Goal: Task Accomplishment & Management: Manage account settings

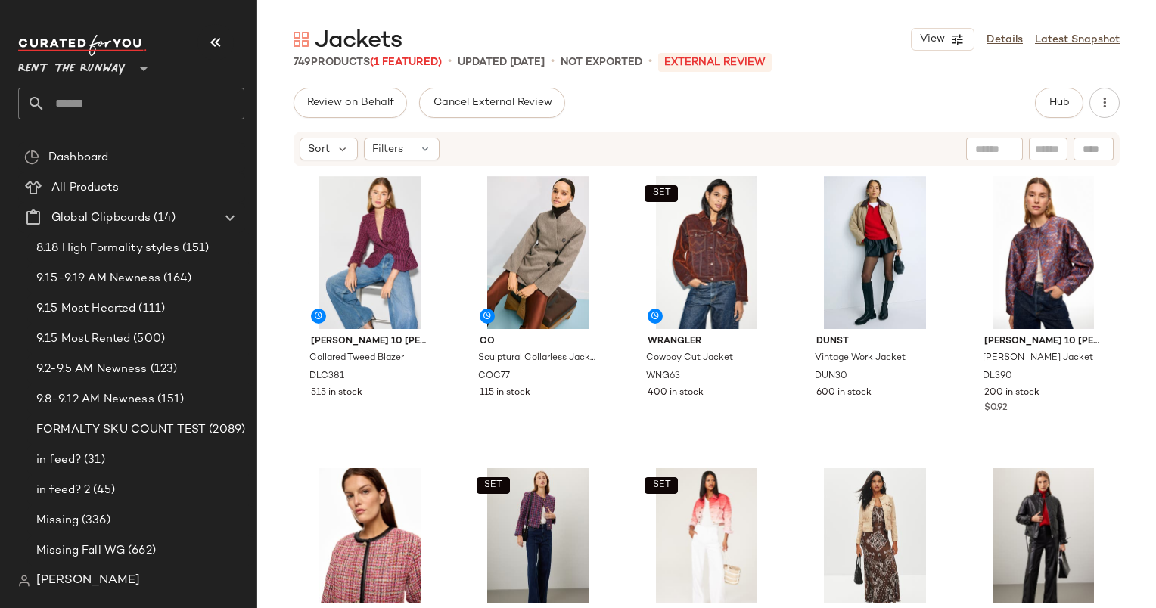
click at [867, 79] on div "Jackets View Details Latest Snapshot 749 Products (1 Featured) • updated Sep 19…" at bounding box center [706, 316] width 899 height 584
click at [400, 151] on span "Filters" at bounding box center [387, 149] width 31 height 16
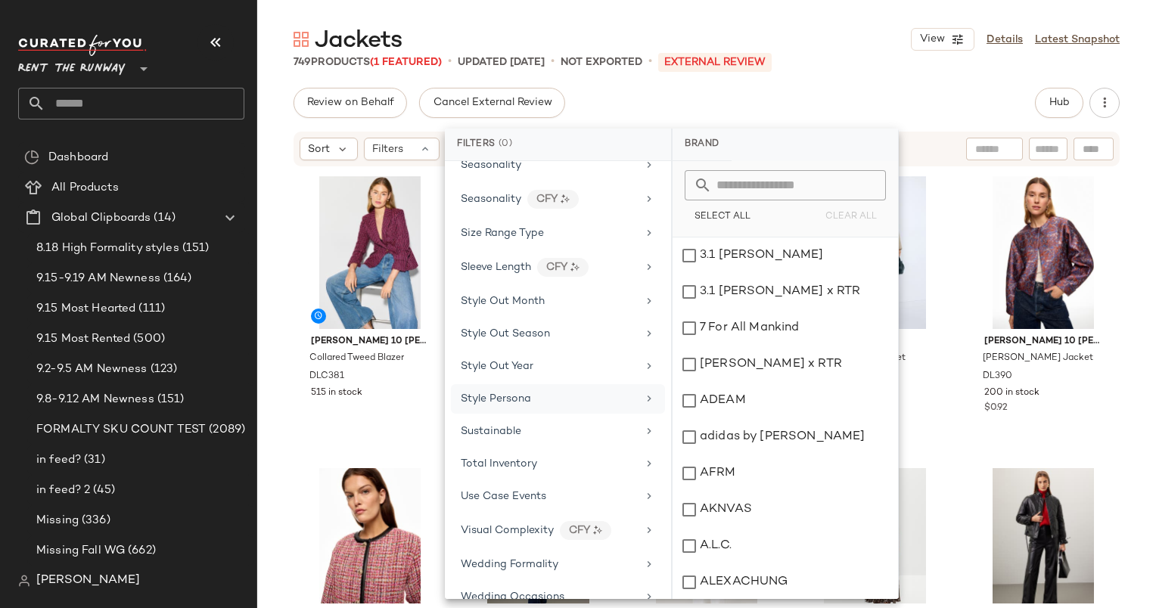
scroll to position [1822, 0]
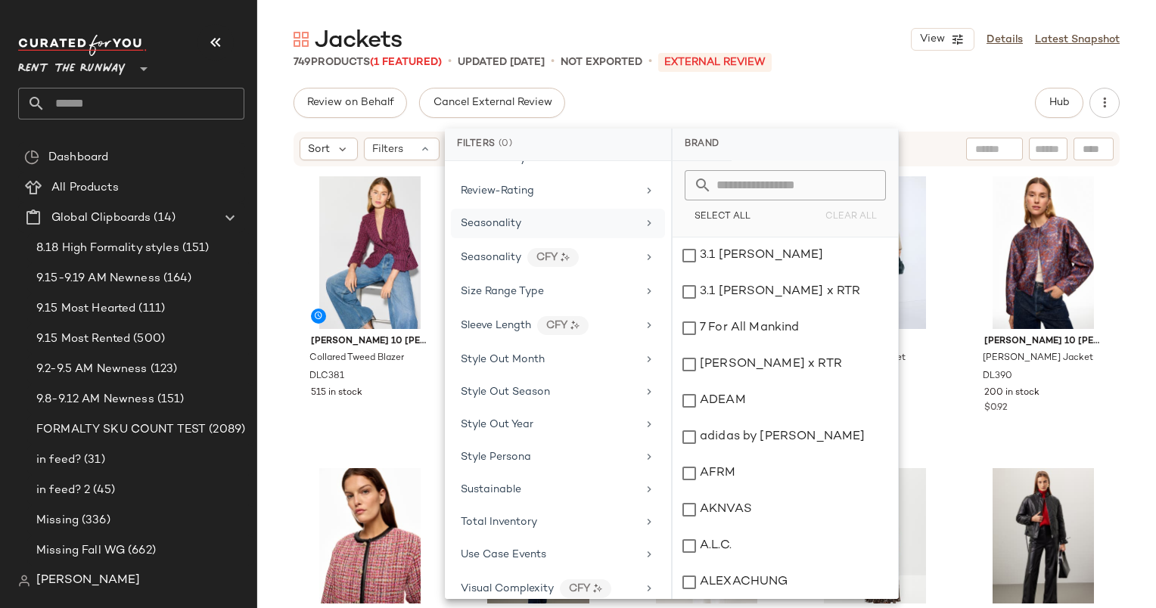
click at [515, 209] on div "Seasonality" at bounding box center [558, 224] width 214 height 30
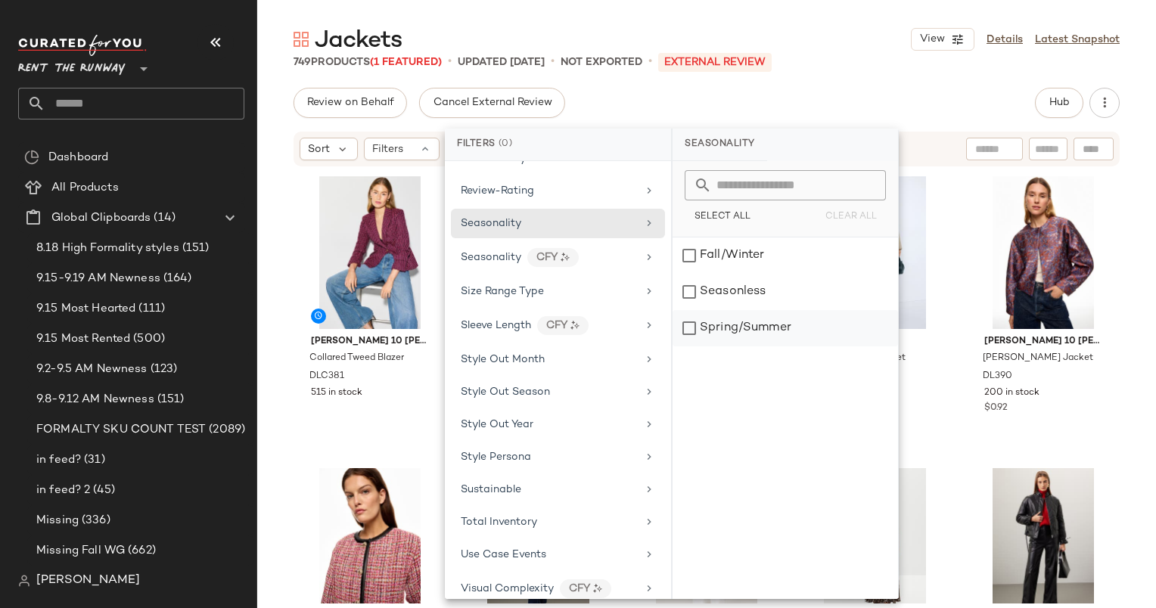
click at [748, 323] on div "Spring/Summer" at bounding box center [784, 328] width 225 height 36
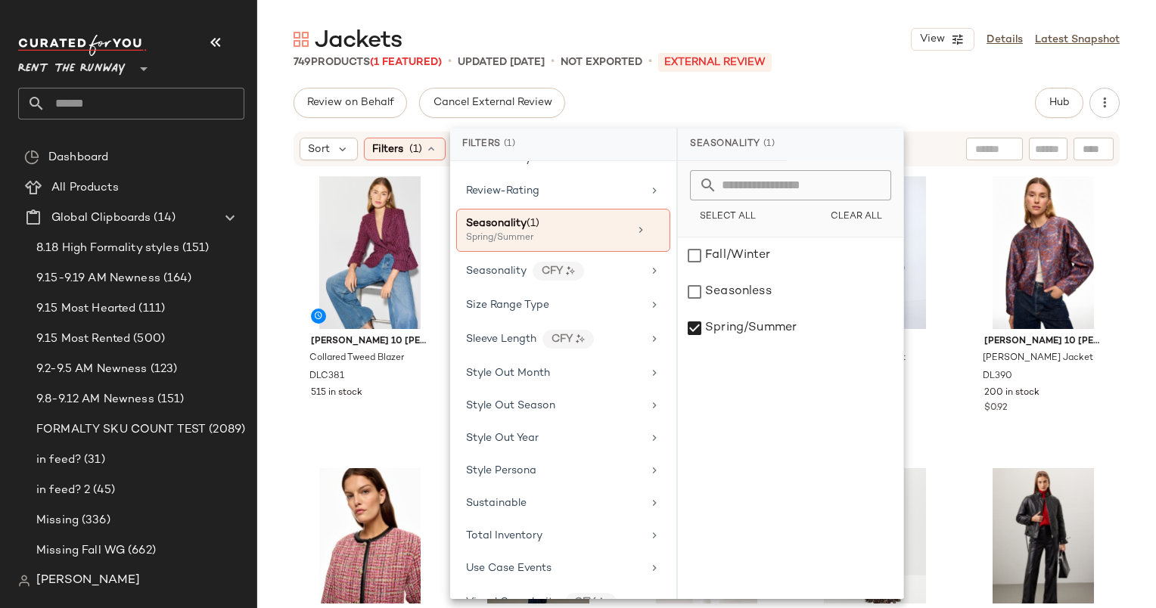
click at [832, 61] on div "749 Products (1 Featured) • updated Sep 19th • Not Exported • External REVIEW" at bounding box center [706, 61] width 899 height 15
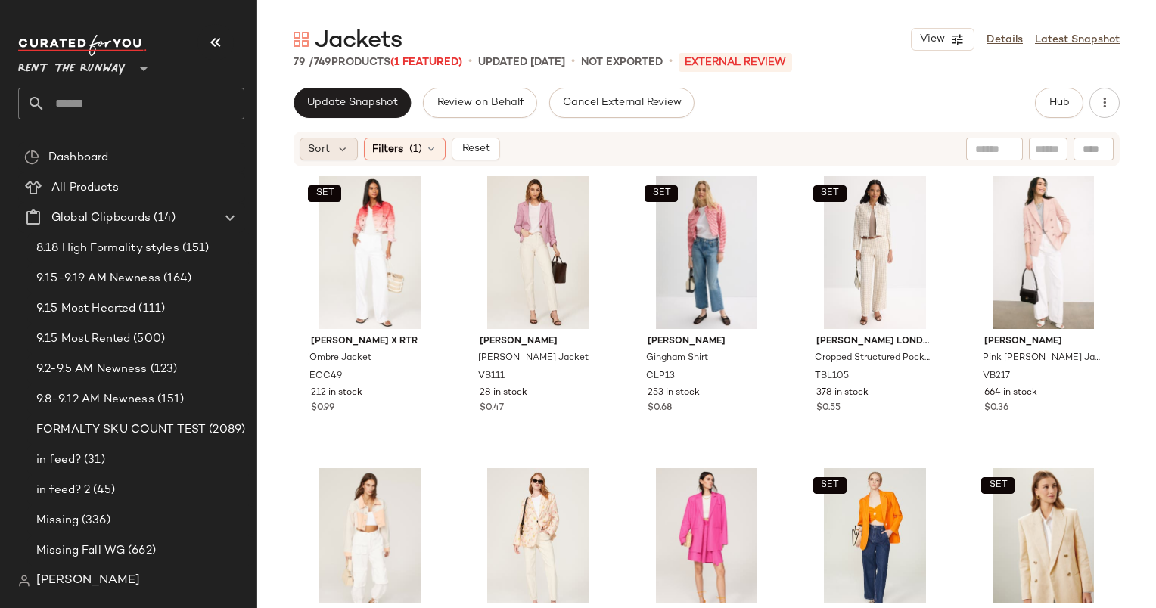
click at [321, 153] on span "Sort" at bounding box center [319, 149] width 22 height 16
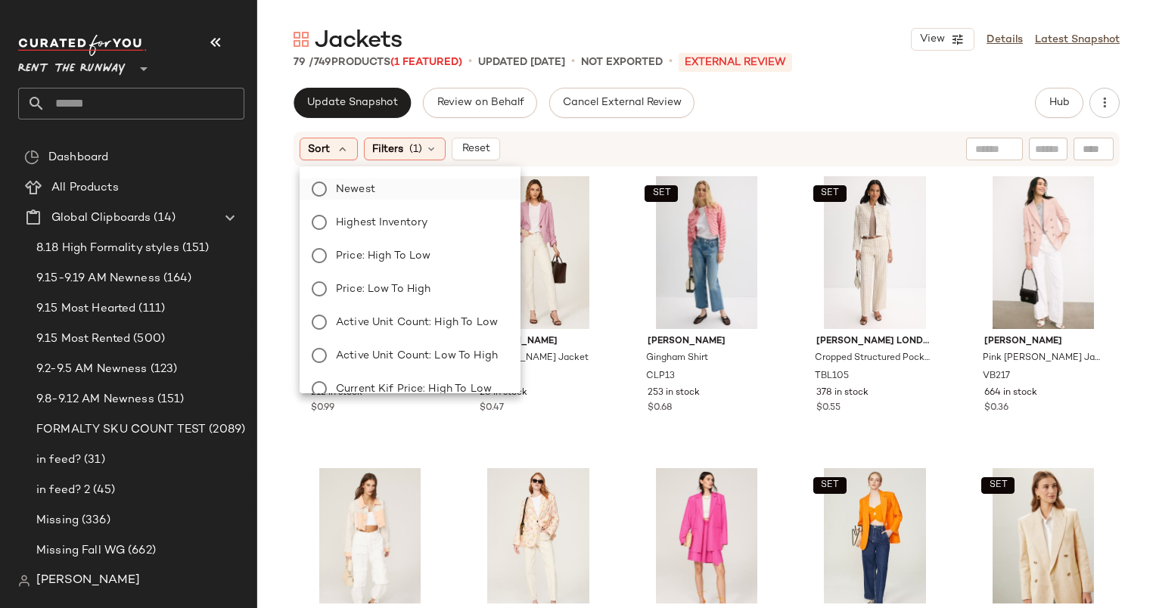
click at [387, 185] on label "Newest" at bounding box center [419, 189] width 179 height 21
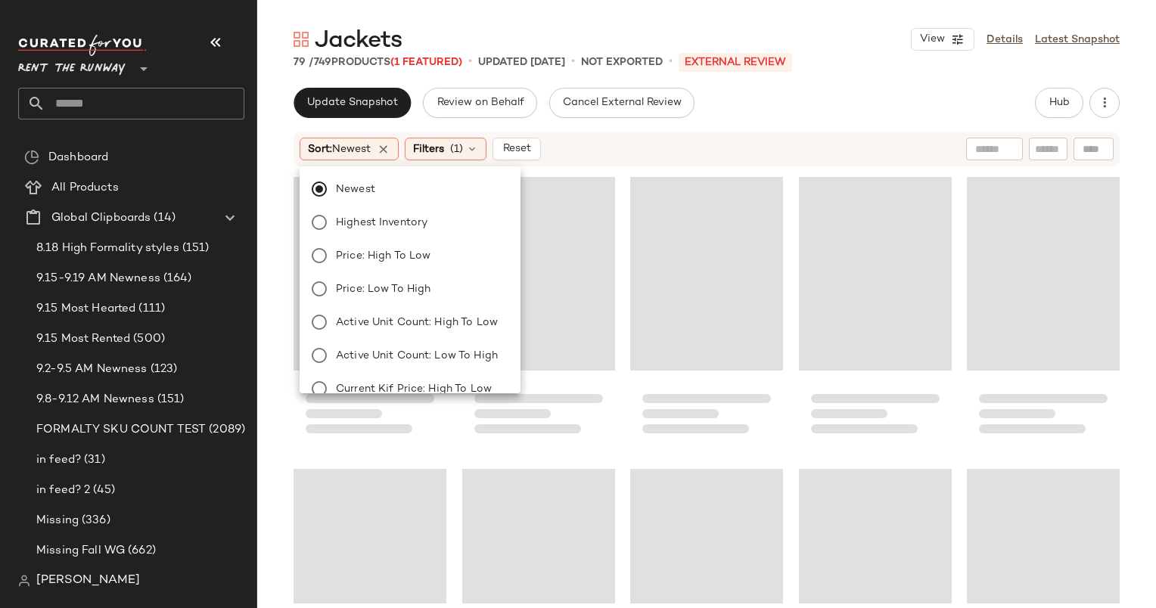
click at [672, 149] on div "Sort: Newest Filters (1) Reset" at bounding box center [608, 149] width 617 height 23
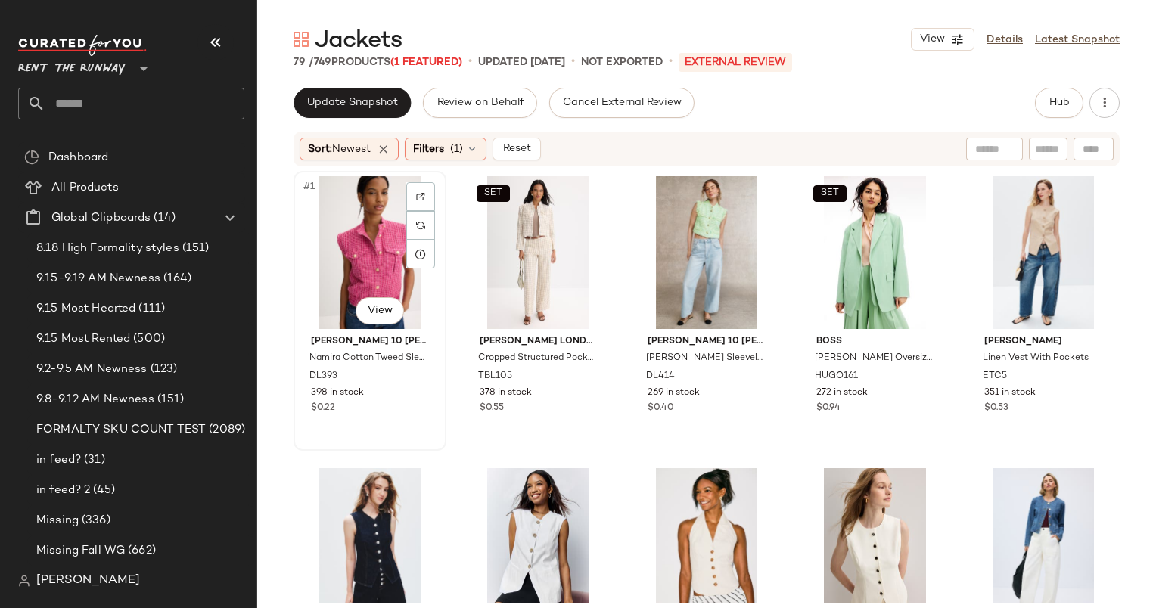
click at [373, 235] on div "#1 View" at bounding box center [370, 252] width 142 height 153
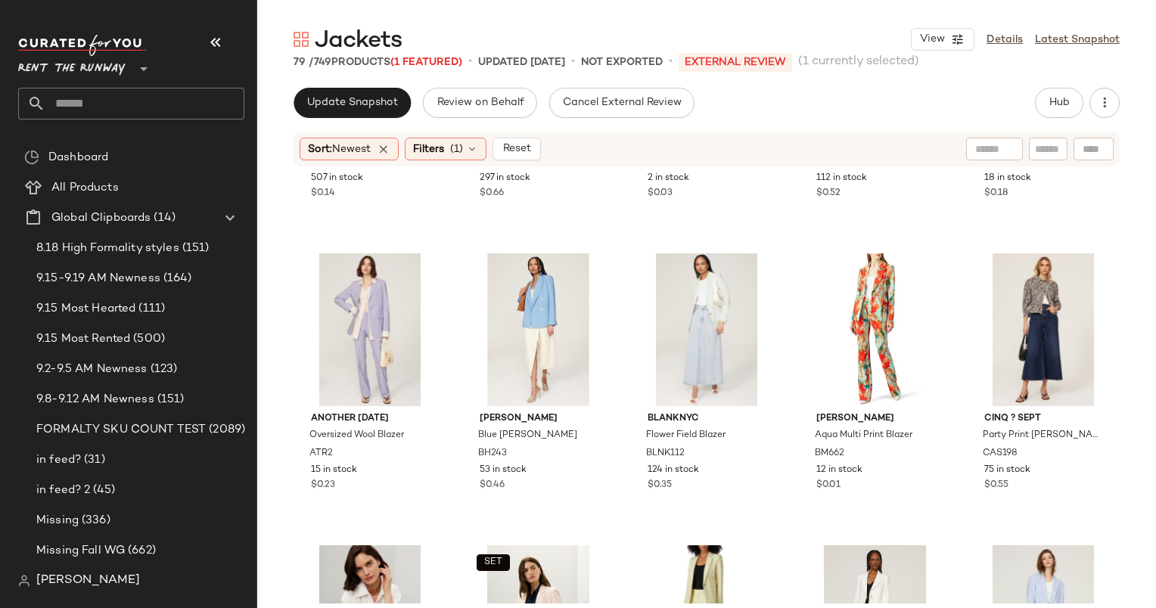
scroll to position [1948, 0]
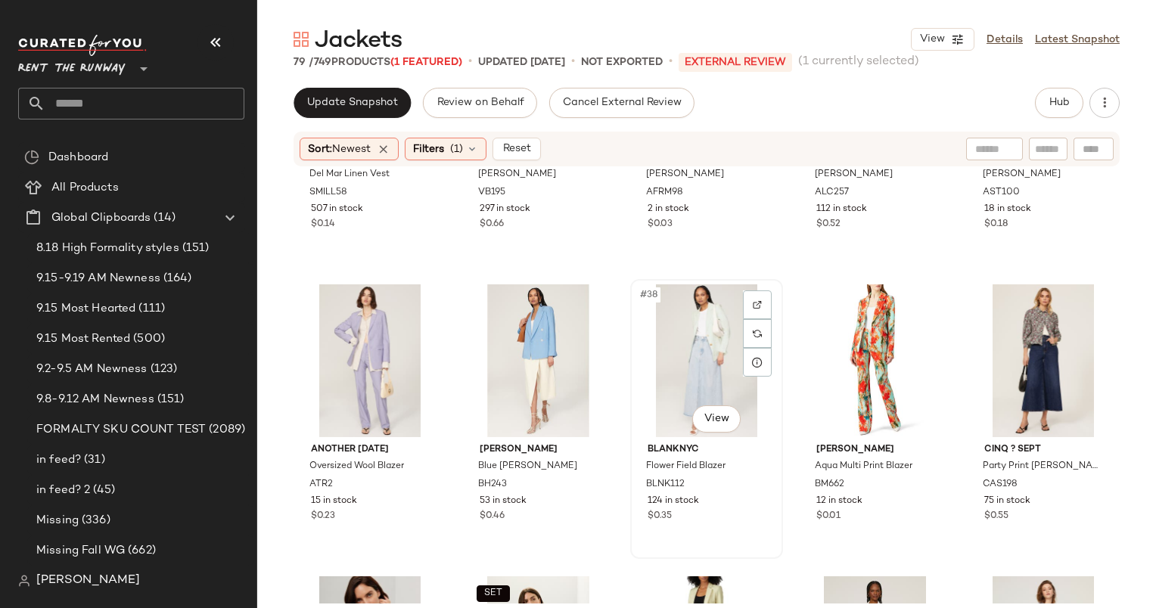
click at [673, 347] on div "#38 View" at bounding box center [706, 360] width 142 height 153
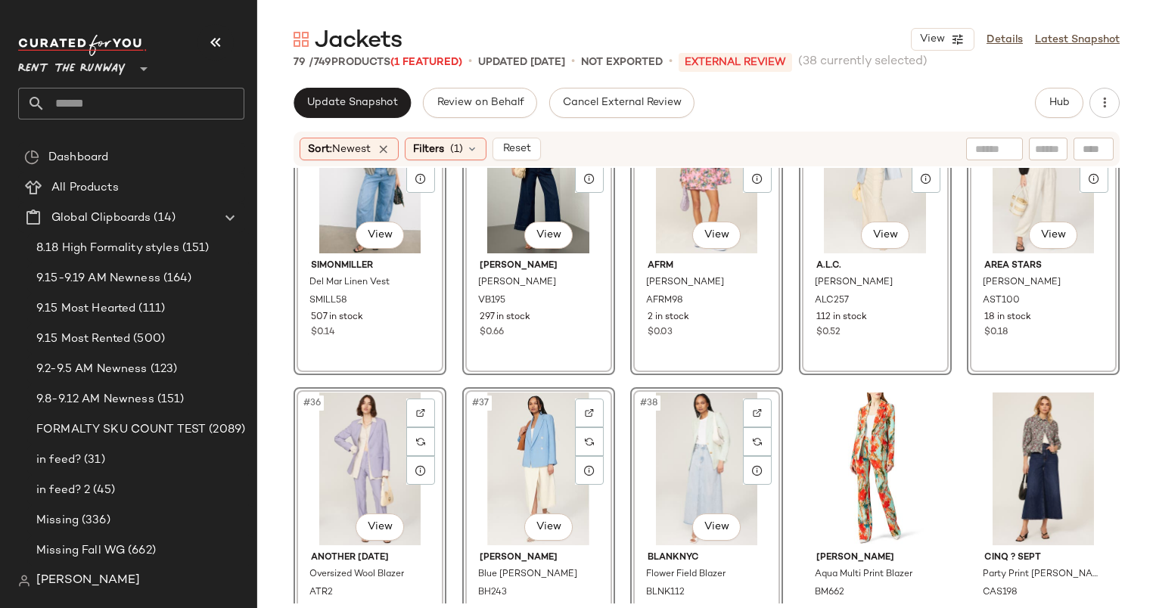
scroll to position [1821, 0]
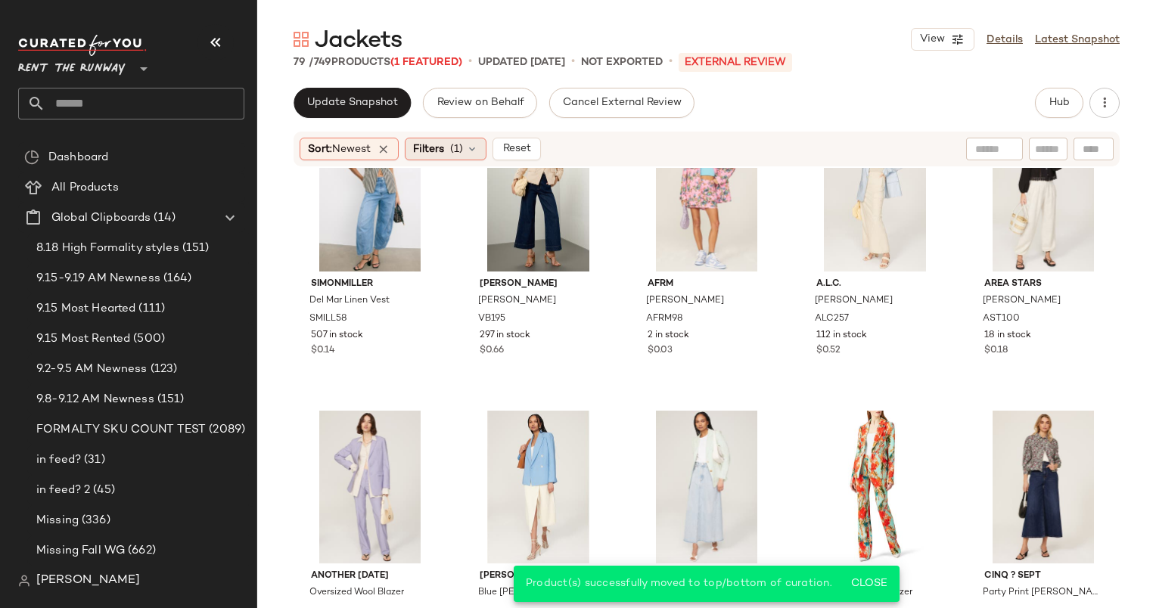
click at [475, 156] on div "Filters (1)" at bounding box center [446, 149] width 82 height 23
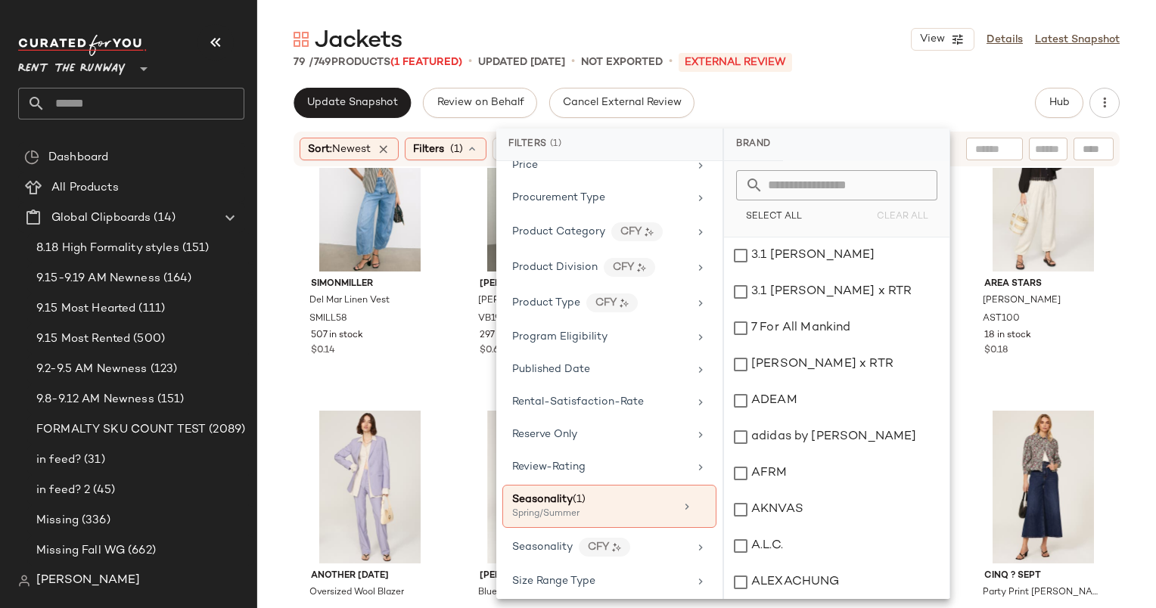
scroll to position [1507, 0]
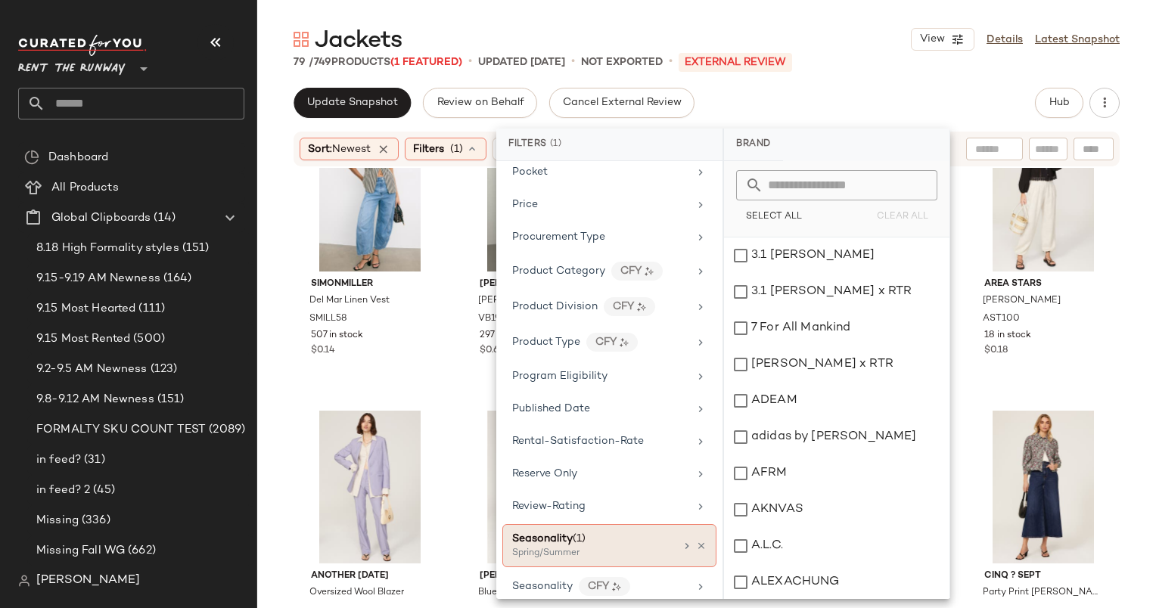
click at [613, 531] on div "Seasonality (1)" at bounding box center [593, 539] width 163 height 16
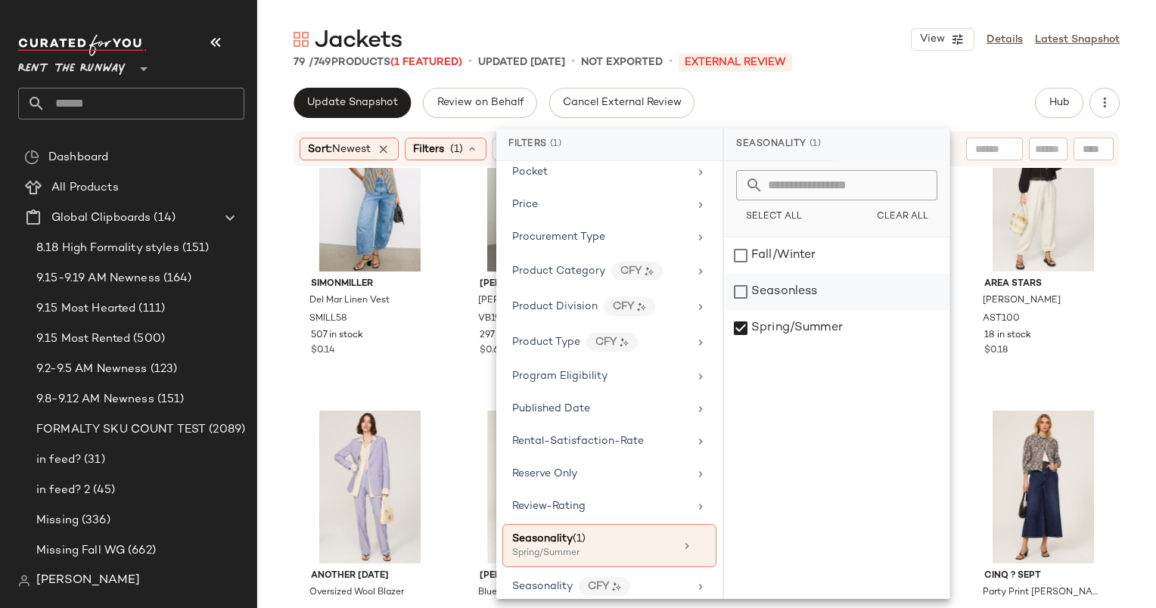
click at [809, 293] on div "Seasonless" at bounding box center [836, 292] width 225 height 36
click at [818, 314] on div "Spring/Summer" at bounding box center [836, 328] width 225 height 36
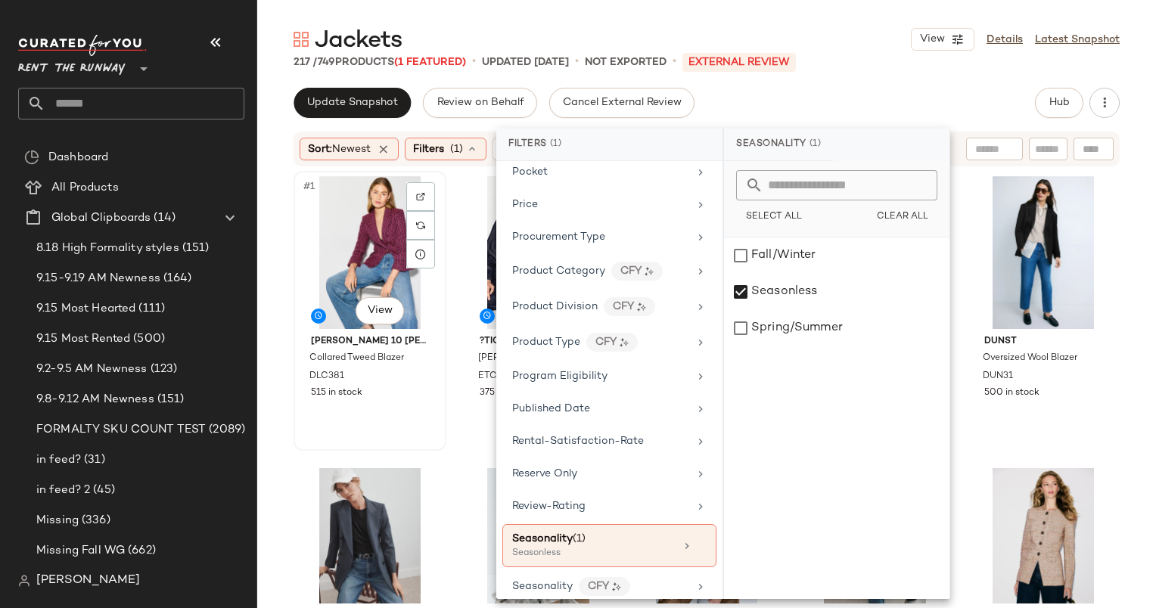
click at [365, 225] on div "#1 View" at bounding box center [370, 252] width 142 height 153
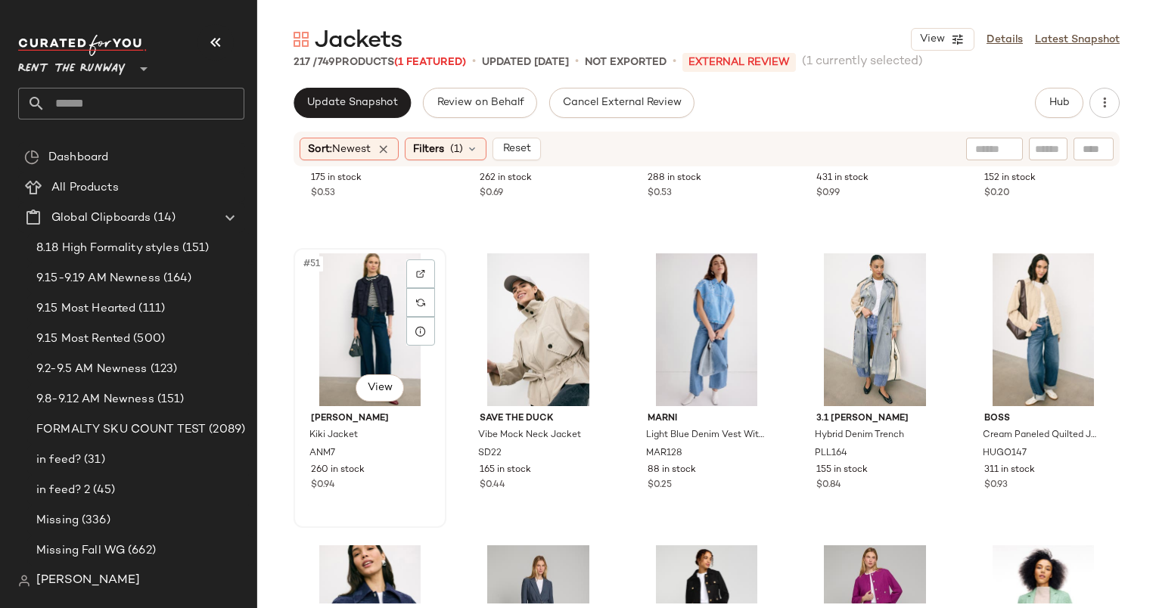
scroll to position [2575, 0]
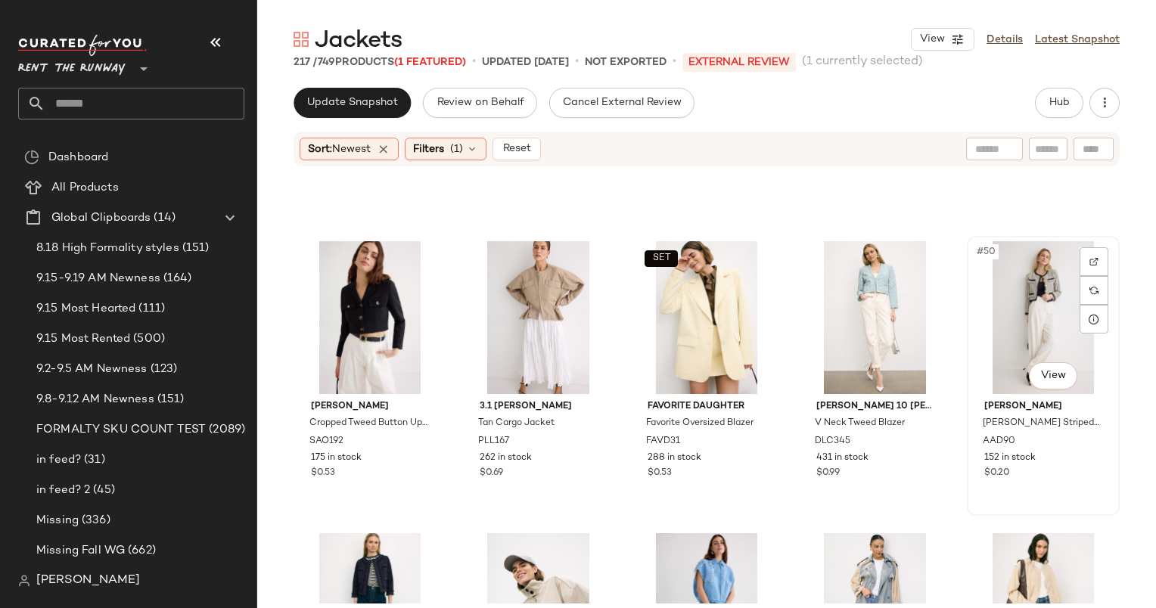
click at [1026, 272] on div "#50 View" at bounding box center [1043, 317] width 142 height 153
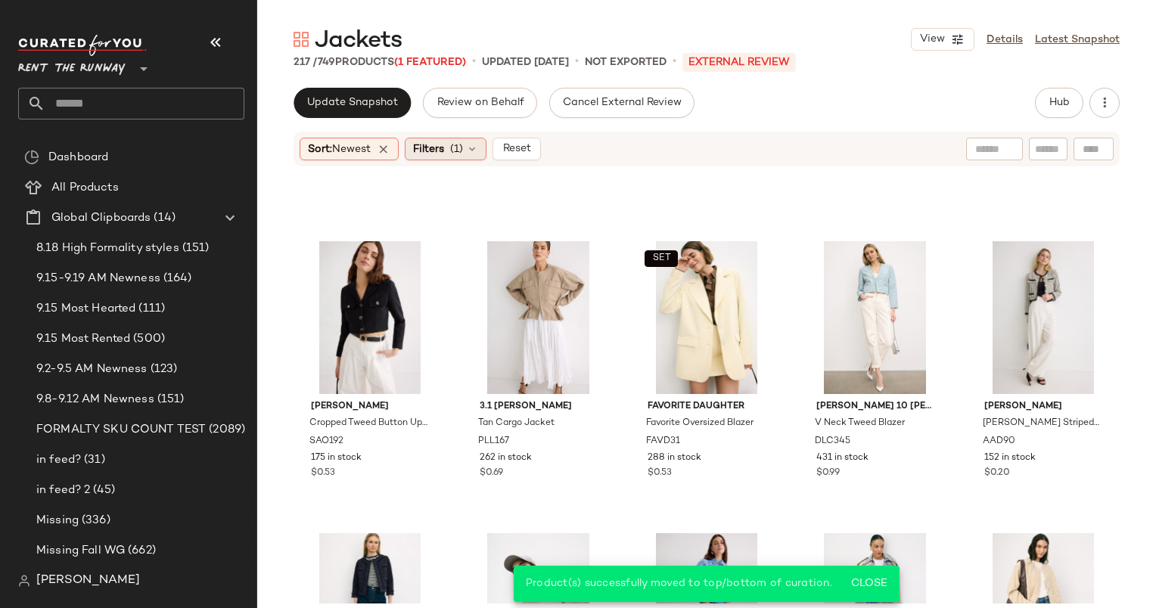
click at [463, 147] on span "(1)" at bounding box center [456, 149] width 13 height 16
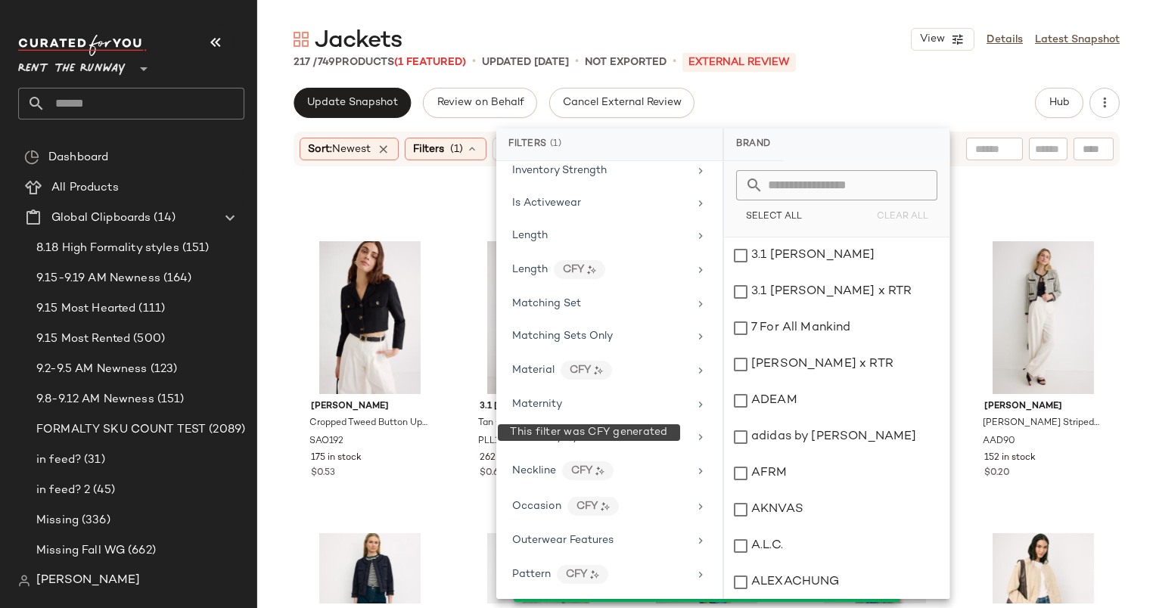
scroll to position [1455, 0]
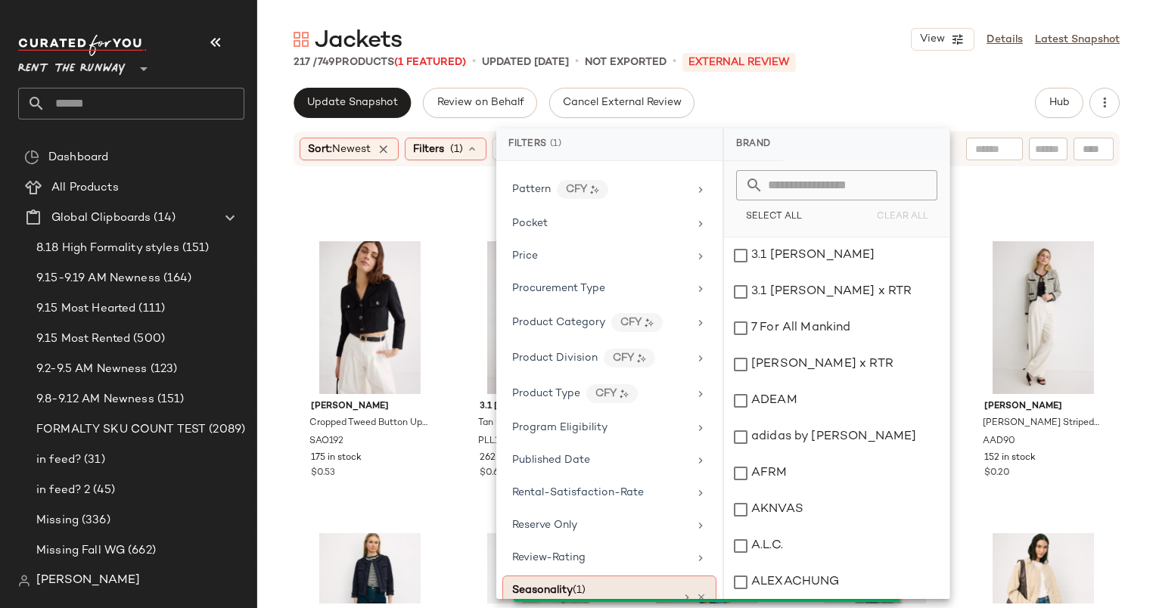
click at [627, 582] on div "Seasonality (1)" at bounding box center [593, 590] width 163 height 16
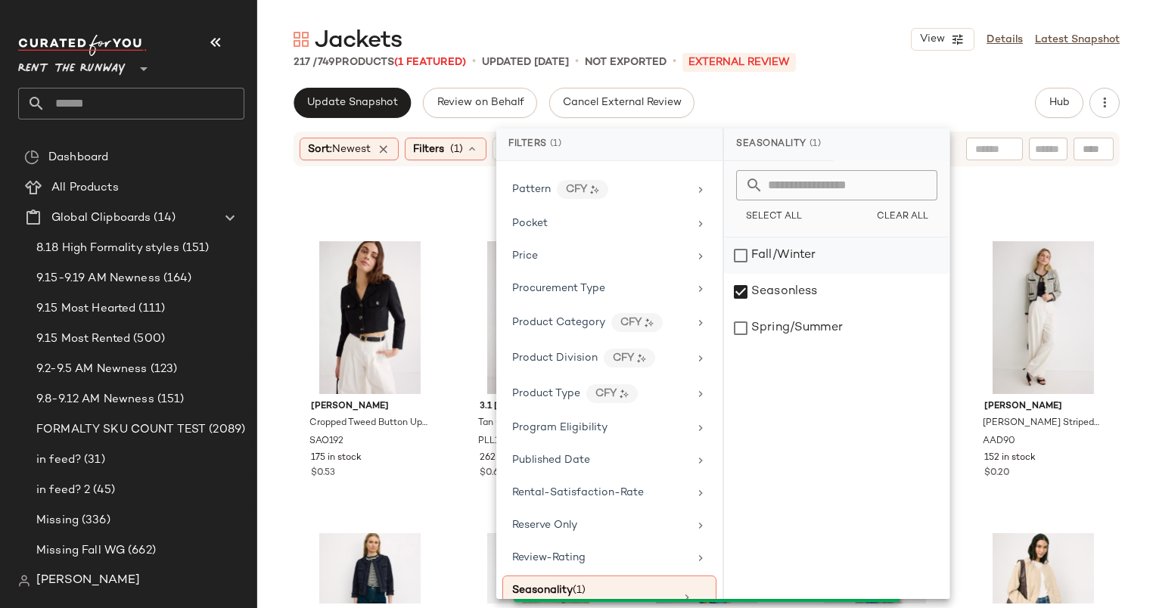
click at [803, 253] on div "Fall/Winter" at bounding box center [836, 256] width 225 height 36
click at [798, 289] on div "Seasonless" at bounding box center [836, 292] width 225 height 36
click at [820, 99] on div "Update Snapshot Review on Behalf Cancel External Review Hub" at bounding box center [706, 103] width 826 height 30
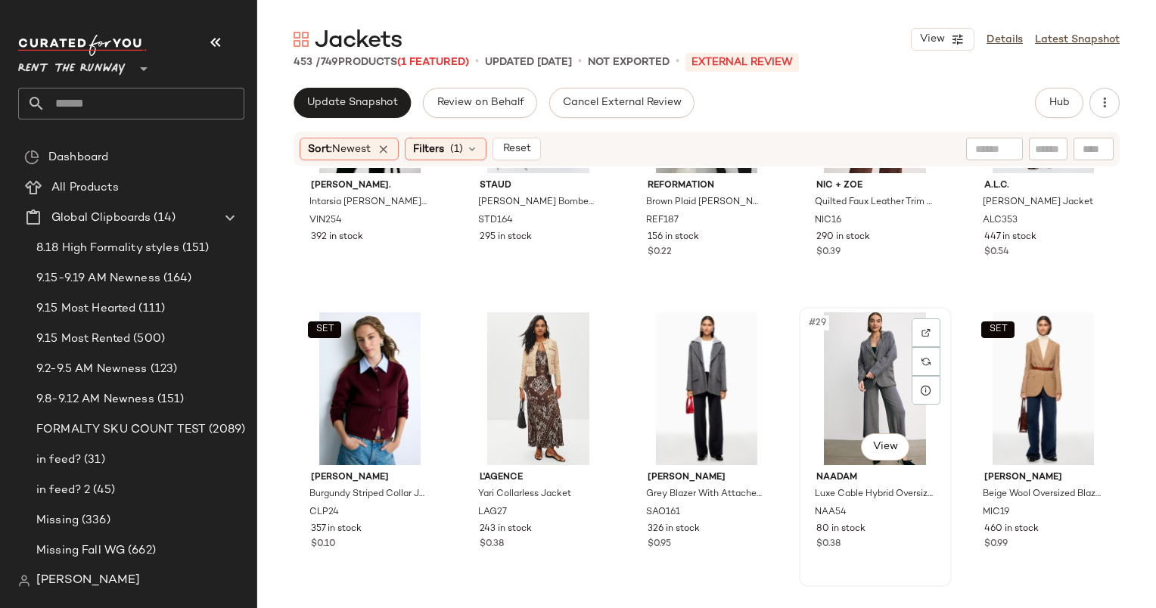
scroll to position [1722, 0]
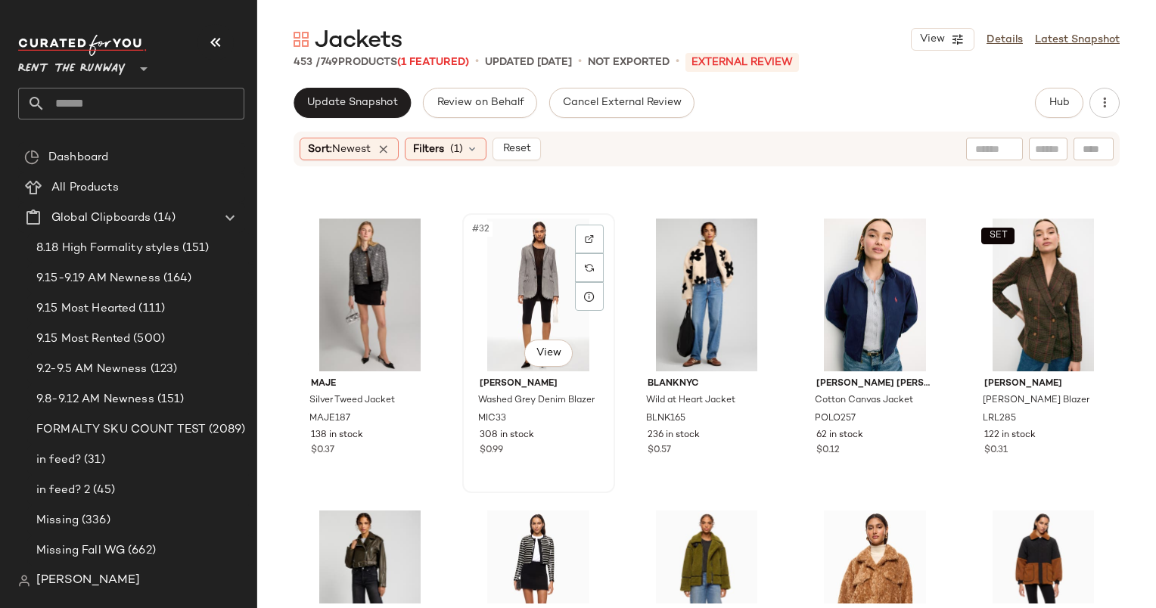
click at [508, 297] on div "#32 View" at bounding box center [538, 295] width 142 height 153
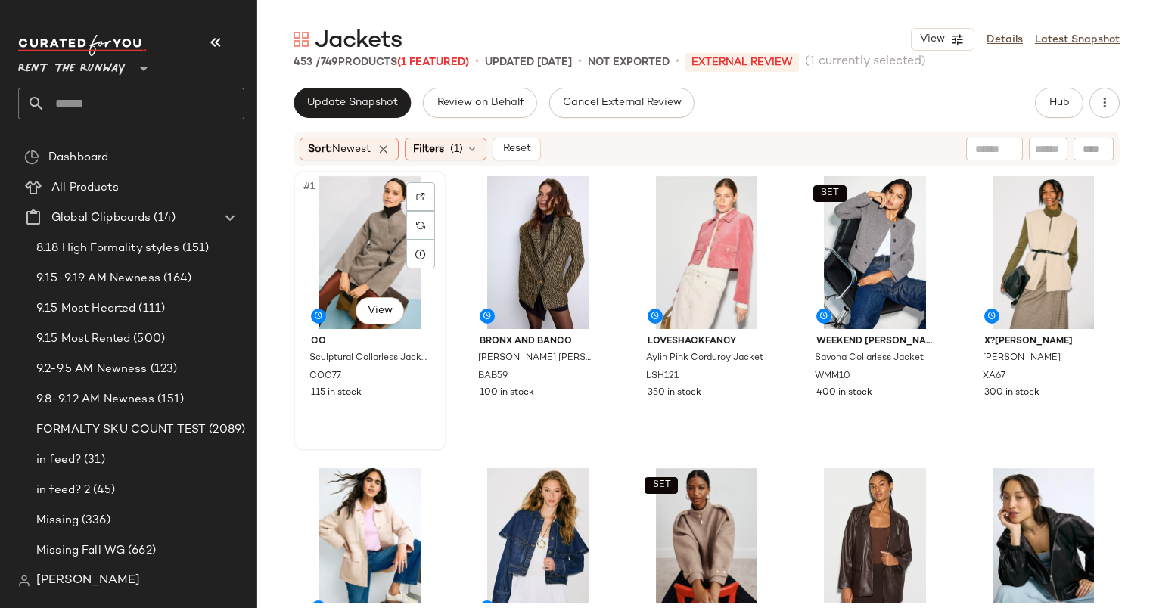
click at [360, 262] on div "#1 View" at bounding box center [370, 252] width 142 height 153
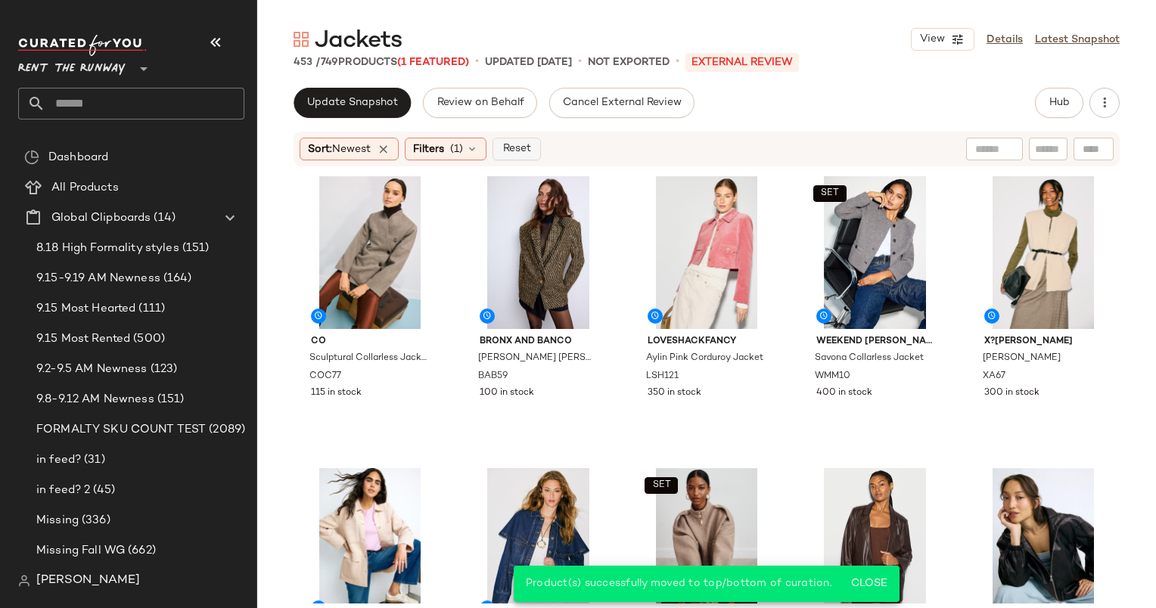
click at [525, 152] on span "Reset" at bounding box center [516, 149] width 29 height 12
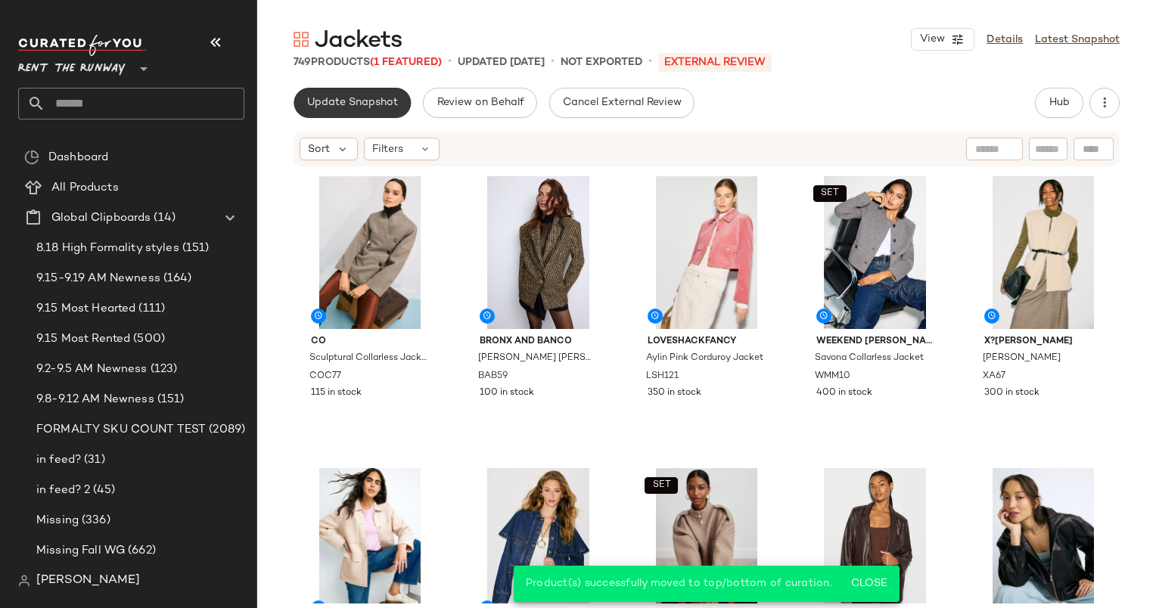
click at [348, 107] on span "Update Snapshot" at bounding box center [352, 103] width 92 height 12
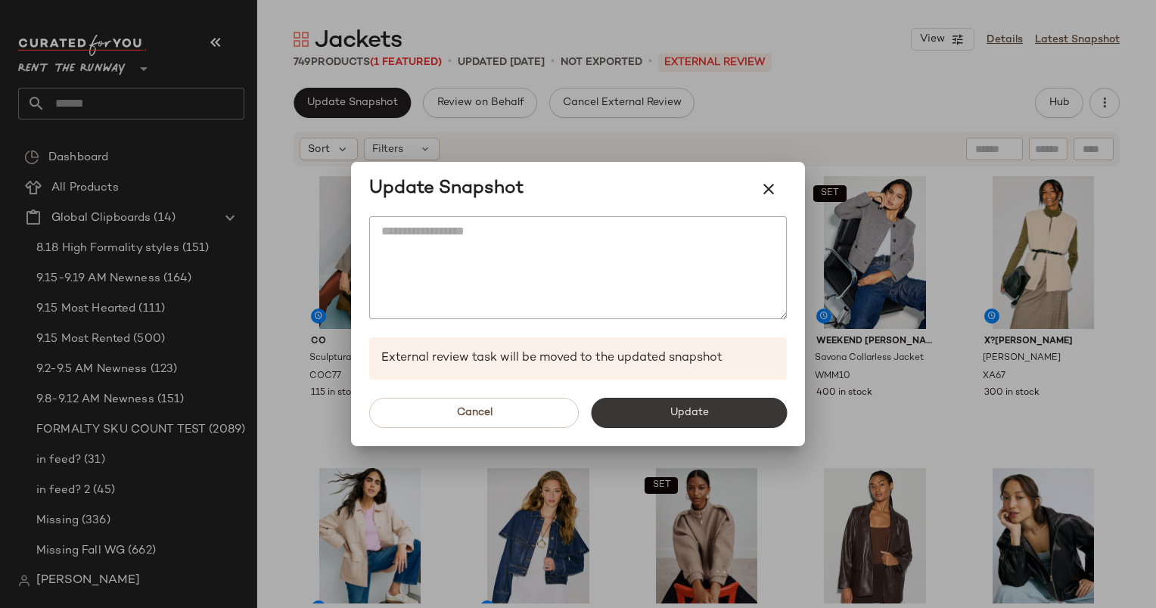
click at [694, 411] on span "Update" at bounding box center [688, 413] width 39 height 12
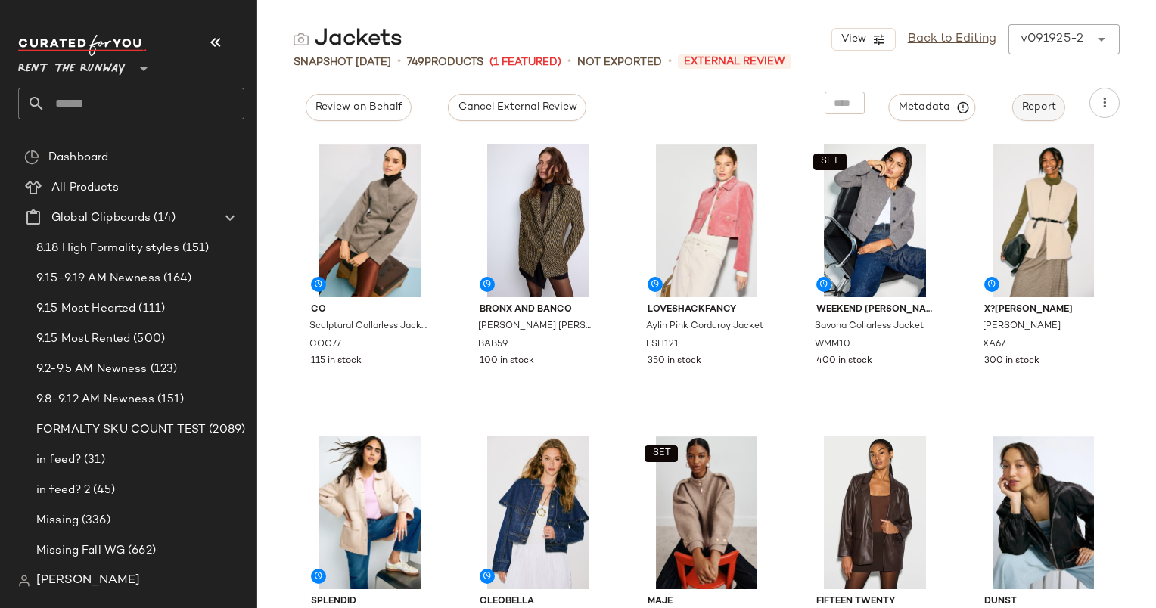
click at [1042, 116] on button "Report" at bounding box center [1038, 107] width 53 height 27
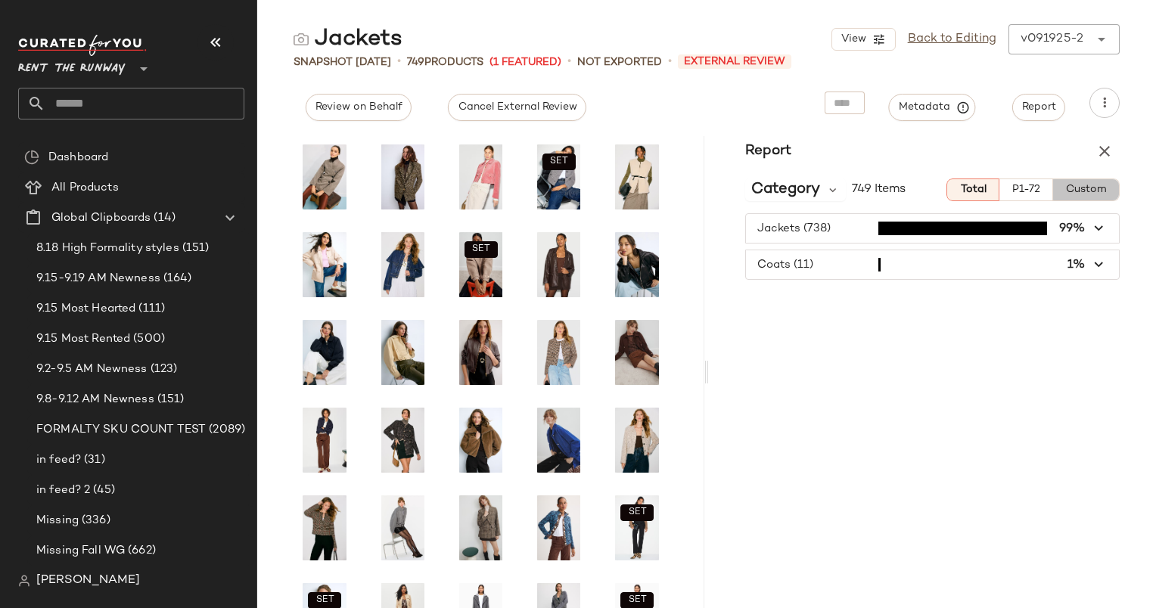
click at [1083, 193] on span "Custom" at bounding box center [1086, 190] width 42 height 12
click at [828, 192] on icon at bounding box center [833, 190] width 14 height 14
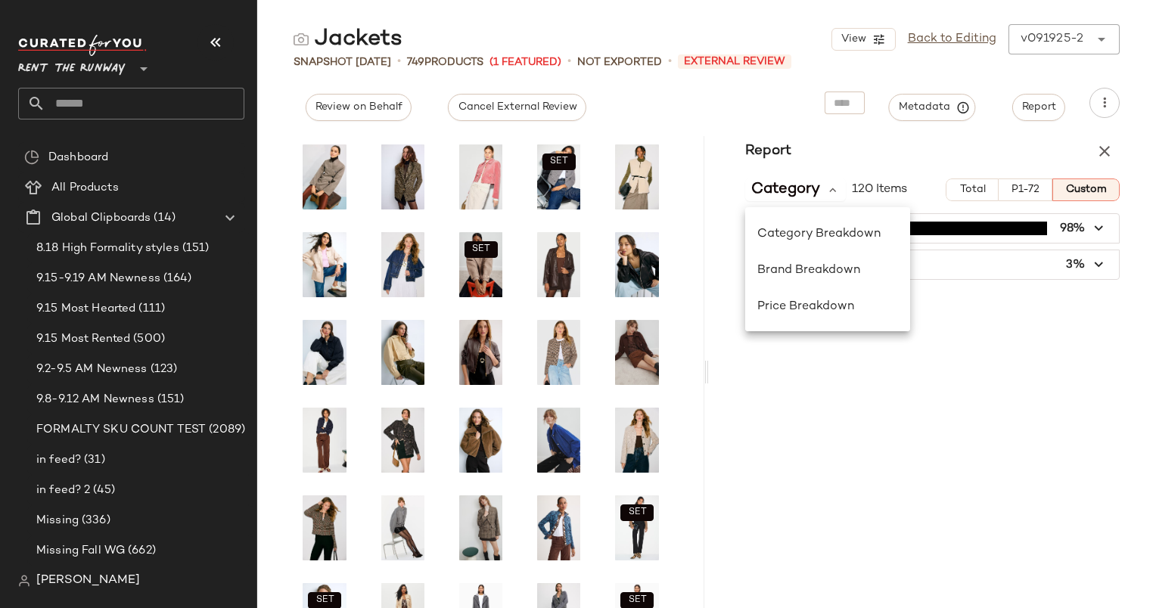
click at [859, 374] on div "Report Category 120 Items Total P1-72 Custom Jackets (117) 98% Coats (3) 3%" at bounding box center [932, 372] width 447 height 472
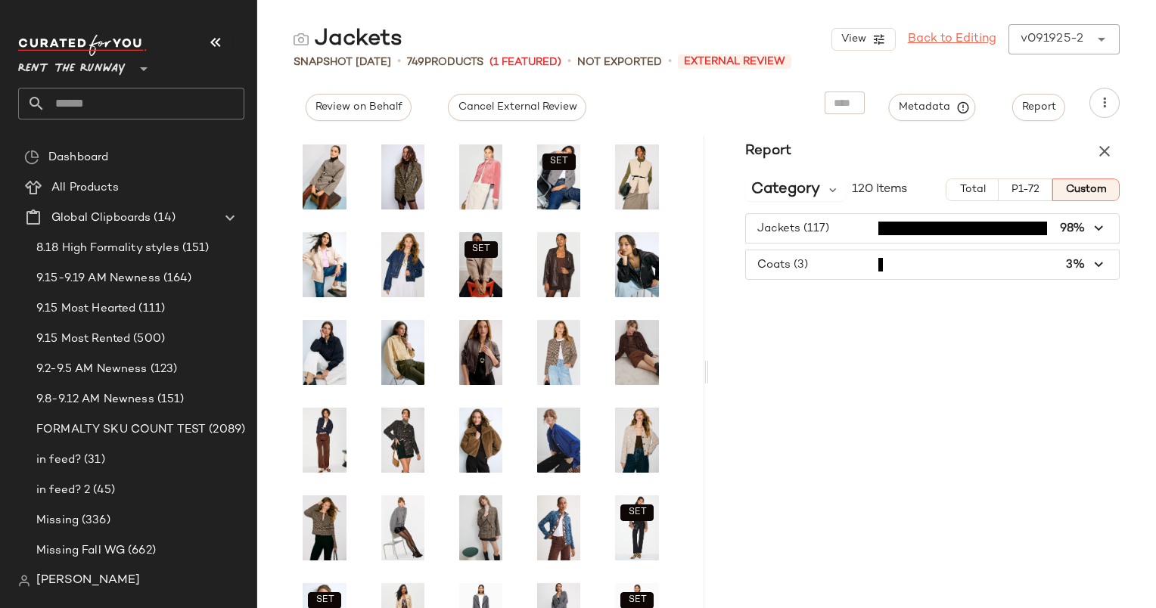
click at [918, 42] on link "Back to Editing" at bounding box center [952, 39] width 89 height 18
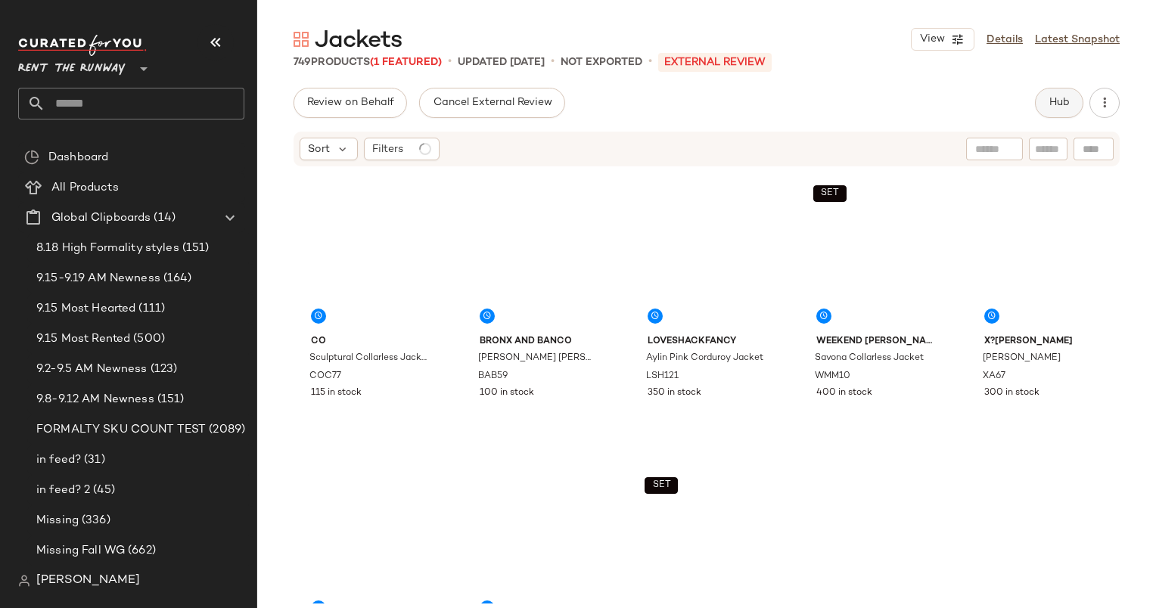
click at [1060, 109] on button "Hub" at bounding box center [1059, 103] width 48 height 30
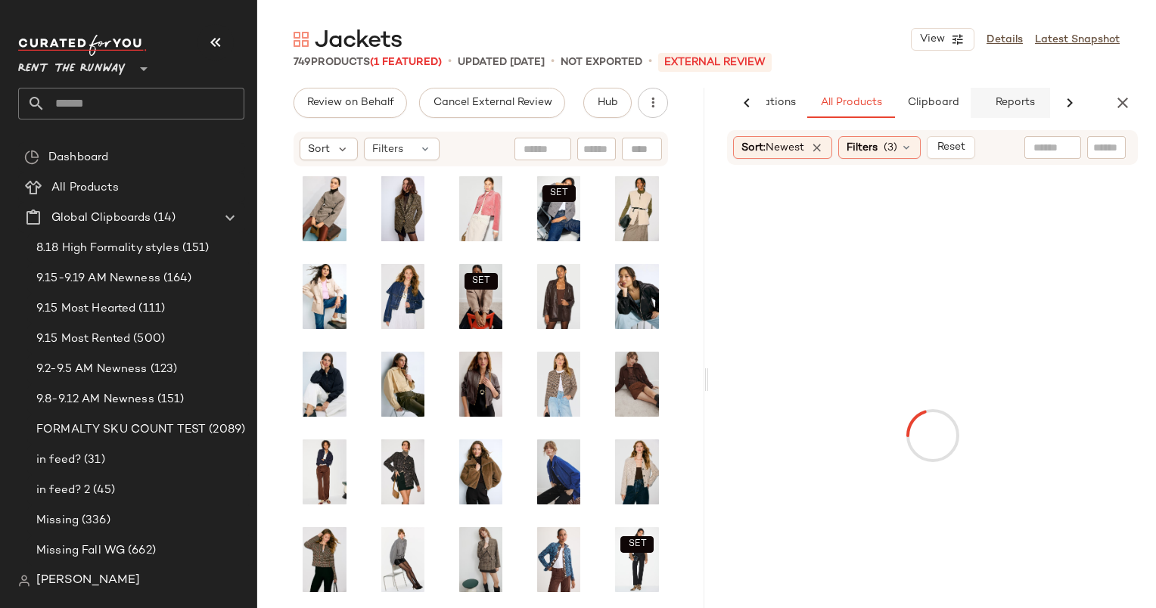
click at [1035, 108] on button "Reports" at bounding box center [1015, 103] width 88 height 30
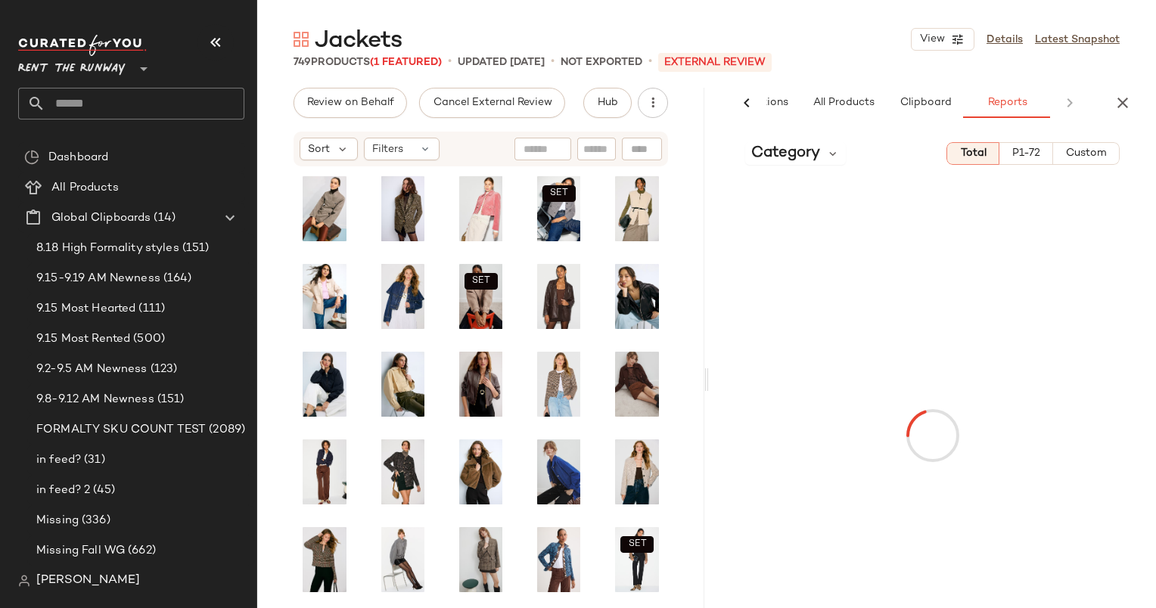
scroll to position [0, 100]
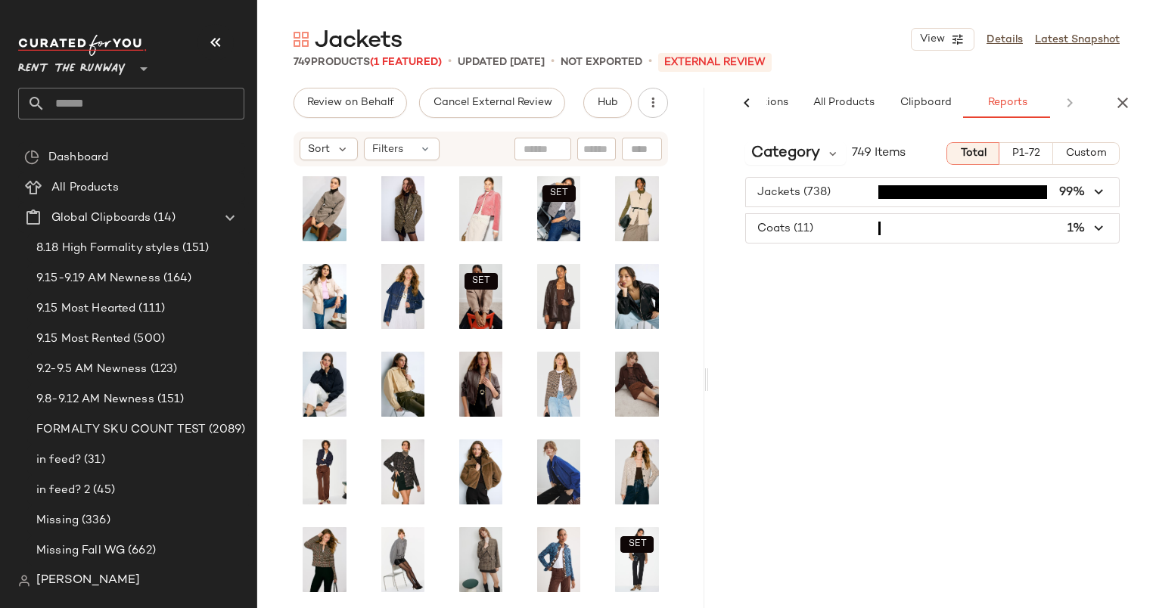
click at [1080, 160] on button "Custom" at bounding box center [1086, 153] width 67 height 23
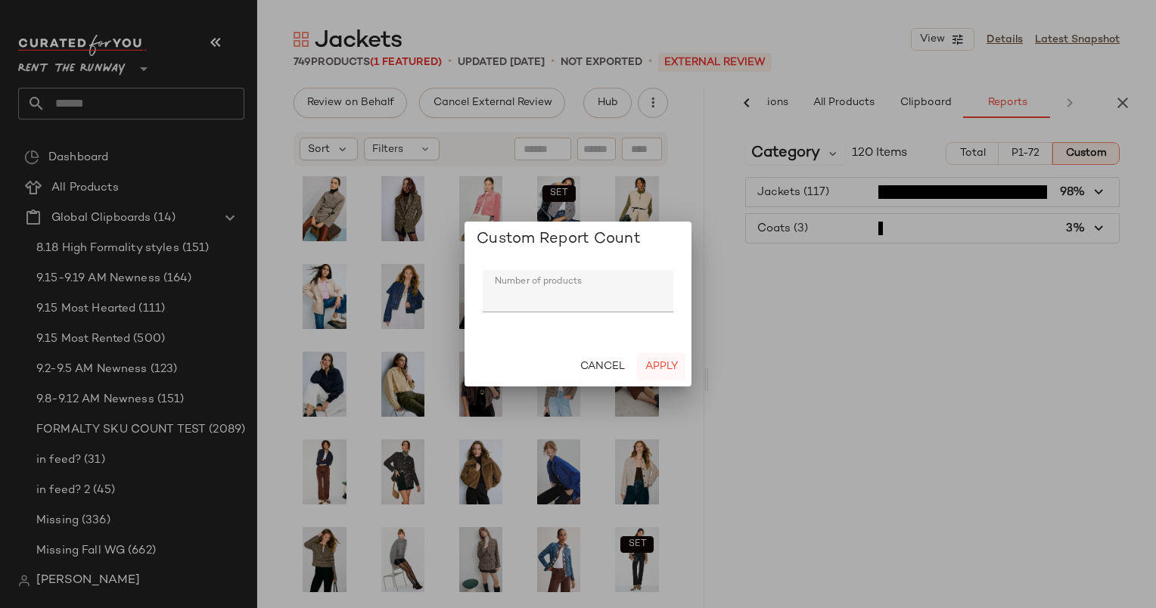
click at [675, 368] on span "Apply" at bounding box center [660, 367] width 33 height 12
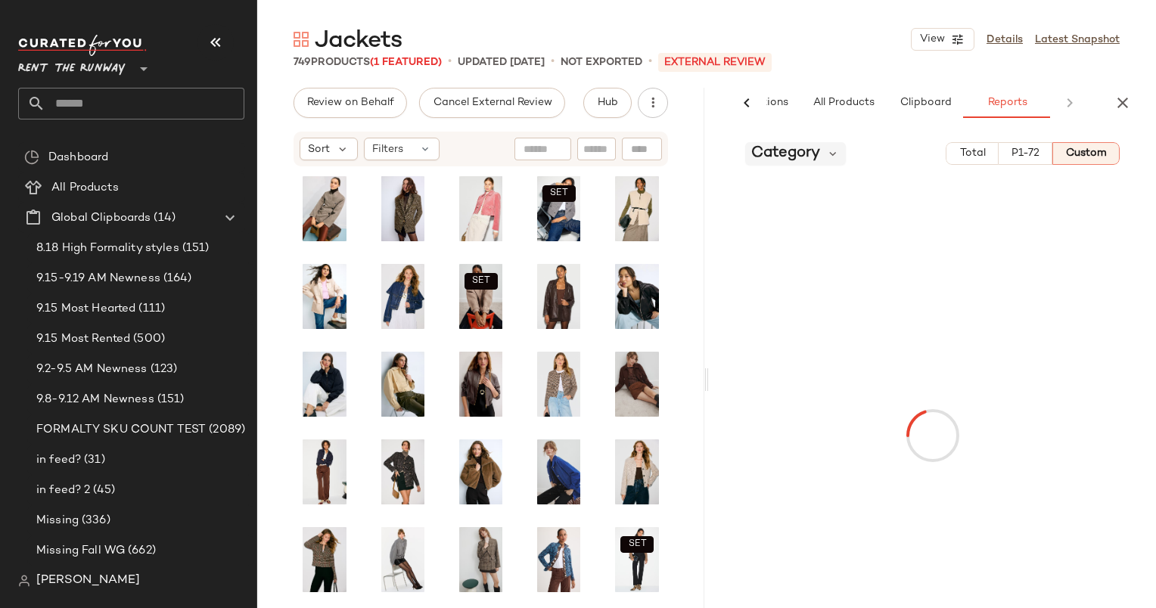
click at [793, 144] on span "Category" at bounding box center [785, 153] width 69 height 23
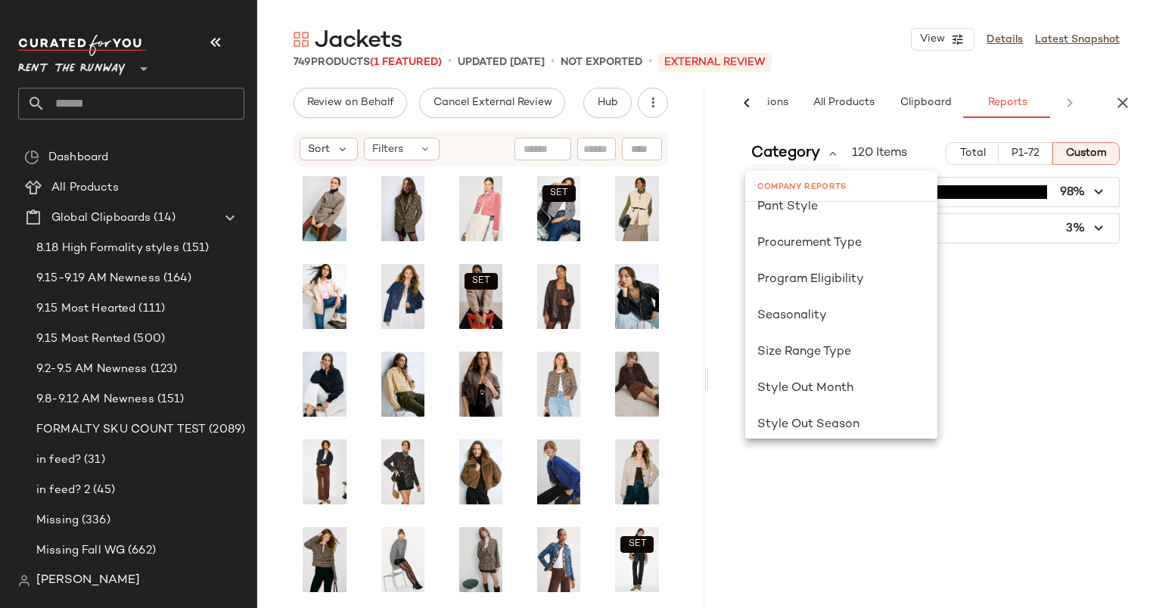
scroll to position [890, 0]
click at [834, 331] on div "Seasonality" at bounding box center [841, 319] width 192 height 36
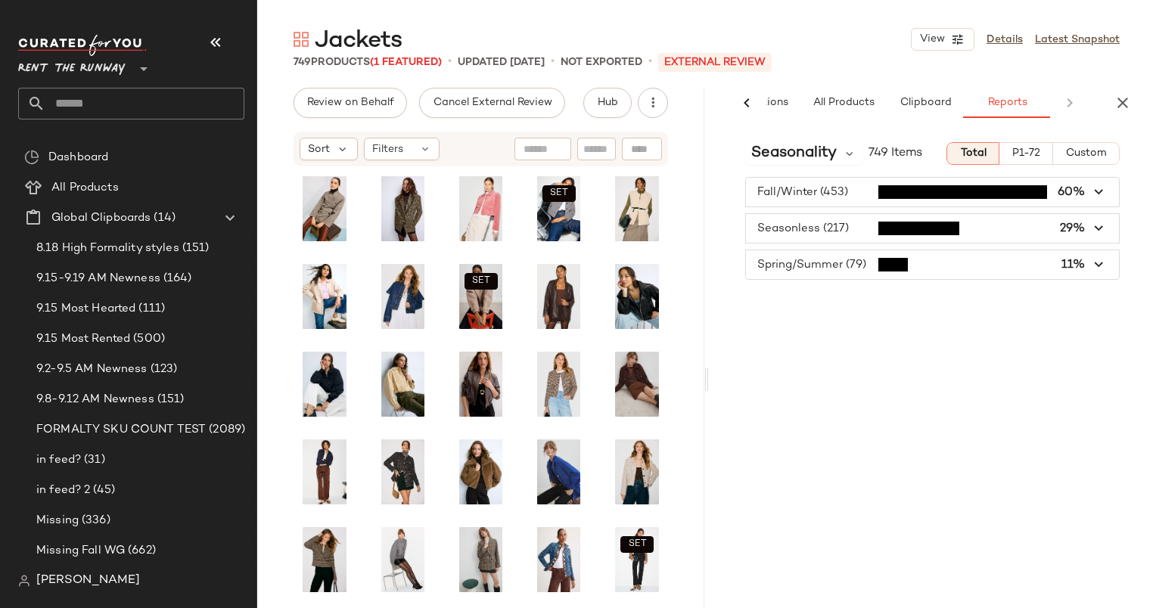
click at [1092, 157] on span "Custom" at bounding box center [1086, 154] width 42 height 12
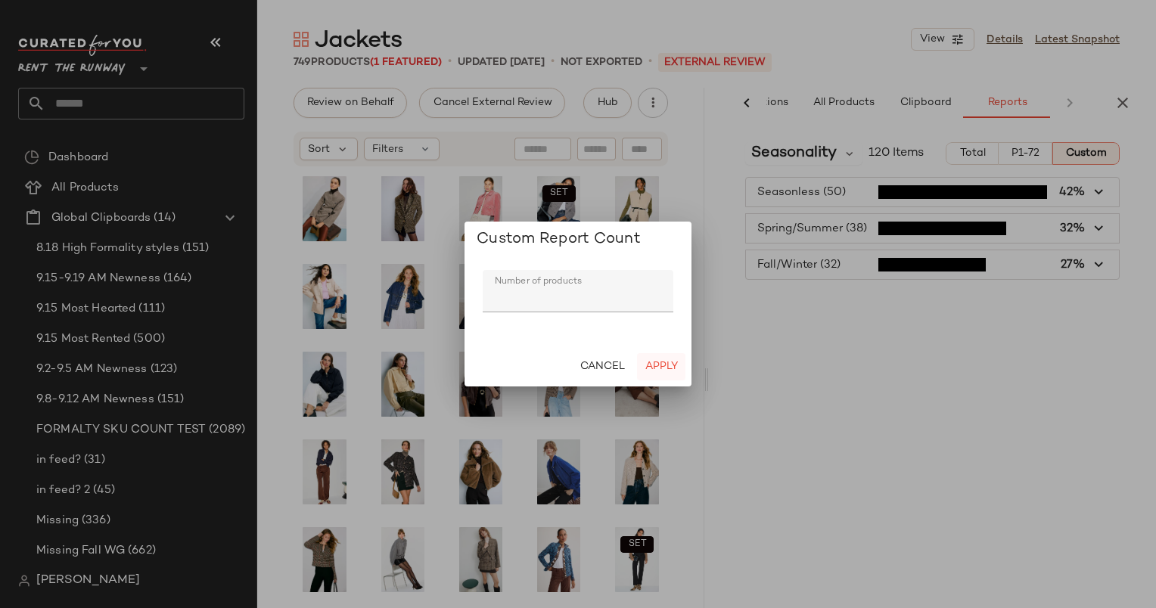
click at [666, 362] on span "Apply" at bounding box center [660, 367] width 33 height 12
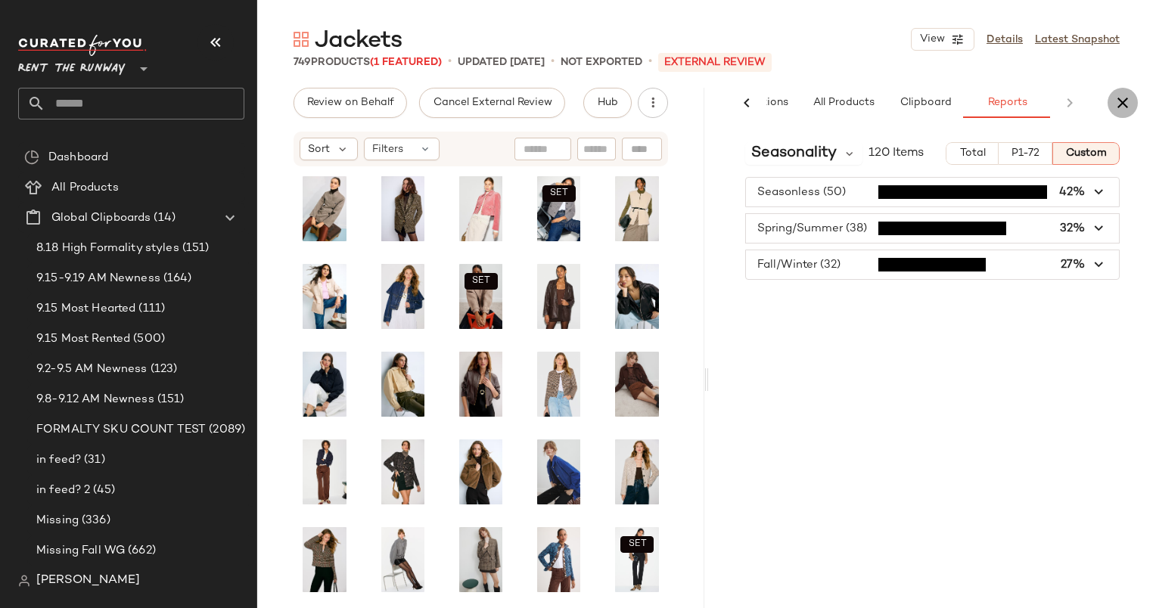
click at [1118, 104] on icon "button" at bounding box center [1122, 103] width 18 height 18
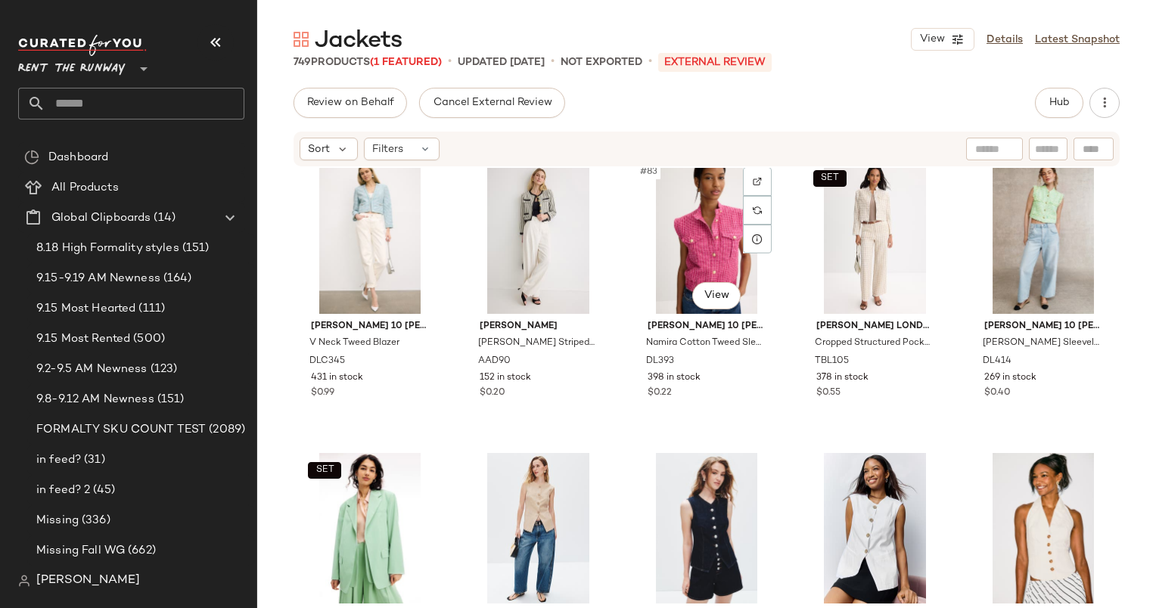
scroll to position [4689, 0]
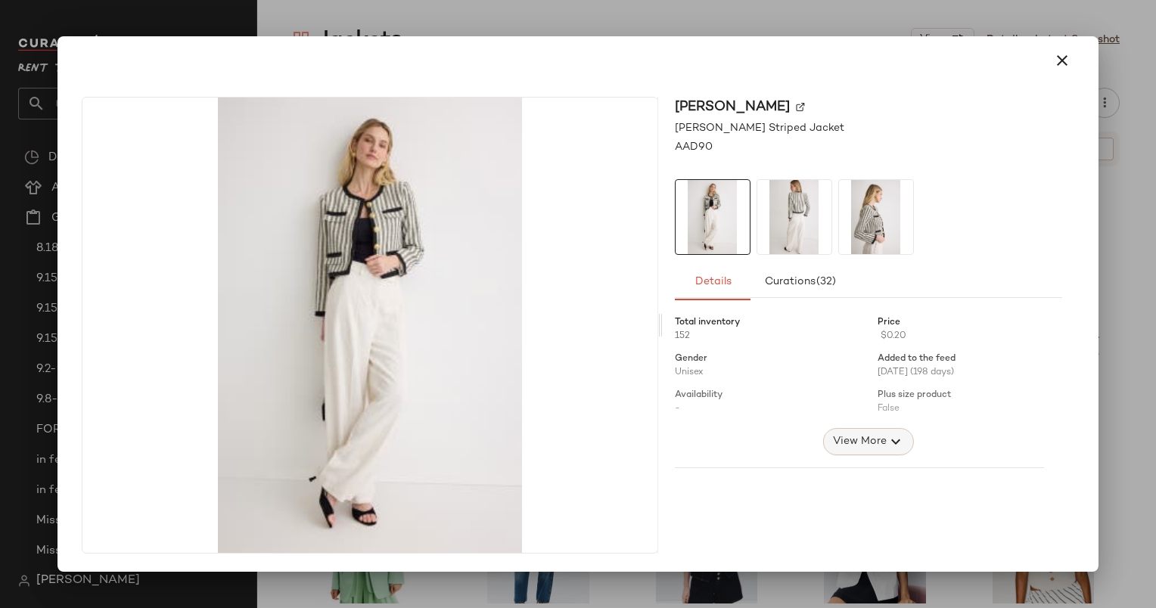
click at [831, 436] on span "View More" at bounding box center [858, 442] width 54 height 18
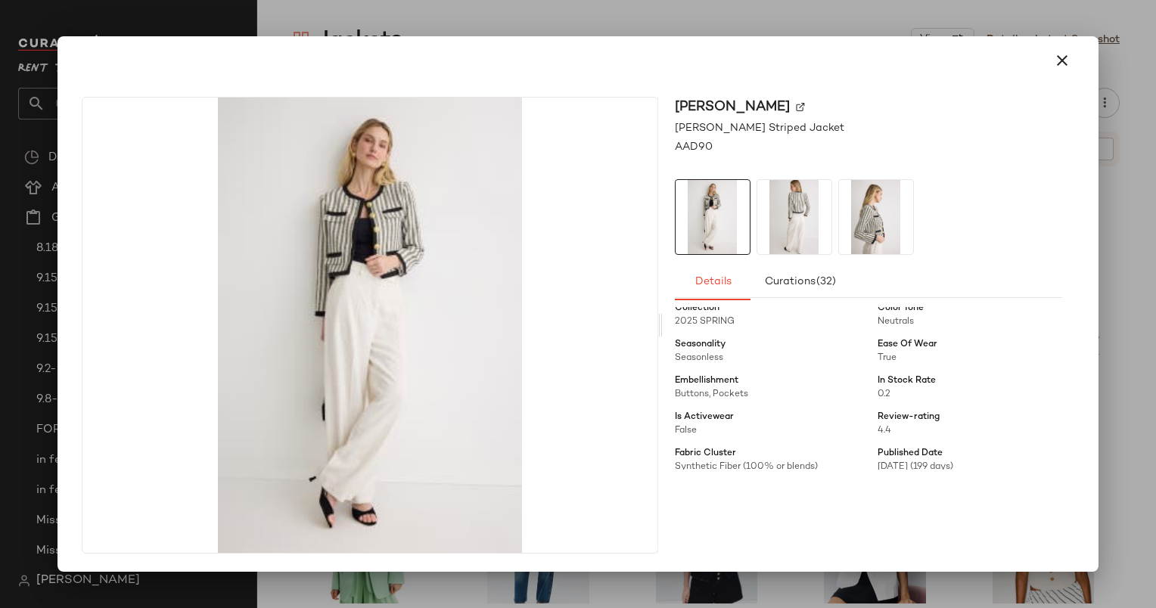
scroll to position [306, 0]
click at [1047, 61] on button "button" at bounding box center [1062, 60] width 36 height 36
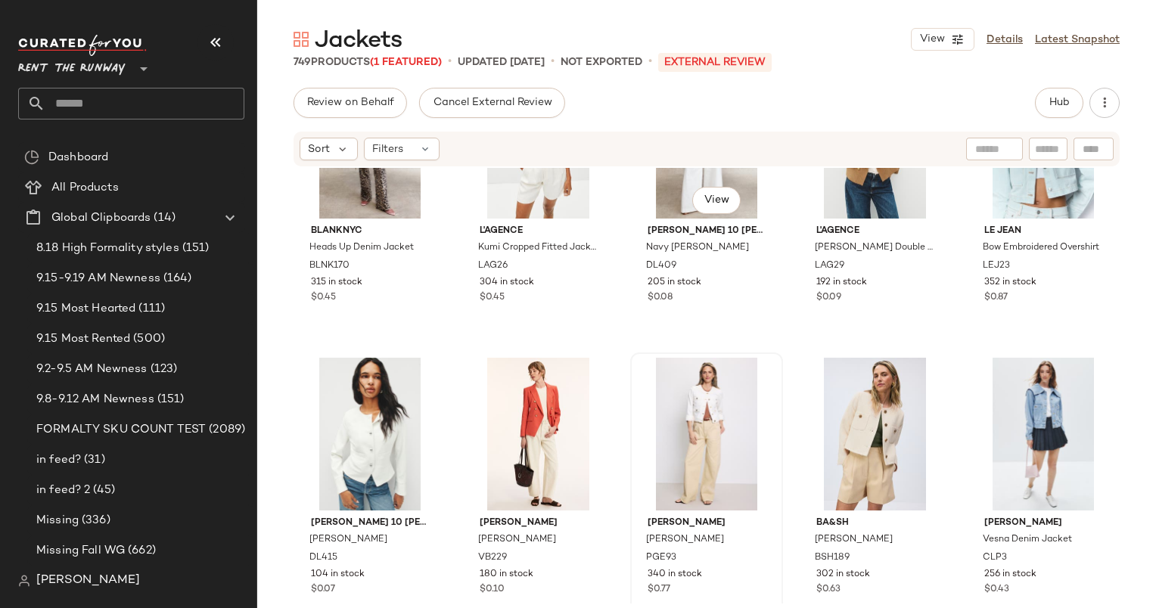
scroll to position [2563, 0]
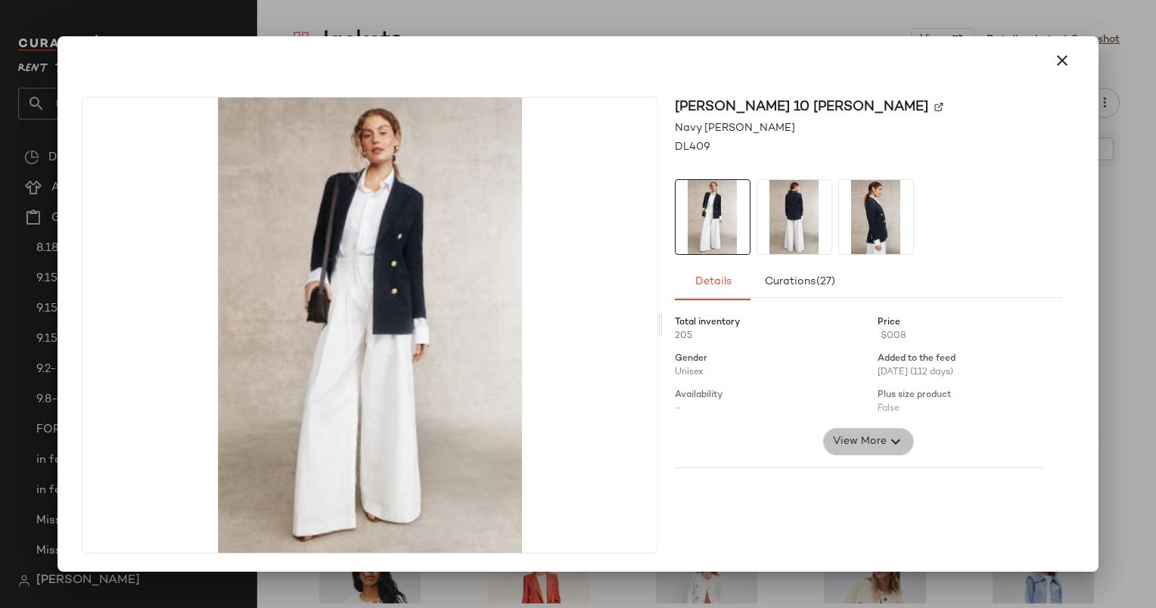
click at [871, 433] on span "View More" at bounding box center [858, 442] width 54 height 18
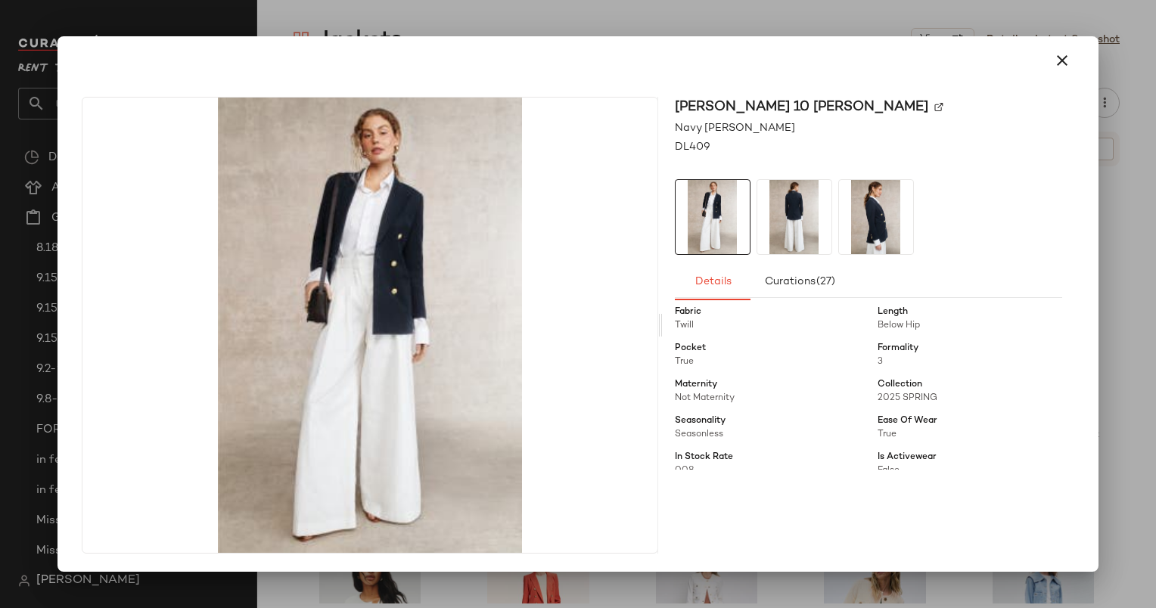
scroll to position [193, 0]
click at [1052, 70] on button "button" at bounding box center [1062, 60] width 36 height 36
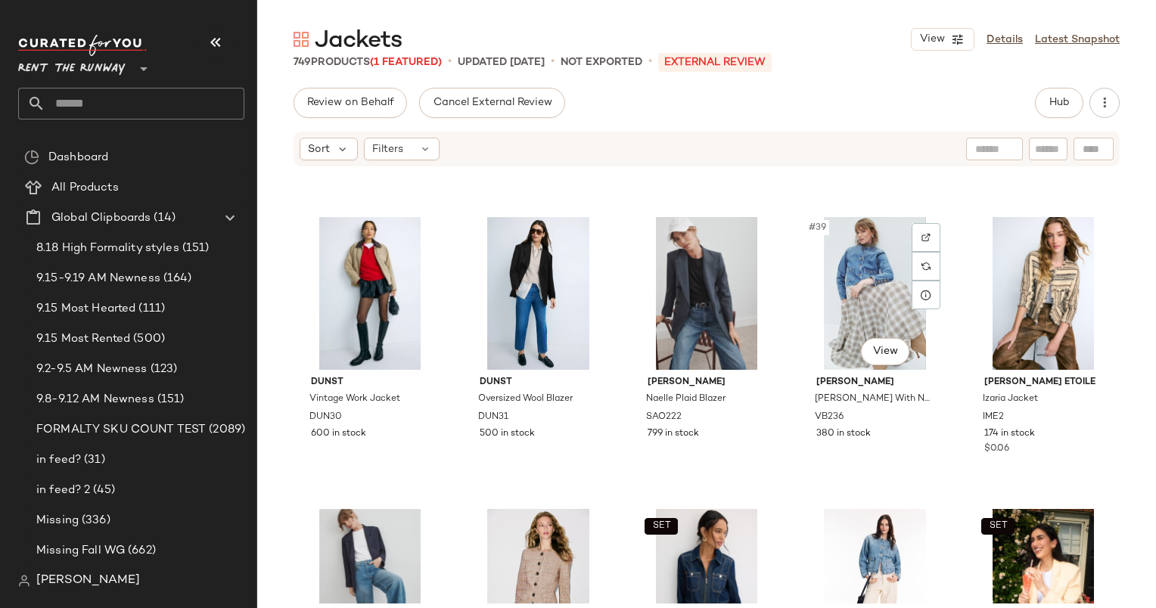
scroll to position [2015, 0]
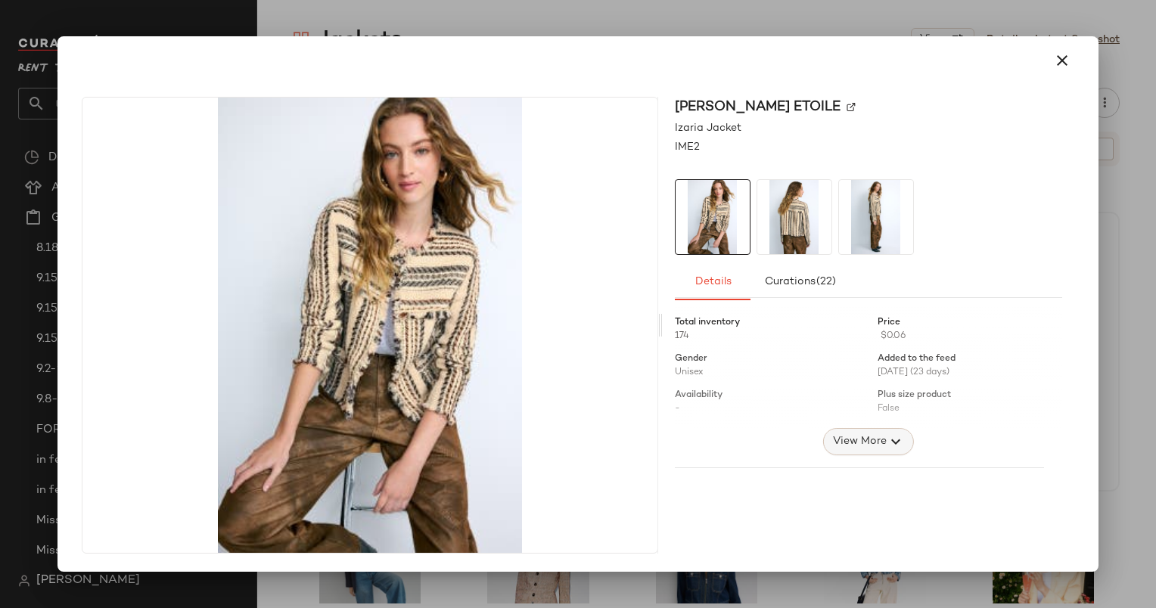
click at [893, 442] on icon "button" at bounding box center [896, 442] width 18 height 18
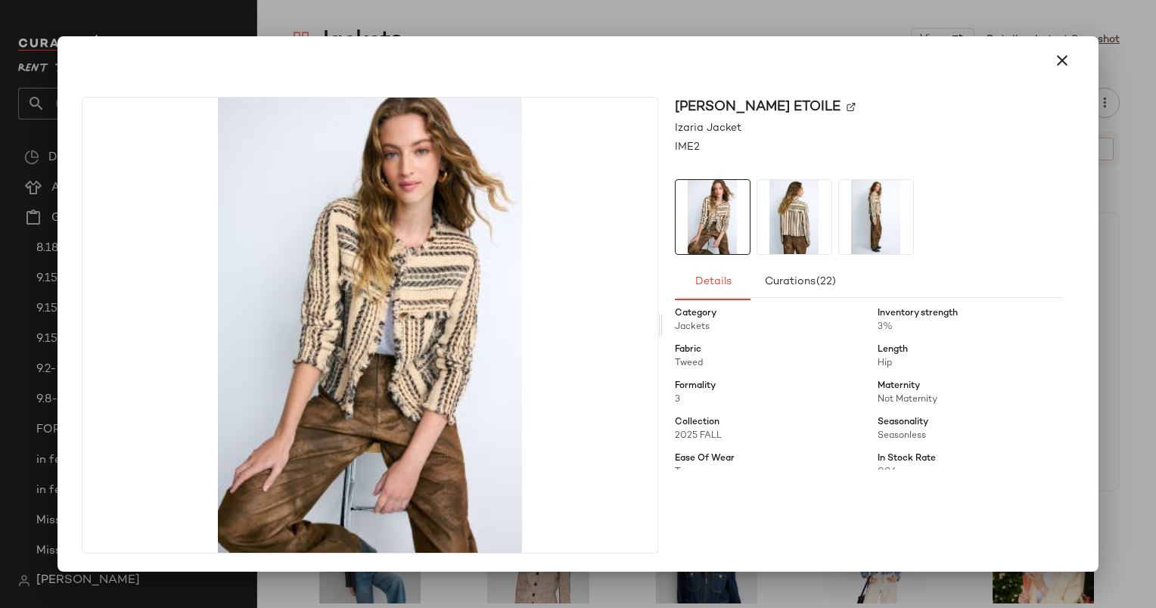
scroll to position [157, 0]
click at [1065, 73] on button "button" at bounding box center [1062, 60] width 36 height 36
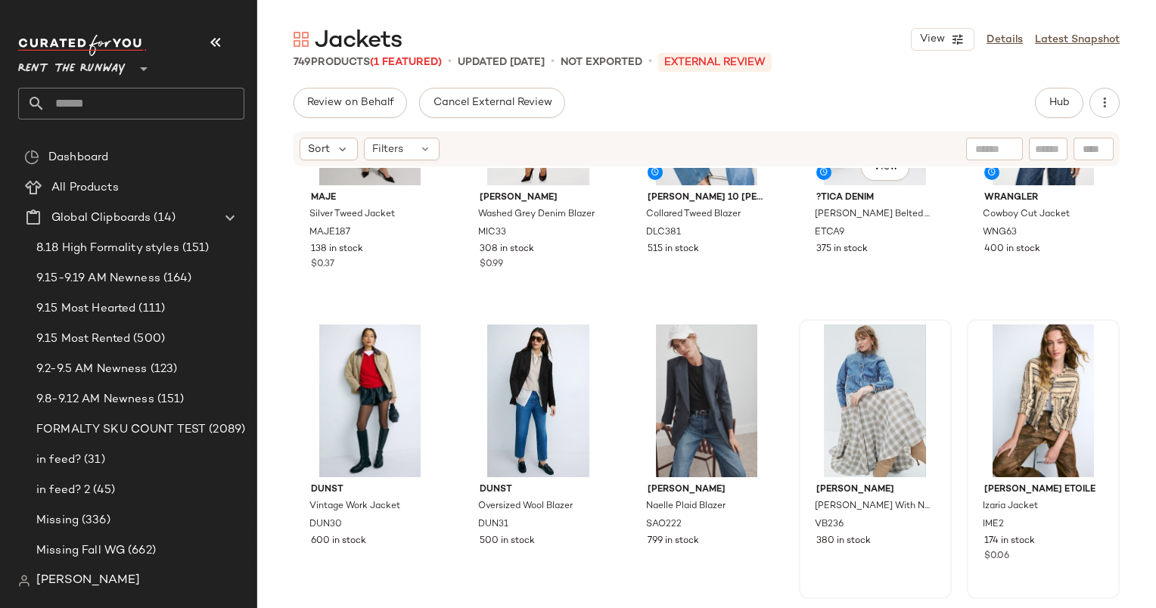
scroll to position [1897, 0]
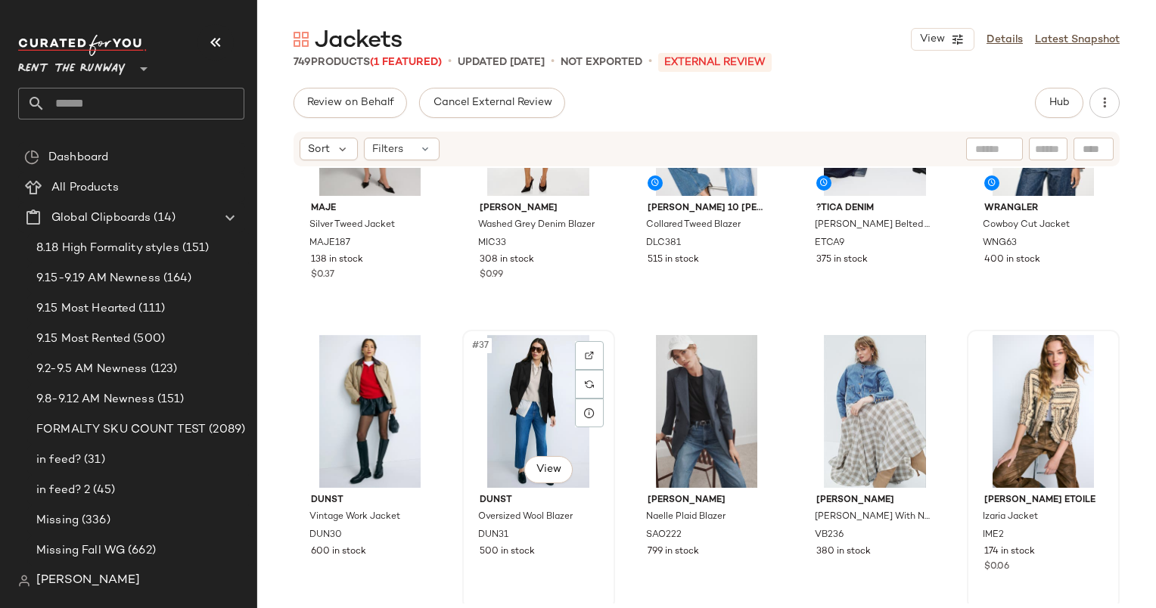
click at [545, 485] on div "#37 View" at bounding box center [538, 411] width 142 height 153
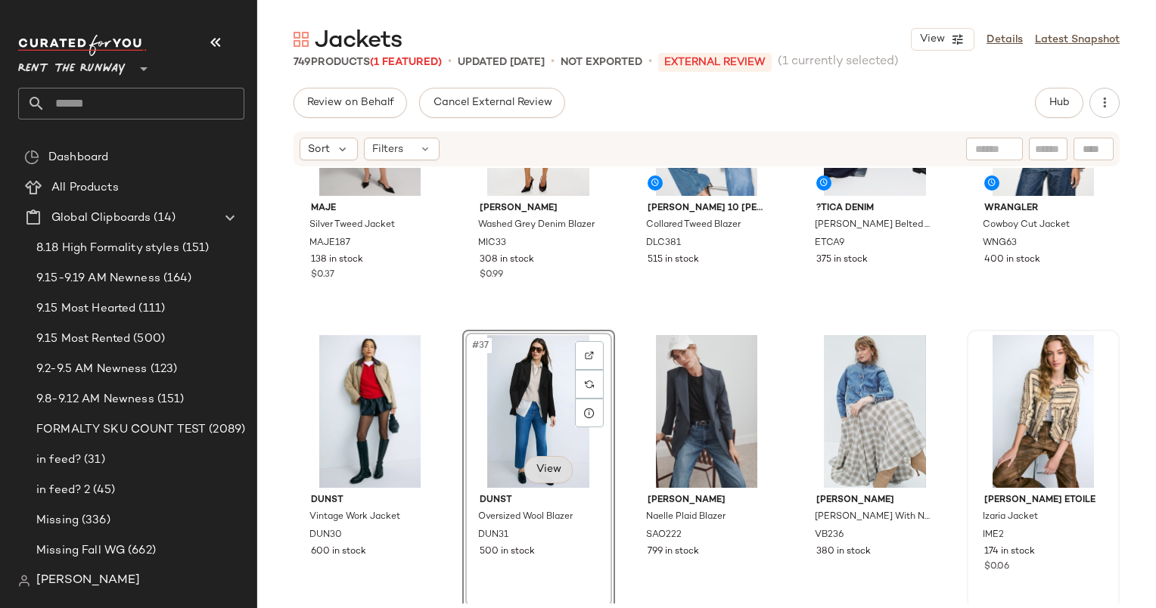
click at [539, 466] on body "Rent the Runway ** Dashboard All Products Global Clipboards (14) 8.18 High Form…" at bounding box center [578, 304] width 1156 height 608
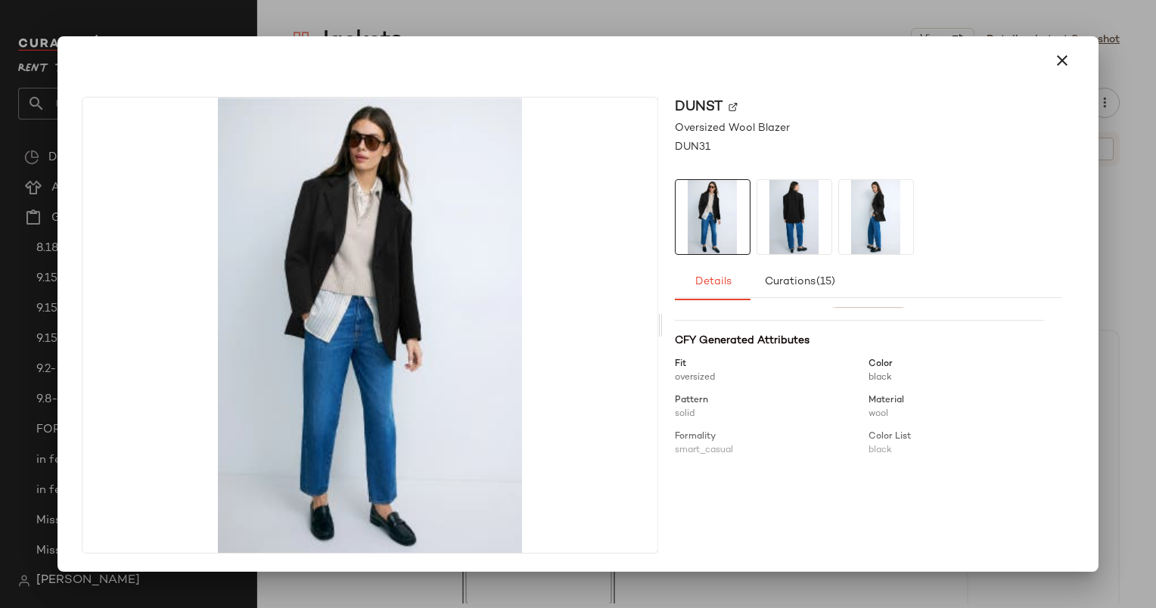
scroll to position [18, 0]
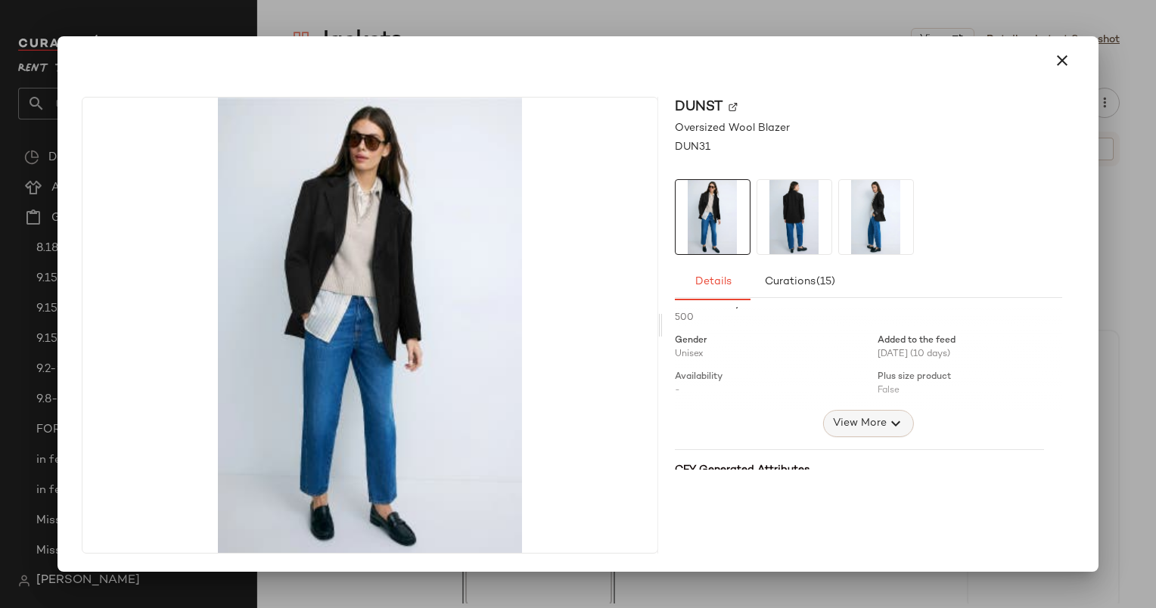
drag, startPoint x: 872, startPoint y: 433, endPoint x: 838, endPoint y: 415, distance: 38.6
click at [838, 415] on span "View More" at bounding box center [858, 424] width 54 height 18
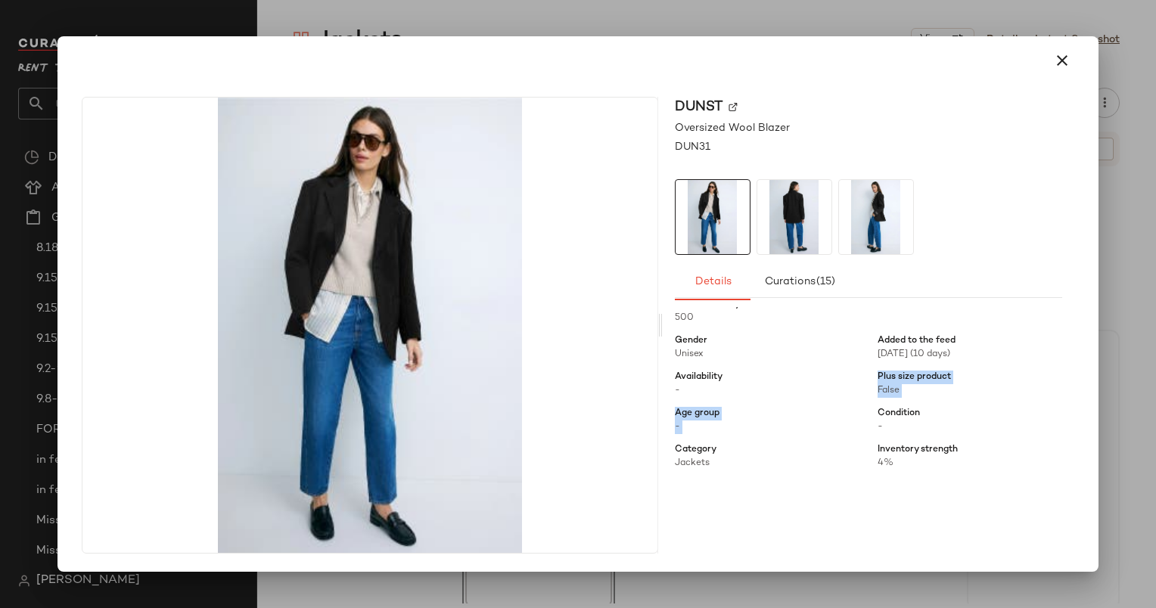
drag, startPoint x: 838, startPoint y: 415, endPoint x: 822, endPoint y: 372, distance: 45.9
click at [822, 372] on div "Total inventory 500 Price Gender Unisex Added to the feed 09/09/2025 (10 days) …" at bounding box center [868, 617] width 387 height 657
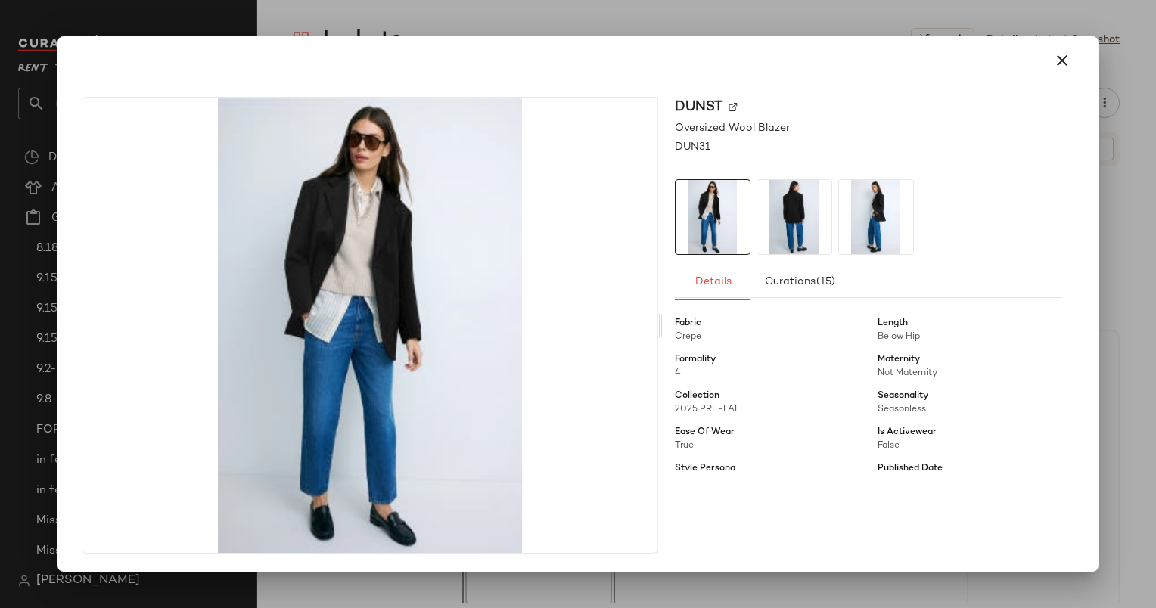
scroll to position [182, 0]
click at [1141, 362] on div at bounding box center [578, 304] width 1156 height 608
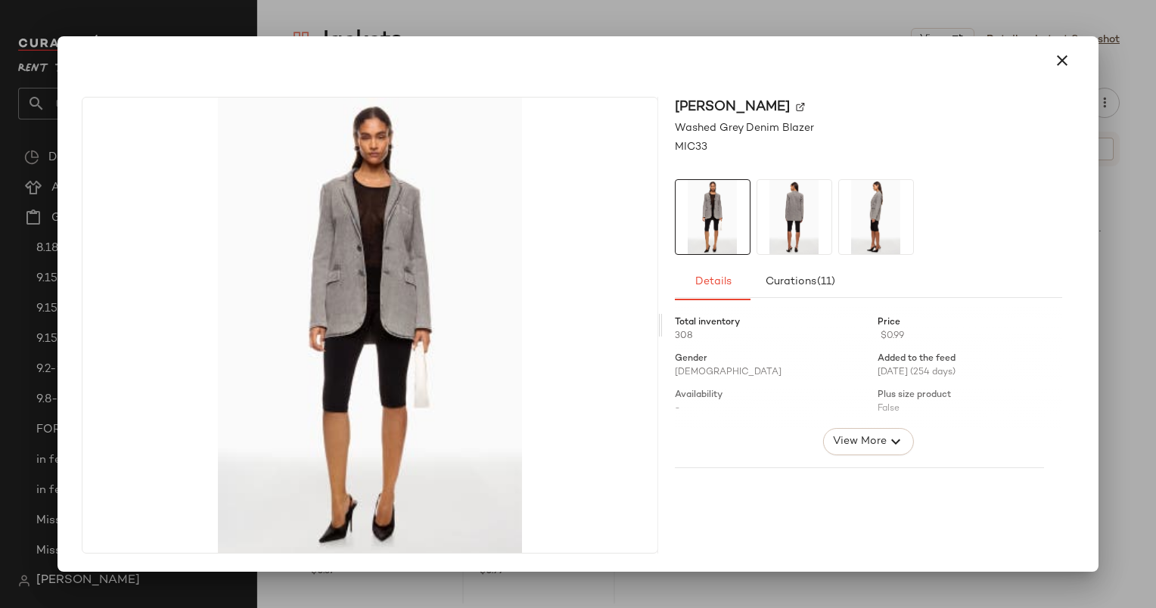
scroll to position [60, 0]
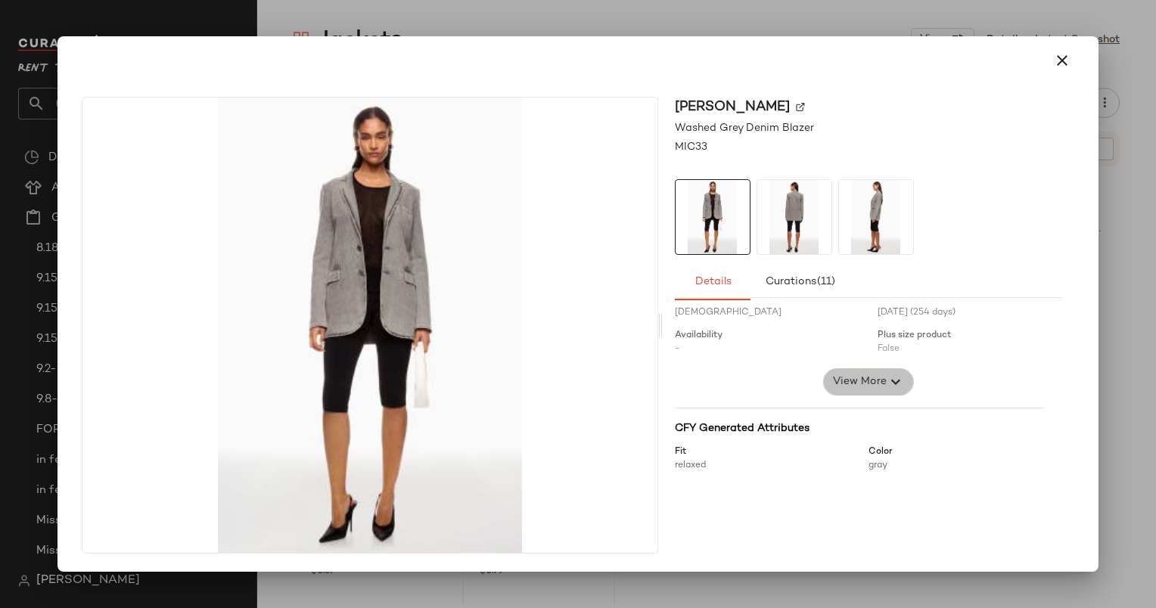
click at [864, 374] on span "View More" at bounding box center [858, 382] width 54 height 18
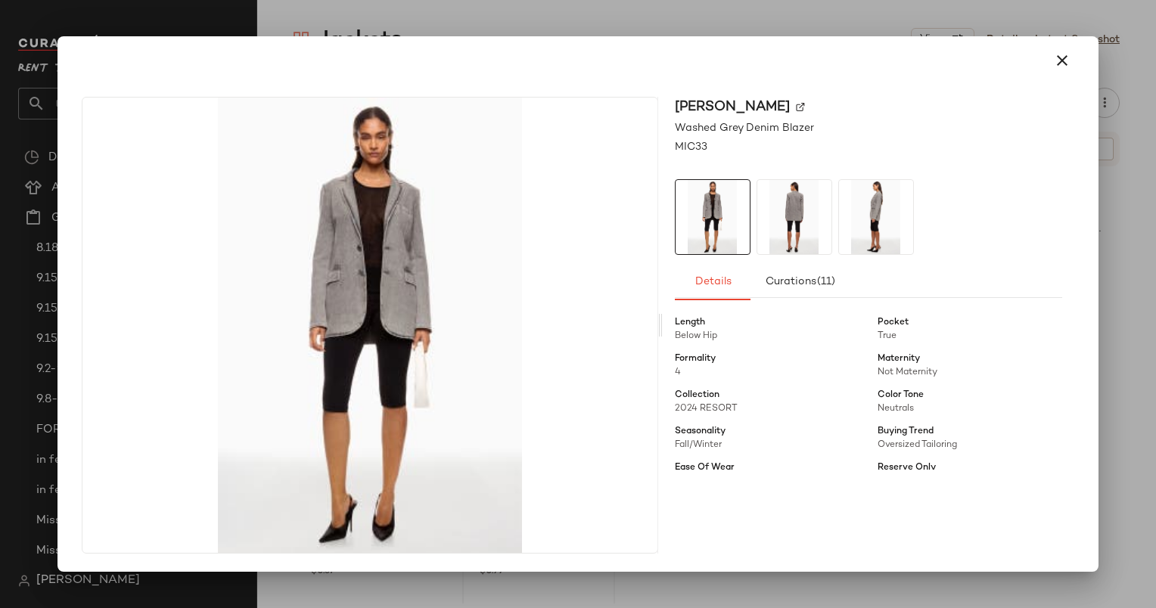
scroll to position [224, 0]
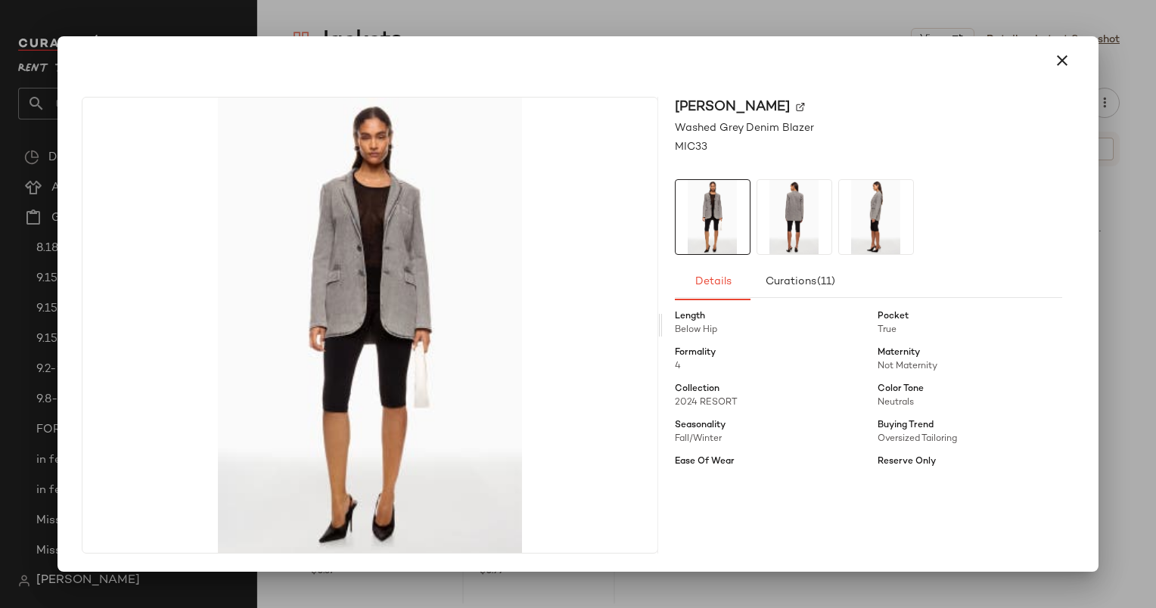
click at [1155, 245] on html "Rent the Runway ** Dashboard All Products Global Clipboards (14) 8.18 High Form…" at bounding box center [578, 304] width 1156 height 608
click at [1134, 261] on div at bounding box center [578, 304] width 1156 height 608
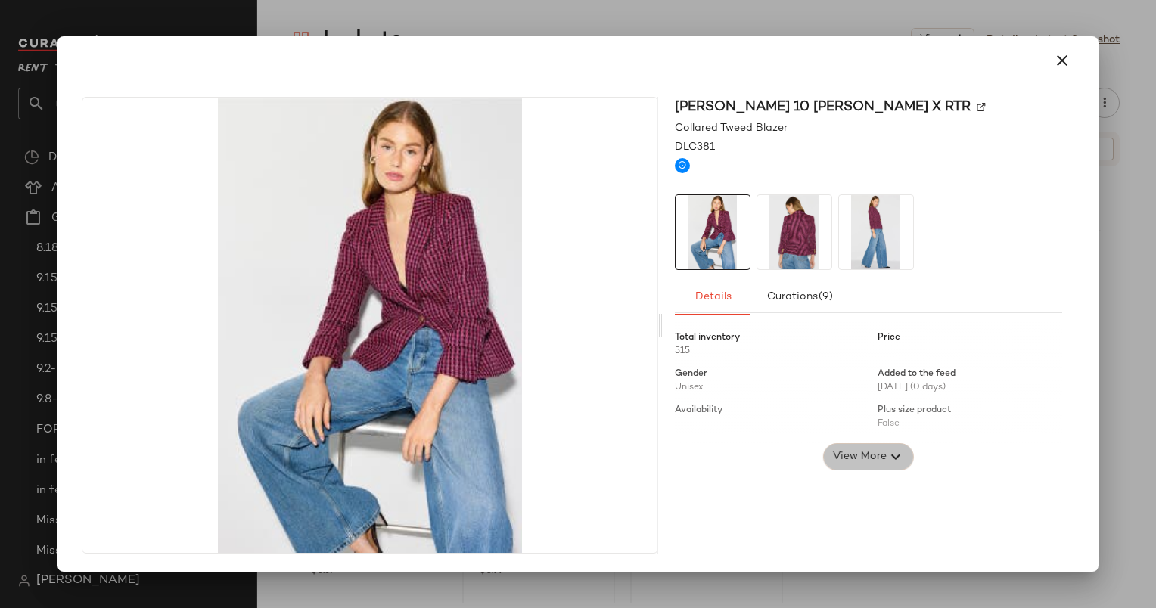
click at [862, 446] on button "View More" at bounding box center [867, 456] width 91 height 27
click at [1123, 380] on div at bounding box center [578, 304] width 1156 height 608
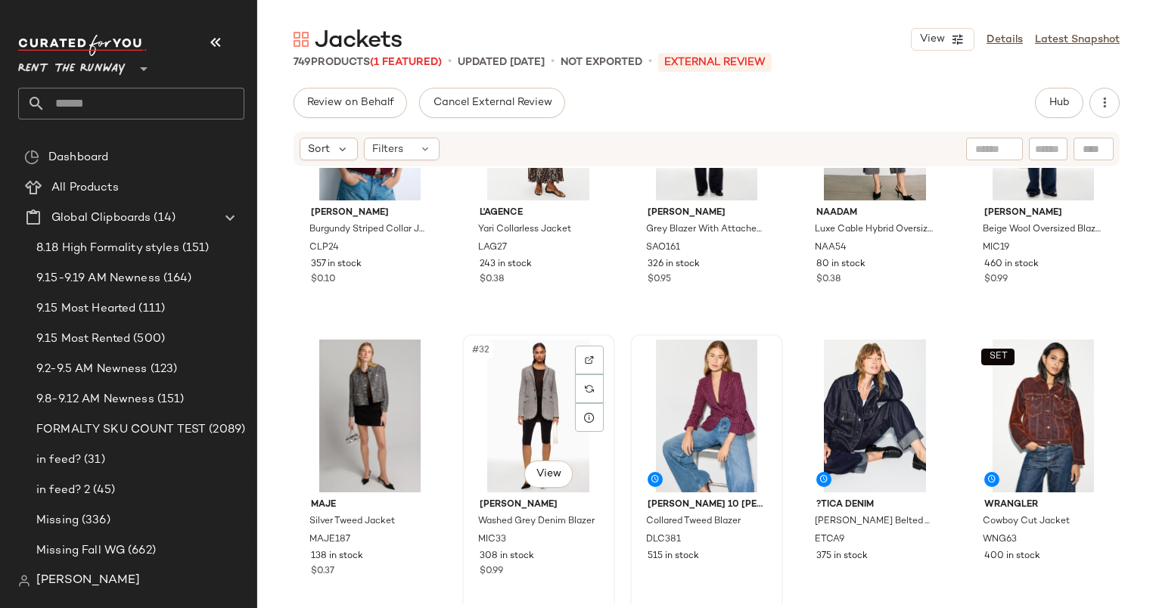
click at [516, 408] on div "#32 View" at bounding box center [538, 416] width 142 height 153
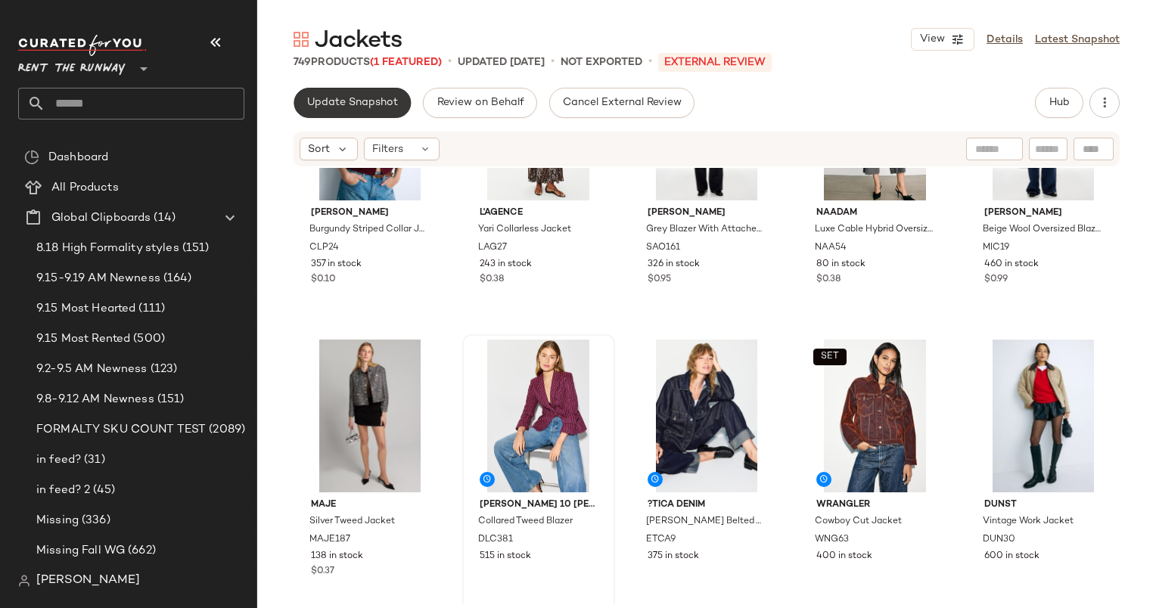
click at [357, 94] on button "Update Snapshot" at bounding box center [351, 103] width 117 height 30
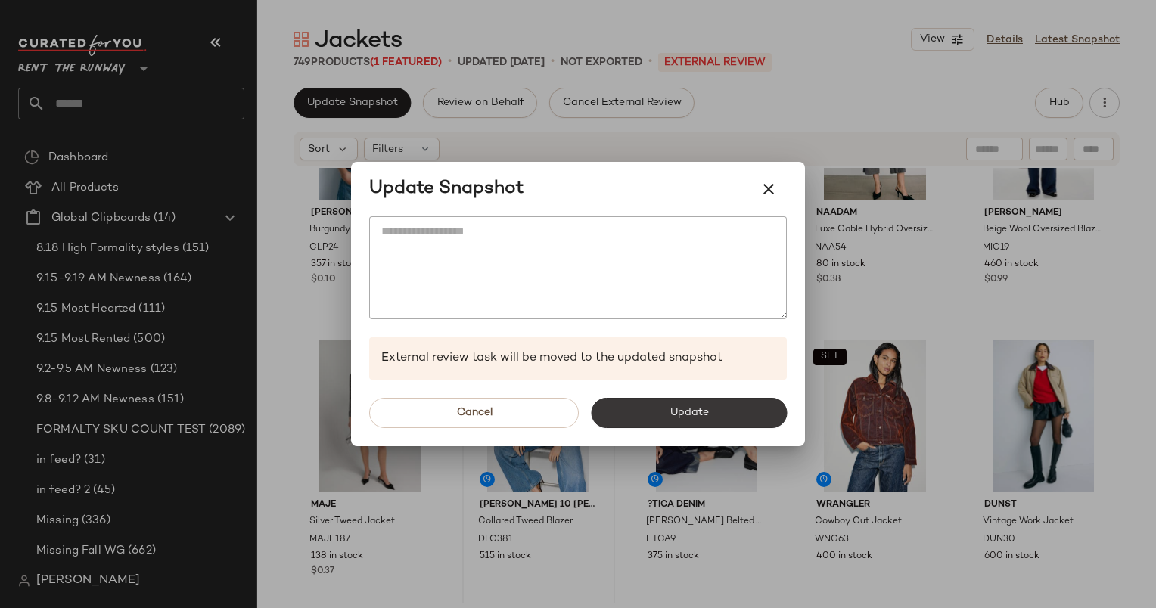
click at [672, 413] on span "Update" at bounding box center [688, 413] width 39 height 12
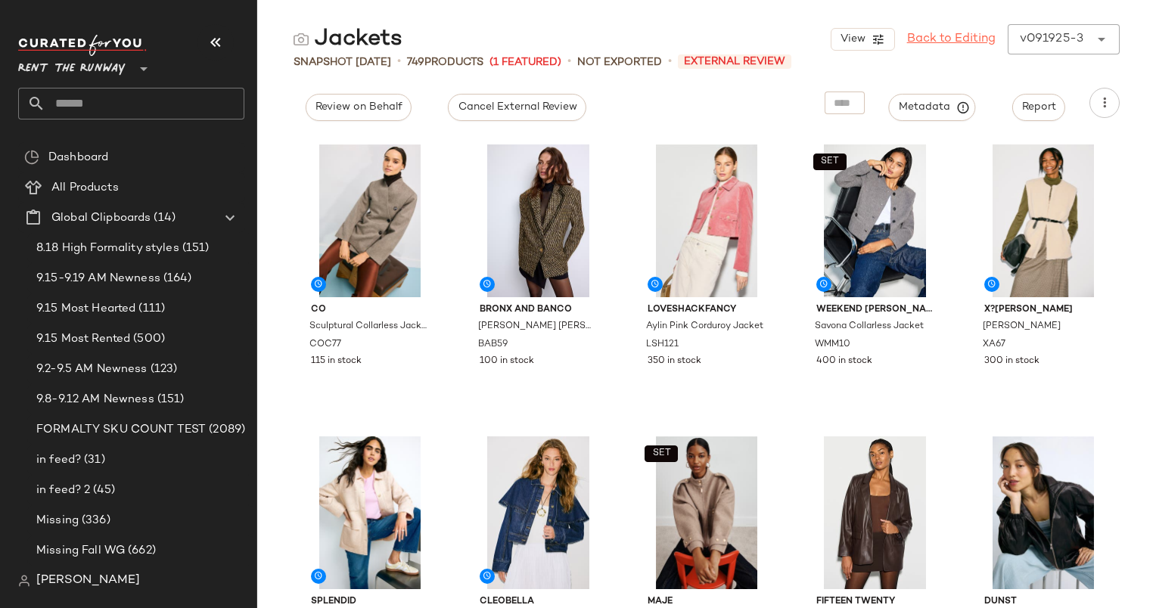
click at [965, 45] on link "Back to Editing" at bounding box center [951, 39] width 89 height 18
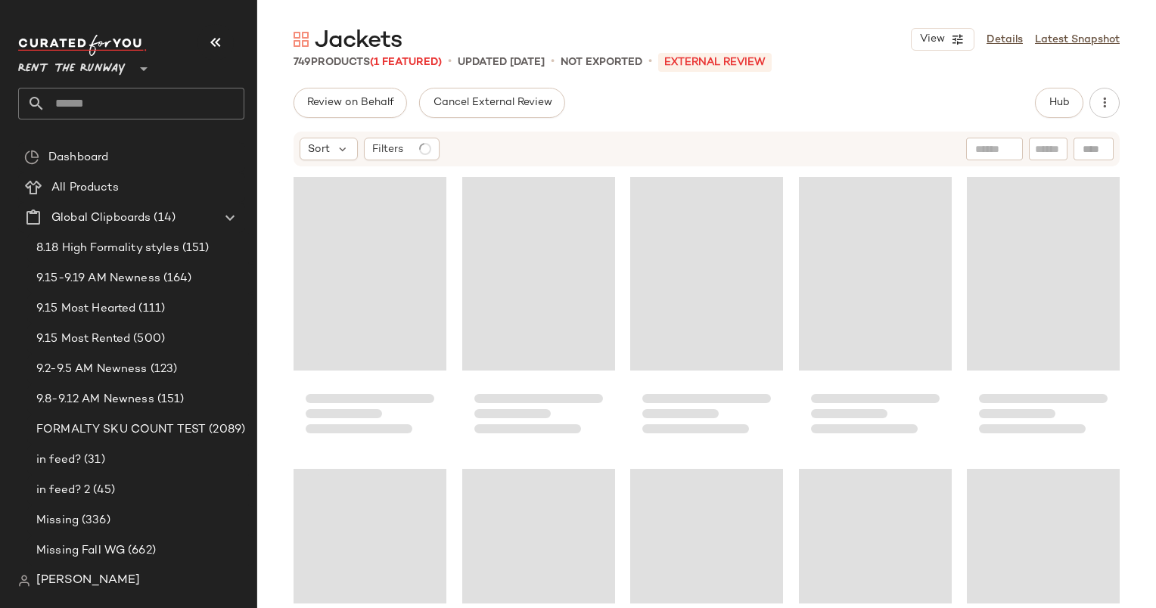
scroll to position [43365, 0]
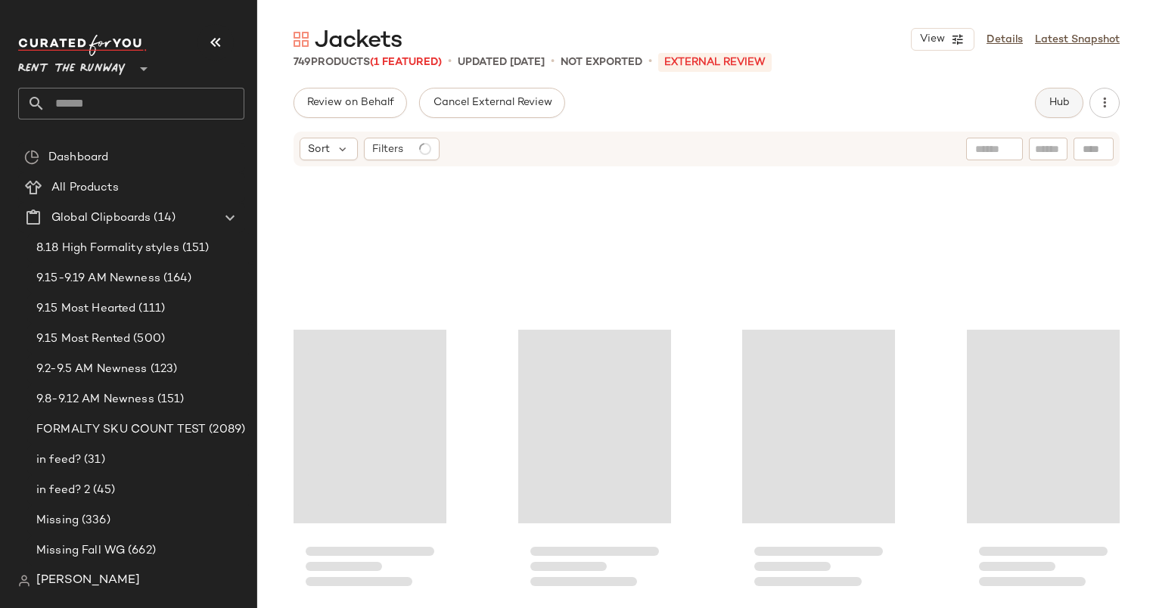
click at [1067, 109] on span "Hub" at bounding box center [1058, 103] width 21 height 12
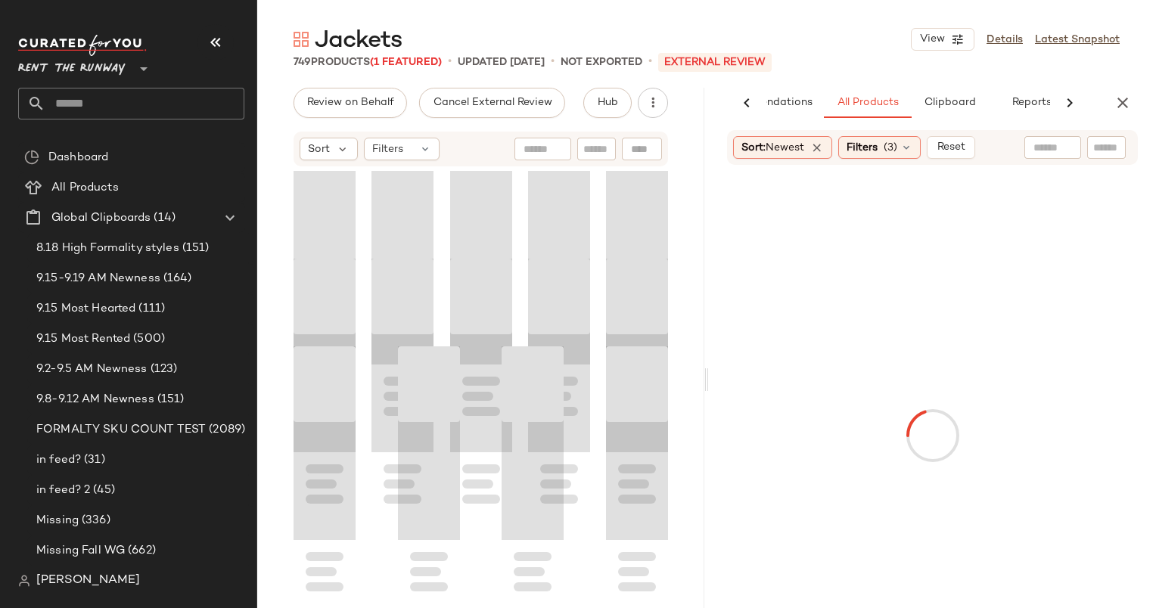
scroll to position [12911, 0]
click at [1044, 104] on button "Reports" at bounding box center [1029, 103] width 88 height 30
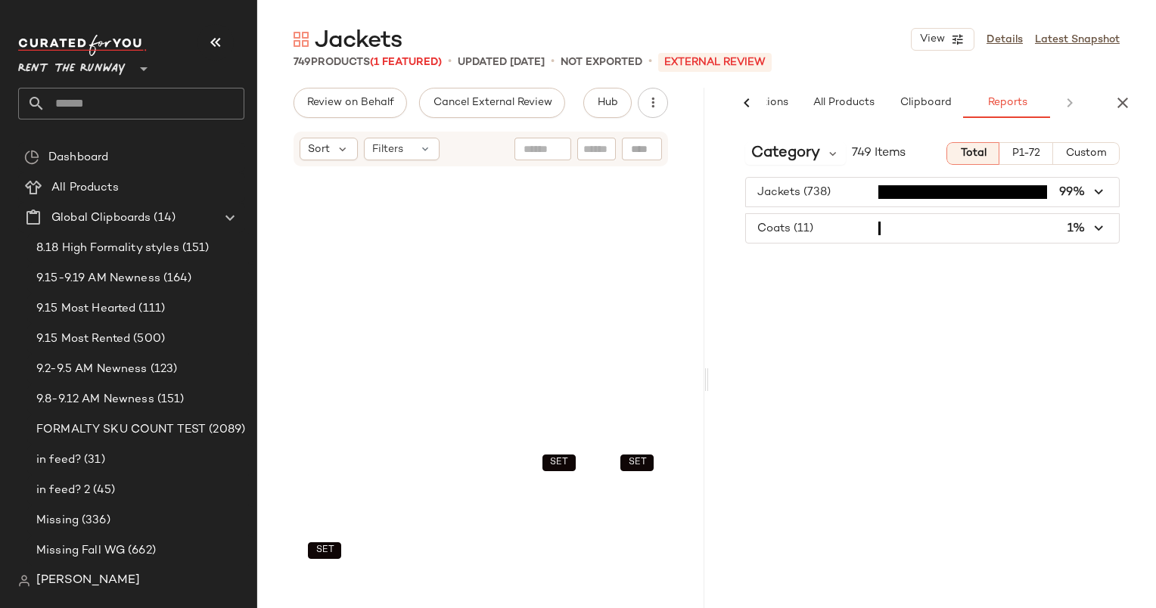
scroll to position [12729, 0]
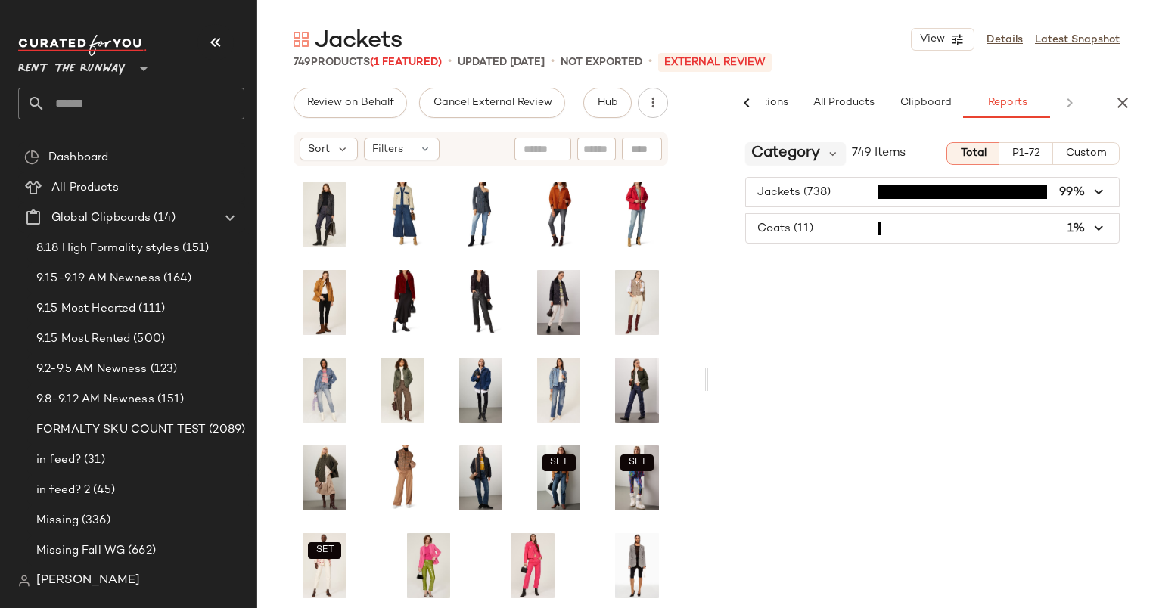
click at [795, 157] on span "Category" at bounding box center [785, 153] width 69 height 23
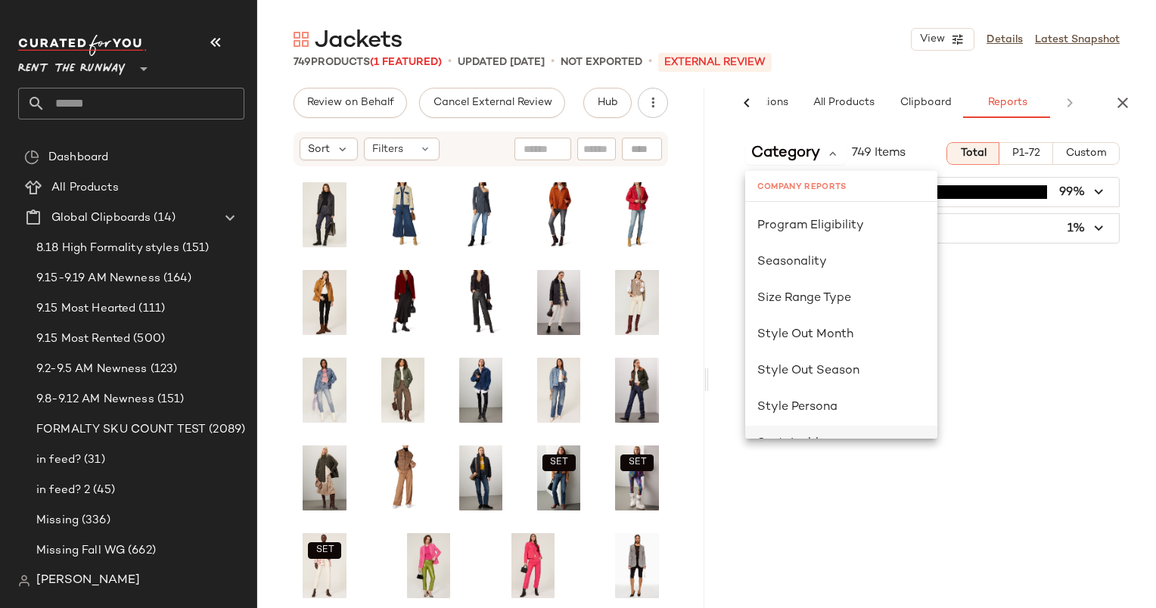
scroll to position [944, 0]
click at [783, 265] on span "Seasonality" at bounding box center [792, 264] width 70 height 13
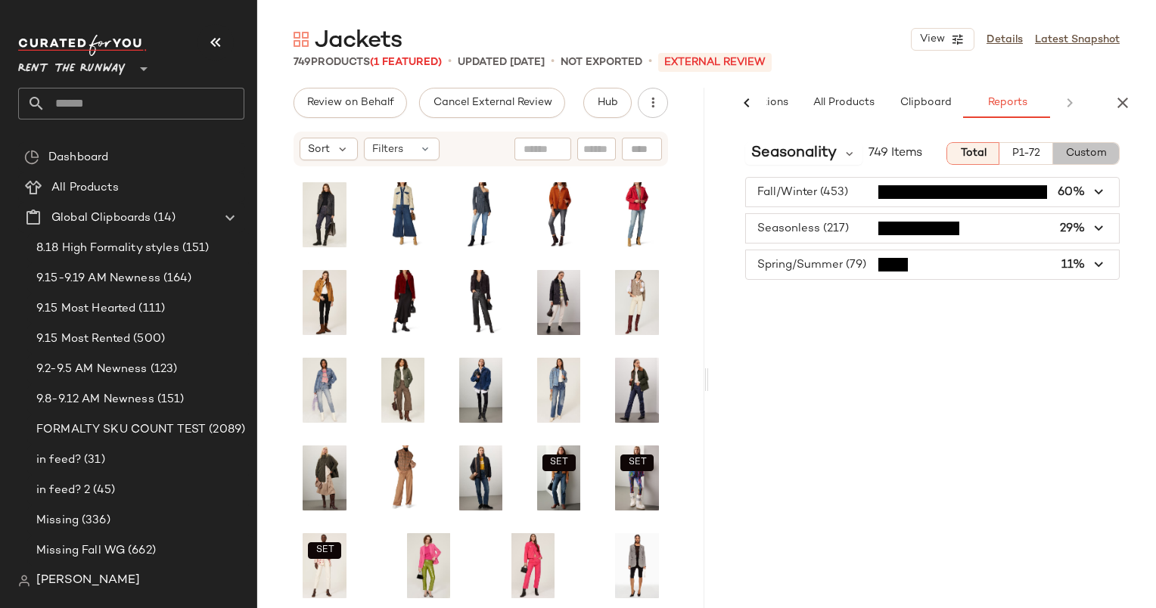
click at [1092, 153] on span "Custom" at bounding box center [1086, 154] width 42 height 12
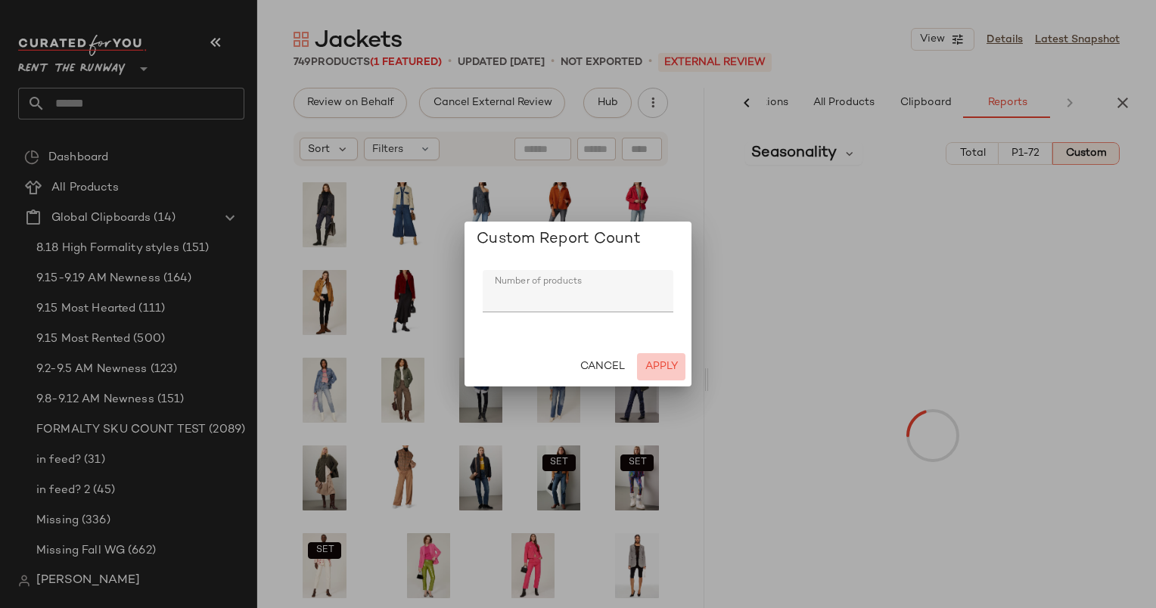
click at [666, 367] on span "Apply" at bounding box center [660, 367] width 33 height 12
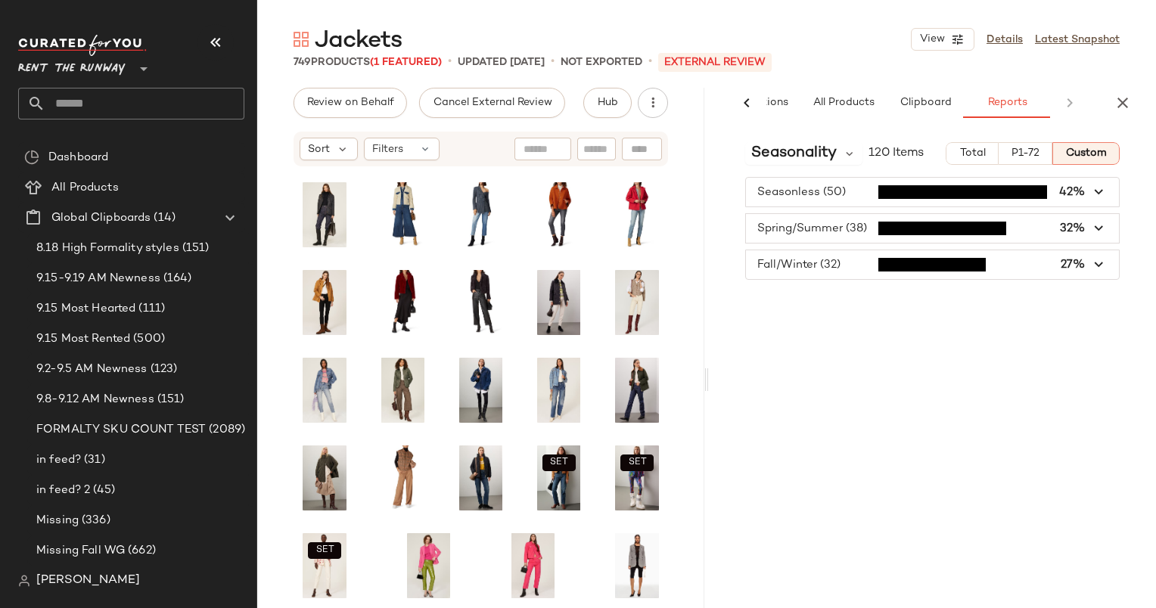
click at [831, 265] on span "button" at bounding box center [932, 264] width 373 height 29
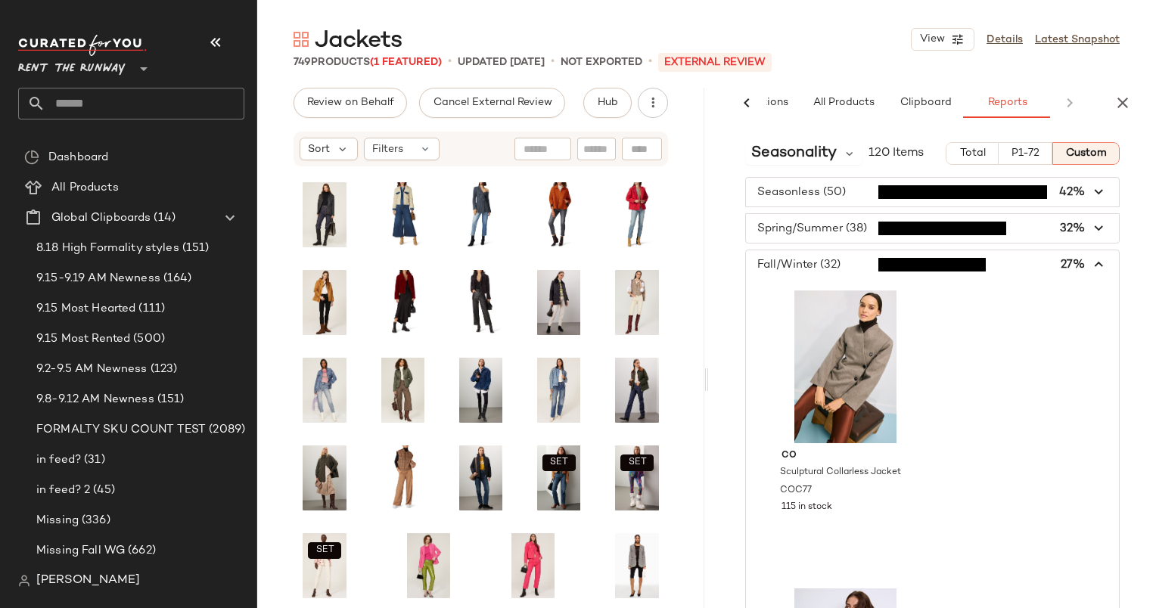
click at [831, 265] on span "button" at bounding box center [932, 264] width 373 height 29
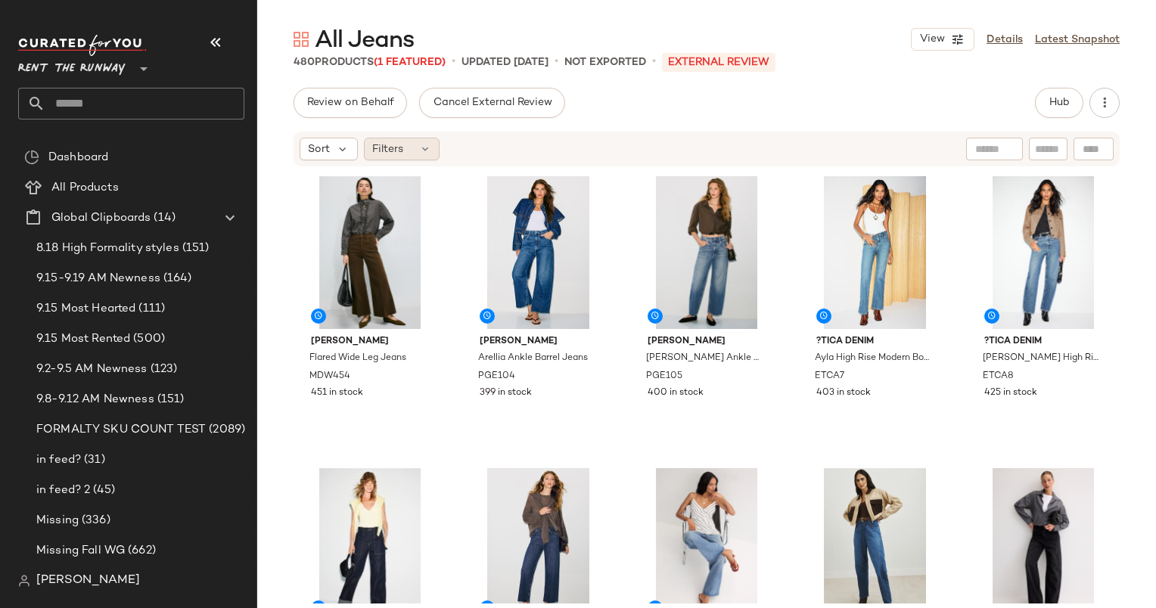
click at [412, 141] on div "Filters" at bounding box center [402, 149] width 76 height 23
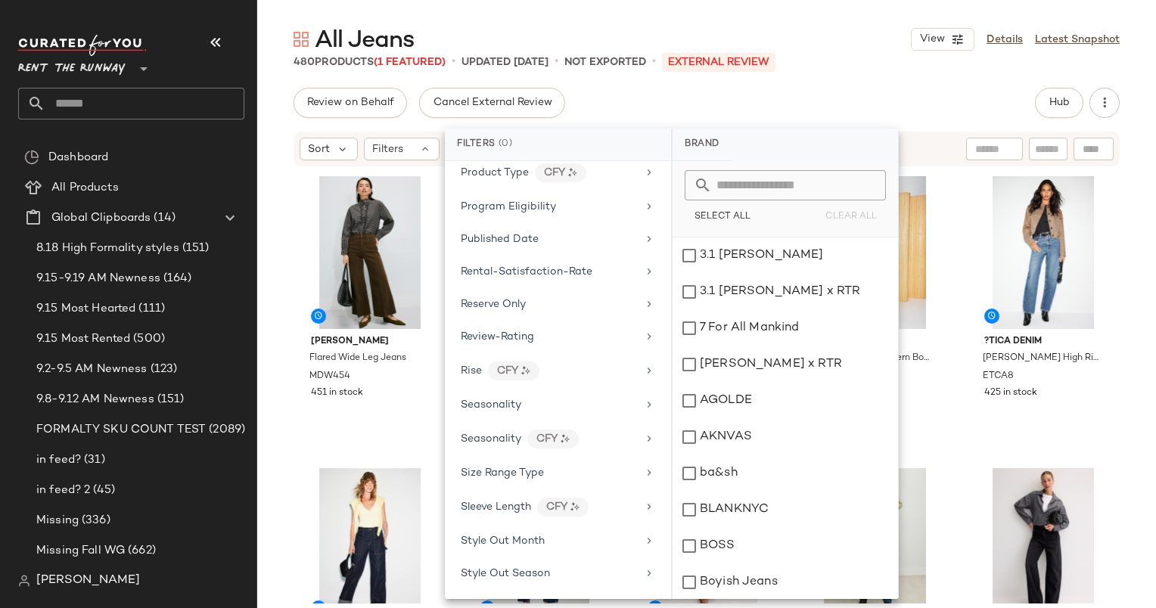
scroll to position [1884, 0]
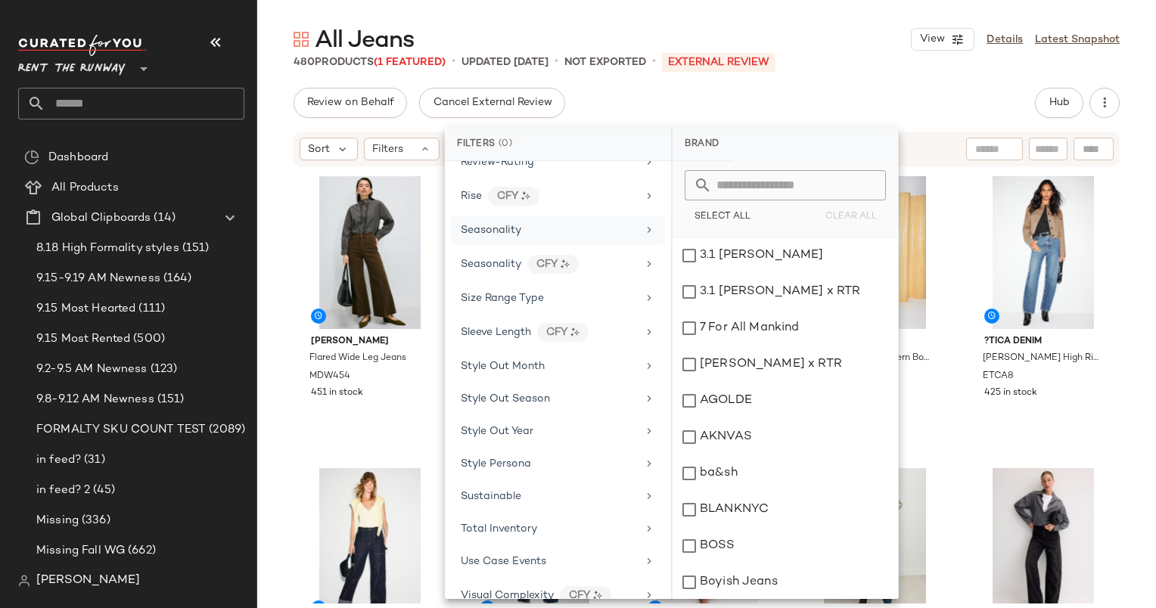
click at [490, 225] on span "Seasonality" at bounding box center [491, 230] width 61 height 11
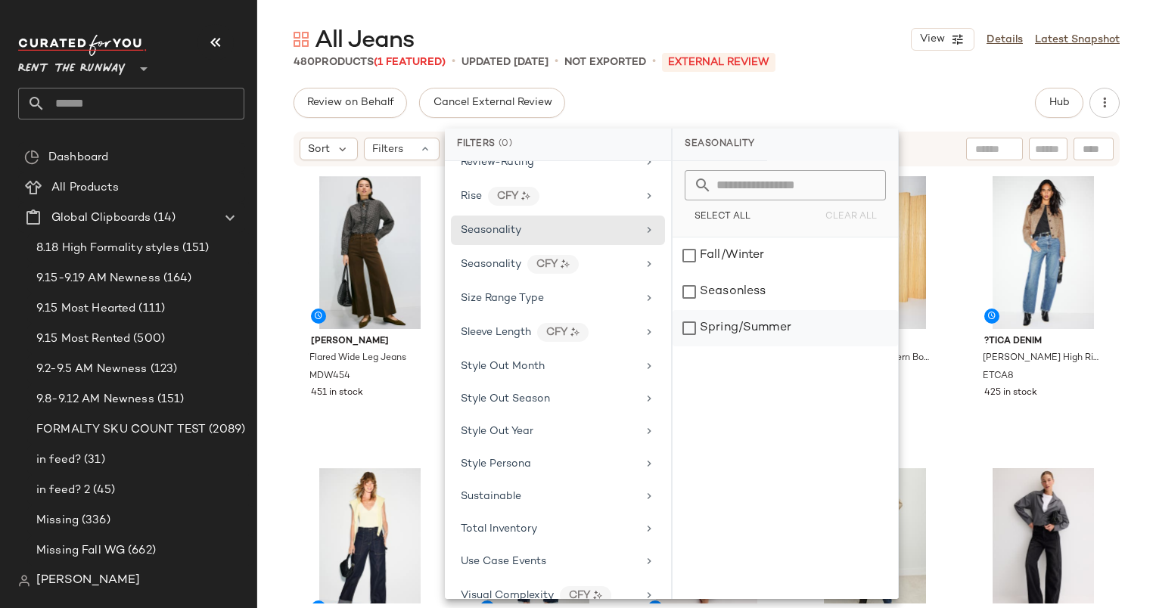
click at [732, 318] on div "Spring/Summer" at bounding box center [784, 328] width 225 height 36
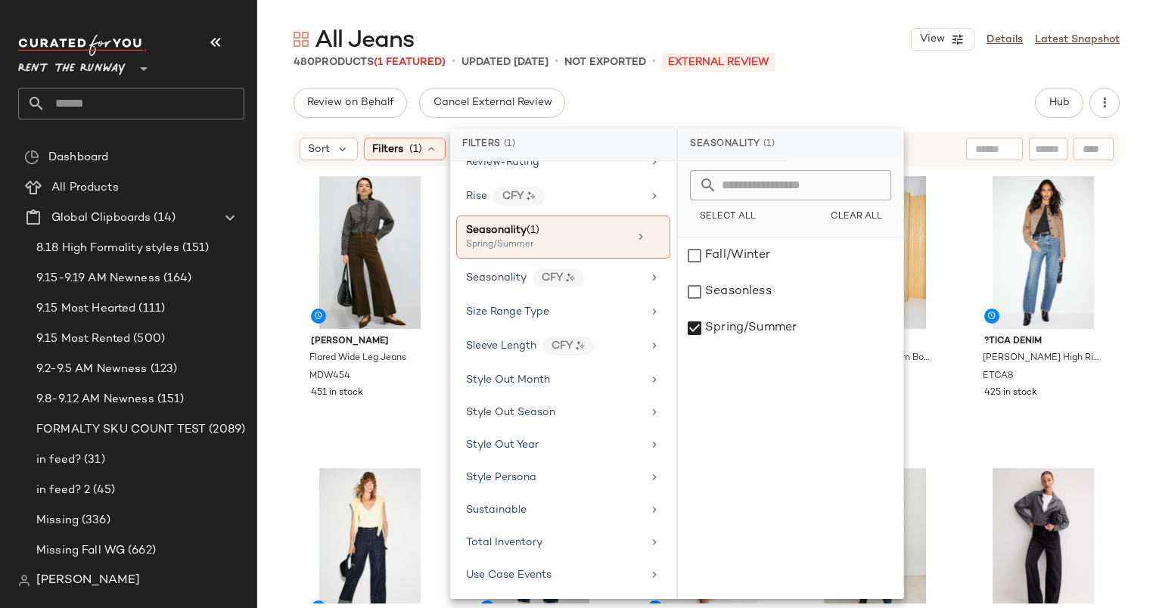
click at [836, 82] on div "All Jeans View Details Latest Snapshot 480 Products (1 Featured) • updated Sep …" at bounding box center [706, 316] width 899 height 584
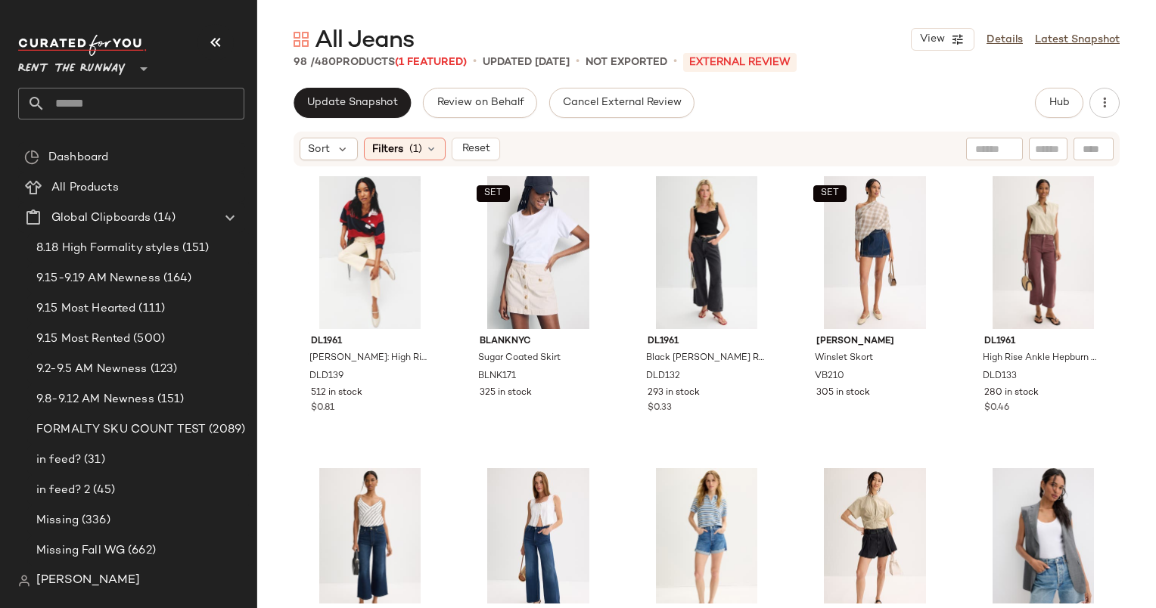
click at [333, 163] on div "Sort Filters (1) Reset" at bounding box center [706, 149] width 826 height 35
click at [313, 136] on div "Sort Filters (1) Reset" at bounding box center [706, 149] width 826 height 35
click at [322, 144] on span "Sort" at bounding box center [319, 149] width 22 height 16
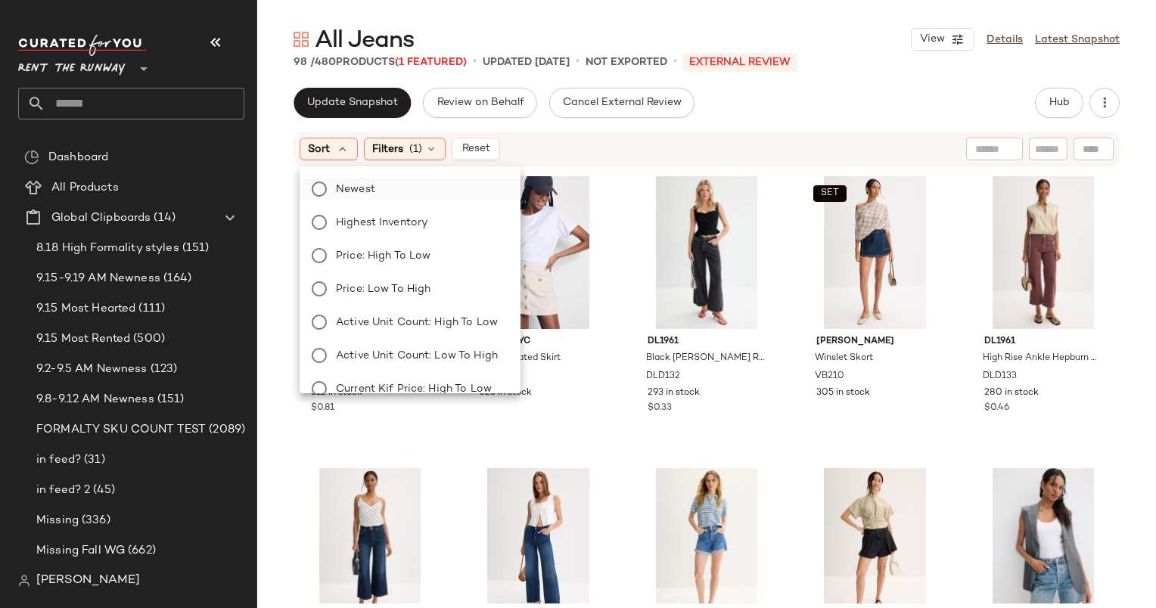
click at [366, 188] on span "Newest" at bounding box center [355, 190] width 39 height 16
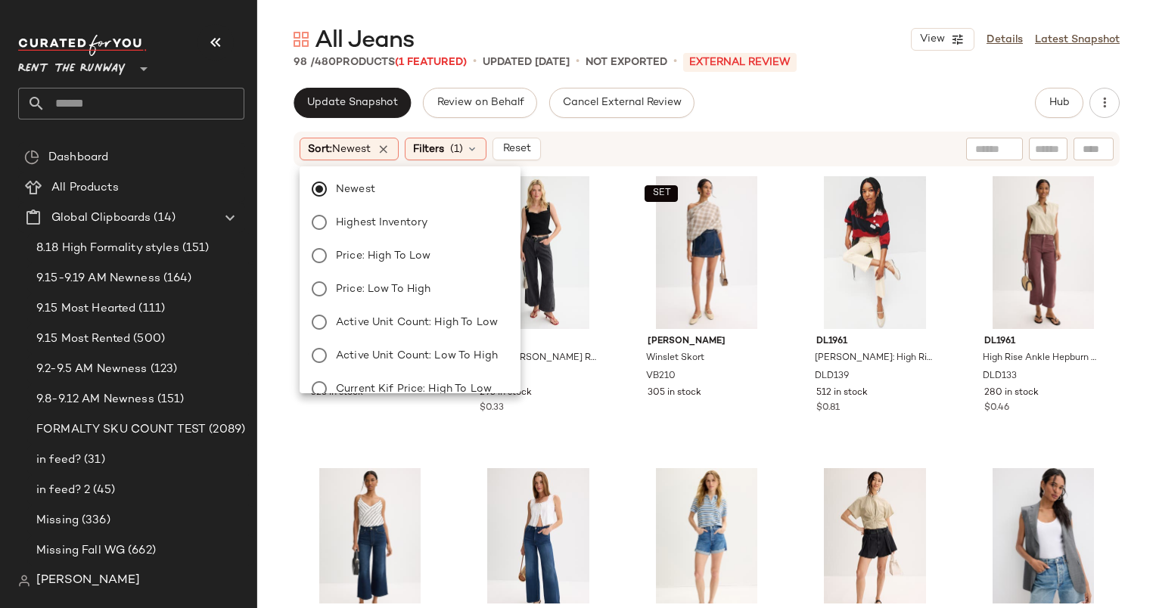
click at [721, 163] on div "Sort: Newest Filters (1) Reset" at bounding box center [706, 149] width 826 height 35
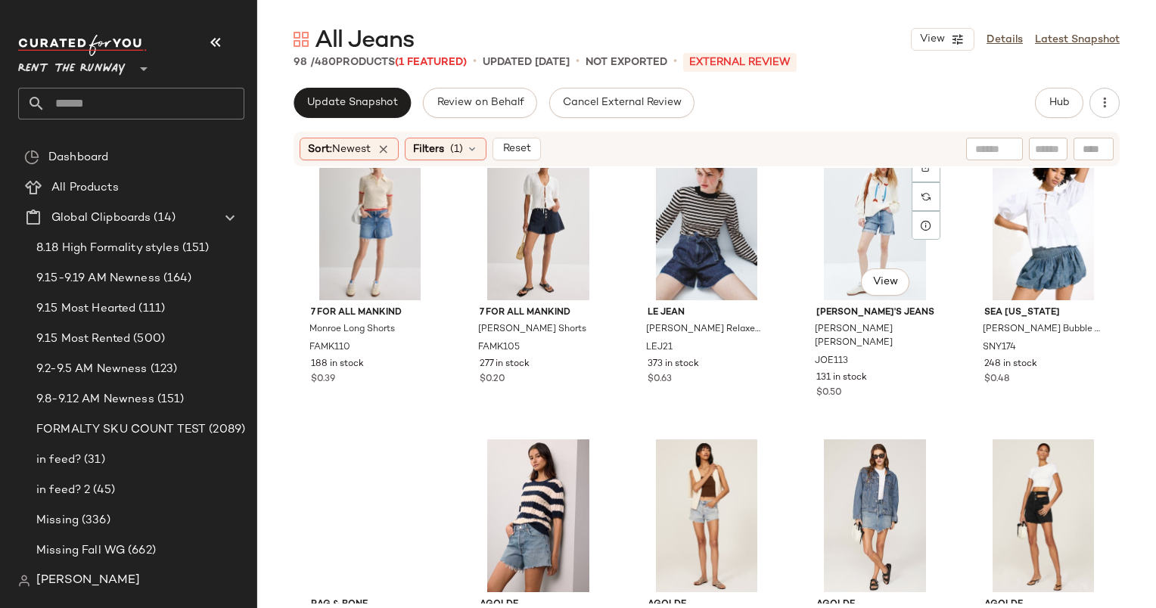
scroll to position [1803, 0]
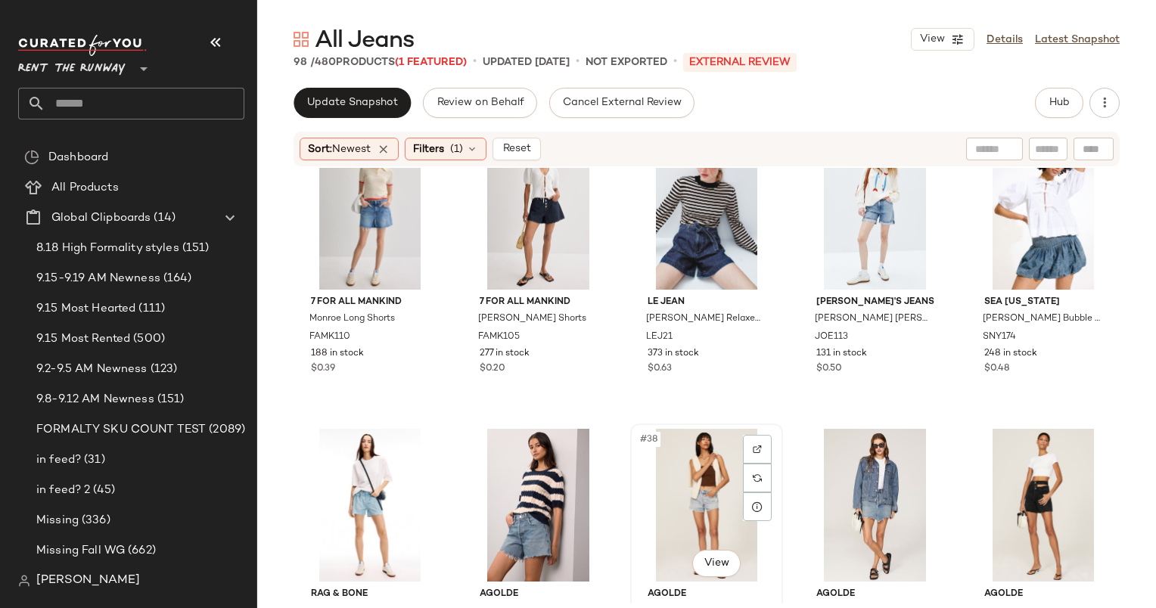
click at [678, 470] on div "#38 View" at bounding box center [706, 505] width 142 height 153
click at [601, 495] on div "#37 View" at bounding box center [538, 505] width 142 height 153
click at [680, 498] on div "#38 View" at bounding box center [706, 505] width 142 height 153
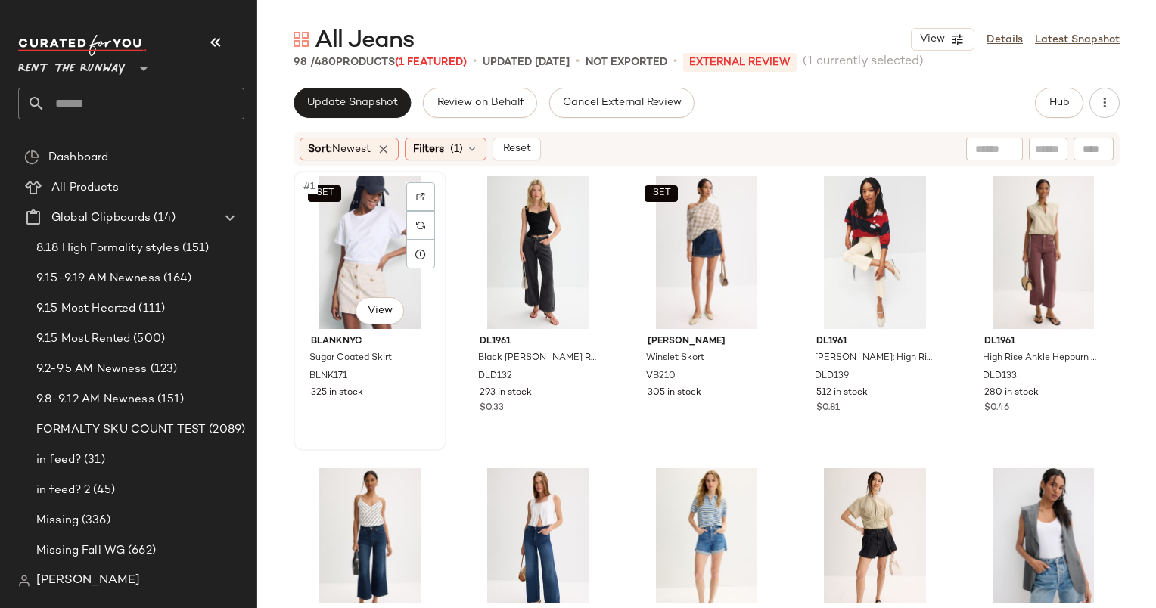
click at [360, 251] on div "SET #1 View" at bounding box center [370, 252] width 142 height 153
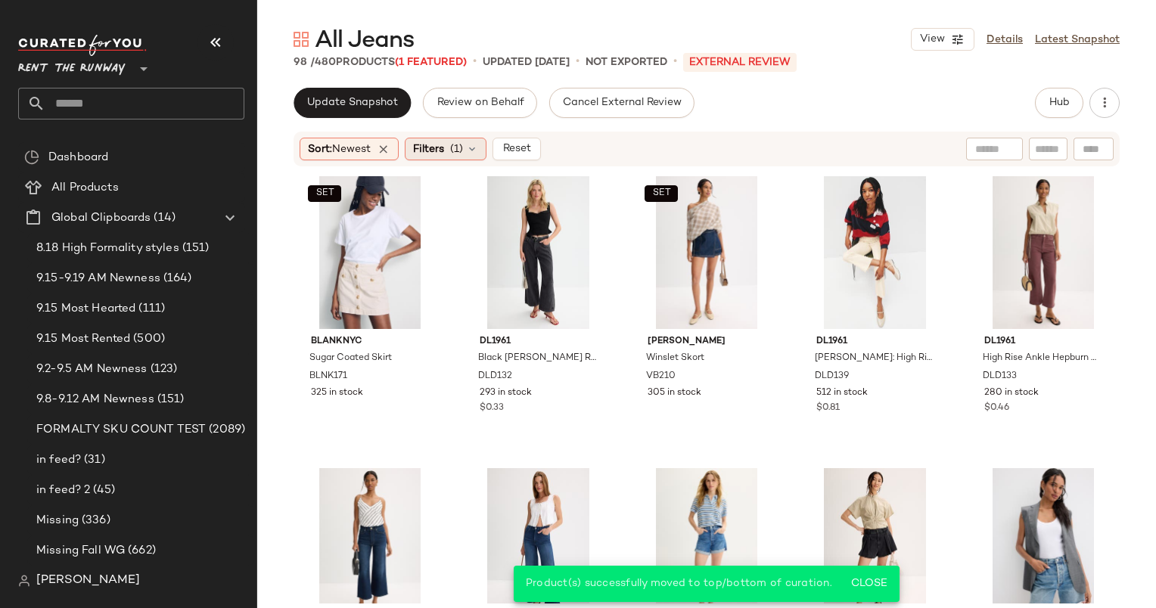
click at [460, 148] on span "(1)" at bounding box center [456, 149] width 13 height 16
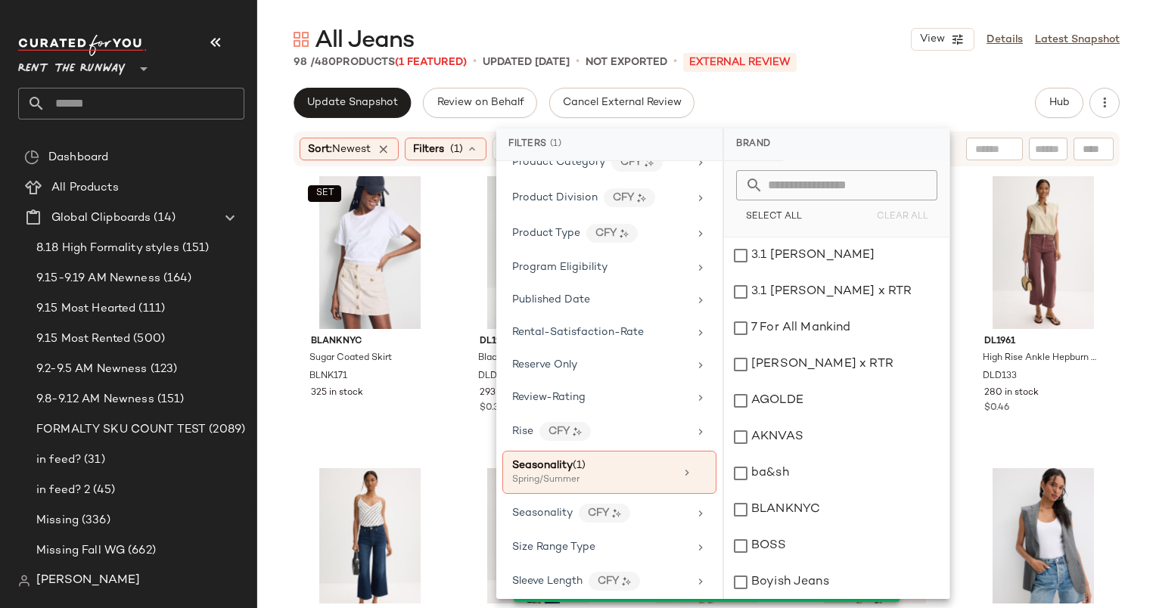
scroll to position [1897, 0]
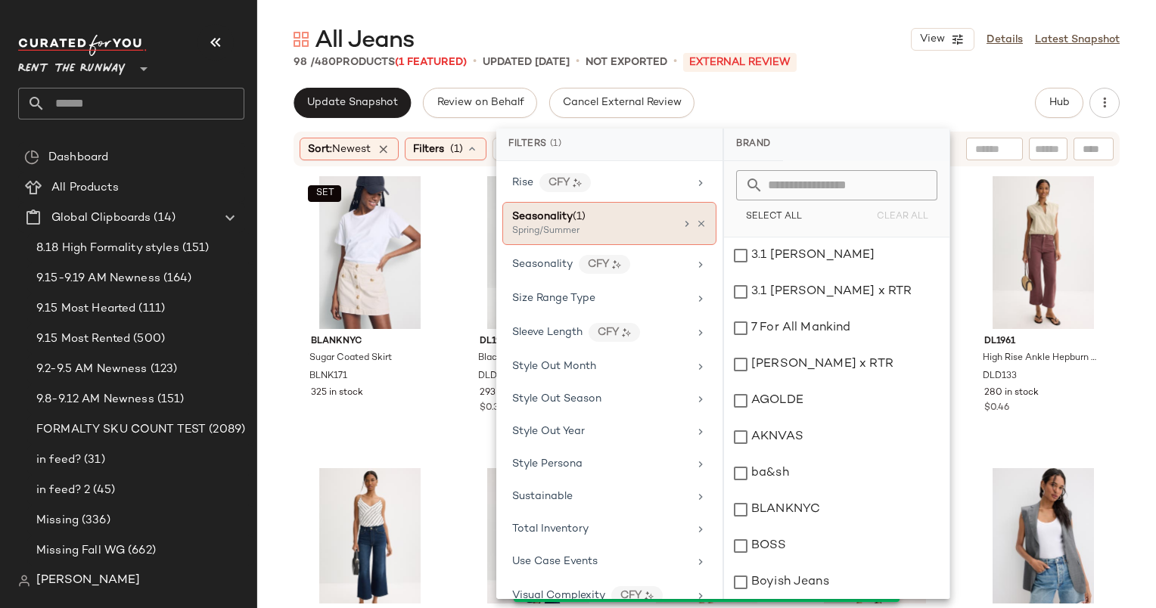
click at [624, 225] on div "Spring/Summer" at bounding box center [587, 232] width 151 height 14
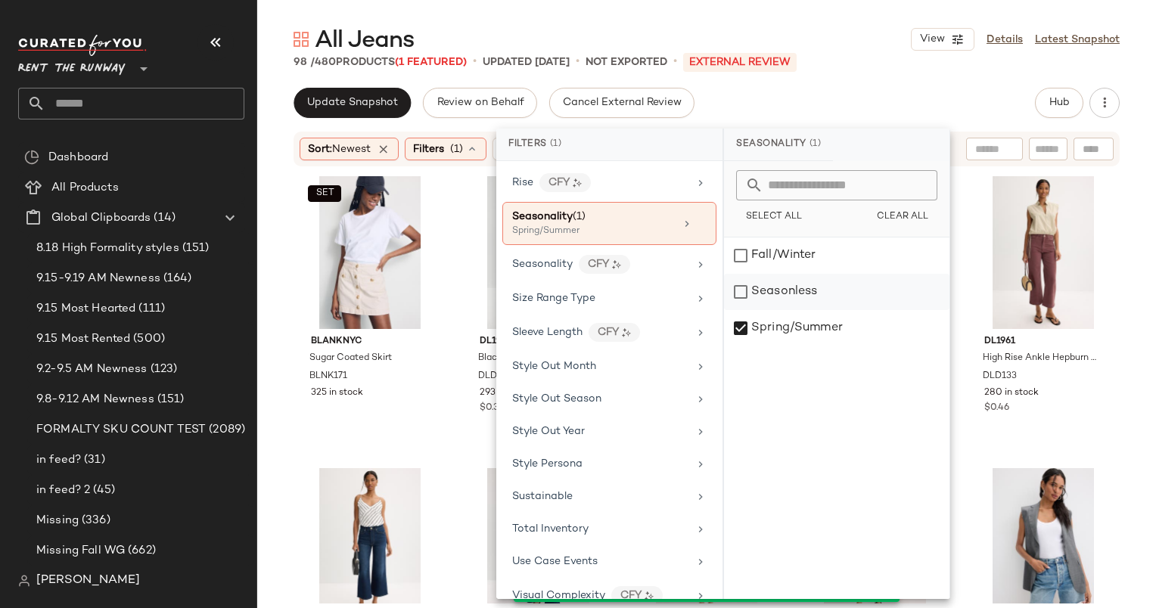
click at [791, 290] on div "Seasonless" at bounding box center [836, 292] width 225 height 36
click at [808, 346] on div "Fall/Winter Seasonless Spring/Summer" at bounding box center [836, 419] width 225 height 362
click at [800, 337] on div "Spring/Summer" at bounding box center [836, 328] width 225 height 36
click at [878, 91] on div "Update Snapshot Review on Behalf Cancel External Review Hub" at bounding box center [706, 103] width 826 height 30
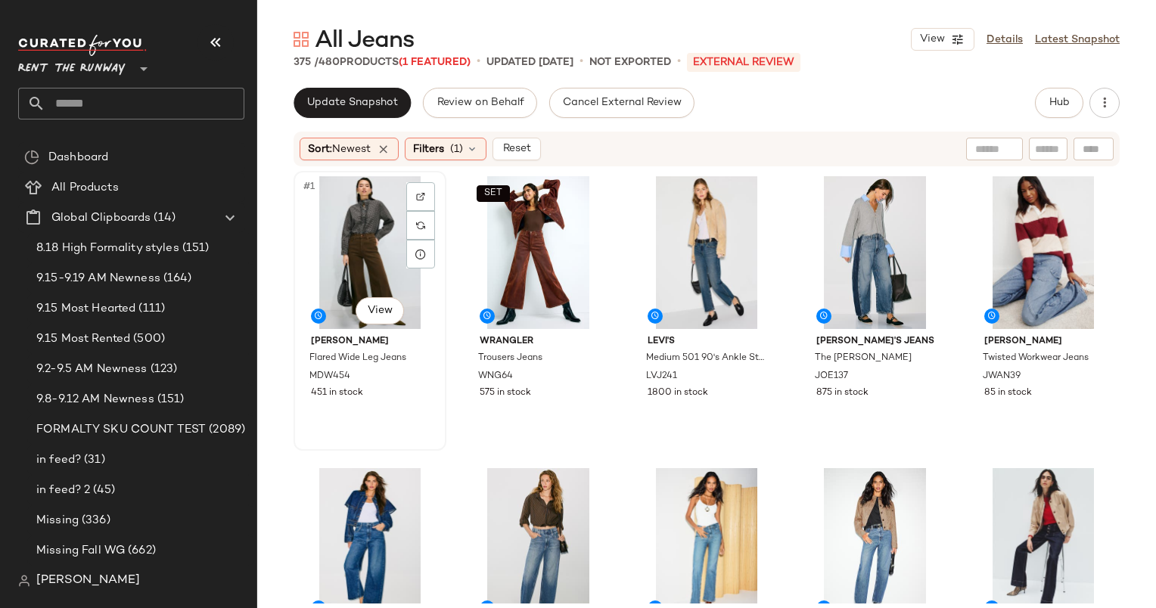
click at [364, 207] on div "#1 View" at bounding box center [370, 252] width 142 height 153
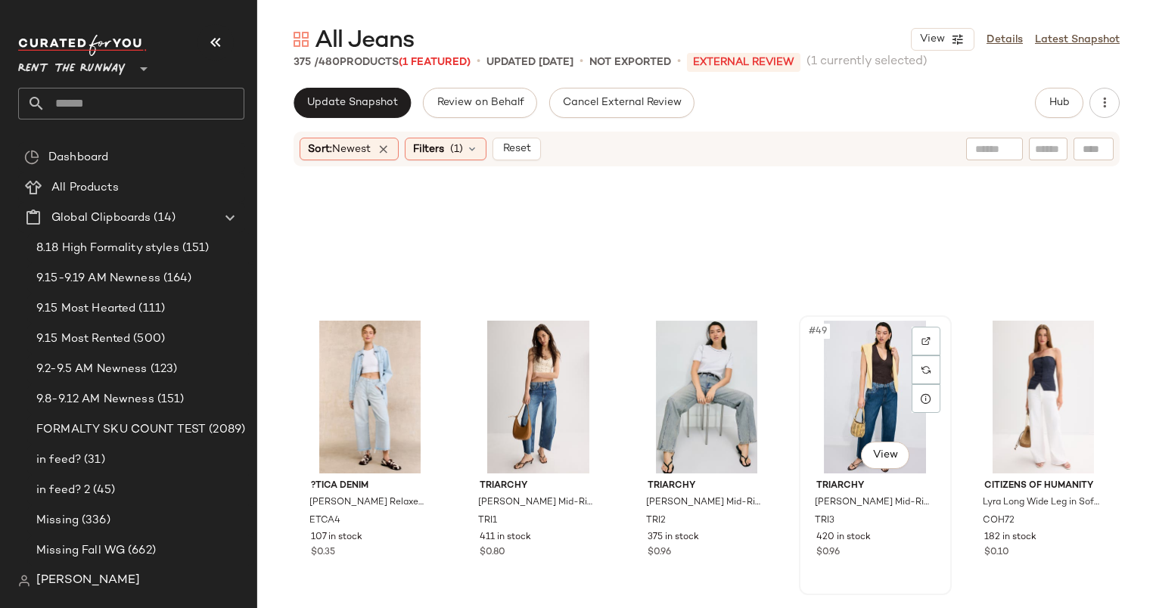
scroll to position [2657, 0]
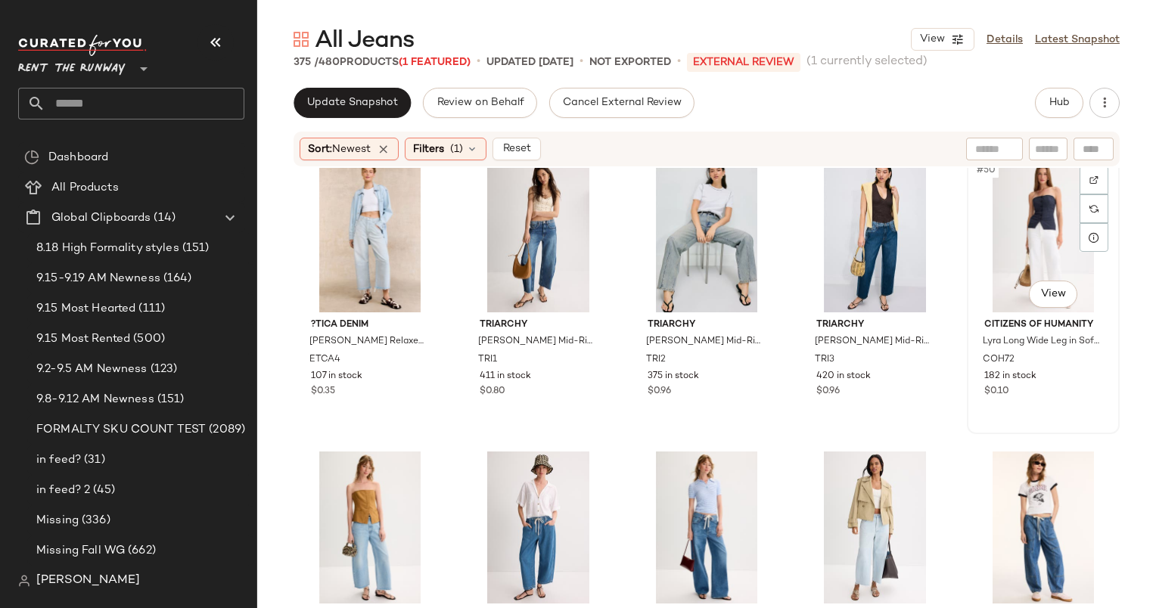
click at [1036, 215] on div "#50 View" at bounding box center [1043, 236] width 142 height 153
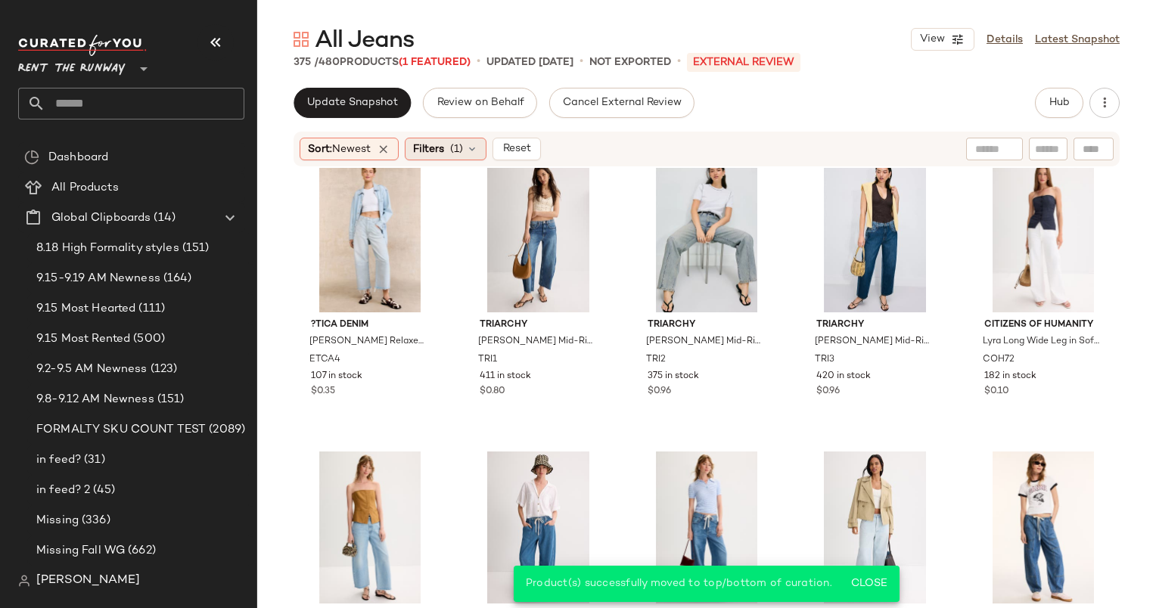
click at [439, 157] on span "Filters" at bounding box center [428, 149] width 31 height 16
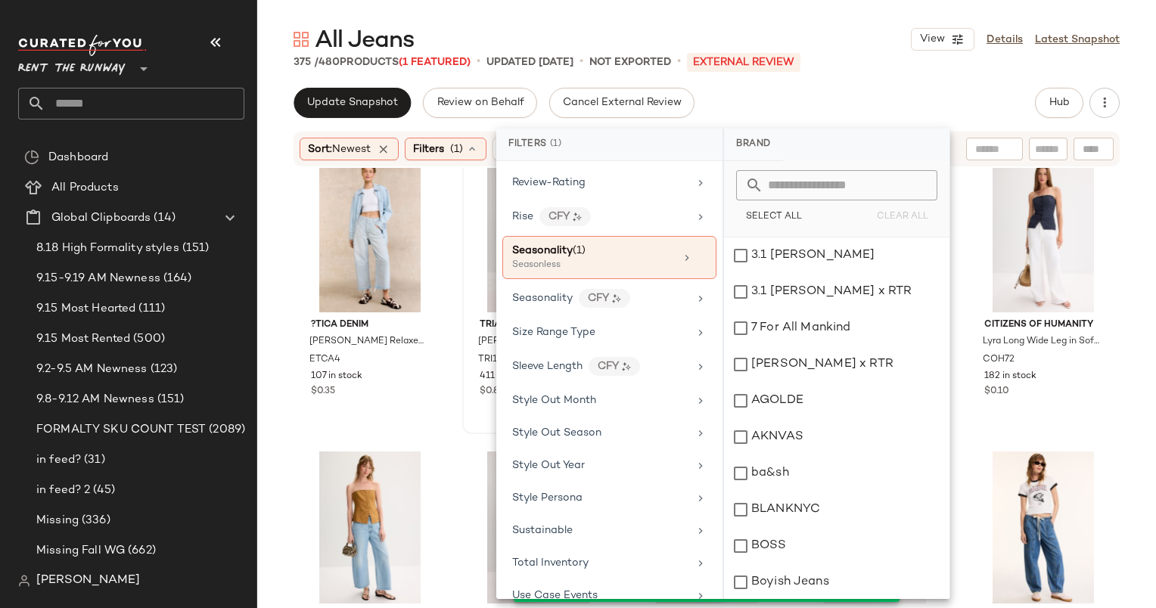
scroll to position [1897, 0]
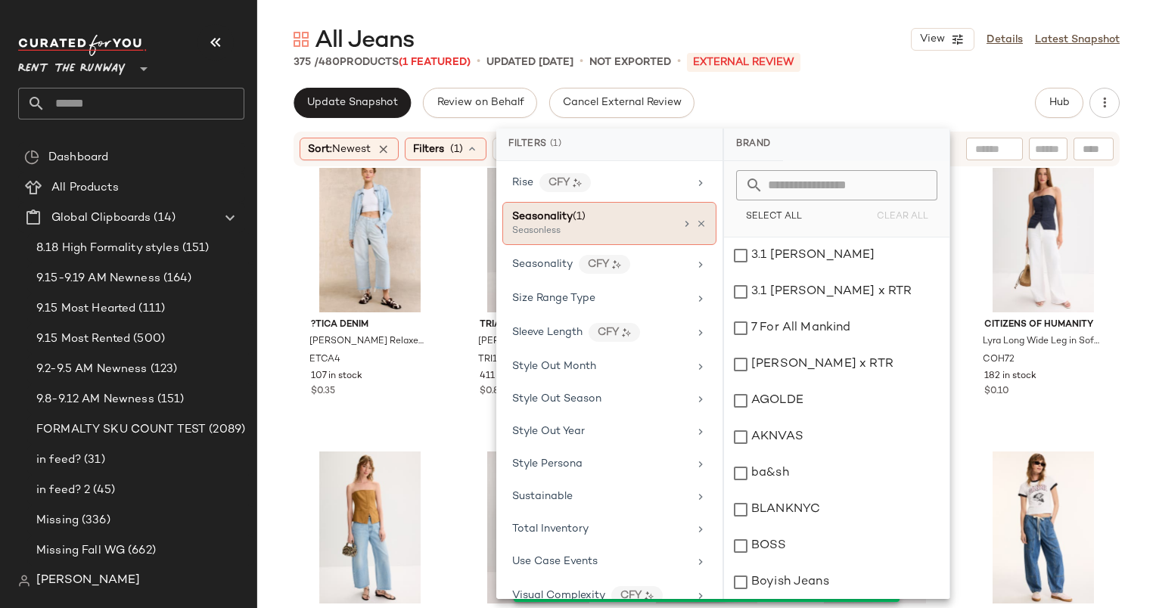
click at [581, 221] on div "Seasonality (1) Seasonless" at bounding box center [609, 223] width 214 height 43
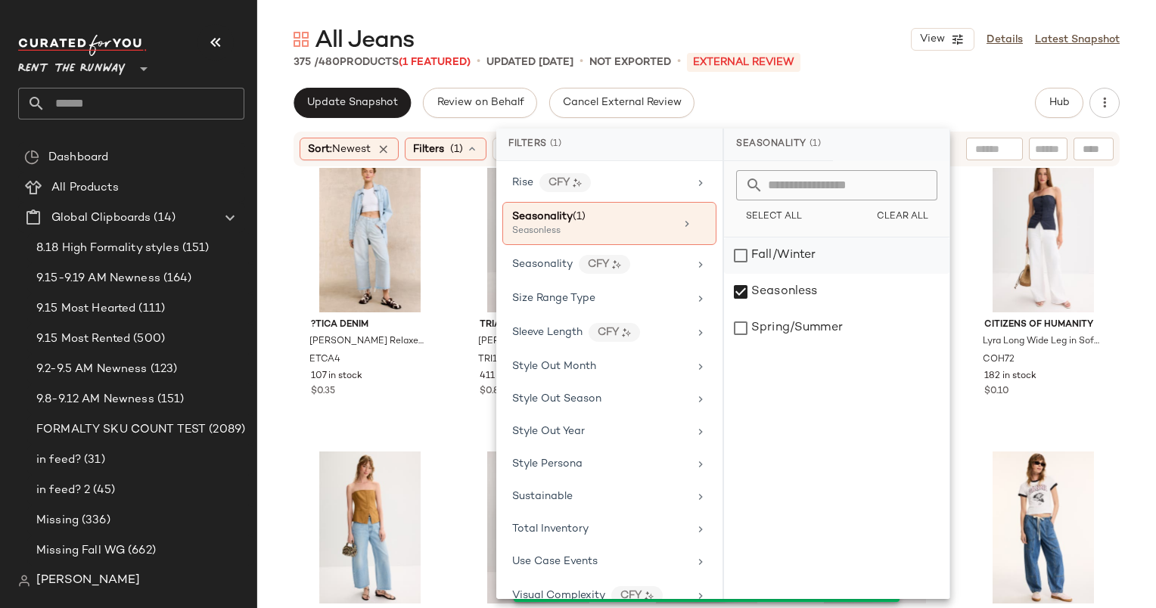
click at [781, 252] on div "Fall/Winter" at bounding box center [836, 256] width 225 height 36
click at [796, 290] on div "Seasonless" at bounding box center [836, 292] width 225 height 36
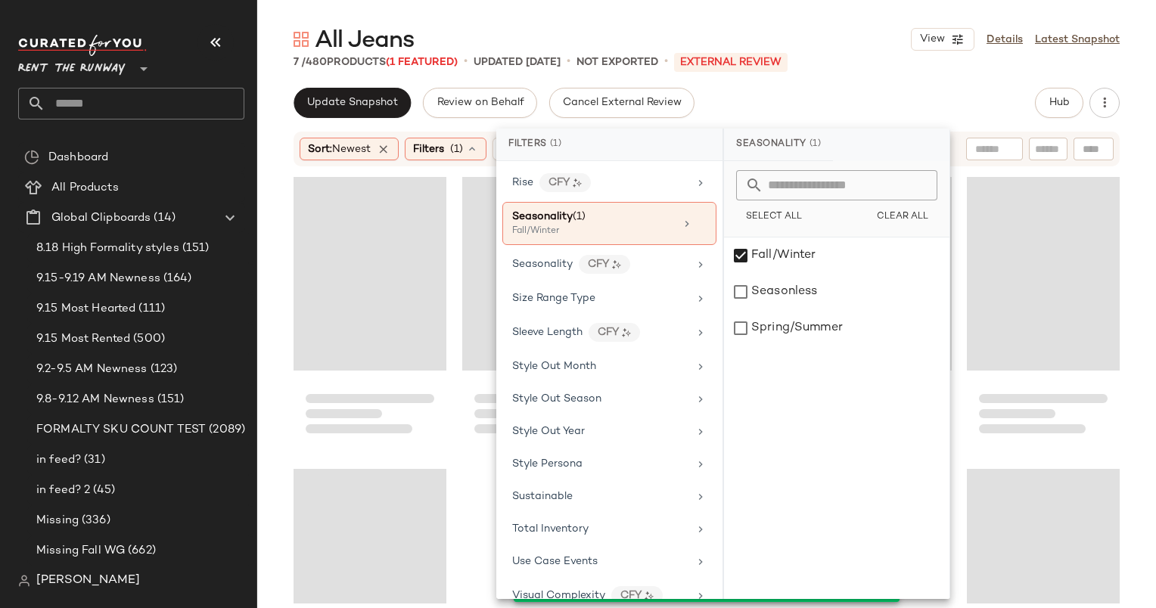
click at [799, 97] on div "Update Snapshot Review on Behalf Cancel External Review Hub" at bounding box center [706, 103] width 826 height 30
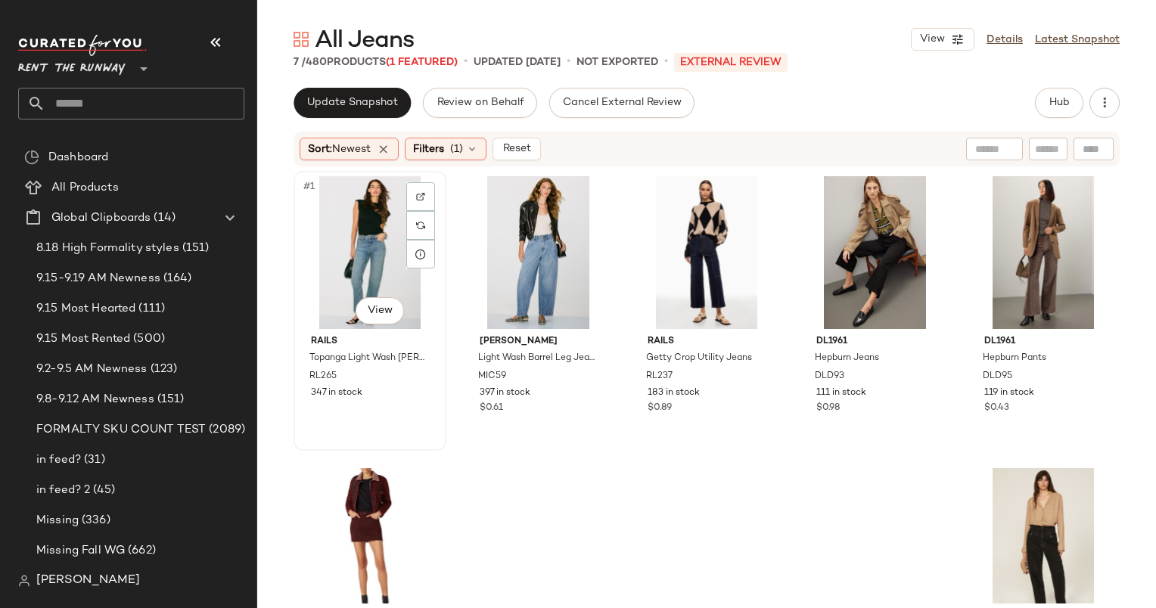
click at [349, 228] on div "#1 View" at bounding box center [370, 252] width 142 height 153
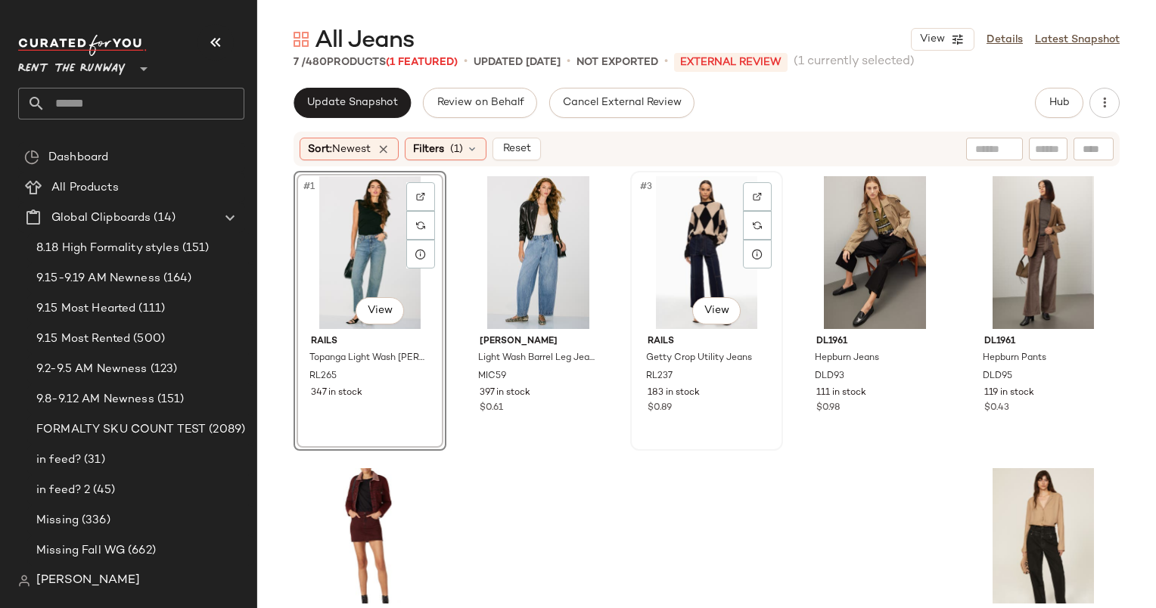
scroll to position [139, 0]
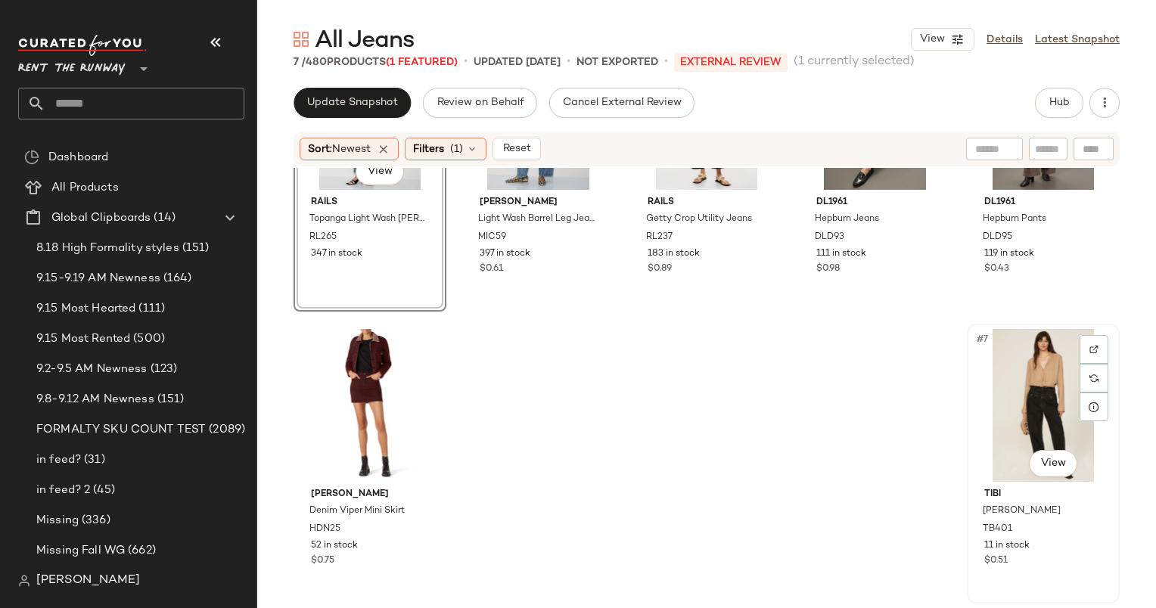
click at [1060, 379] on div "#7 View" at bounding box center [1043, 405] width 142 height 153
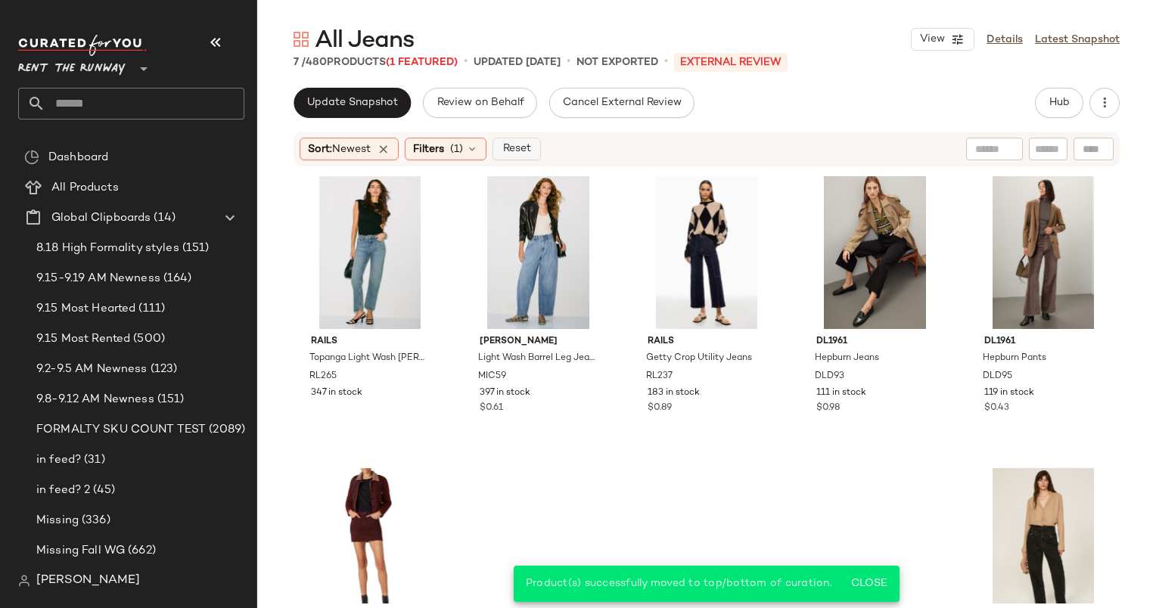
click at [514, 139] on button "Reset" at bounding box center [516, 149] width 48 height 23
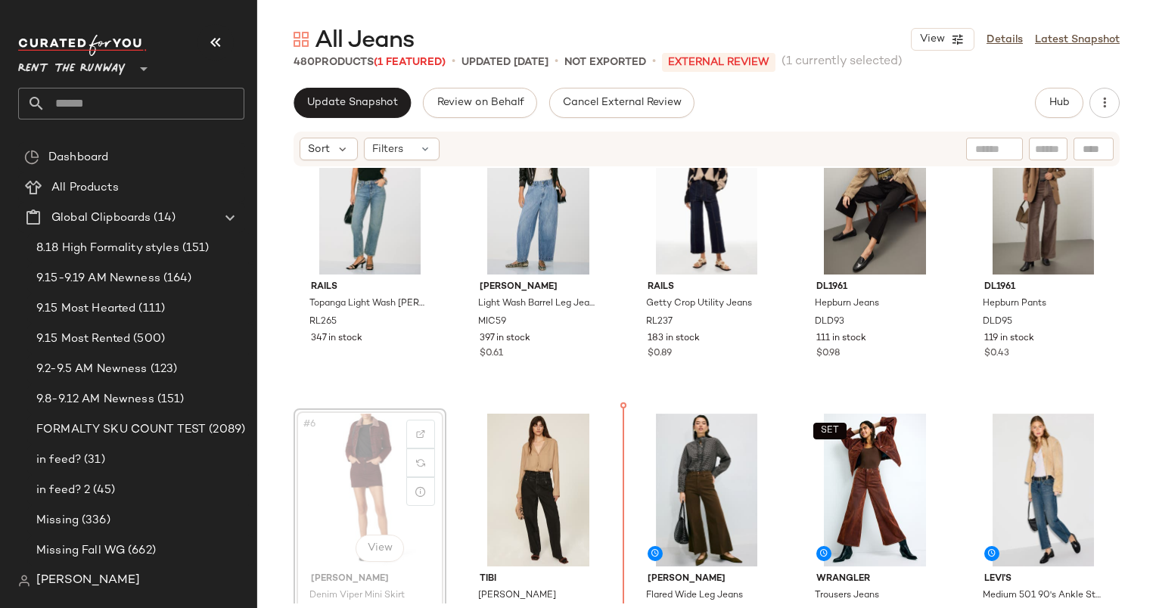
scroll to position [57, 0]
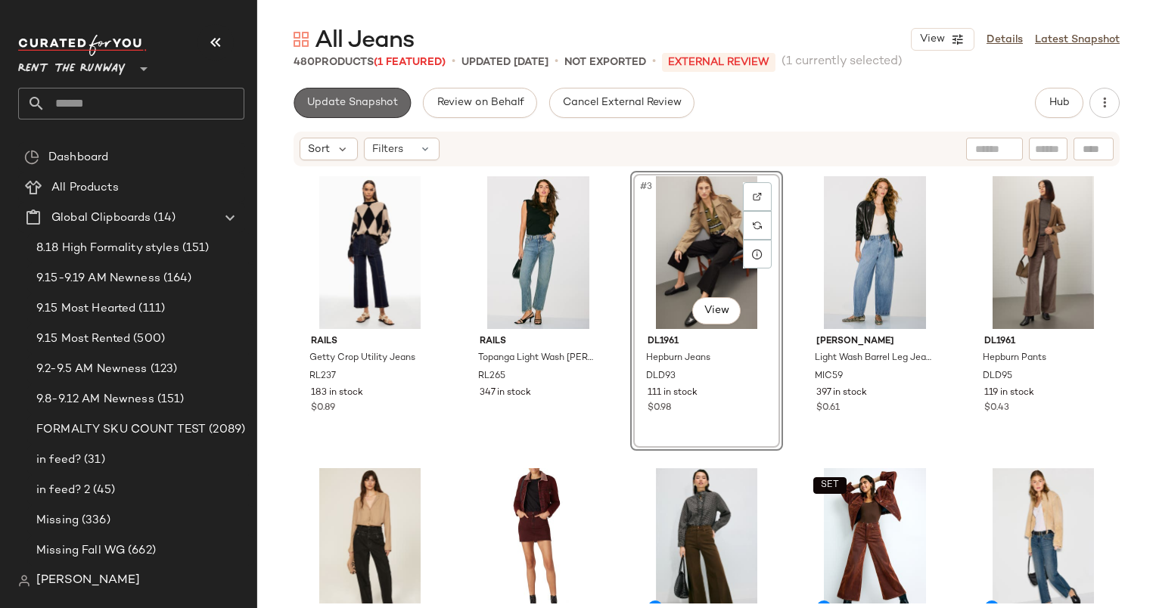
click at [387, 107] on span "Update Snapshot" at bounding box center [352, 103] width 92 height 12
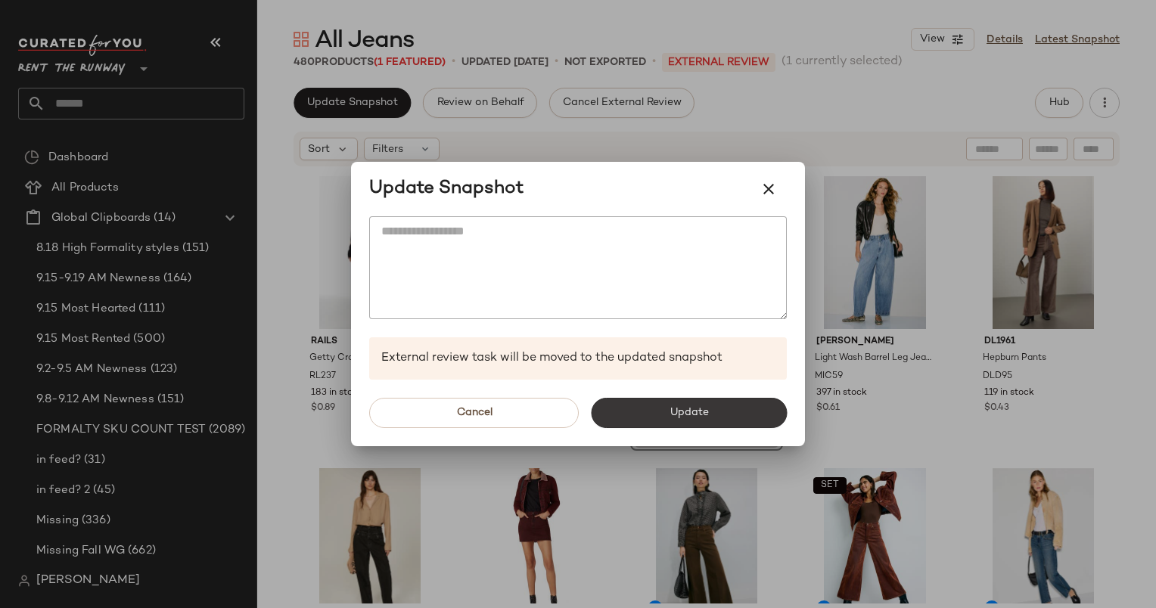
click at [676, 427] on button "Update" at bounding box center [689, 413] width 196 height 30
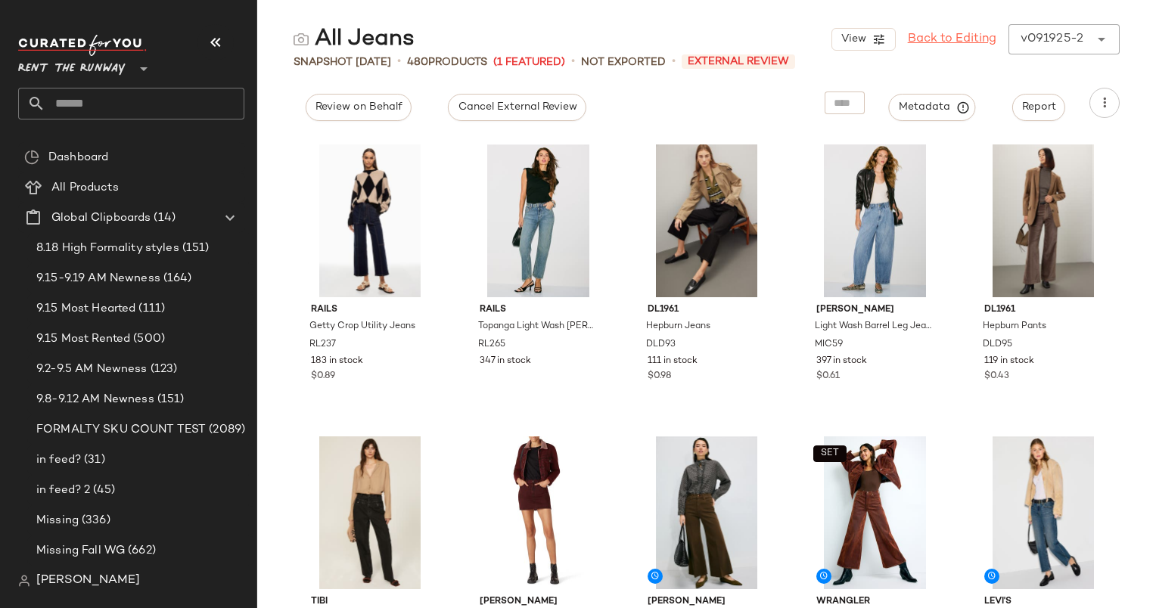
click at [971, 37] on link "Back to Editing" at bounding box center [952, 39] width 89 height 18
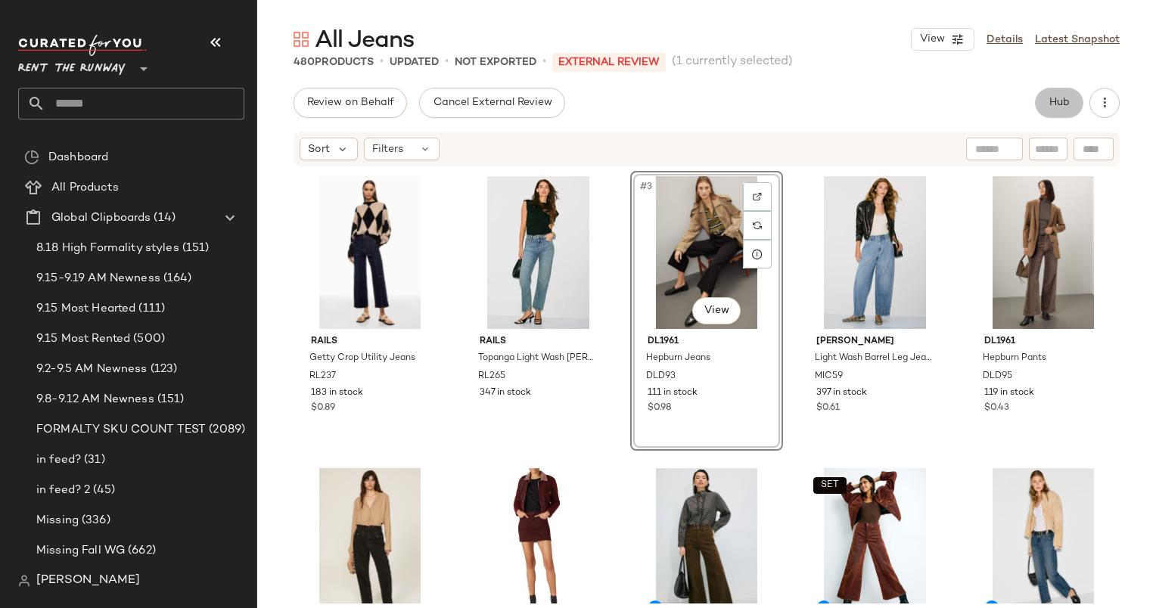
click at [1073, 97] on button "Hub" at bounding box center [1059, 103] width 48 height 30
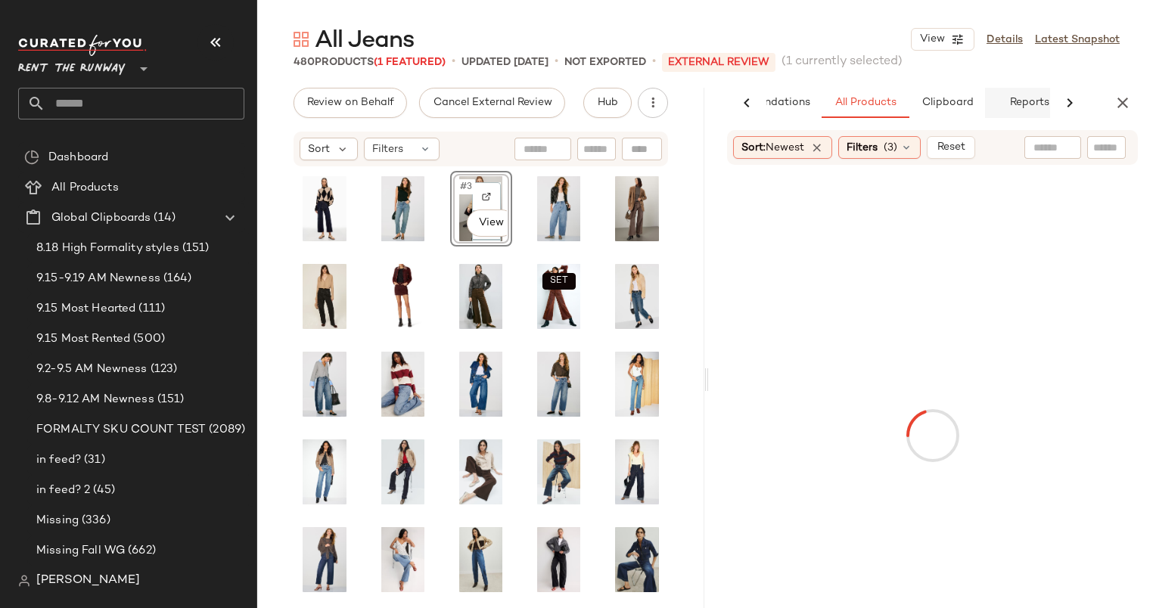
click at [1047, 103] on button "Reports" at bounding box center [1029, 103] width 88 height 30
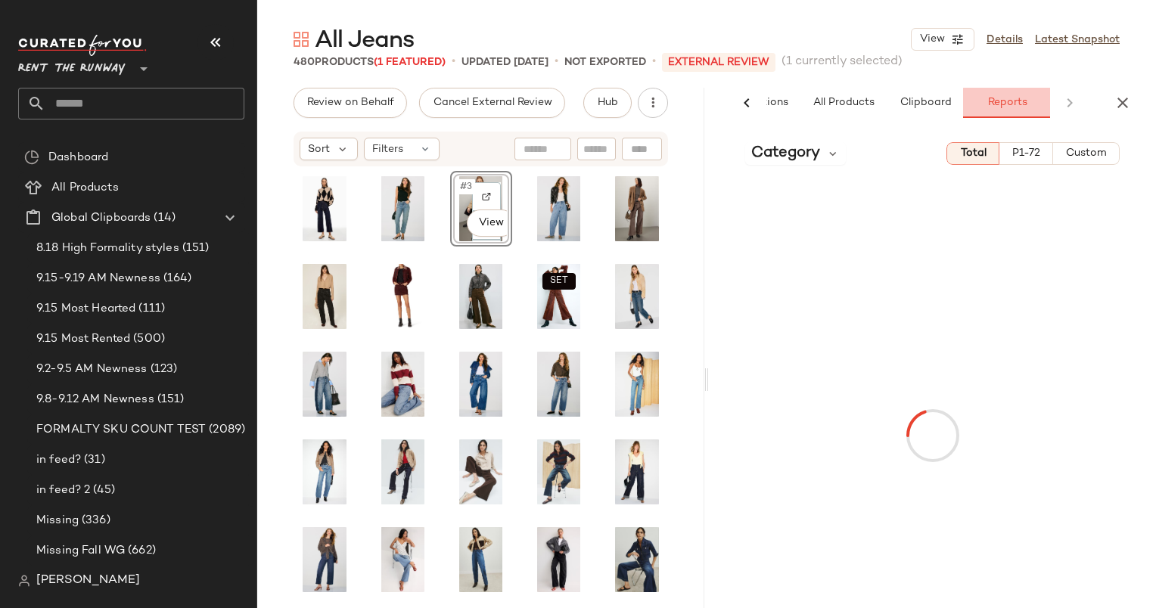
scroll to position [0, 100]
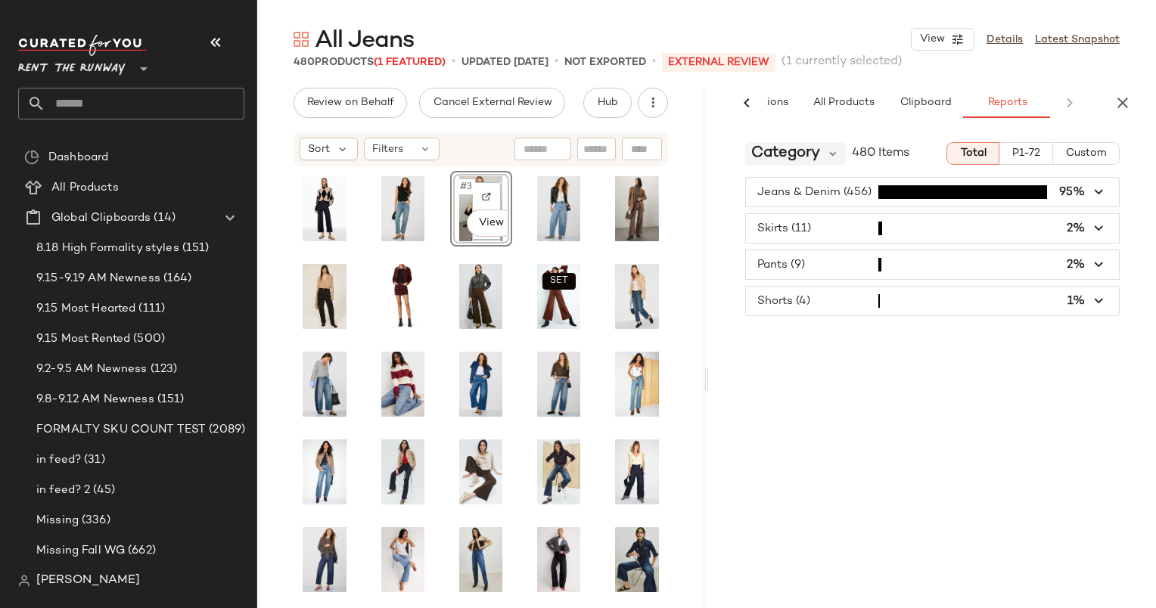
click at [797, 151] on span "Category" at bounding box center [785, 153] width 69 height 23
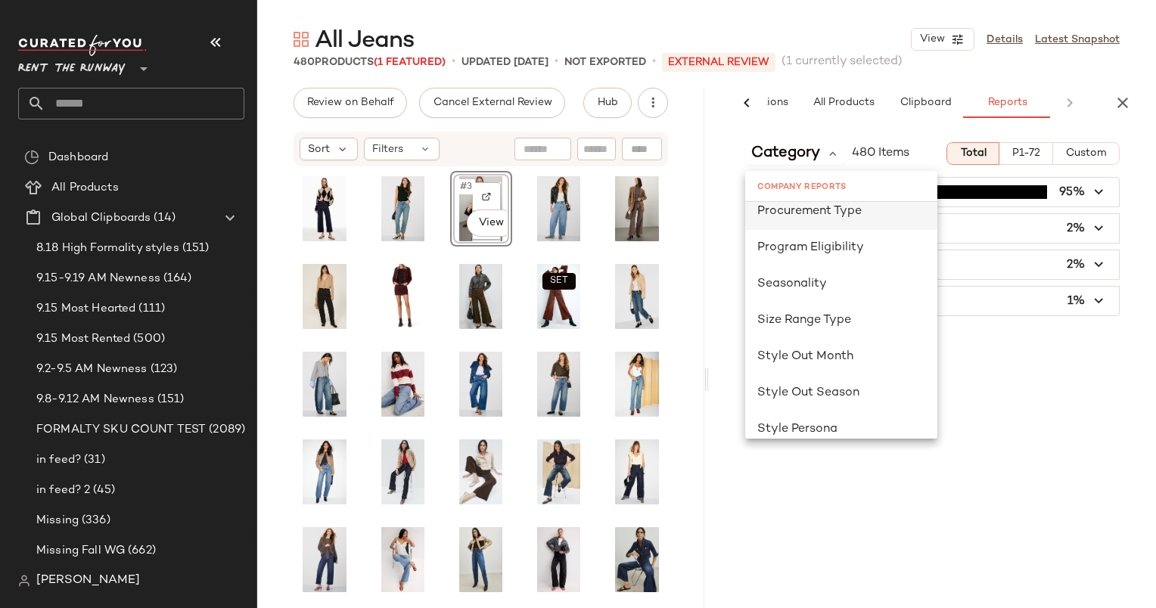
scroll to position [925, 0]
click at [818, 297] on div "Seasonality" at bounding box center [841, 284] width 192 height 36
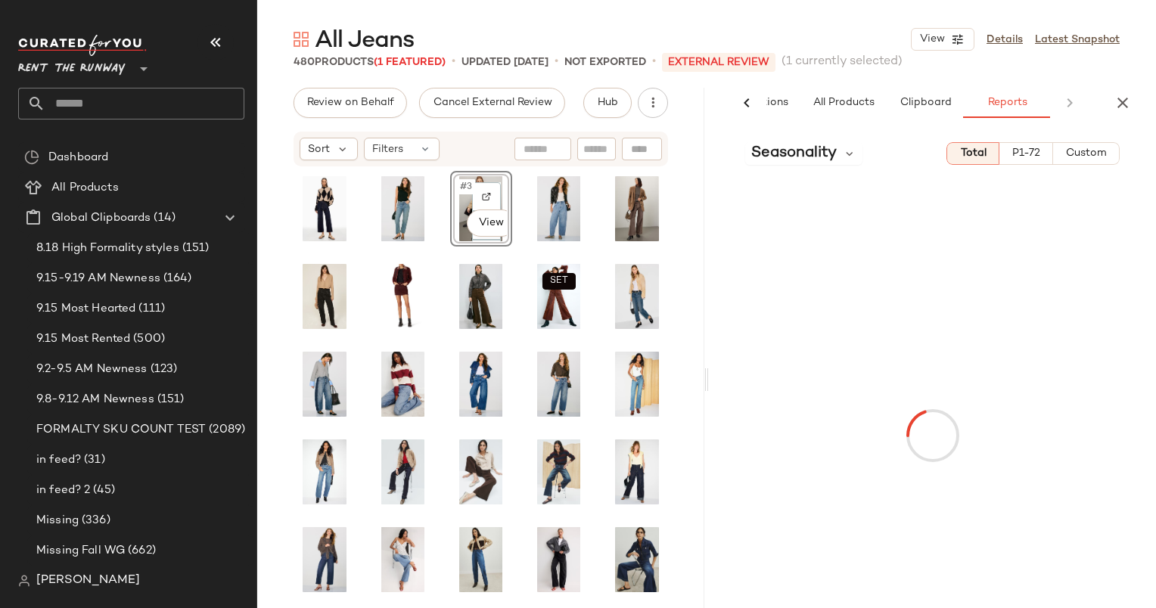
click at [1085, 156] on span "Custom" at bounding box center [1086, 154] width 42 height 12
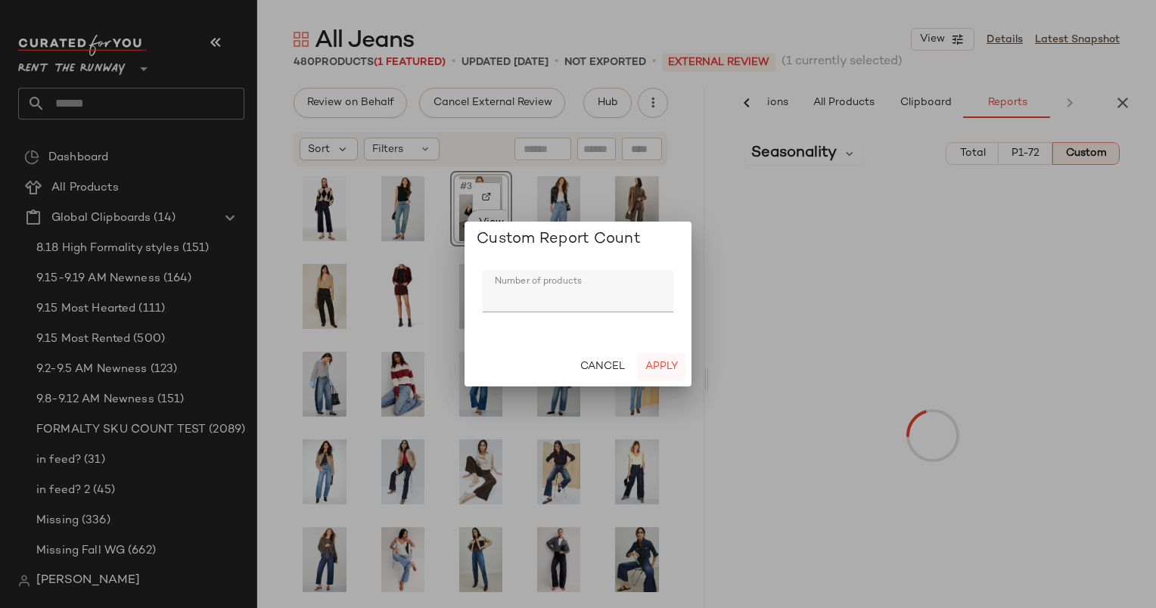
click at [669, 374] on button "Apply" at bounding box center [661, 366] width 48 height 27
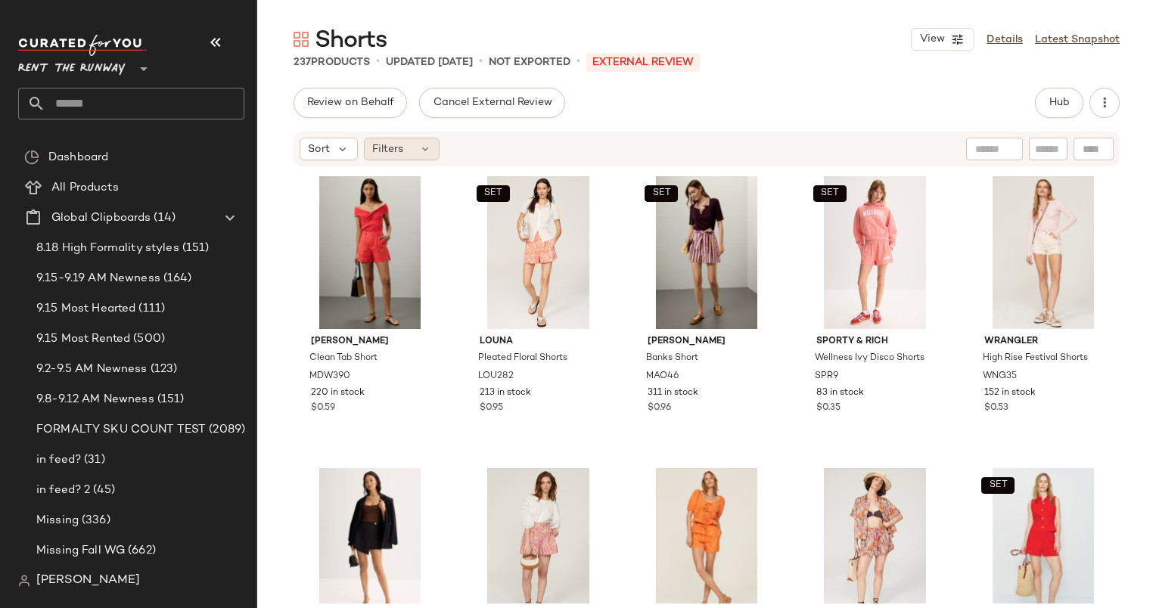
click at [394, 148] on span "Filters" at bounding box center [387, 149] width 31 height 16
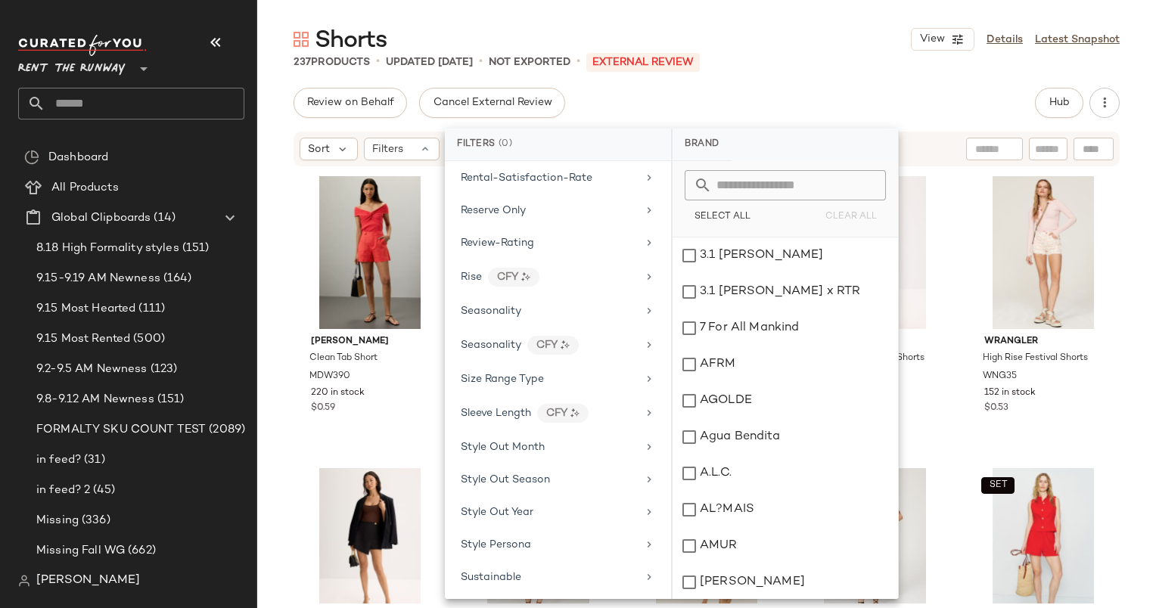
scroll to position [1852, 0]
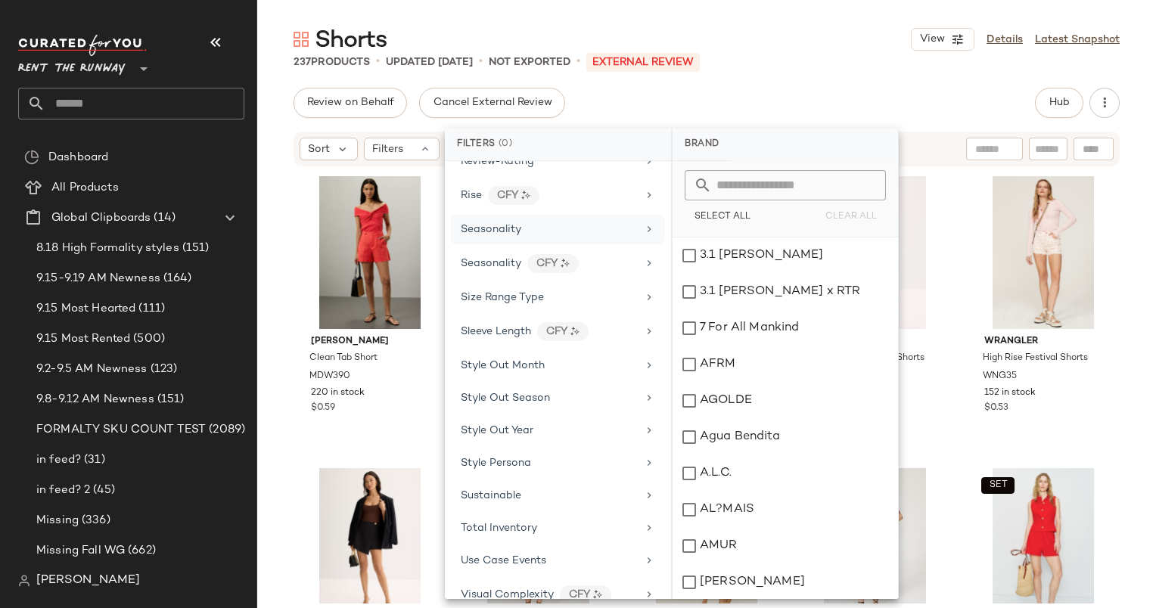
click at [494, 222] on div "Seasonality" at bounding box center [491, 230] width 61 height 16
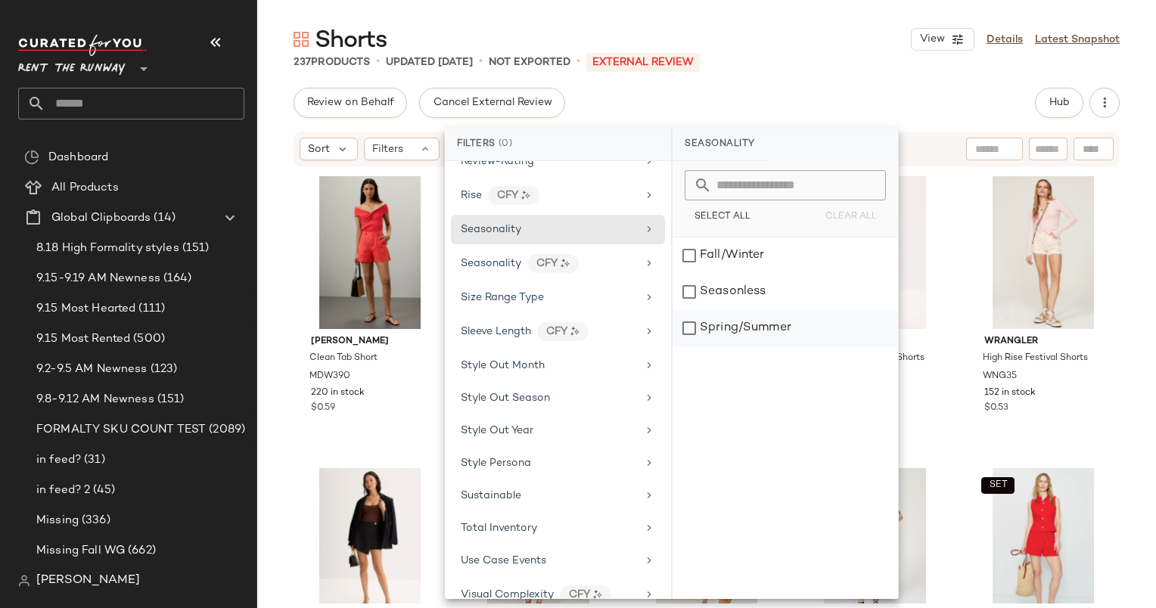
click at [753, 328] on div "Spring/Summer" at bounding box center [784, 328] width 225 height 36
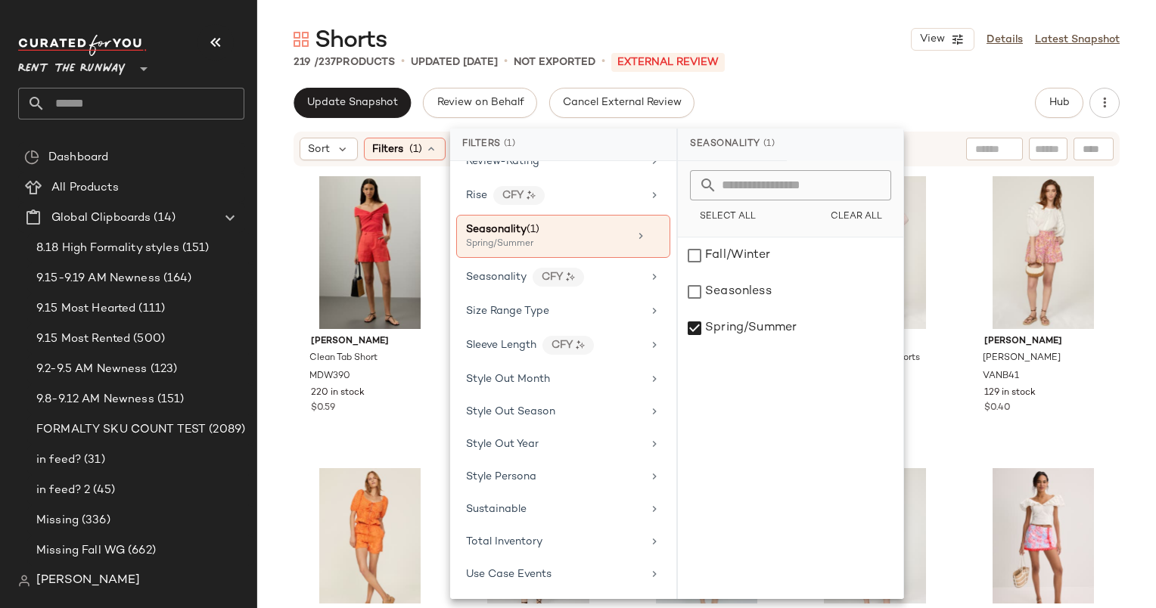
click at [801, 95] on div "Update Snapshot Review on Behalf Cancel External Review Hub" at bounding box center [706, 103] width 826 height 30
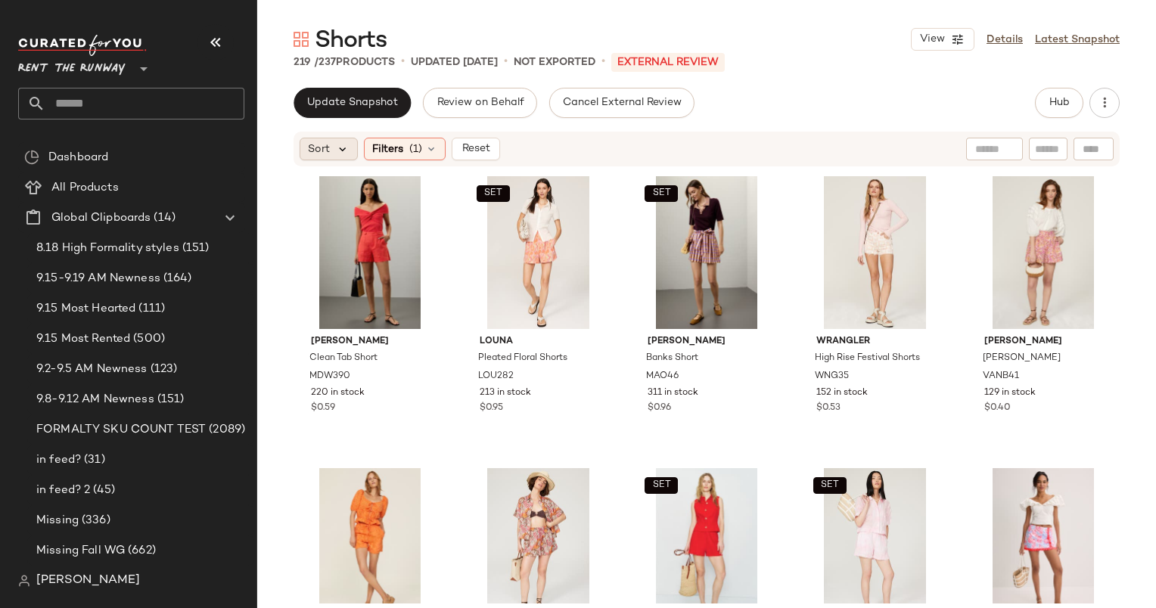
click at [342, 155] on icon at bounding box center [343, 149] width 14 height 14
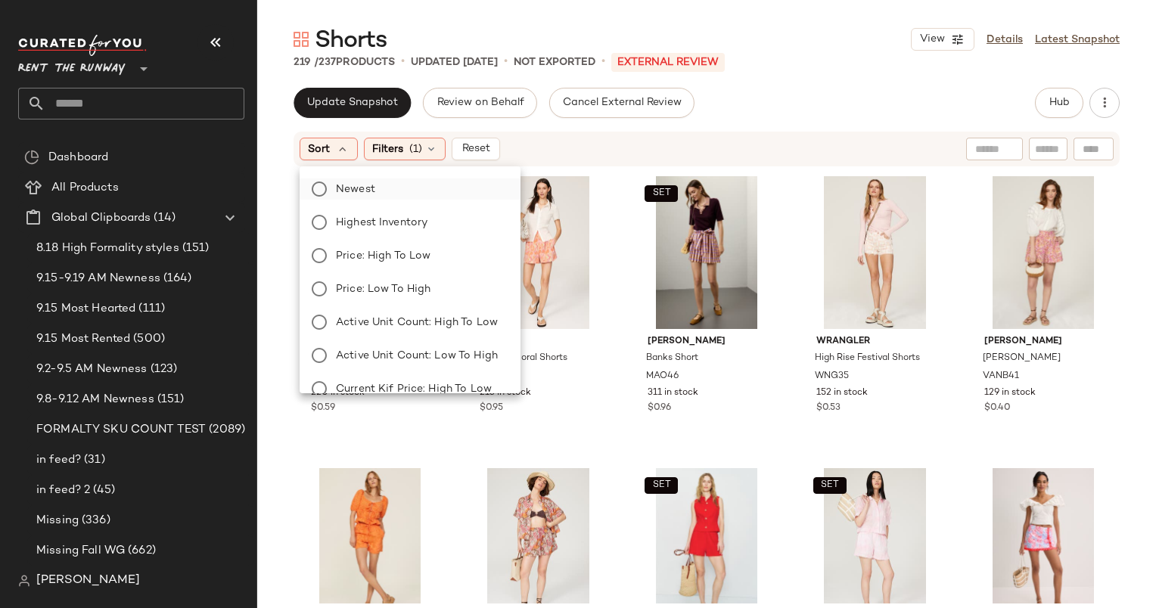
click at [390, 189] on label "Newest" at bounding box center [419, 189] width 179 height 21
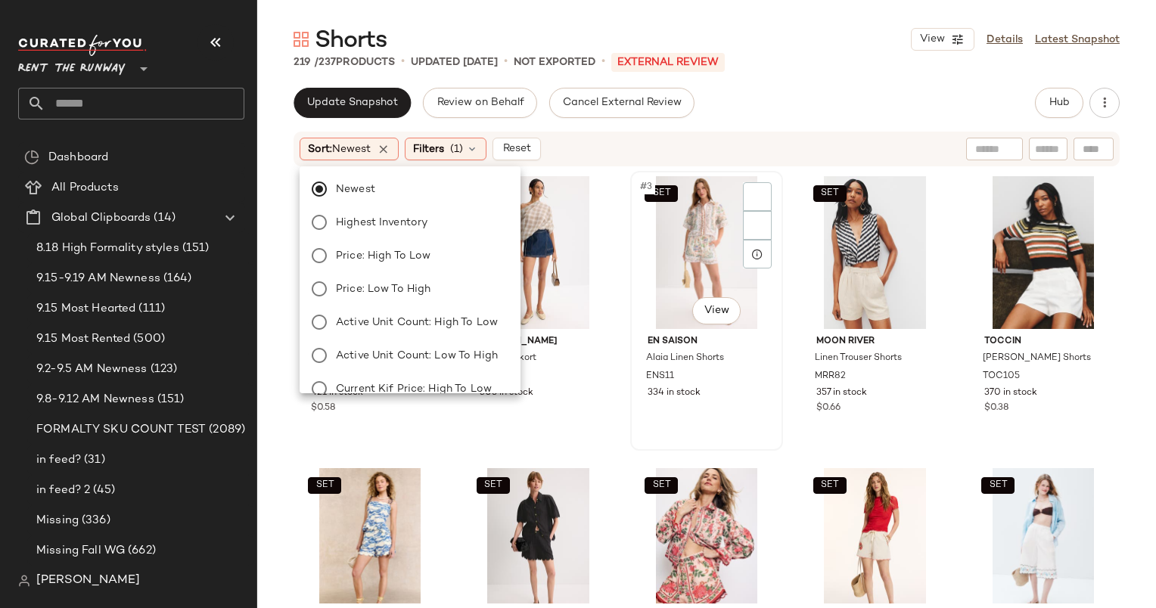
click at [643, 176] on div "SET #3 View" at bounding box center [706, 252] width 142 height 153
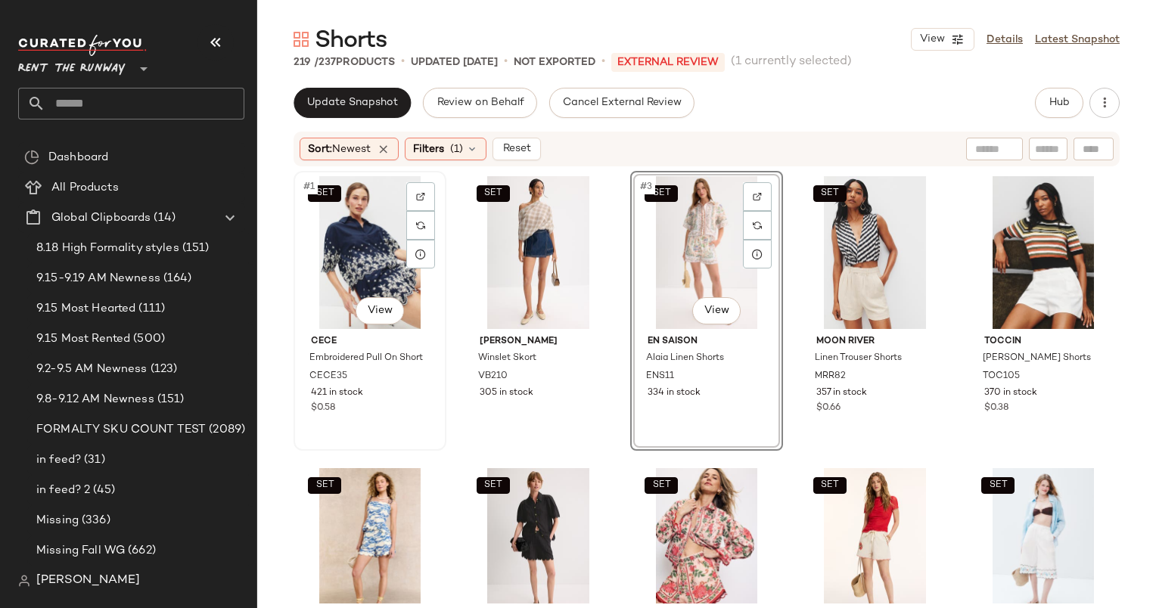
click at [352, 242] on div "SET #1 View" at bounding box center [370, 252] width 142 height 153
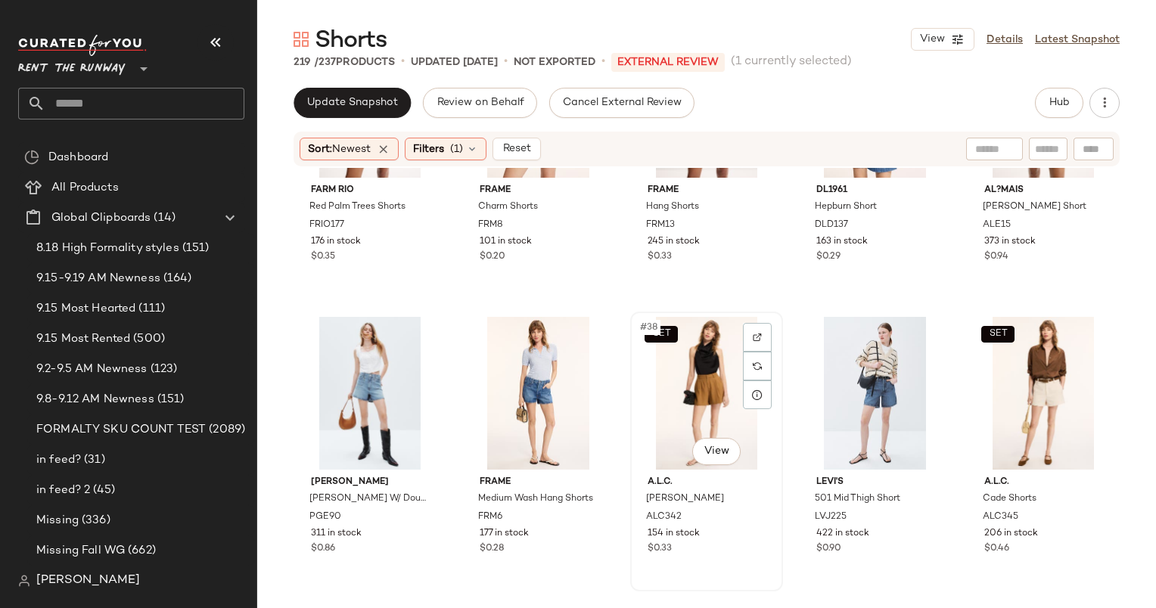
scroll to position [1909, 0]
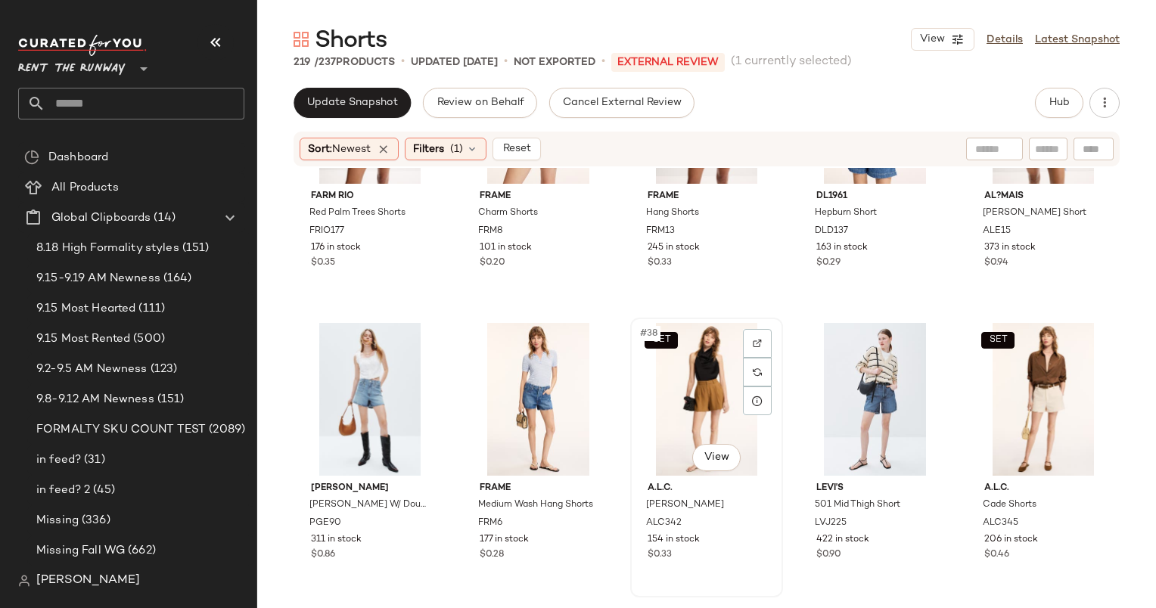
click at [691, 369] on div "SET #38 View" at bounding box center [706, 399] width 142 height 153
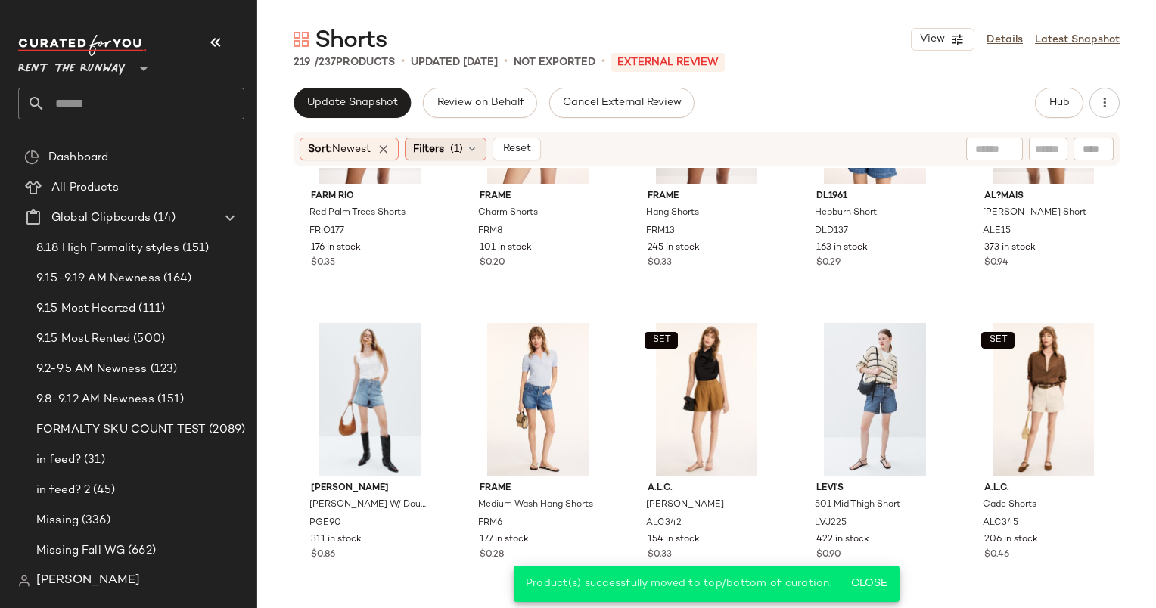
click at [471, 146] on icon at bounding box center [472, 149] width 12 height 12
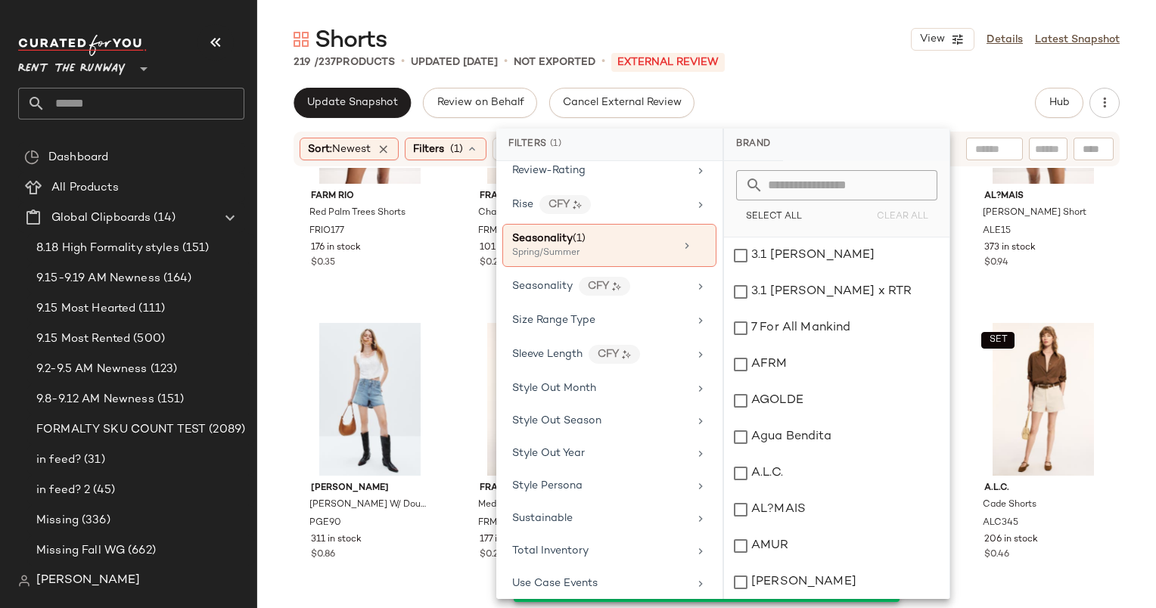
scroll to position [1865, 0]
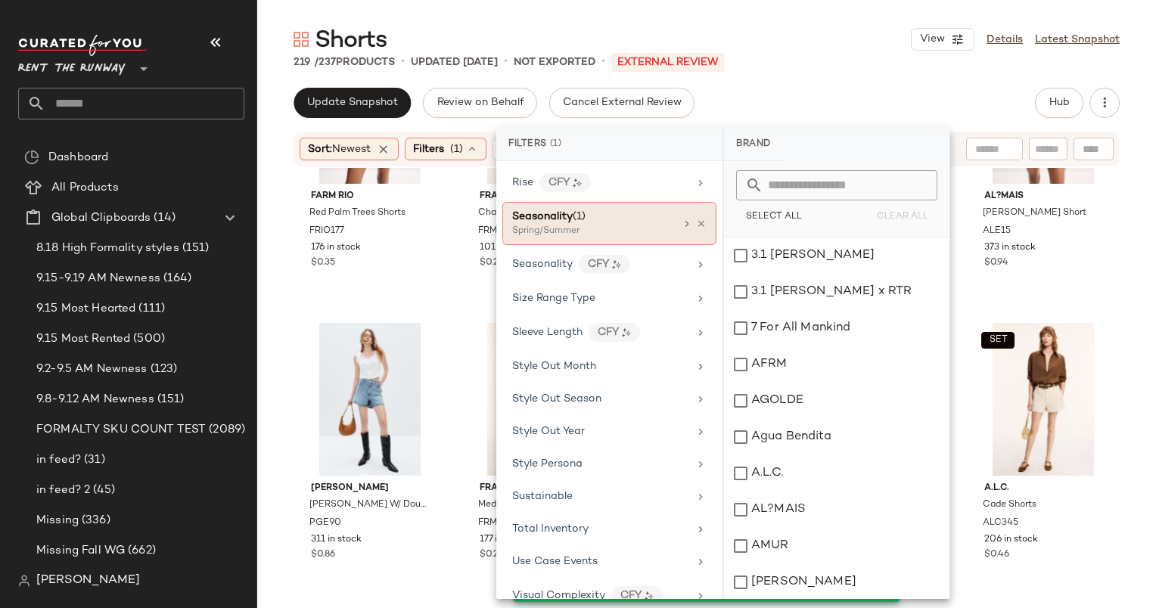
click at [618, 209] on div "Seasonality (1)" at bounding box center [593, 217] width 163 height 16
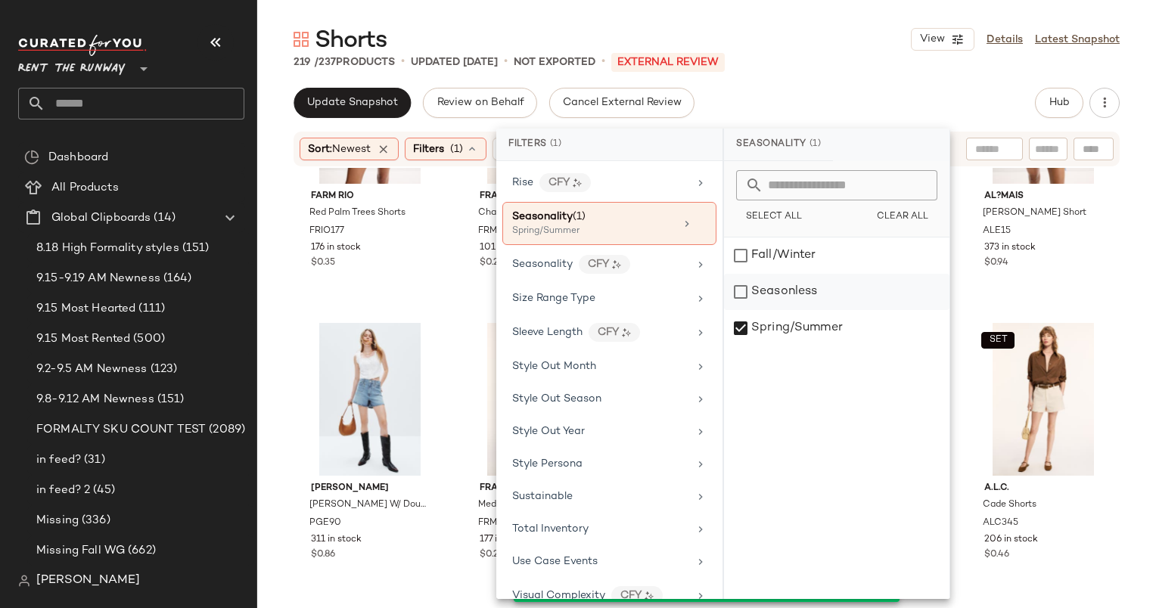
click at [766, 290] on div "Seasonless" at bounding box center [836, 292] width 225 height 36
click at [757, 321] on div "Spring/Summer" at bounding box center [836, 328] width 225 height 36
click at [838, 76] on div "Shorts View Details Latest Snapshot 219 / 237 Products • updated Sep 19th • Not…" at bounding box center [706, 316] width 899 height 584
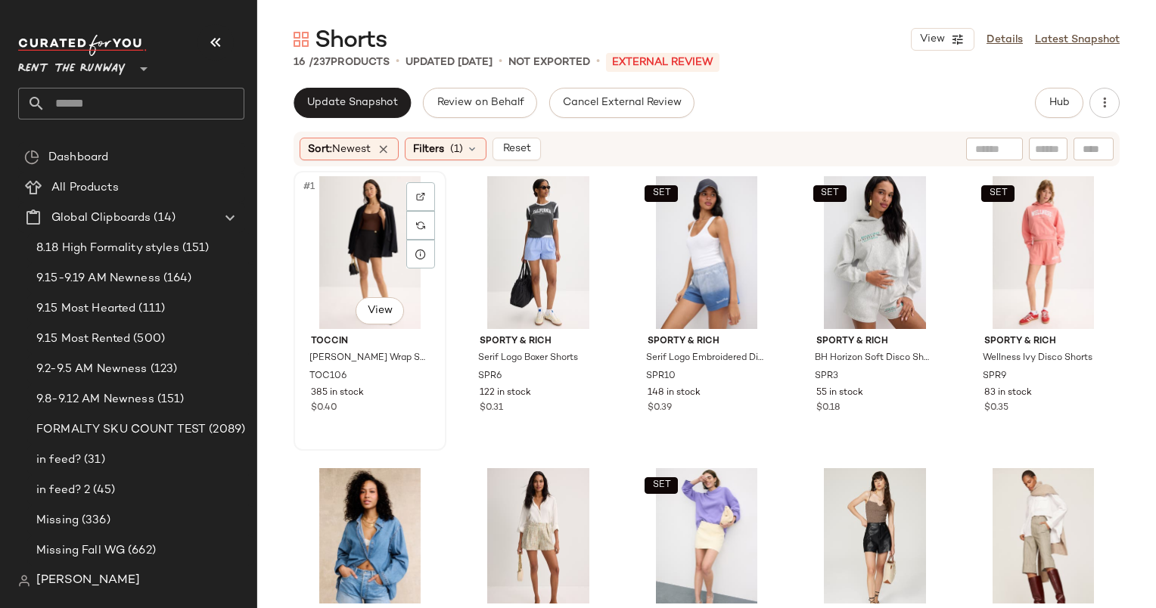
click at [365, 231] on div "#1 View" at bounding box center [370, 252] width 142 height 153
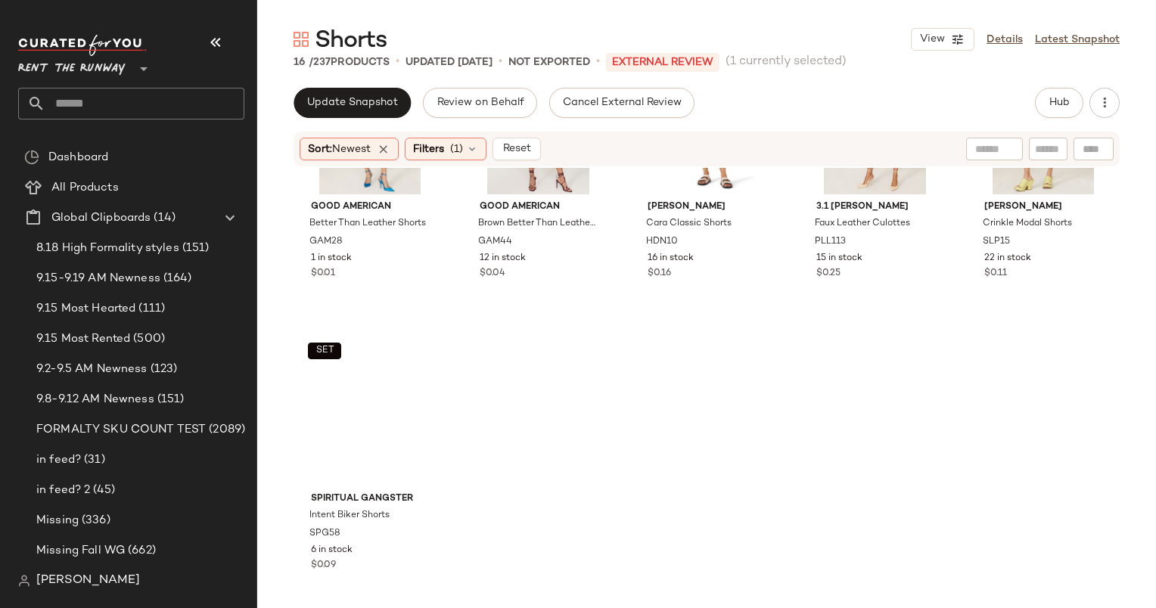
scroll to position [735, 0]
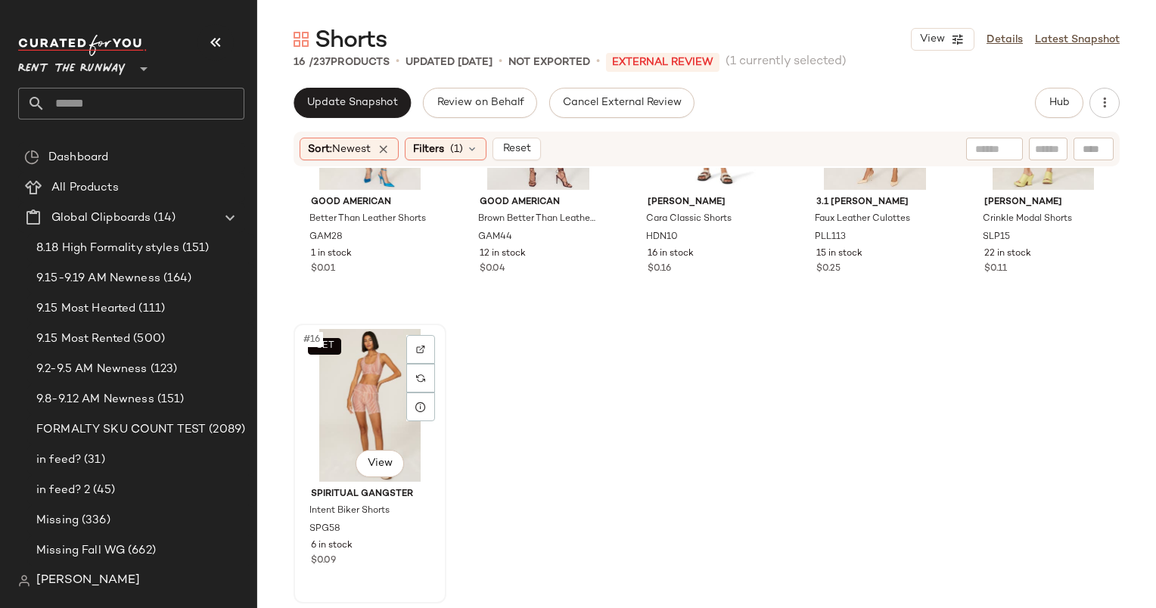
click at [357, 395] on div "SET #16 View" at bounding box center [370, 405] width 142 height 153
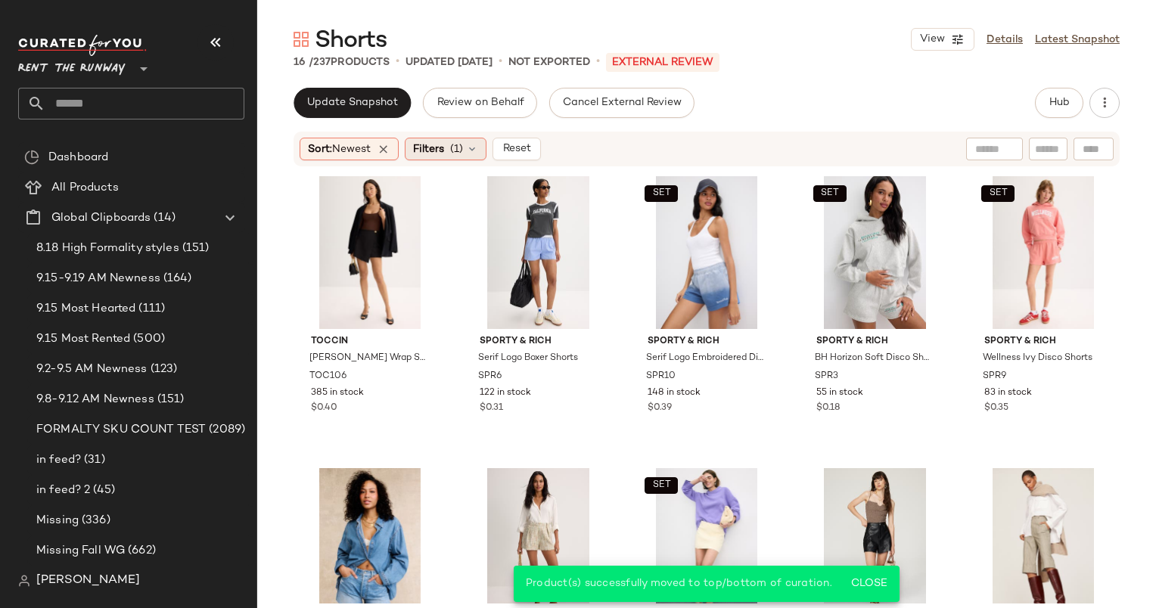
click at [467, 151] on div "Filters (1)" at bounding box center [446, 149] width 82 height 23
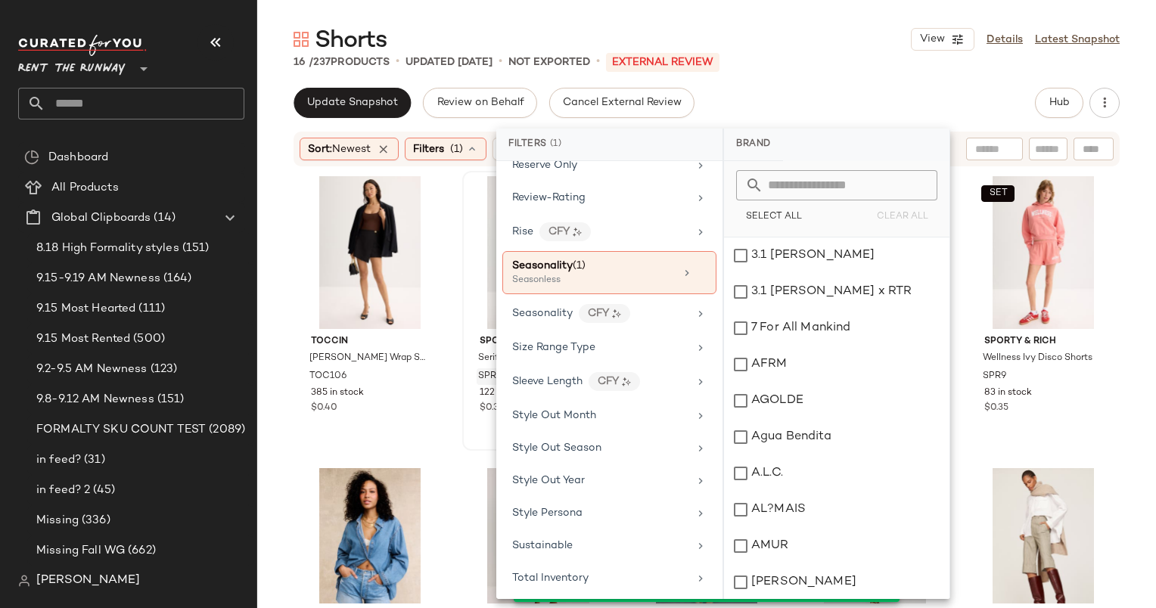
scroll to position [1865, 0]
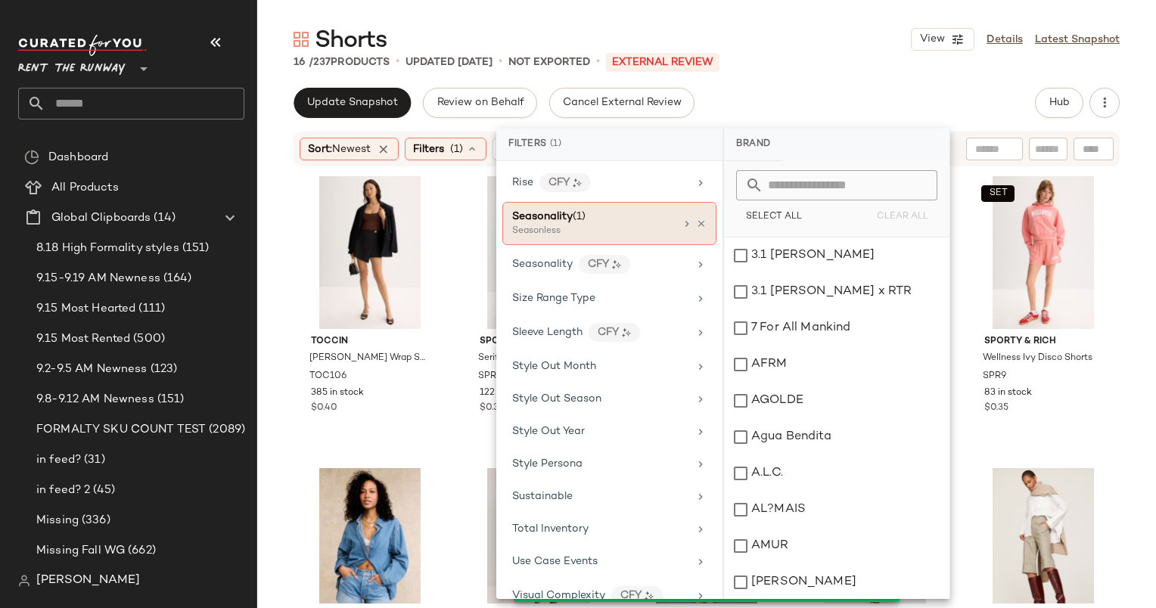
click at [626, 209] on div "Seasonality (1)" at bounding box center [593, 217] width 163 height 16
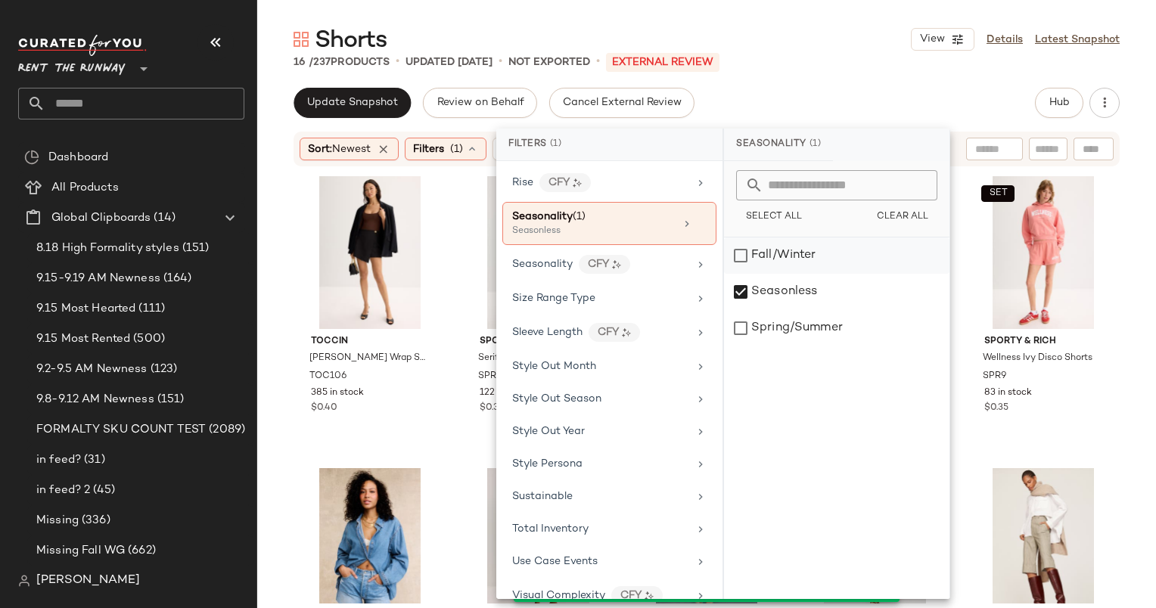
click at [738, 263] on div "Fall/Winter" at bounding box center [836, 256] width 225 height 36
click at [745, 272] on div "Fall/Winter" at bounding box center [836, 256] width 225 height 36
click at [752, 281] on div "Seasonless" at bounding box center [836, 292] width 225 height 36
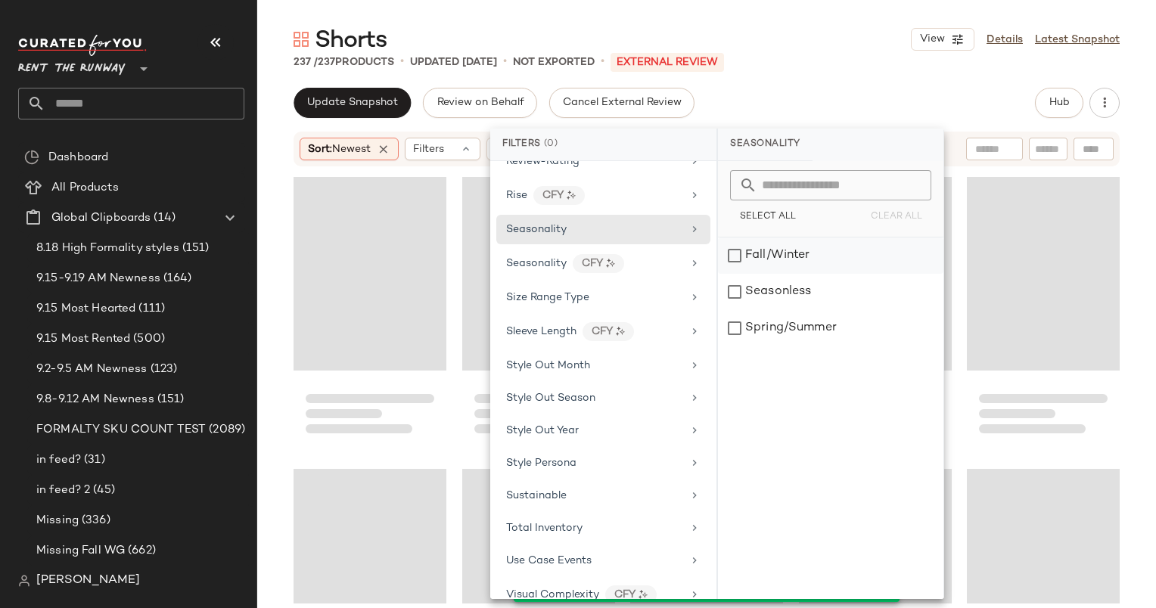
click at [745, 254] on div "Fall/Winter" at bounding box center [830, 256] width 225 height 36
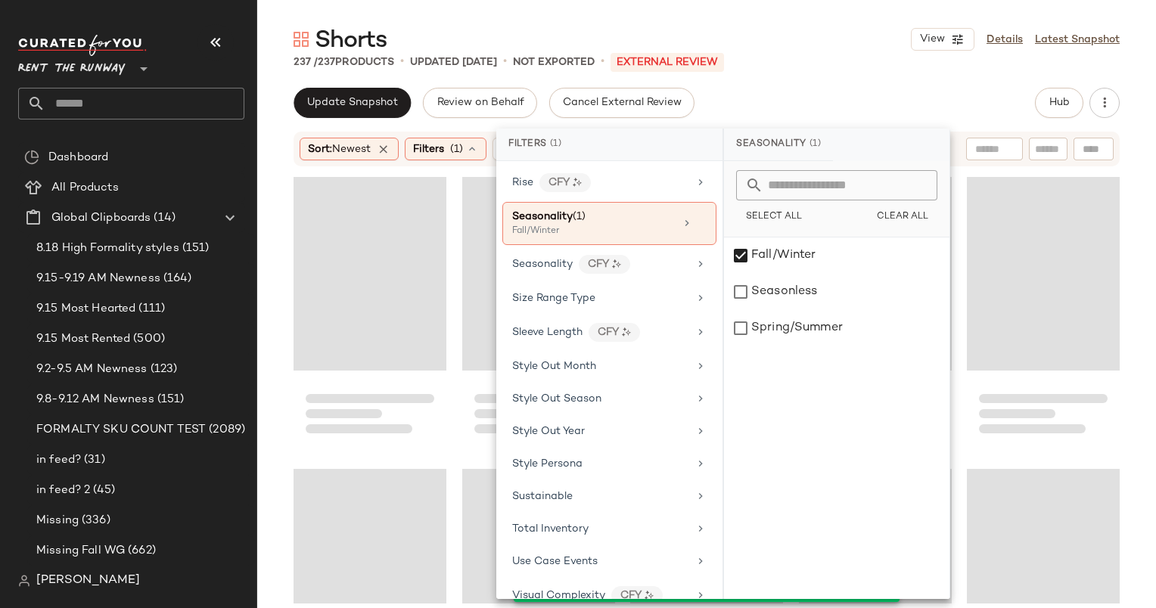
scroll to position [12263, 0]
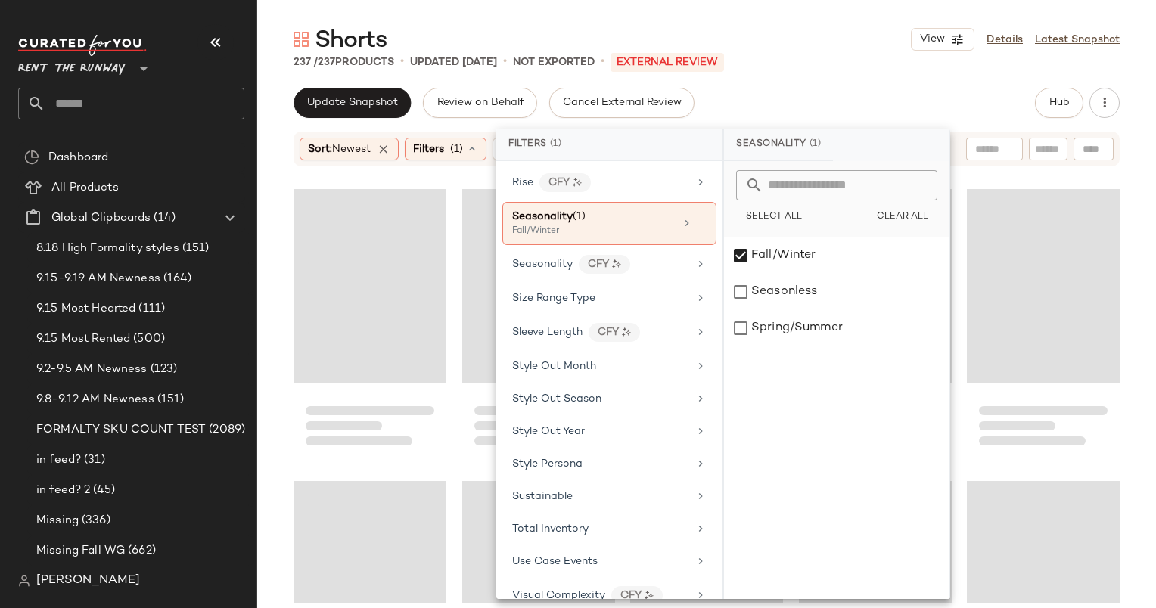
click at [826, 79] on div "Shorts View Details Latest Snapshot 237 / 237 Products • updated Sep 19th • Not…" at bounding box center [706, 316] width 899 height 584
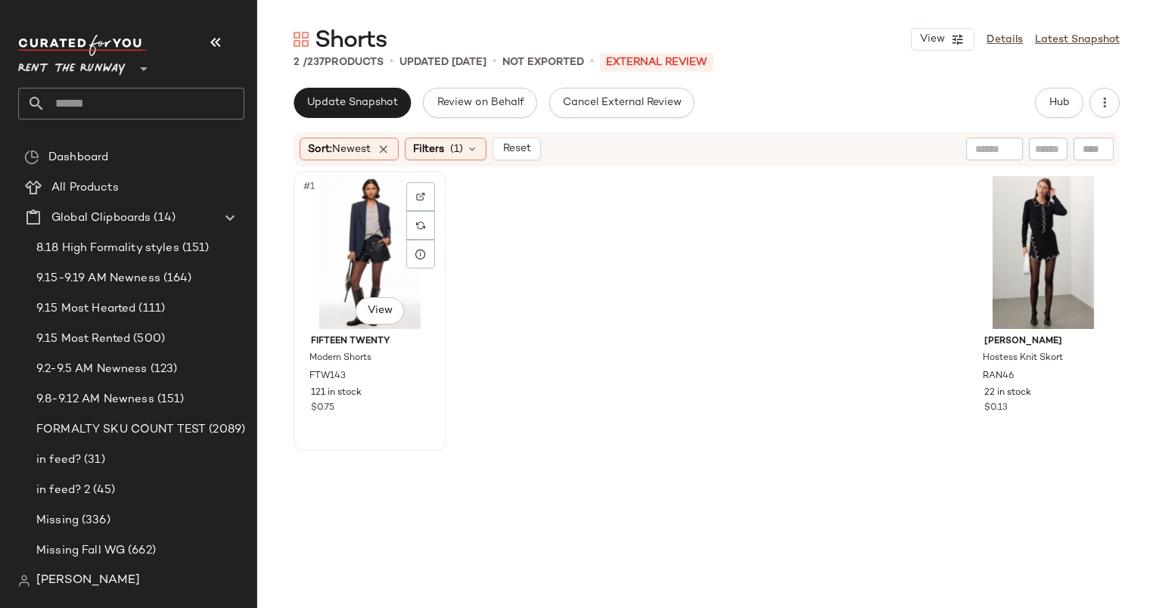
click at [359, 201] on div "#1 View" at bounding box center [370, 252] width 142 height 153
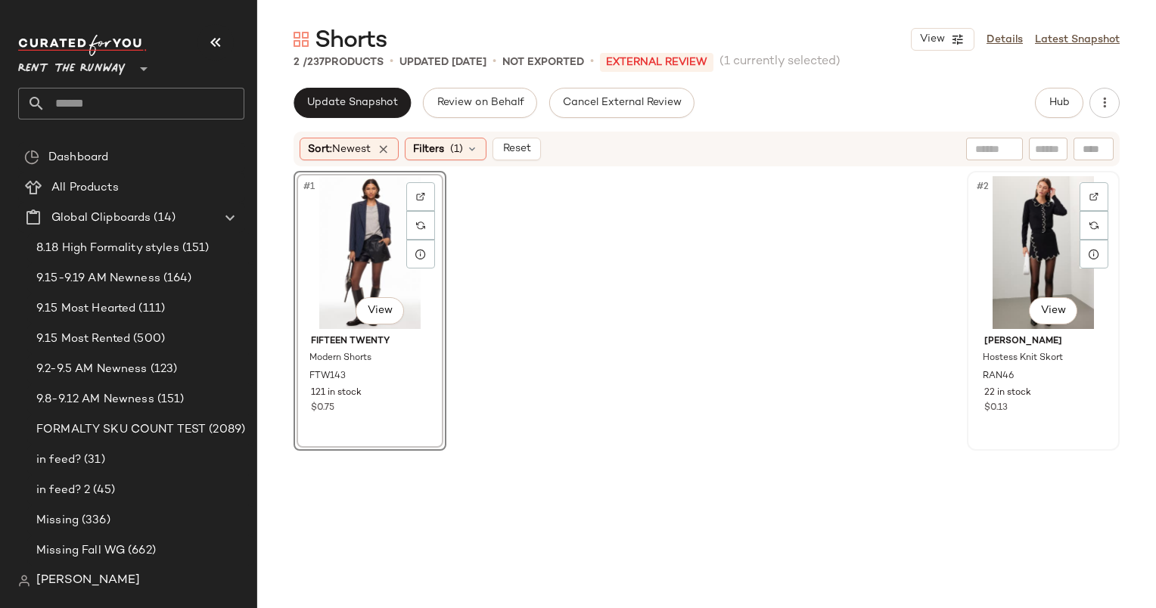
click at [1006, 255] on div "#2 View" at bounding box center [1043, 252] width 142 height 153
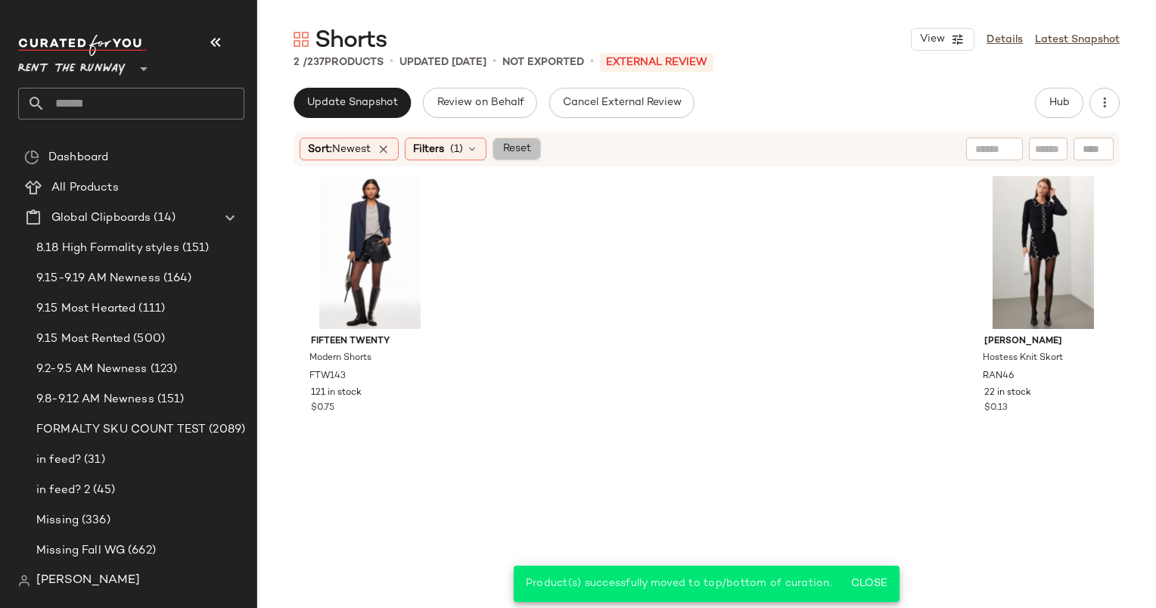
click at [523, 157] on button "Reset" at bounding box center [516, 149] width 48 height 23
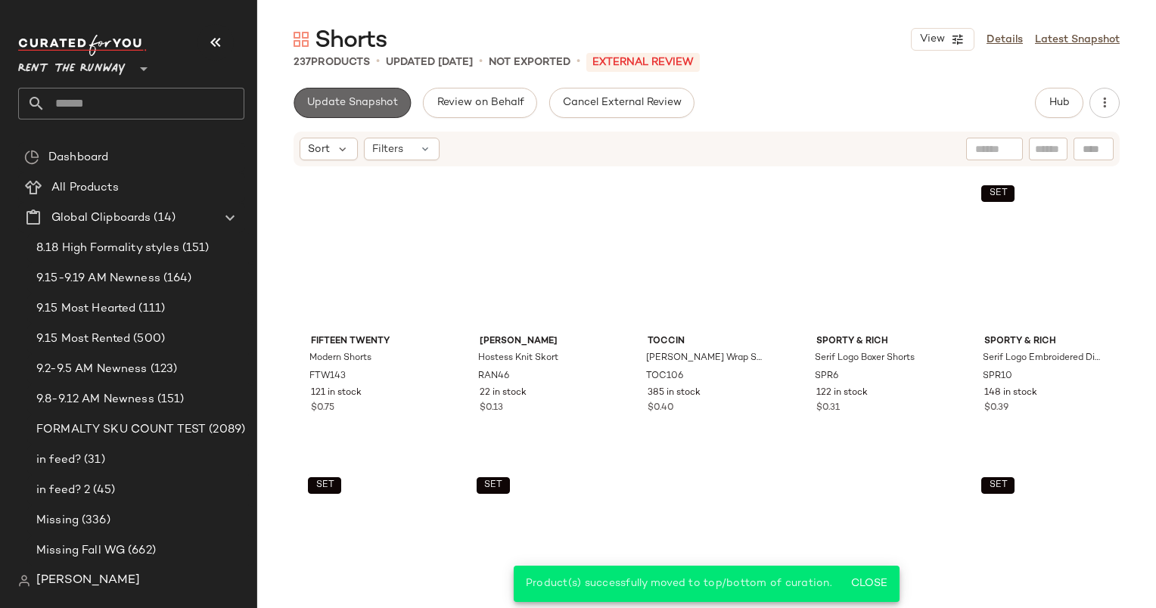
click at [377, 91] on button "Update Snapshot" at bounding box center [351, 103] width 117 height 30
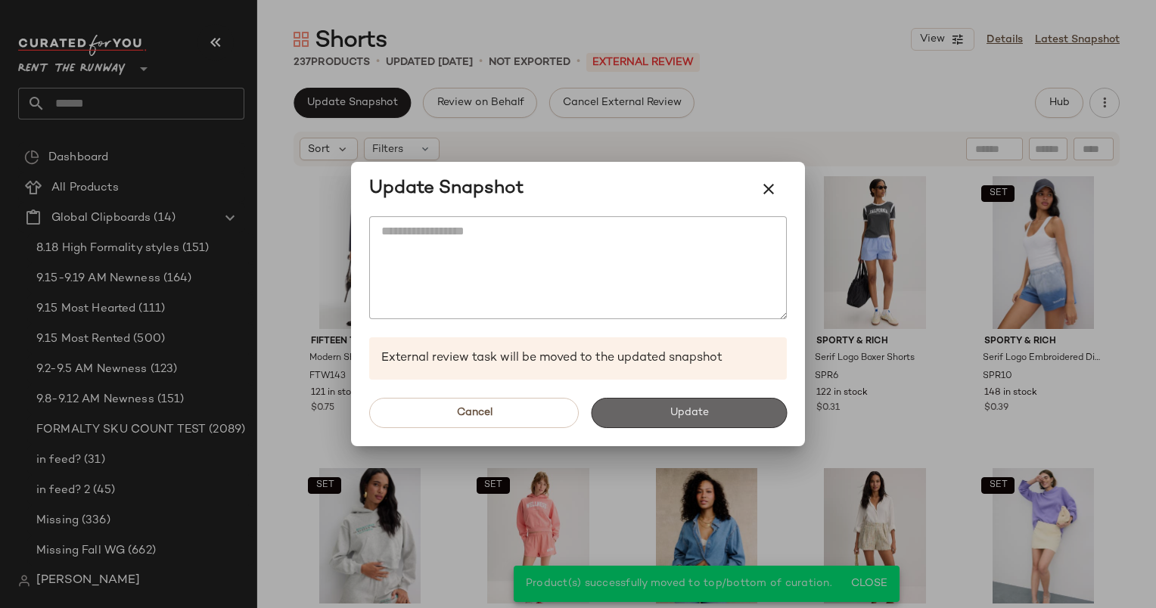
click at [714, 406] on button "Update" at bounding box center [689, 413] width 196 height 30
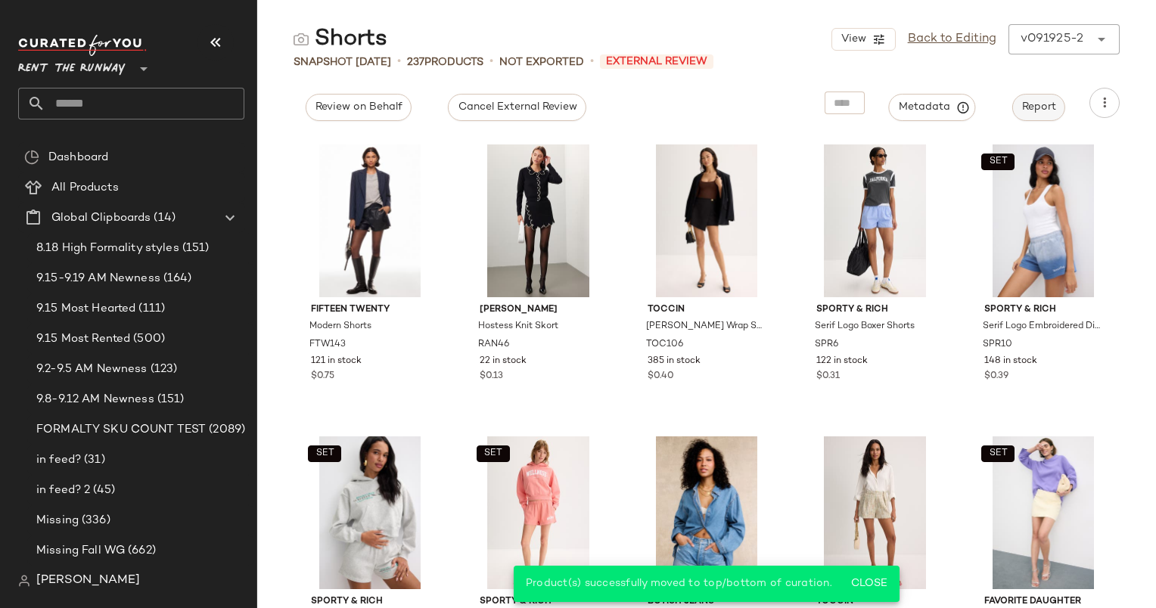
click at [1051, 104] on span "Report" at bounding box center [1038, 107] width 35 height 12
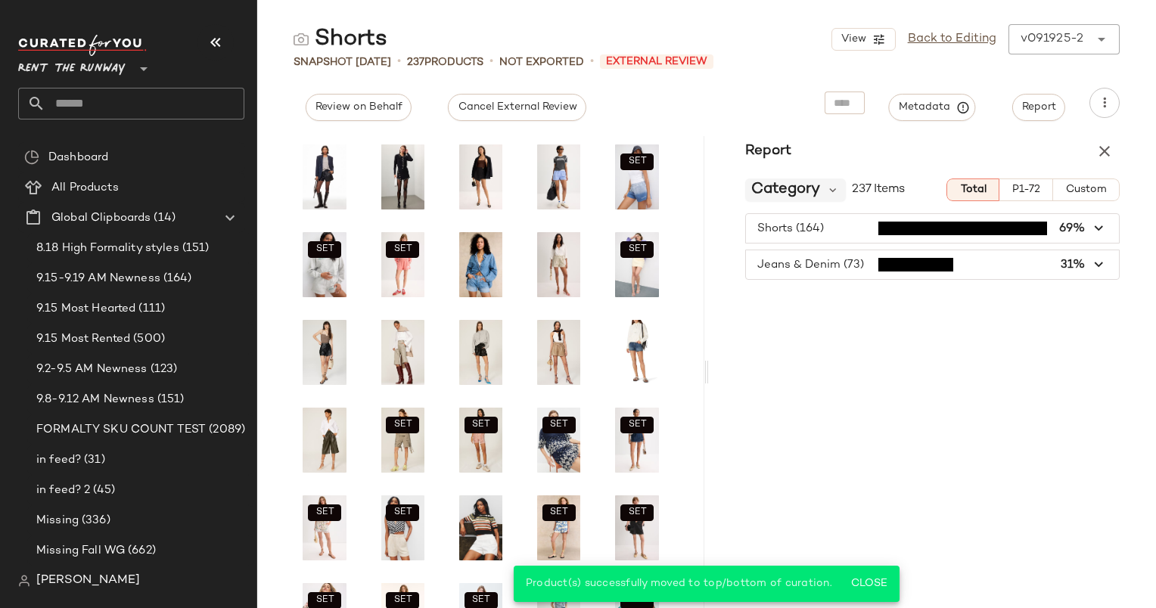
click at [788, 194] on span "Category" at bounding box center [785, 190] width 69 height 23
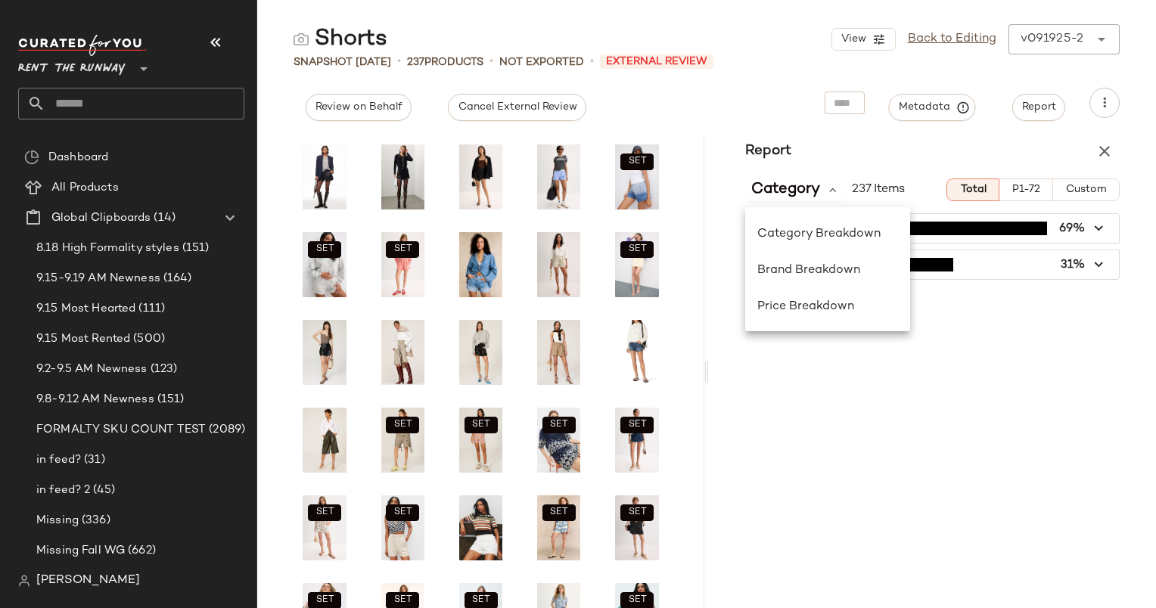
click at [924, 390] on div "Report Category 237 Items Total P1-72 Custom Shorts (164) 69% Jeans & Denim (73…" at bounding box center [932, 372] width 447 height 472
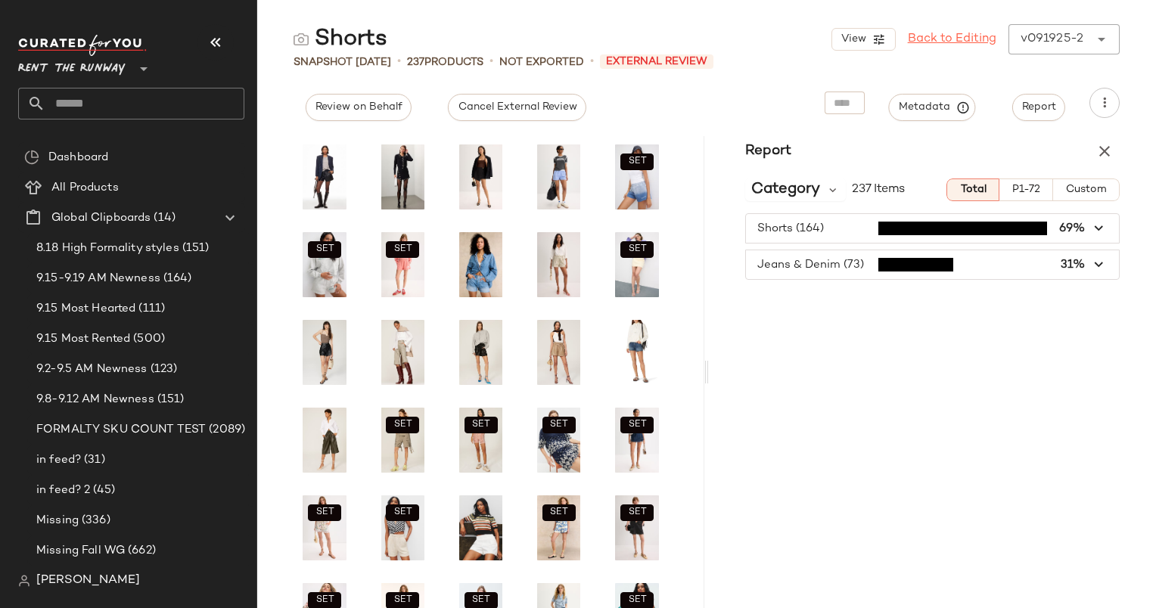
click at [961, 36] on link "Back to Editing" at bounding box center [952, 39] width 89 height 18
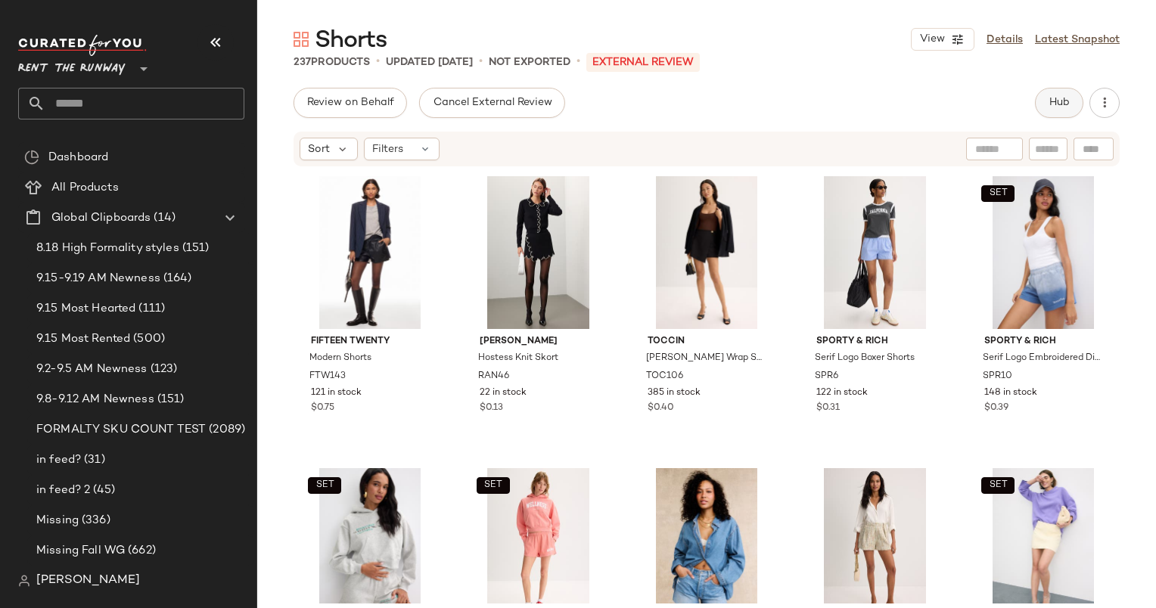
click at [1051, 113] on button "Hub" at bounding box center [1059, 103] width 48 height 30
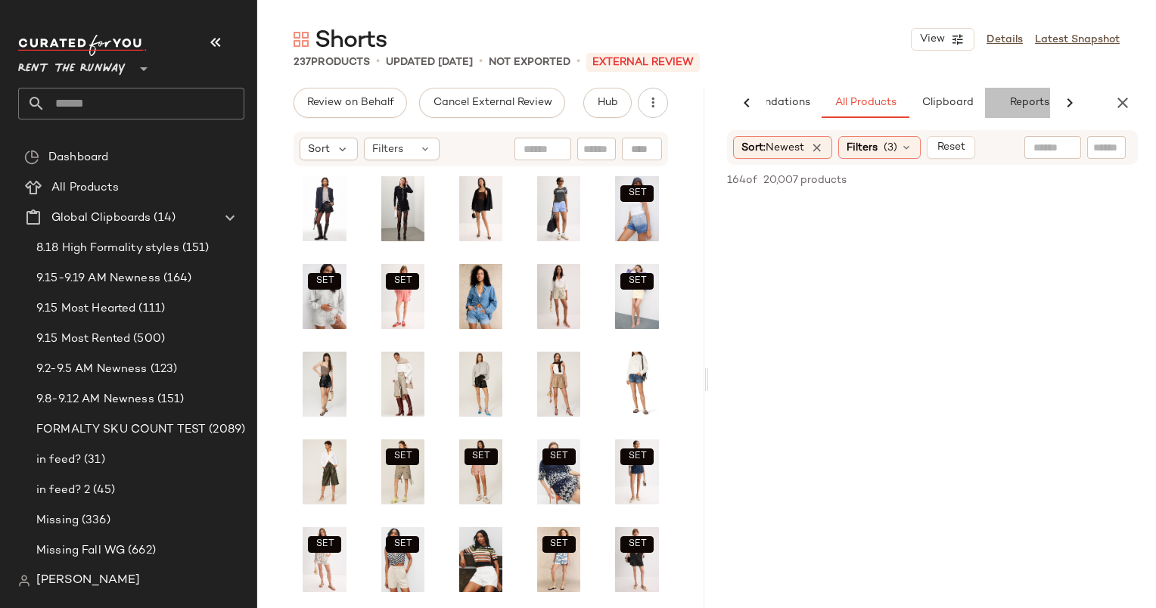
click at [1023, 112] on button "Reports" at bounding box center [1029, 103] width 88 height 30
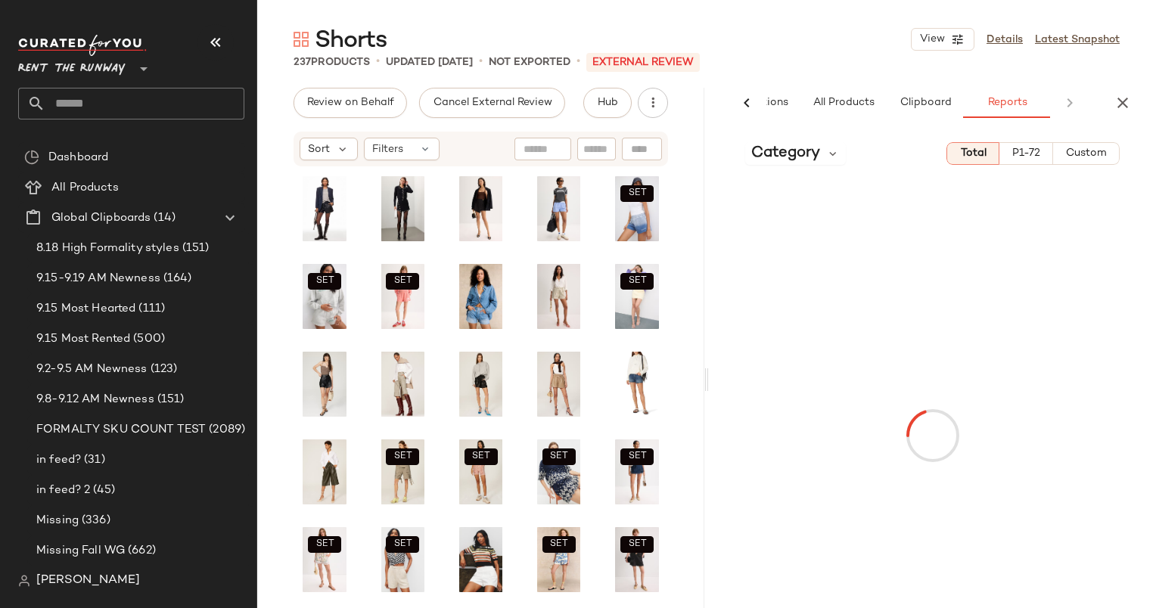
scroll to position [0, 100]
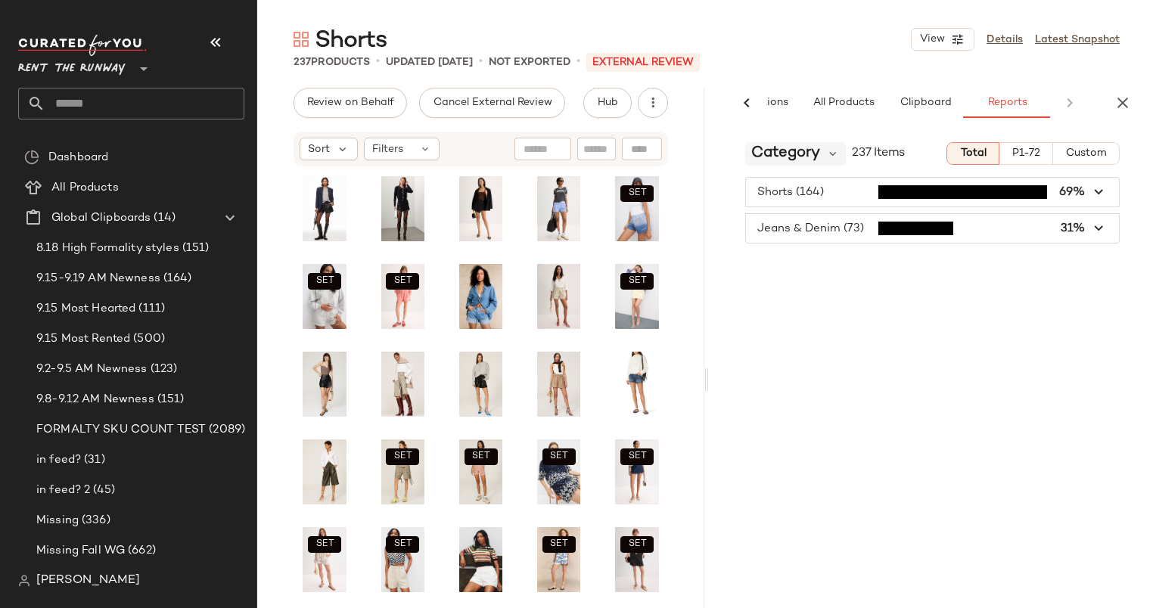
click at [809, 161] on span "Category" at bounding box center [785, 153] width 69 height 23
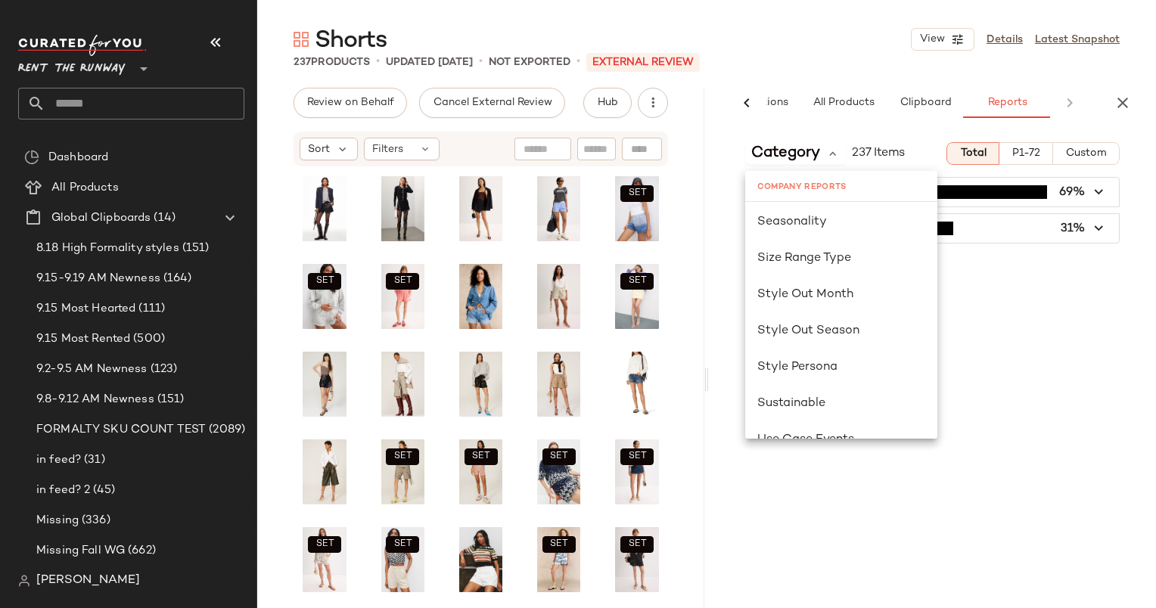
scroll to position [997, 0]
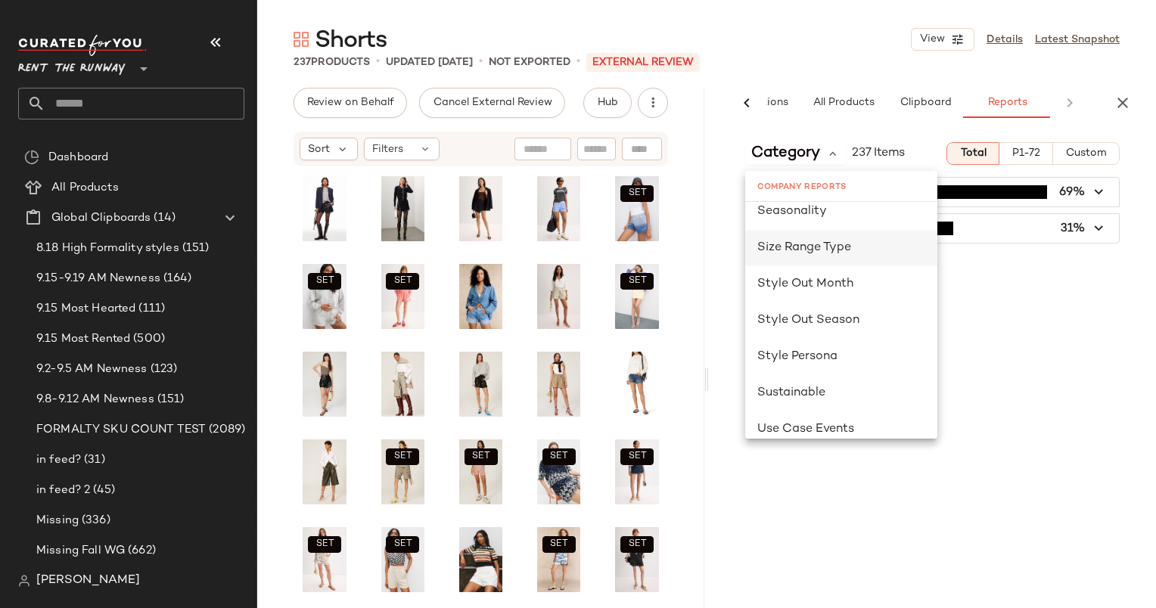
click at [837, 233] on div "Size Range Type" at bounding box center [841, 248] width 192 height 36
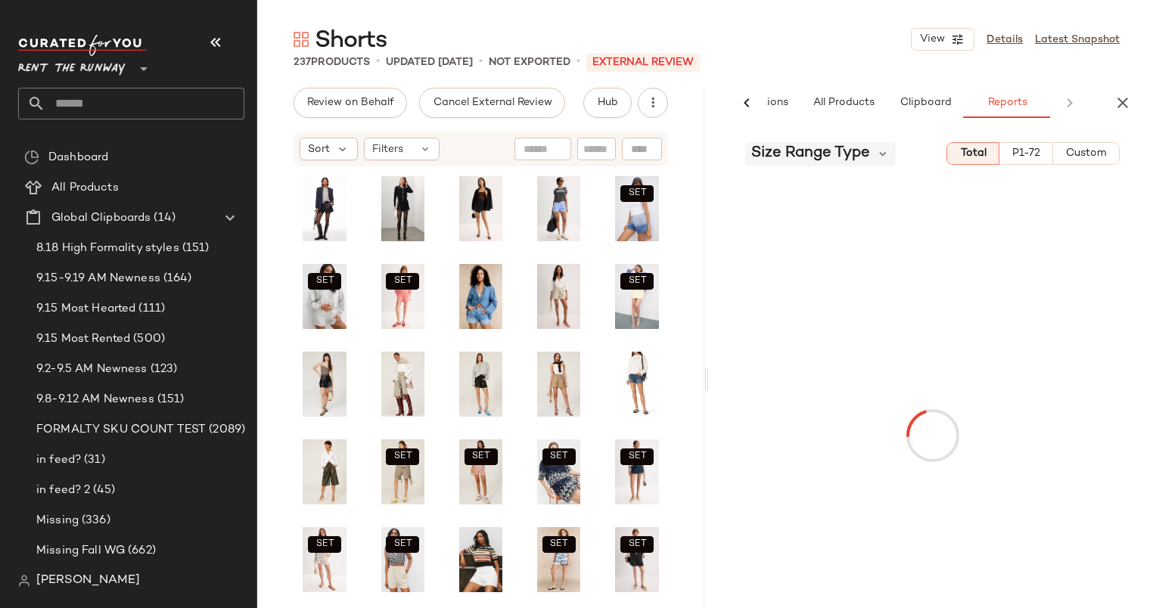
click at [856, 158] on span "Size Range Type" at bounding box center [810, 153] width 119 height 23
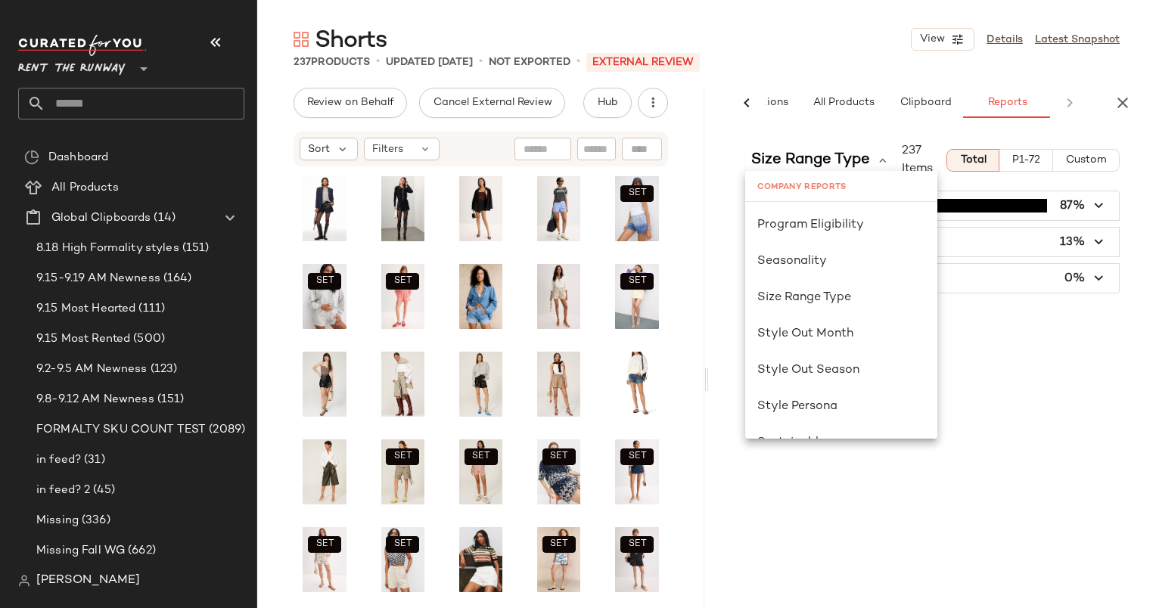
scroll to position [950, 0]
click at [838, 273] on div "Seasonality" at bounding box center [841, 259] width 192 height 36
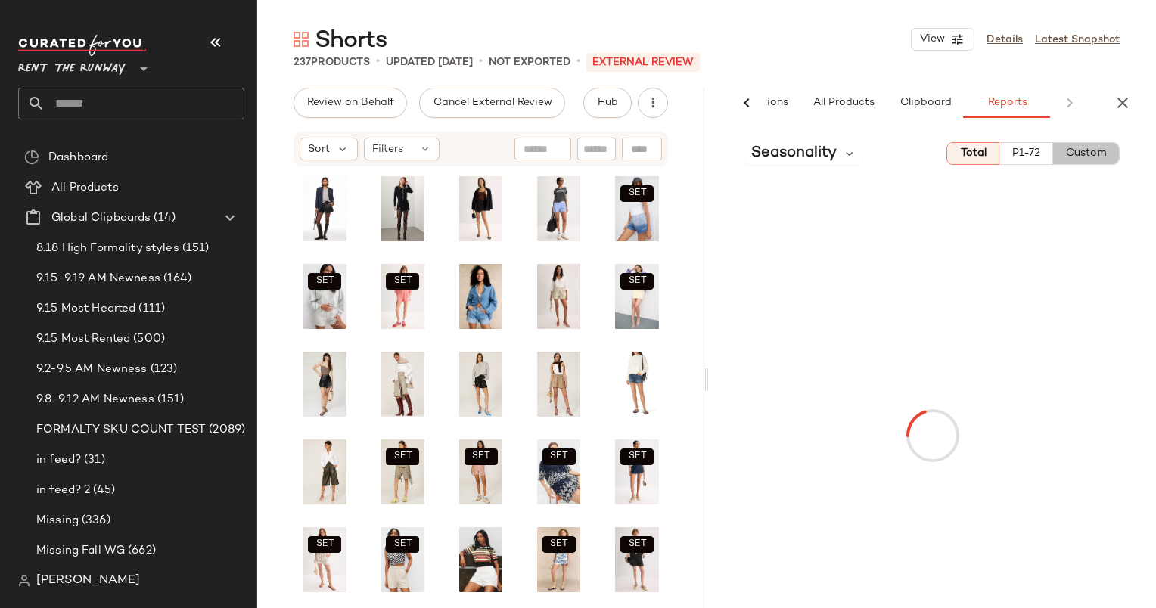
click at [1077, 156] on span "Custom" at bounding box center [1086, 154] width 42 height 12
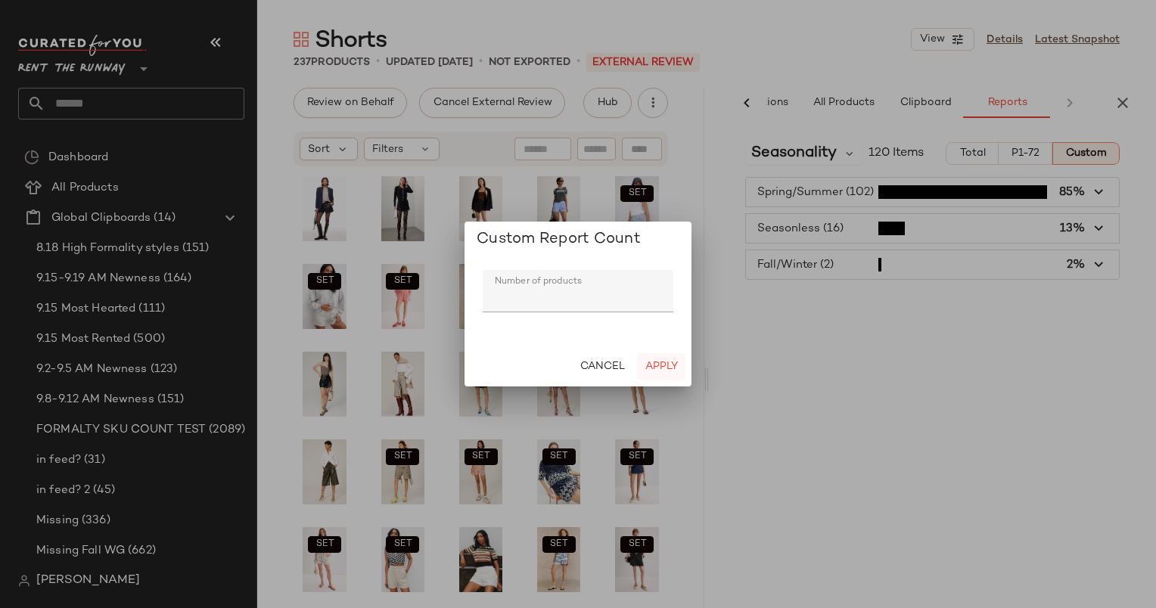
click at [672, 364] on span "Apply" at bounding box center [660, 367] width 33 height 12
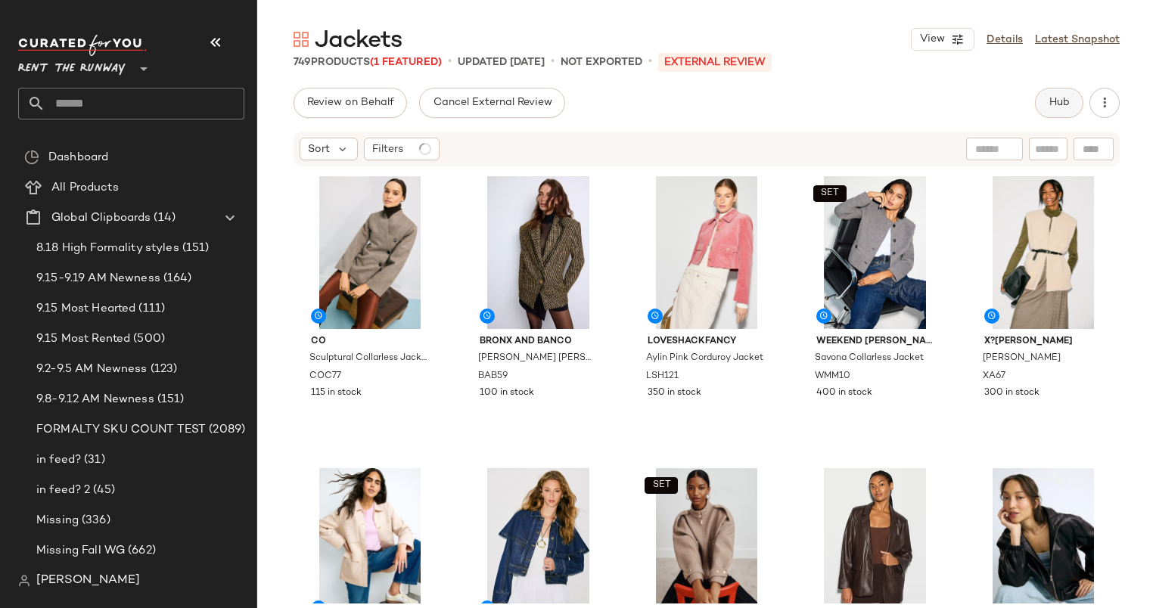
click at [1064, 97] on span "Hub" at bounding box center [1058, 103] width 21 height 12
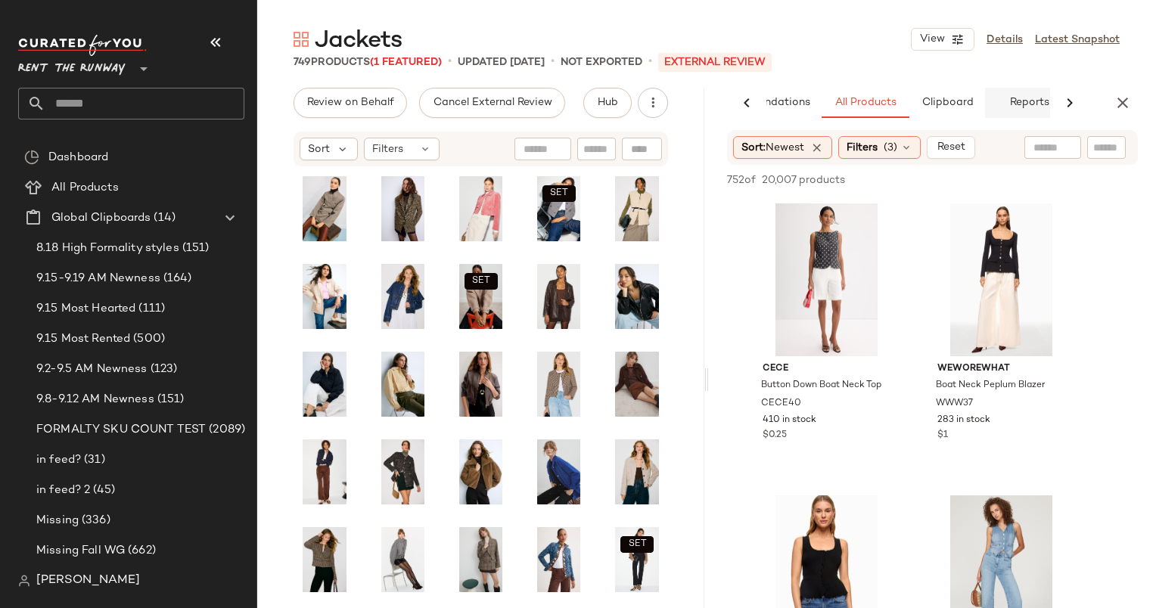
click at [1018, 110] on button "Reports" at bounding box center [1029, 103] width 88 height 30
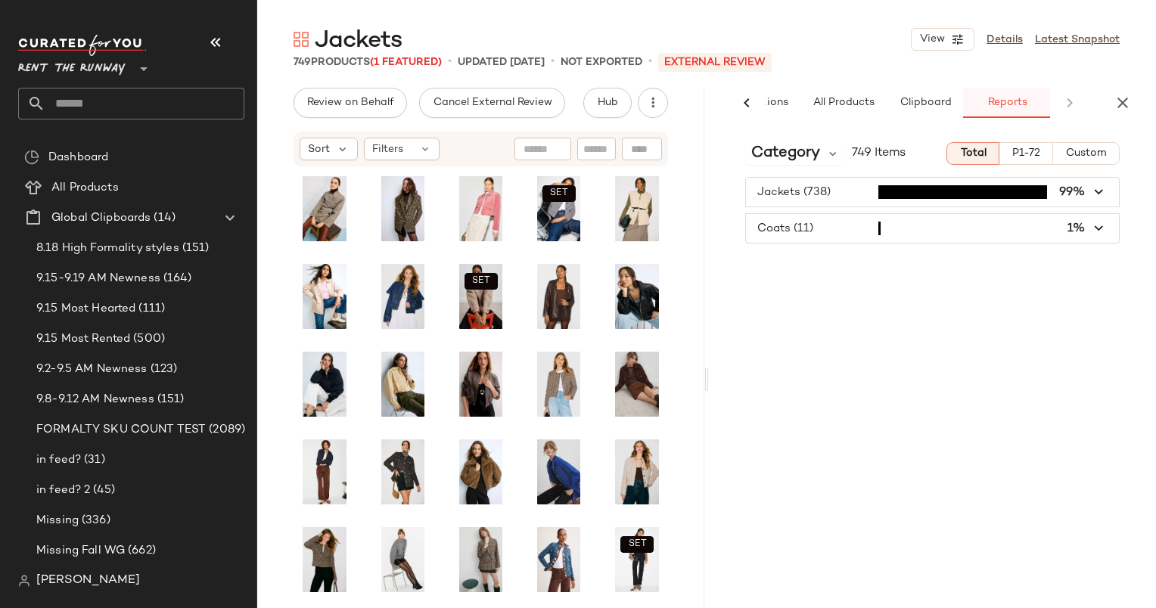
scroll to position [0, 100]
click at [834, 157] on icon at bounding box center [833, 154] width 14 height 14
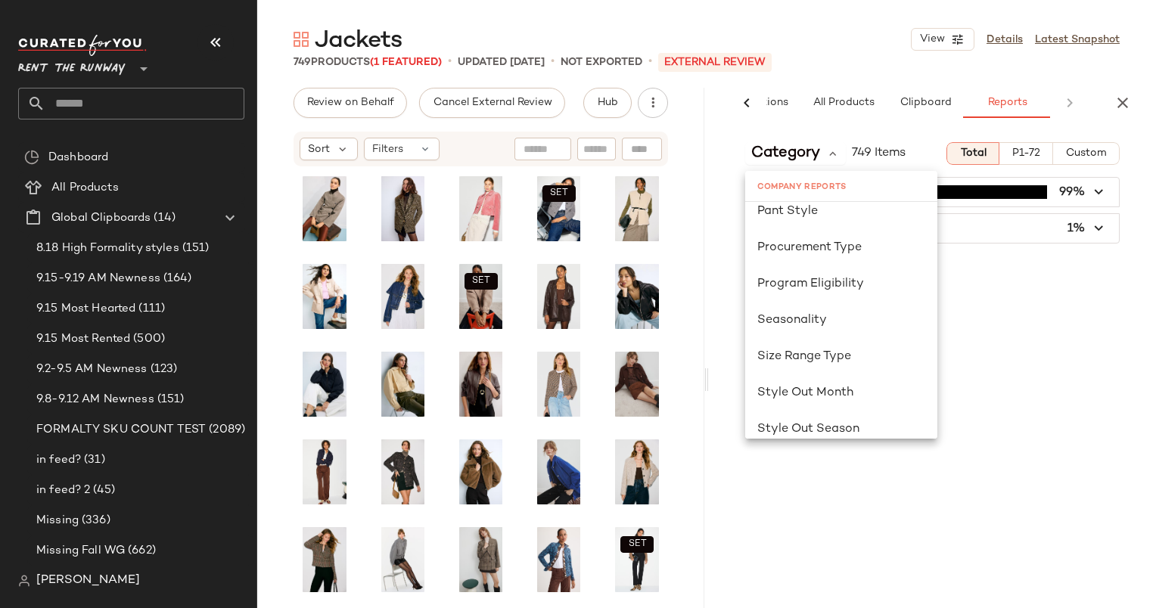
scroll to position [912, 0]
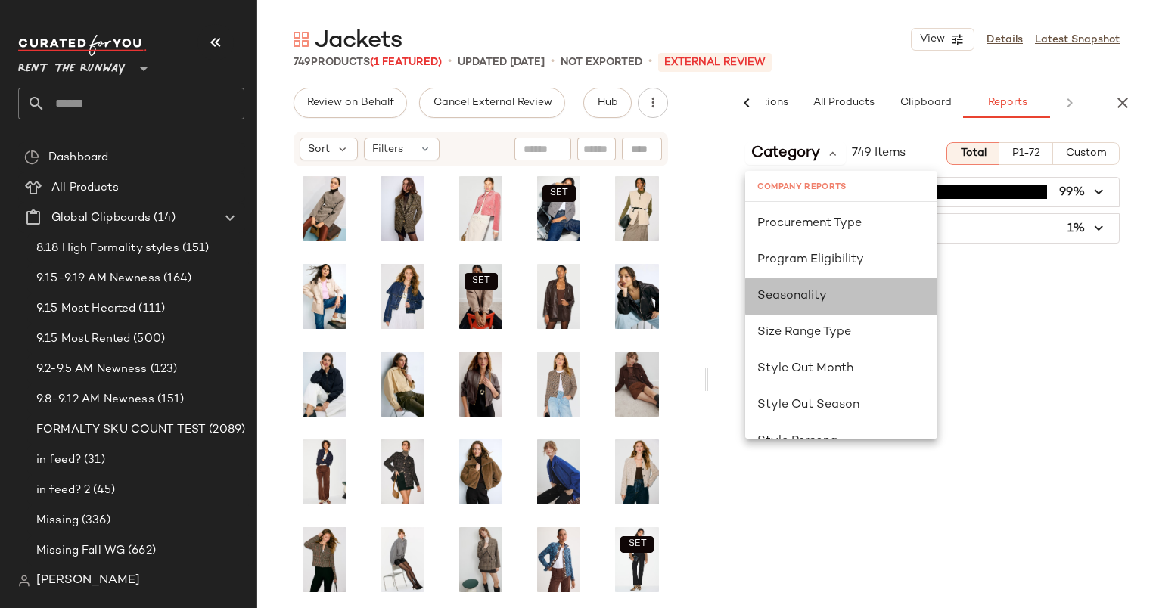
click at [817, 286] on div "Seasonality" at bounding box center [841, 296] width 192 height 36
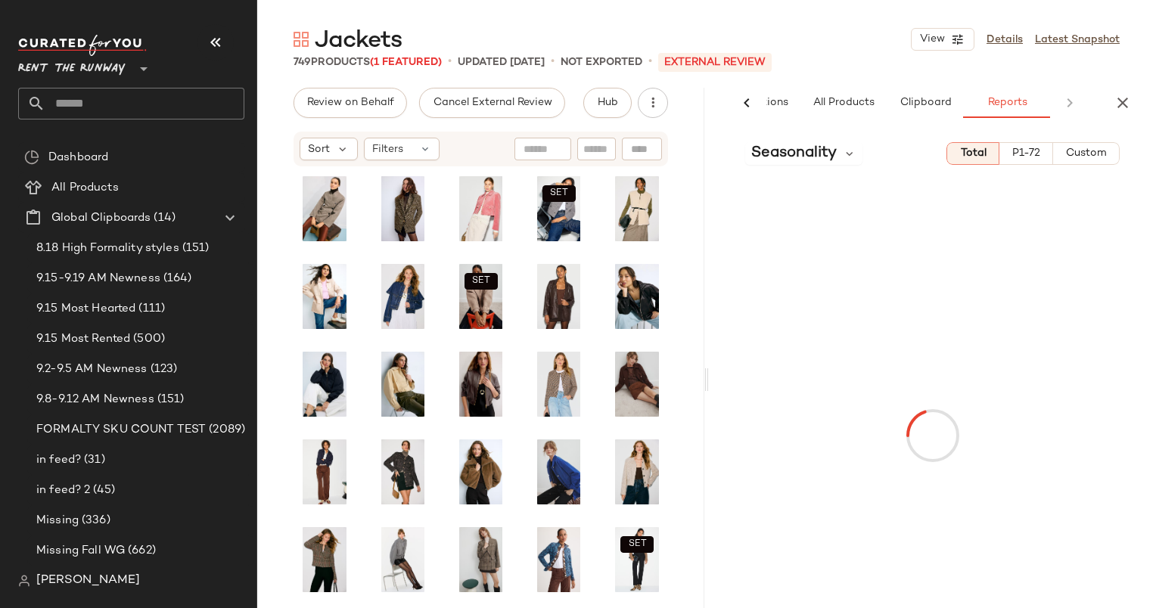
click at [1095, 154] on span "Custom" at bounding box center [1086, 154] width 42 height 12
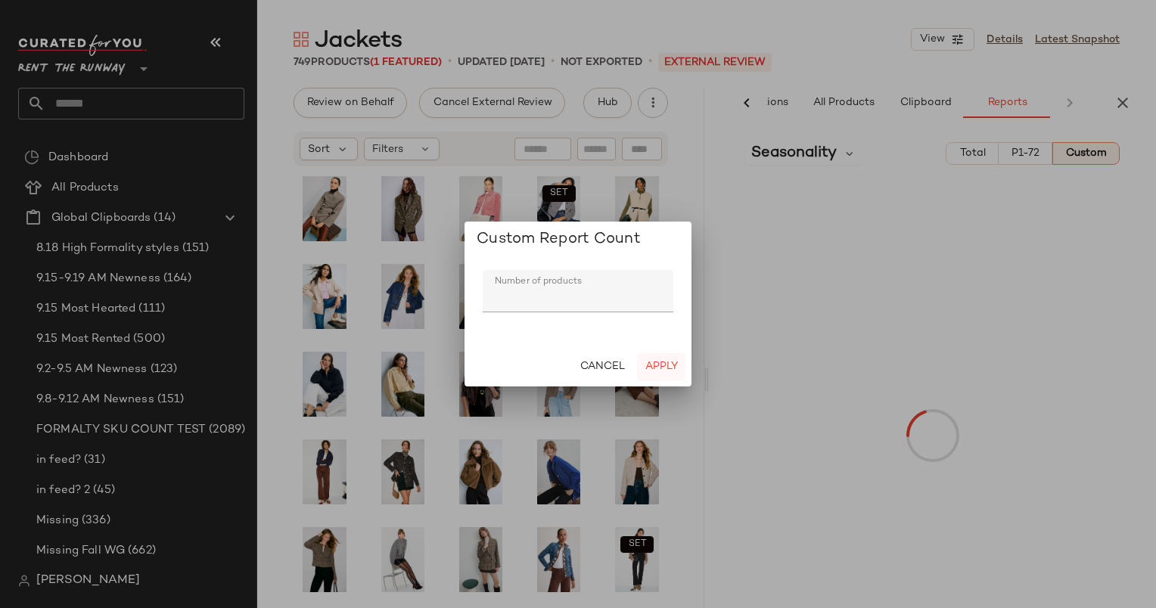
click at [668, 366] on span "Apply" at bounding box center [660, 367] width 33 height 12
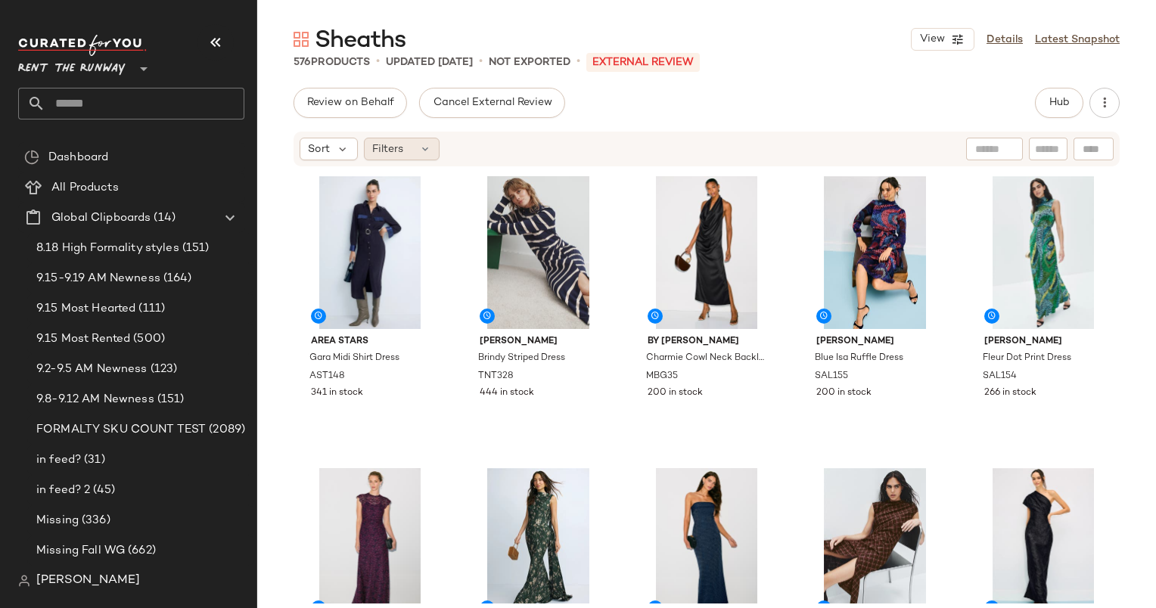
click at [420, 143] on icon at bounding box center [425, 149] width 12 height 12
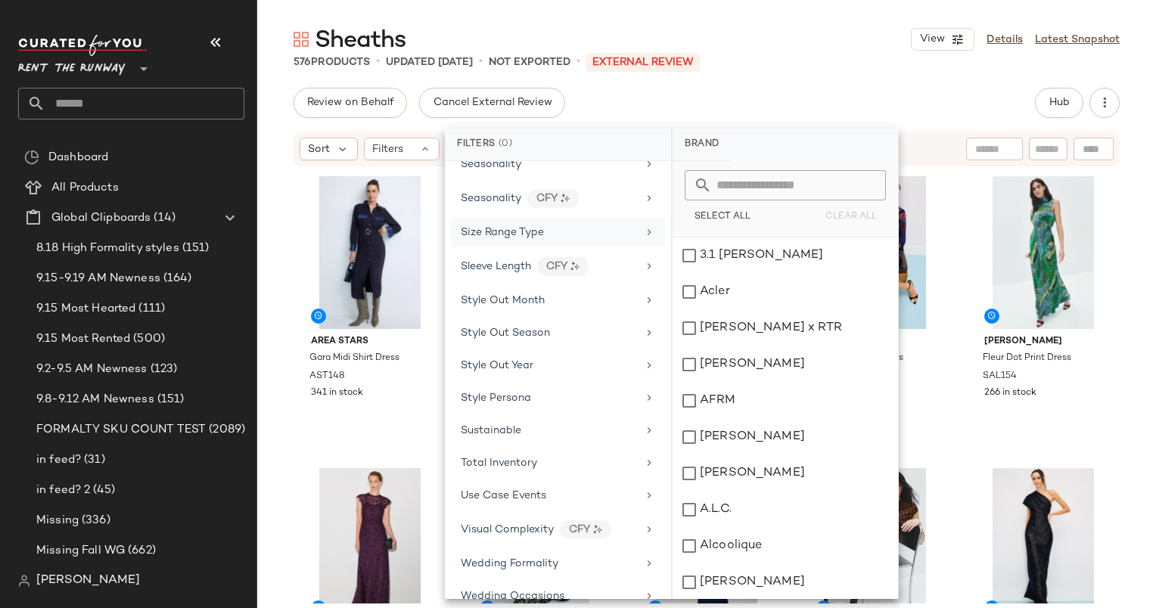
scroll to position [1784, 0]
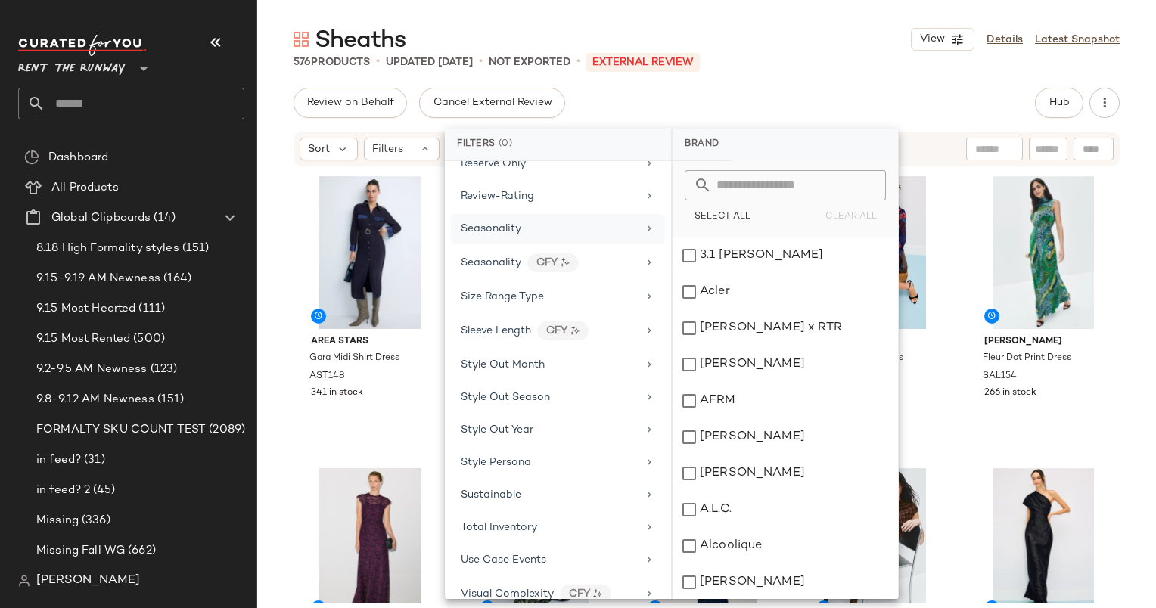
click at [539, 221] on div "Seasonality" at bounding box center [549, 229] width 176 height 16
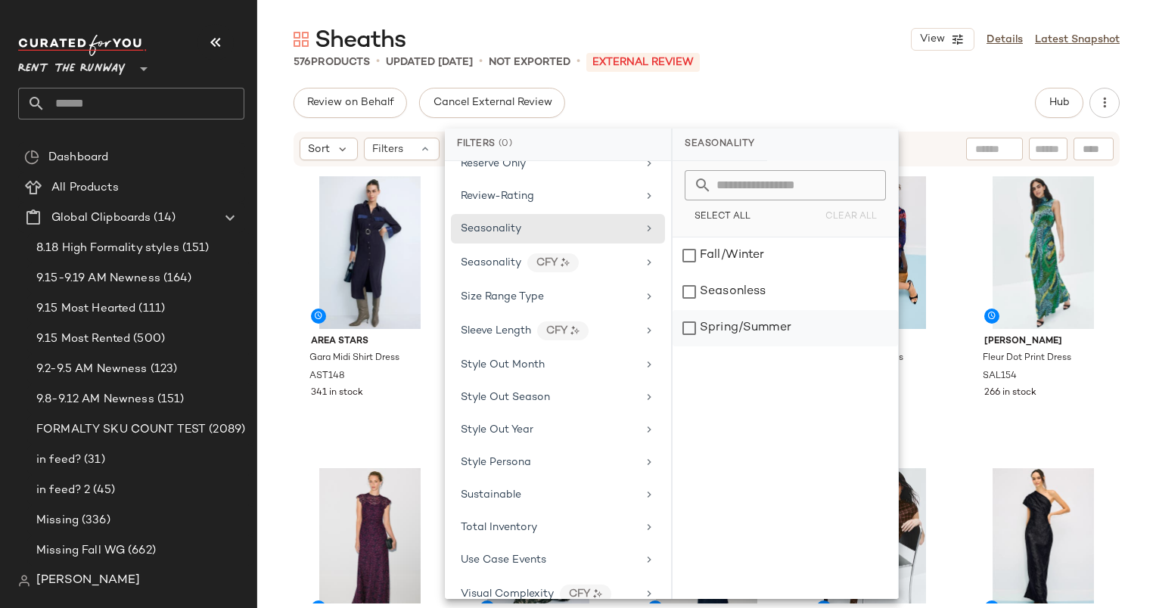
click at [796, 327] on div "Spring/Summer" at bounding box center [784, 328] width 225 height 36
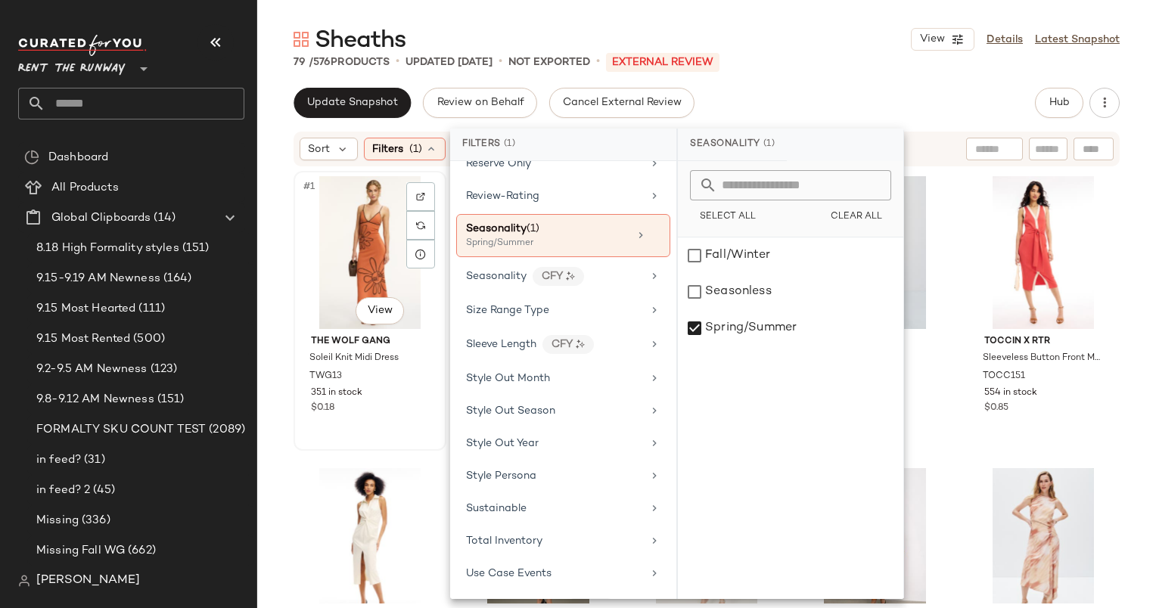
click at [327, 260] on div "#1 View" at bounding box center [370, 252] width 142 height 153
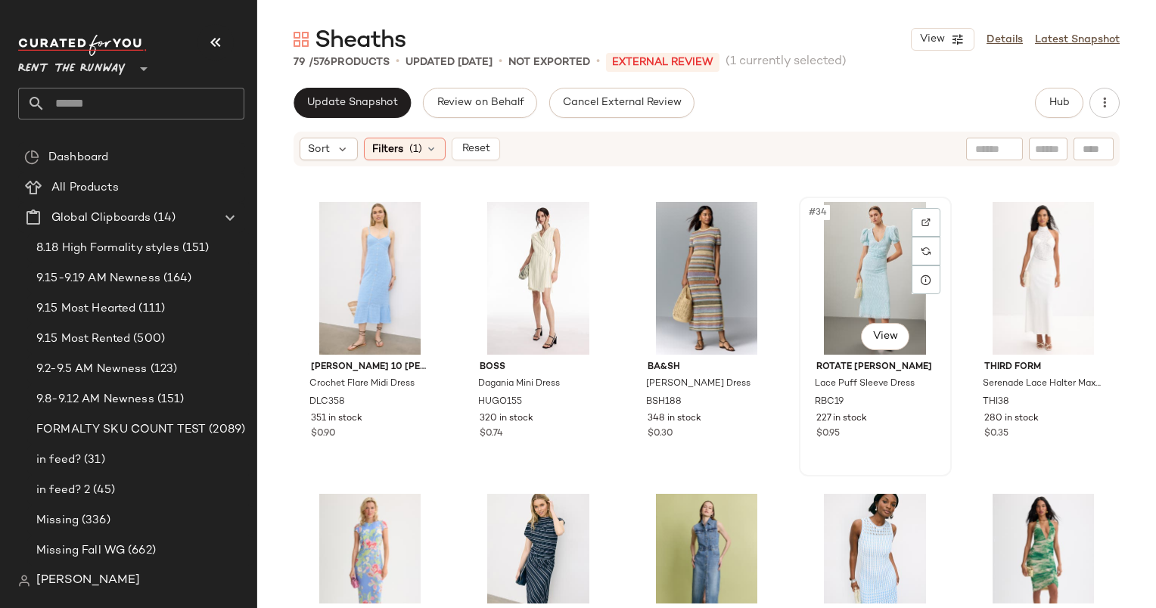
scroll to position [1731, 0]
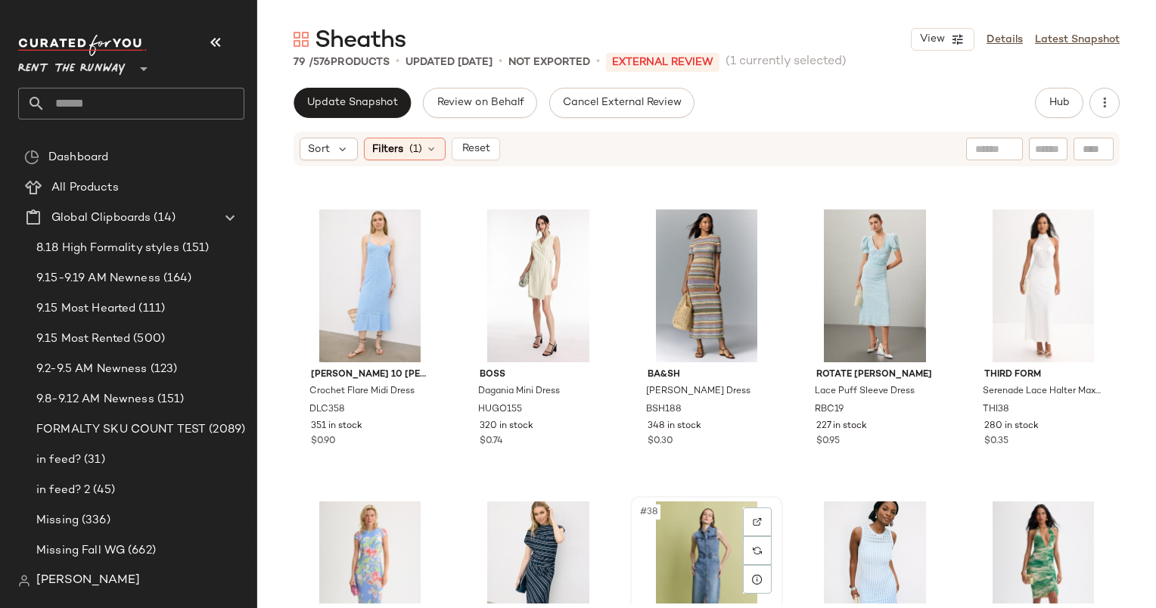
click at [705, 539] on div "#38 View" at bounding box center [706, 578] width 142 height 153
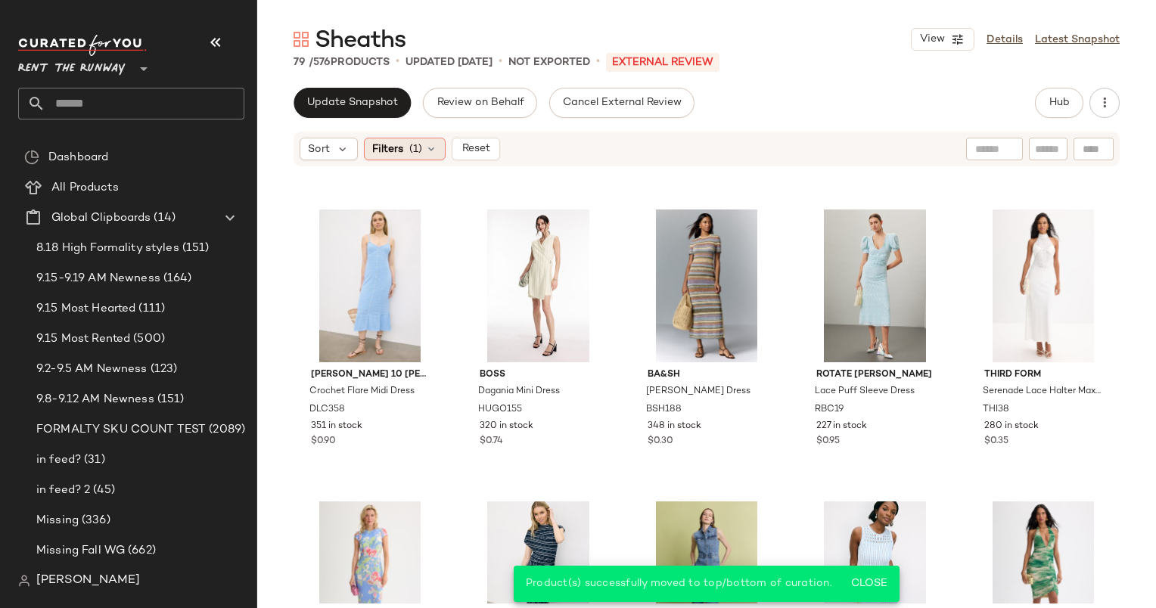
click at [392, 150] on span "Filters" at bounding box center [387, 149] width 31 height 16
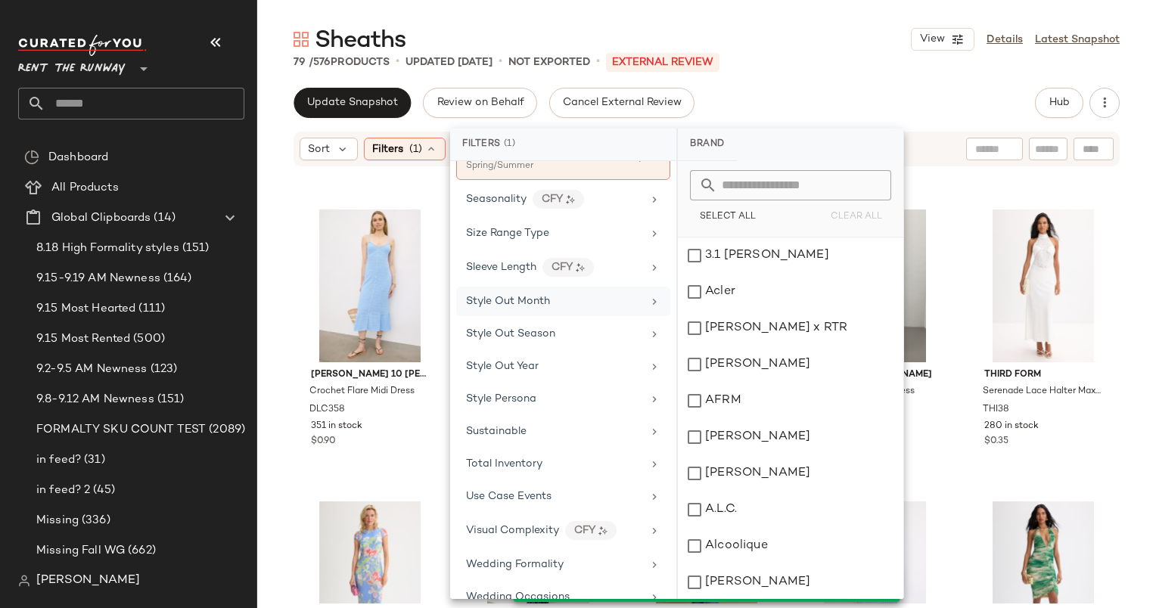
scroll to position [1683, 0]
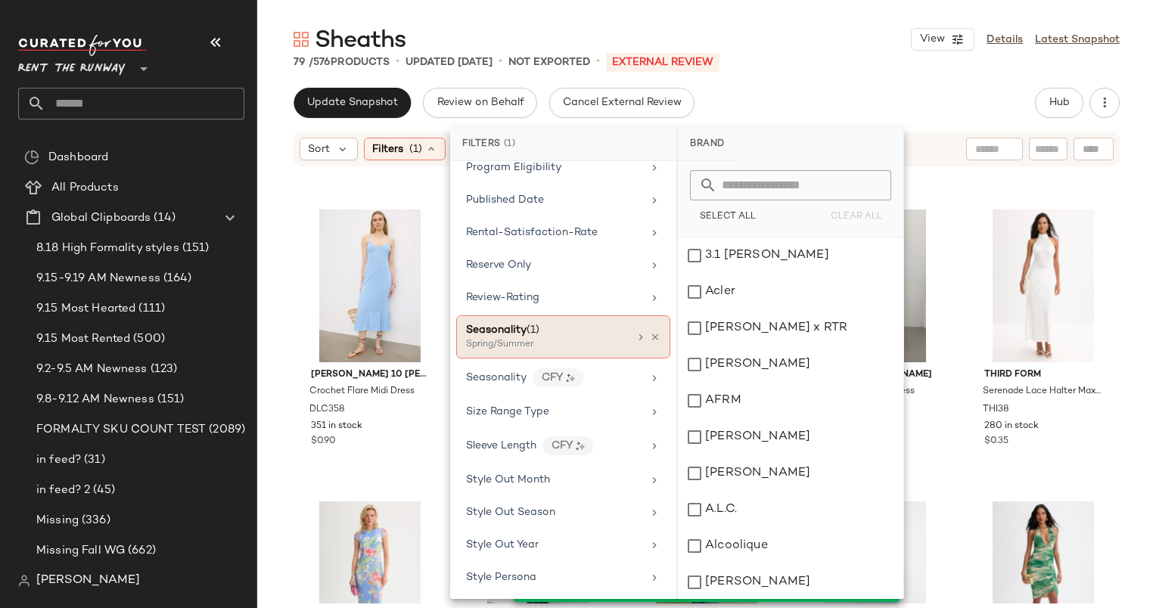
click at [576, 322] on div "Seasonality (1)" at bounding box center [547, 330] width 163 height 16
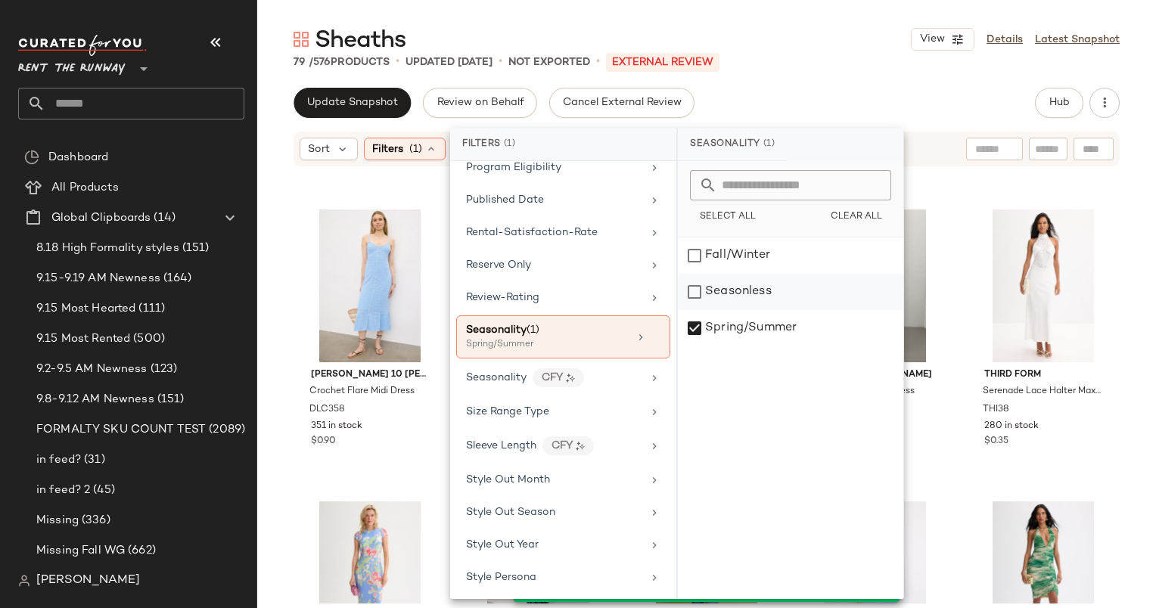
click at [719, 302] on div "Seasonless" at bounding box center [790, 292] width 225 height 36
click at [731, 327] on div "Spring/Summer" at bounding box center [790, 328] width 225 height 36
click at [818, 85] on div "Sheaths View Details Latest Snapshot 79 / 576 Products • updated [DATE] • Not E…" at bounding box center [706, 316] width 899 height 584
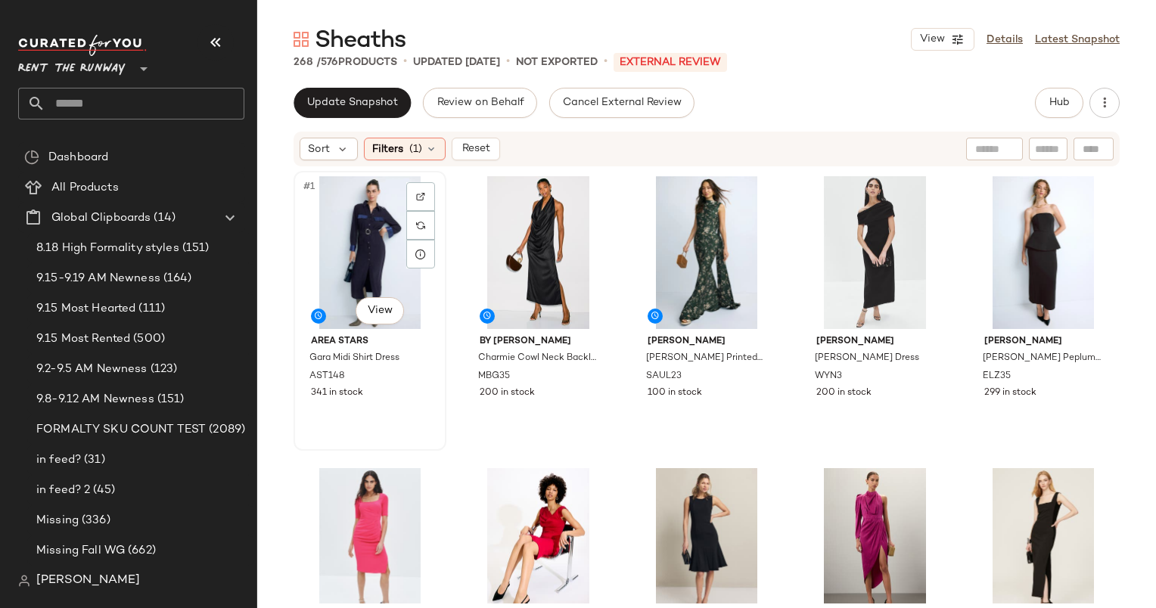
click at [343, 234] on div "#1 View" at bounding box center [370, 252] width 142 height 153
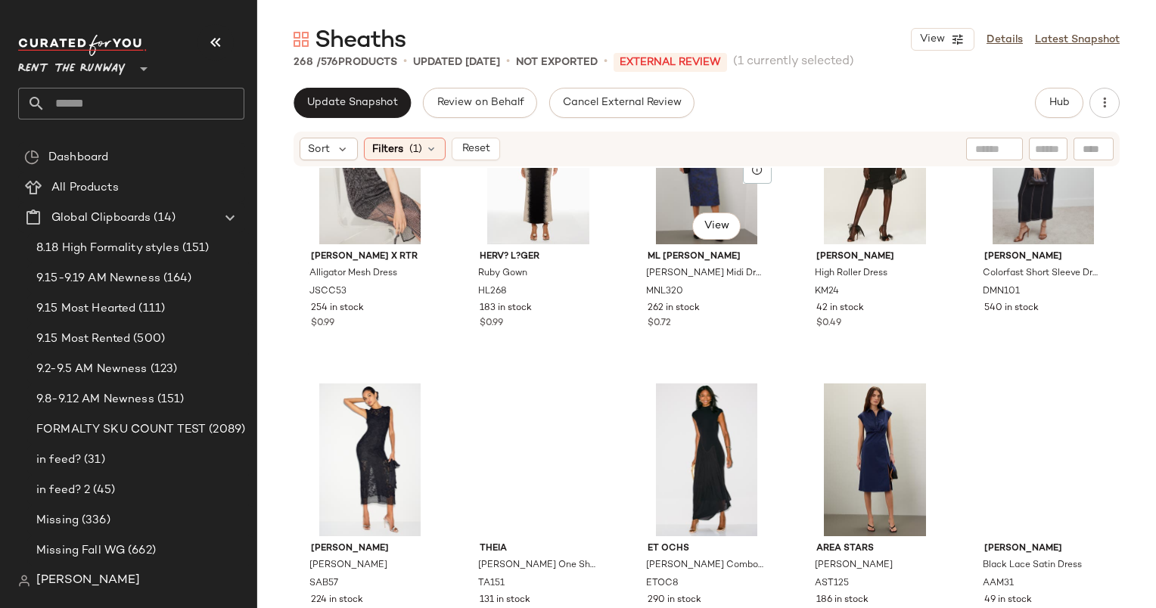
scroll to position [2434, 0]
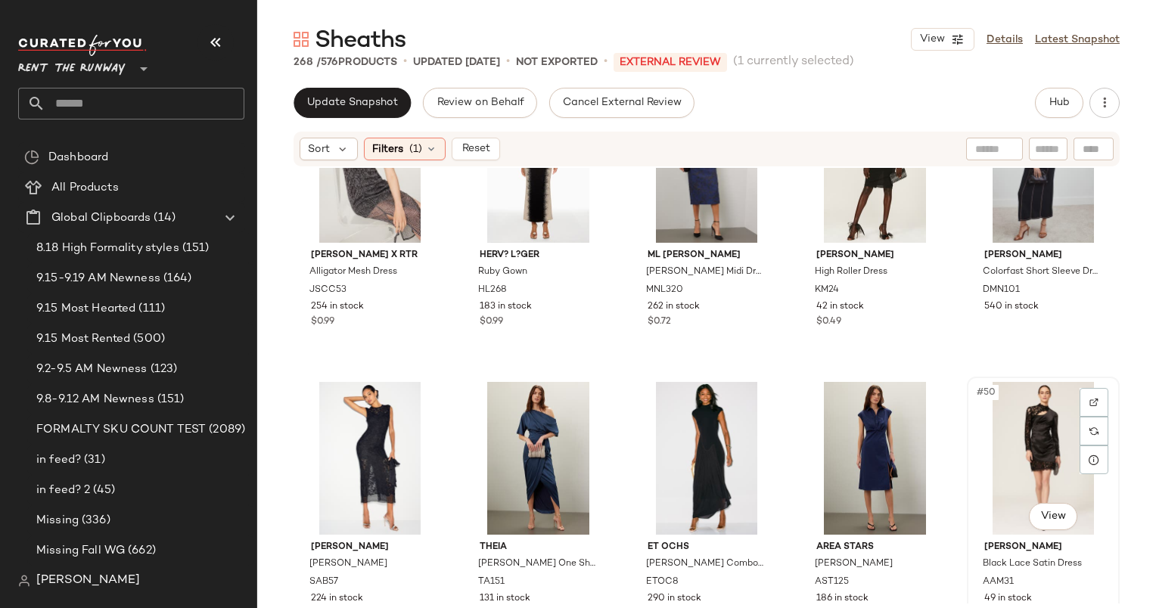
click at [1020, 413] on div "#50 View" at bounding box center [1043, 458] width 142 height 153
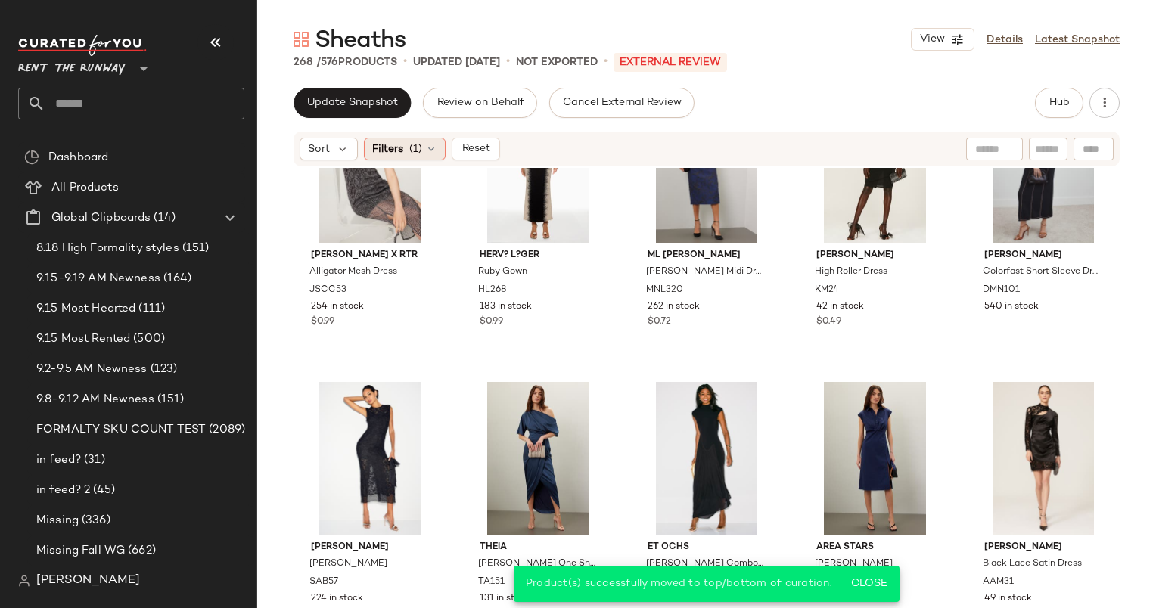
click at [397, 142] on span "Filters" at bounding box center [387, 149] width 31 height 16
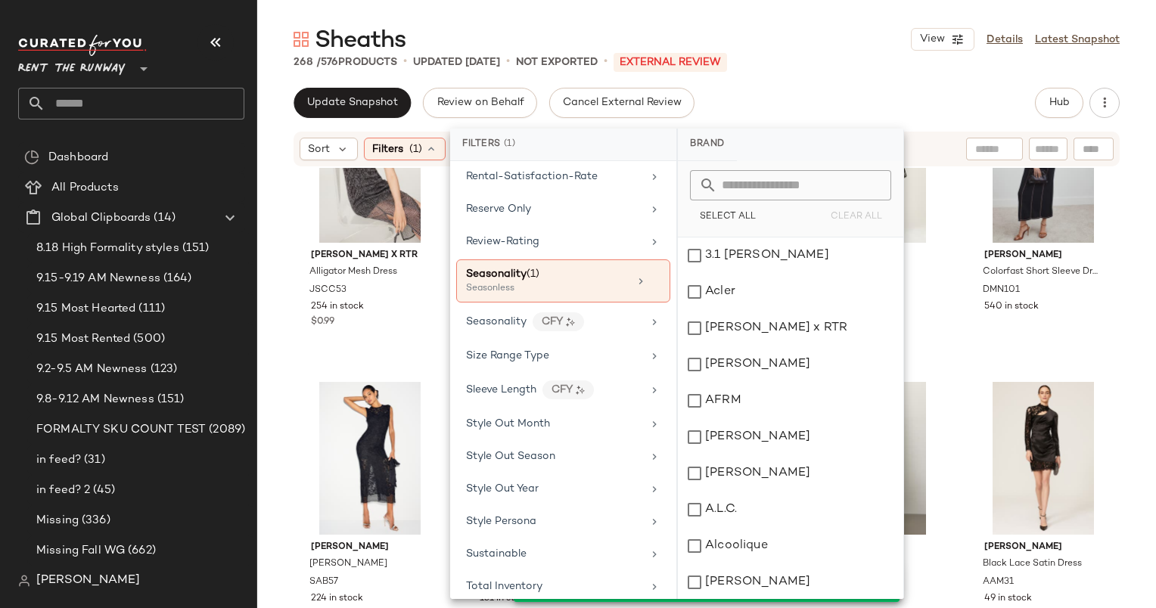
scroll to position [1818, 0]
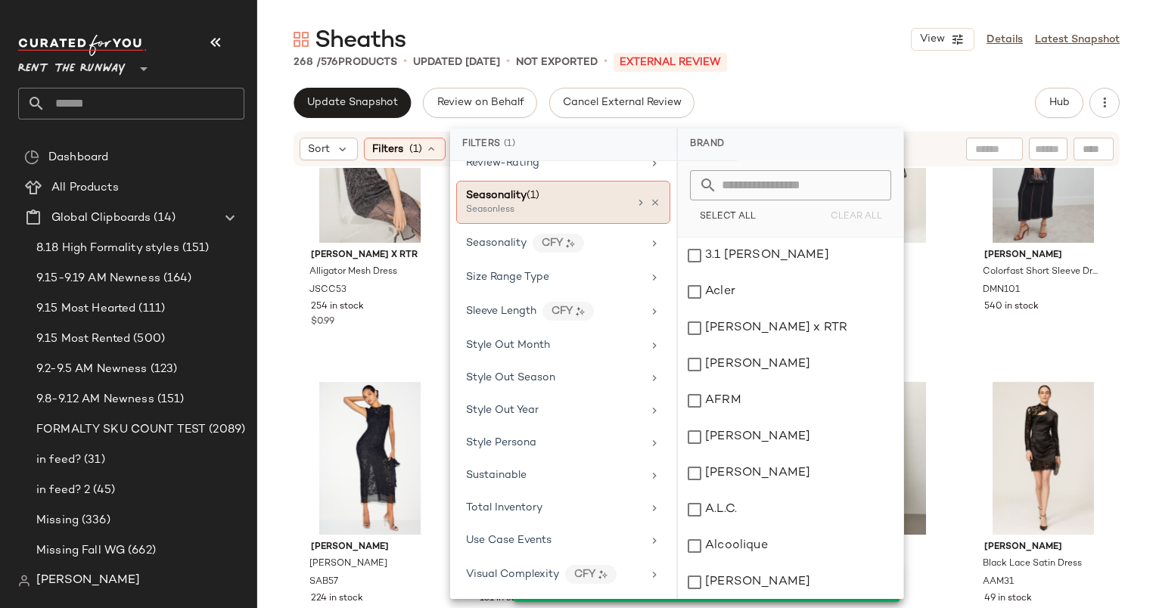
click at [585, 188] on div "Seasonality (1)" at bounding box center [547, 196] width 163 height 16
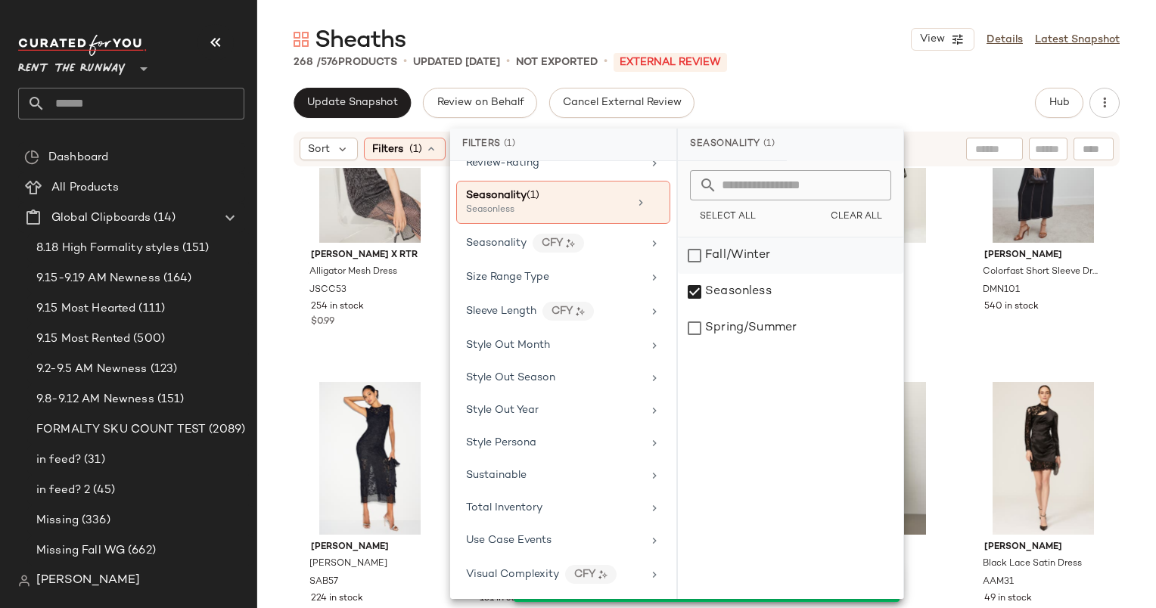
click at [740, 251] on div "Fall/Winter" at bounding box center [790, 256] width 225 height 36
click at [738, 301] on div "Seasonless" at bounding box center [790, 292] width 225 height 36
click at [820, 18] on main "Sheaths View Details Latest Snapshot 268 / 576 Products • updated [DATE] • Not …" at bounding box center [578, 304] width 1156 height 608
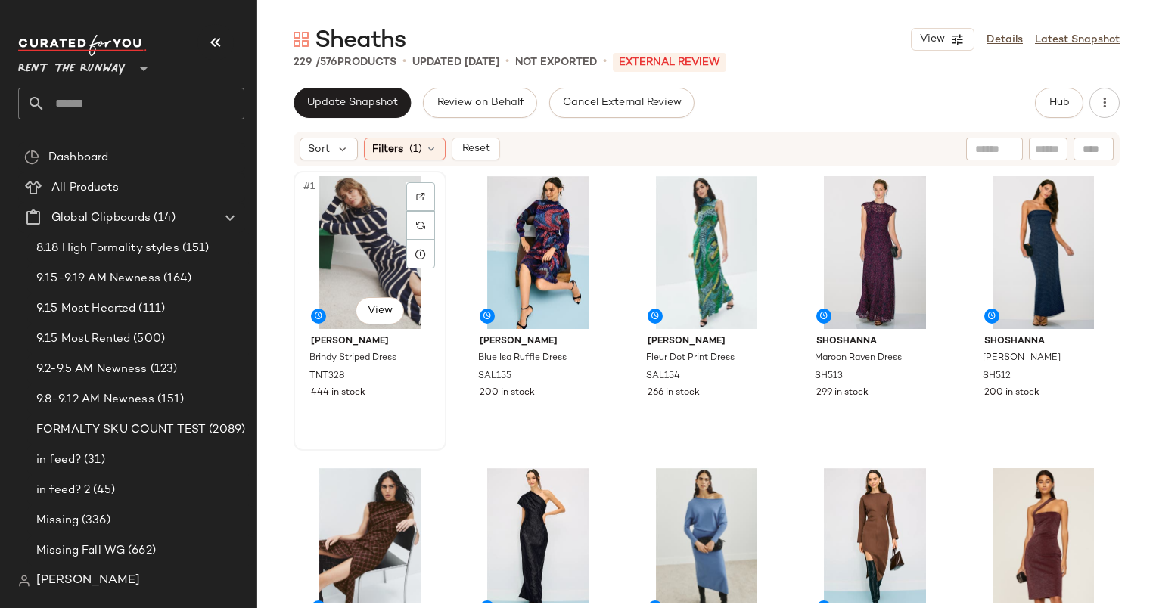
click at [359, 228] on div "#1 View" at bounding box center [370, 252] width 142 height 153
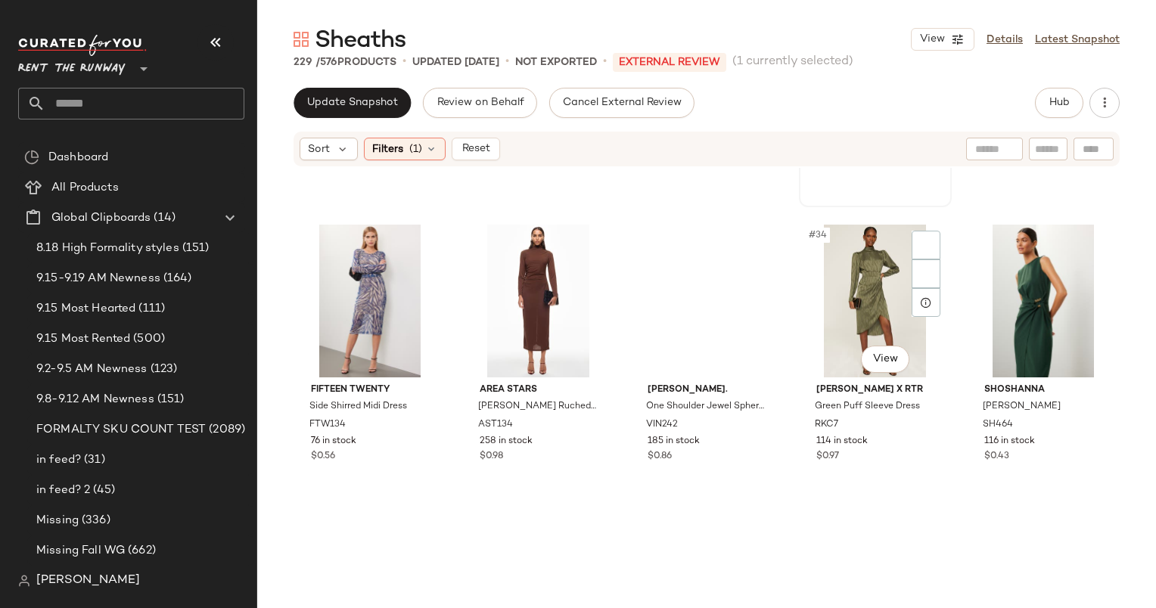
scroll to position [1715, 0]
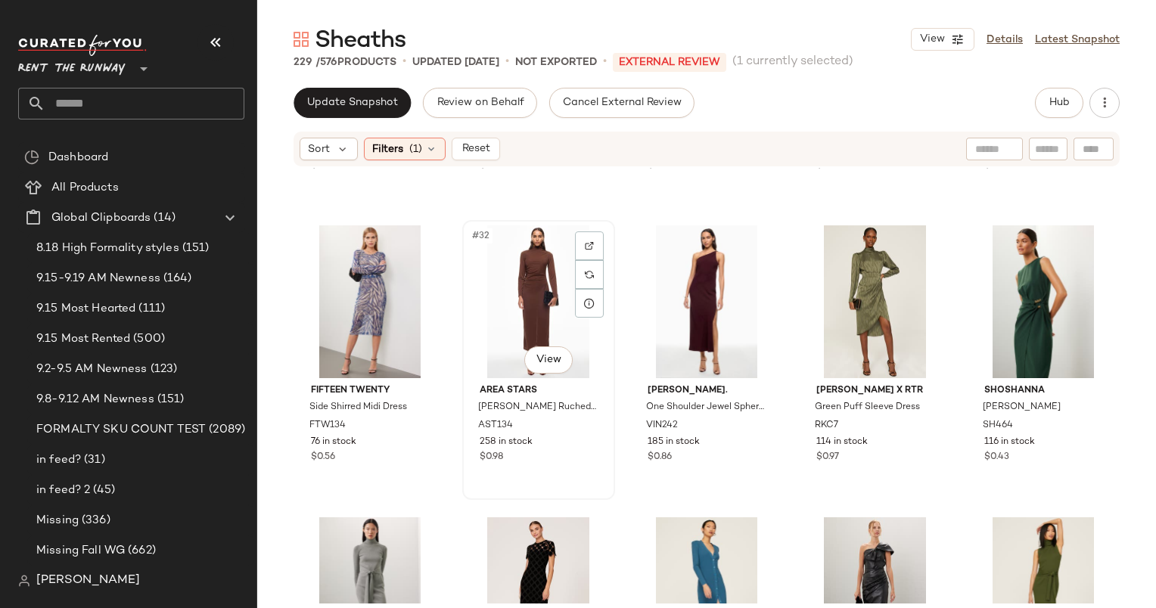
click at [538, 300] on div "#32 View" at bounding box center [538, 301] width 142 height 153
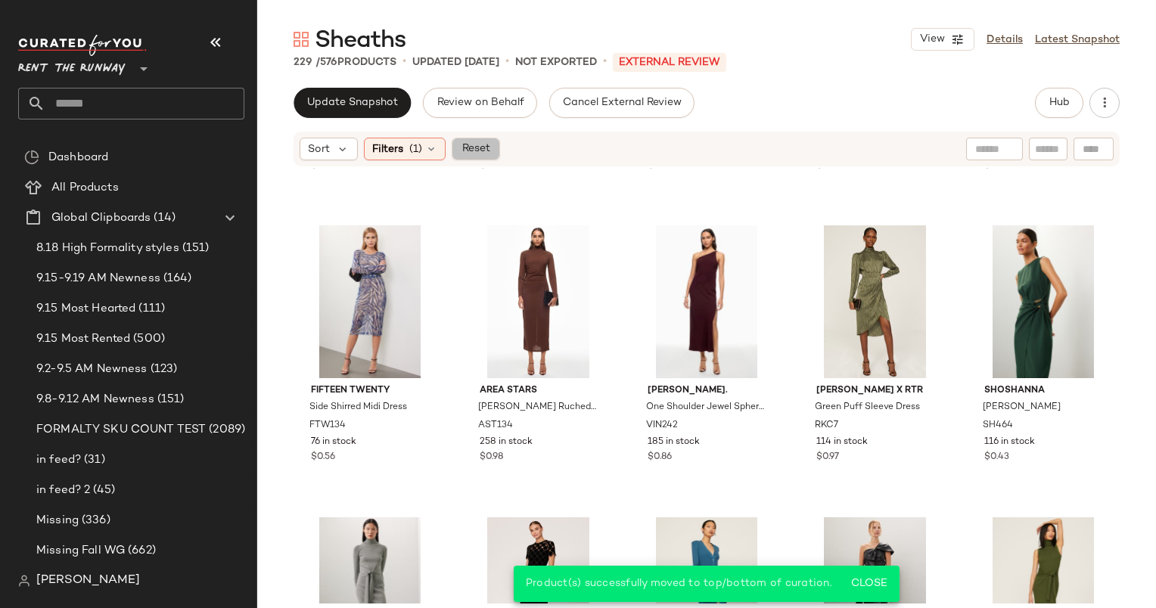
click at [477, 157] on button "Reset" at bounding box center [476, 149] width 48 height 23
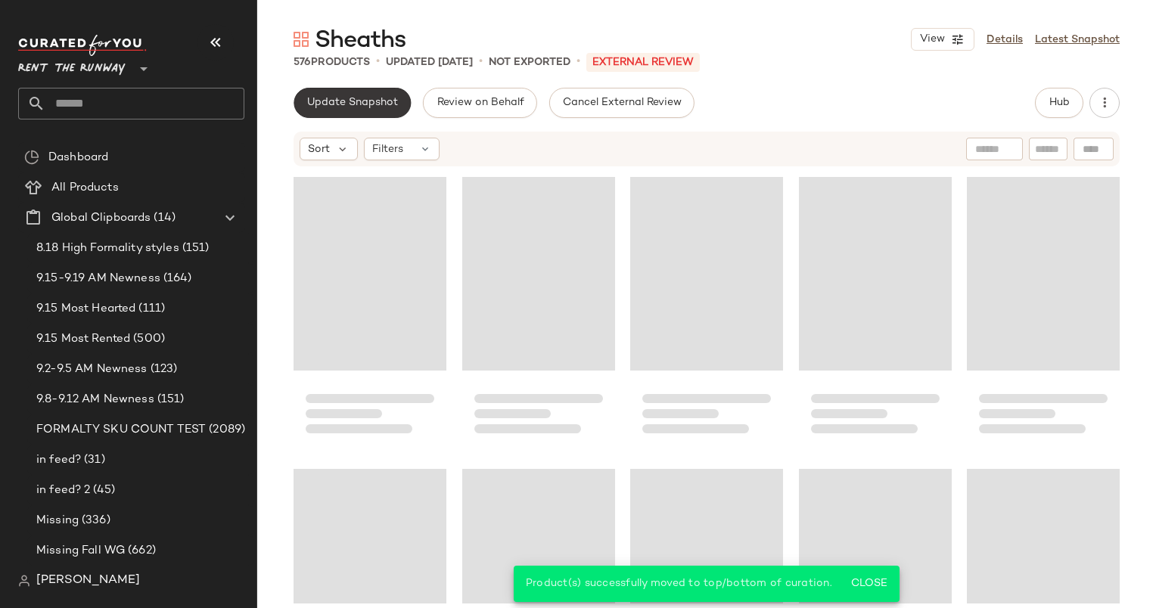
click at [357, 106] on span "Update Snapshot" at bounding box center [352, 103] width 92 height 12
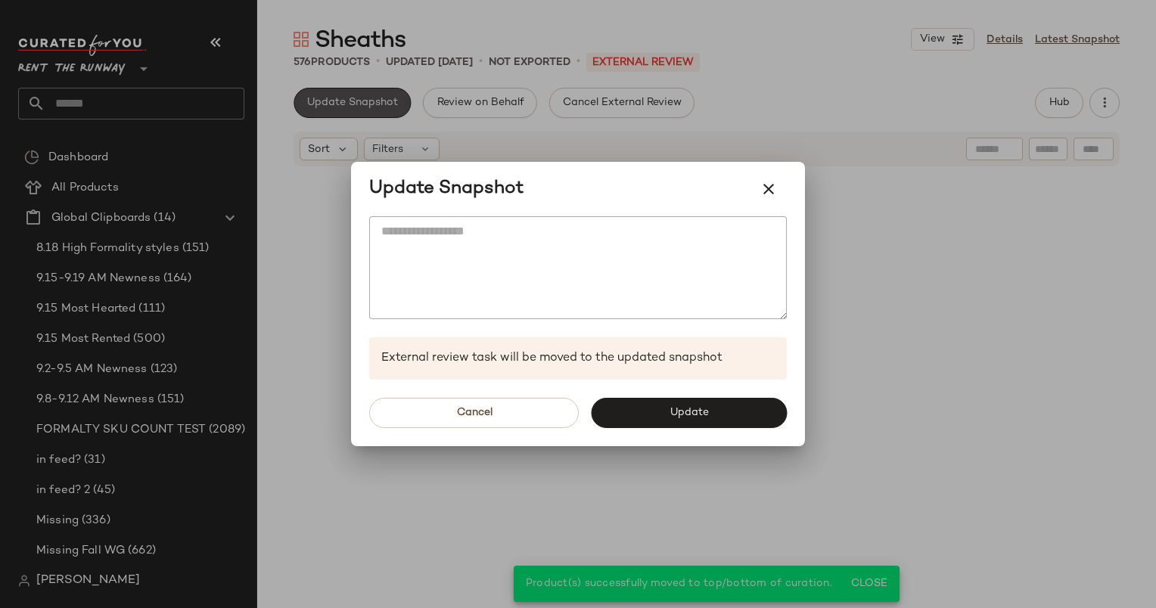
scroll to position [1752, 0]
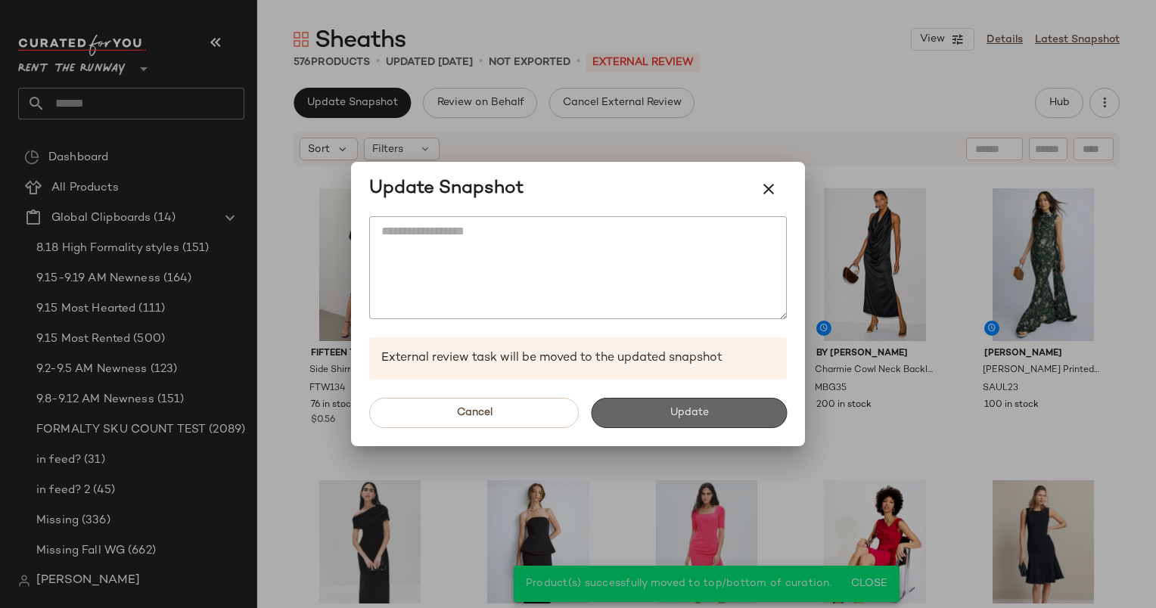
click at [641, 402] on button "Update" at bounding box center [689, 413] width 196 height 30
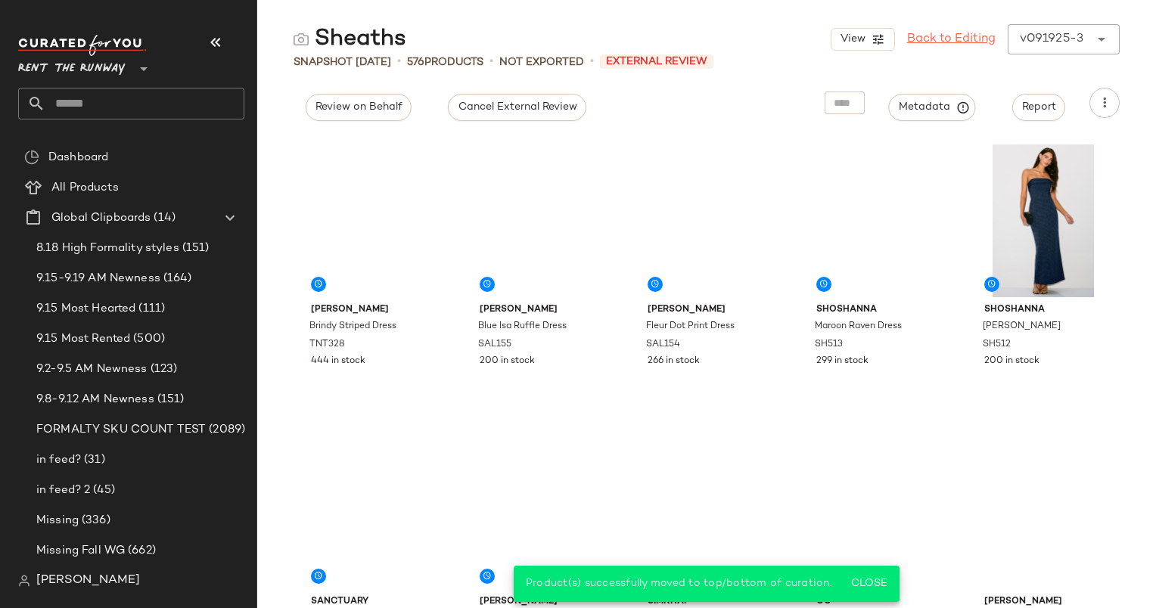
click at [974, 40] on link "Back to Editing" at bounding box center [951, 39] width 89 height 18
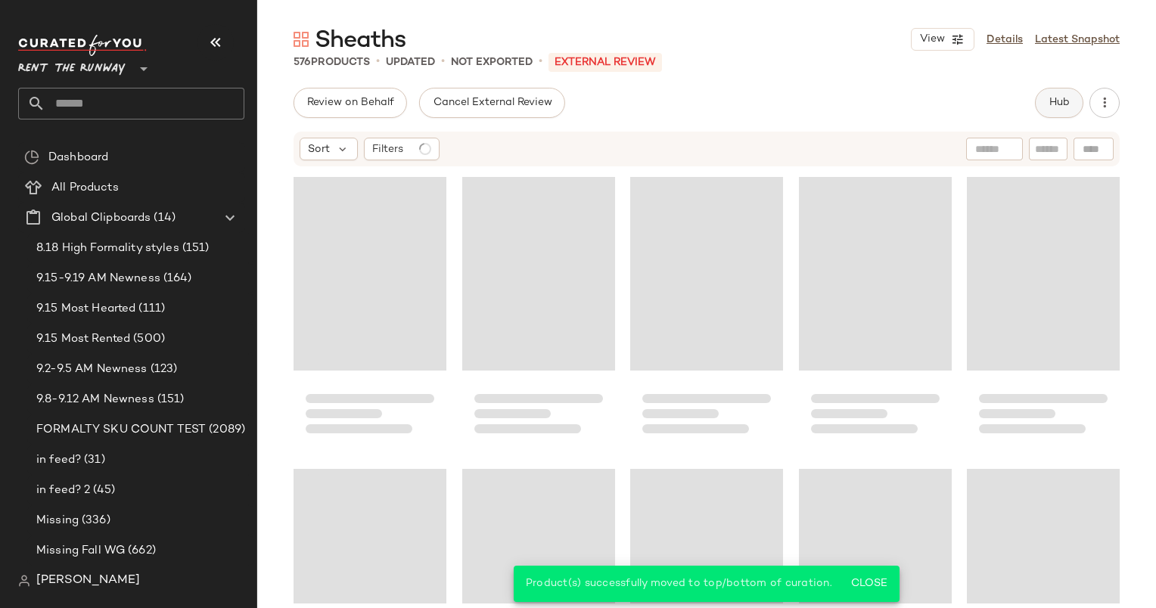
scroll to position [1752, 0]
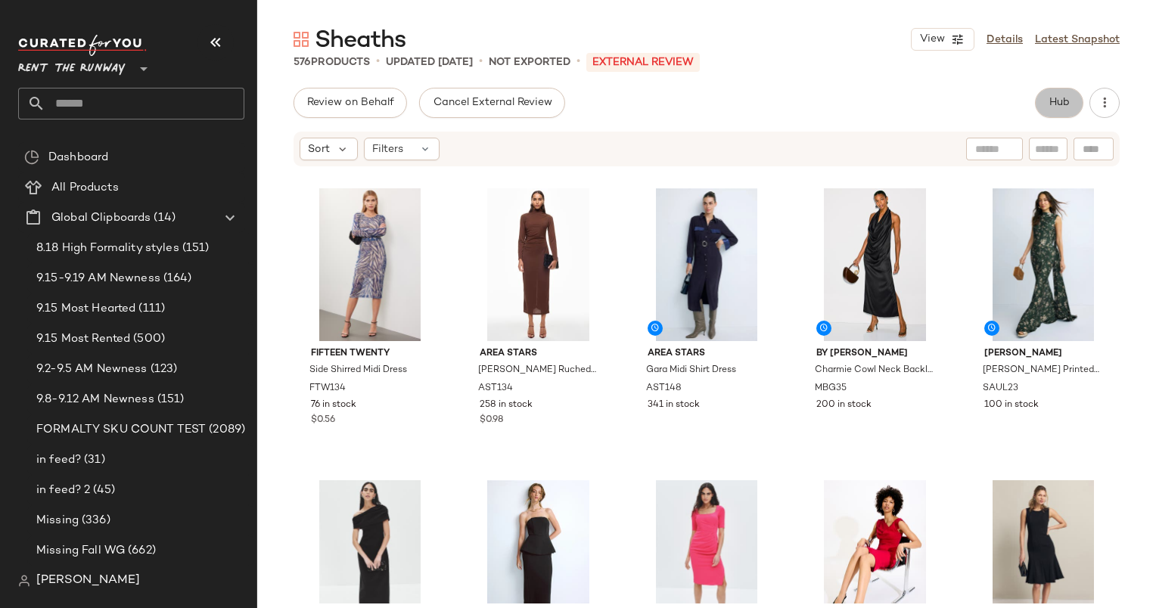
click at [1068, 109] on button "Hub" at bounding box center [1059, 103] width 48 height 30
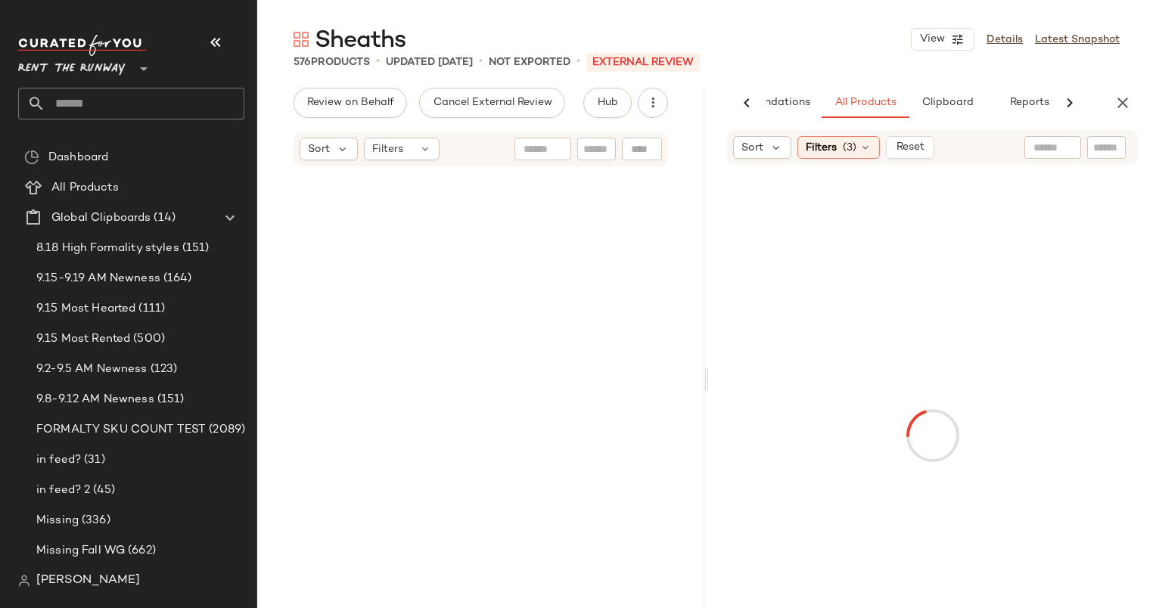
scroll to position [439, 0]
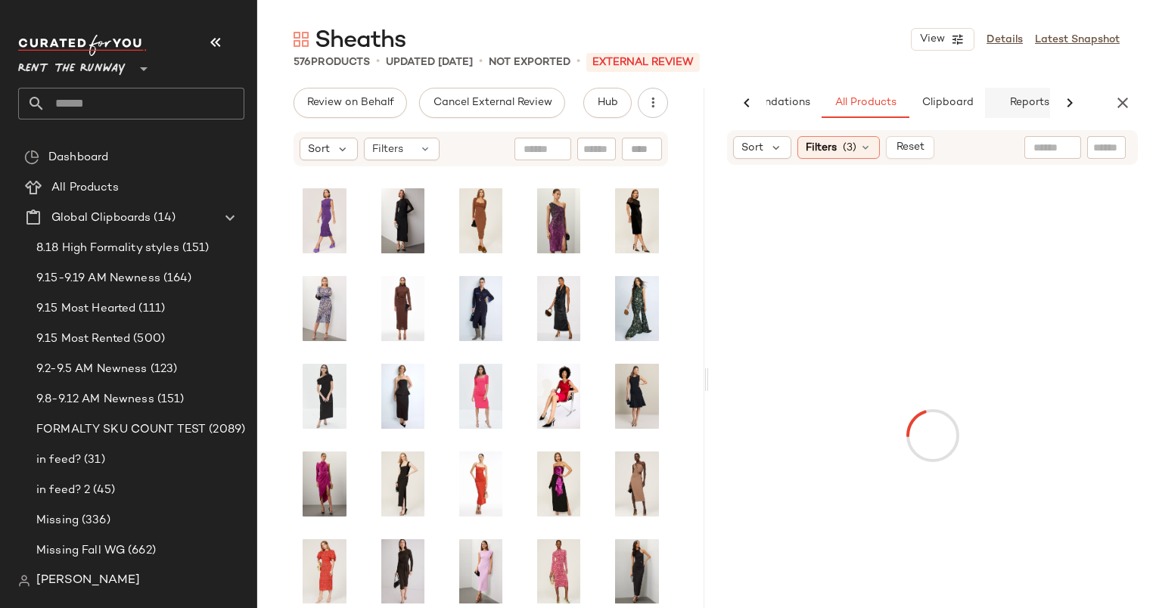
click at [1017, 98] on span "Reports" at bounding box center [1028, 103] width 40 height 12
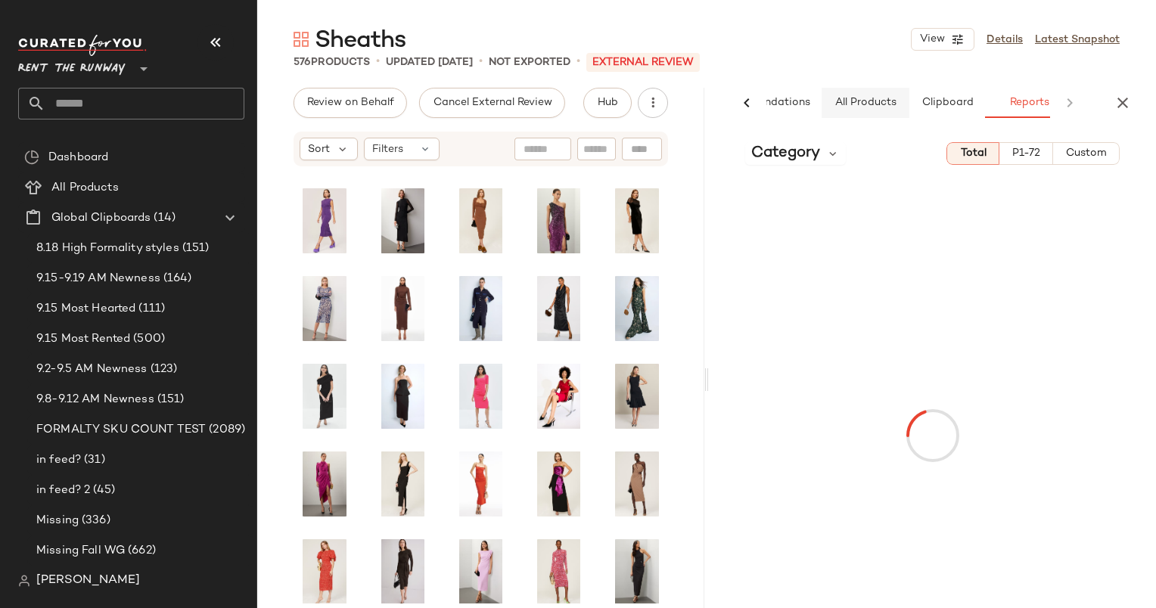
scroll to position [0, 100]
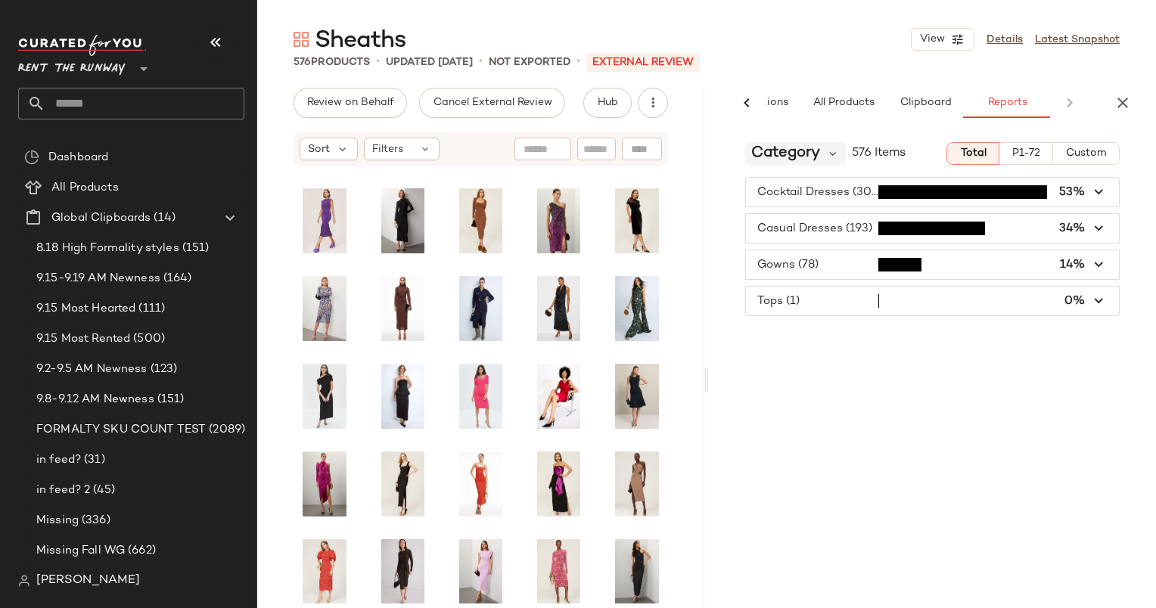
click at [803, 162] on span "Category" at bounding box center [785, 153] width 69 height 23
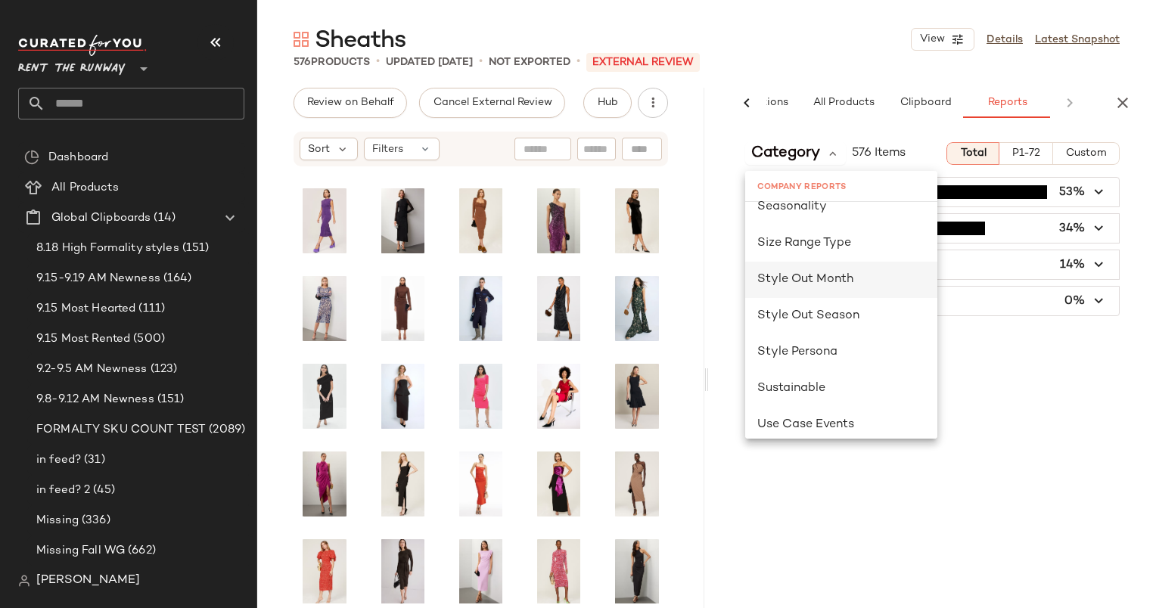
scroll to position [1002, 0]
click at [832, 216] on div "Seasonality" at bounding box center [841, 207] width 192 height 36
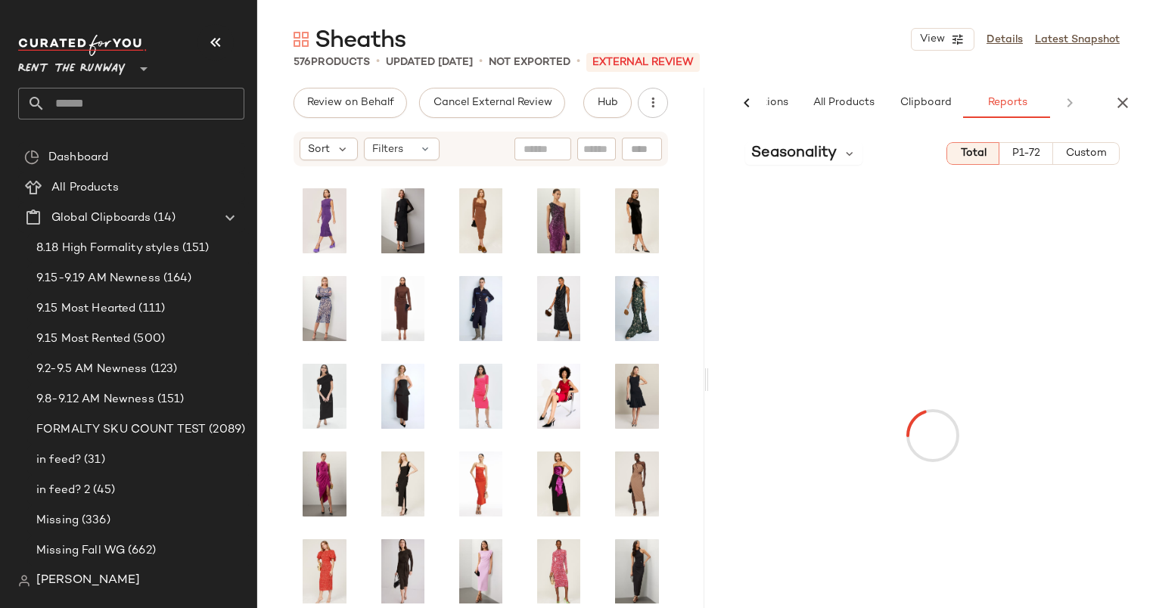
click at [1080, 170] on div "Seasonality Total P1-72 Custom" at bounding box center [932, 413] width 447 height 542
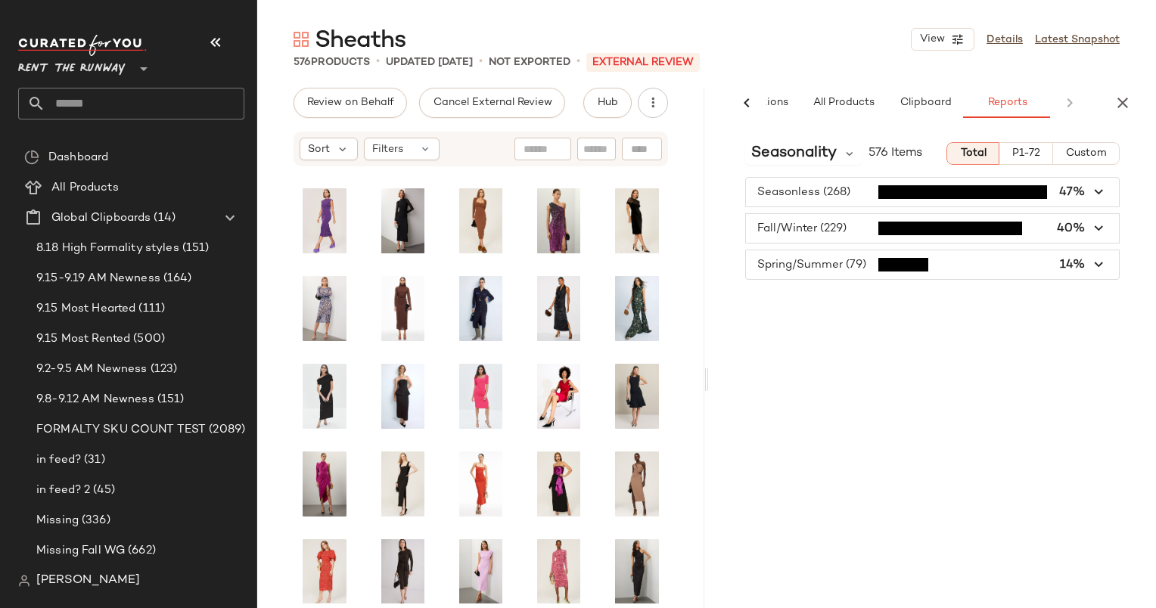
click at [1079, 166] on div "Seasonality 576 Items Total P1-72 Custom Seasonless (268) 47% Fall/Winter (229)…" at bounding box center [932, 401] width 447 height 542
click at [1066, 145] on button "Custom" at bounding box center [1086, 153] width 67 height 23
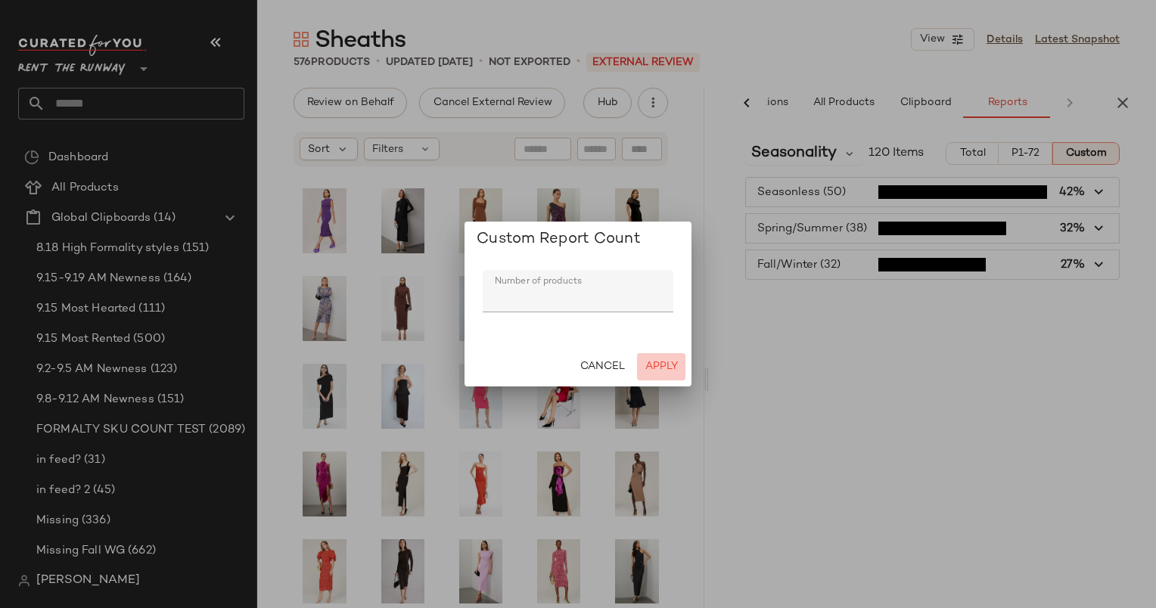
click at [654, 372] on span "Apply" at bounding box center [660, 367] width 33 height 12
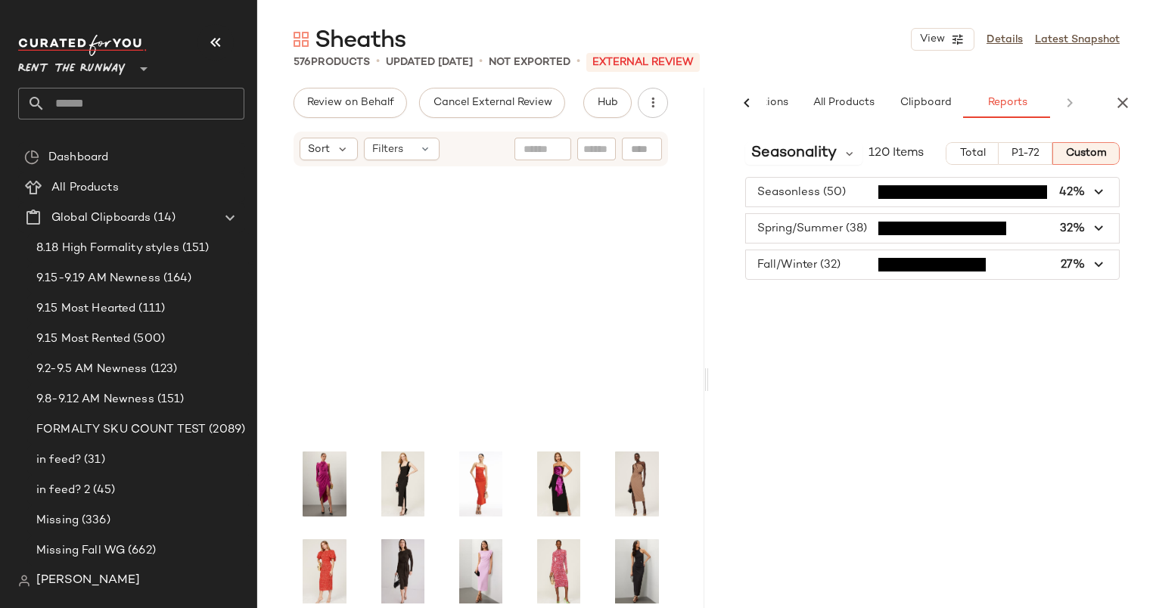
scroll to position [728, 0]
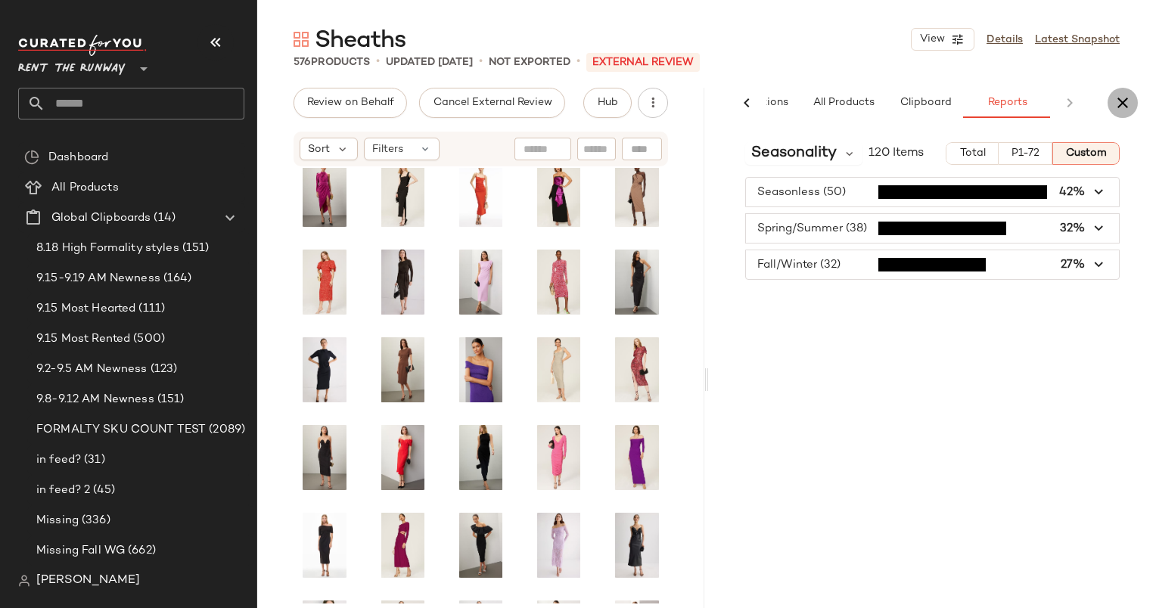
click at [1119, 108] on icon "button" at bounding box center [1122, 103] width 18 height 18
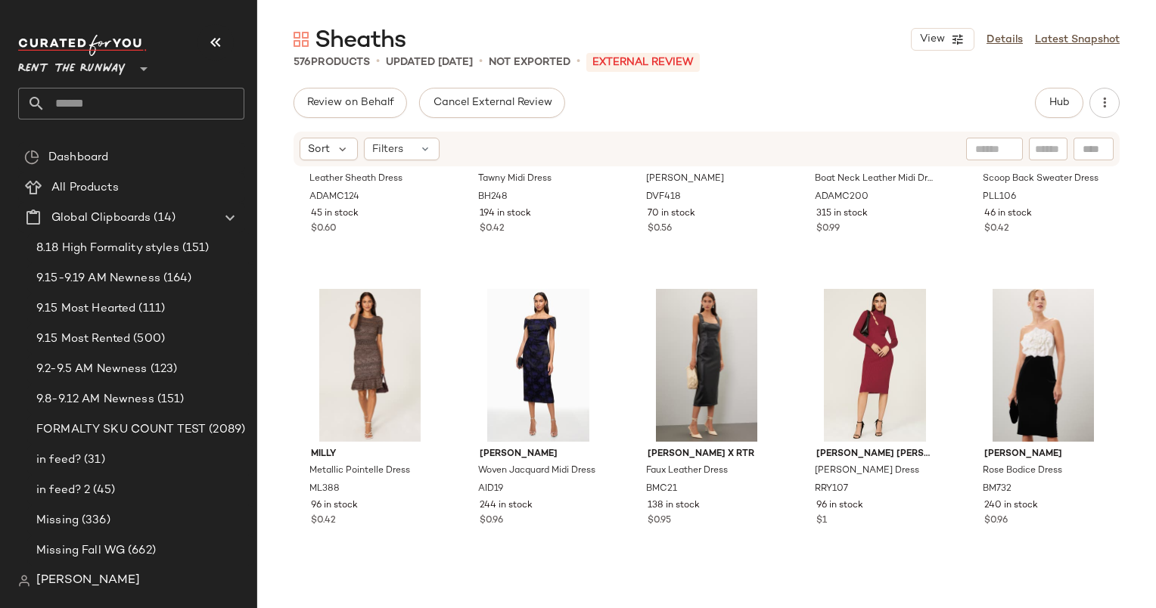
scroll to position [0, 0]
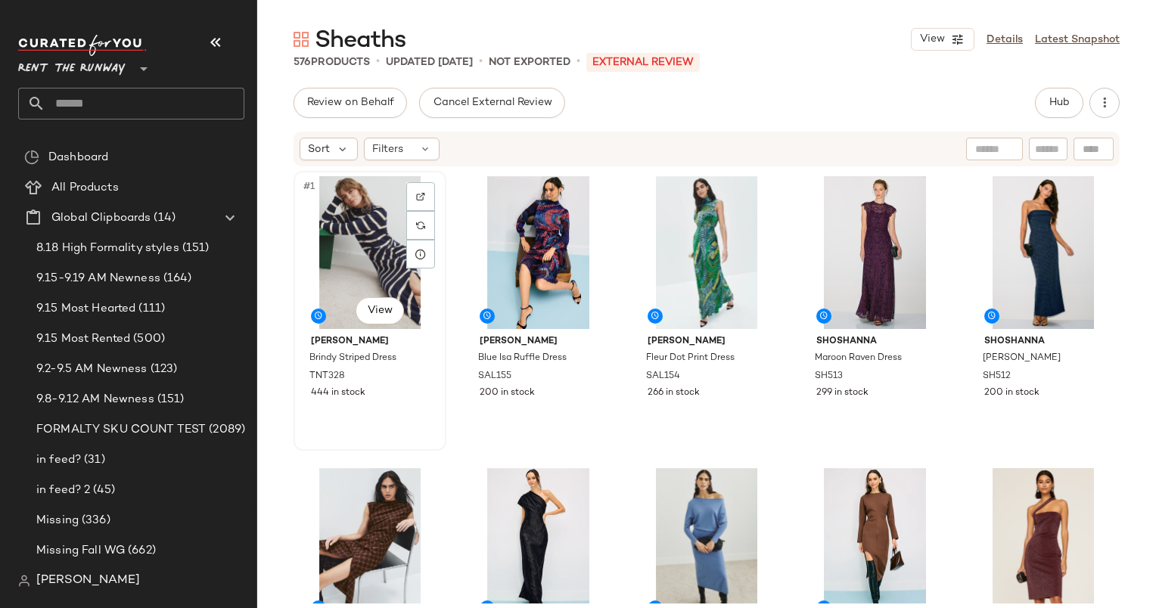
click at [349, 238] on div "#1 View" at bounding box center [370, 252] width 142 height 153
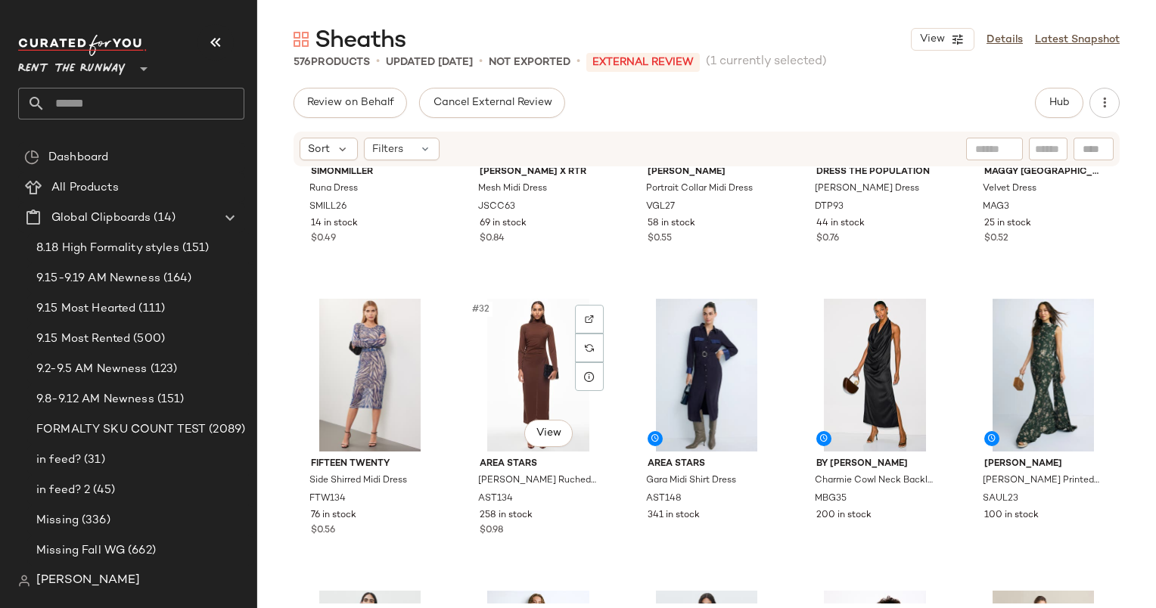
scroll to position [1688, 0]
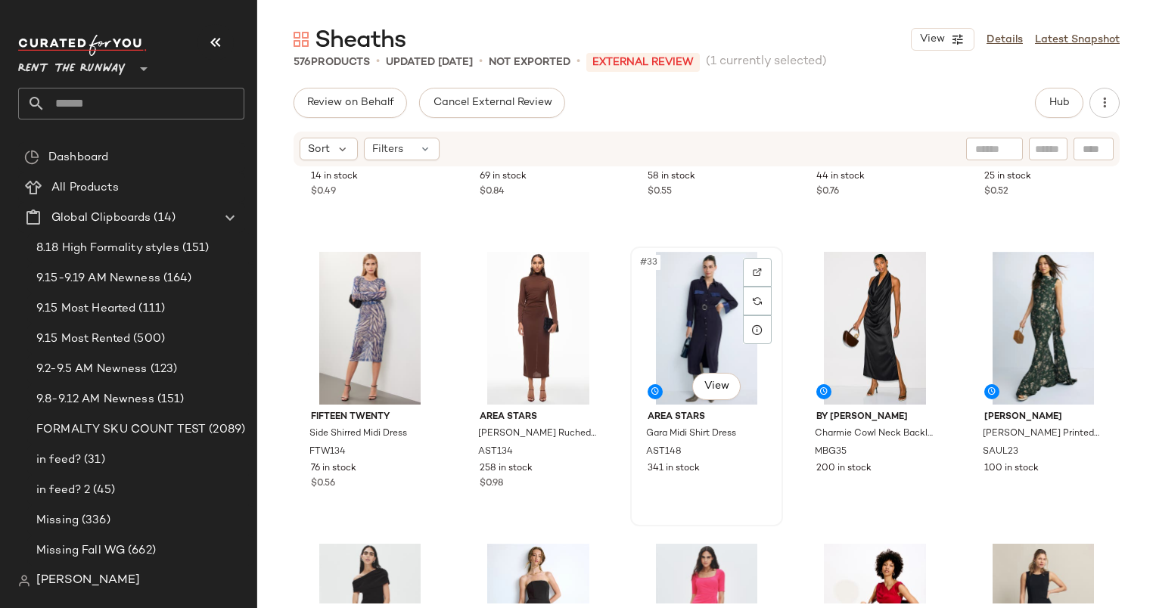
click at [687, 343] on div "#33 View" at bounding box center [706, 328] width 142 height 153
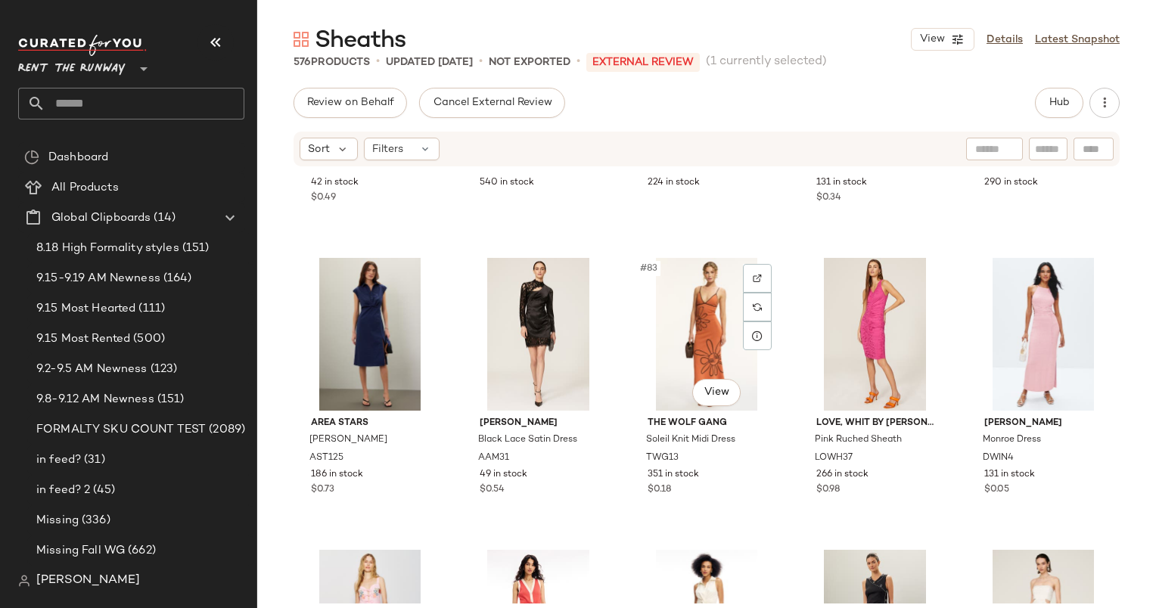
scroll to position [4604, 0]
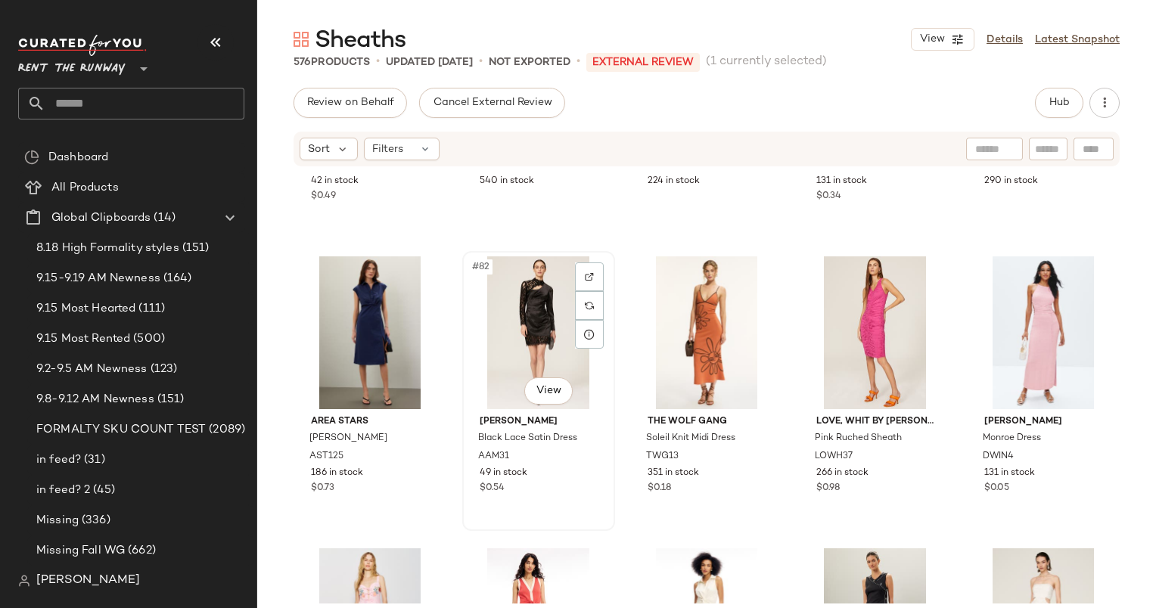
click at [529, 316] on div "#82 View" at bounding box center [538, 332] width 142 height 153
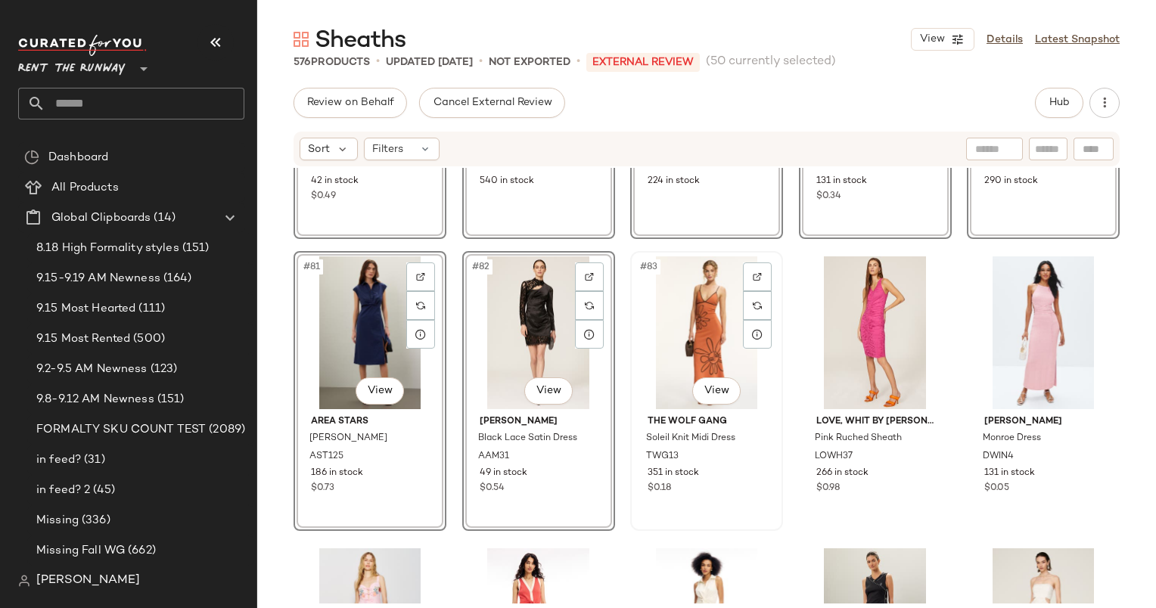
click at [666, 354] on div "#83 View" at bounding box center [706, 332] width 142 height 153
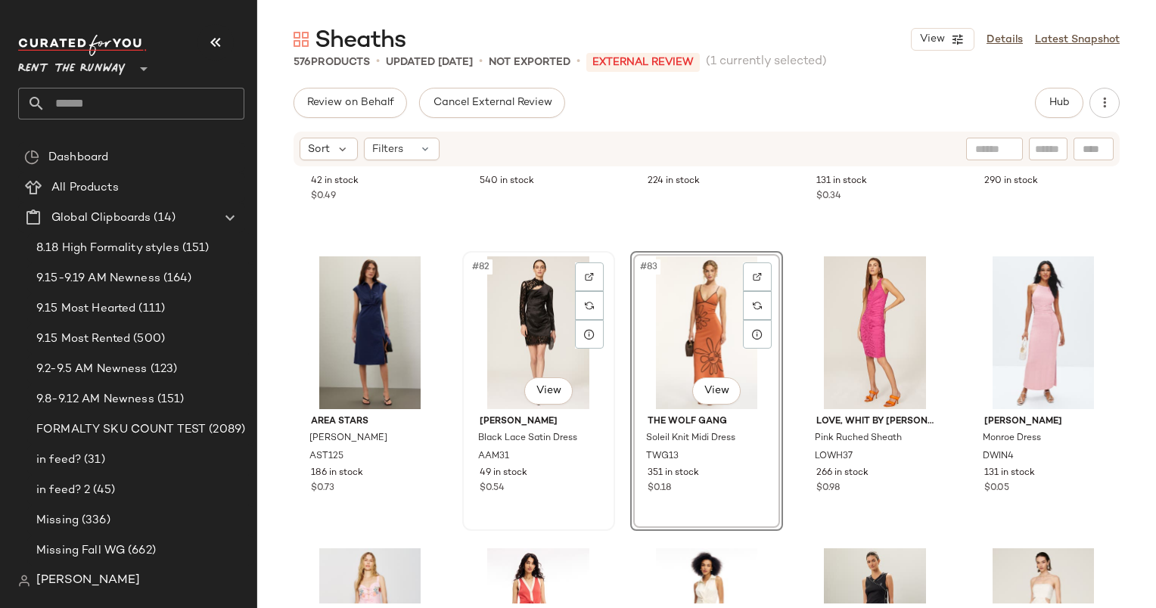
click at [546, 327] on div "#82 View" at bounding box center [538, 332] width 142 height 153
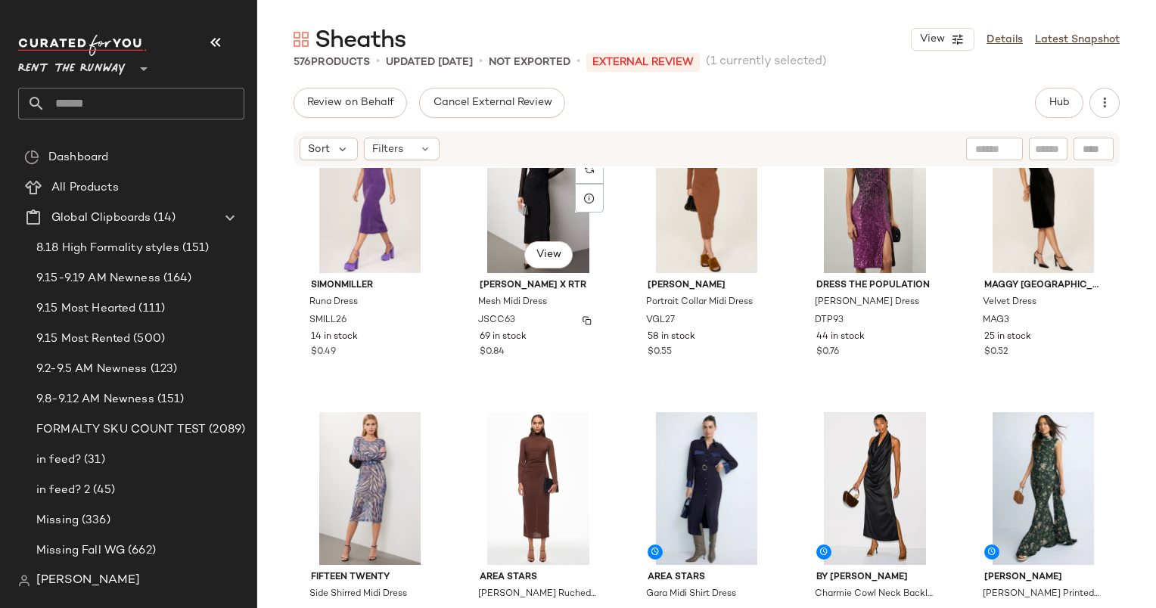
scroll to position [1528, 0]
click at [663, 483] on div "#33 View" at bounding box center [706, 488] width 142 height 153
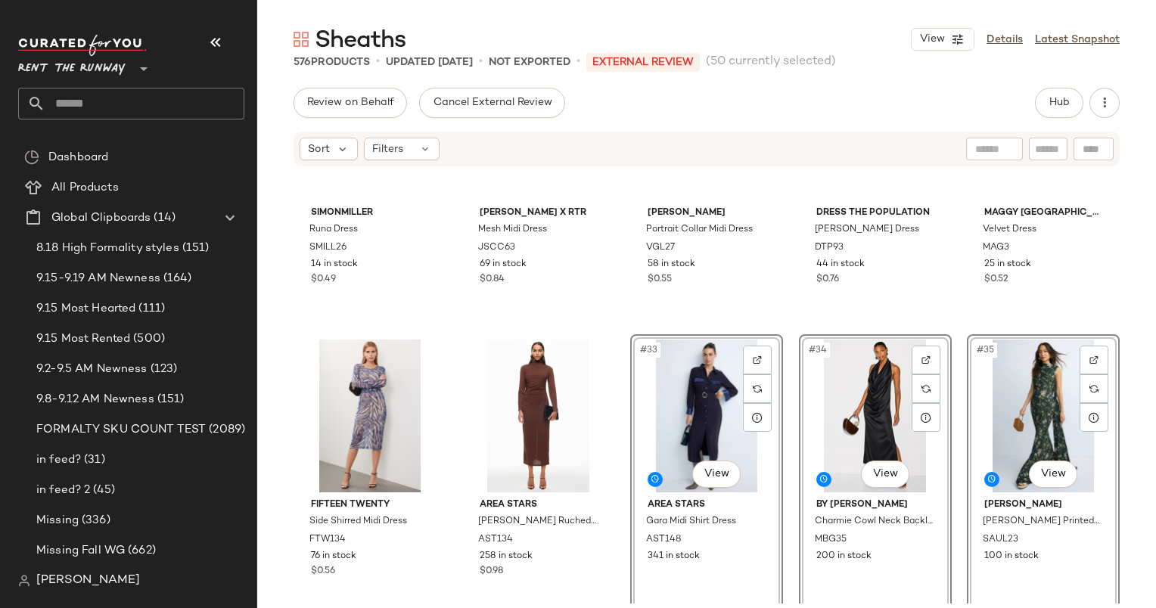
scroll to position [1601, 0]
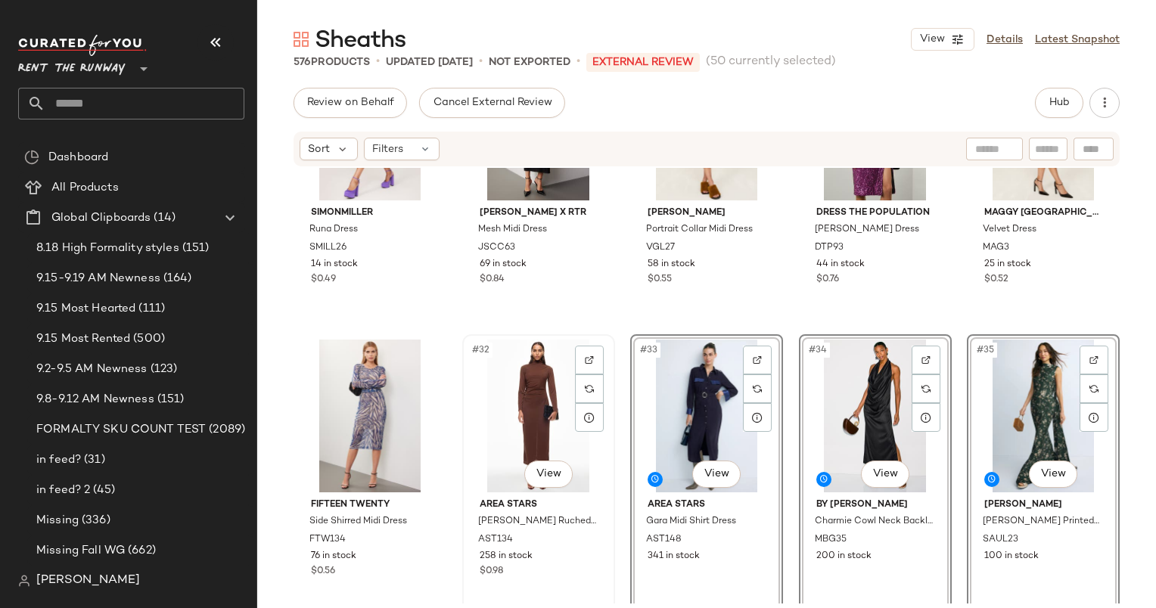
click at [526, 402] on div "#32 View" at bounding box center [538, 416] width 142 height 153
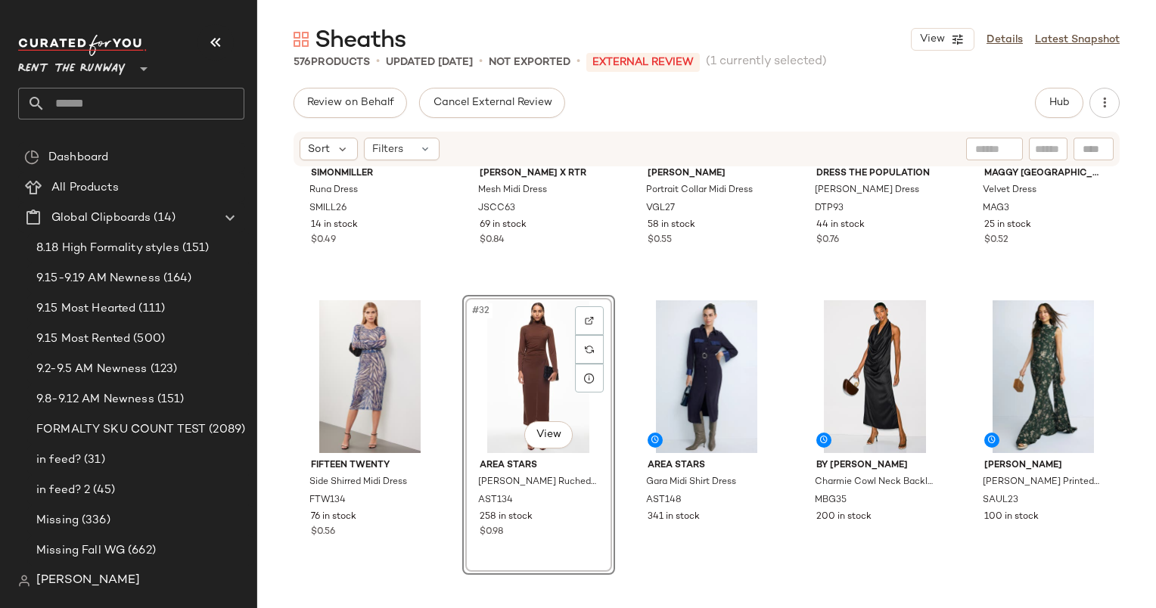
scroll to position [1643, 0]
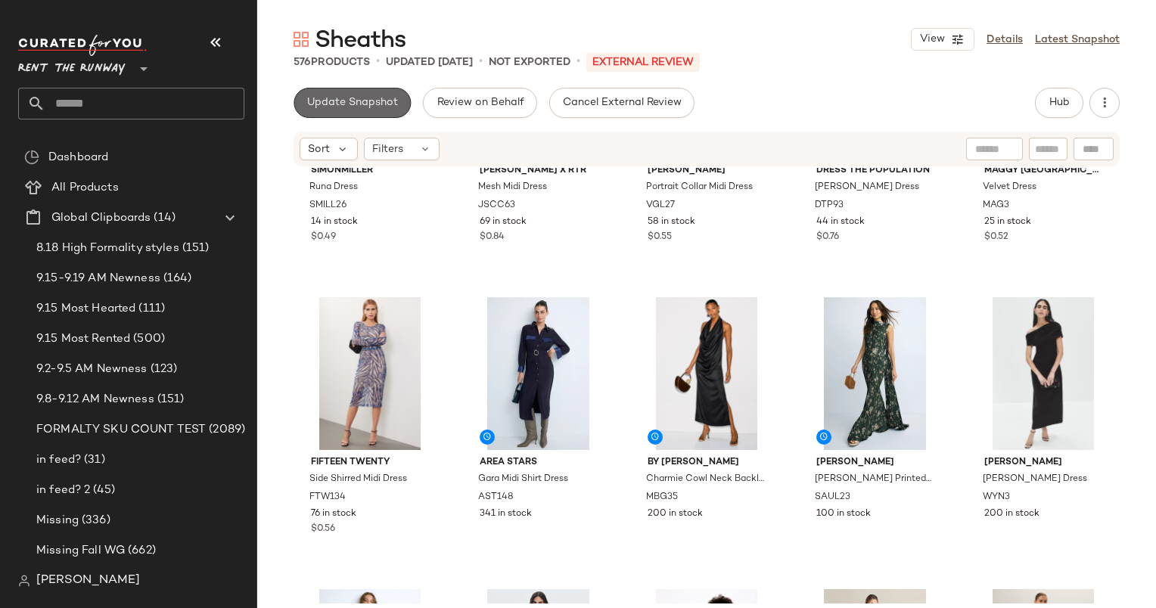
click at [383, 106] on span "Update Snapshot" at bounding box center [352, 103] width 92 height 12
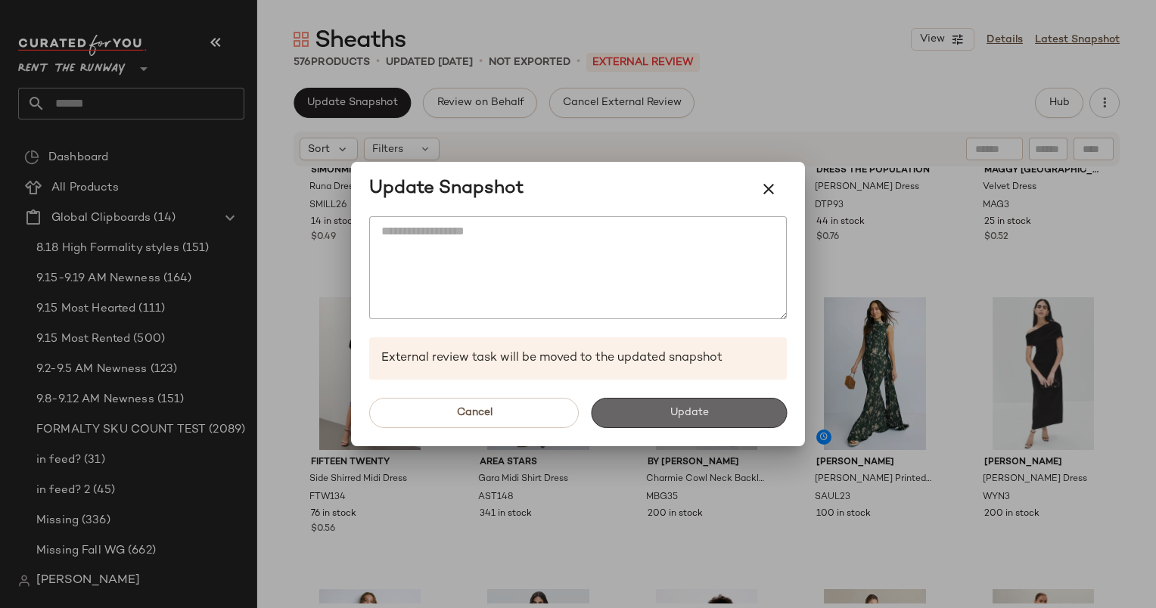
click at [660, 416] on button "Update" at bounding box center [689, 413] width 196 height 30
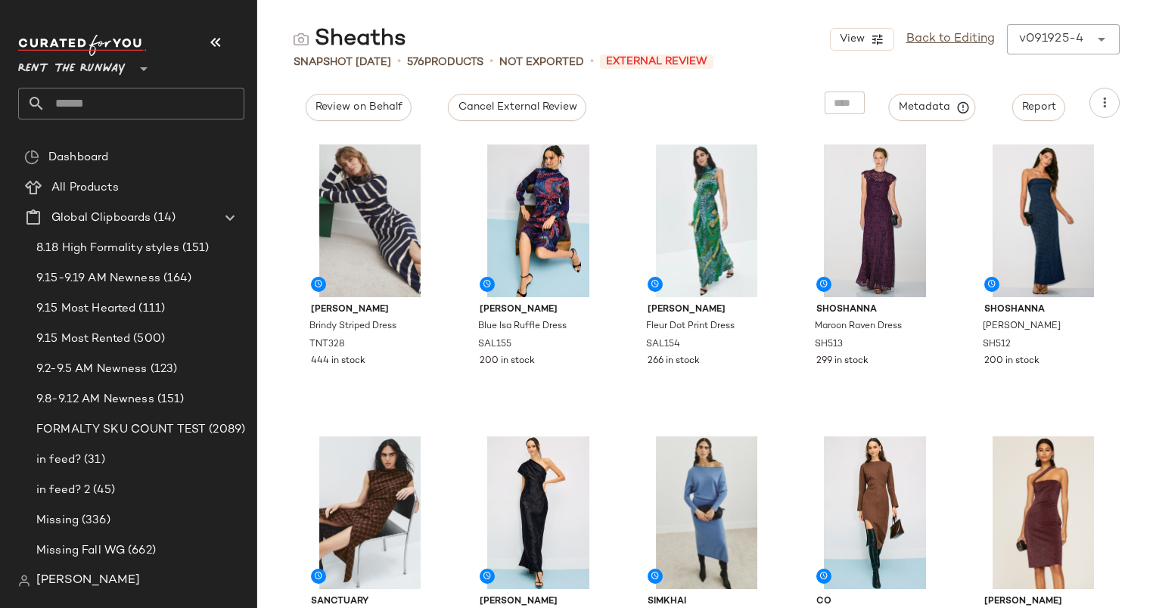
click at [956, 50] on div "View Back to Editing v091925-4 ******" at bounding box center [975, 39] width 290 height 30
click at [951, 36] on link "Back to Editing" at bounding box center [950, 39] width 89 height 18
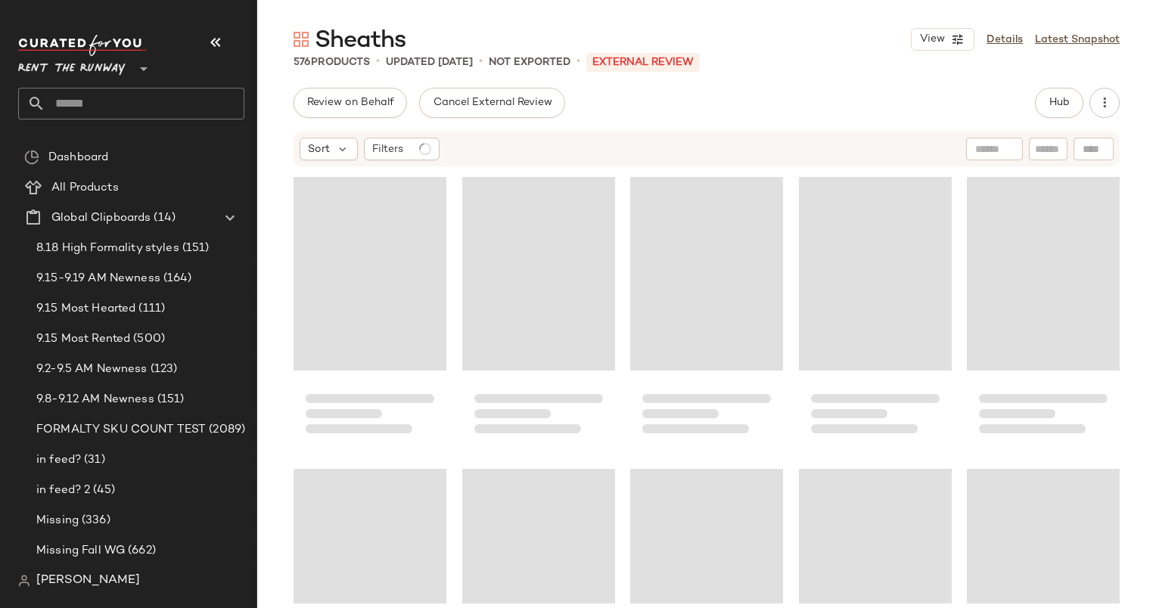
scroll to position [33437, 0]
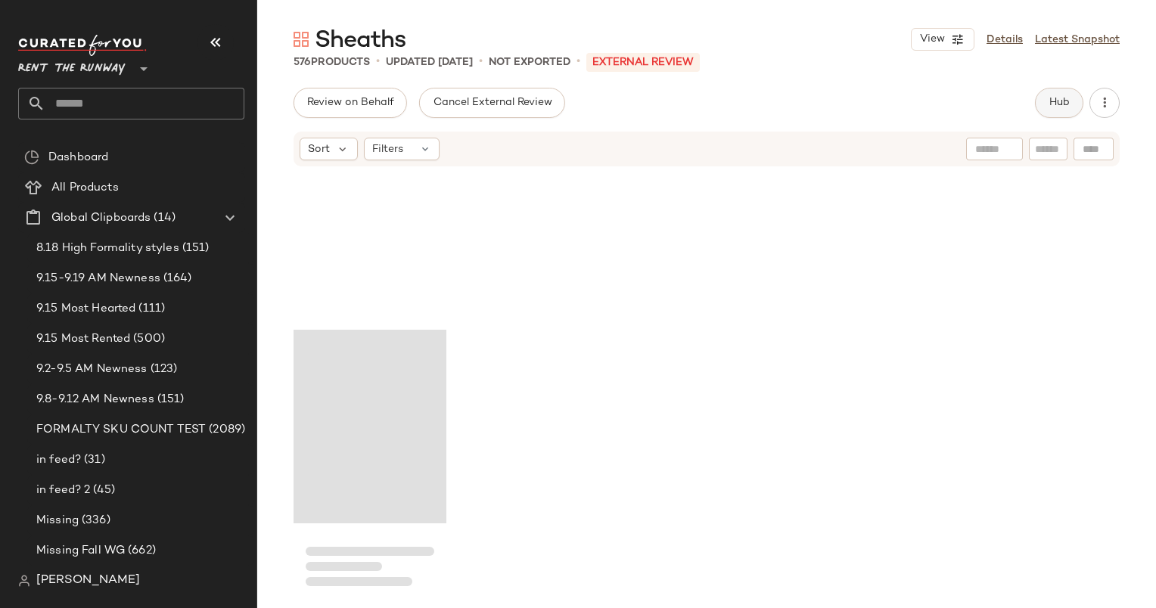
click at [1074, 100] on button "Hub" at bounding box center [1059, 103] width 48 height 30
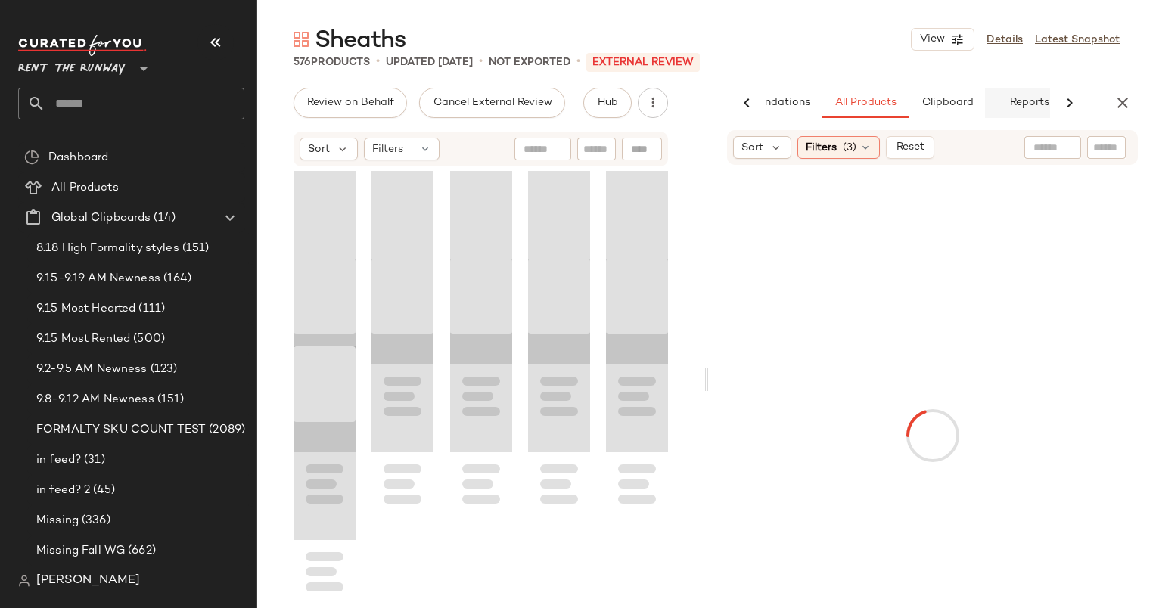
scroll to position [0, 78]
click at [1037, 106] on span "Reports" at bounding box center [1028, 103] width 40 height 12
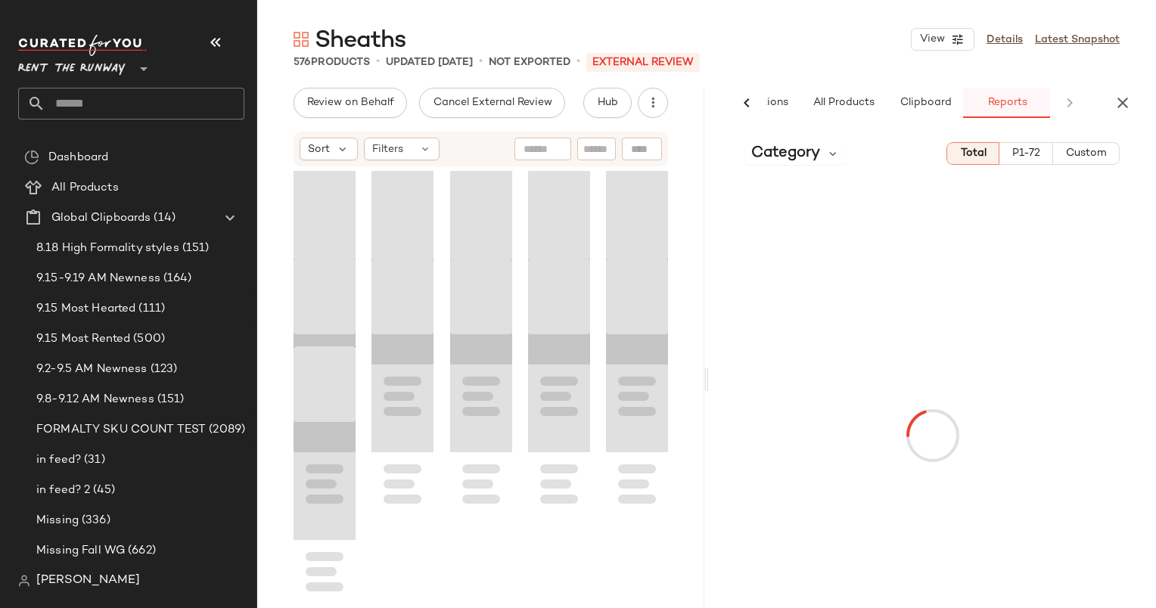
scroll to position [9746, 0]
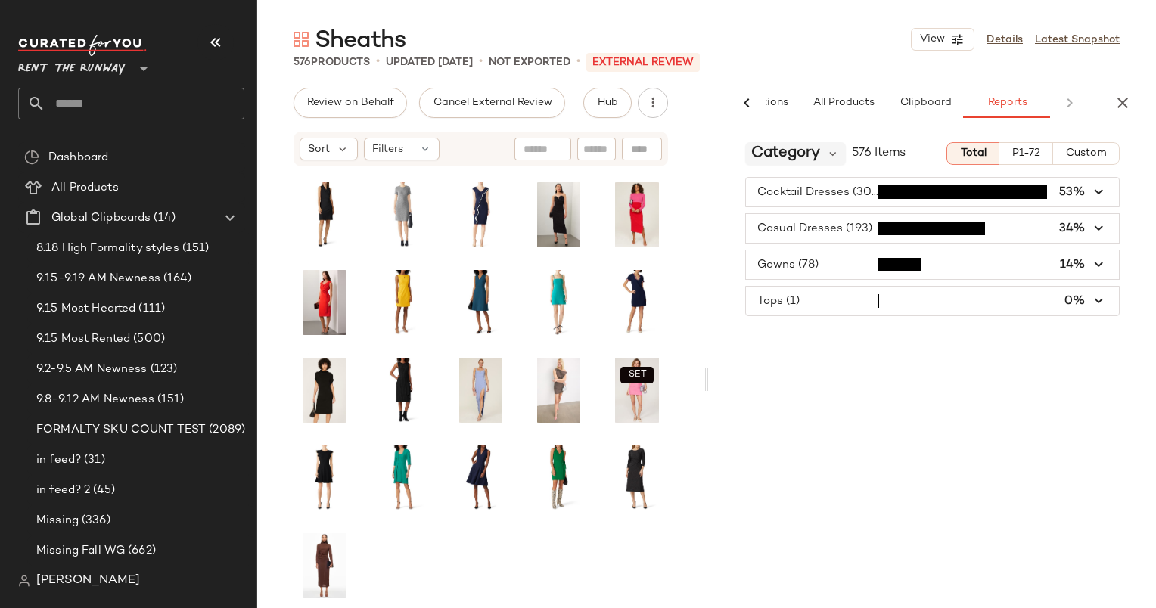
click at [806, 153] on span "Category" at bounding box center [785, 153] width 69 height 23
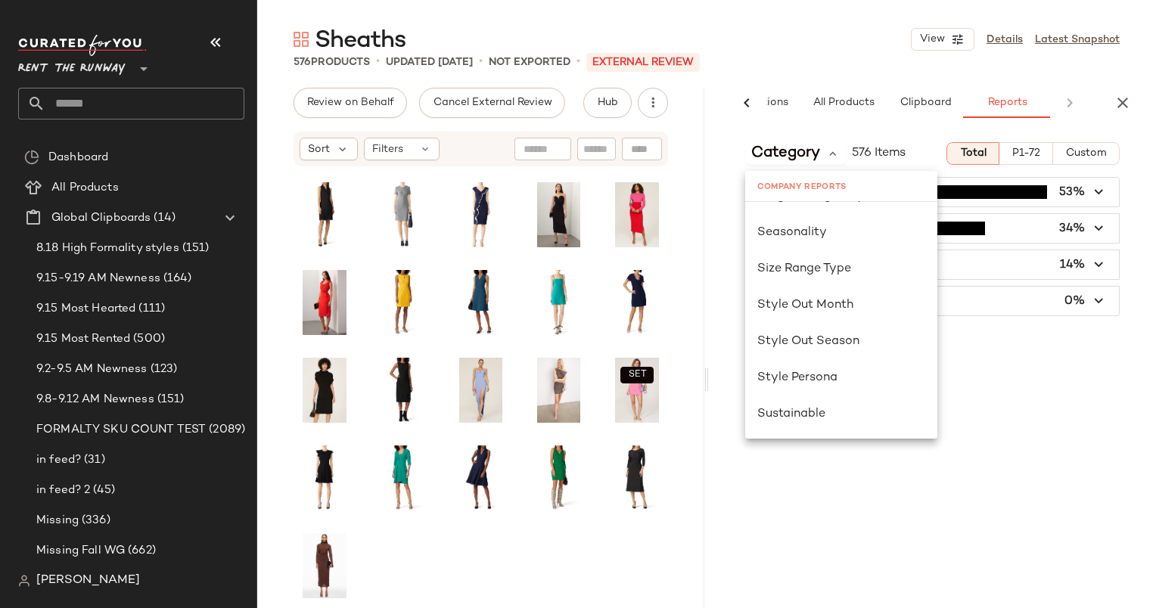
scroll to position [977, 0]
click at [832, 231] on div "Seasonality" at bounding box center [841, 232] width 168 height 18
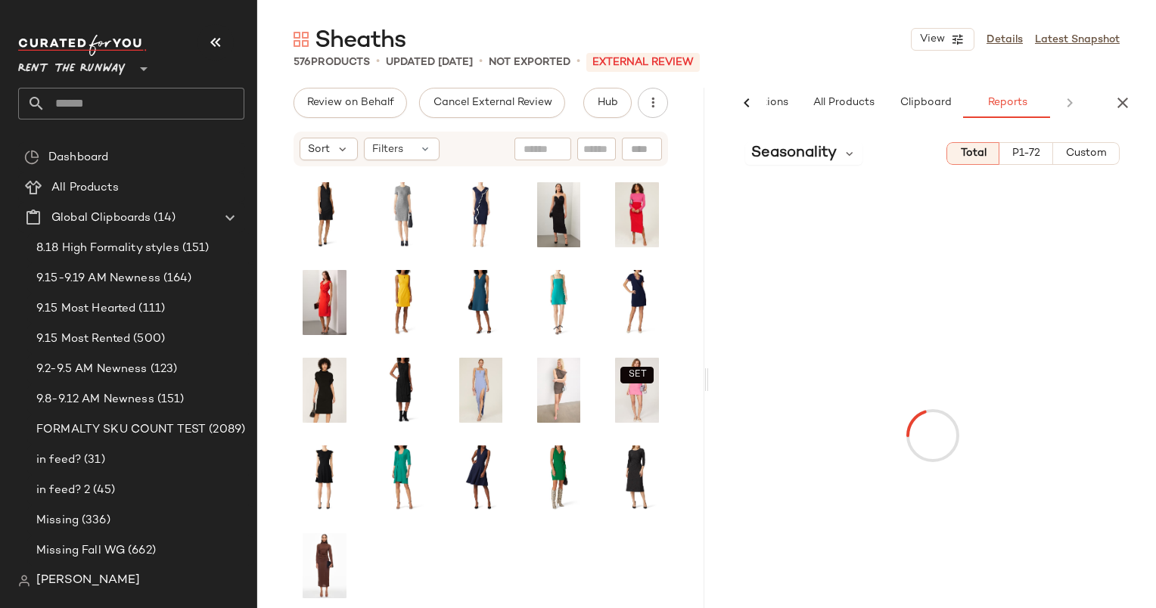
click at [1068, 136] on div "Seasonality Total P1-72 Custom" at bounding box center [932, 401] width 447 height 542
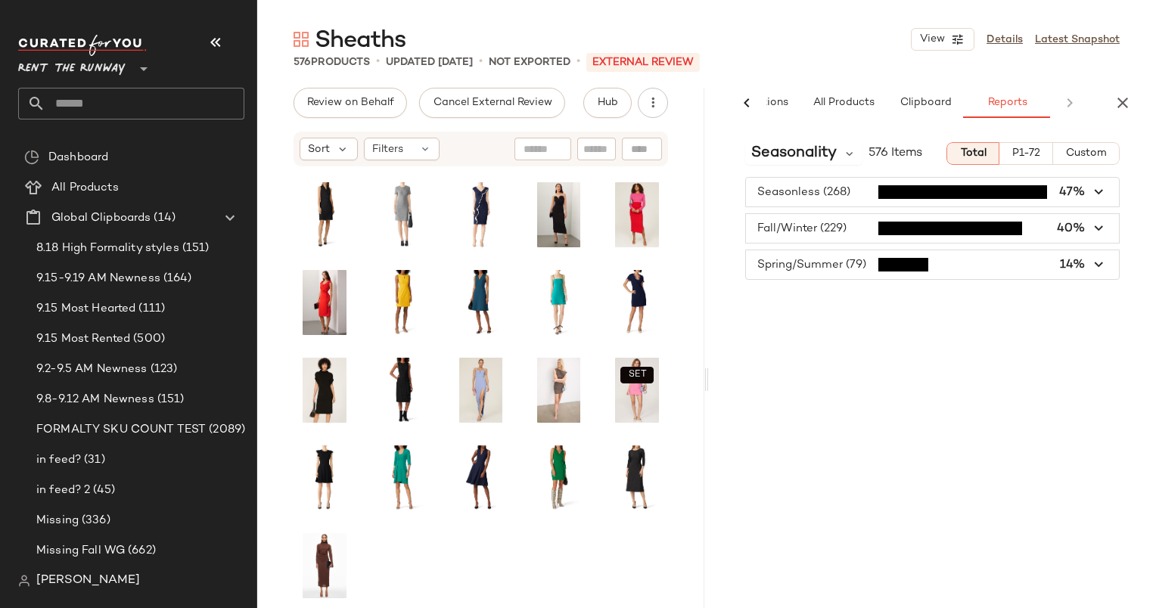
click at [1070, 141] on div "Seasonality 576 Items Total P1-72 Custom Seasonless (268) 47% Fall/Winter (229)…" at bounding box center [932, 401] width 447 height 542
click at [1076, 151] on span "Custom" at bounding box center [1086, 154] width 42 height 12
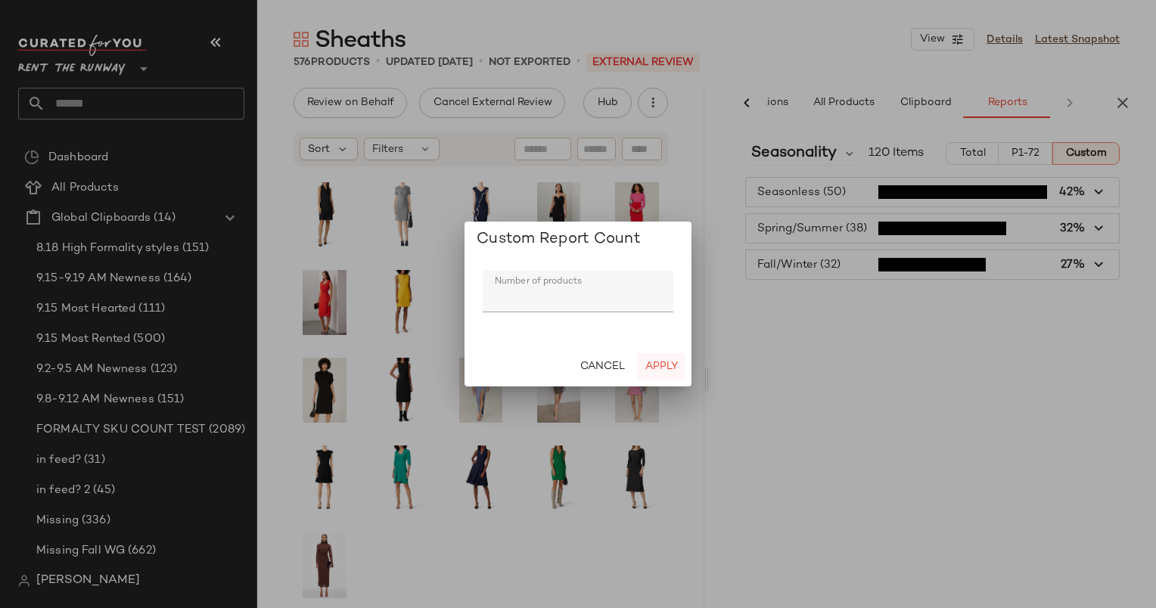
click at [669, 361] on span "Apply" at bounding box center [660, 367] width 33 height 12
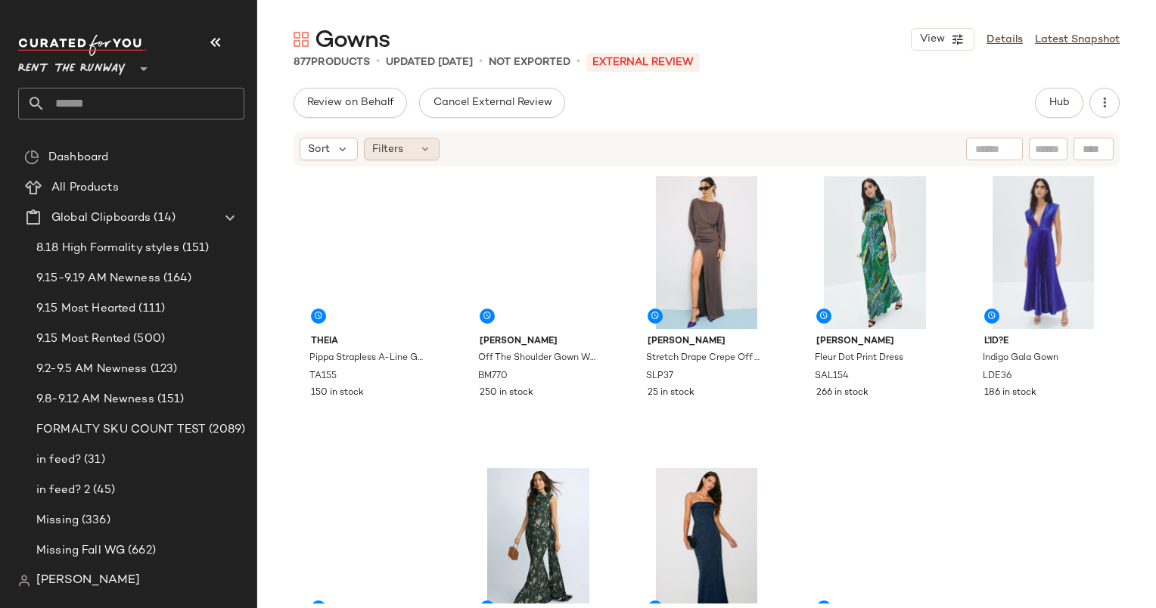
click at [411, 148] on div "Filters" at bounding box center [402, 149] width 76 height 23
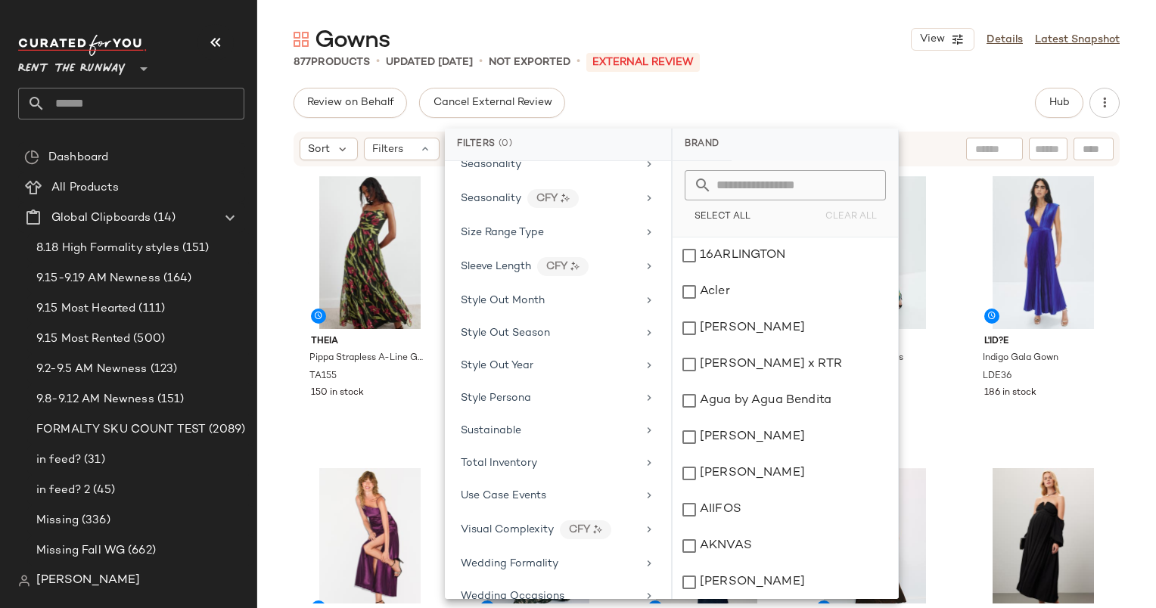
scroll to position [1820, 0]
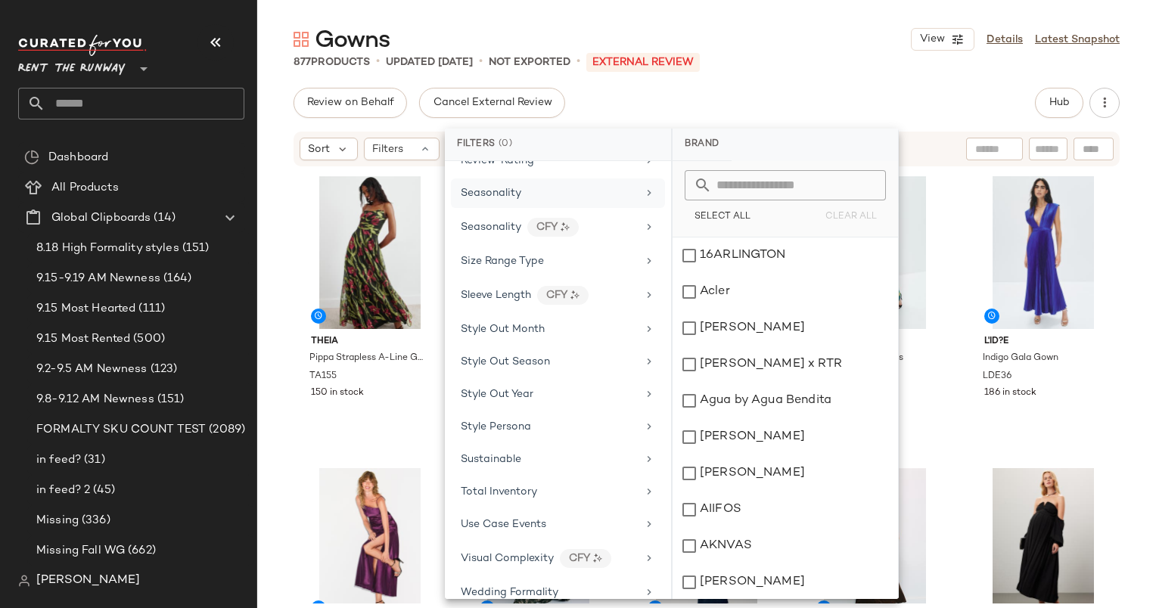
click at [554, 185] on div "Seasonality" at bounding box center [549, 193] width 176 height 16
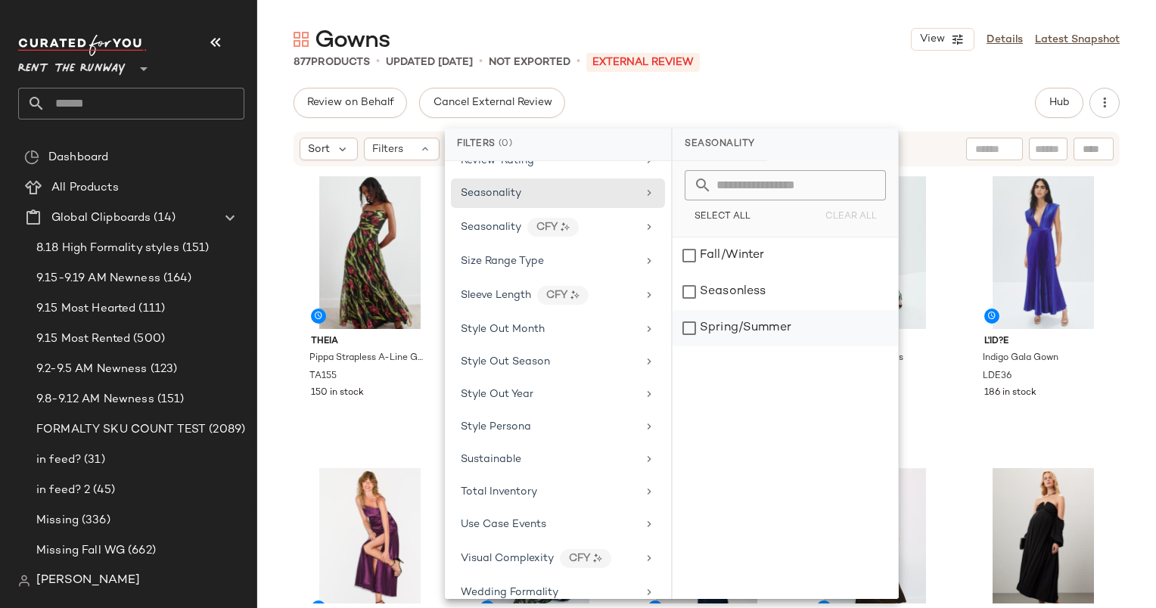
click at [758, 340] on div "Spring/Summer" at bounding box center [784, 328] width 225 height 36
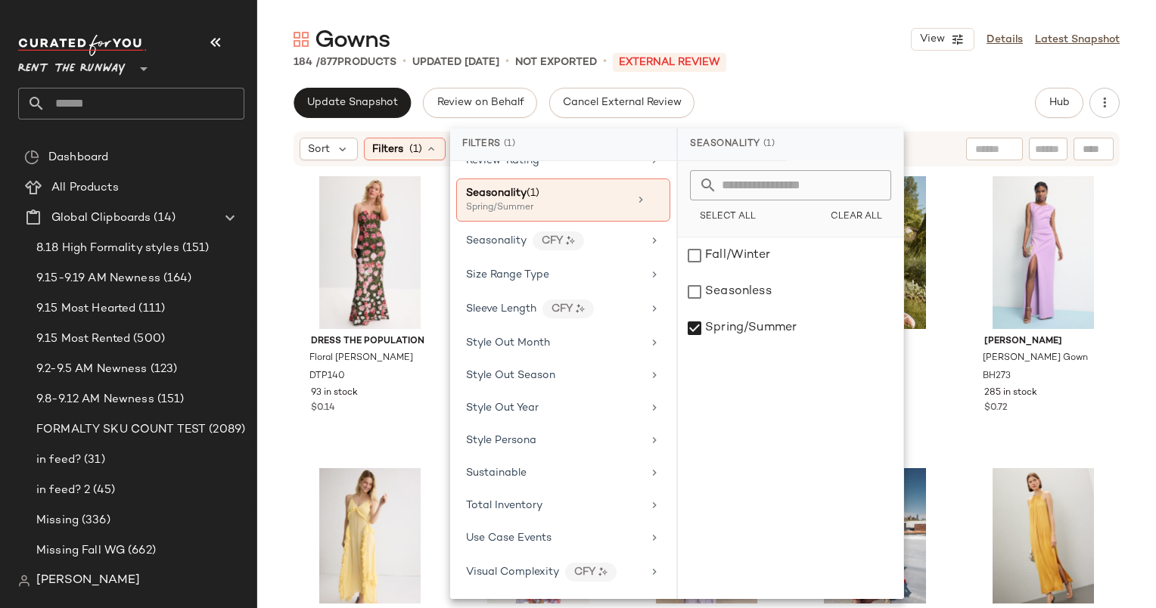
click at [877, 71] on div "Gowns View Details Latest Snapshot 184 / 877 Products • updated [DATE] • Not Ex…" at bounding box center [706, 316] width 899 height 584
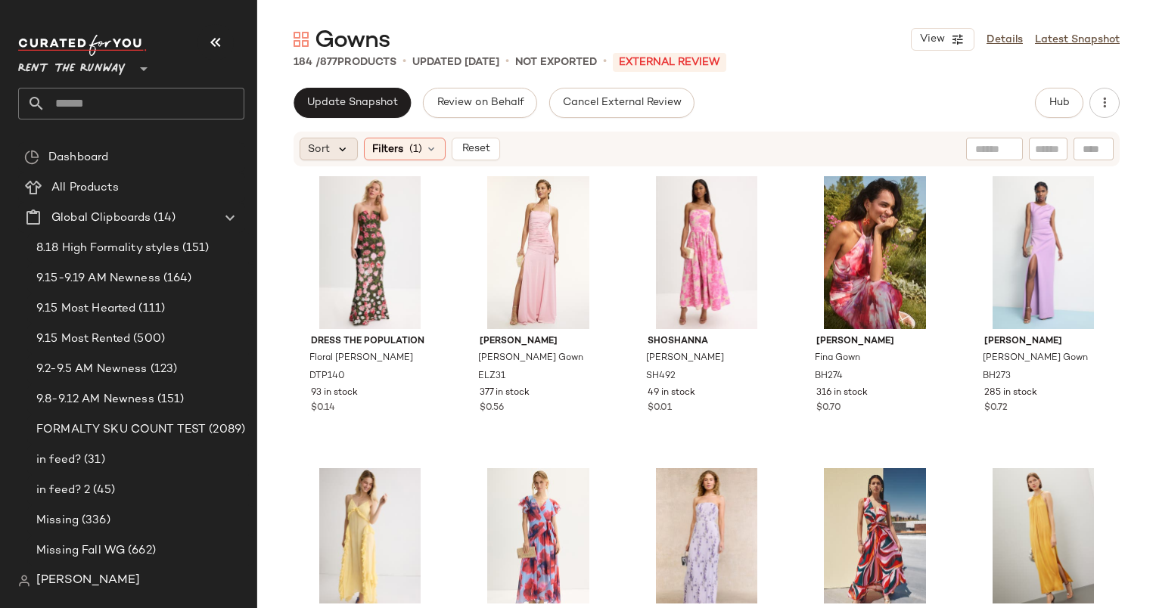
click at [343, 150] on icon at bounding box center [343, 149] width 14 height 14
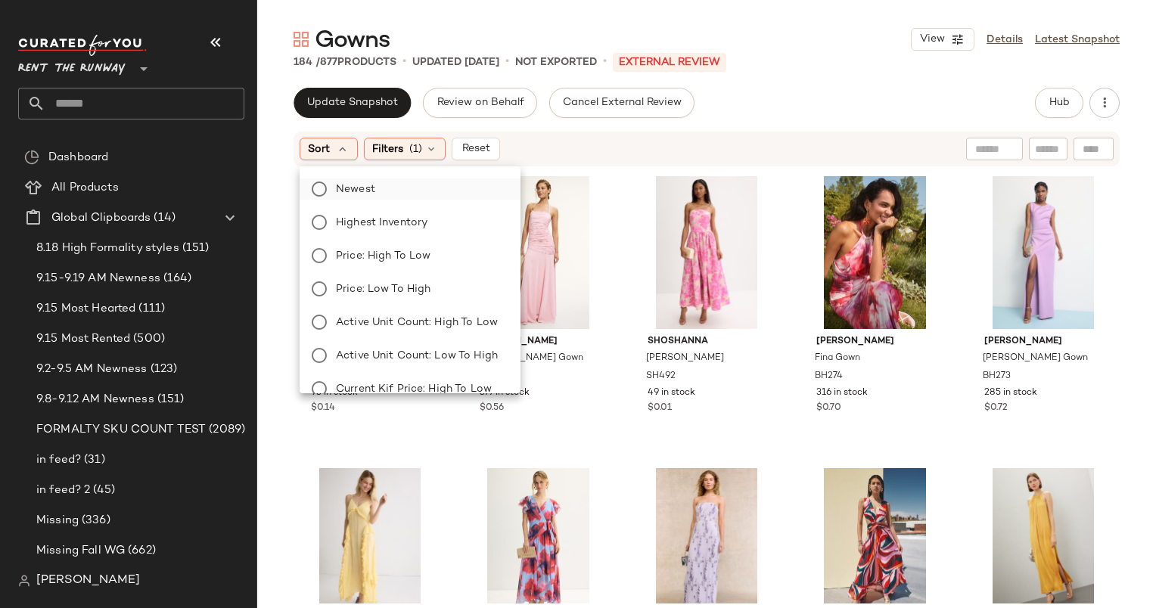
click at [403, 186] on label "Newest" at bounding box center [419, 189] width 179 height 21
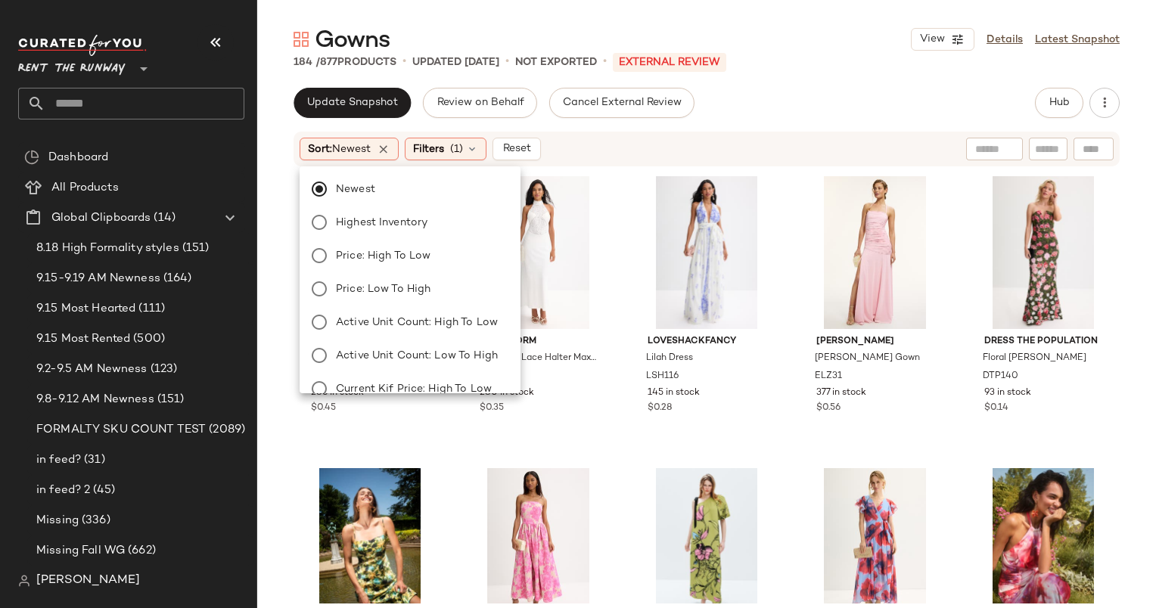
click at [700, 139] on div "Sort: Newest Filters (1) Reset" at bounding box center [608, 149] width 617 height 23
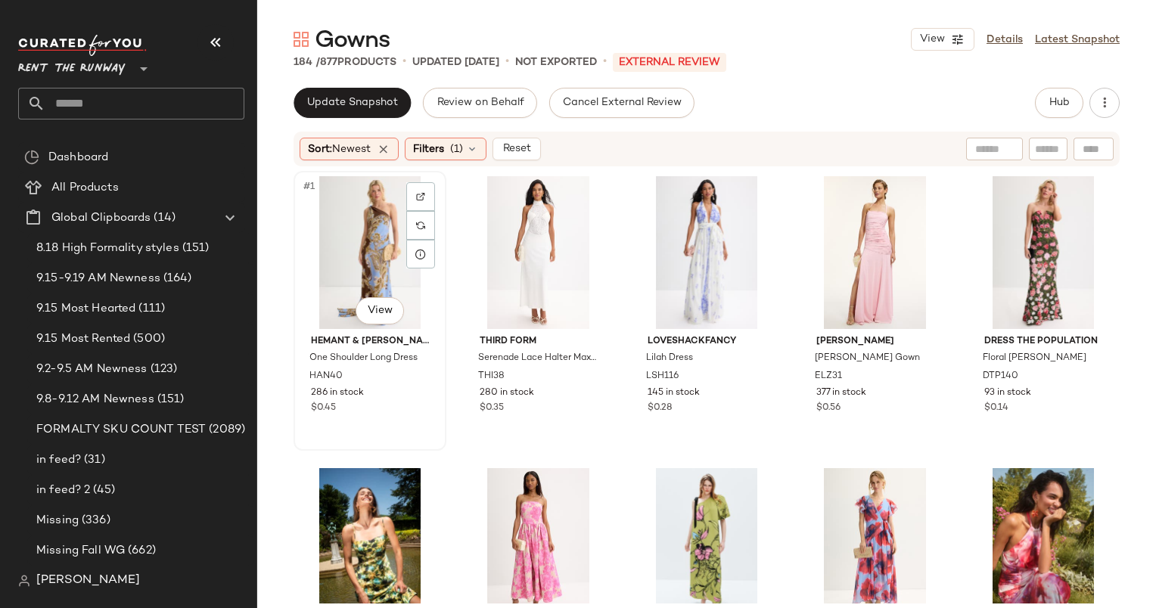
click at [354, 219] on div "#1 View" at bounding box center [370, 252] width 142 height 153
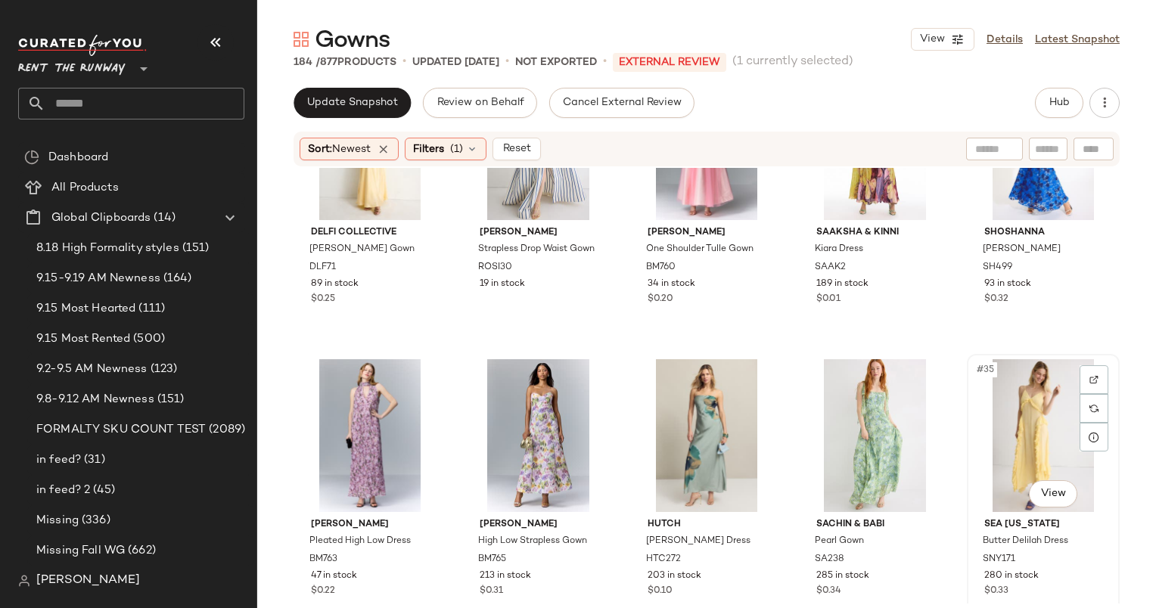
scroll to position [1791, 0]
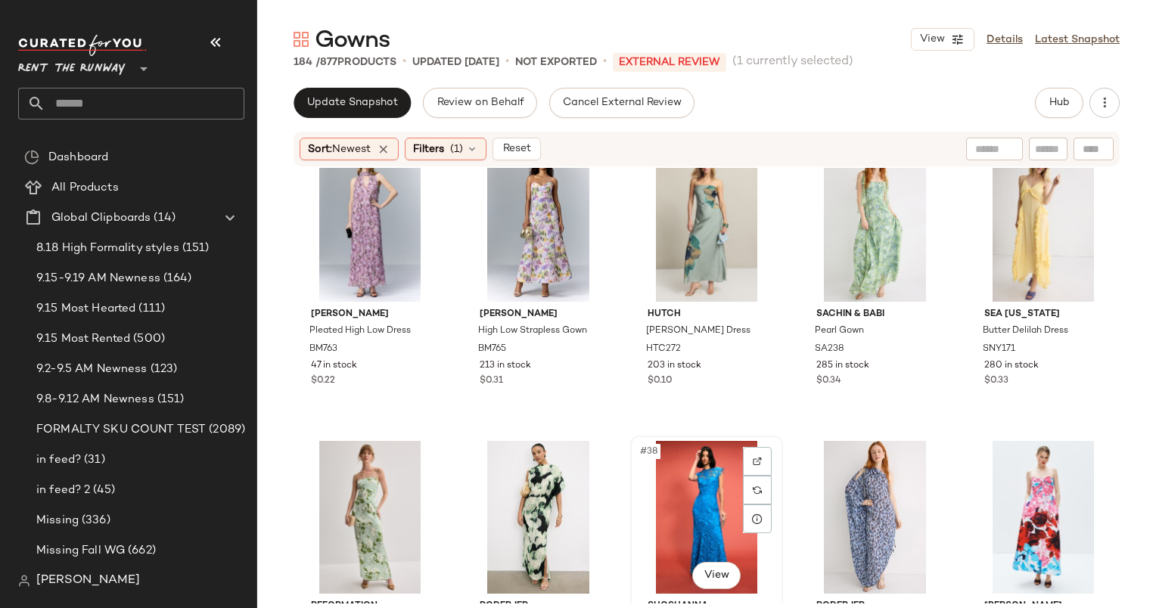
click at [681, 505] on div "#38 View" at bounding box center [706, 517] width 142 height 153
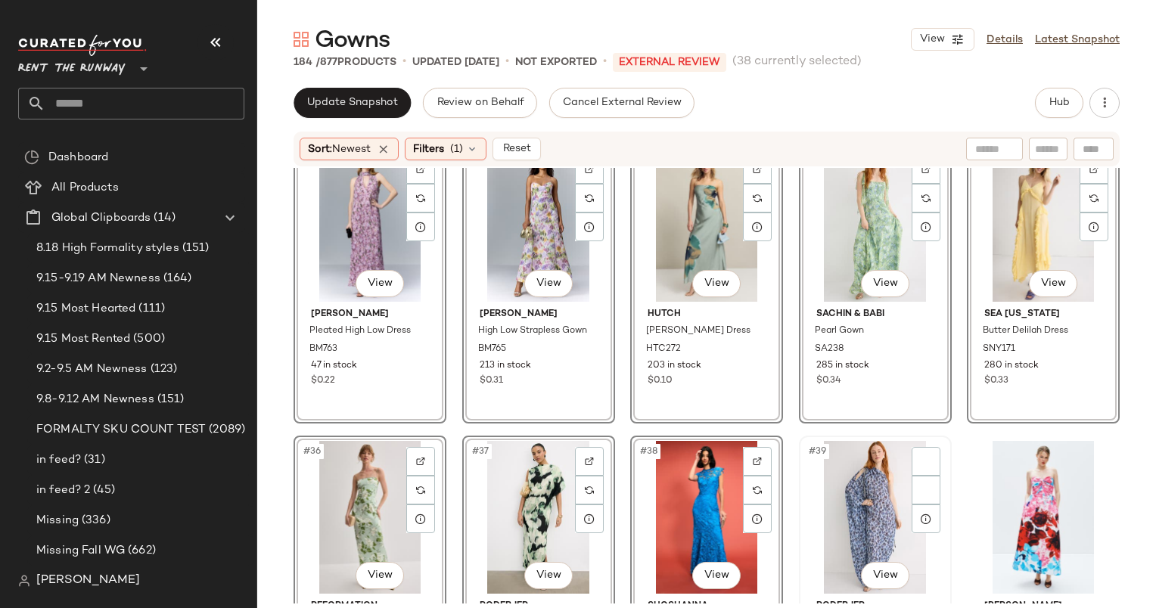
click at [800, 492] on div "#39 View Rodebjer Shirley Ditsy Gown ROD19 289 in stock $0.89" at bounding box center [875, 575] width 150 height 277
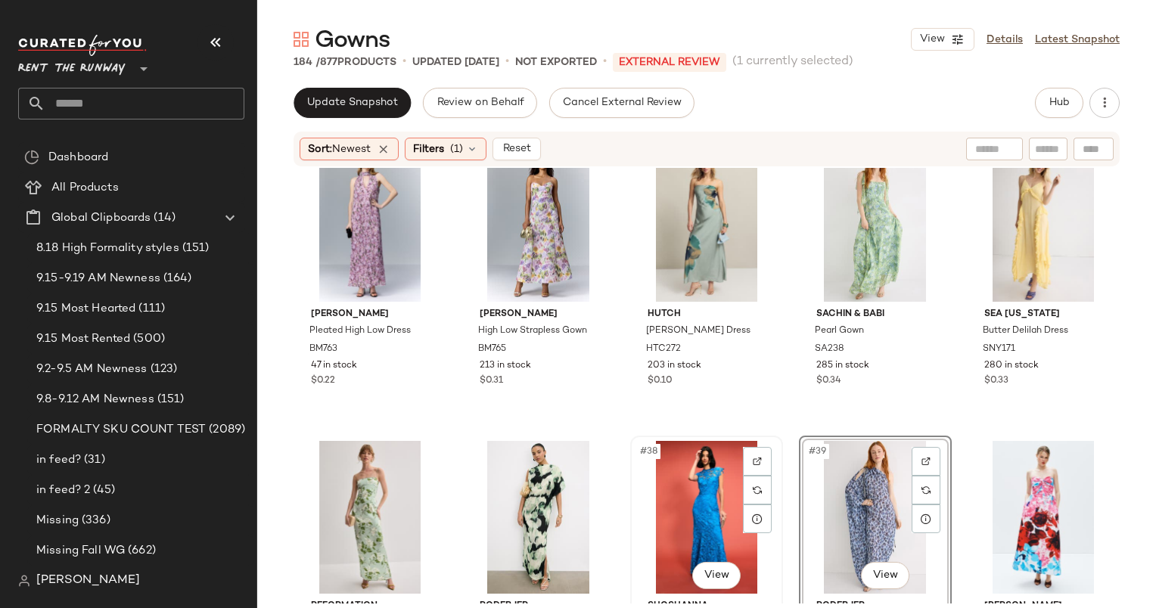
click at [684, 481] on div "#38 View" at bounding box center [706, 517] width 142 height 153
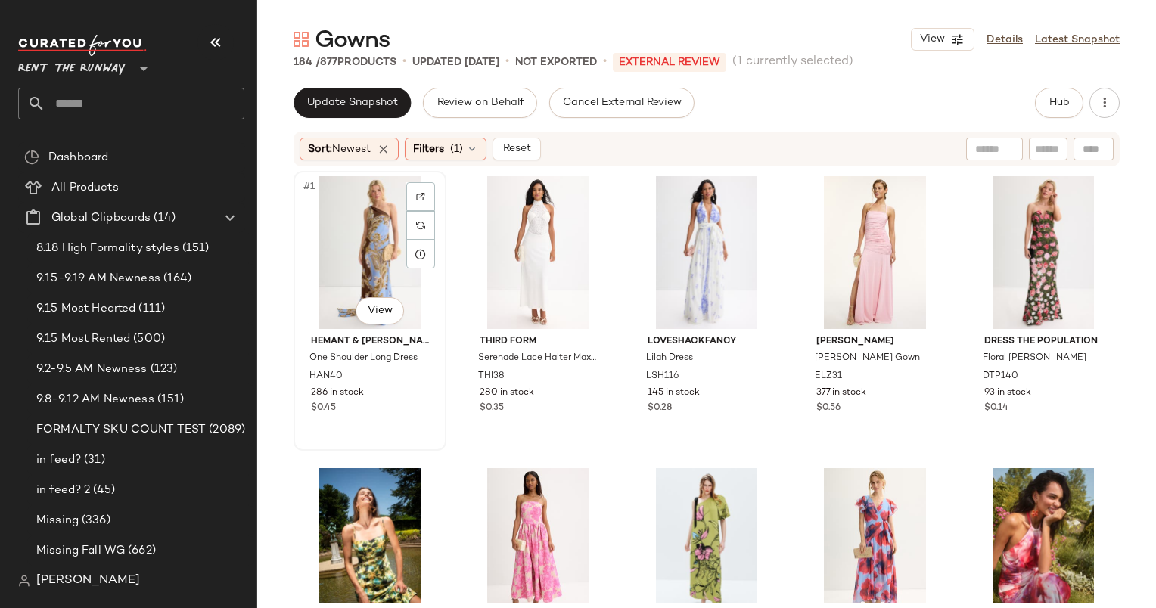
click at [324, 240] on div "#1 View" at bounding box center [370, 252] width 142 height 153
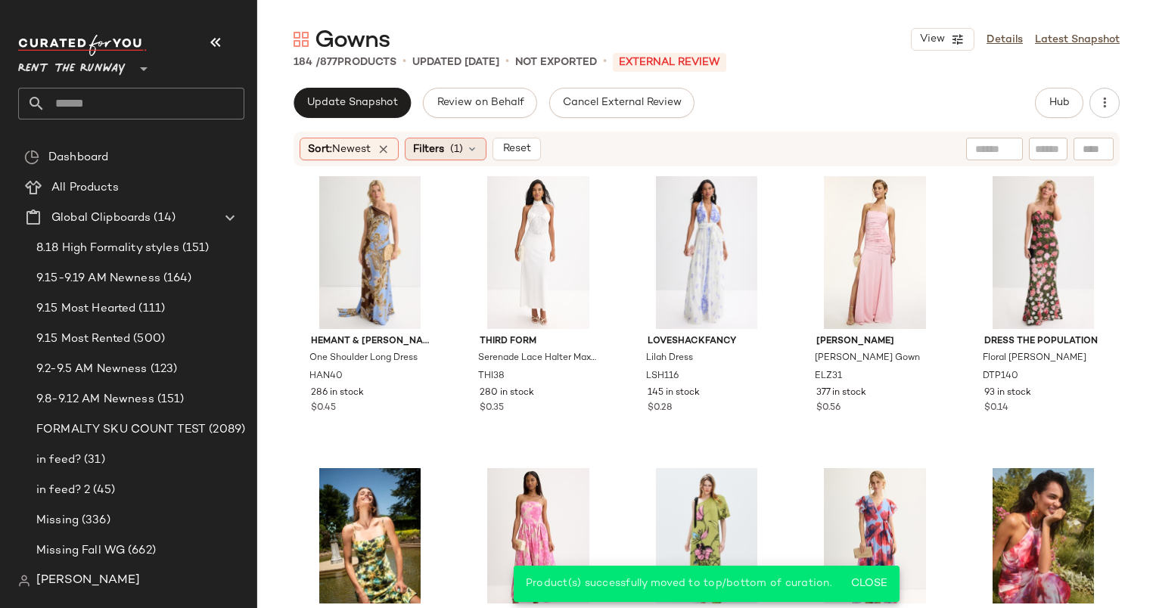
click at [474, 157] on div "Filters (1)" at bounding box center [446, 149] width 82 height 23
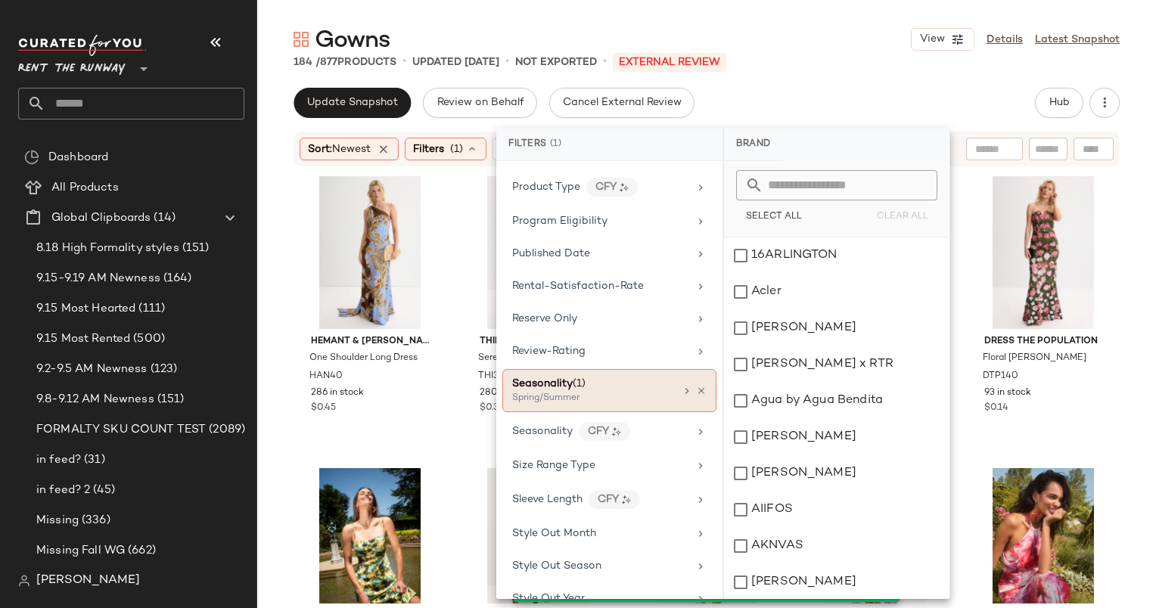
scroll to position [1649, 0]
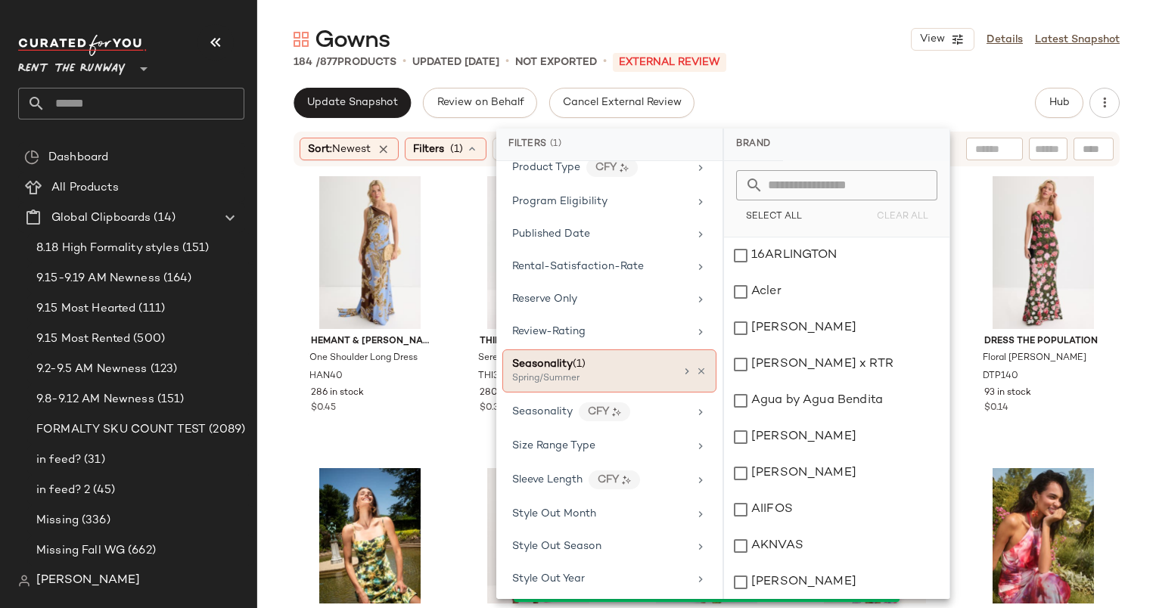
click at [611, 356] on div "Seasonality (1)" at bounding box center [593, 364] width 163 height 16
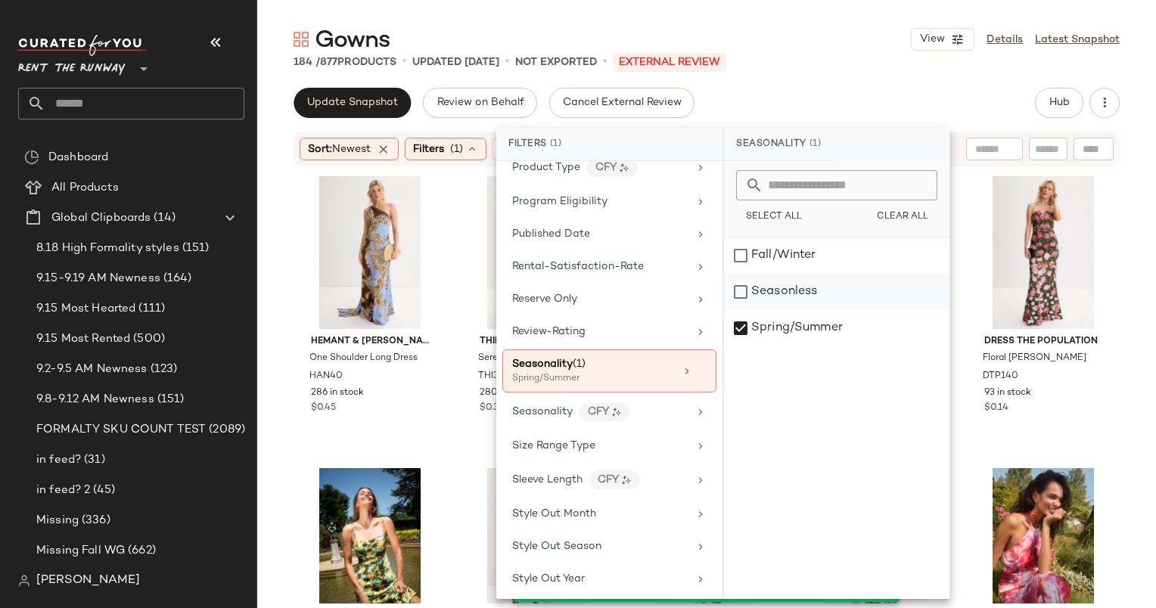
click at [793, 305] on div "Seasonless" at bounding box center [836, 292] width 225 height 36
click at [798, 315] on div "Spring/Summer" at bounding box center [836, 328] width 225 height 36
click at [817, 101] on div "Update Snapshot Review on Behalf Cancel External Review Hub" at bounding box center [706, 103] width 826 height 30
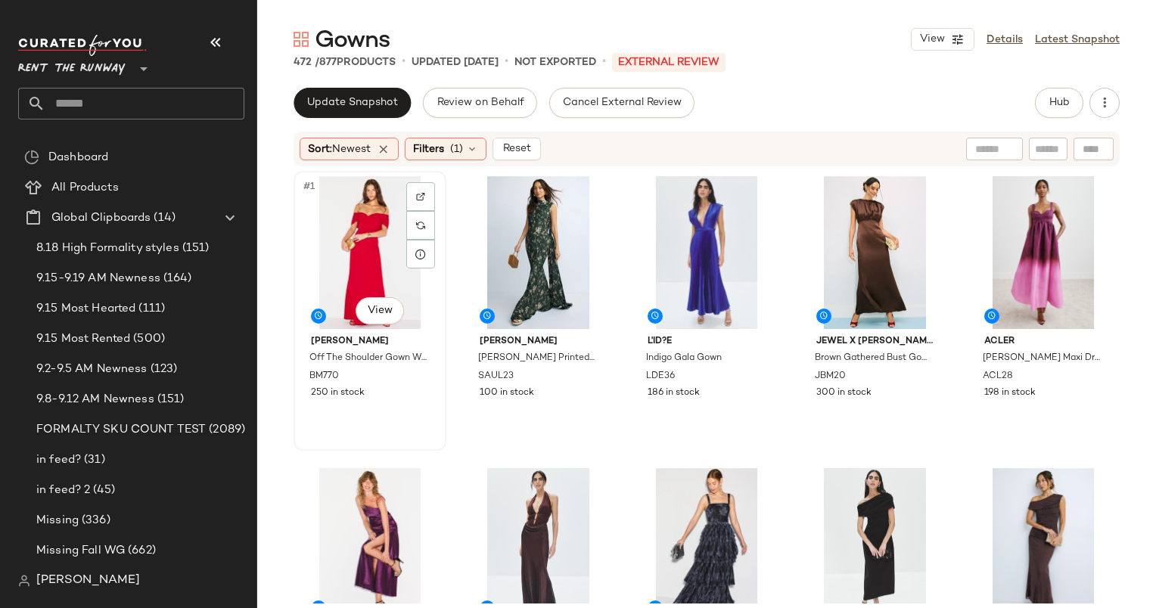
click at [360, 212] on div "#1 View" at bounding box center [370, 252] width 142 height 153
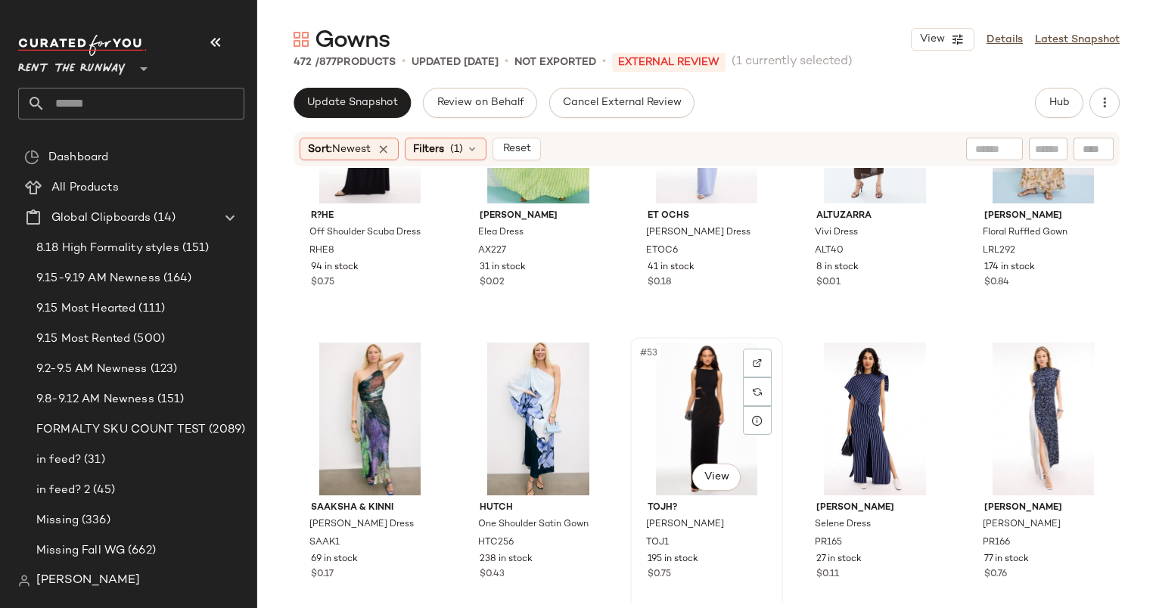
scroll to position [2539, 0]
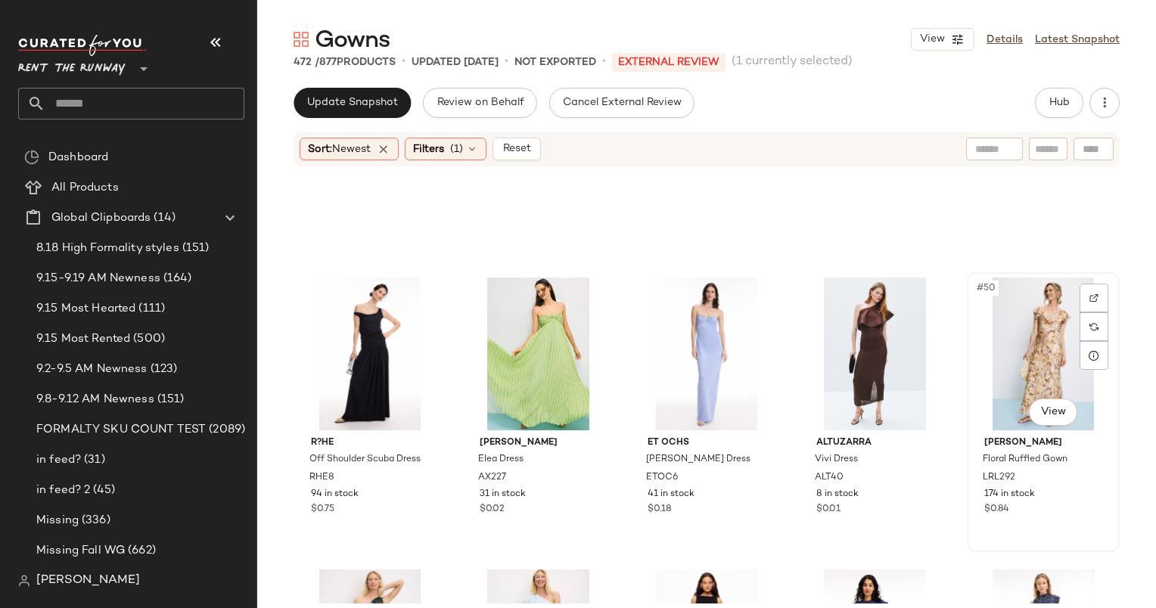
click at [1014, 336] on div "#50 View" at bounding box center [1043, 354] width 142 height 153
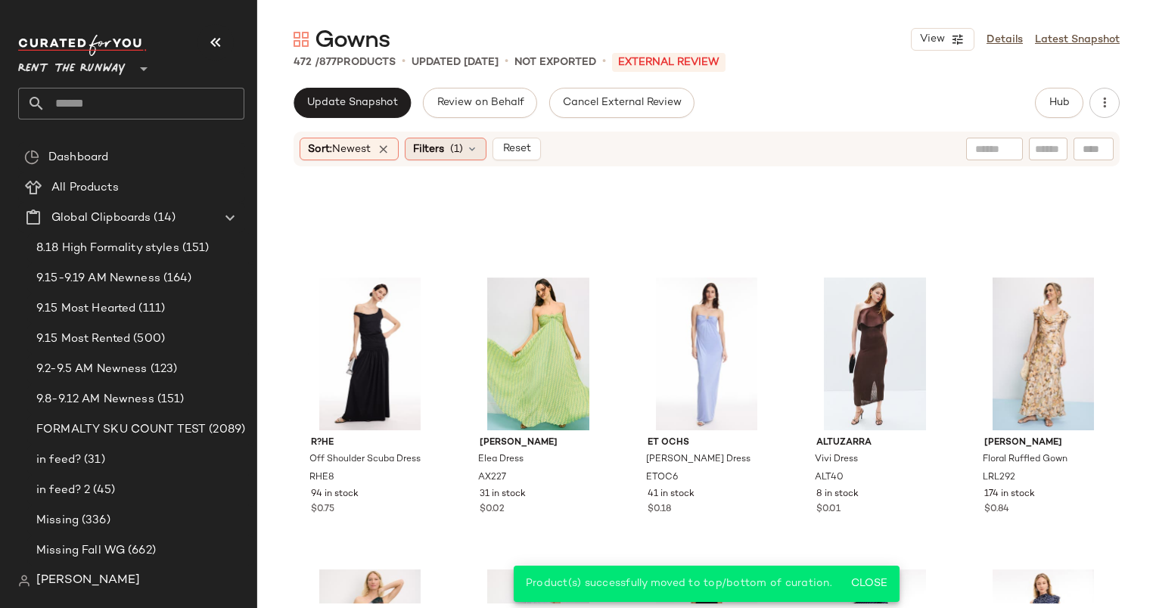
click at [455, 154] on span "(1)" at bounding box center [456, 149] width 13 height 16
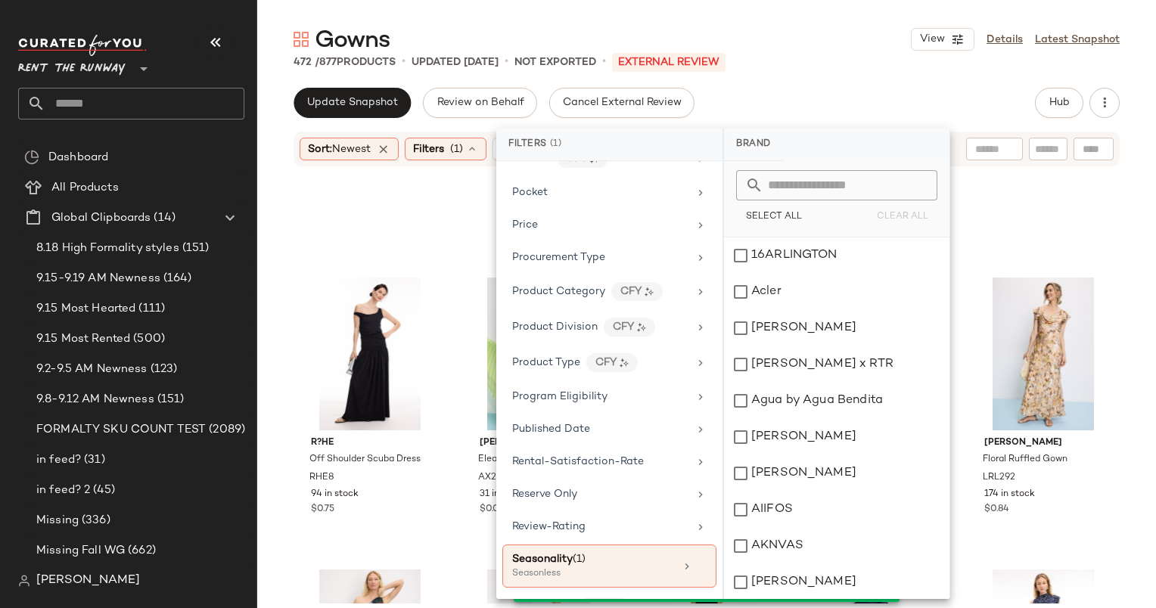
scroll to position [1582, 0]
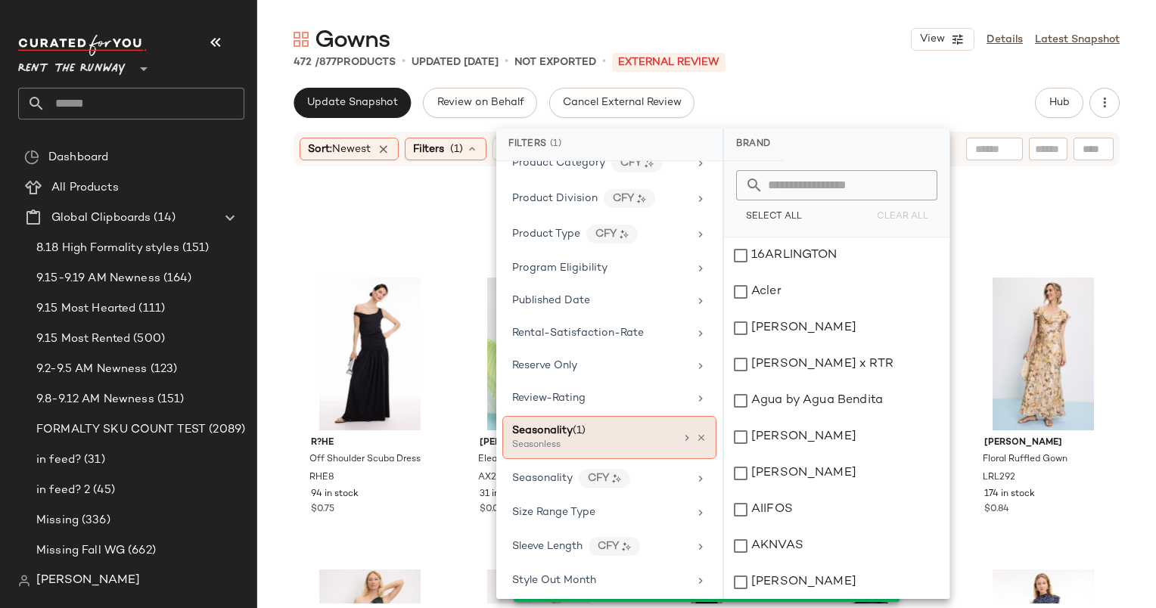
click at [606, 439] on div "Seasonless" at bounding box center [587, 446] width 151 height 14
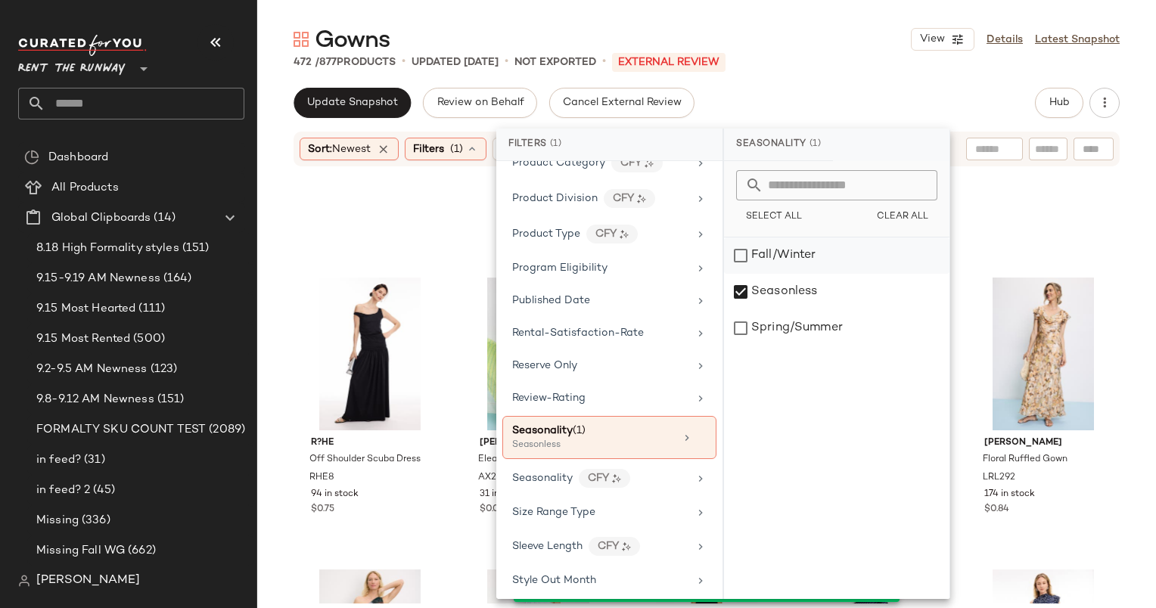
click at [805, 254] on div "Fall/Winter" at bounding box center [836, 256] width 225 height 36
click at [804, 287] on div "Seasonless" at bounding box center [836, 292] width 225 height 36
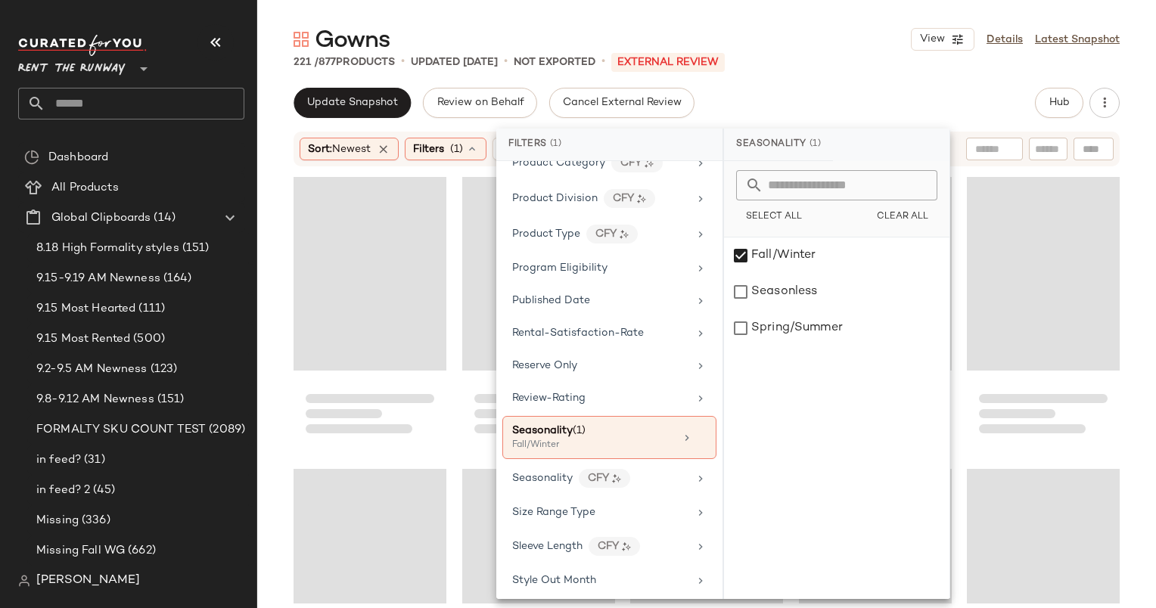
click at [799, 101] on div "Update Snapshot Review on Behalf Cancel External Review Hub" at bounding box center [706, 103] width 826 height 30
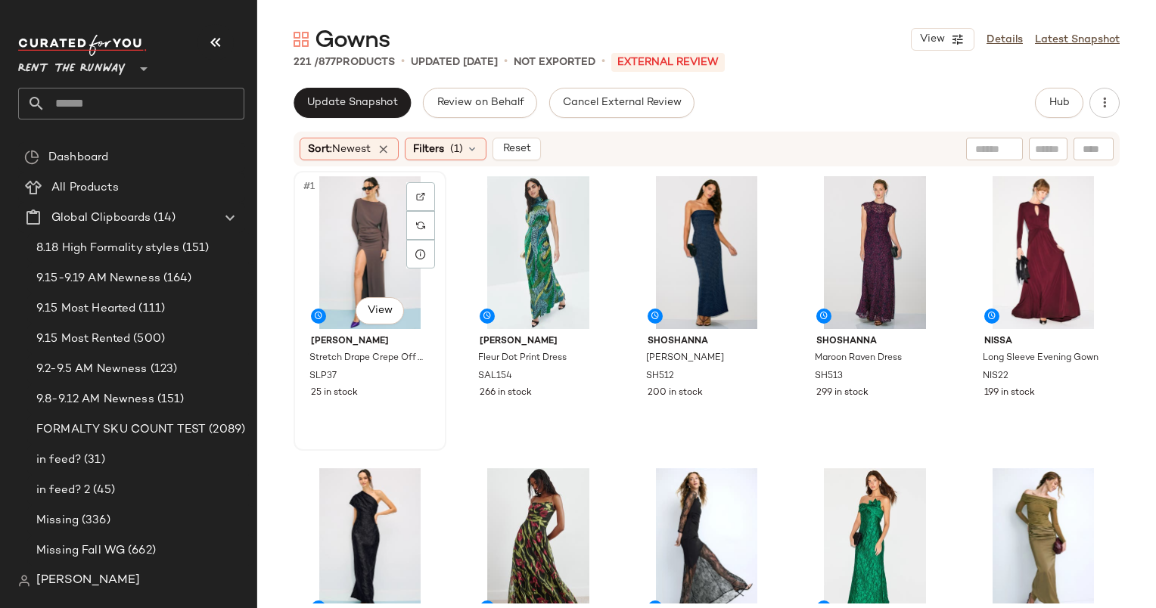
click at [355, 215] on div "#1 View" at bounding box center [370, 252] width 142 height 153
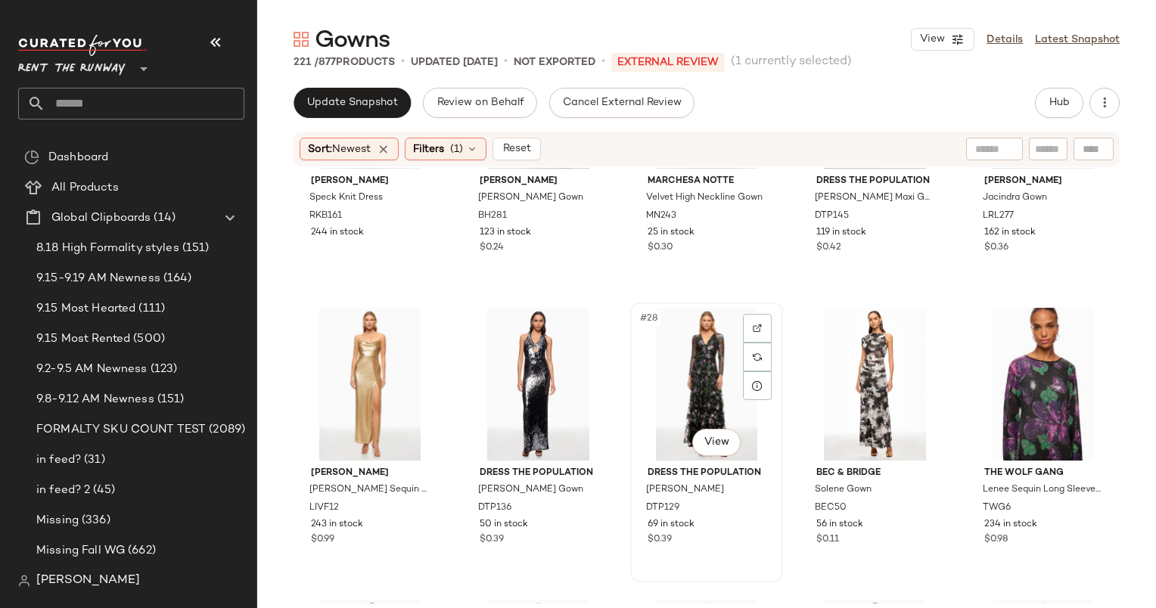
scroll to position [1582, 0]
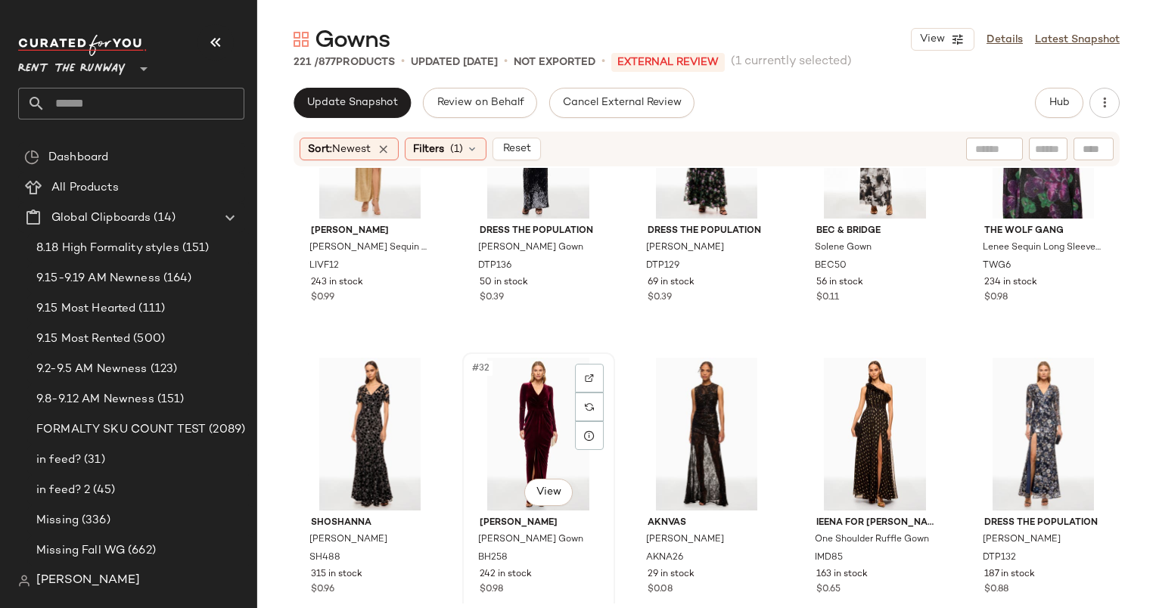
click at [483, 408] on div "#32 View" at bounding box center [538, 434] width 142 height 153
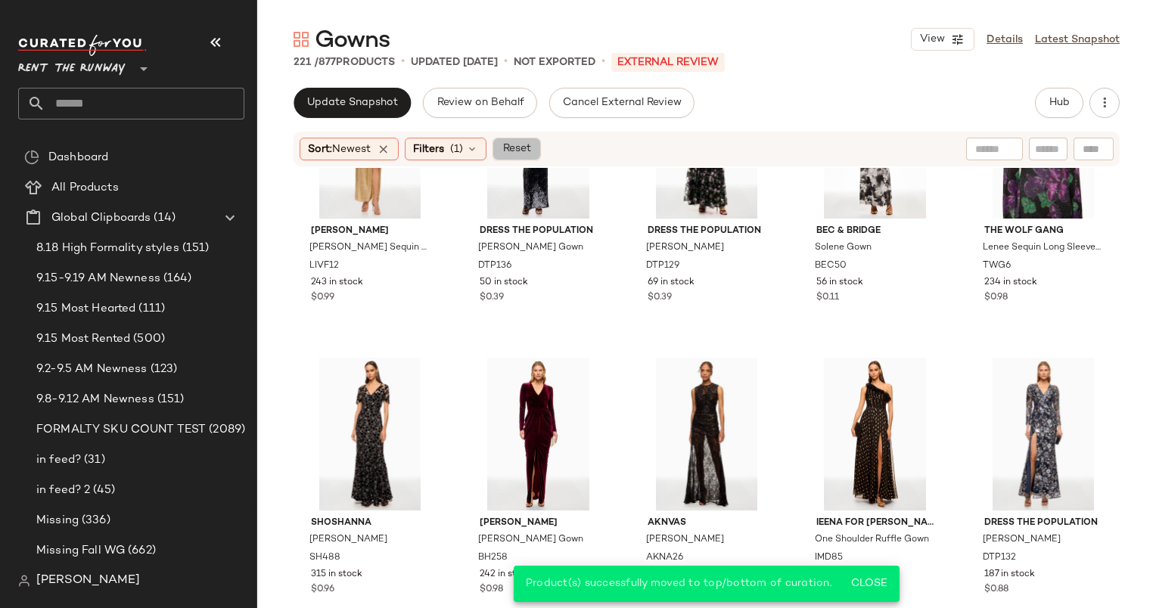
click at [536, 155] on button "Reset" at bounding box center [516, 149] width 48 height 23
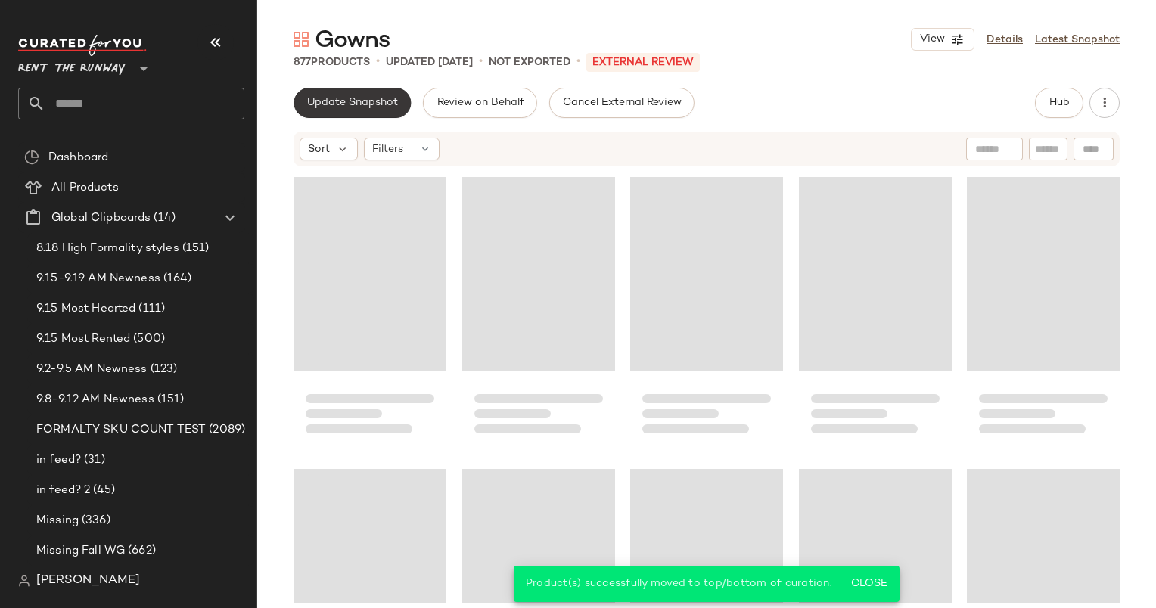
click at [368, 112] on button "Update Snapshot" at bounding box center [351, 103] width 117 height 30
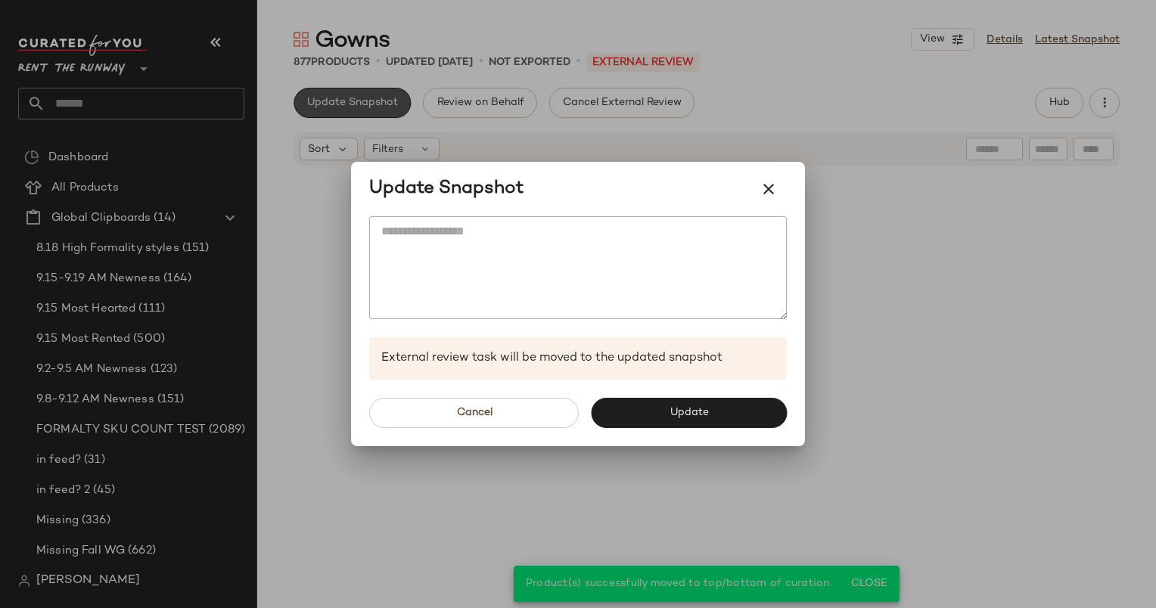
scroll to position [1752, 0]
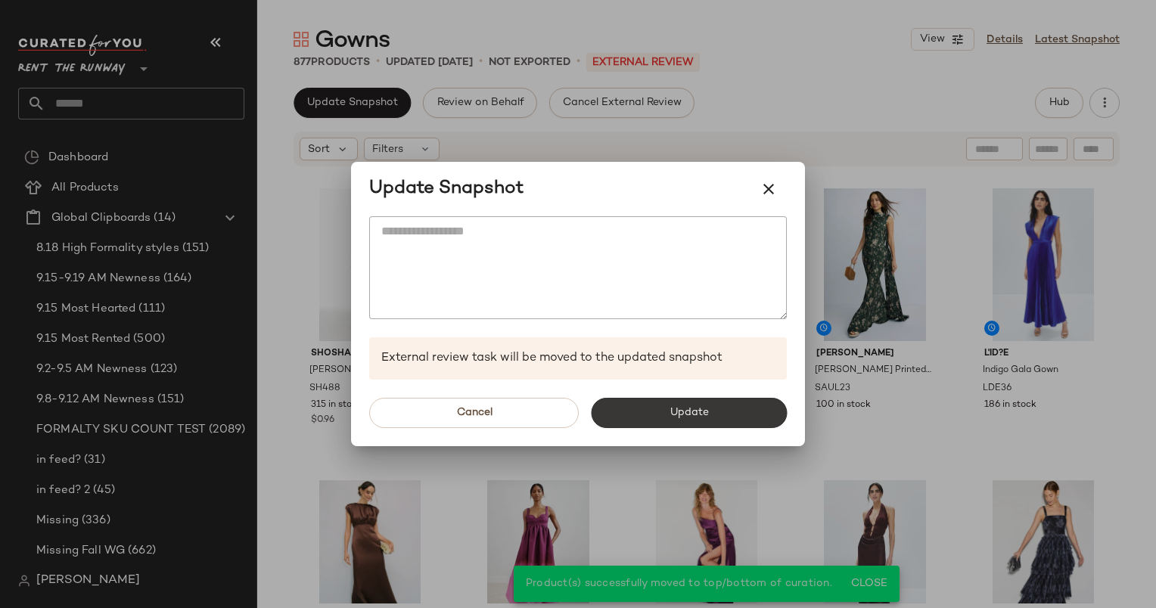
click at [675, 409] on span "Update" at bounding box center [688, 413] width 39 height 12
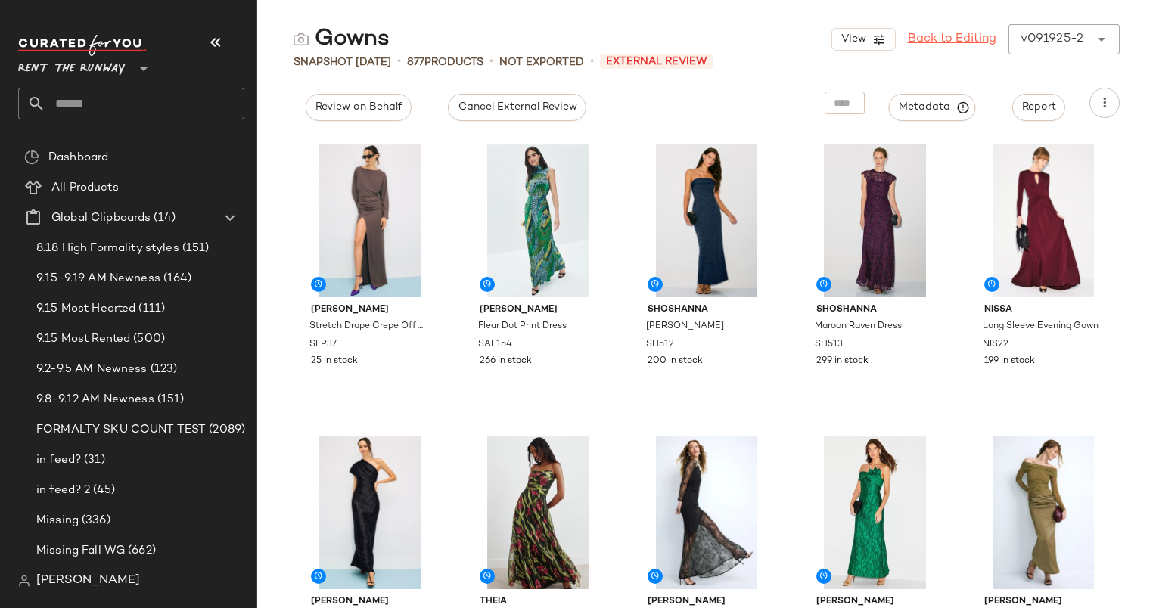
click at [932, 36] on link "Back to Editing" at bounding box center [952, 39] width 89 height 18
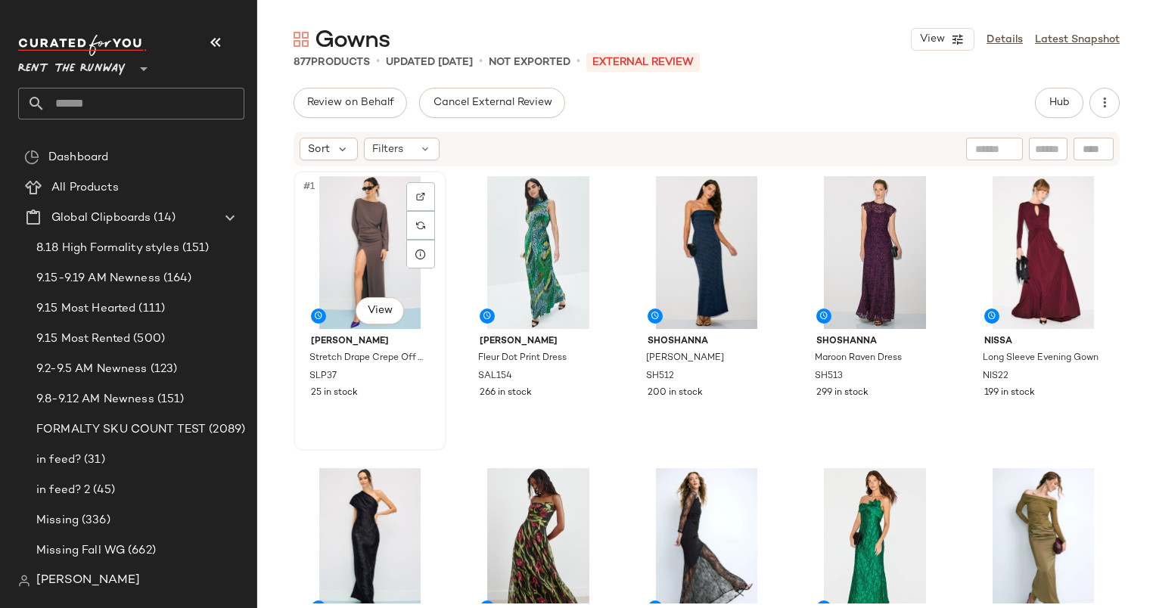
click at [327, 222] on div "#1 View" at bounding box center [370, 252] width 142 height 153
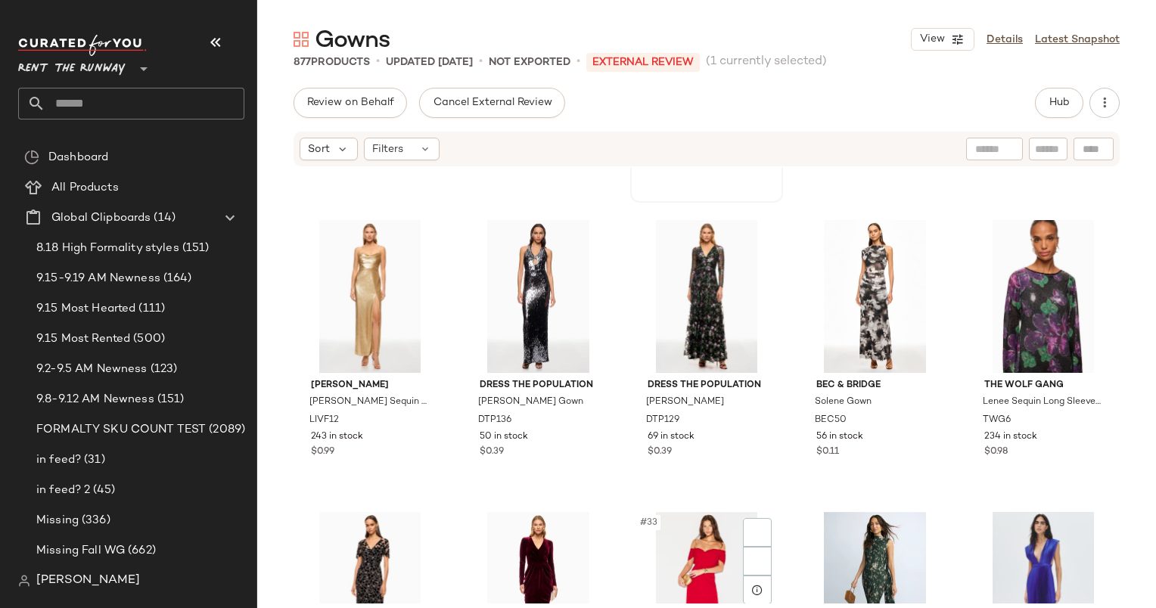
scroll to position [1649, 0]
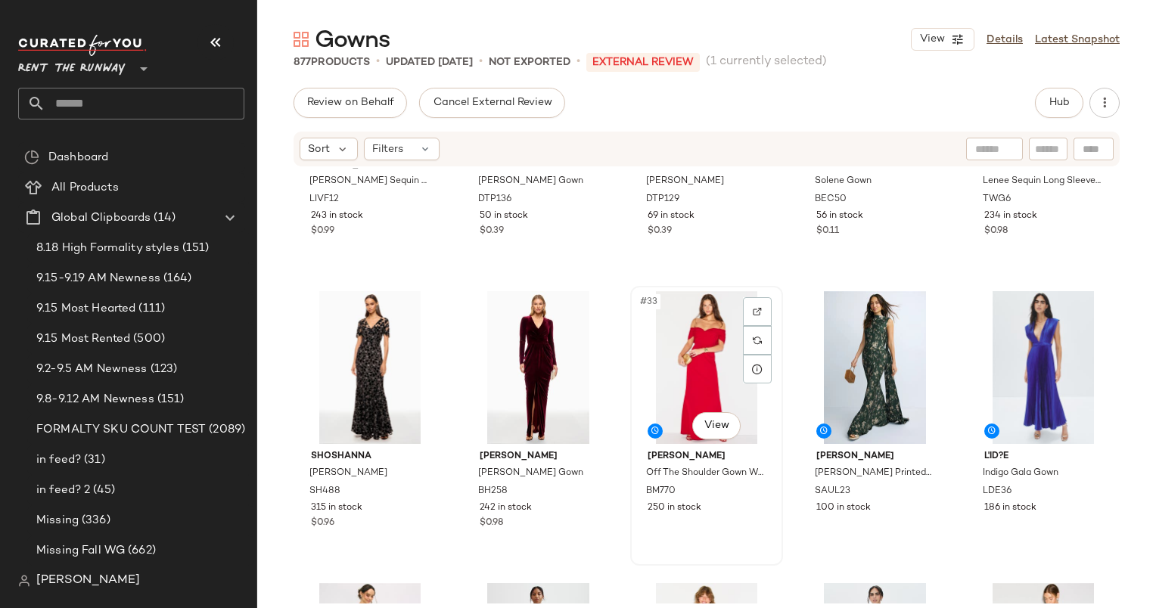
click at [638, 360] on div "#33 View" at bounding box center [706, 367] width 142 height 153
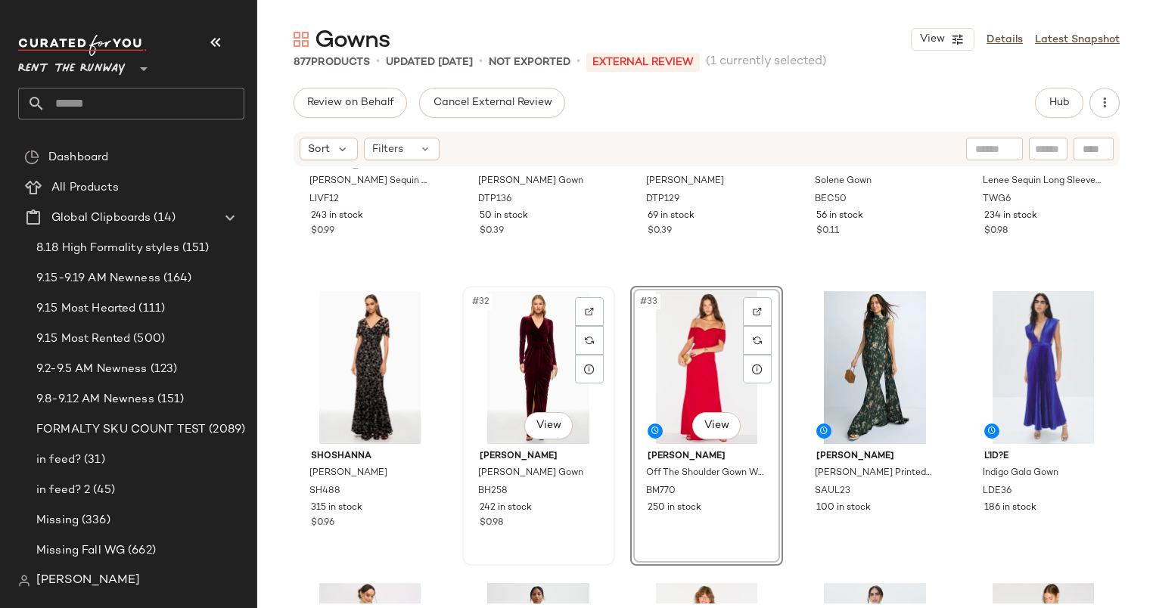
click at [523, 351] on div "#32 View" at bounding box center [538, 367] width 142 height 153
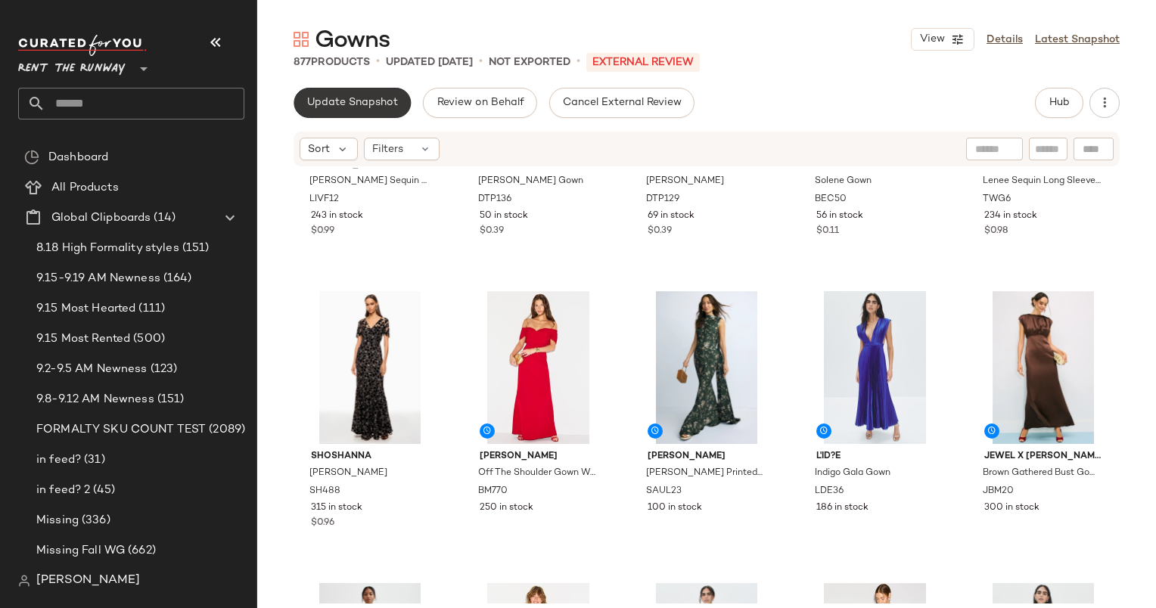
click at [360, 100] on span "Update Snapshot" at bounding box center [352, 103] width 92 height 12
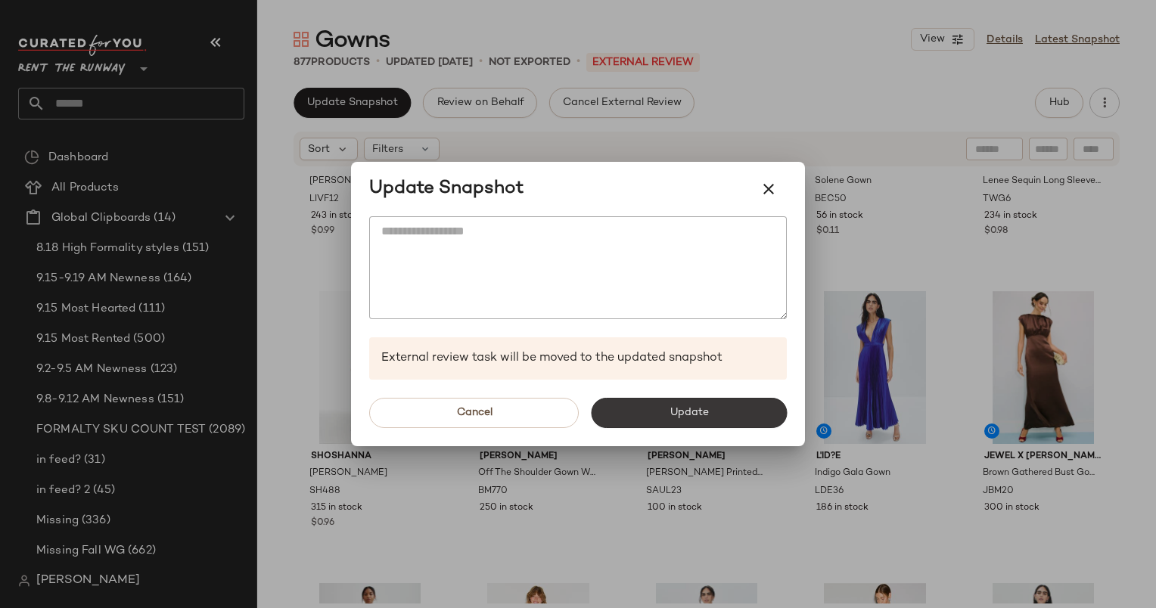
click at [678, 418] on span "Update" at bounding box center [688, 413] width 39 height 12
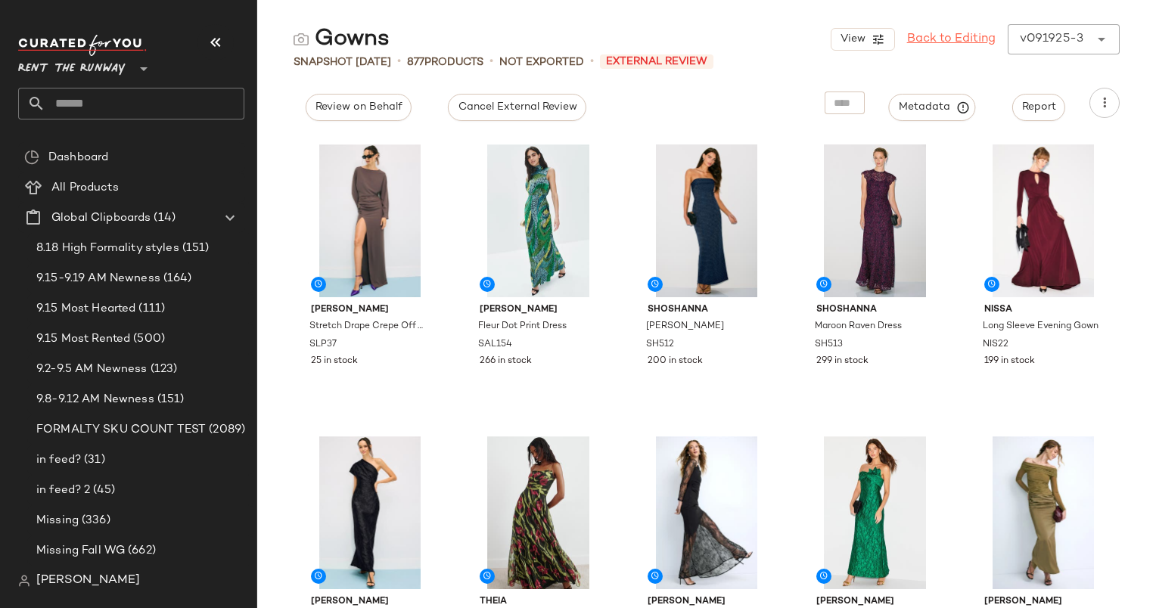
click at [943, 33] on link "Back to Editing" at bounding box center [951, 39] width 89 height 18
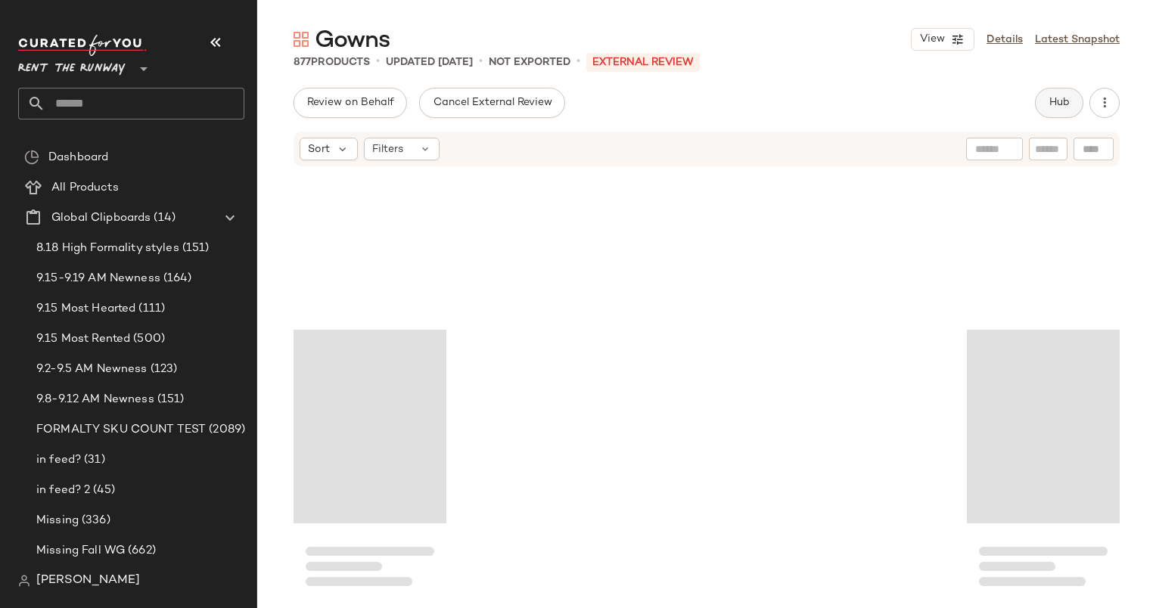
click at [1064, 99] on span "Hub" at bounding box center [1058, 103] width 21 height 12
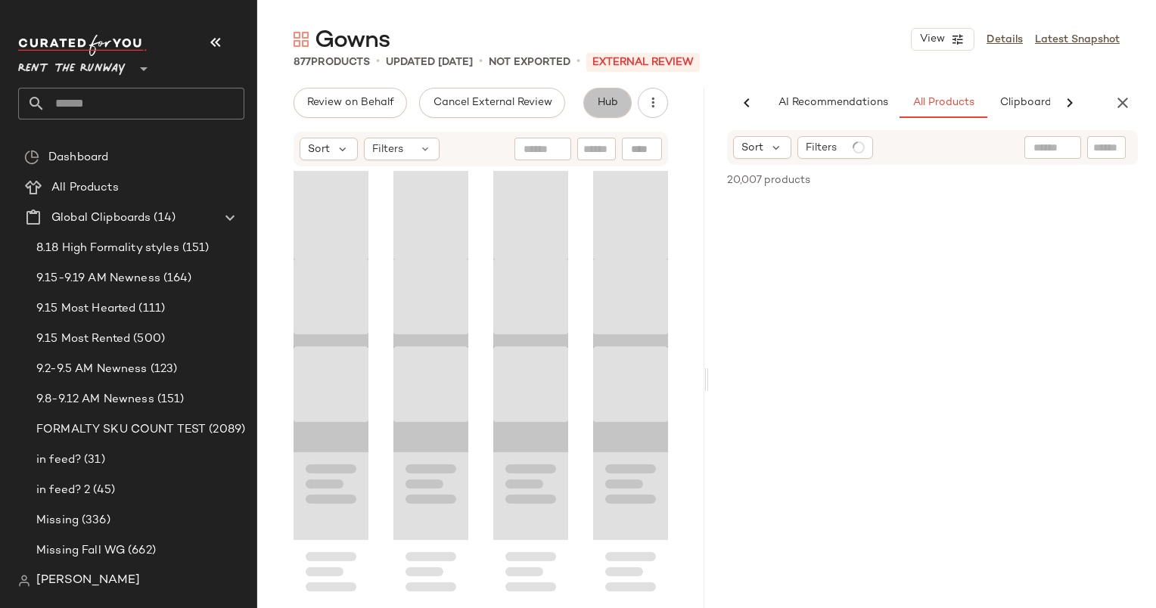
scroll to position [0, 78]
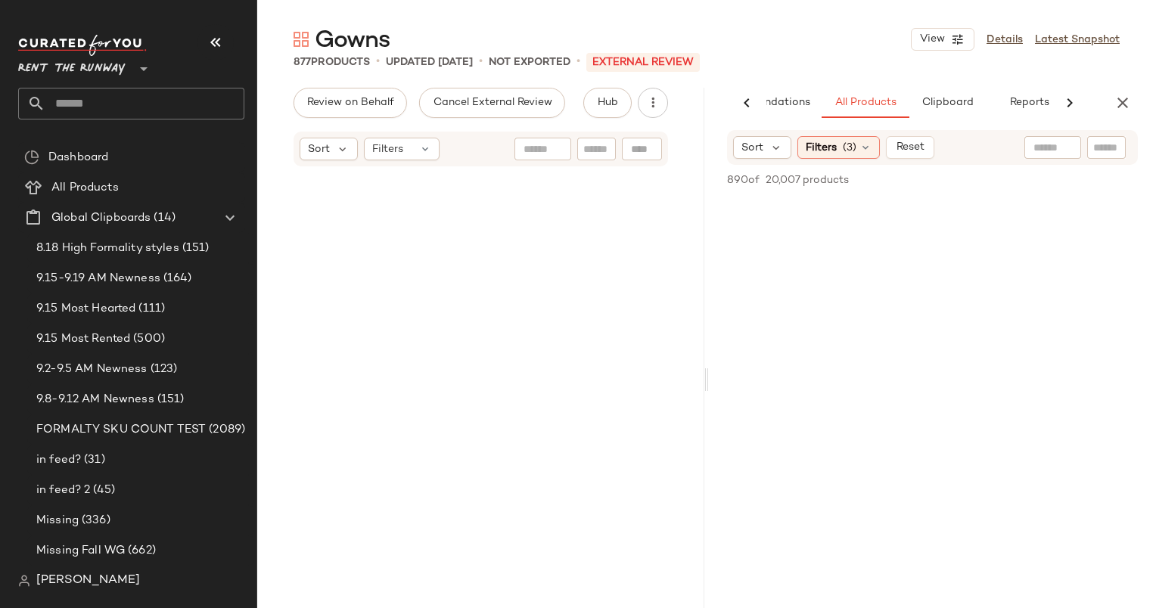
click at [1056, 112] on div at bounding box center [1069, 103] width 39 height 30
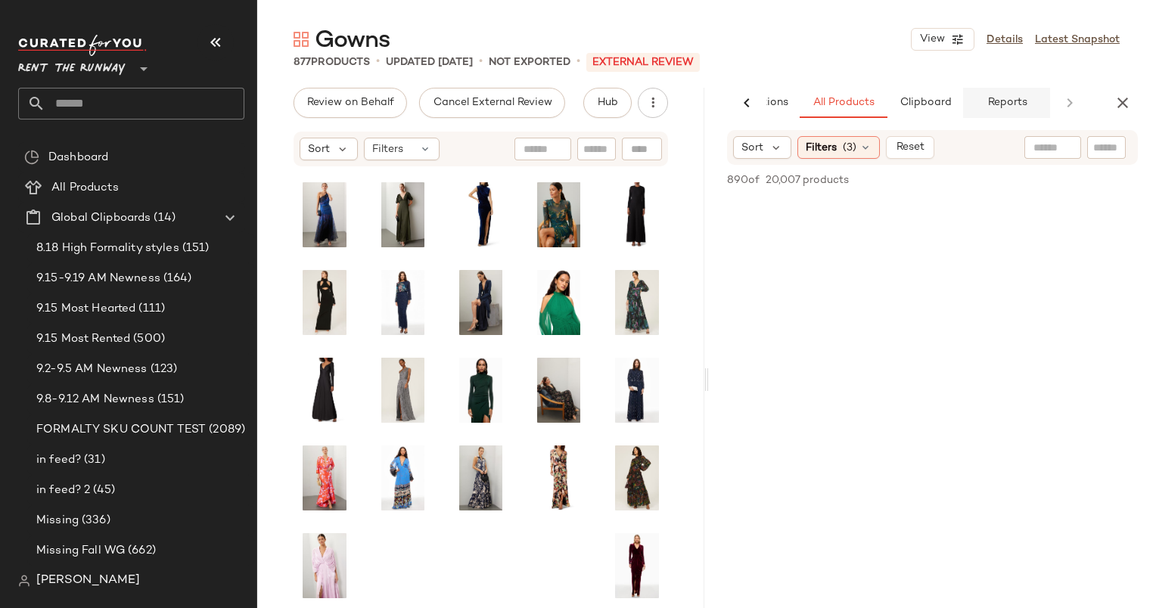
click at [1013, 100] on span "Reports" at bounding box center [1006, 103] width 40 height 12
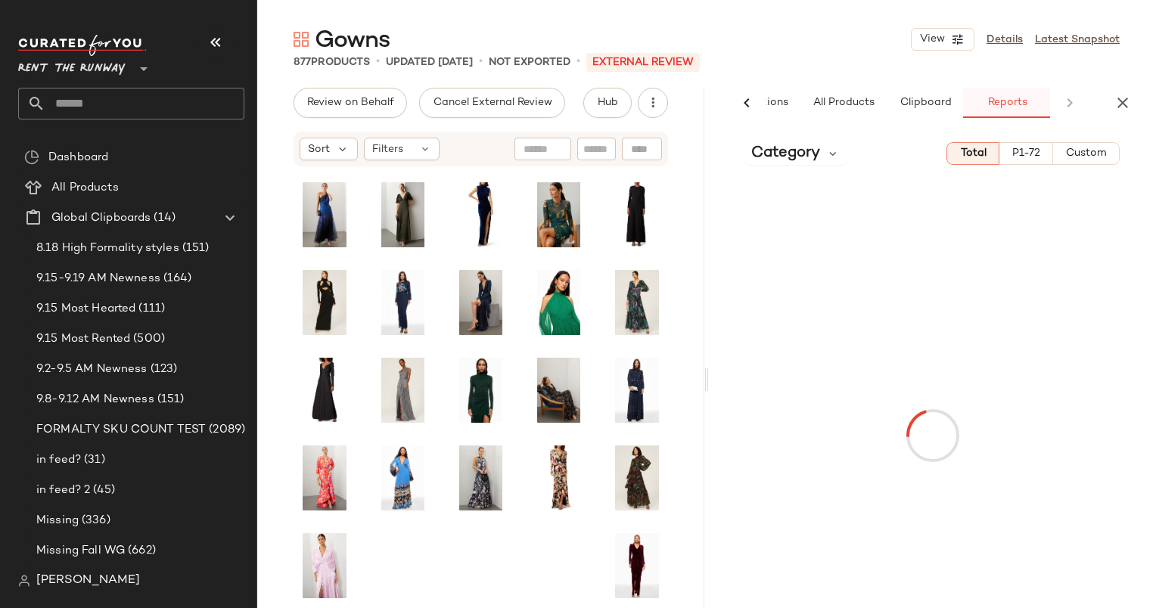
scroll to position [0, 100]
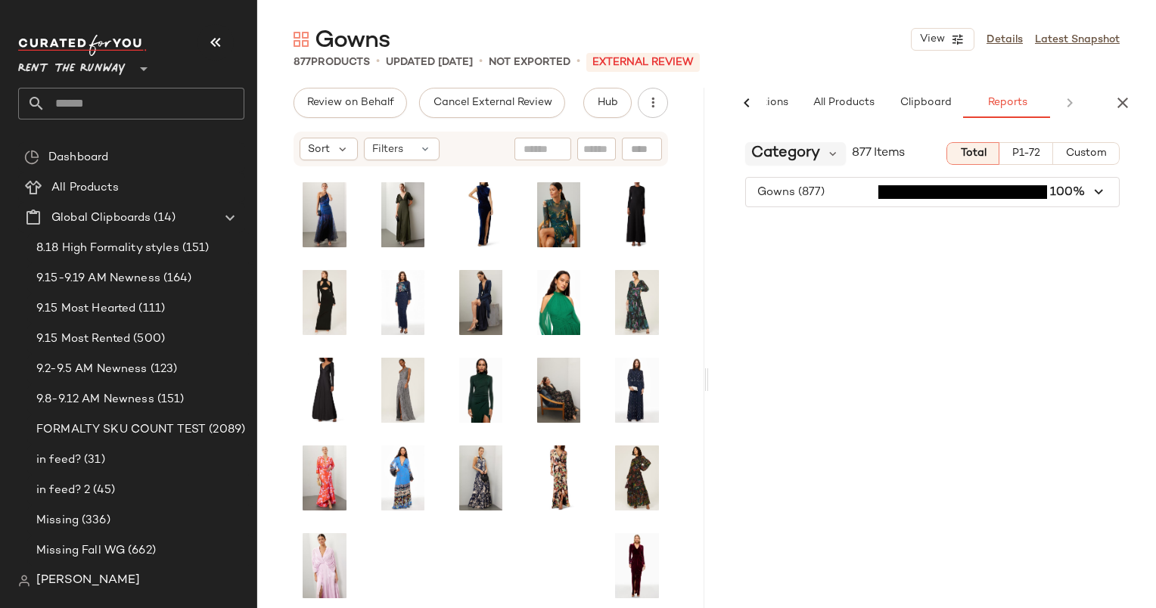
click at [816, 147] on span "Category" at bounding box center [785, 153] width 69 height 23
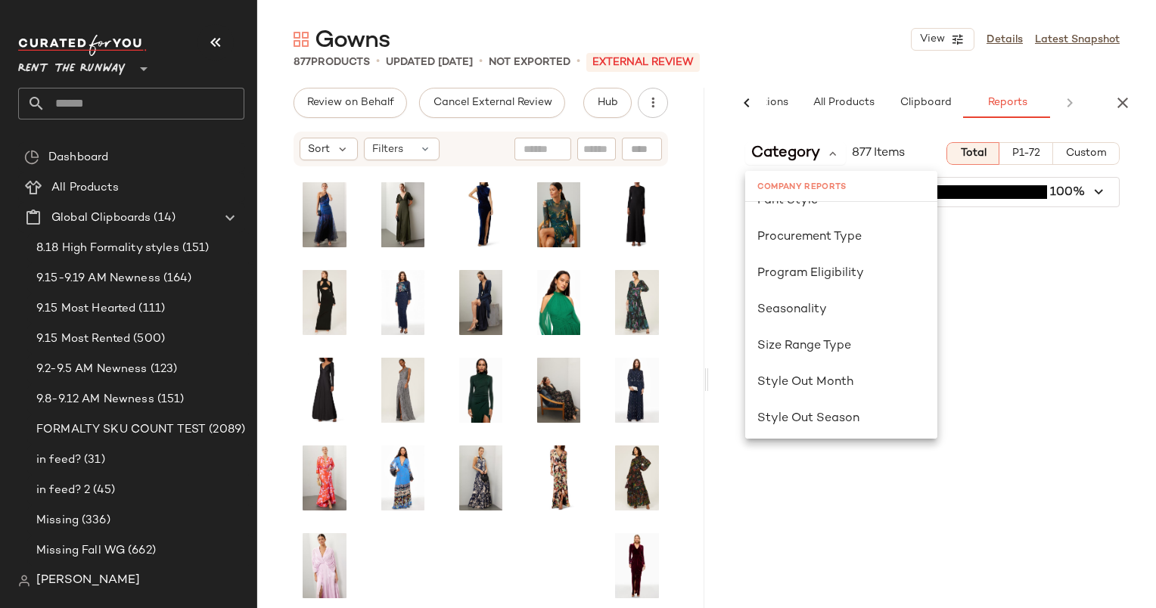
scroll to position [900, 0]
click at [812, 321] on div "Seasonality" at bounding box center [841, 308] width 192 height 36
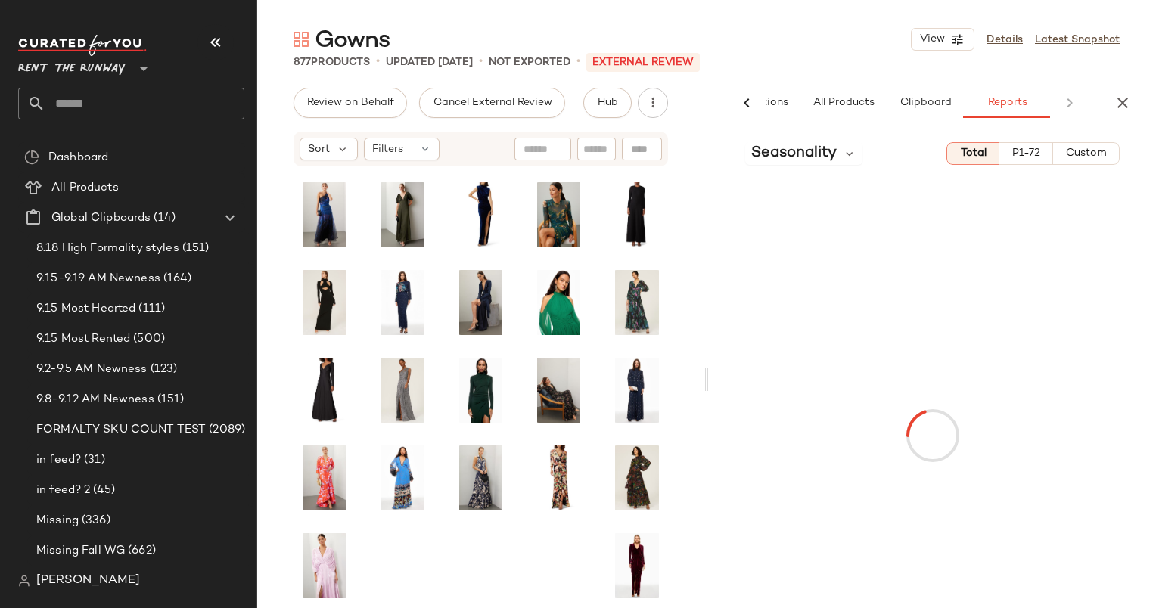
click at [1062, 148] on button "Custom" at bounding box center [1086, 153] width 67 height 23
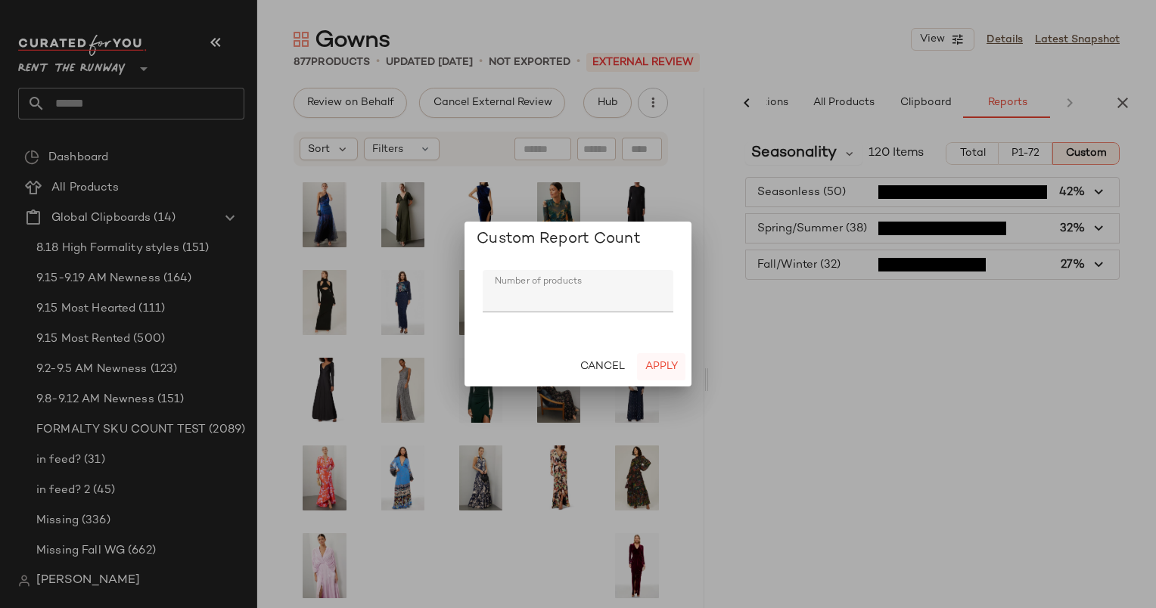
click at [654, 370] on span "Apply" at bounding box center [660, 367] width 33 height 12
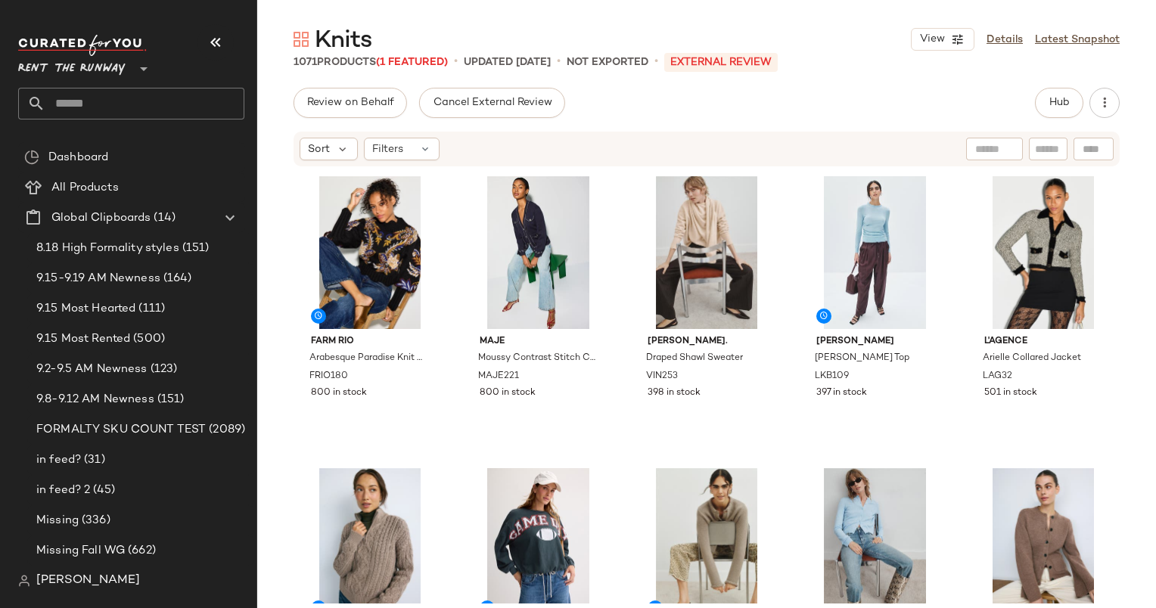
click at [428, 136] on div "Sort Filters" at bounding box center [706, 149] width 826 height 35
click at [415, 148] on div "Filters" at bounding box center [402, 149] width 76 height 23
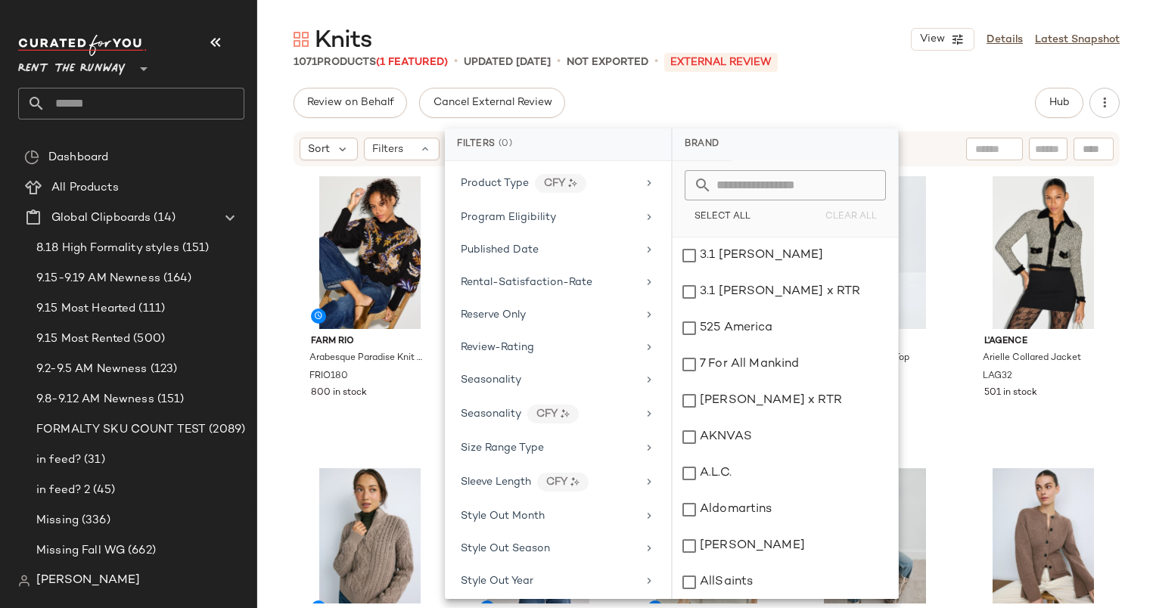
scroll to position [1849, 0]
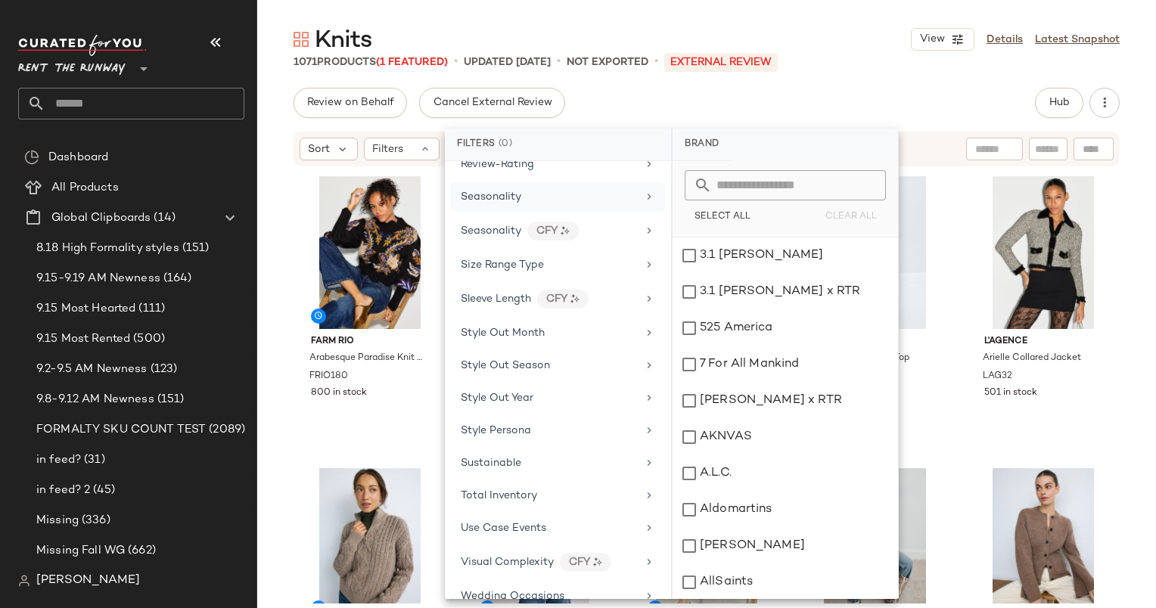
click at [525, 188] on div "Seasonality" at bounding box center [558, 197] width 214 height 30
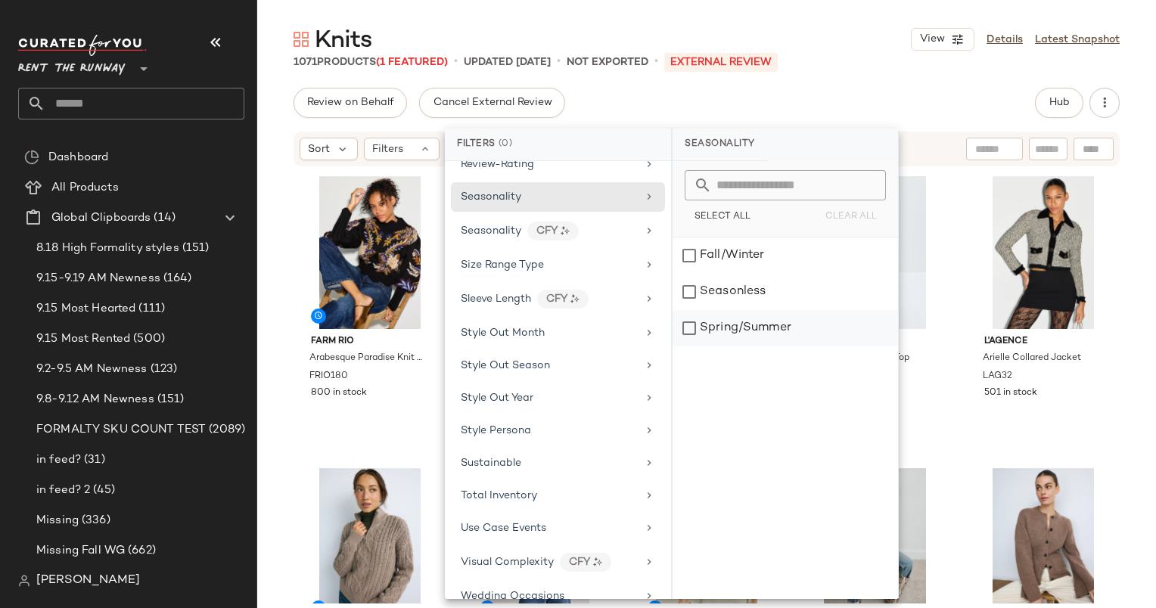
click at [744, 324] on div "Spring/Summer" at bounding box center [784, 328] width 225 height 36
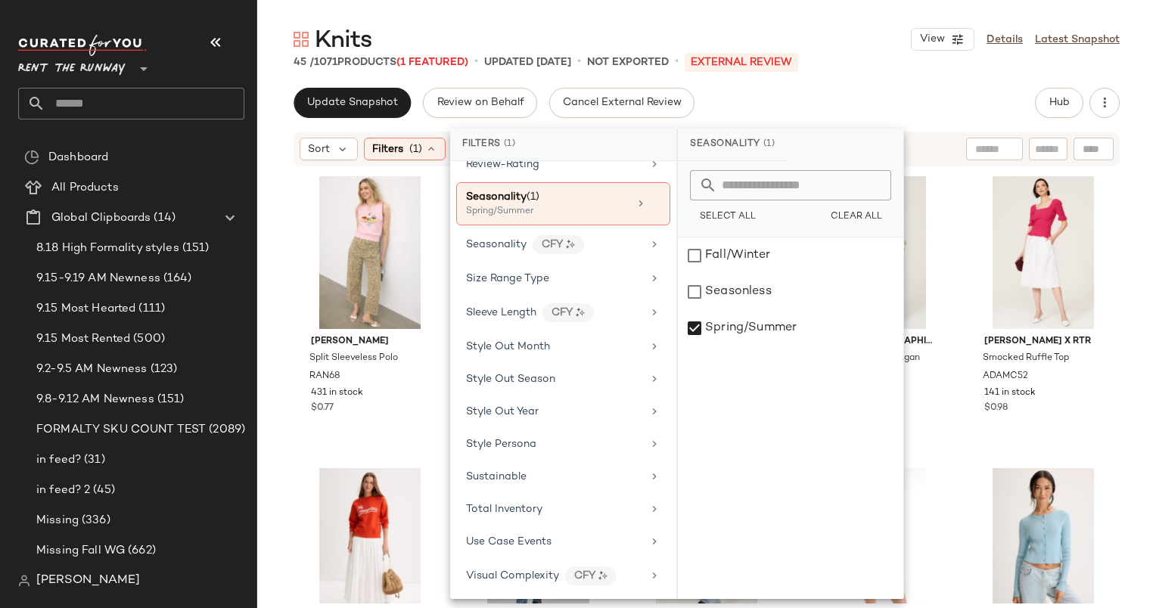
click at [904, 48] on div "Knits View Details Latest Snapshot" at bounding box center [706, 39] width 899 height 30
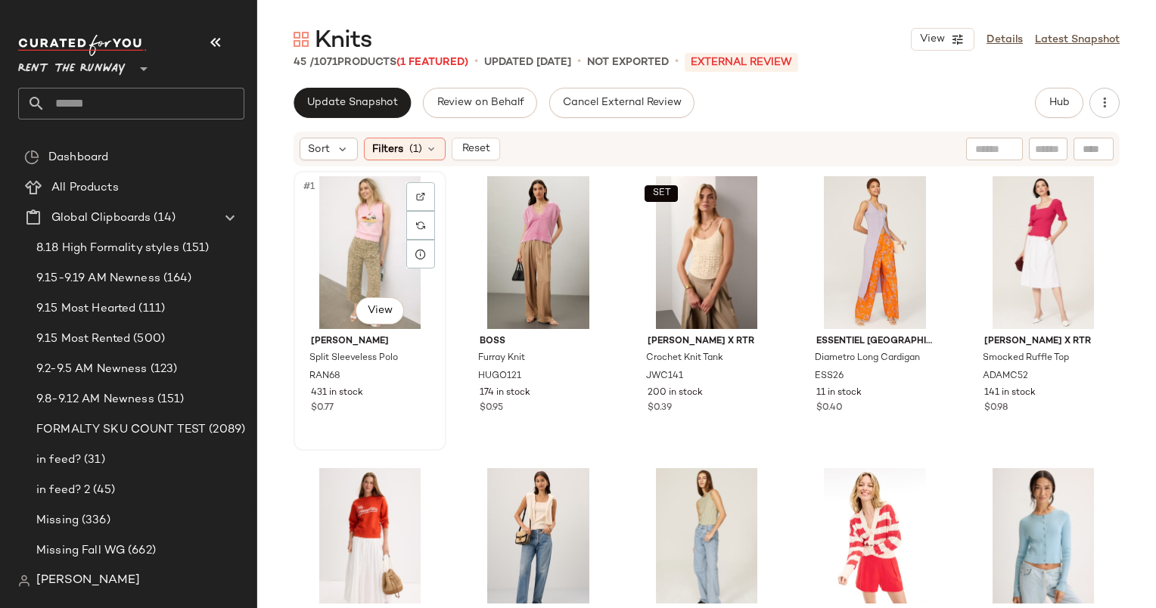
click at [387, 231] on div "#1 View" at bounding box center [370, 252] width 142 height 153
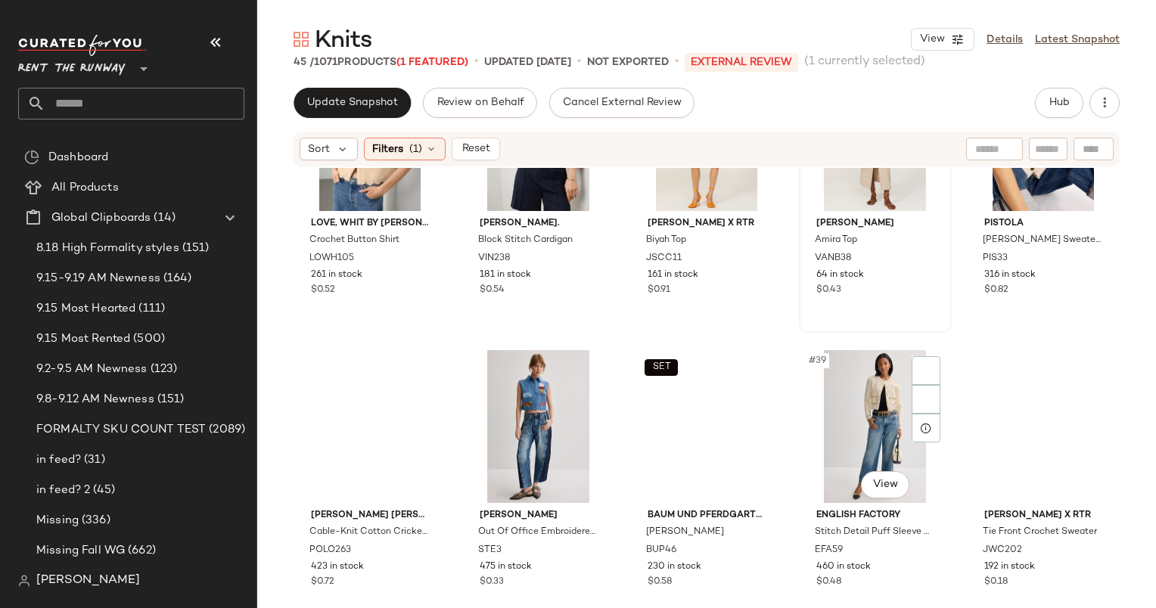
scroll to position [1971, 0]
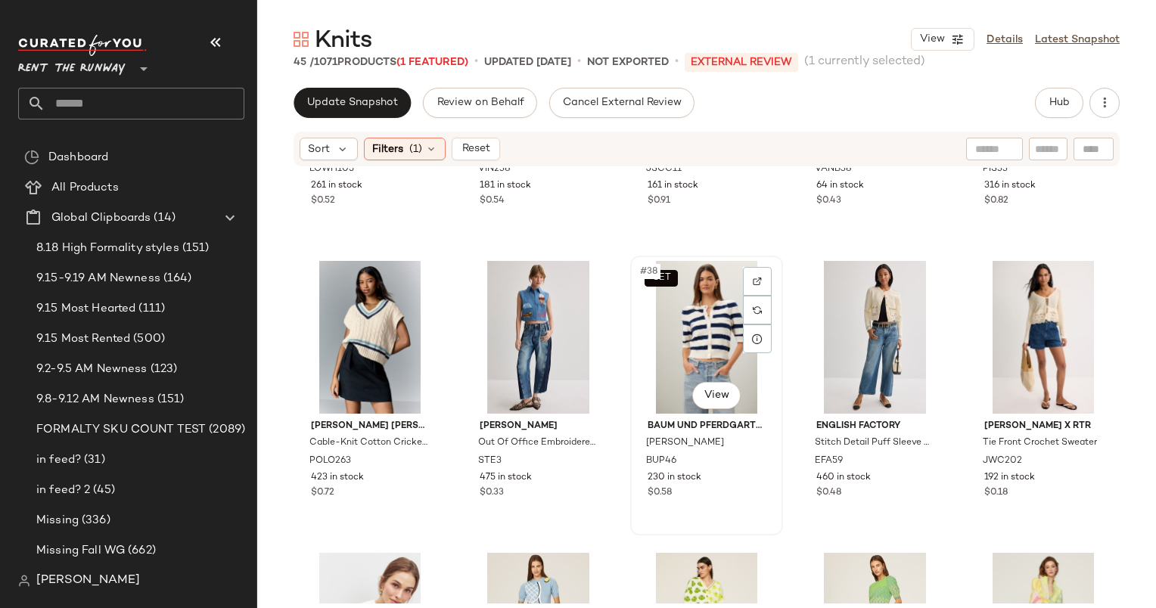
click at [678, 315] on div "SET #38 View" at bounding box center [706, 337] width 142 height 153
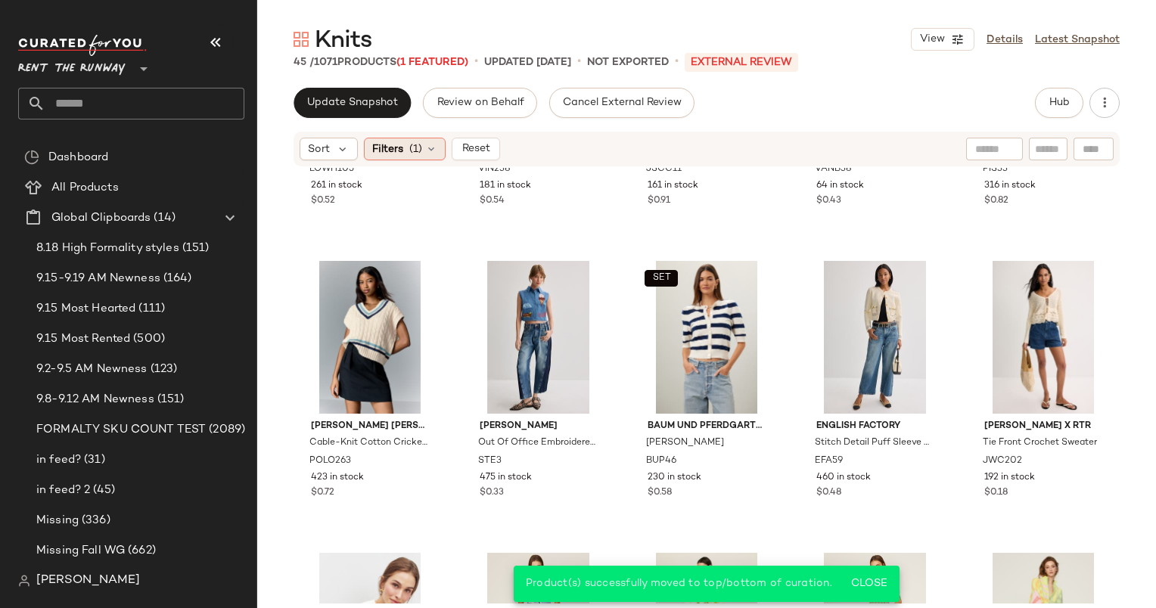
click at [400, 145] on span "Filters" at bounding box center [387, 149] width 31 height 16
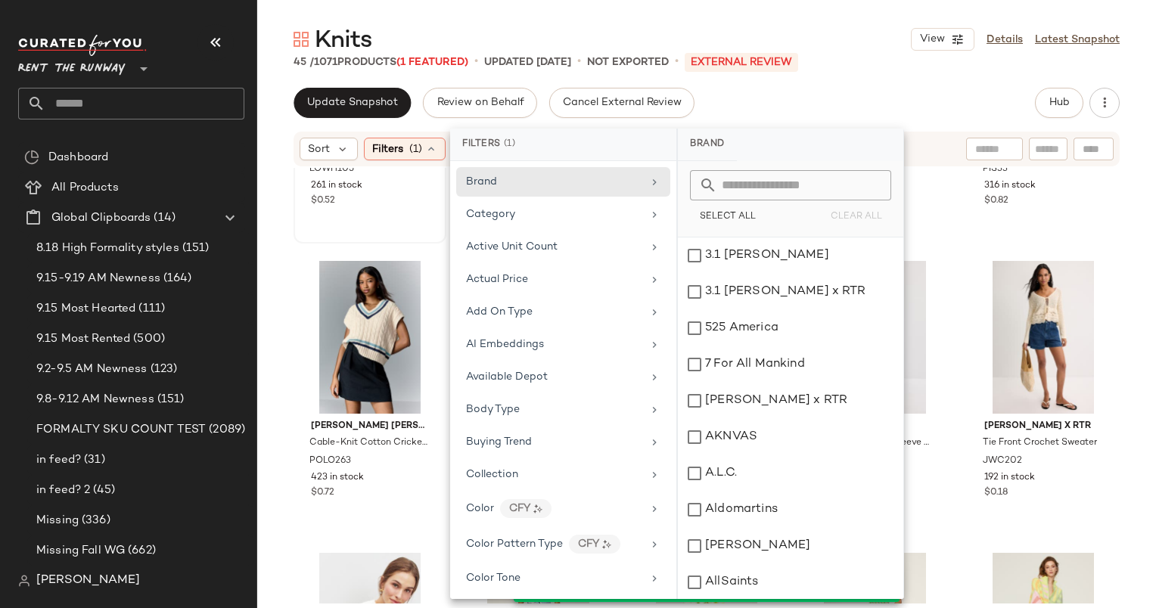
click at [387, 221] on div "#31 View Love, Whit by Whitney Port Crochet Button Shirt LOWH105 261 in stock $…" at bounding box center [370, 103] width 150 height 277
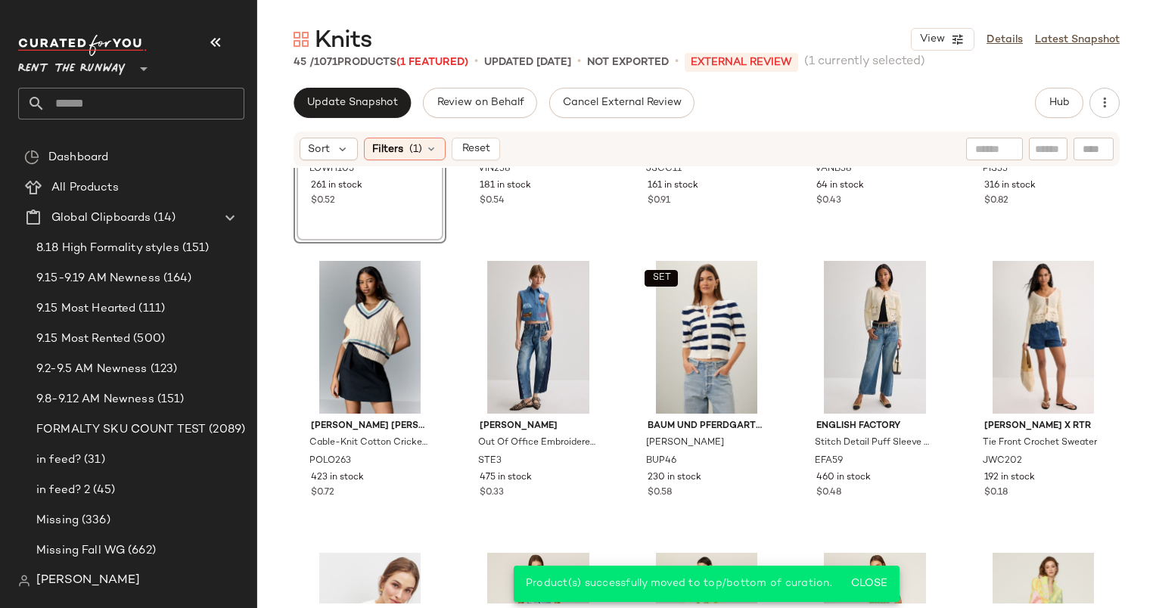
click at [343, 136] on div "Sort Filters (1) Reset" at bounding box center [706, 149] width 826 height 35
click at [347, 148] on icon at bounding box center [343, 149] width 14 height 14
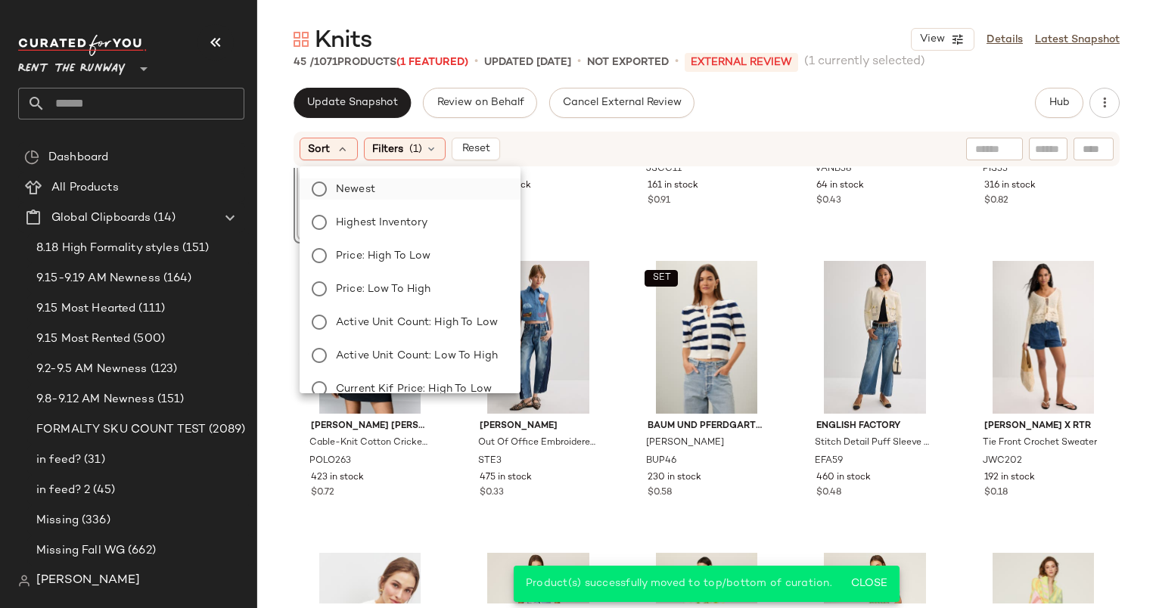
click at [384, 188] on label "Newest" at bounding box center [419, 189] width 179 height 21
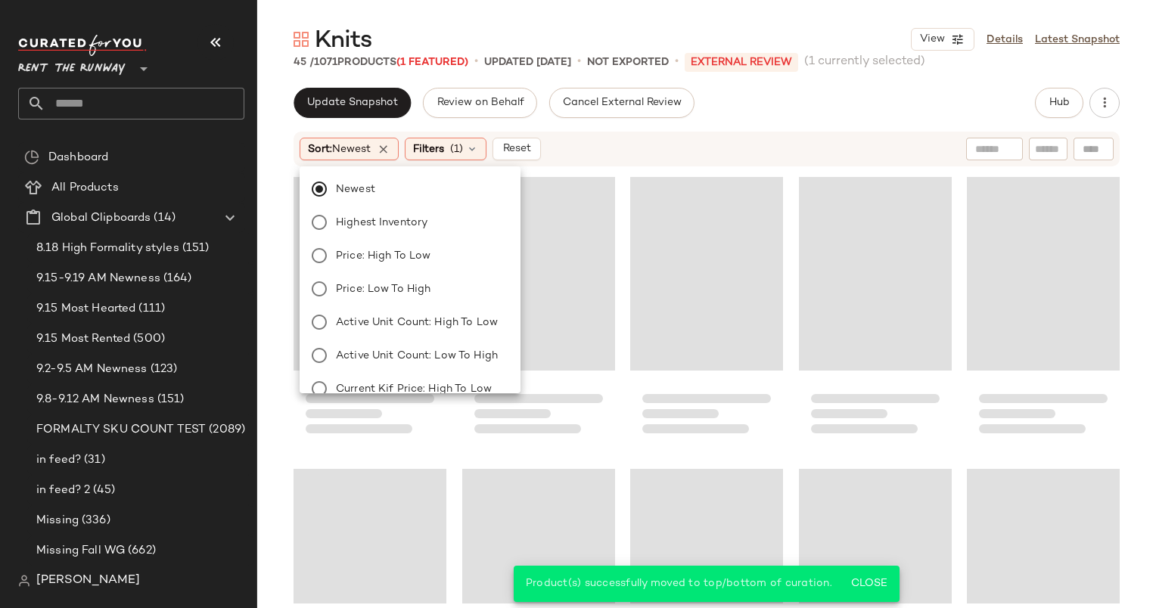
click at [651, 154] on div "Sort: Newest Filters (1) Reset" at bounding box center [608, 149] width 617 height 23
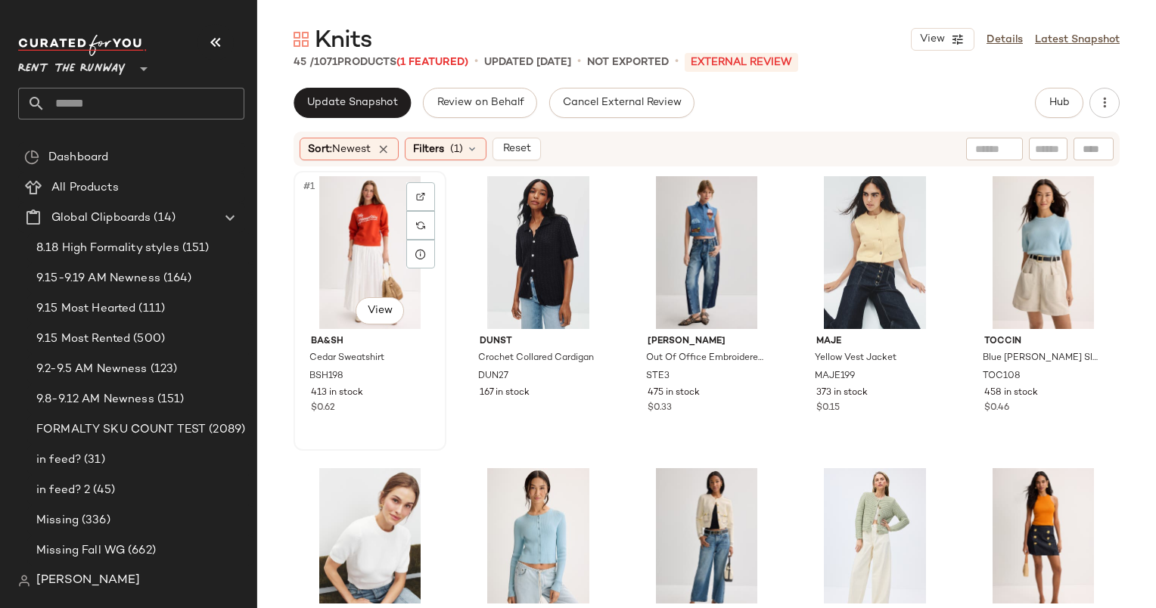
click at [327, 260] on div "#1 View" at bounding box center [370, 252] width 142 height 153
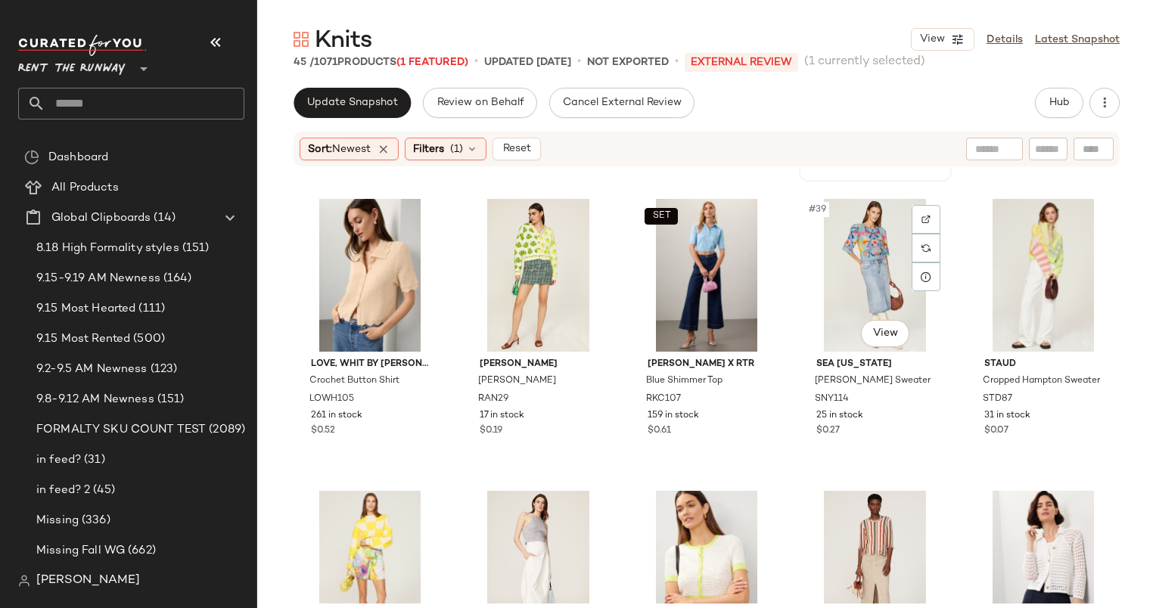
scroll to position [2033, 0]
click at [667, 260] on div "SET #38 View" at bounding box center [706, 275] width 142 height 153
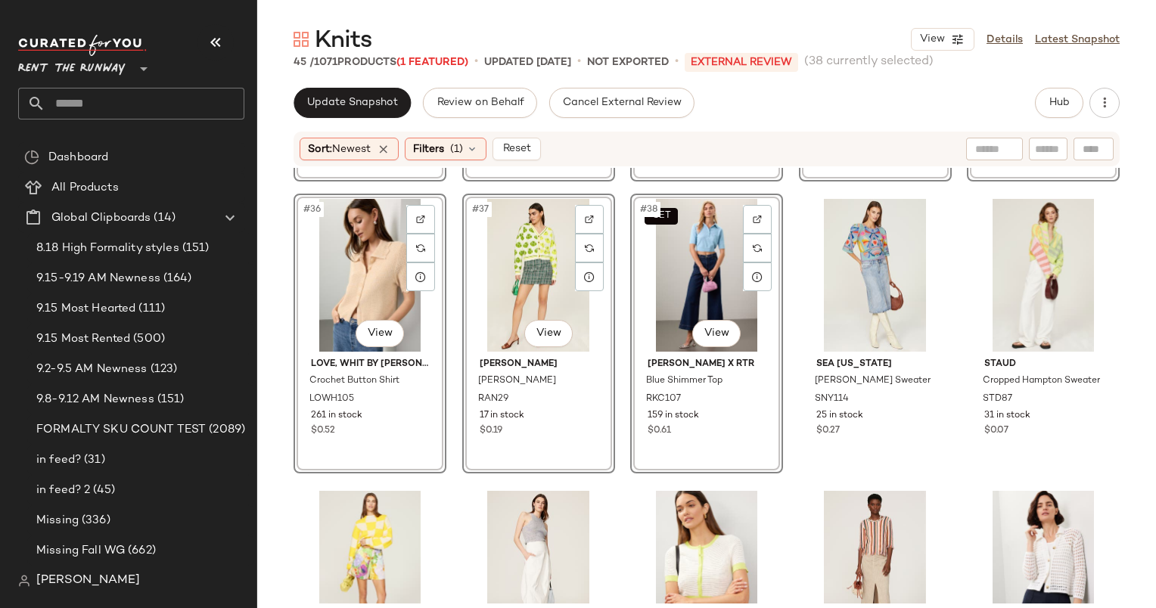
scroll to position [1725, 0]
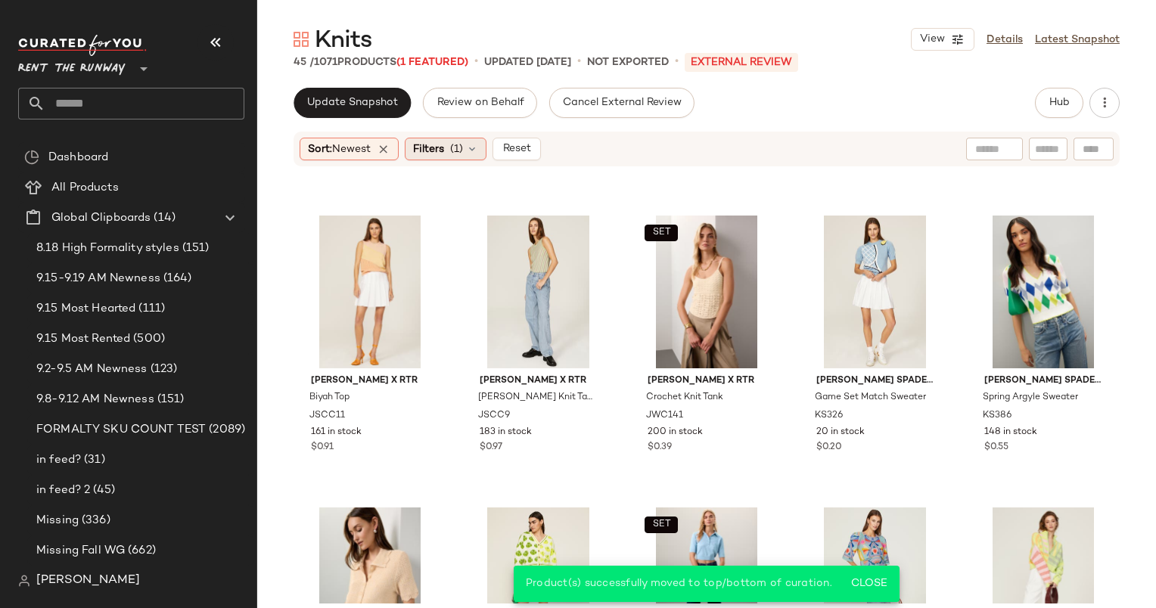
click at [421, 156] on span "Filters" at bounding box center [428, 149] width 31 height 16
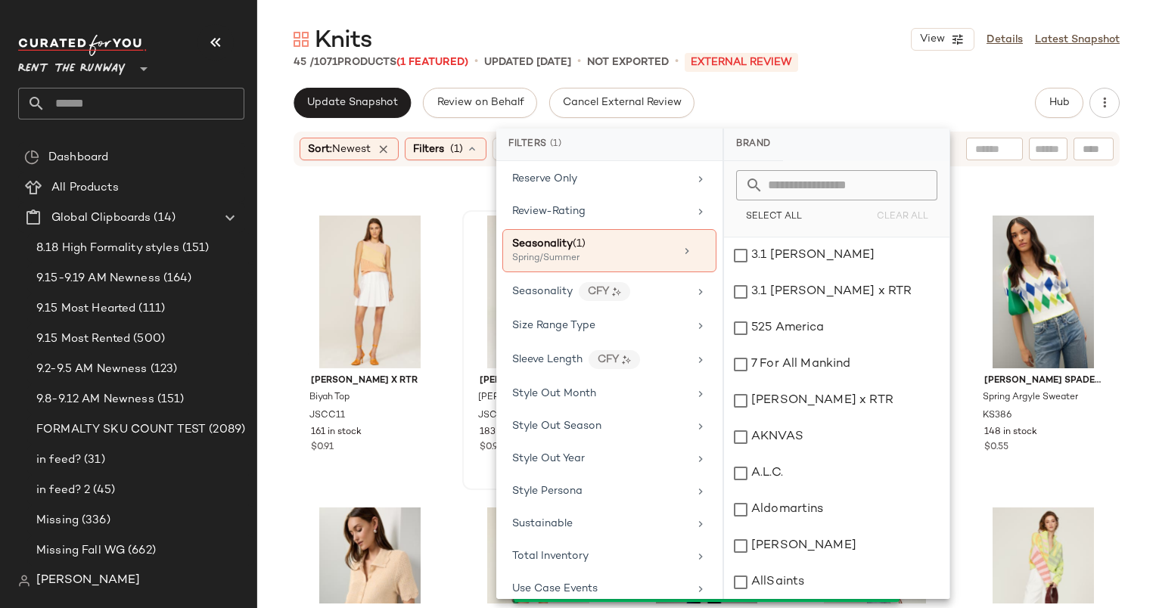
scroll to position [1803, 0]
click at [622, 251] on div "Spring/Summer" at bounding box center [587, 258] width 151 height 14
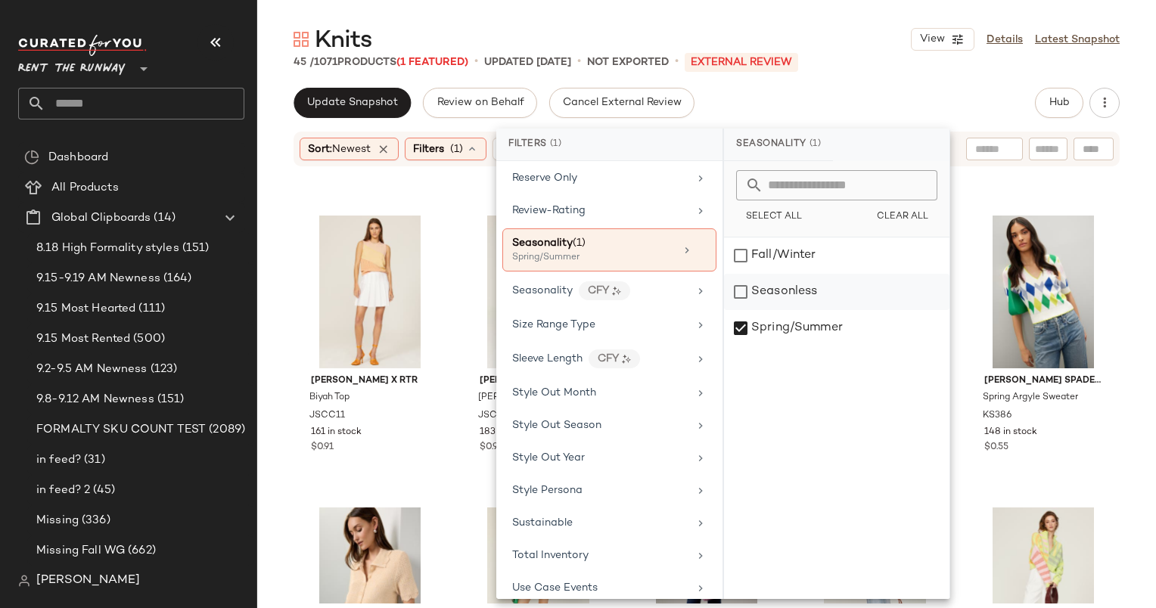
click at [808, 289] on div "Seasonless" at bounding box center [836, 292] width 225 height 36
click at [827, 326] on div "Spring/Summer" at bounding box center [836, 328] width 225 height 36
click at [826, 85] on div "Knits View Details Latest Snapshot 45 / 1071 Products (1 Featured) • updated Se…" at bounding box center [706, 316] width 899 height 584
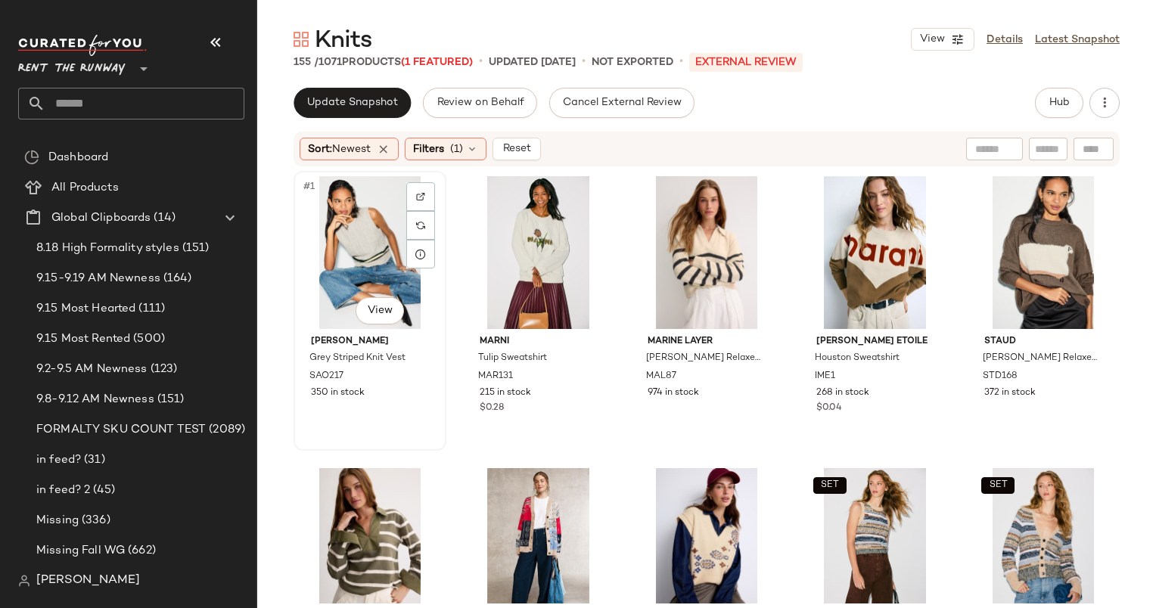
click at [368, 203] on div "#1 View" at bounding box center [370, 252] width 142 height 153
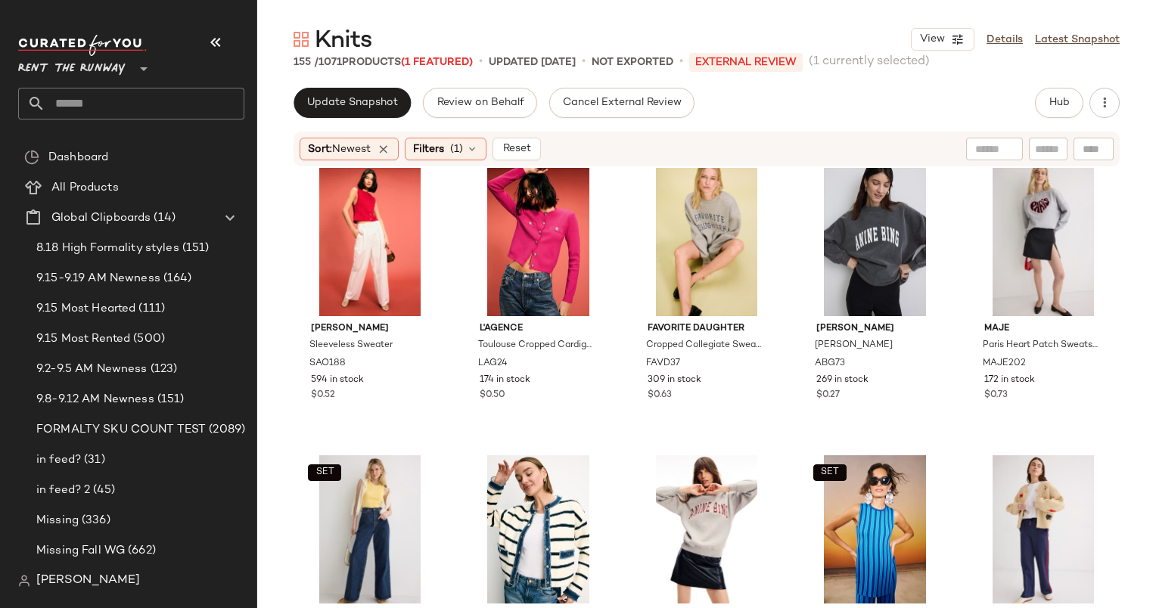
scroll to position [2650, 0]
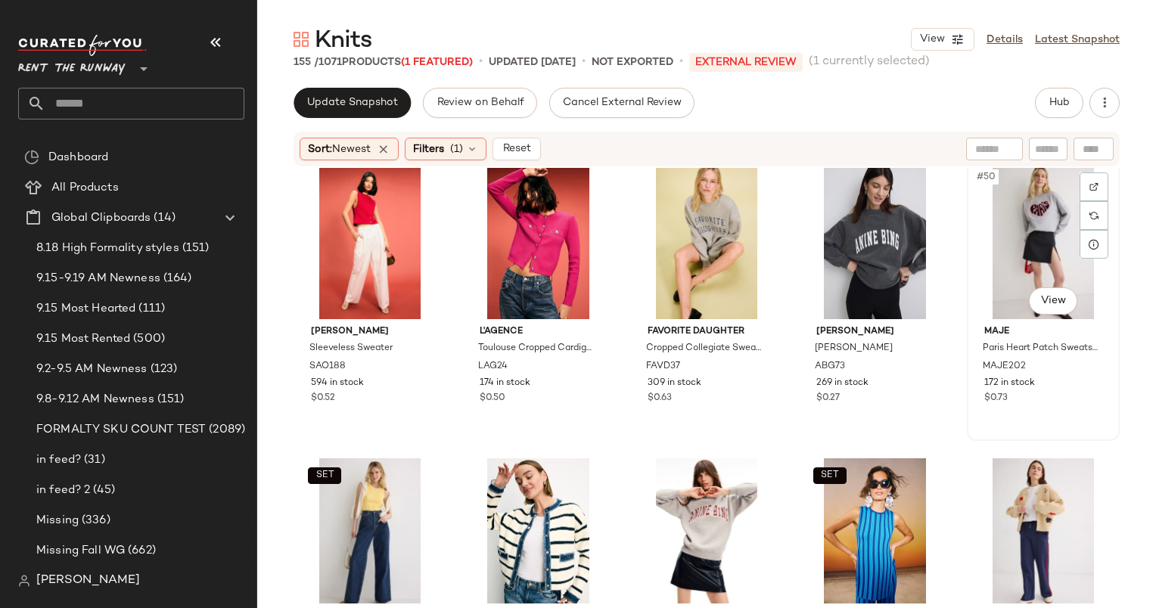
click at [1041, 221] on div "#50 View" at bounding box center [1043, 242] width 142 height 153
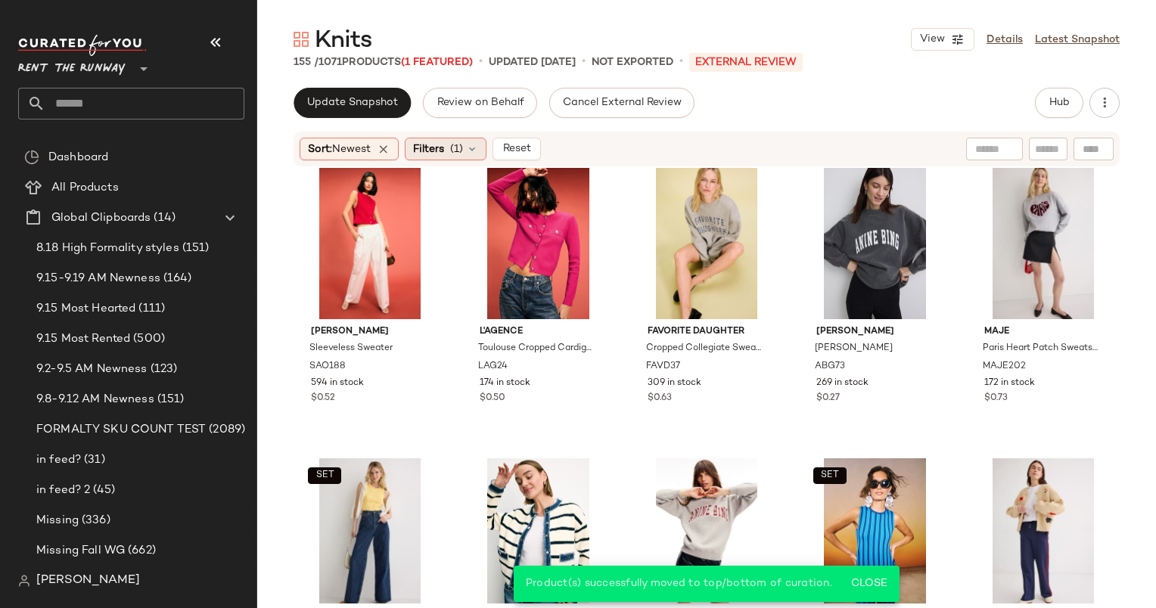
click at [437, 154] on span "Filters" at bounding box center [428, 149] width 31 height 16
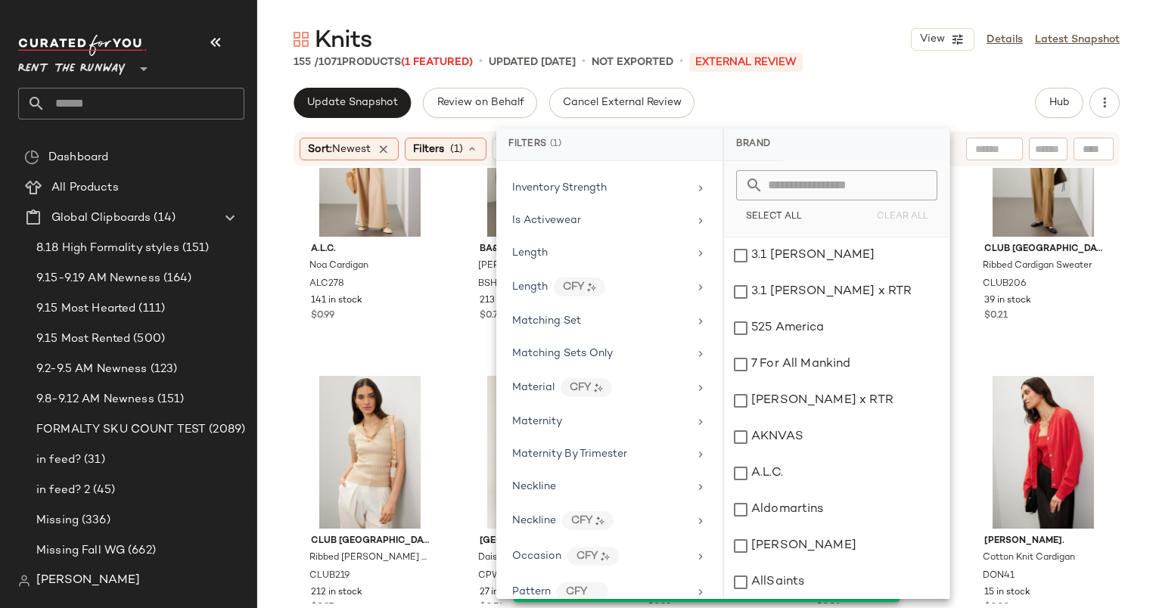
scroll to position [1651, 0]
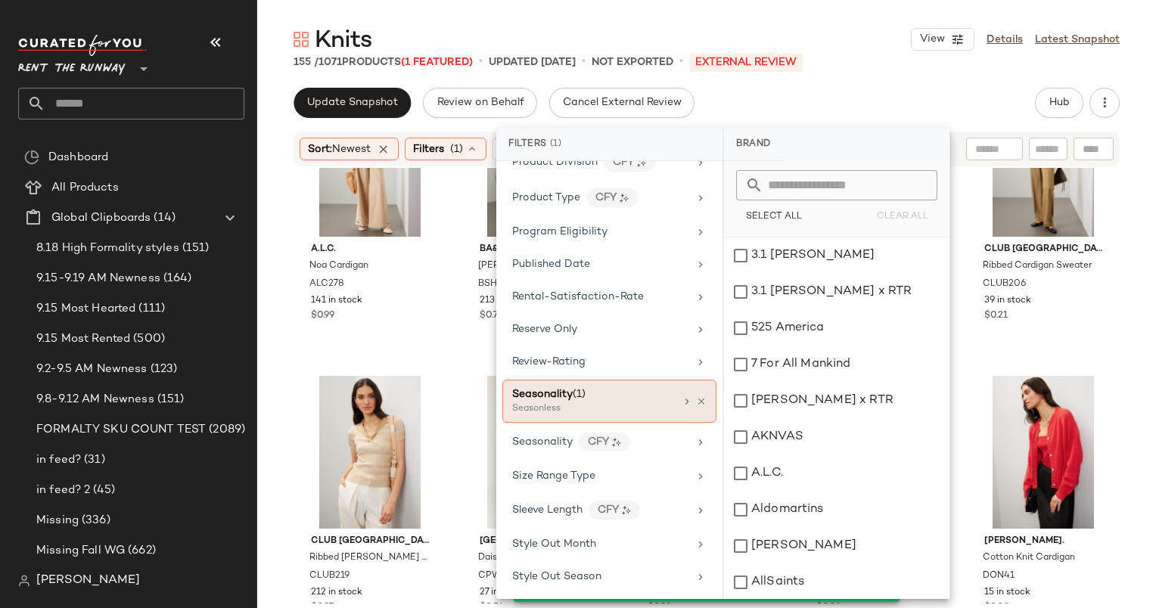
click at [567, 402] on div "Seasonless" at bounding box center [587, 409] width 151 height 14
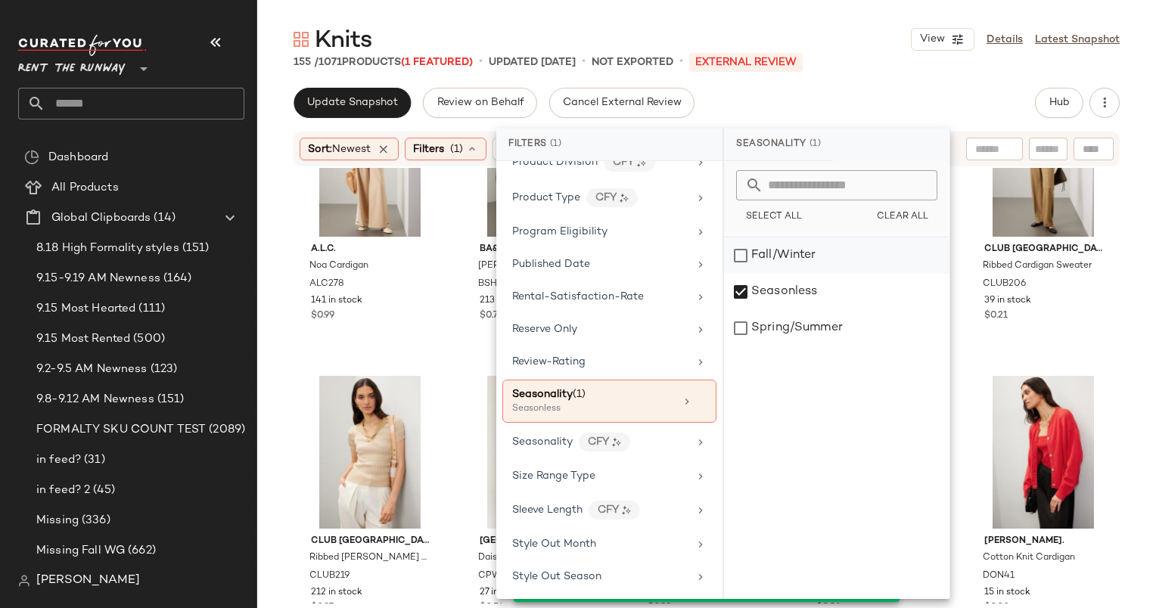
click at [814, 253] on div "Fall/Winter" at bounding box center [836, 256] width 225 height 36
click at [821, 290] on div "Seasonless" at bounding box center [836, 292] width 225 height 36
click at [814, 107] on div "Update Snapshot Review on Behalf Cancel External Review Hub" at bounding box center [706, 103] width 826 height 30
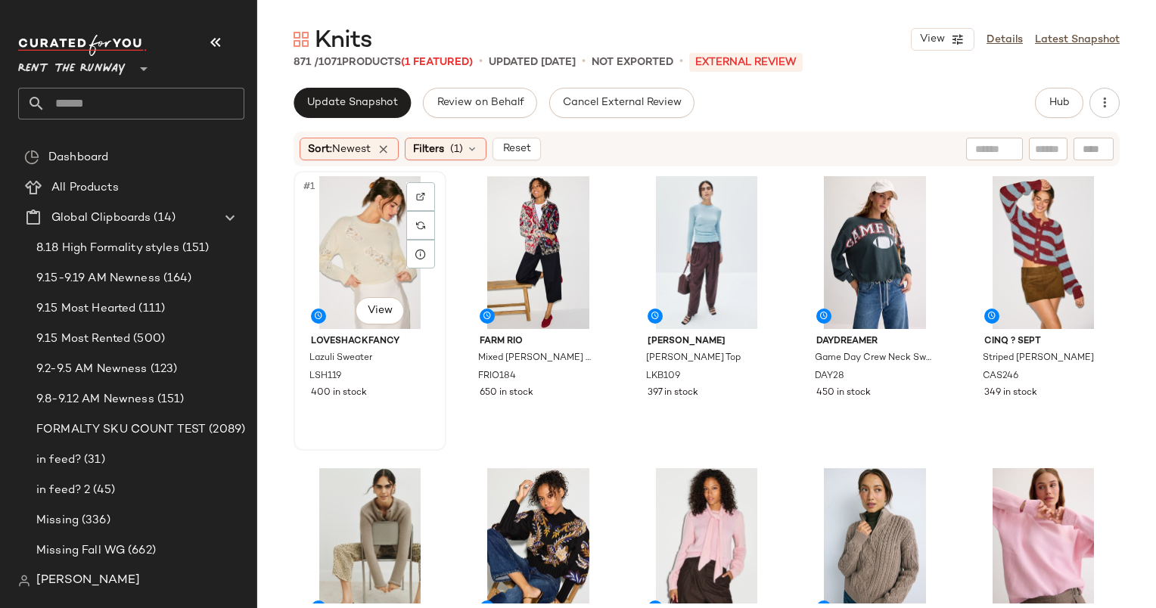
click at [366, 206] on div "#1 View" at bounding box center [370, 252] width 142 height 153
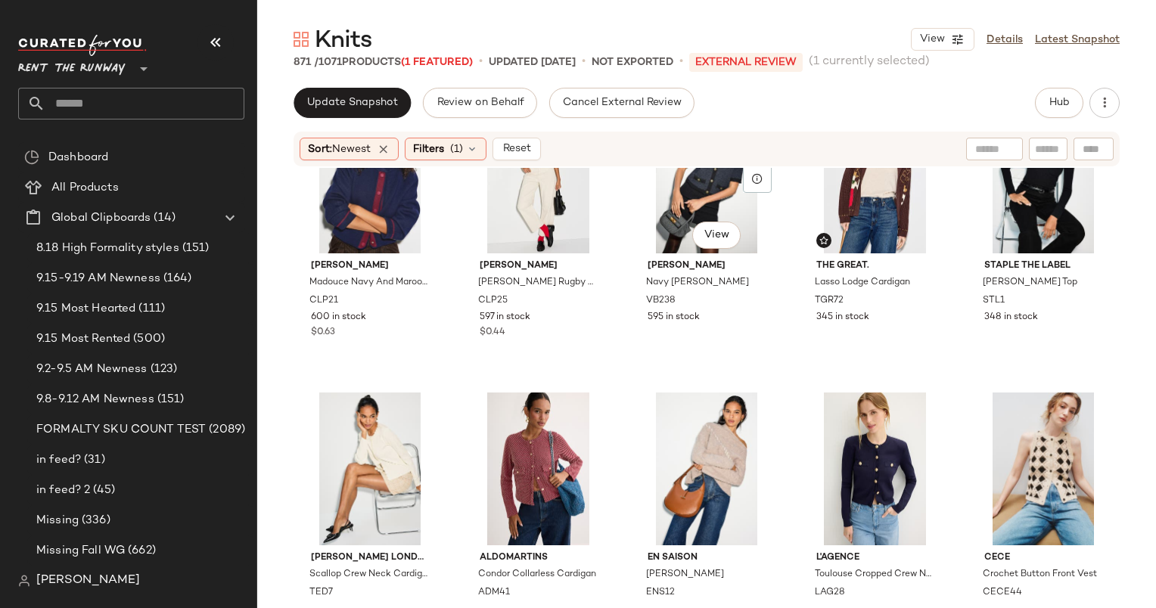
scroll to position [1542, 0]
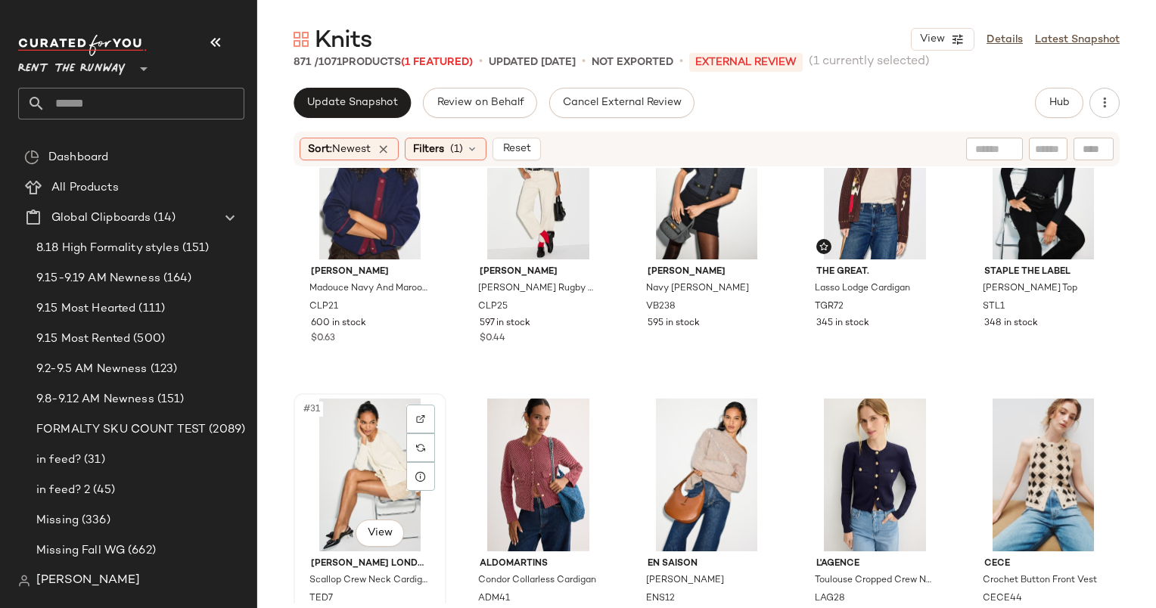
click at [326, 432] on div "#31 View" at bounding box center [370, 475] width 142 height 153
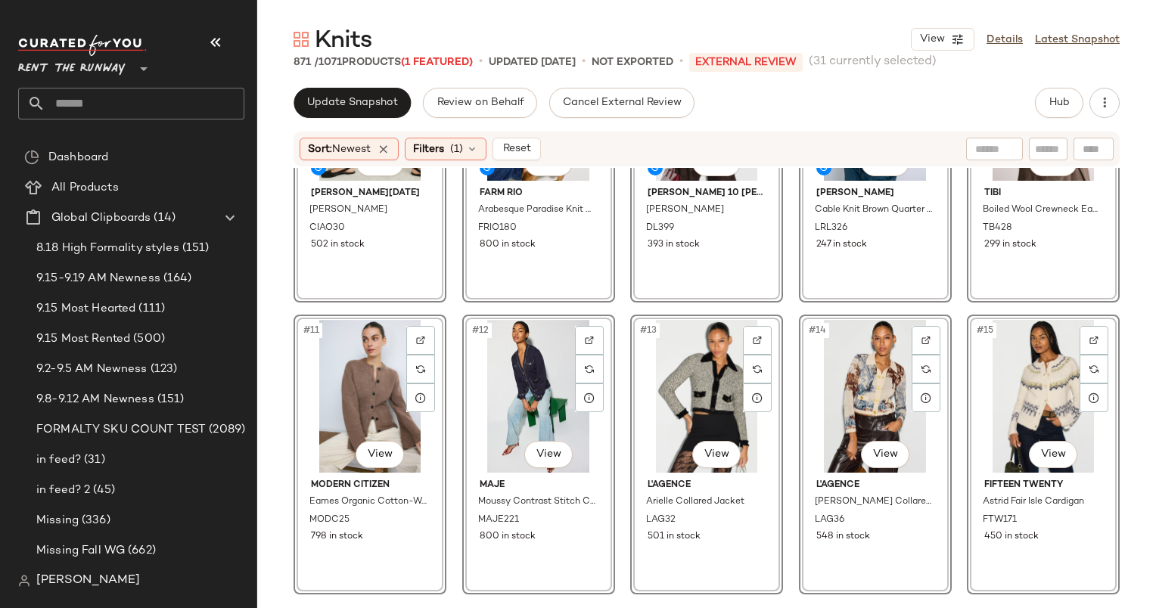
scroll to position [445, 0]
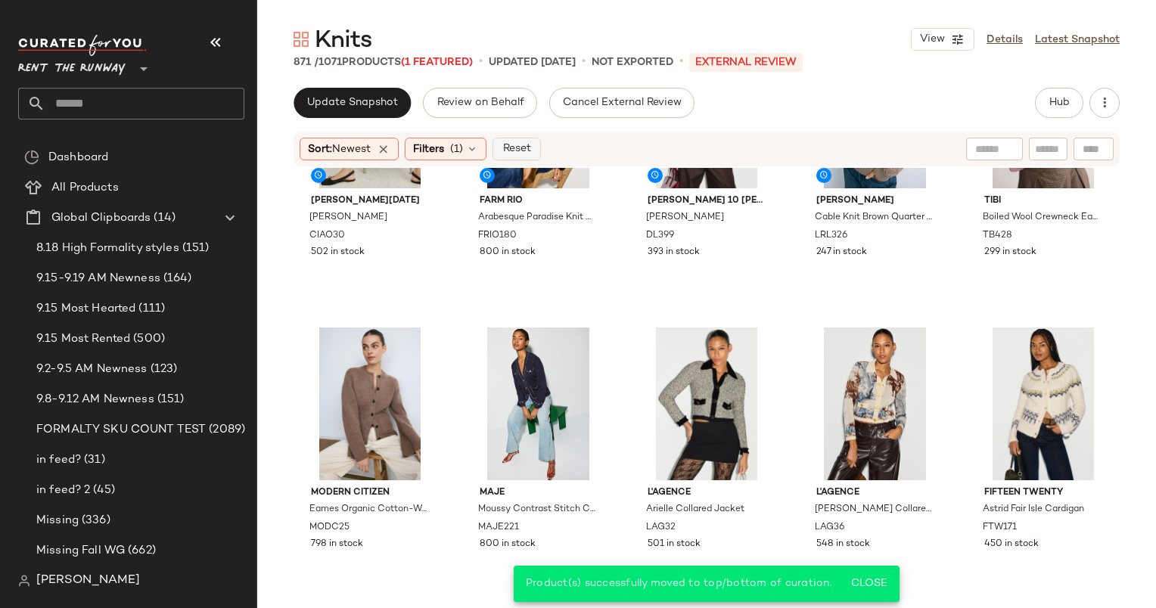
click at [530, 151] on span "Reset" at bounding box center [516, 149] width 29 height 12
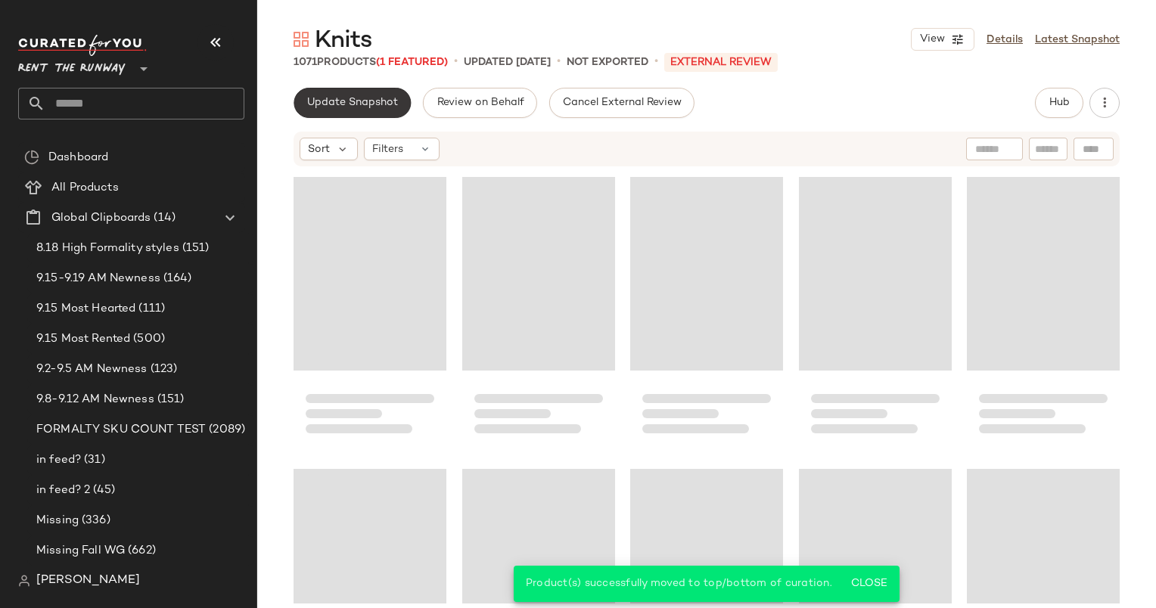
click at [351, 102] on span "Update Snapshot" at bounding box center [352, 103] width 92 height 12
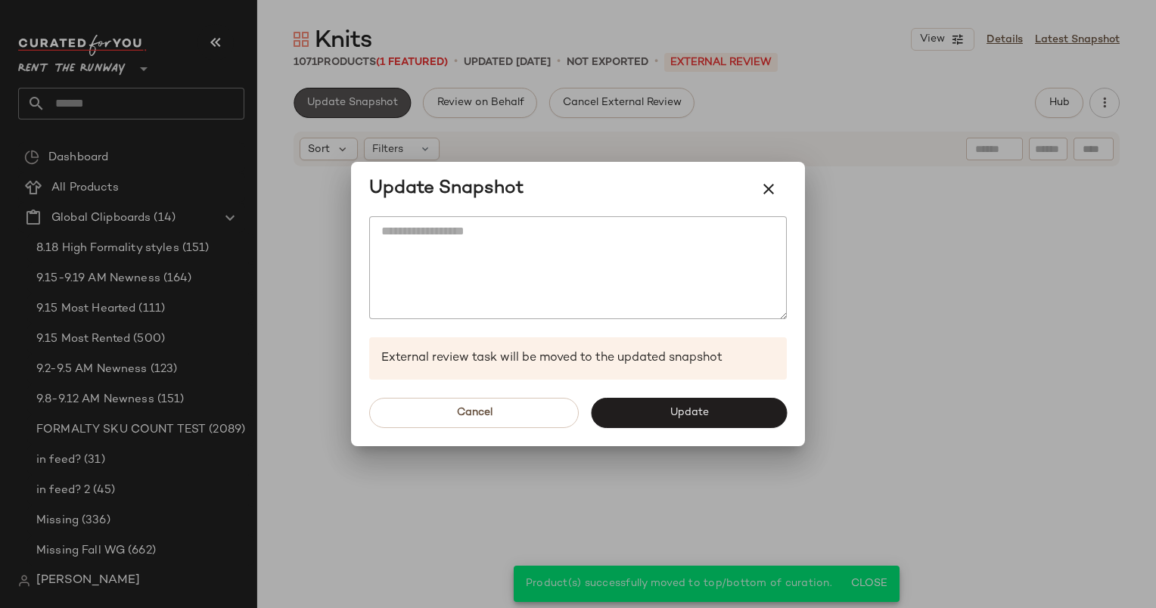
scroll to position [1752, 0]
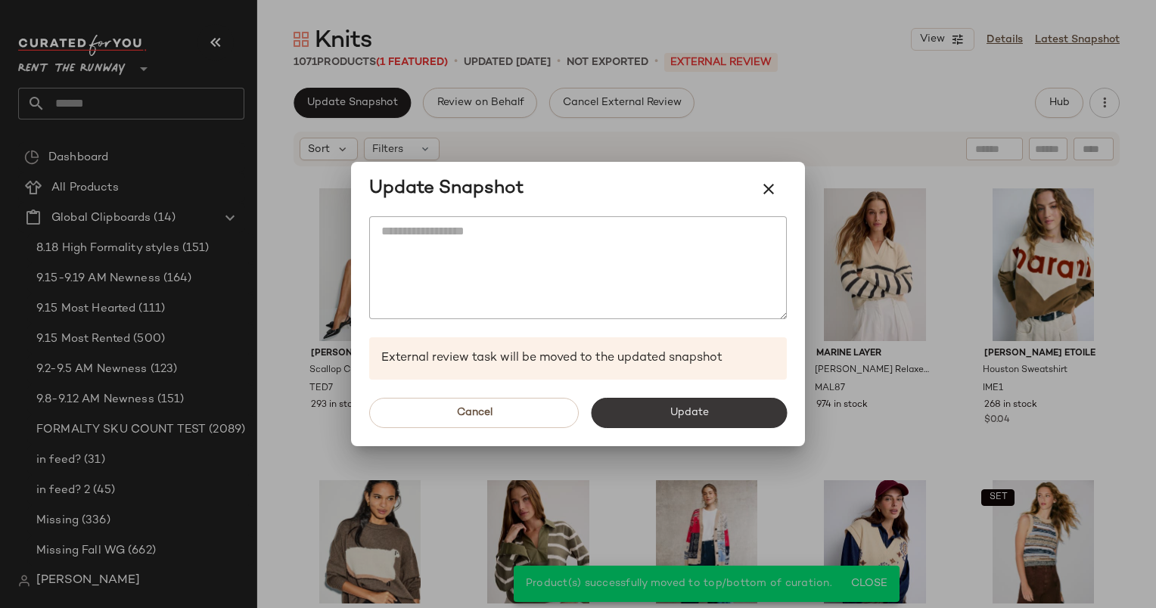
click at [674, 407] on span "Update" at bounding box center [688, 413] width 39 height 12
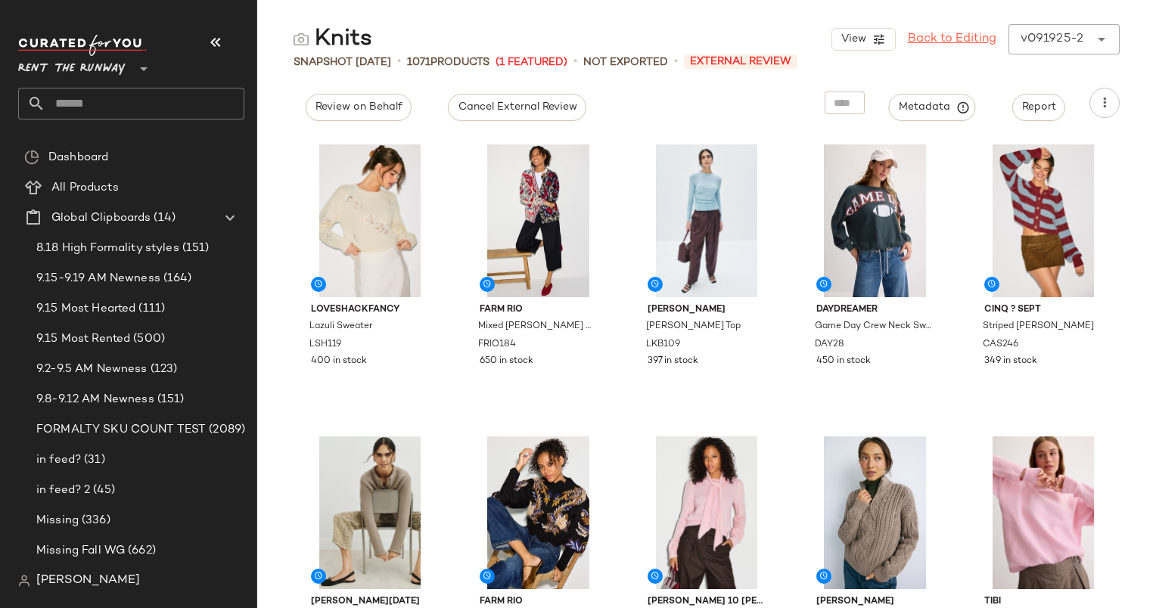
click at [953, 33] on link "Back to Editing" at bounding box center [952, 39] width 89 height 18
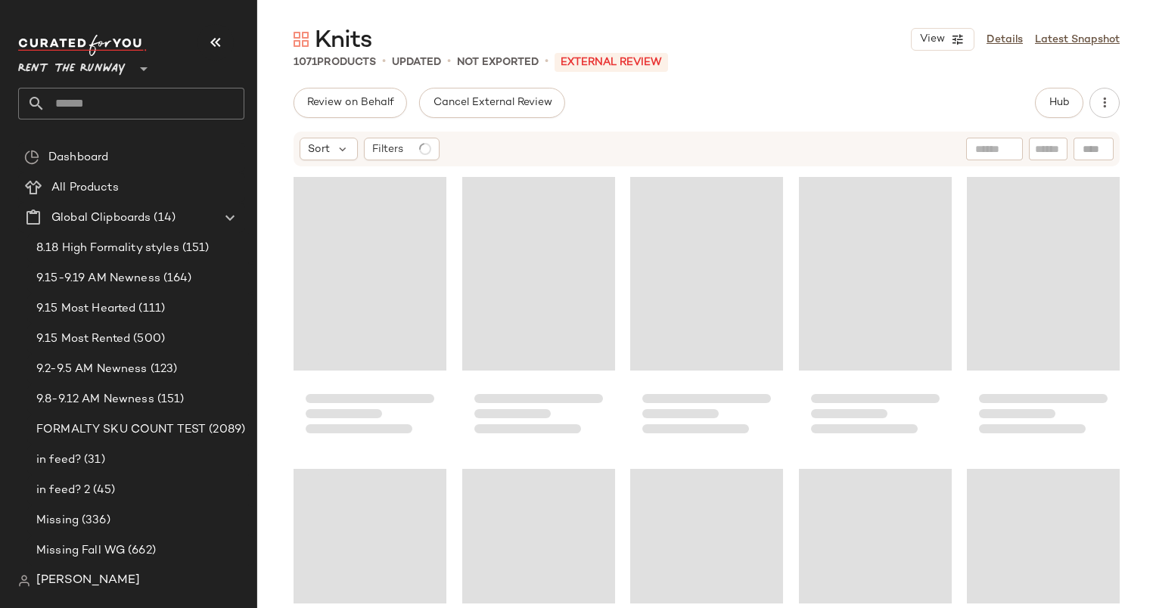
scroll to position [1752, 0]
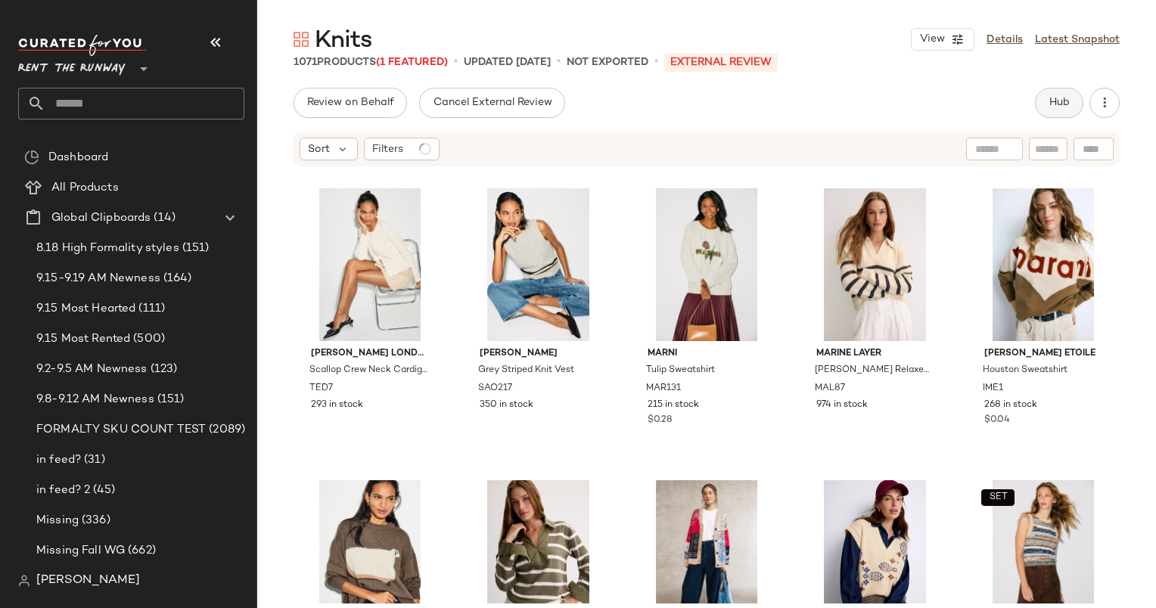
click at [1064, 100] on span "Hub" at bounding box center [1058, 103] width 21 height 12
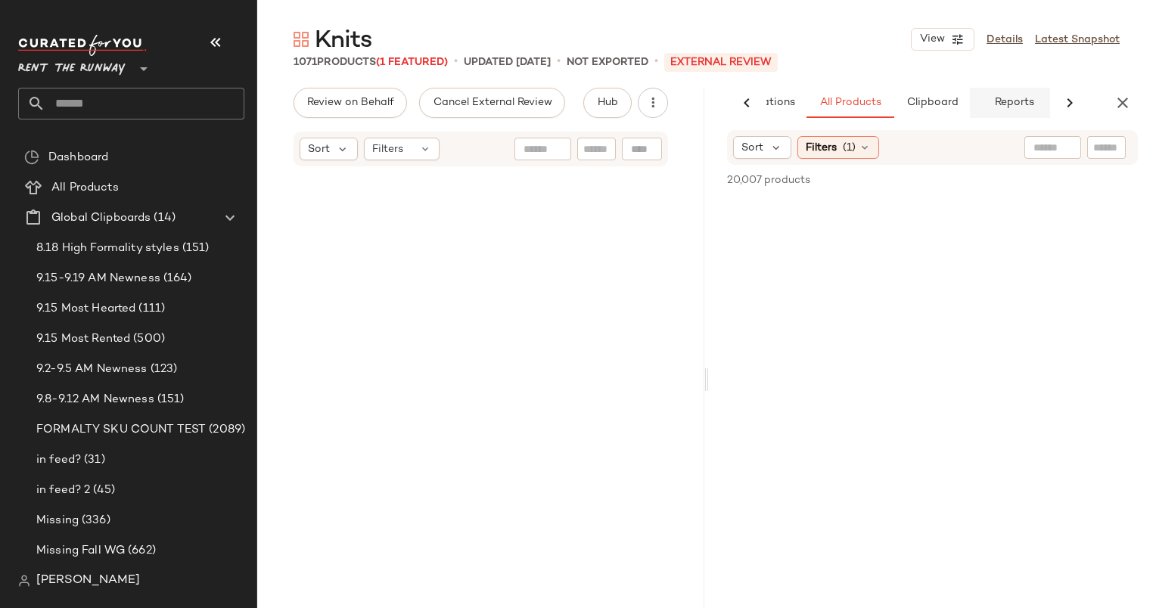
scroll to position [439, 0]
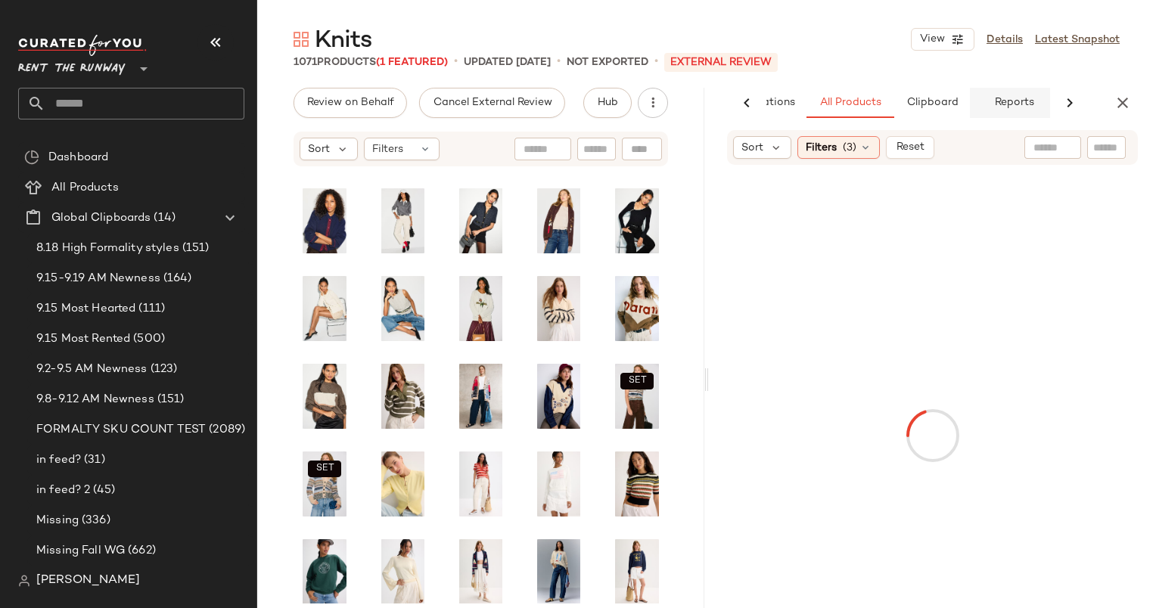
click at [985, 106] on button "Reports" at bounding box center [1014, 103] width 88 height 30
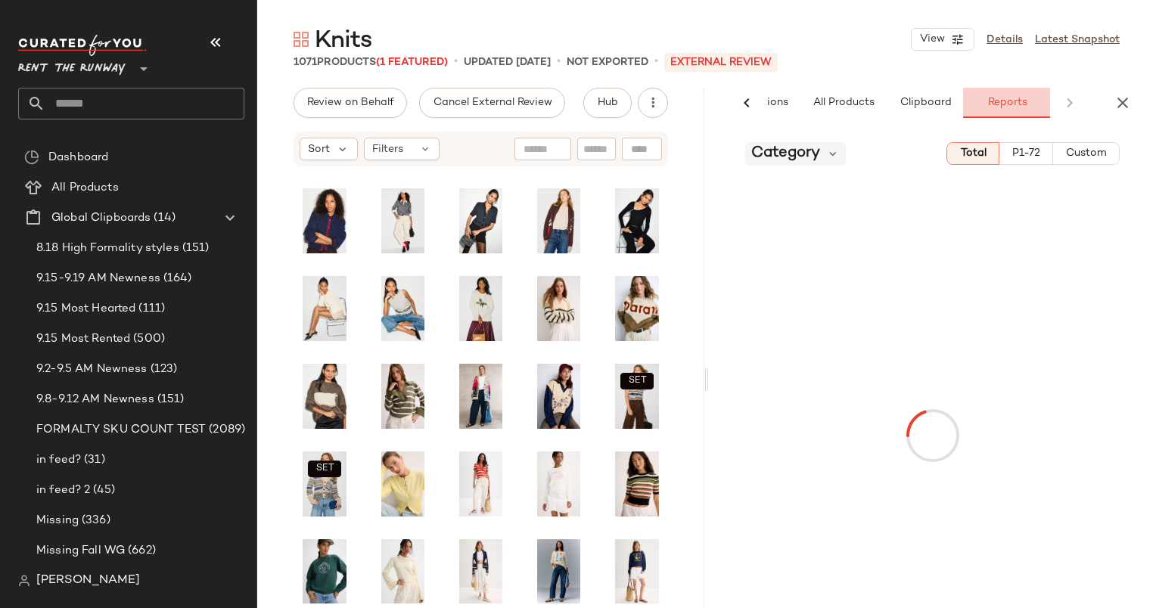
scroll to position [0, 100]
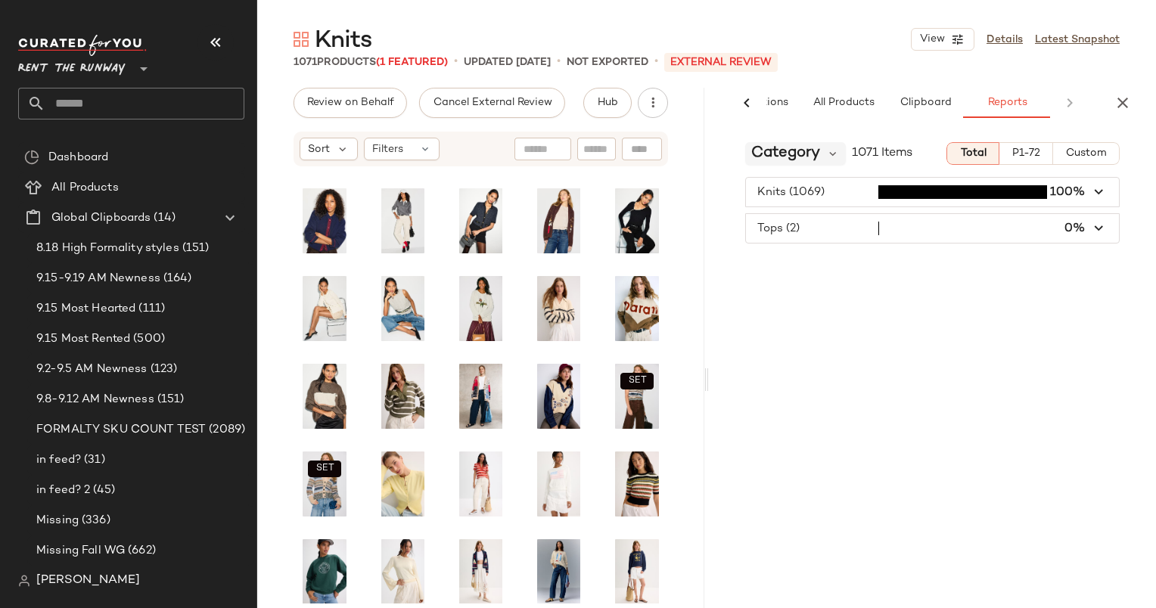
click at [784, 158] on span "Category" at bounding box center [785, 153] width 69 height 23
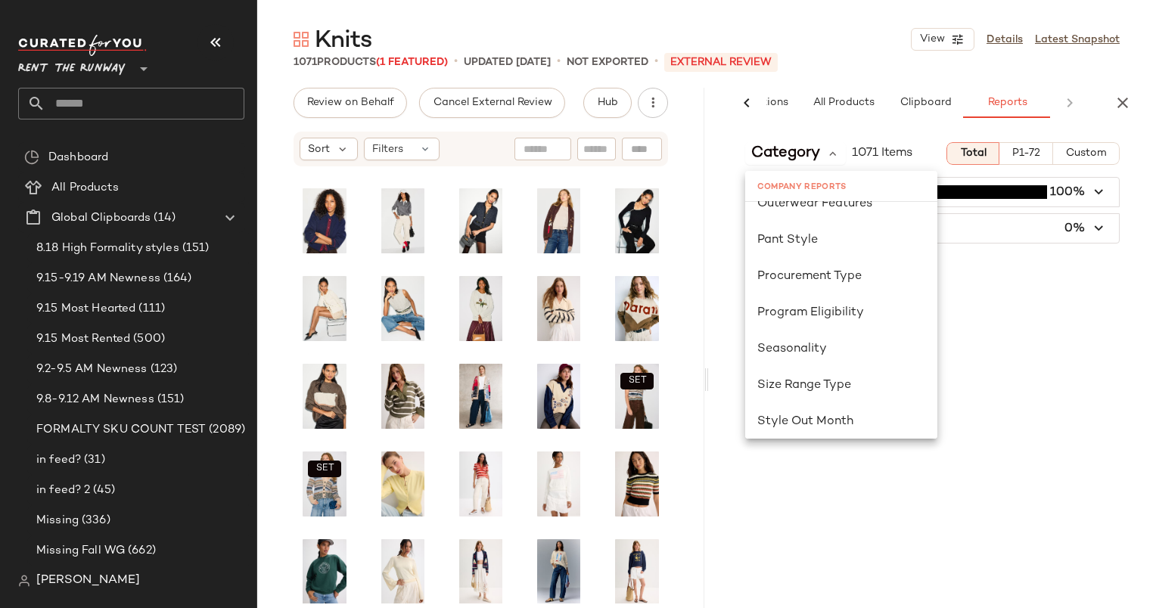
scroll to position [861, 0]
click at [846, 336] on div "Seasonality" at bounding box center [841, 348] width 192 height 36
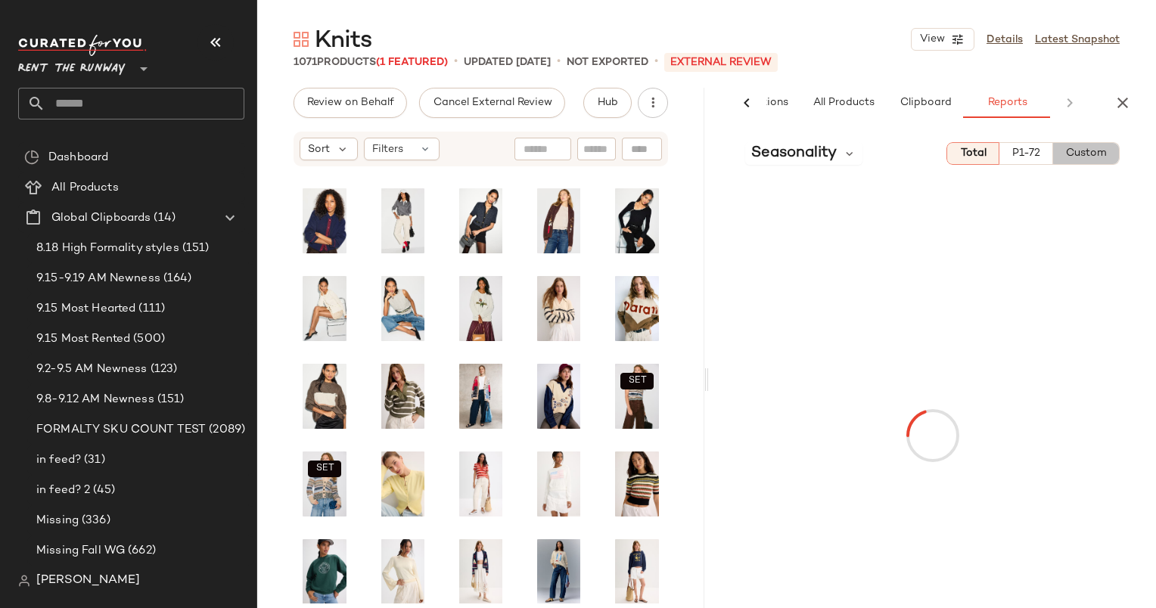
click at [1112, 149] on button "Custom" at bounding box center [1086, 153] width 67 height 23
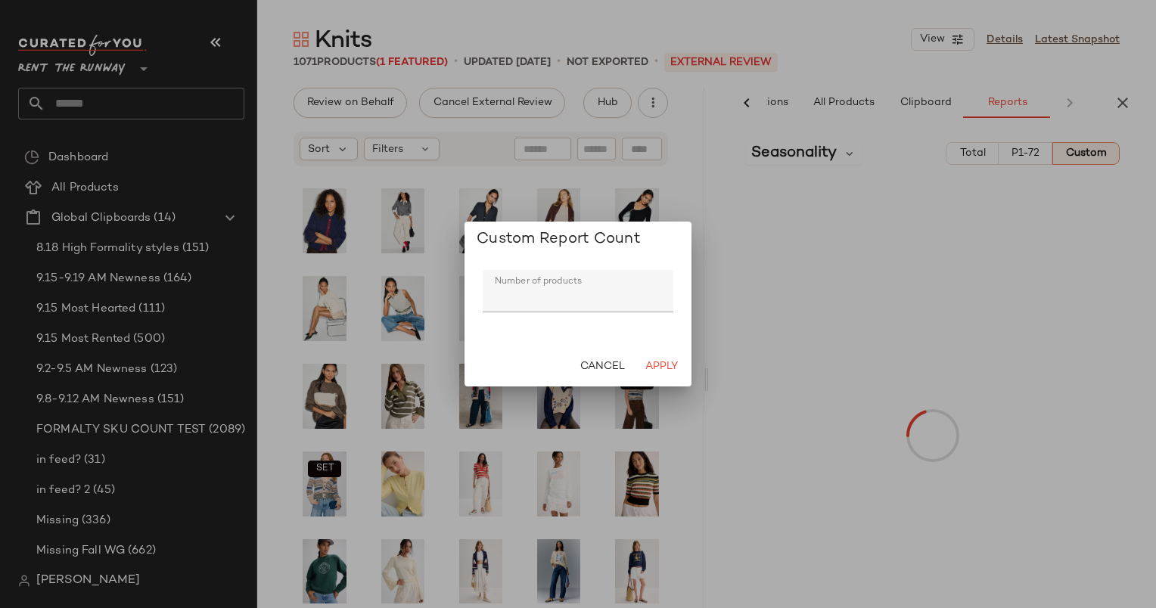
click at [669, 381] on div "Cancel Apply" at bounding box center [577, 366] width 227 height 39
click at [660, 370] on span "Apply" at bounding box center [660, 367] width 33 height 12
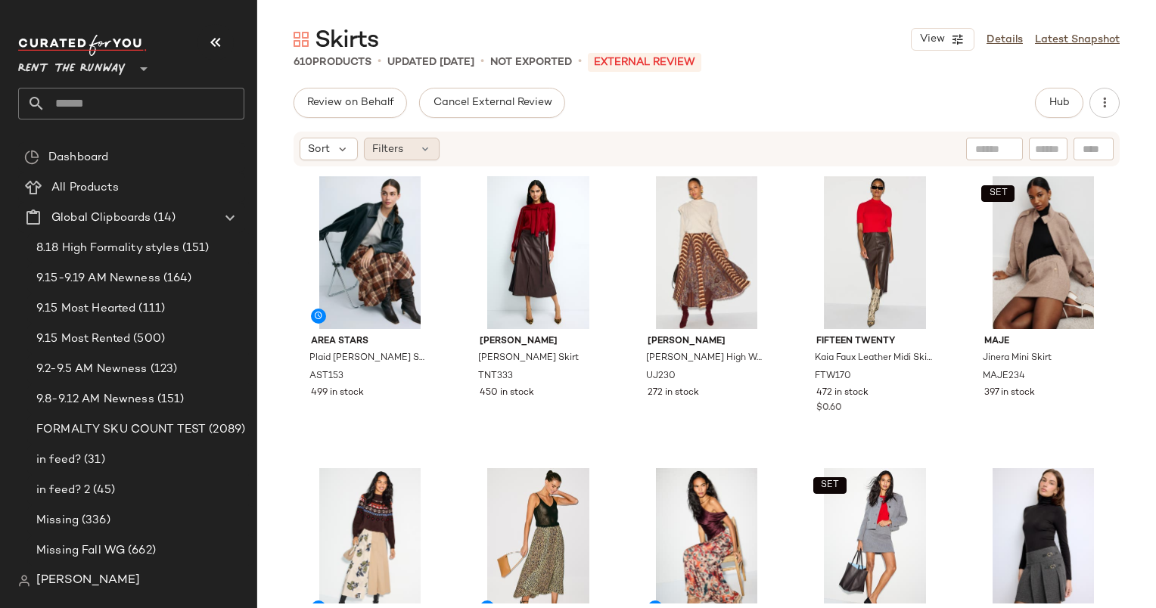
click at [403, 146] on div "Filters" at bounding box center [402, 149] width 76 height 23
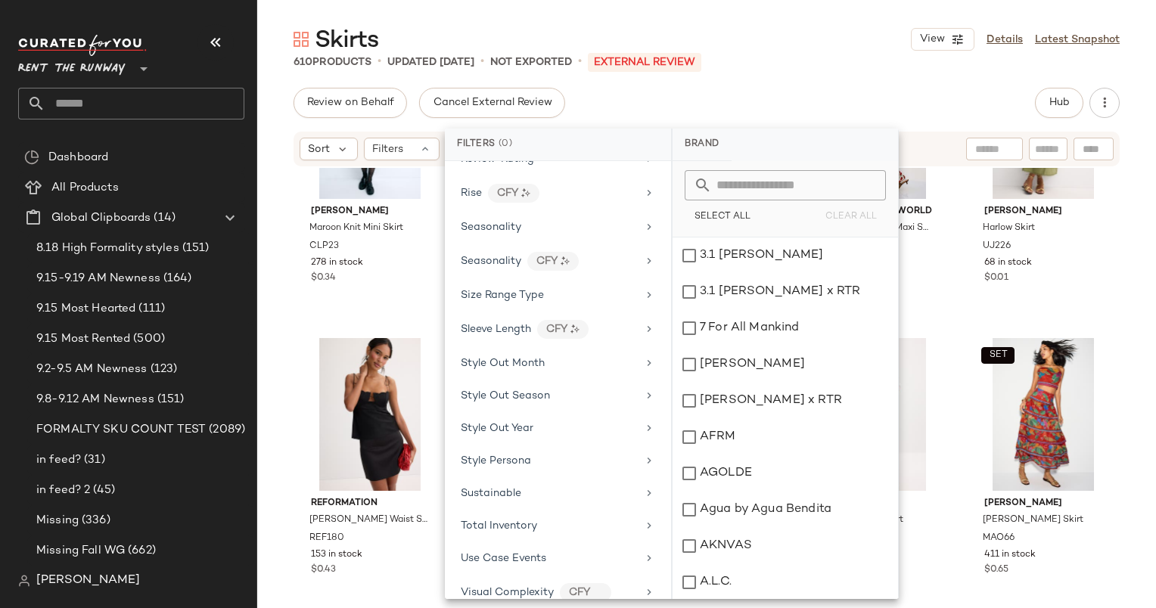
scroll to position [1823, 0]
click at [532, 218] on div "Seasonality" at bounding box center [549, 226] width 176 height 16
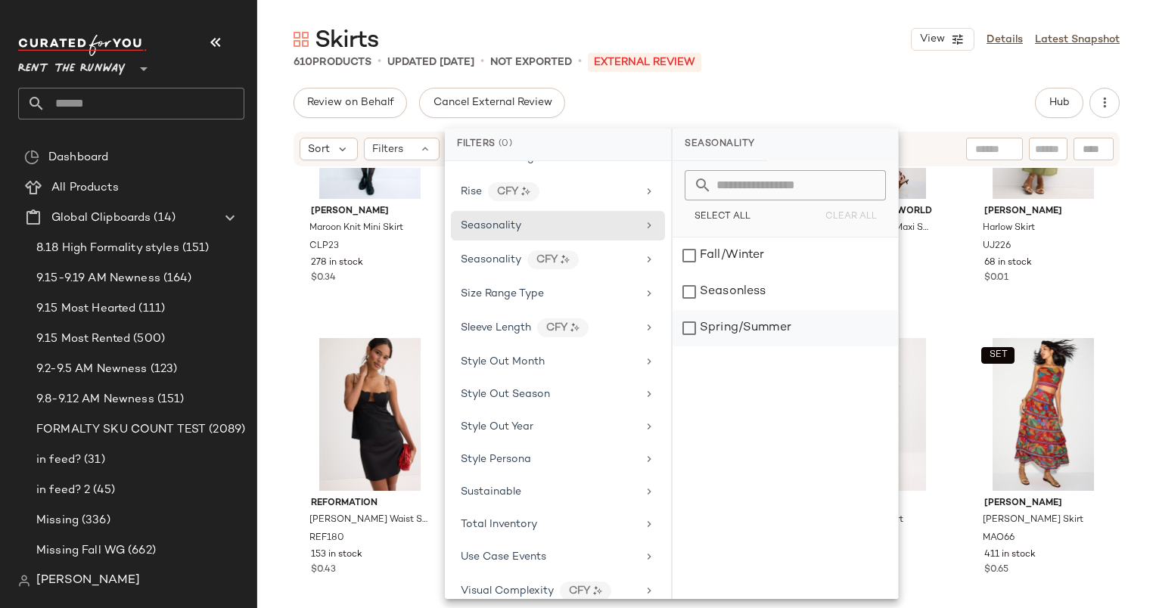
click at [767, 318] on div "Spring/Summer" at bounding box center [784, 328] width 225 height 36
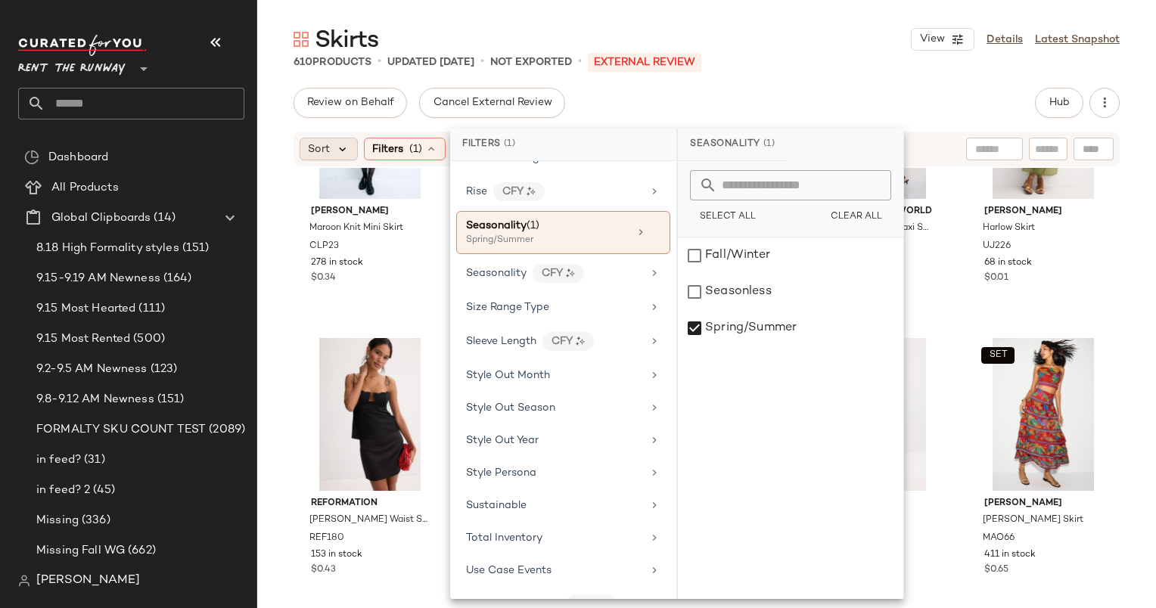
click at [348, 154] on icon at bounding box center [343, 149] width 14 height 14
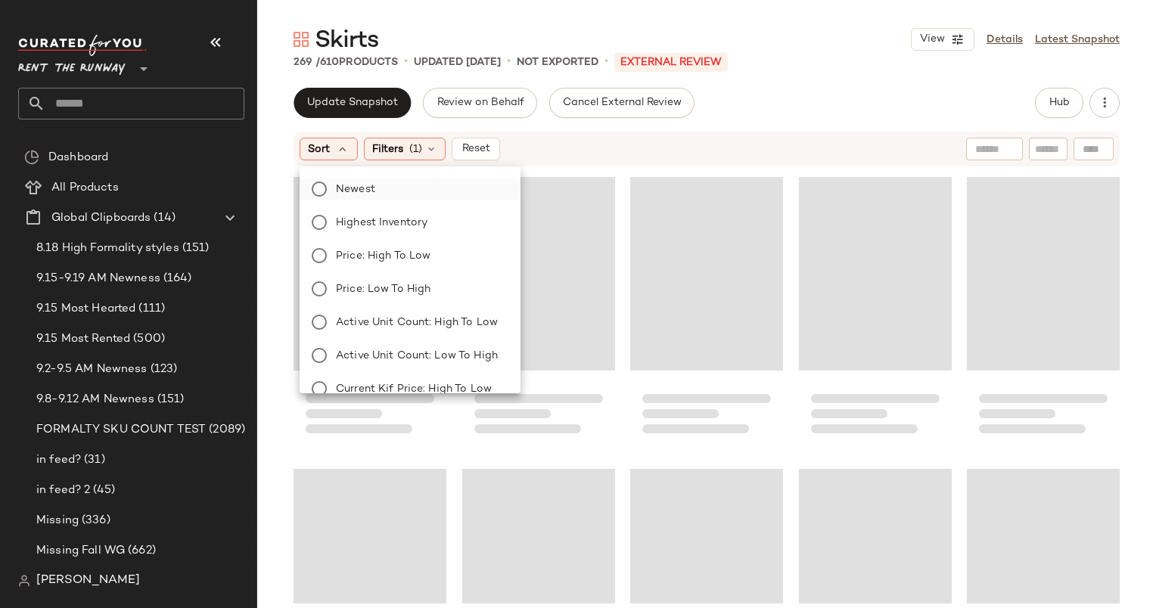
click at [369, 191] on span "Newest" at bounding box center [355, 190] width 39 height 16
click at [594, 158] on div "Sort: Newest Filters (1) Reset" at bounding box center [608, 149] width 617 height 23
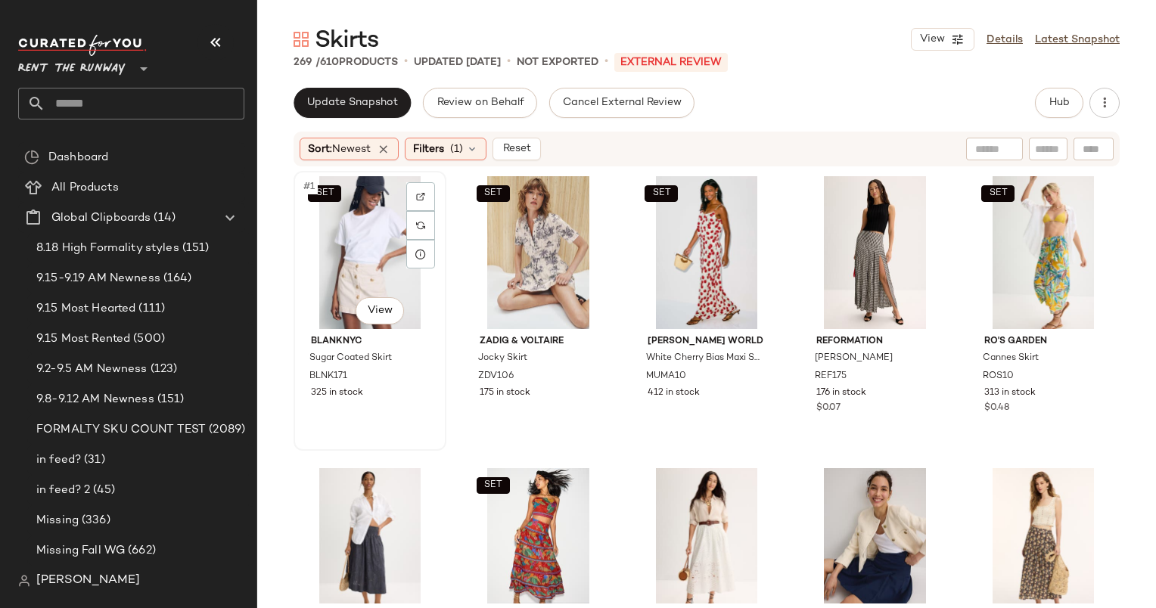
click at [365, 220] on div "SET #1 View" at bounding box center [370, 252] width 142 height 153
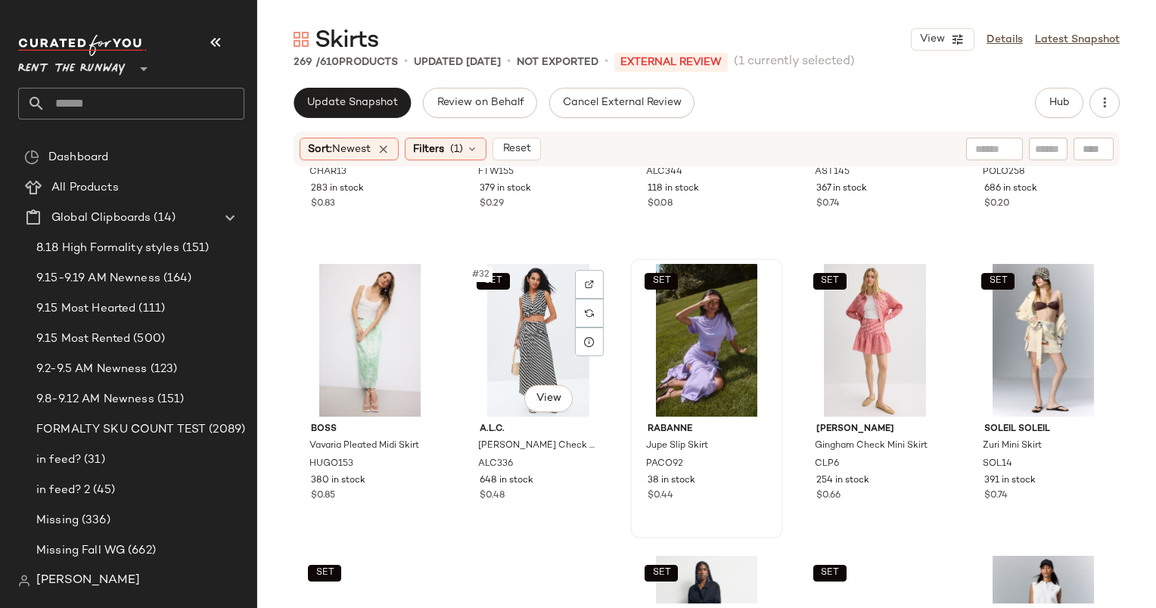
scroll to position [1691, 0]
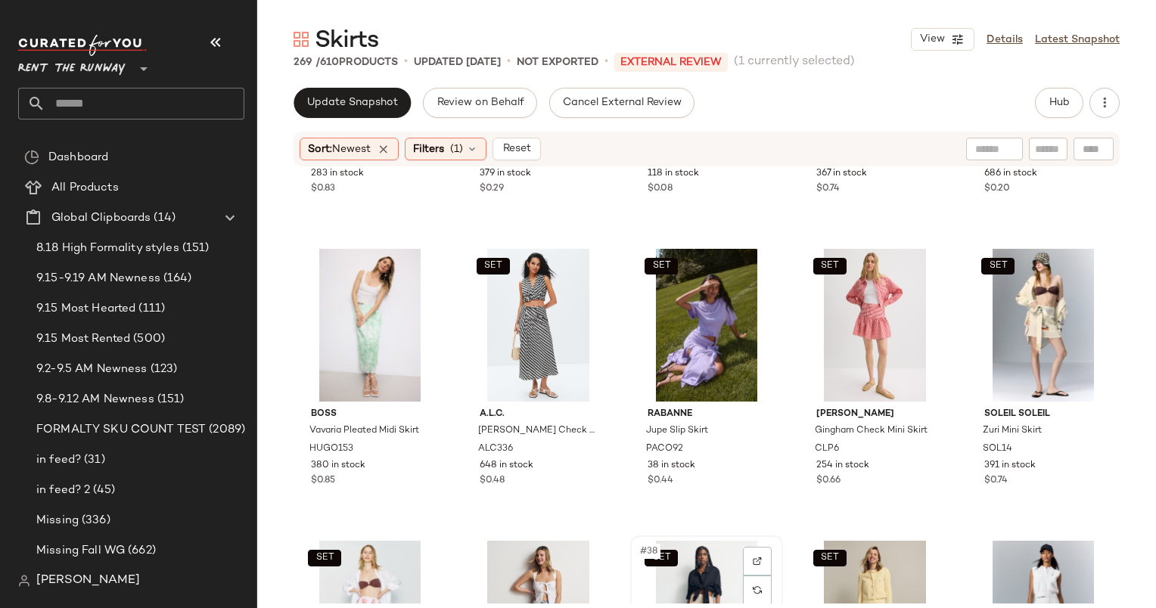
click at [681, 578] on div "SET #38 View" at bounding box center [706, 617] width 142 height 153
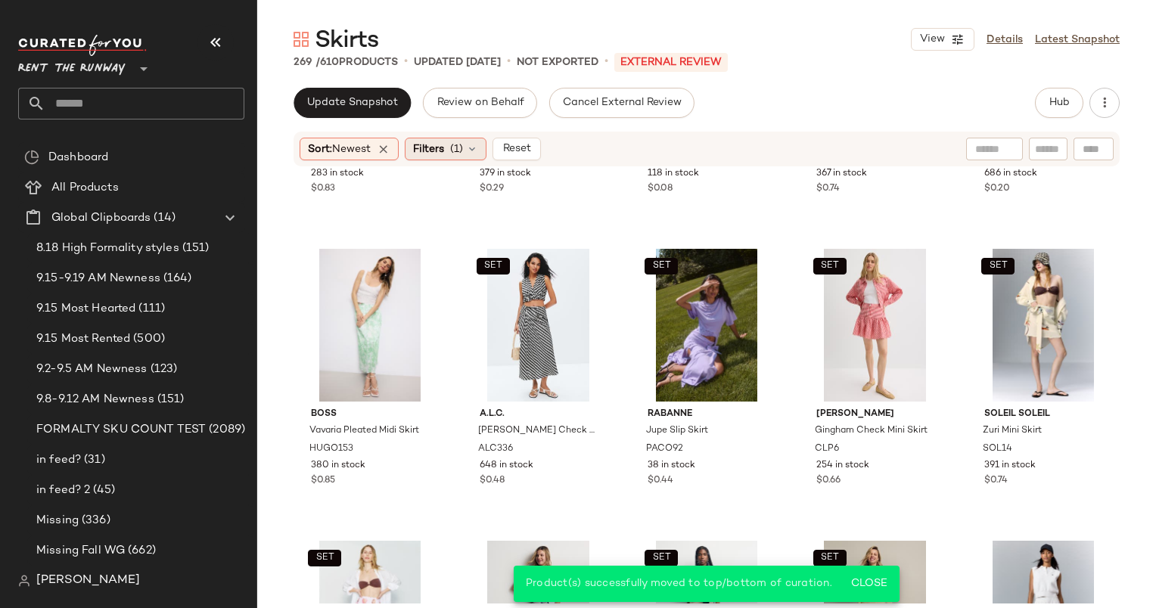
click at [431, 141] on span "Filters" at bounding box center [428, 149] width 31 height 16
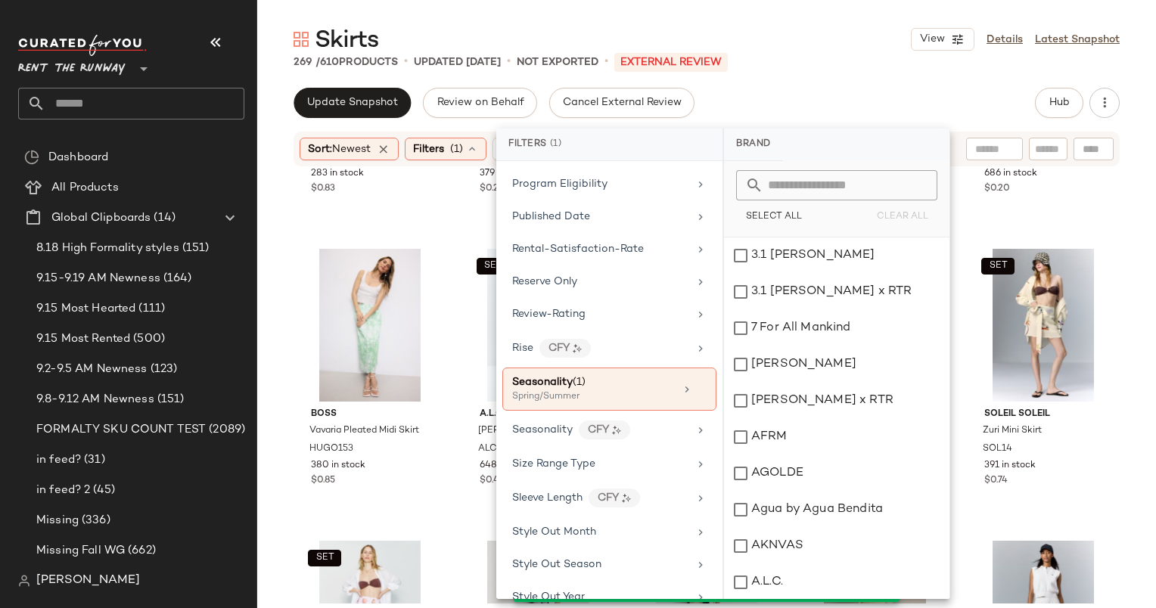
scroll to position [1800, 0]
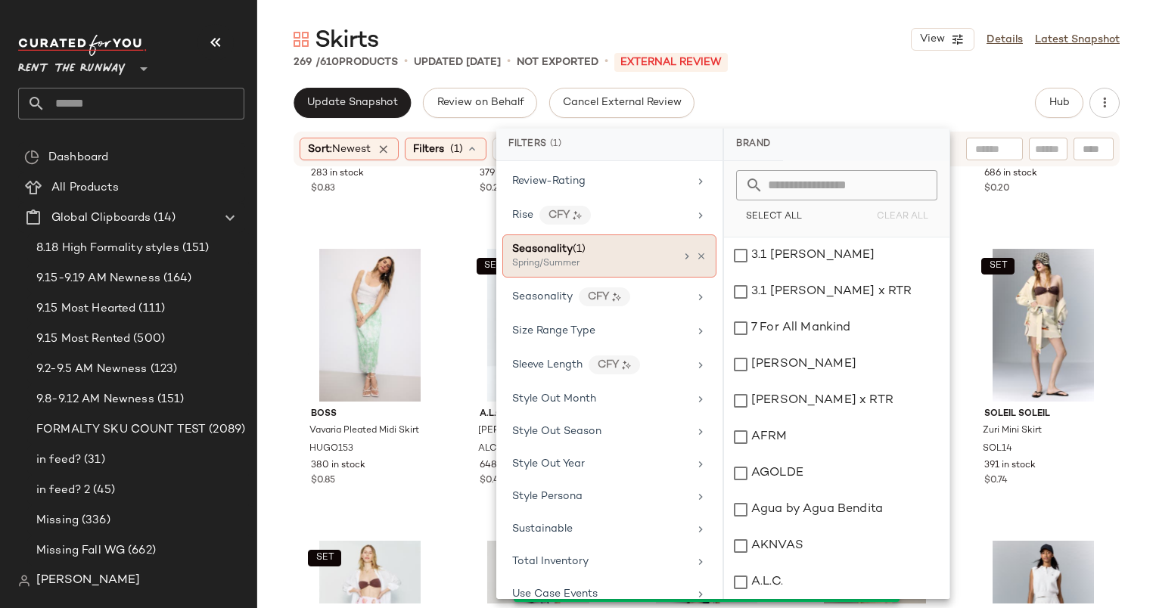
click at [595, 234] on div "Seasonality (1) Spring/Summer" at bounding box center [609, 255] width 214 height 43
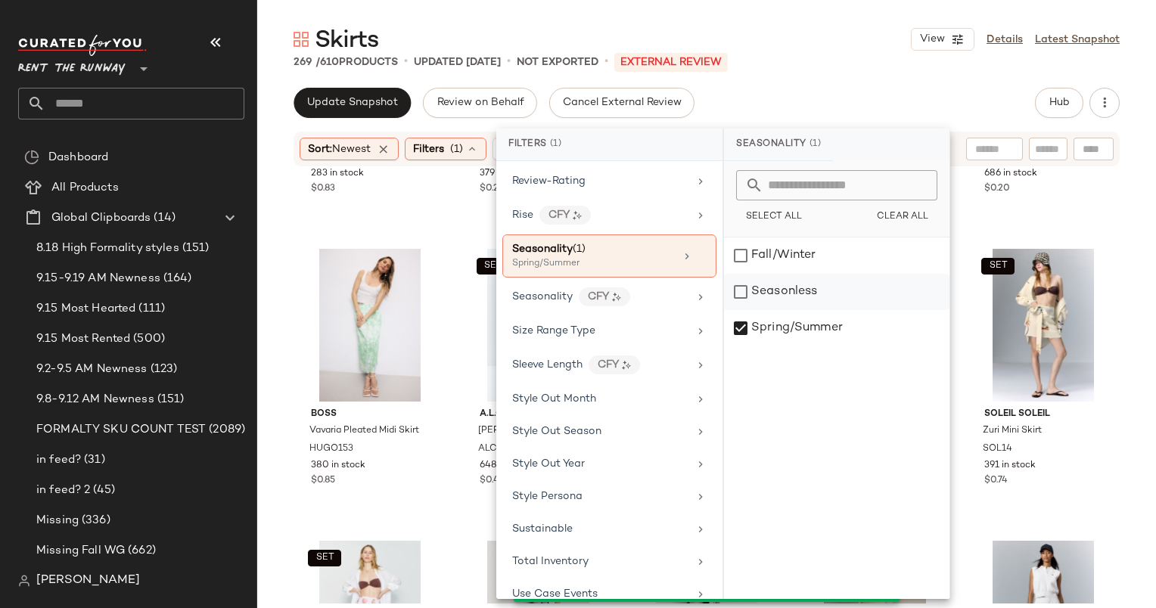
click at [823, 303] on div "Seasonless" at bounding box center [836, 292] width 225 height 36
click at [821, 322] on div "Spring/Summer" at bounding box center [836, 328] width 225 height 36
click at [790, 107] on div "Update Snapshot Review on Behalf Cancel External Review Hub" at bounding box center [706, 103] width 826 height 30
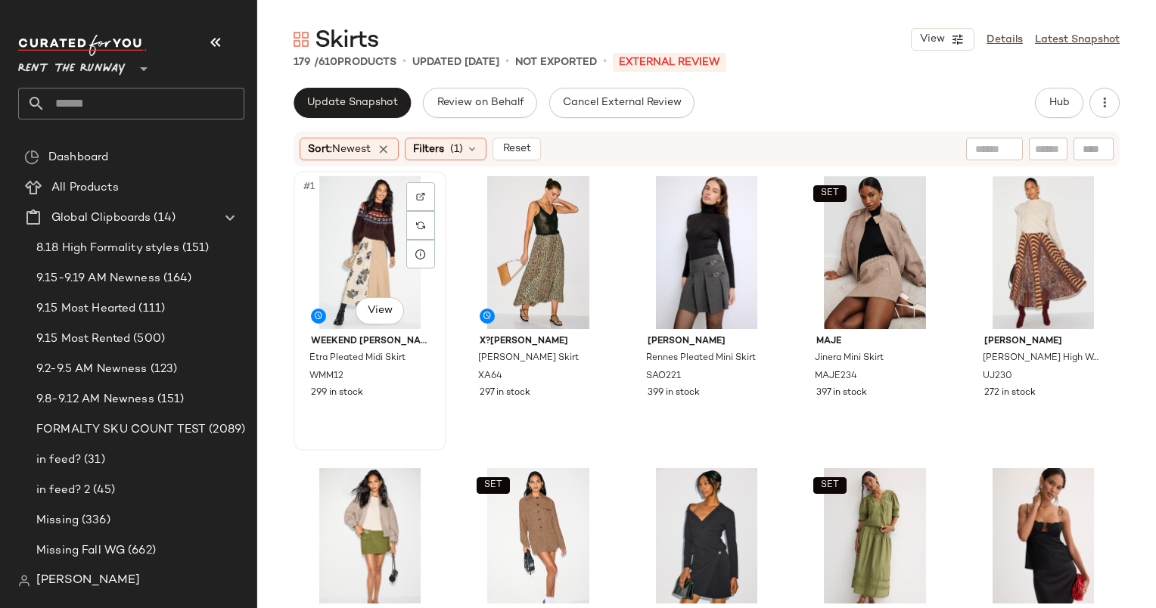
click at [369, 224] on div "#1 View" at bounding box center [370, 252] width 142 height 153
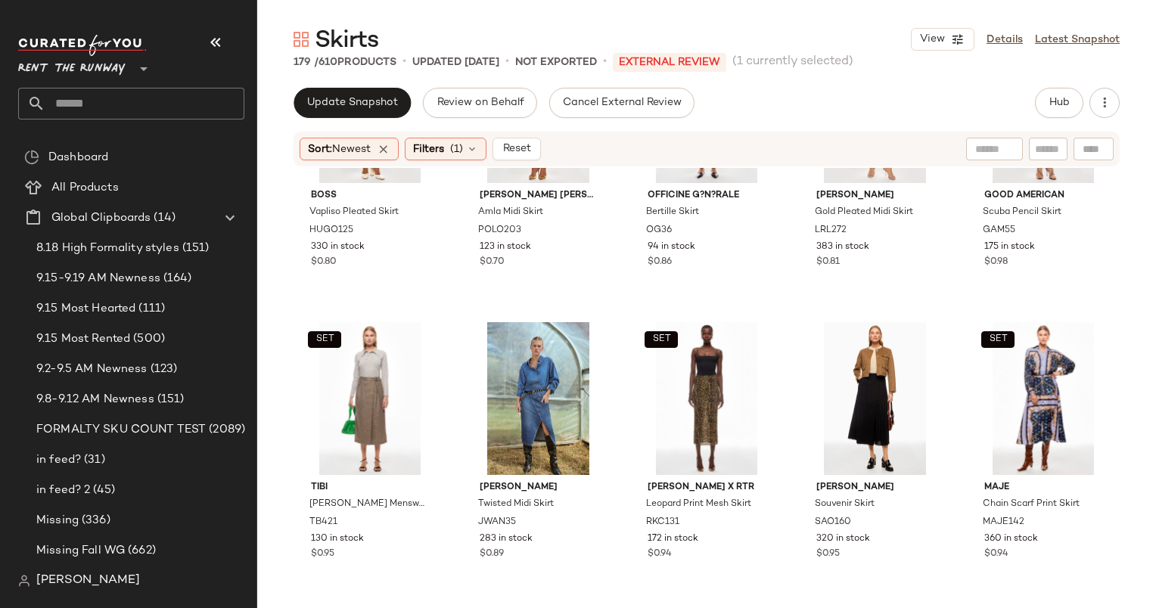
scroll to position [2623, 0]
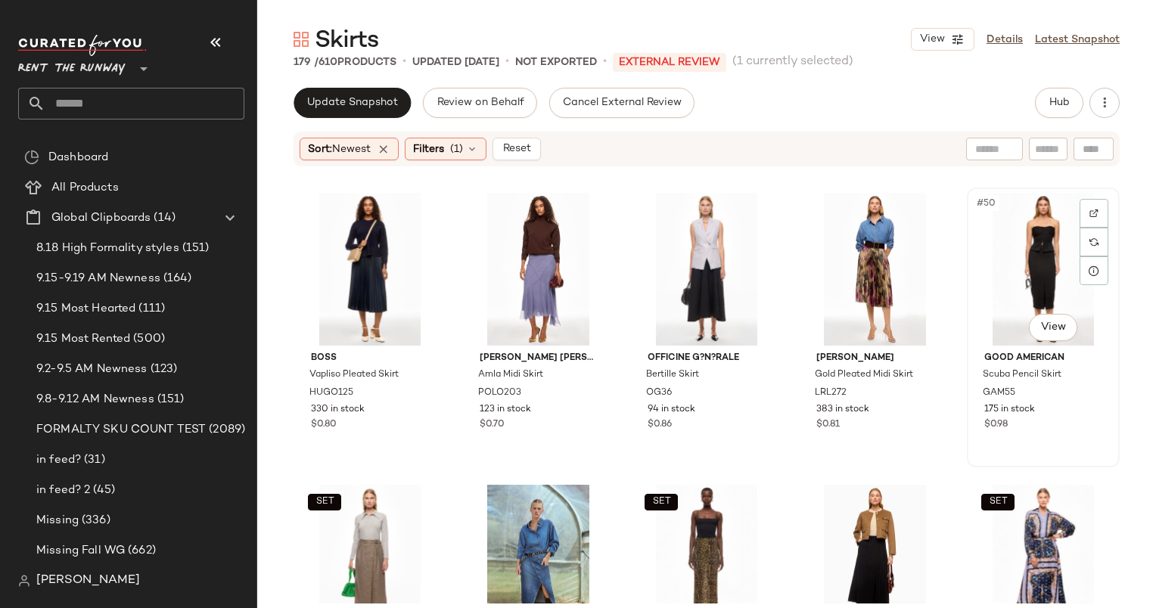
click at [1026, 242] on div "#50 View" at bounding box center [1043, 269] width 142 height 153
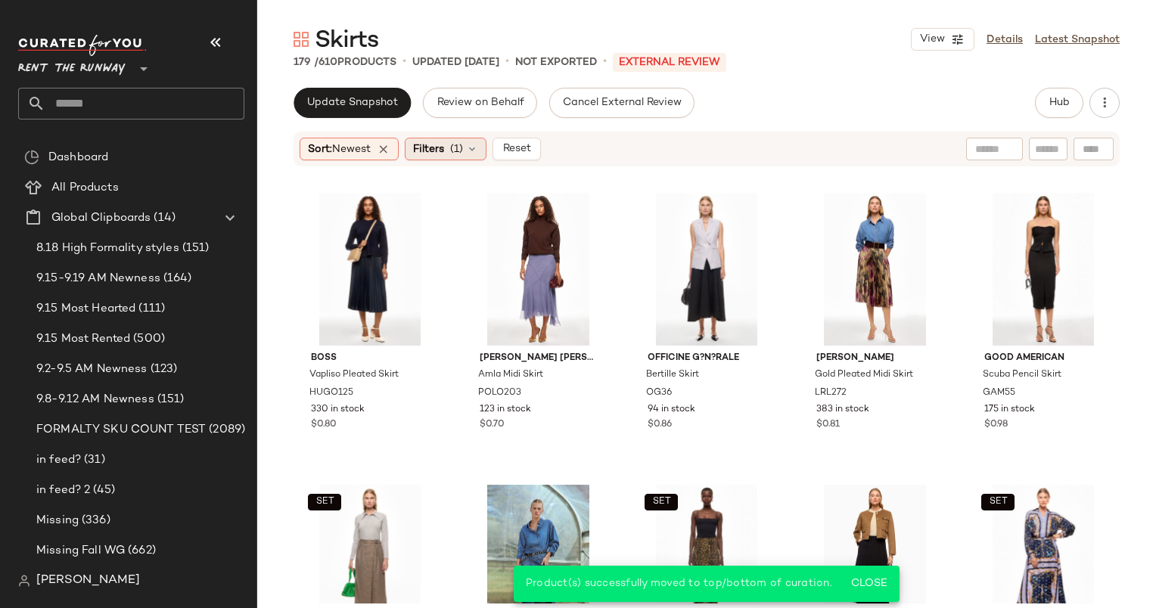
click at [453, 144] on div "Filters (1)" at bounding box center [446, 149] width 82 height 23
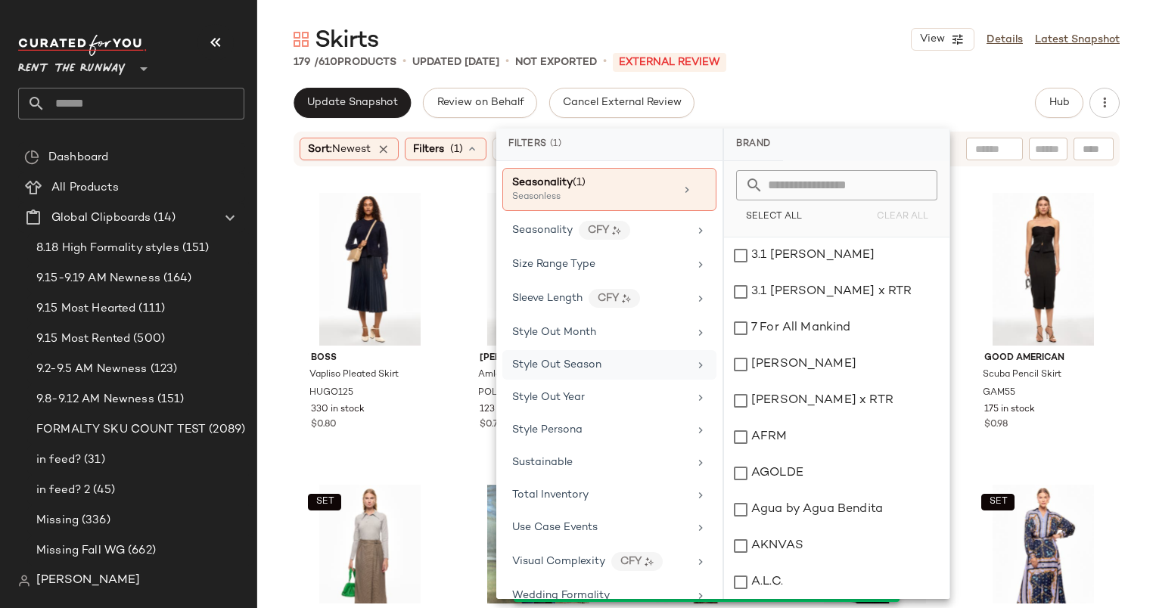
scroll to position [1823, 0]
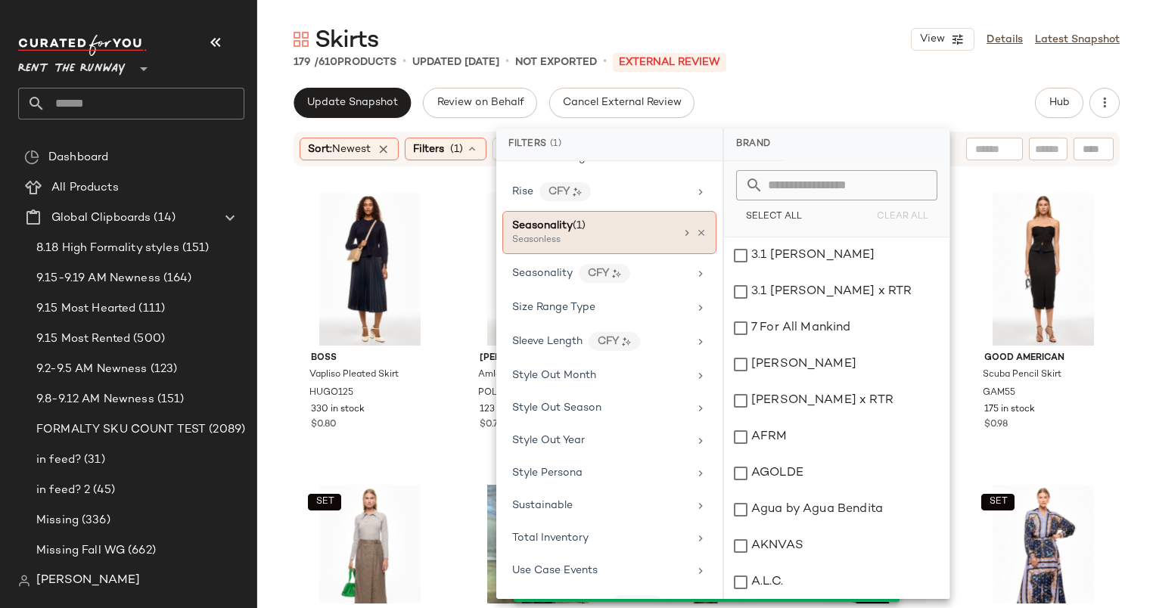
click at [600, 218] on div "Seasonality (1)" at bounding box center [593, 226] width 163 height 16
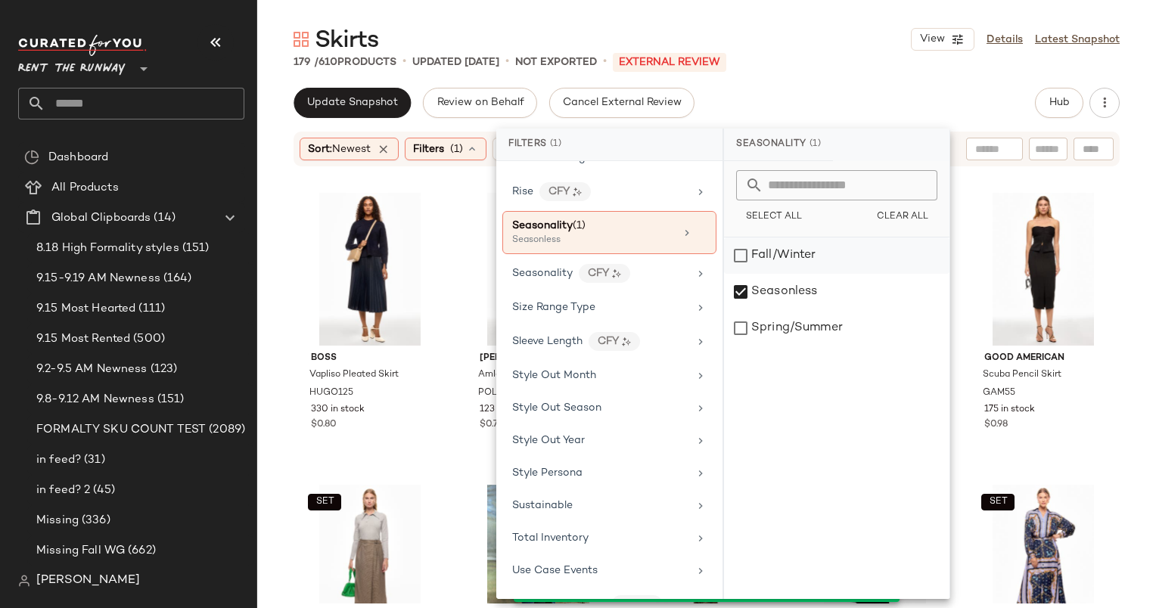
click at [837, 250] on div "Fall/Winter" at bounding box center [836, 256] width 225 height 36
click at [762, 293] on div "Seasonless" at bounding box center [836, 292] width 225 height 36
click at [798, 92] on div "Update Snapshot Review on Behalf Cancel External Review Hub" at bounding box center [706, 103] width 826 height 30
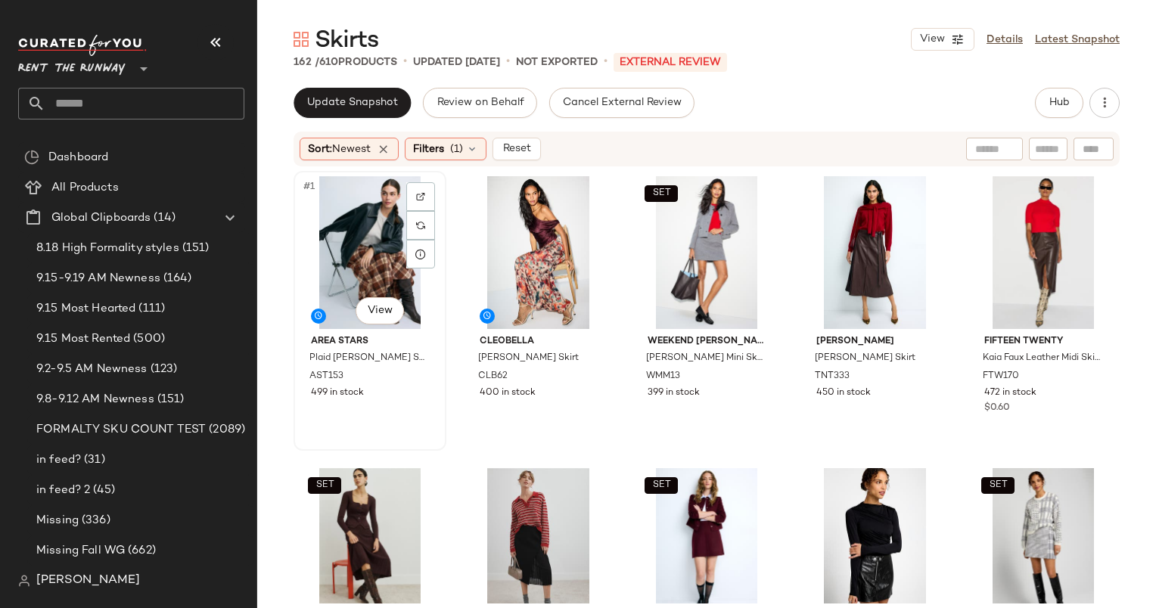
click at [366, 232] on div "#1 View" at bounding box center [370, 252] width 142 height 153
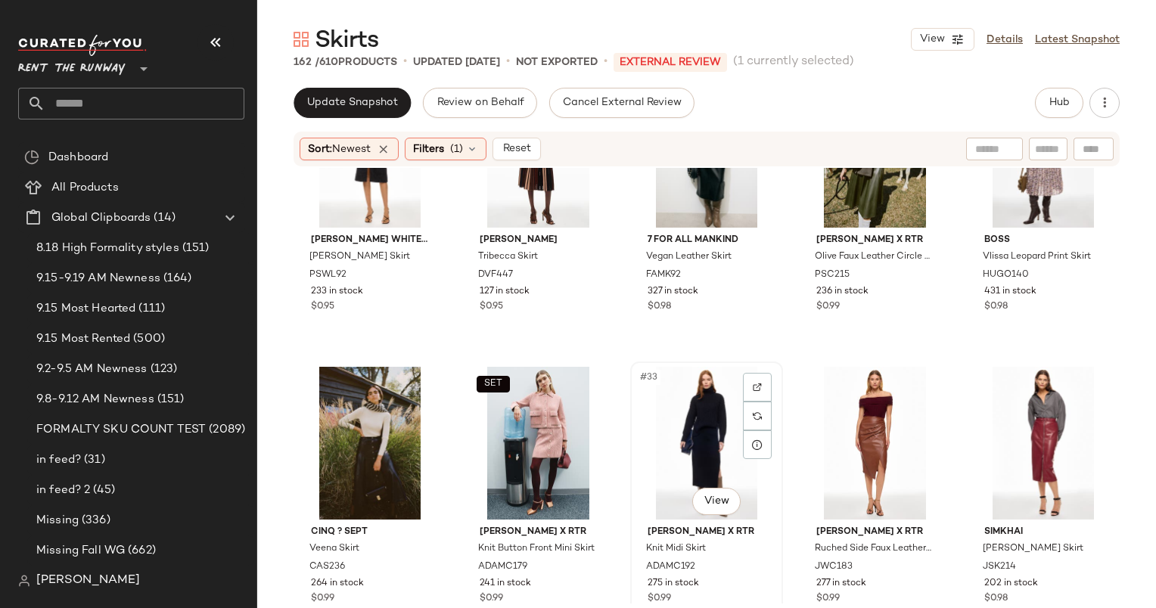
scroll to position [1616, 0]
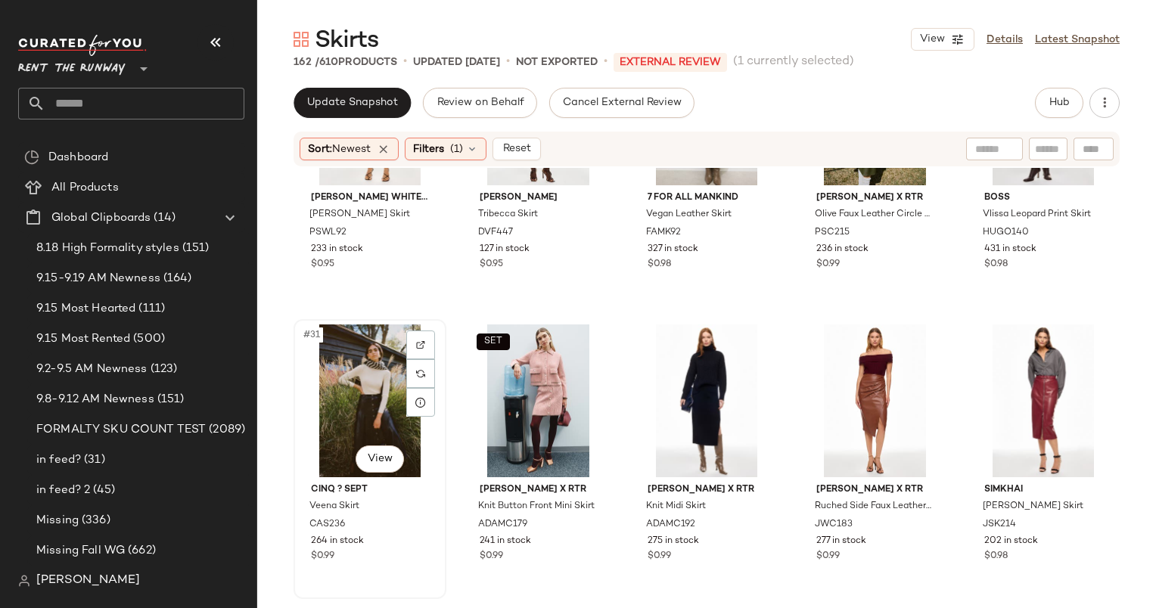
click at [354, 383] on div "#31 View" at bounding box center [370, 401] width 142 height 153
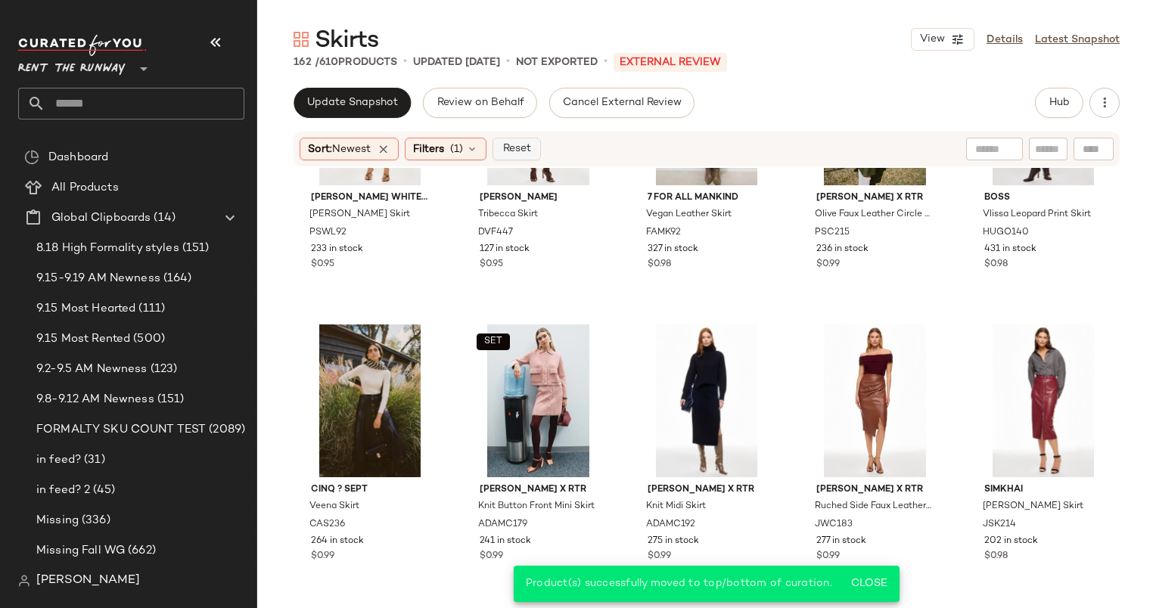
click at [501, 145] on button "Reset" at bounding box center [516, 149] width 48 height 23
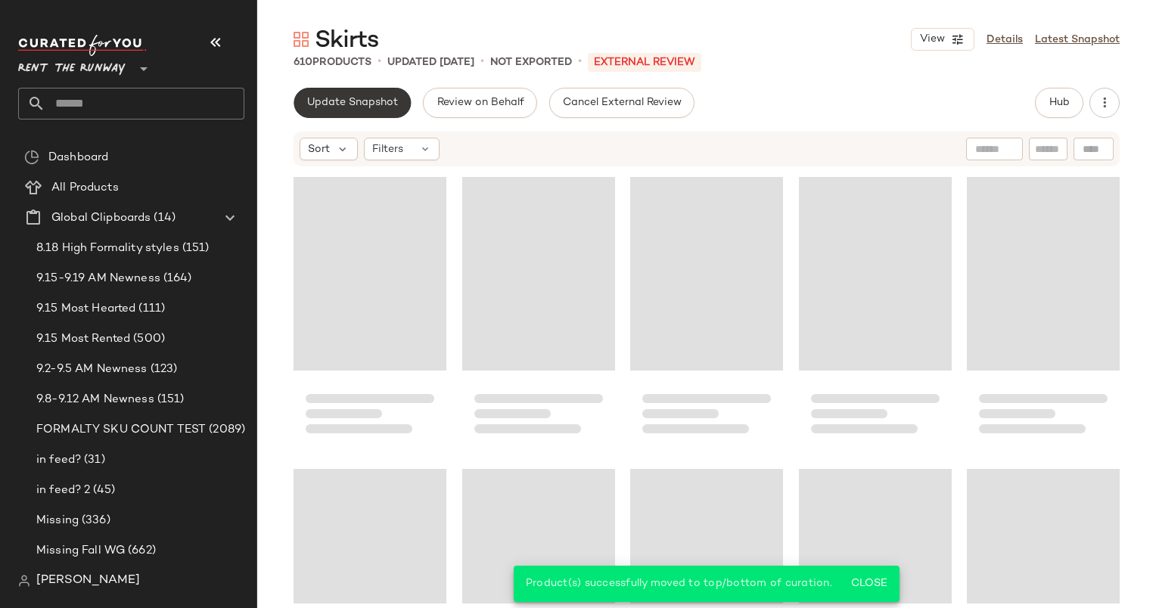
click at [374, 109] on button "Update Snapshot" at bounding box center [351, 103] width 117 height 30
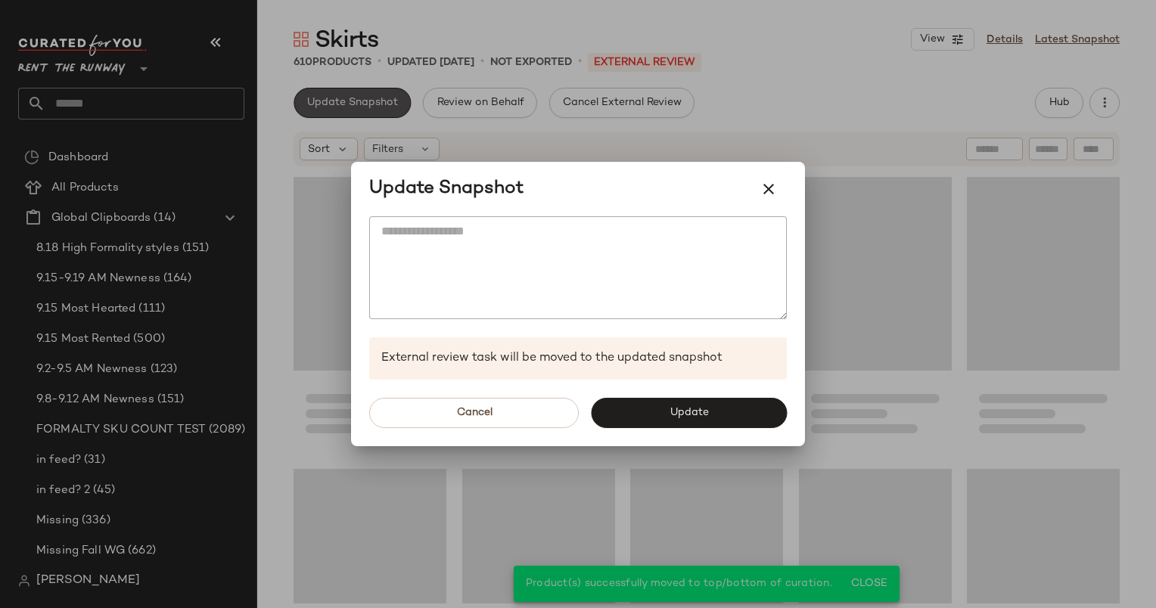
scroll to position [1752, 0]
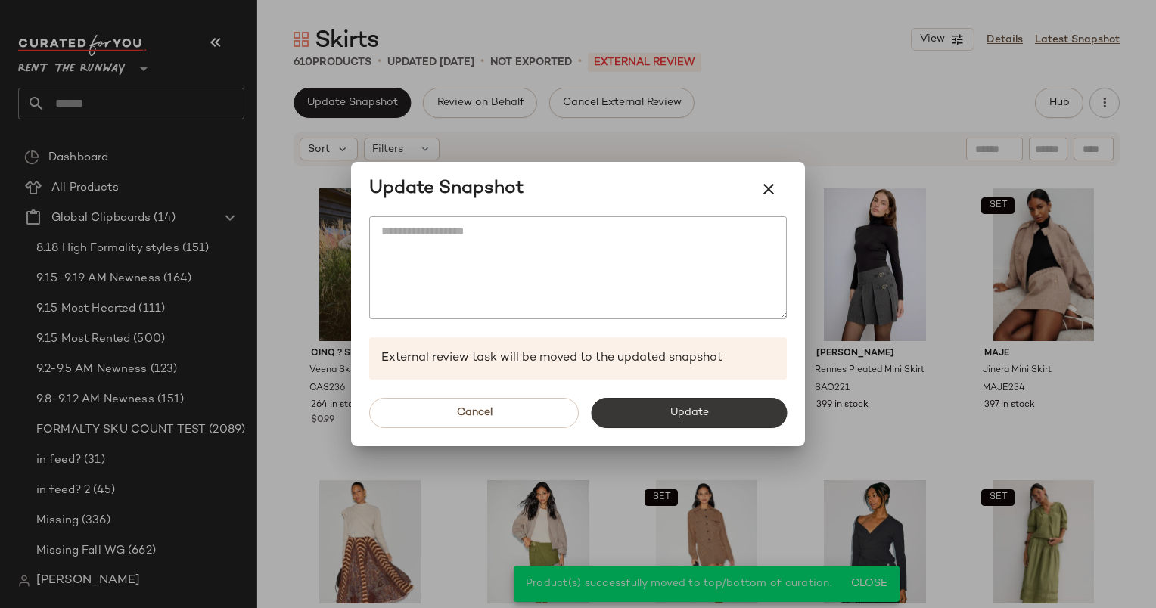
click at [668, 403] on button "Update" at bounding box center [689, 413] width 196 height 30
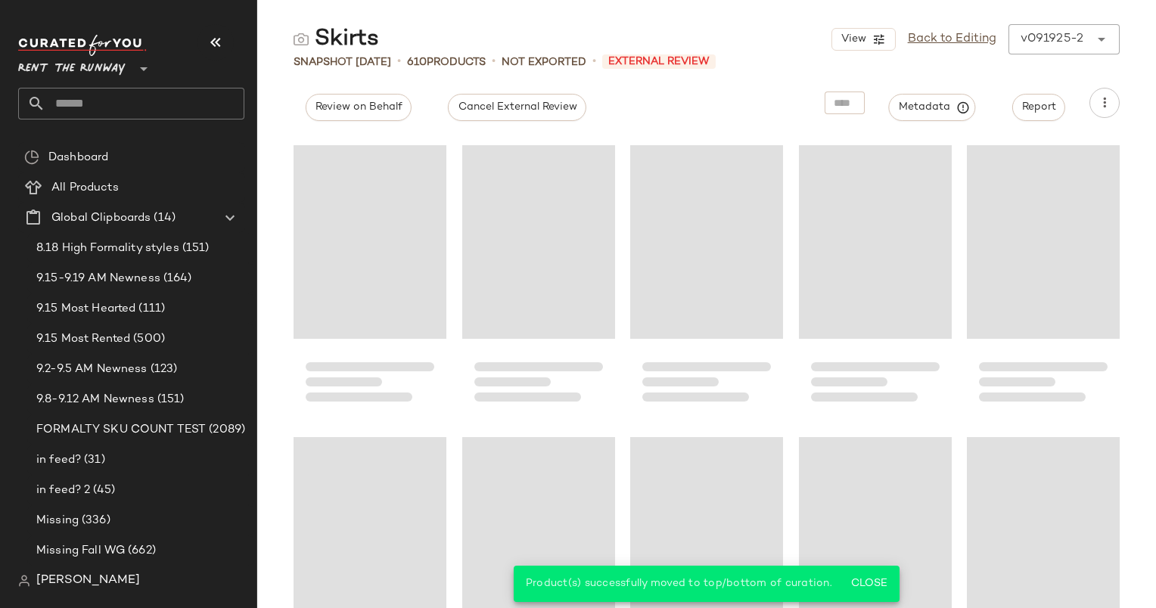
click at [987, 48] on div "View Back to Editing v091925-2 ******" at bounding box center [975, 39] width 288 height 30
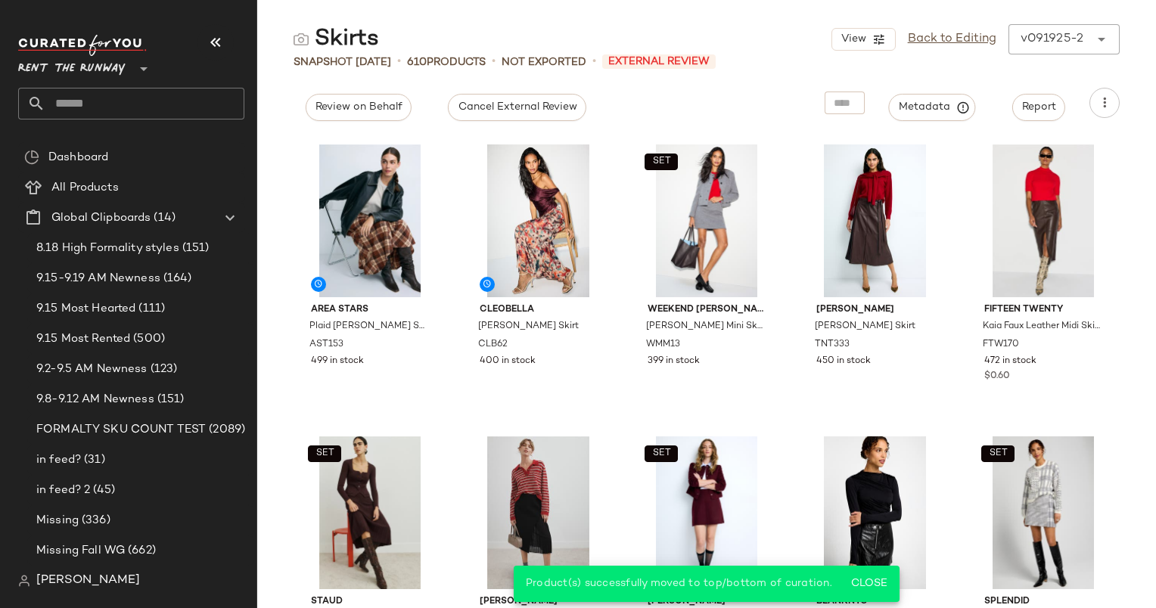
click at [946, 27] on div "View Back to Editing v091925-2 ******" at bounding box center [975, 39] width 288 height 30
click at [944, 36] on link "Back to Editing" at bounding box center [952, 39] width 89 height 18
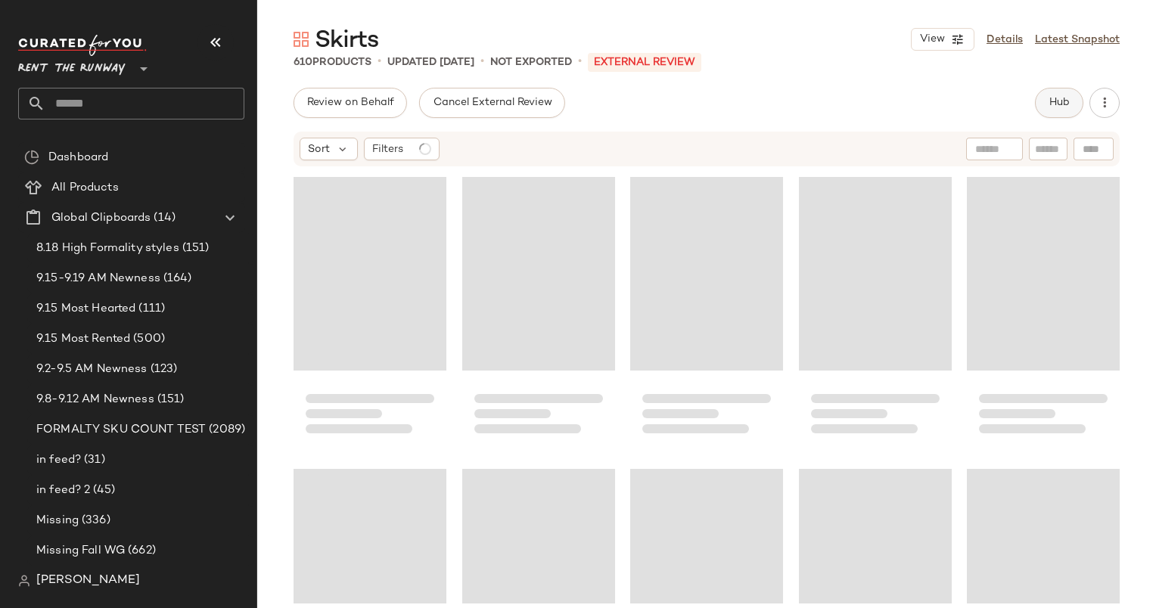
scroll to position [1752, 0]
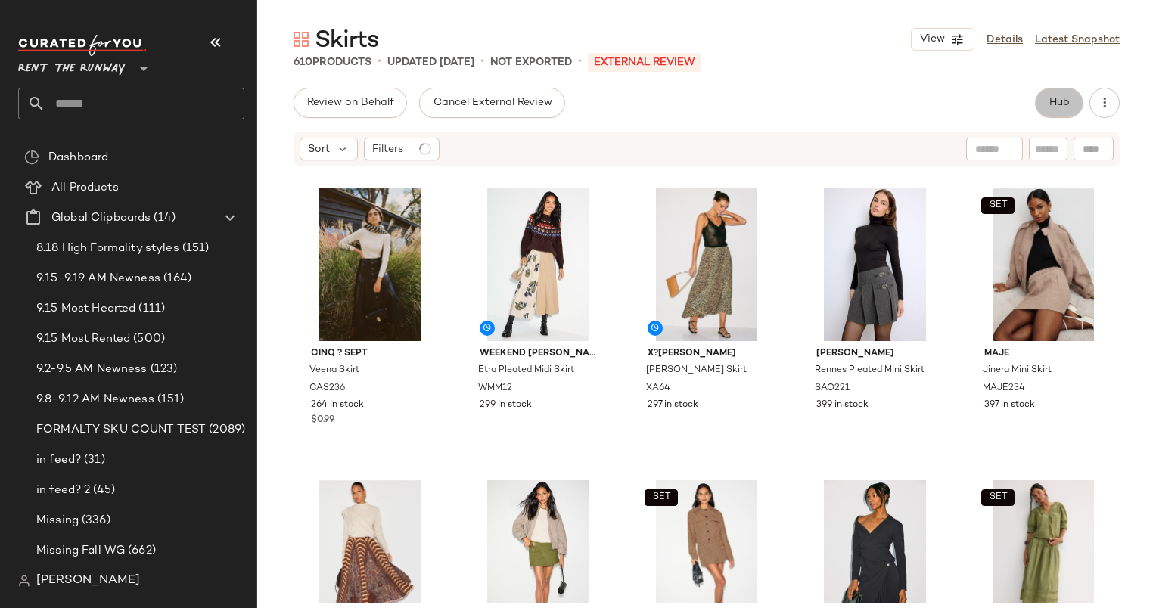
click at [1070, 103] on button "Hub" at bounding box center [1059, 103] width 48 height 30
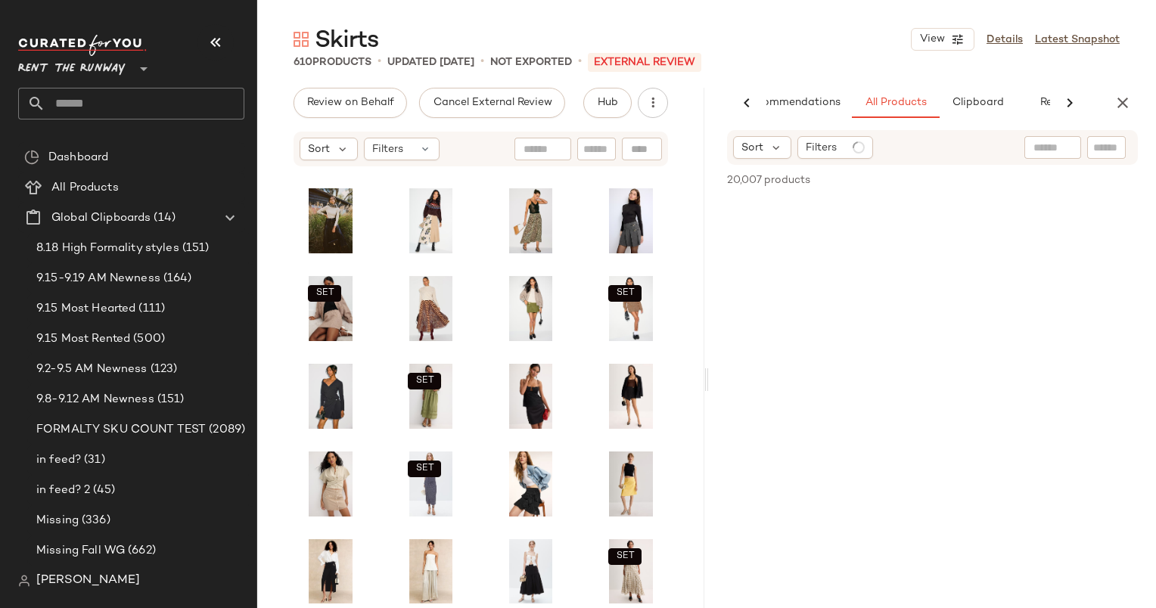
scroll to position [439, 0]
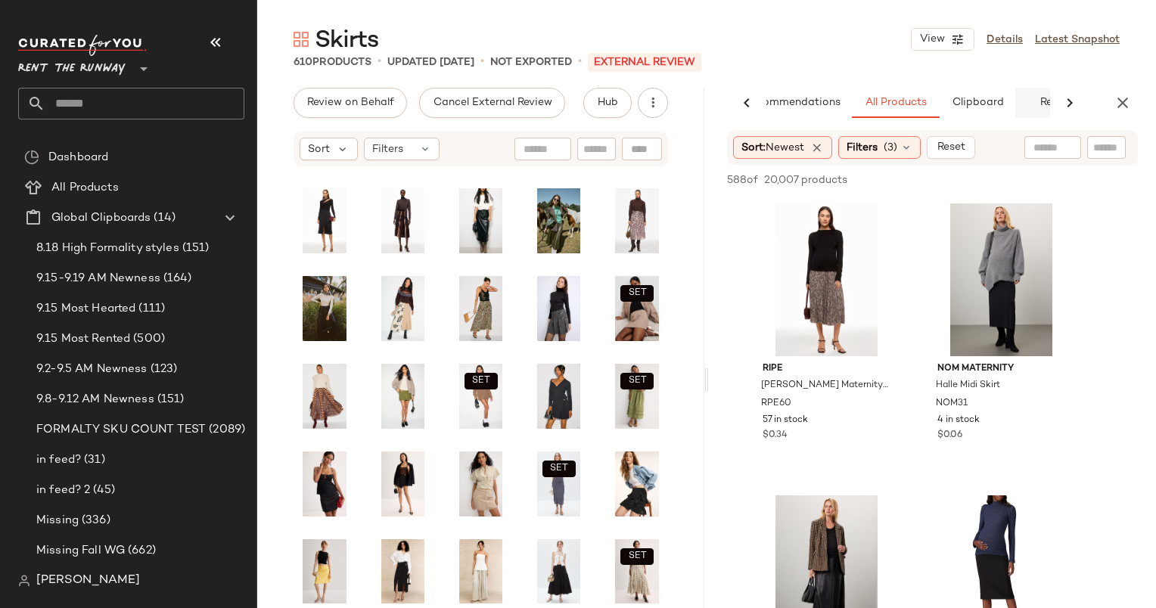
click at [1049, 100] on button "Reports" at bounding box center [1059, 103] width 88 height 30
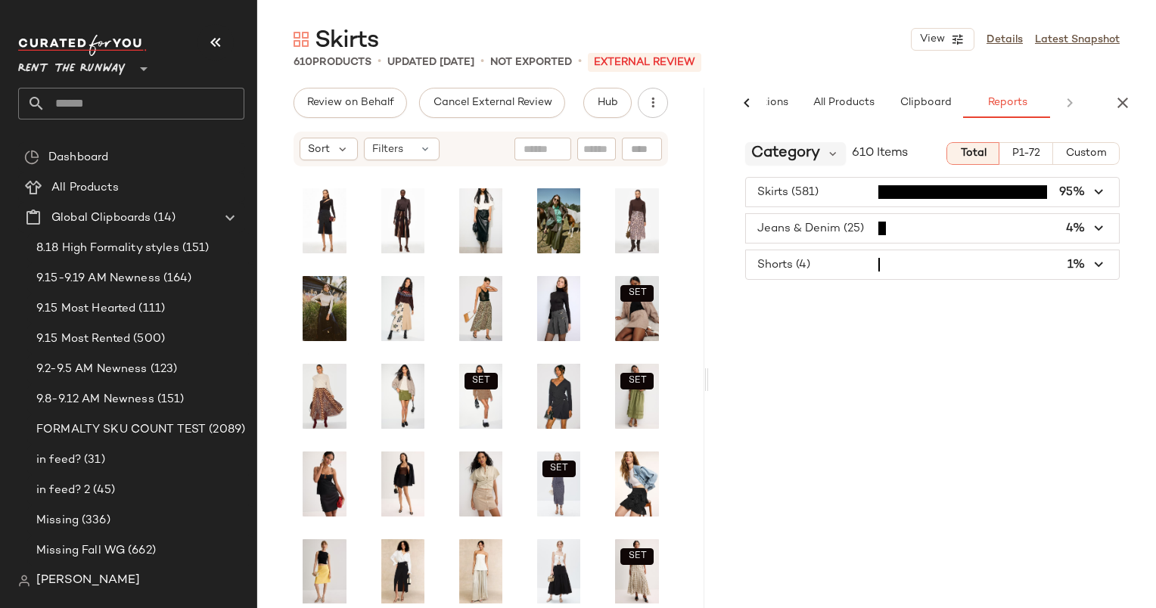
scroll to position [0, 100]
click at [797, 162] on span "Category" at bounding box center [785, 153] width 69 height 23
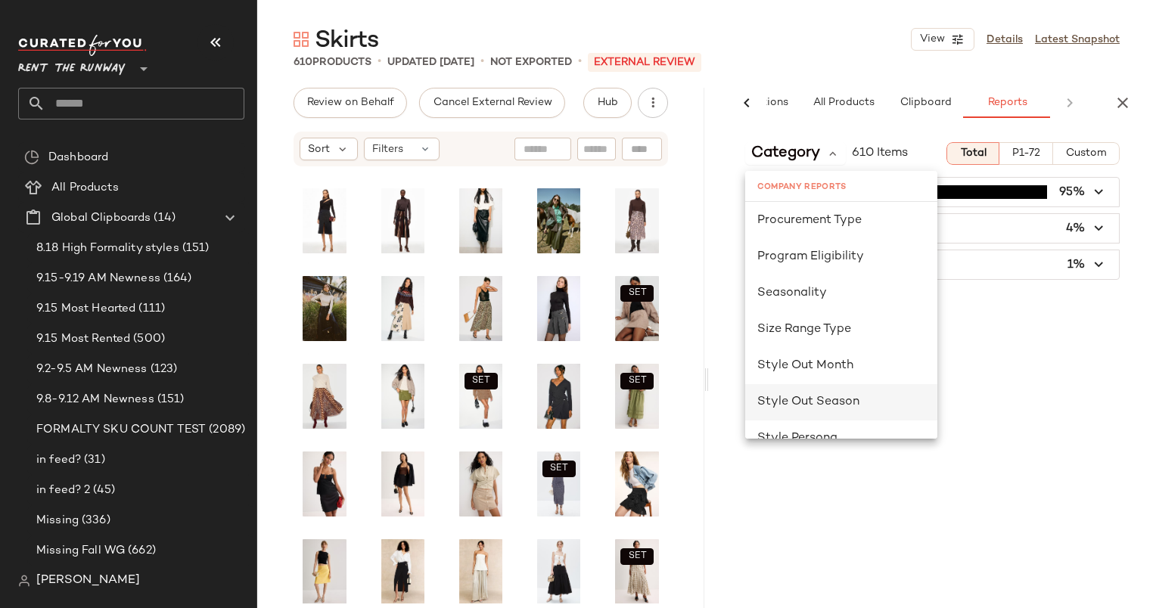
scroll to position [914, 0]
drag, startPoint x: 815, startPoint y: 296, endPoint x: 787, endPoint y: 290, distance: 28.5
click at [787, 290] on span "Seasonality" at bounding box center [792, 294] width 70 height 13
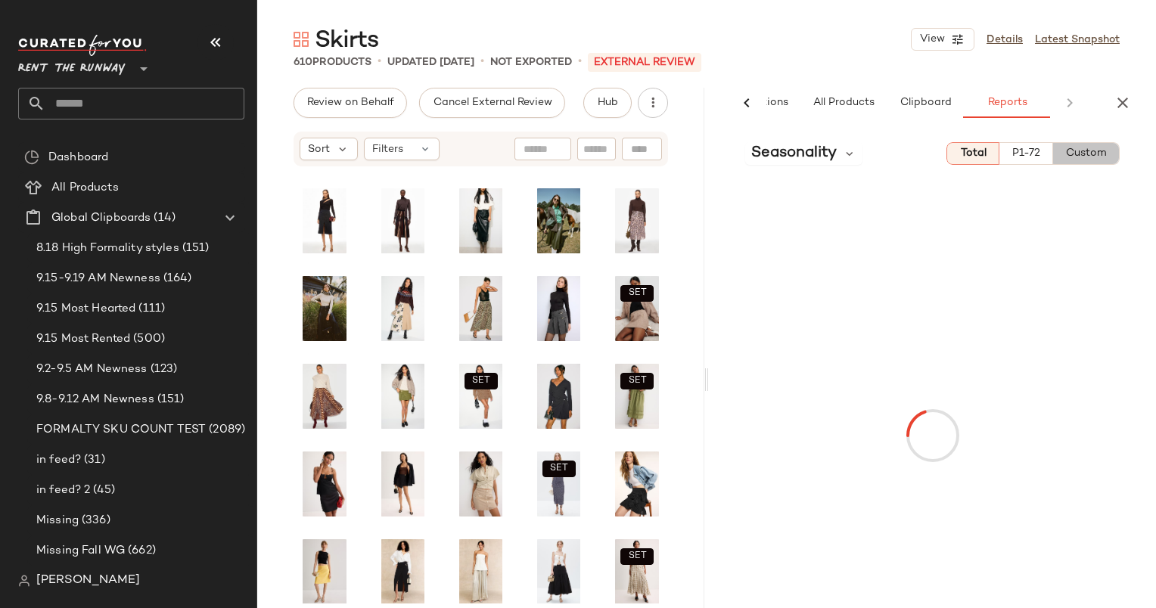
click at [1096, 144] on button "Custom" at bounding box center [1086, 153] width 67 height 23
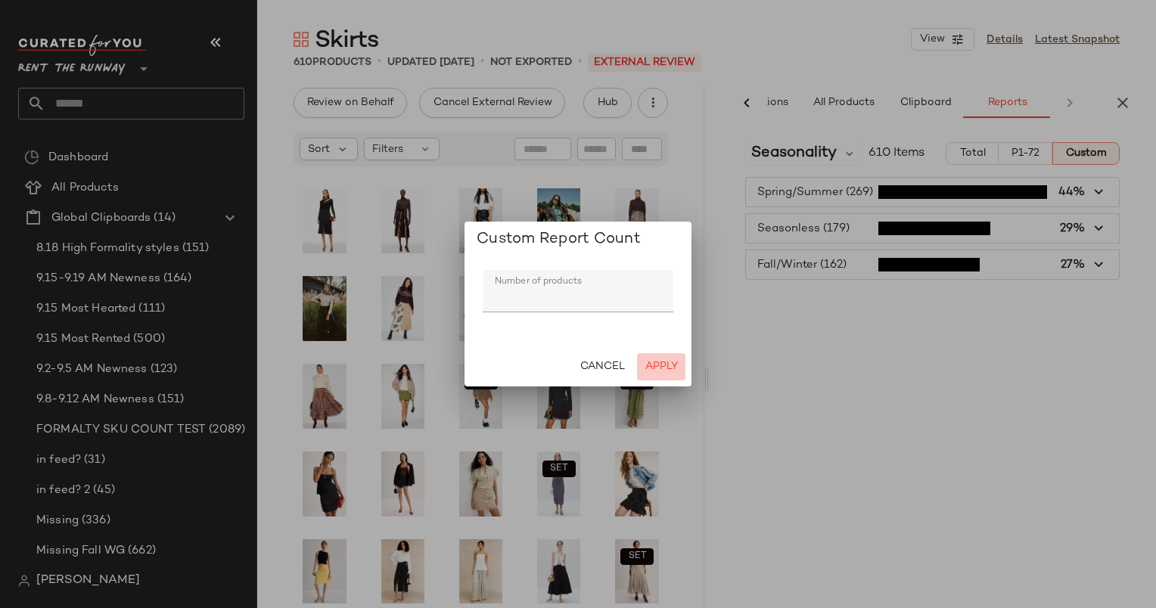
click at [681, 366] on button "Apply" at bounding box center [661, 366] width 48 height 27
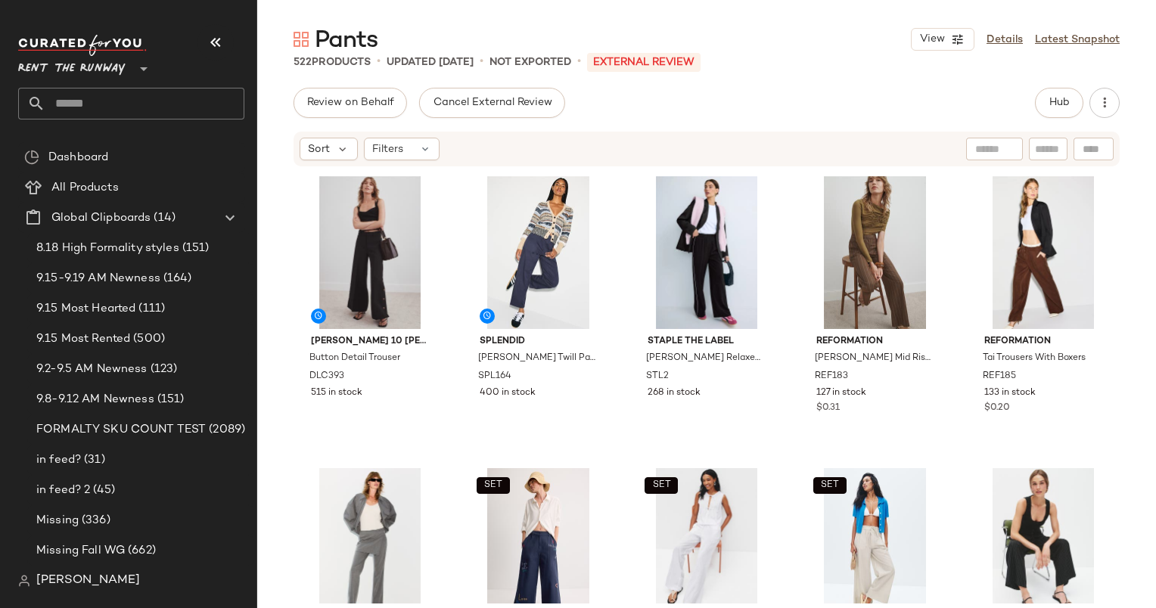
click at [398, 166] on div "Sort Filters" at bounding box center [706, 149] width 899 height 38
click at [393, 154] on span "Filters" at bounding box center [387, 149] width 31 height 16
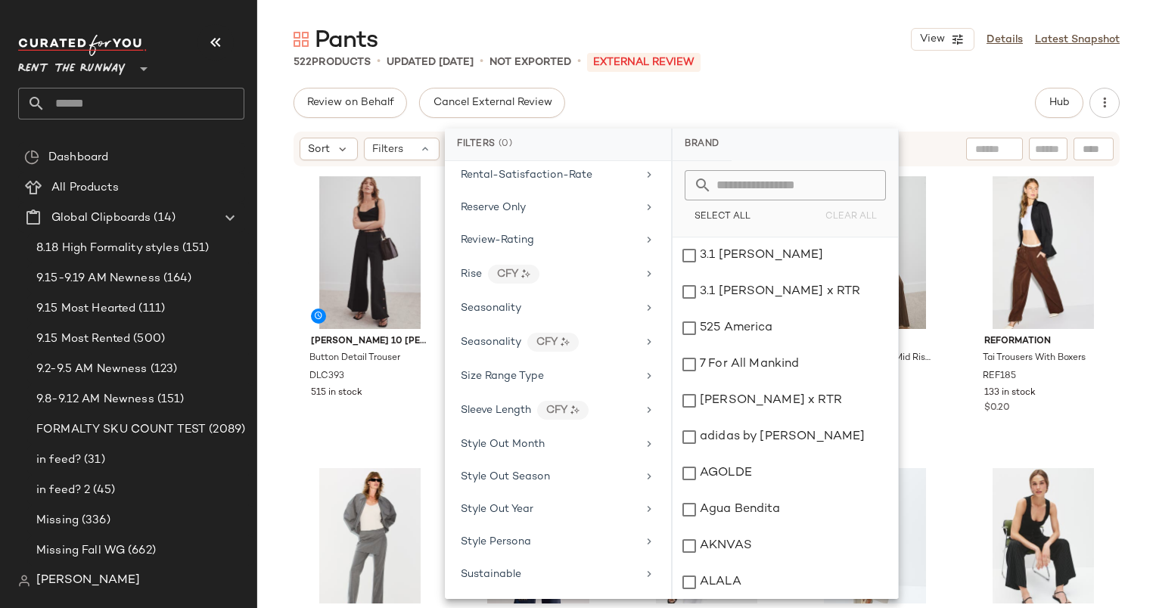
scroll to position [1778, 0]
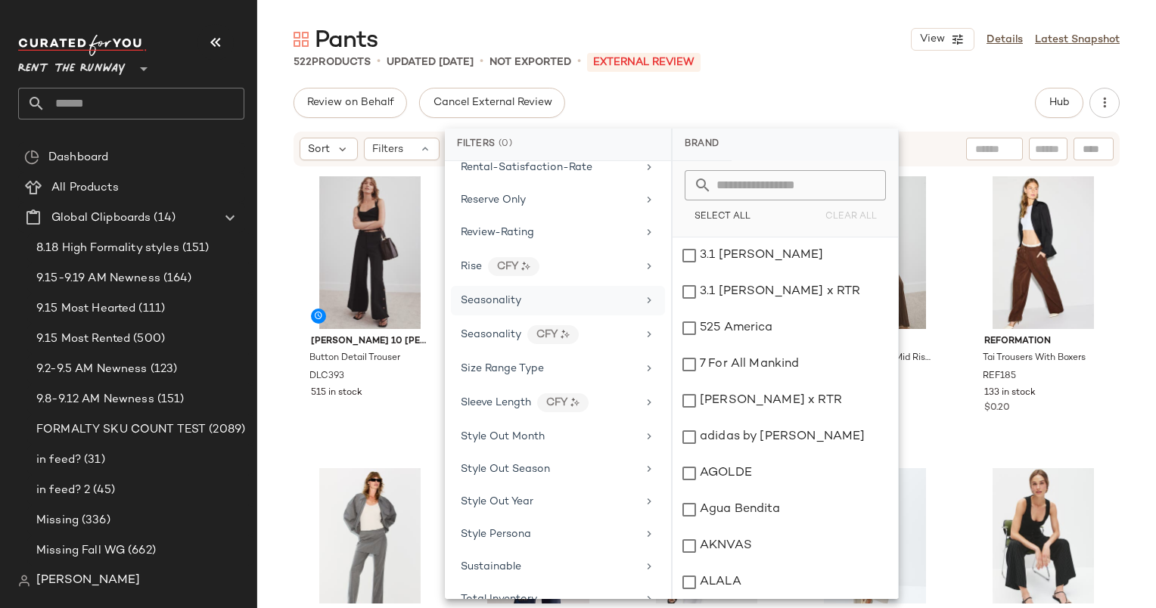
click at [500, 286] on div "Seasonality" at bounding box center [558, 301] width 214 height 30
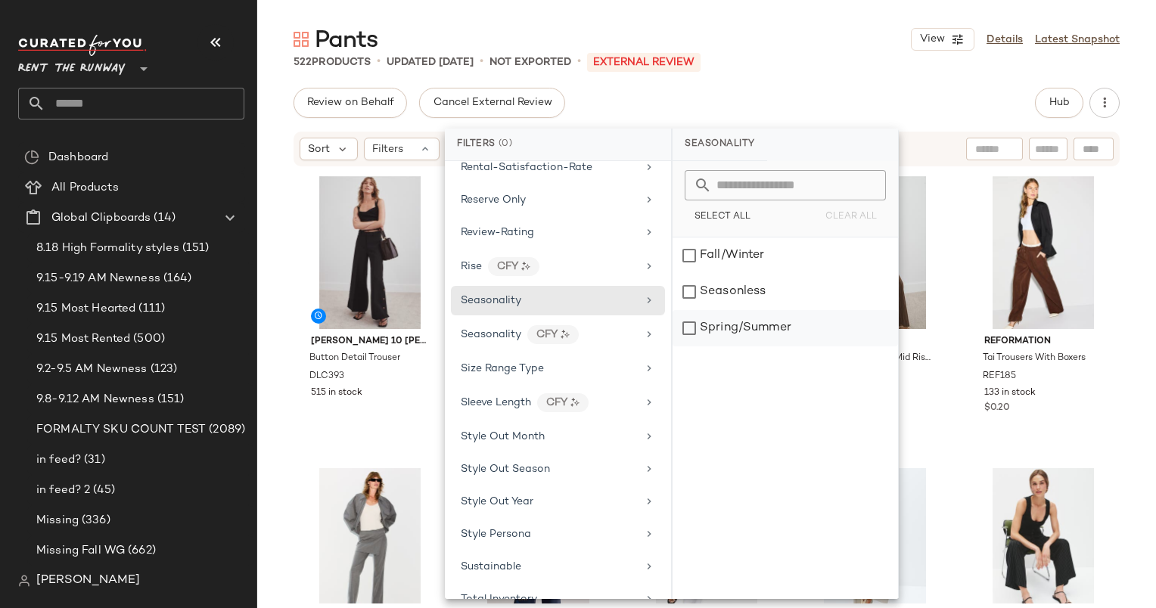
click at [785, 340] on div "Spring/Summer" at bounding box center [784, 328] width 225 height 36
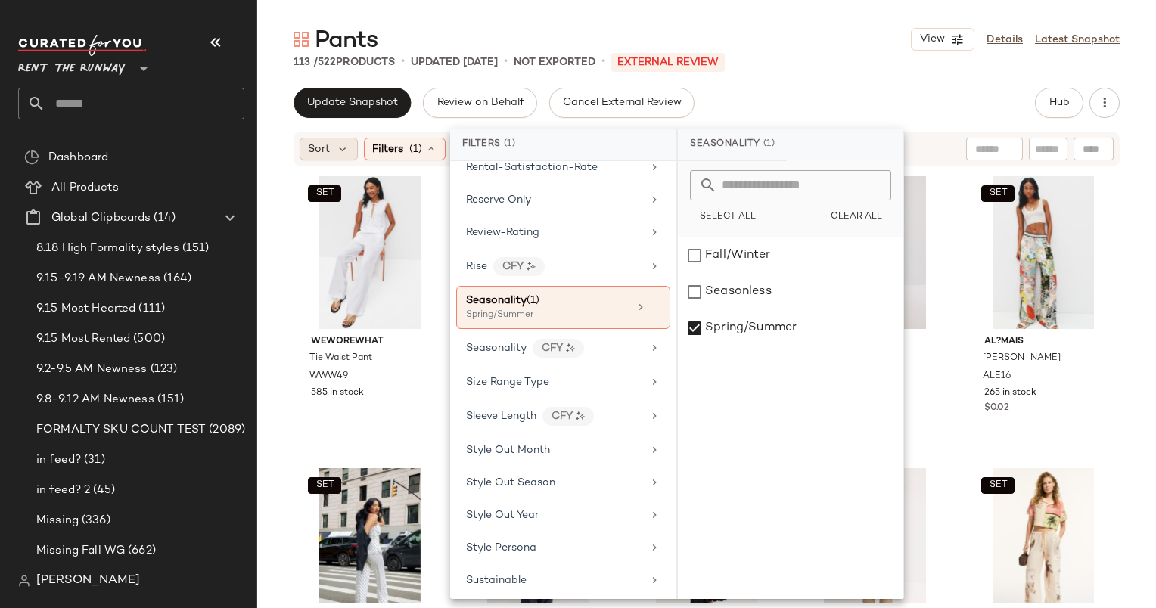
click at [327, 155] on span "Sort" at bounding box center [319, 149] width 22 height 16
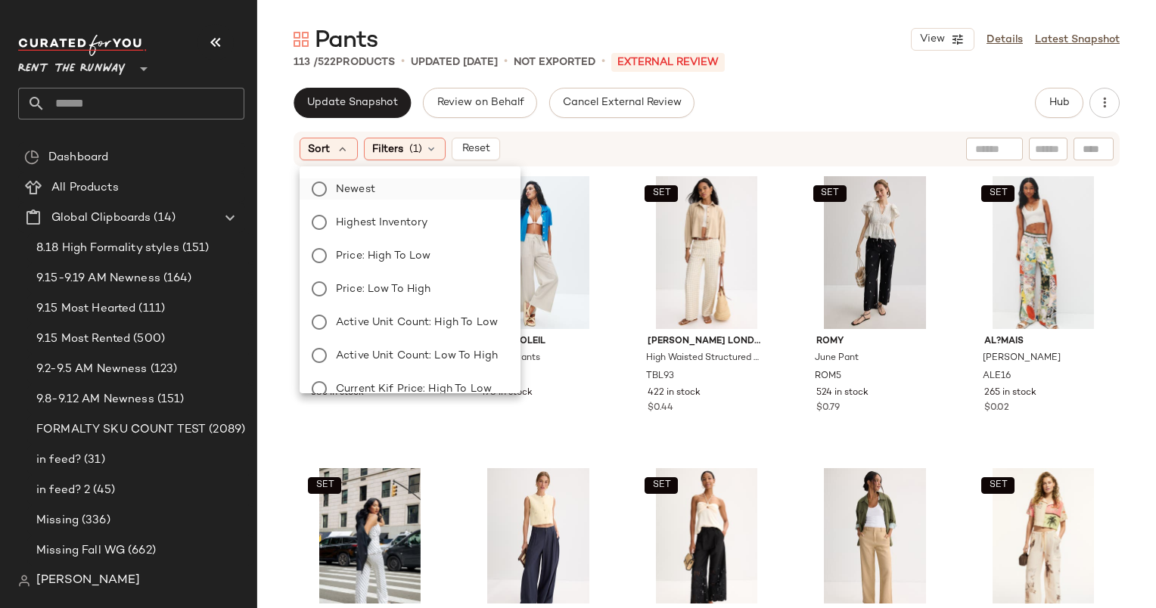
click at [356, 185] on span "Newest" at bounding box center [355, 190] width 39 height 16
click at [734, 107] on div "Update Snapshot Review on Behalf Cancel External Review Hub" at bounding box center [706, 103] width 826 height 30
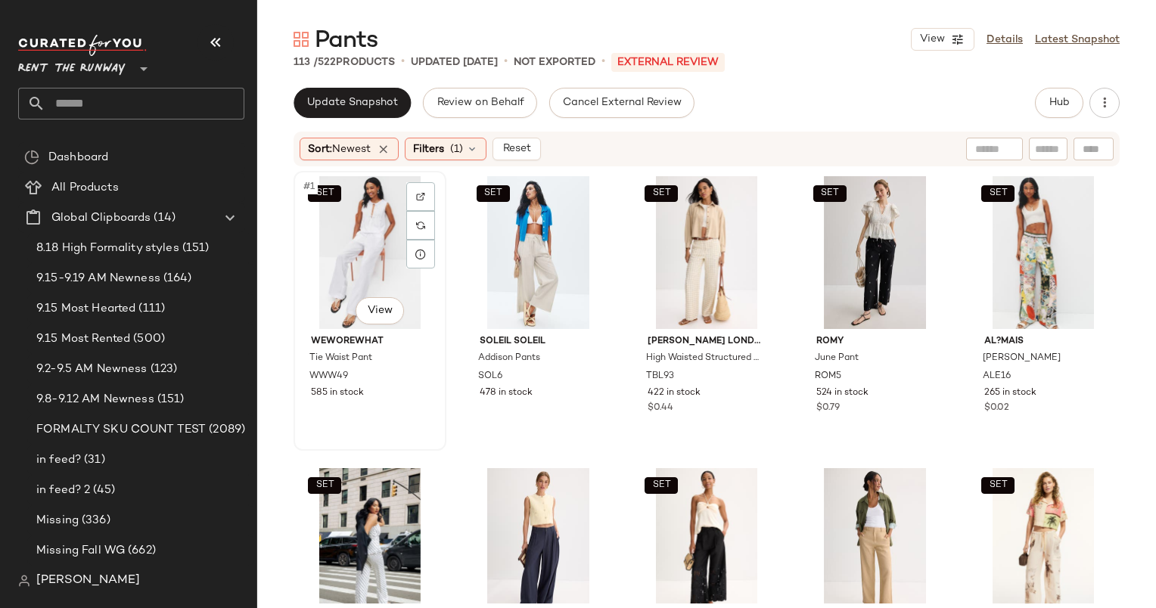
click at [344, 269] on div "SET #1 View" at bounding box center [370, 252] width 142 height 153
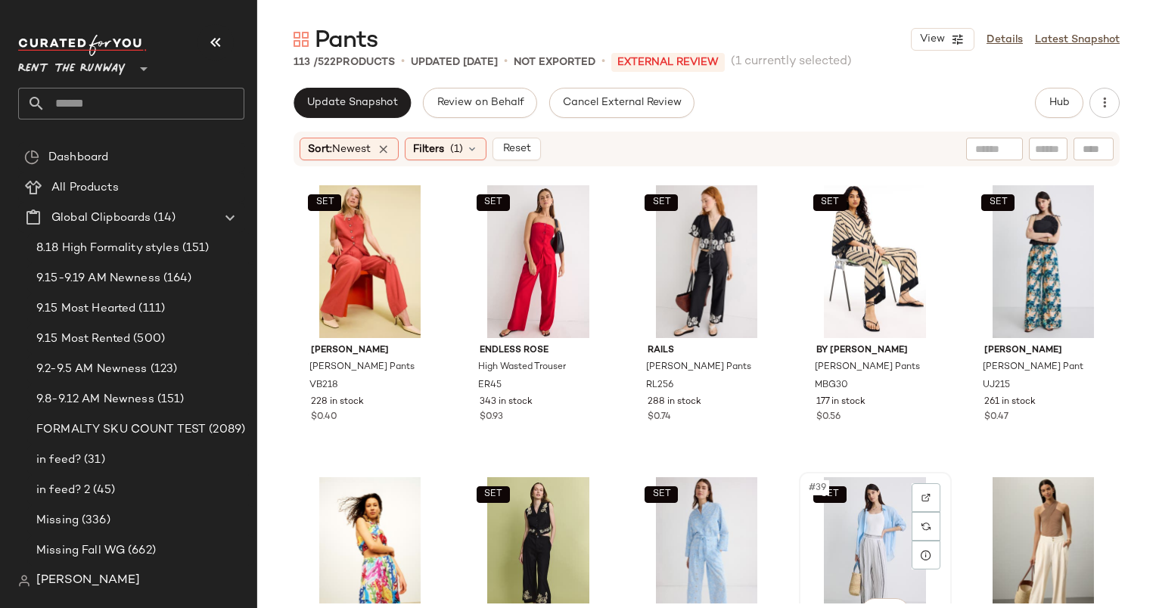
scroll to position [1838, 0]
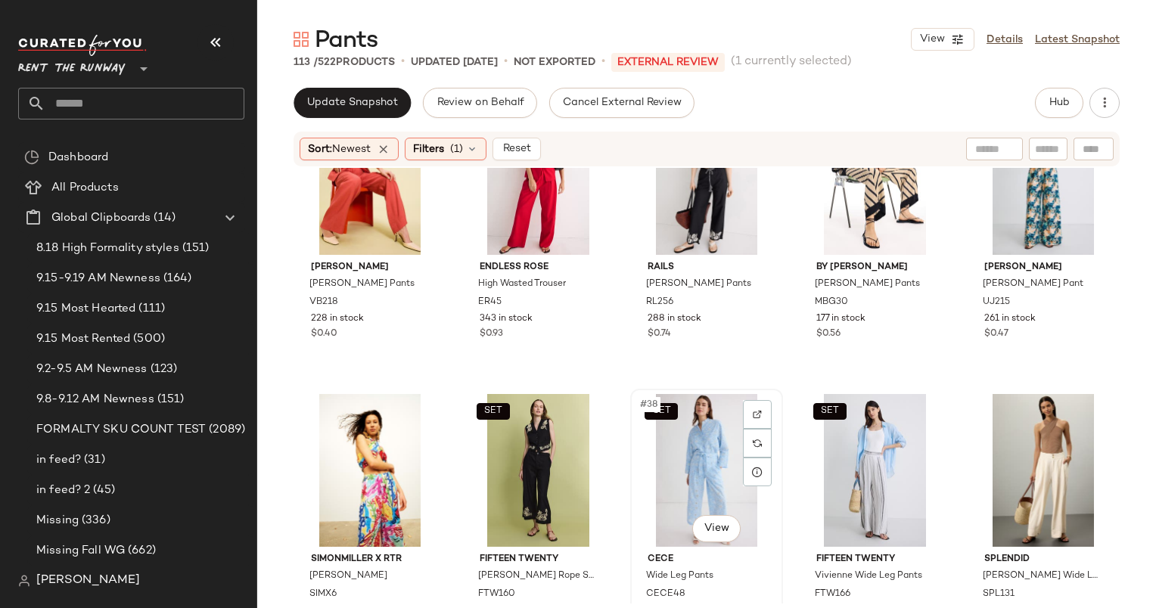
click at [675, 427] on div "SET #38 View" at bounding box center [706, 470] width 142 height 153
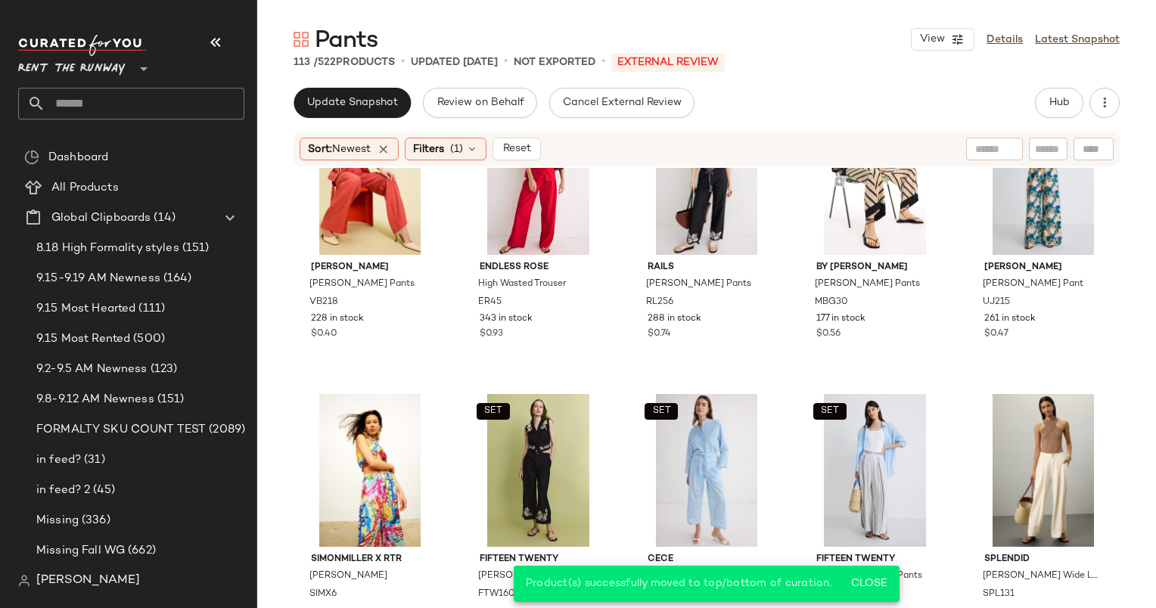
click at [420, 161] on div "Sort: Newest Filters (1) Reset" at bounding box center [706, 149] width 826 height 35
click at [439, 148] on span "Filters" at bounding box center [428, 149] width 31 height 16
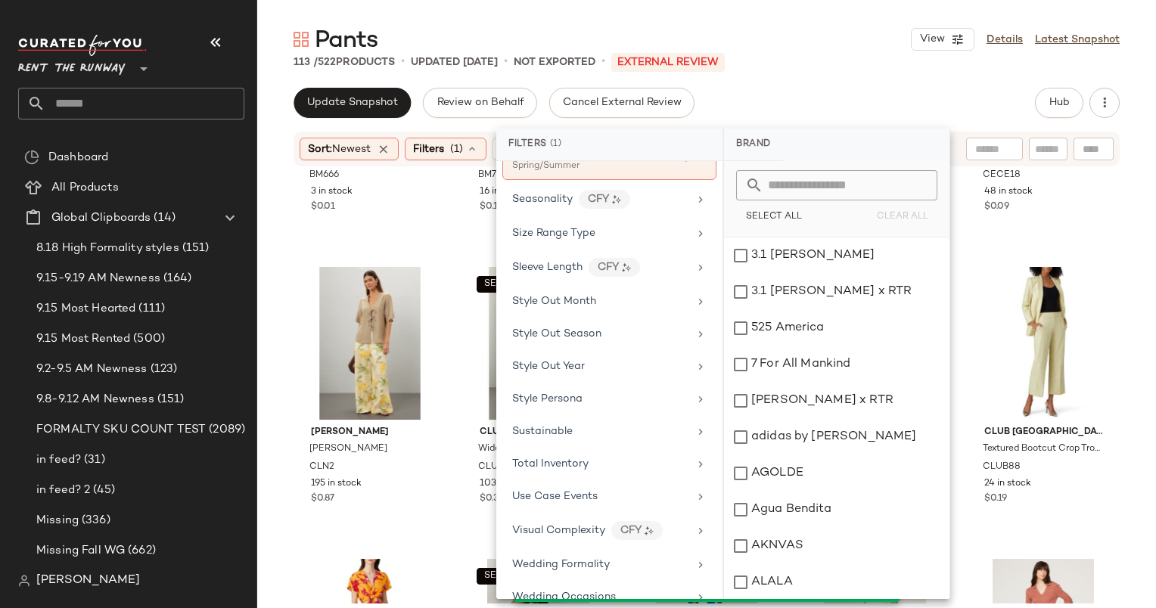
scroll to position [1708, 0]
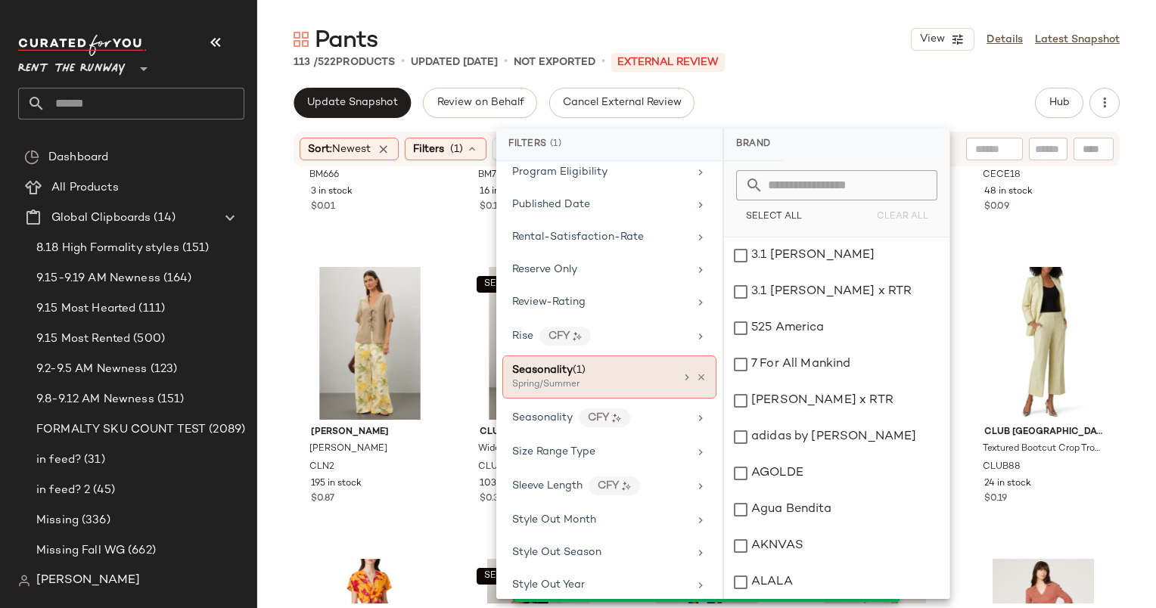
click at [611, 362] on div "Seasonality (1)" at bounding box center [593, 370] width 163 height 16
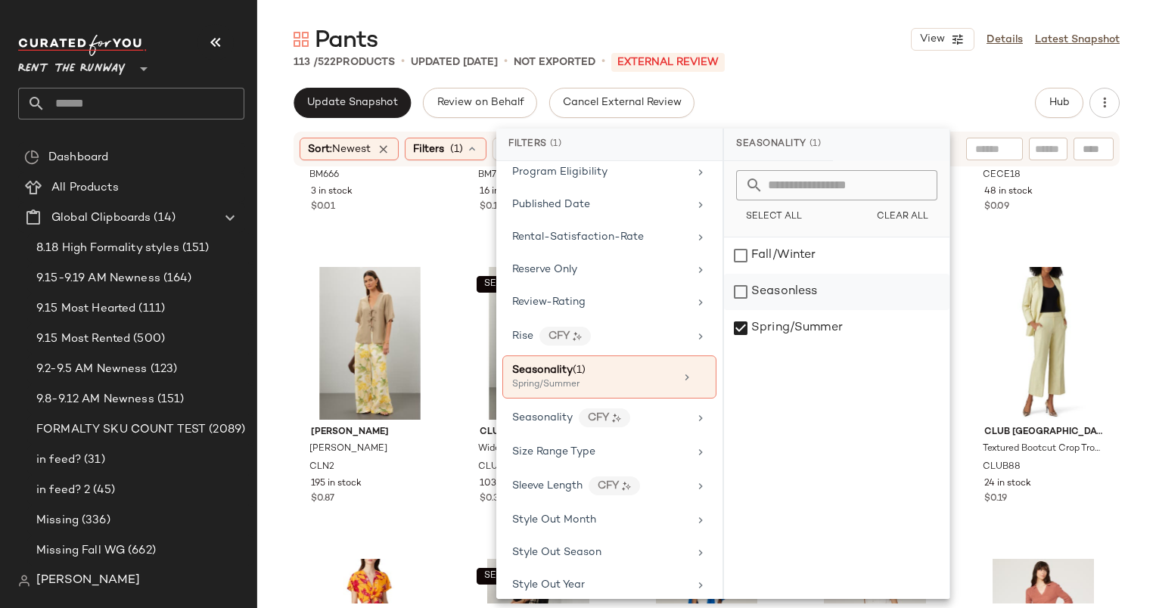
click at [791, 303] on div "Seasonless" at bounding box center [836, 292] width 225 height 36
click at [791, 318] on div "Spring/Summer" at bounding box center [836, 328] width 225 height 36
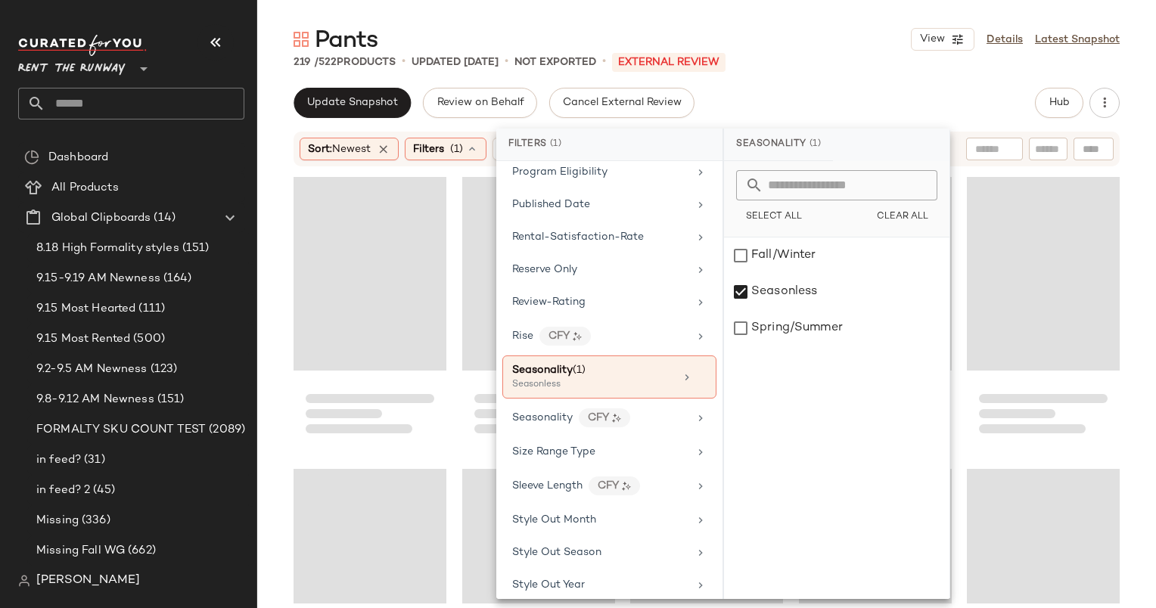
click at [797, 114] on div "Update Snapshot Review on Behalf Cancel External Review Hub" at bounding box center [706, 103] width 826 height 30
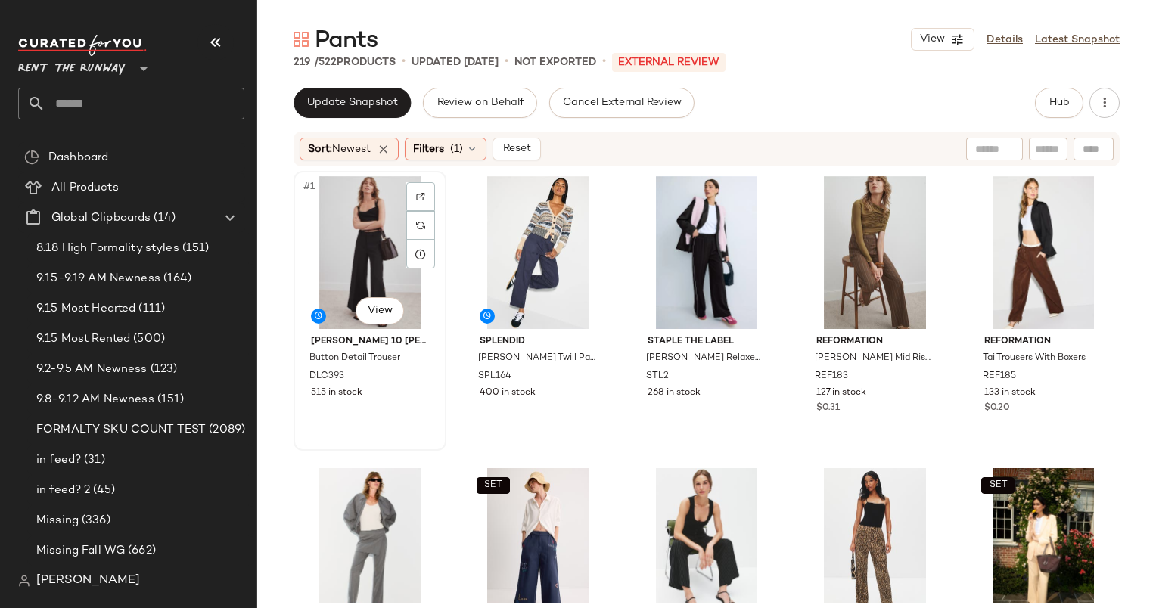
click at [345, 239] on div "#1 View" at bounding box center [370, 252] width 142 height 153
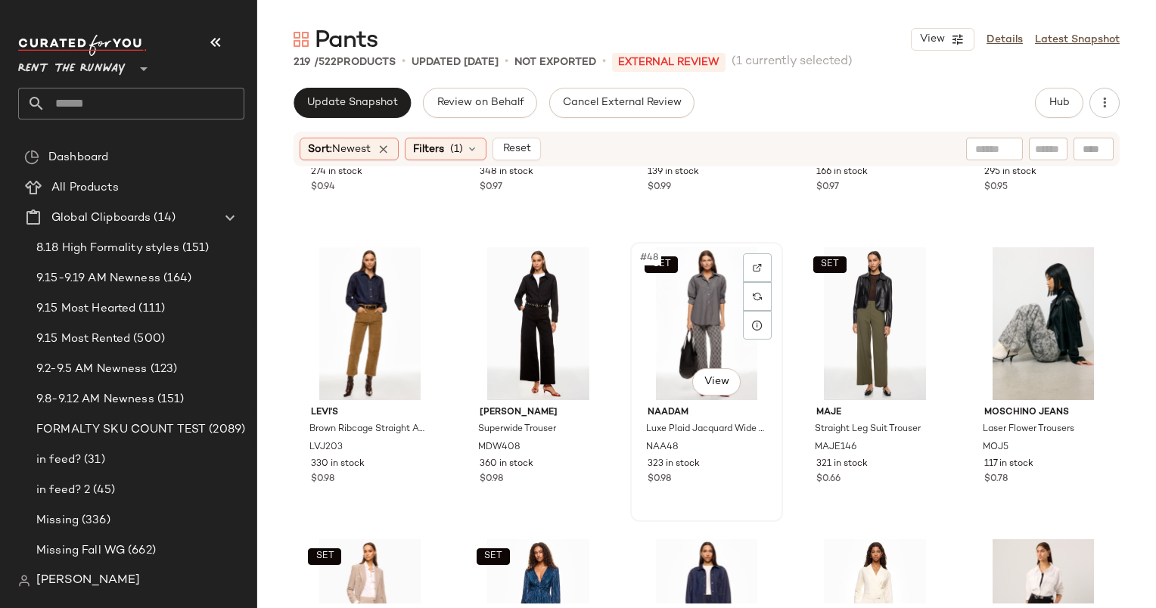
scroll to position [2613, 0]
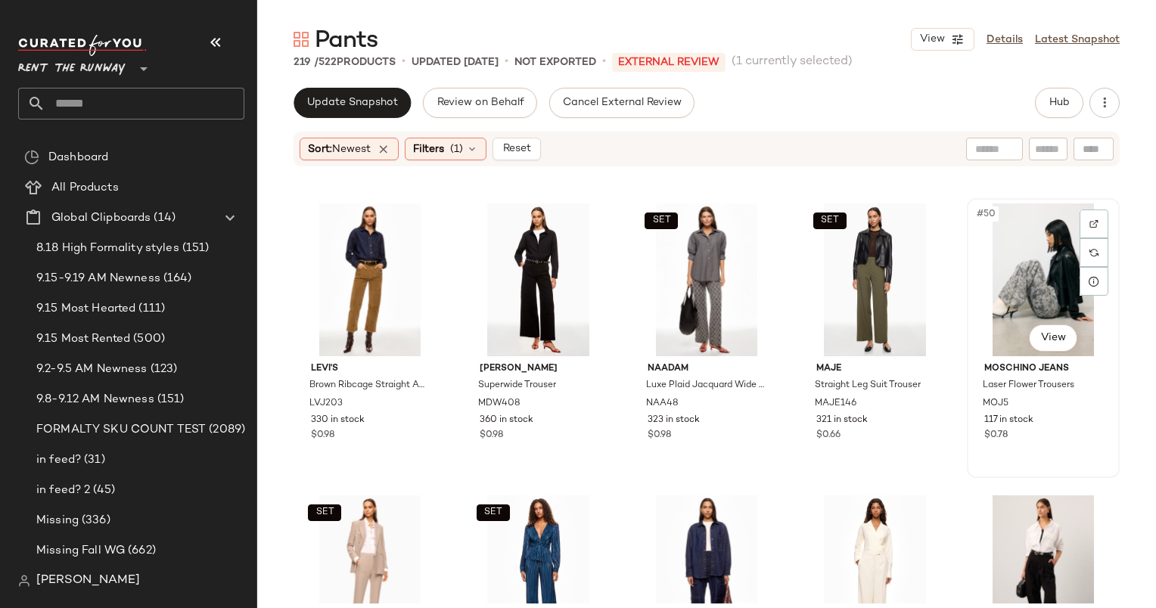
click at [1011, 257] on div "#50 View" at bounding box center [1043, 279] width 142 height 153
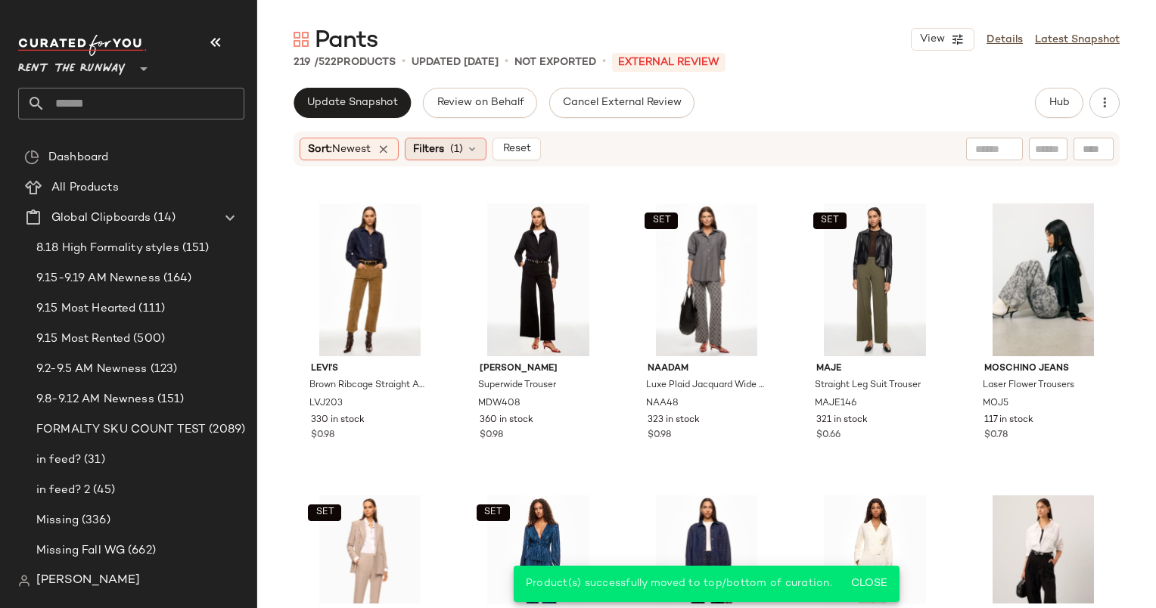
click at [427, 151] on span "Filters" at bounding box center [428, 149] width 31 height 16
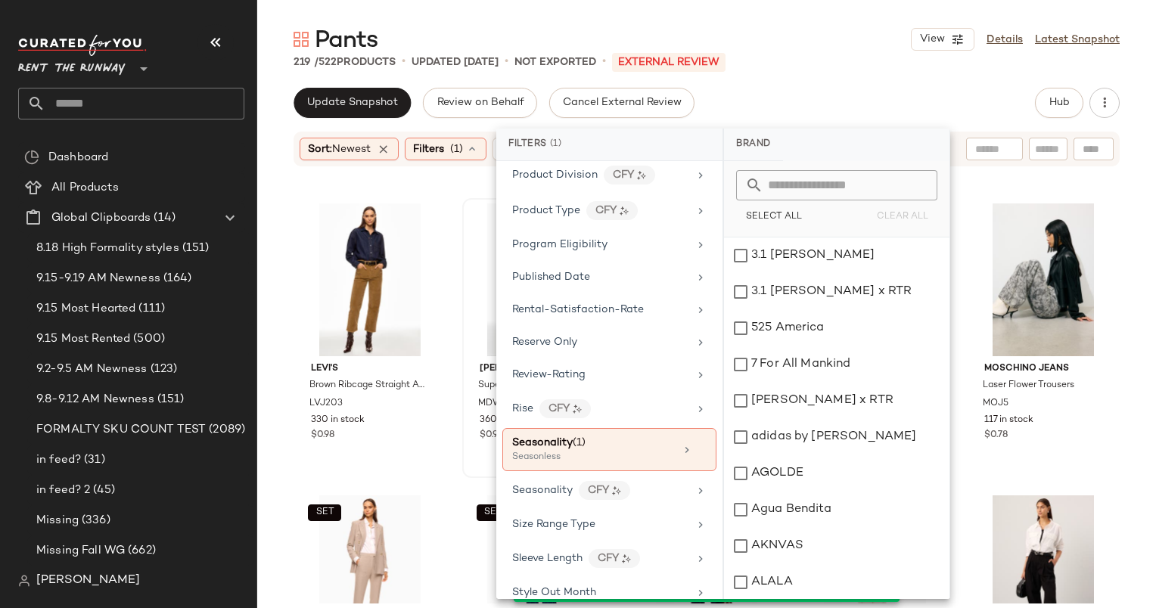
scroll to position [1655, 0]
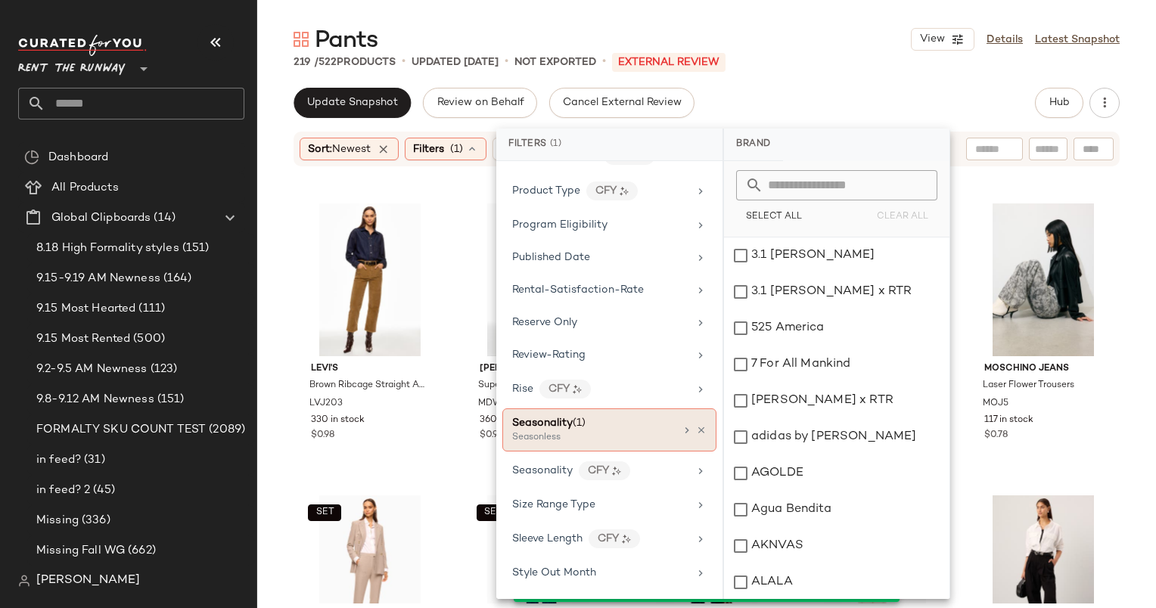
click at [607, 431] on div "Seasonless" at bounding box center [587, 438] width 151 height 14
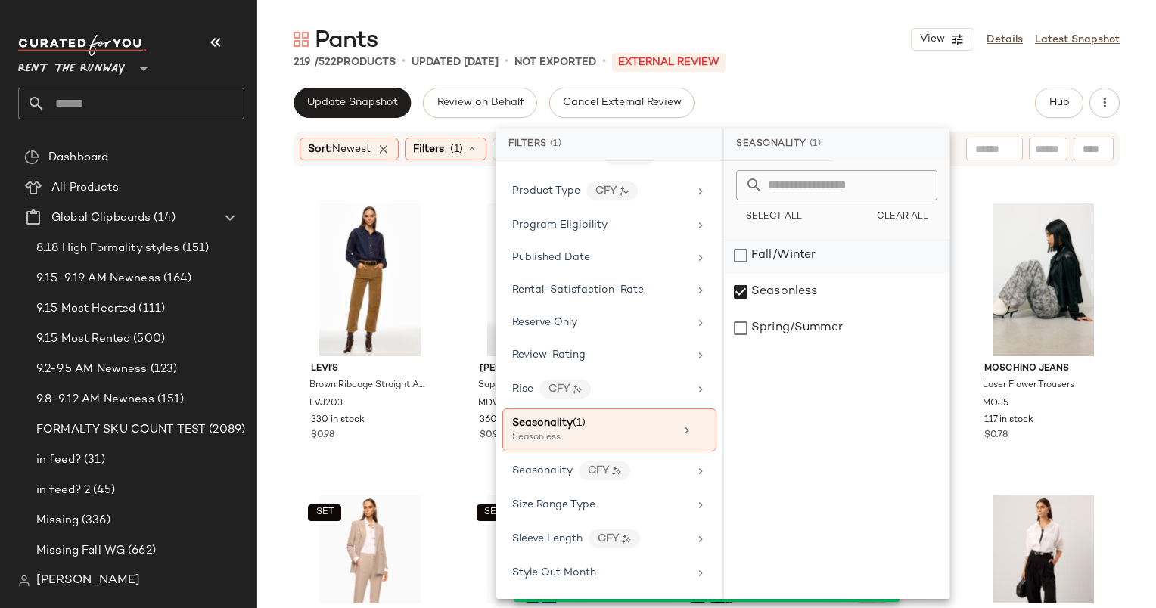
click at [800, 269] on div "Fall/Winter" at bounding box center [836, 256] width 225 height 36
click at [816, 297] on div "Seasonless" at bounding box center [836, 292] width 225 height 36
click at [821, 64] on div "219 / 522 Products • updated [DATE] • Not Exported • External REVIEW" at bounding box center [706, 61] width 899 height 15
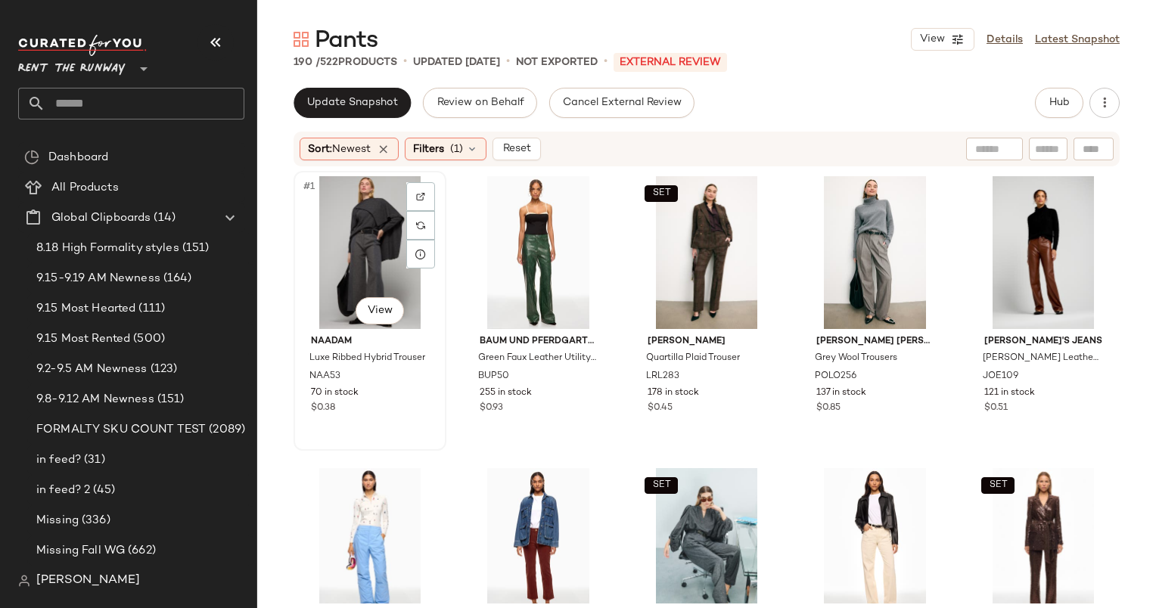
click at [354, 213] on div "#1 View" at bounding box center [370, 252] width 142 height 153
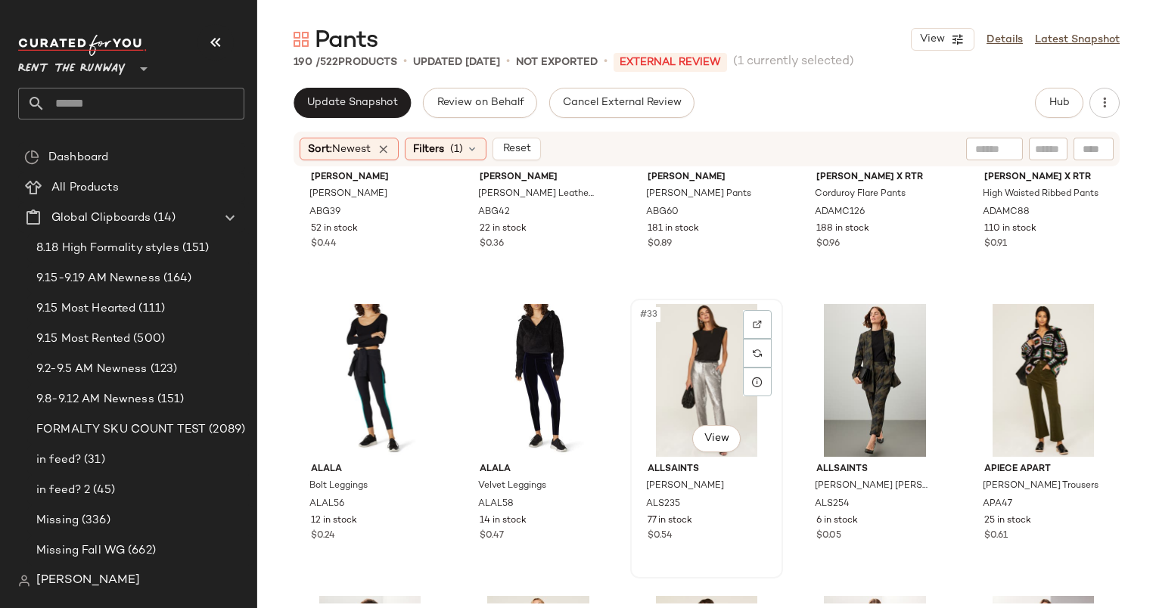
scroll to position [1440, 0]
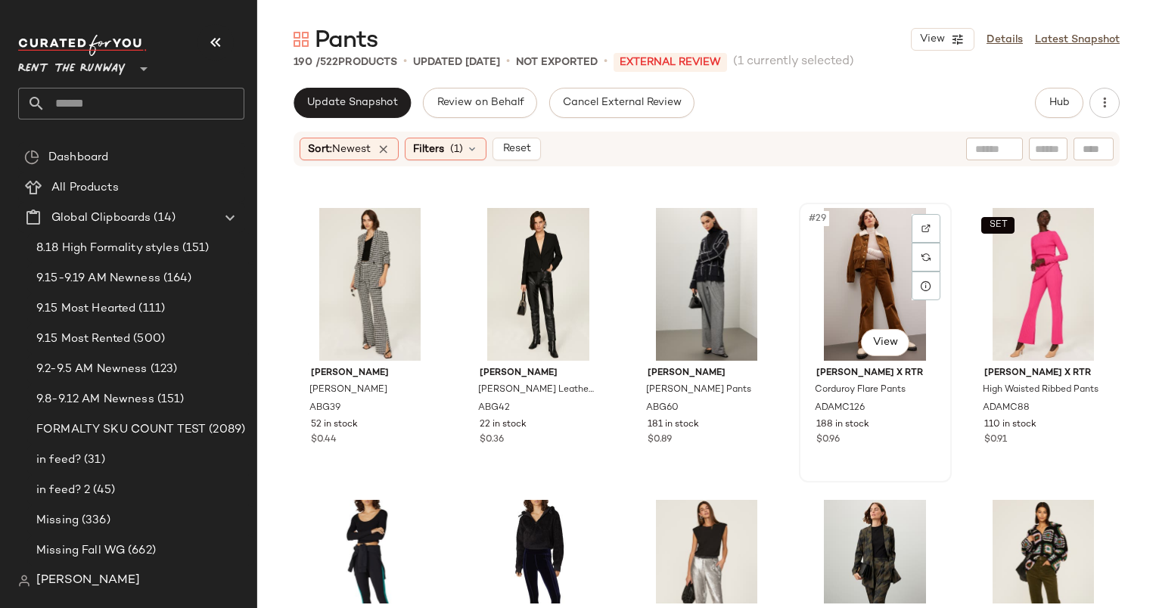
click at [857, 274] on div "#29 View" at bounding box center [875, 284] width 142 height 153
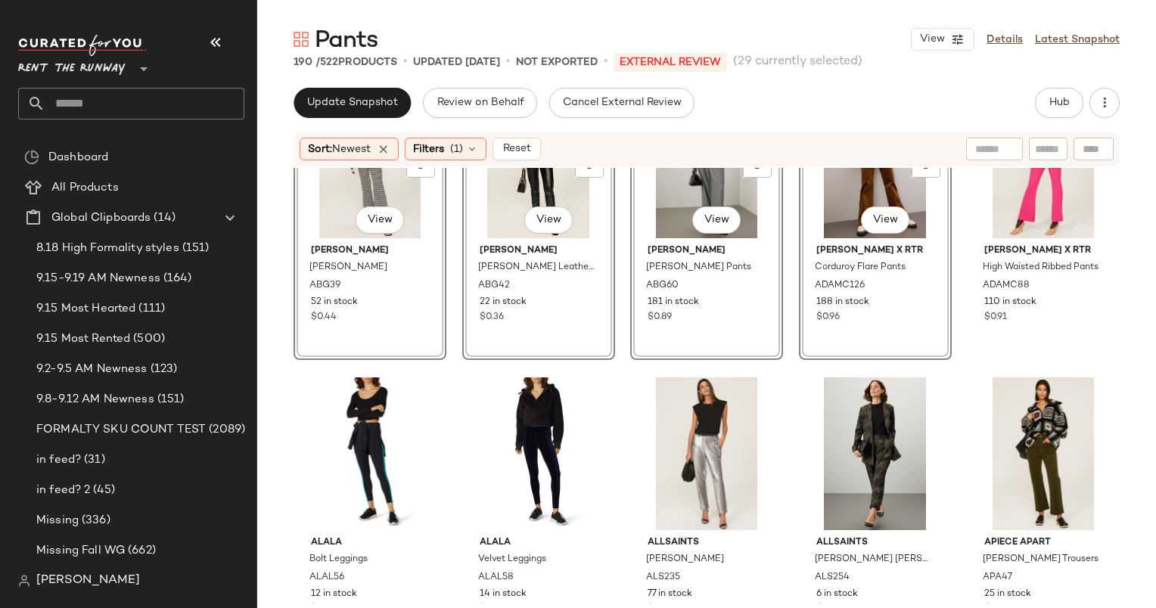
scroll to position [1564, 0]
click at [694, 466] on div "#33 View" at bounding box center [706, 453] width 142 height 153
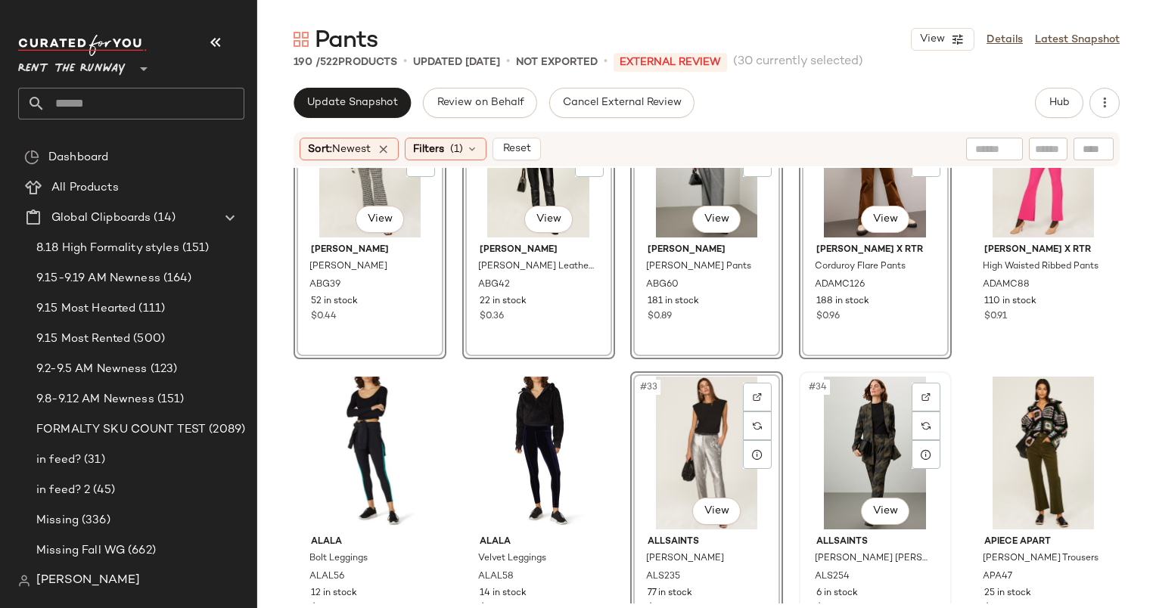
click at [842, 429] on div "#34 View" at bounding box center [875, 453] width 142 height 153
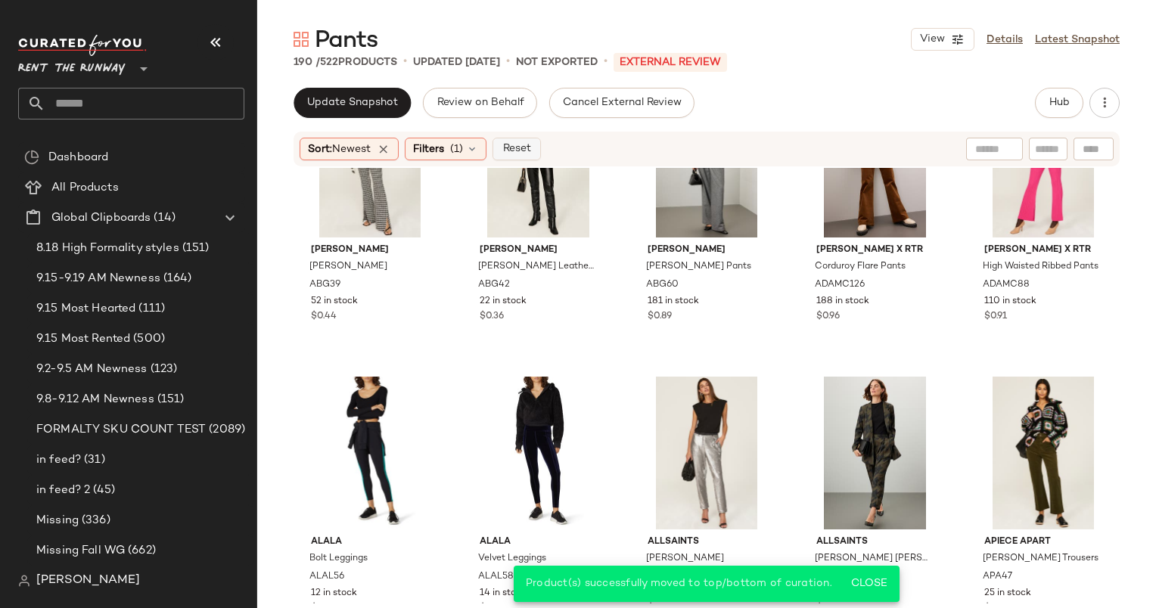
click at [527, 145] on span "Reset" at bounding box center [516, 149] width 29 height 12
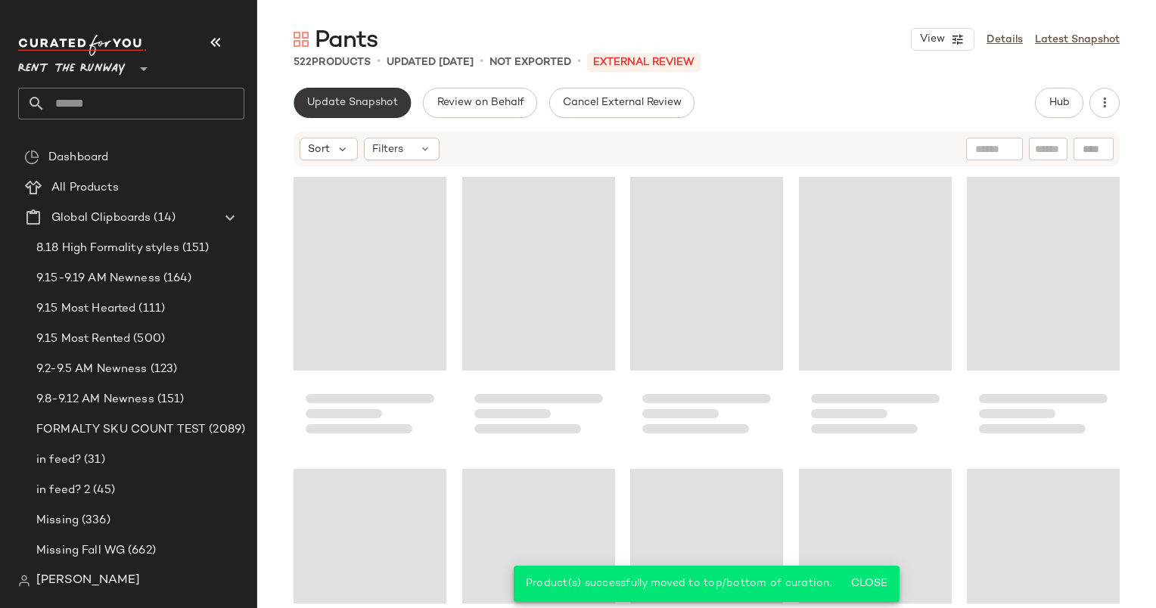
click at [382, 91] on button "Update Snapshot" at bounding box center [351, 103] width 117 height 30
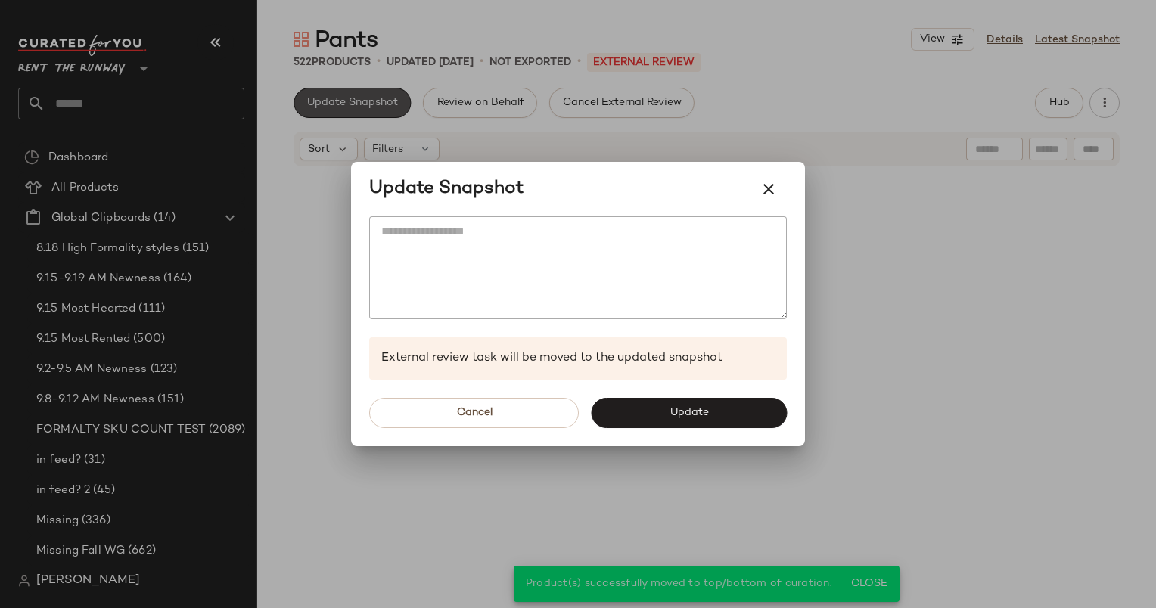
scroll to position [1752, 0]
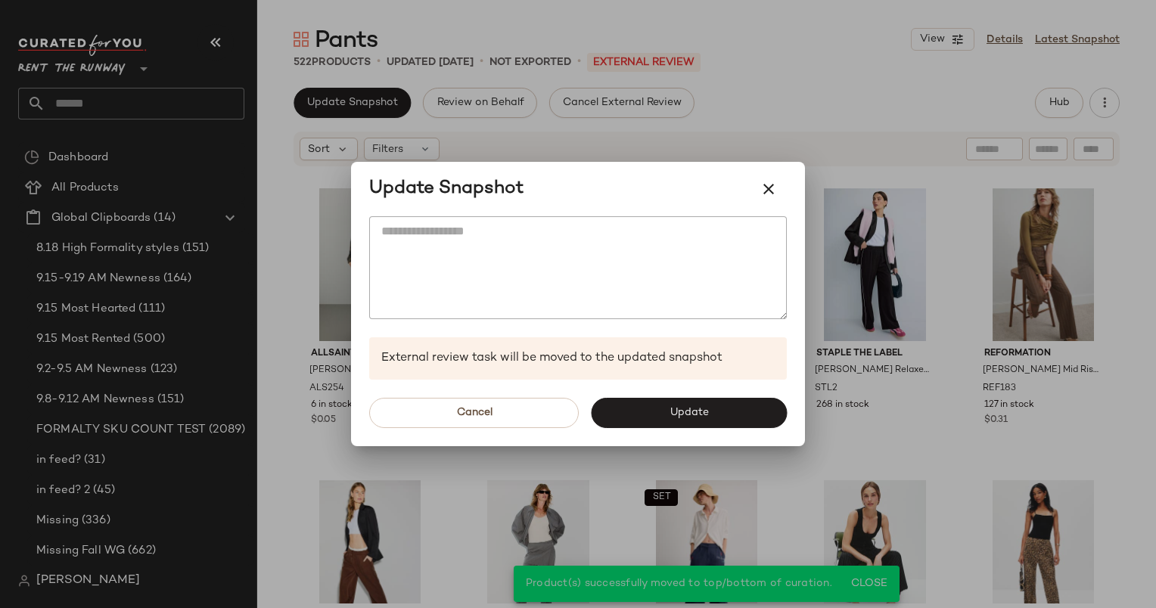
click at [716, 395] on div "Cancel Update" at bounding box center [578, 413] width 454 height 67
click at [731, 415] on button "Update" at bounding box center [689, 413] width 196 height 30
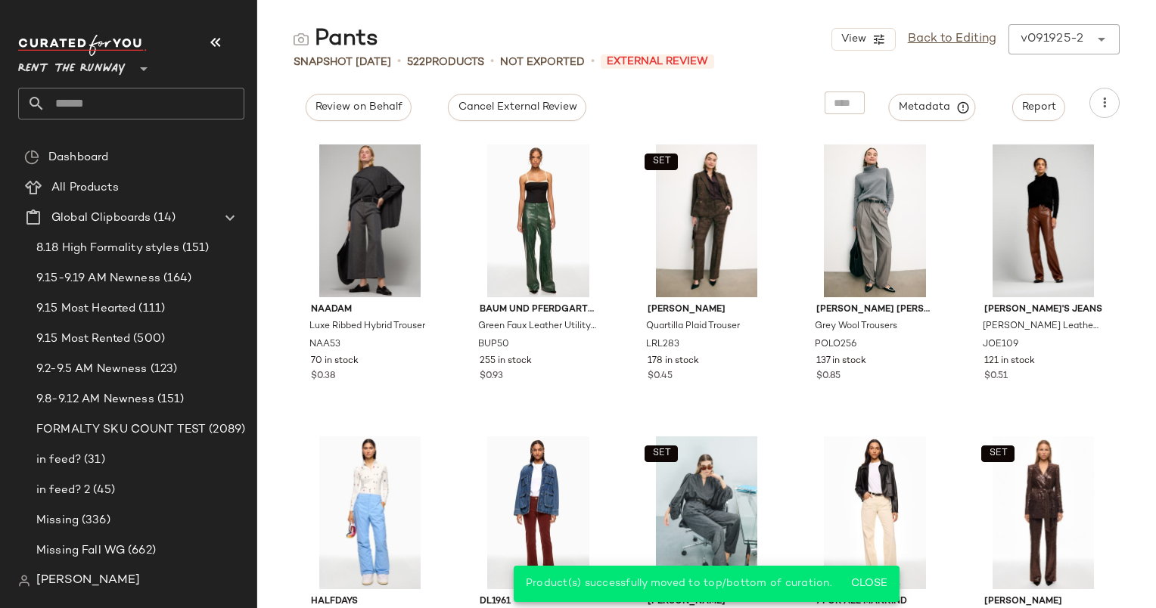
click at [963, 49] on div "View Back to Editing v091925-2 ******" at bounding box center [975, 39] width 288 height 30
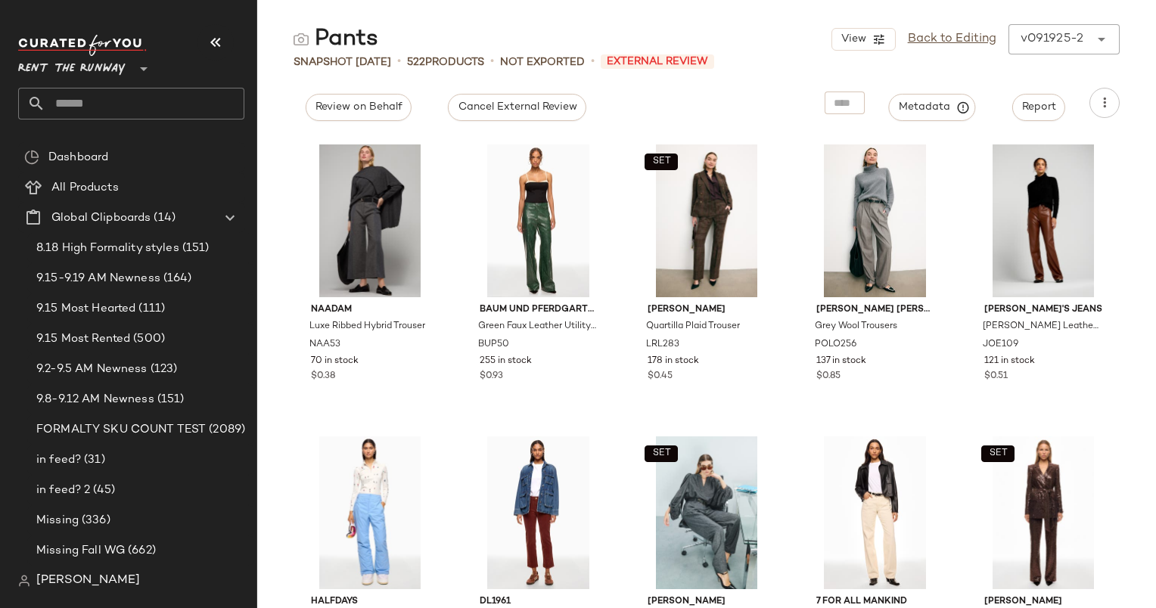
click at [963, 49] on div "View Back to Editing v091925-2 ******" at bounding box center [975, 39] width 288 height 30
drag, startPoint x: 963, startPoint y: 49, endPoint x: 949, endPoint y: 37, distance: 18.2
click at [949, 37] on link "Back to Editing" at bounding box center [952, 39] width 89 height 18
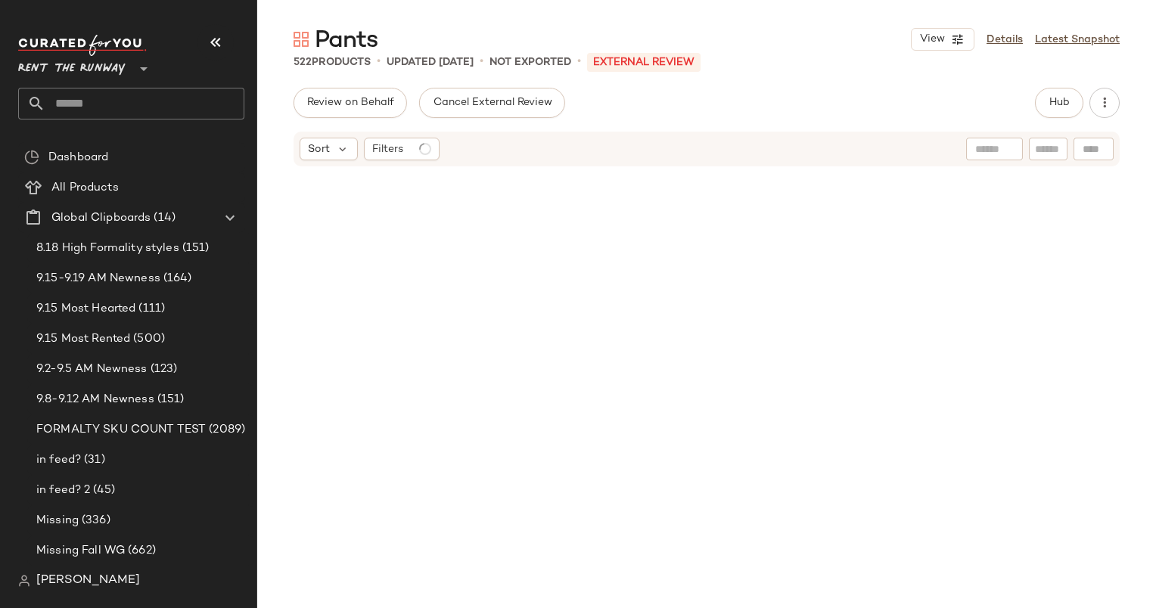
scroll to position [1752, 0]
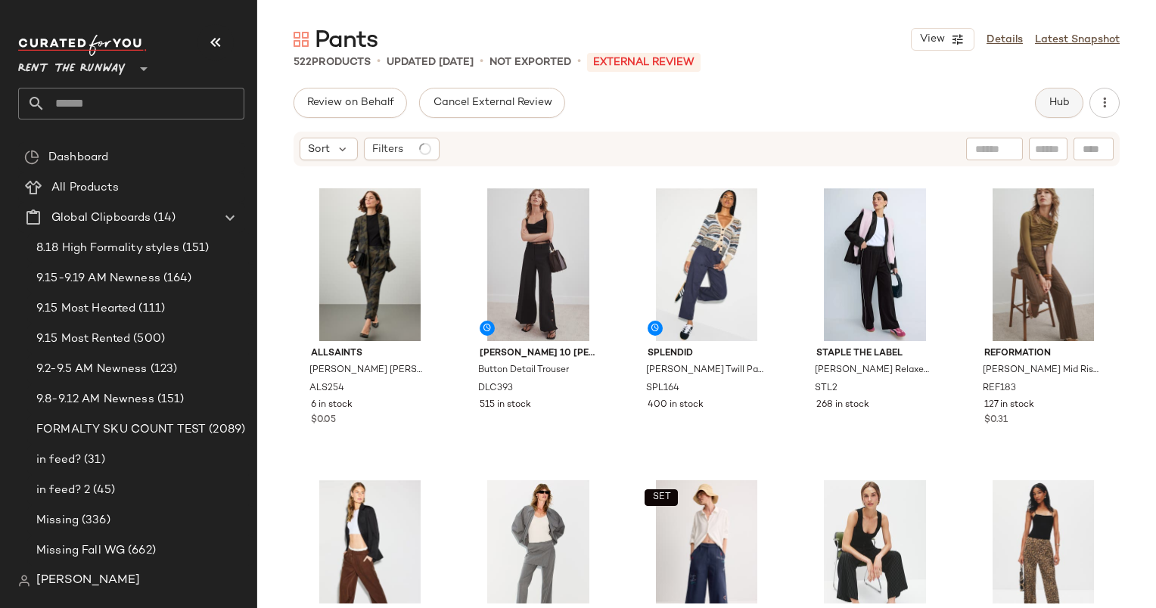
click at [1057, 101] on span "Hub" at bounding box center [1058, 103] width 21 height 12
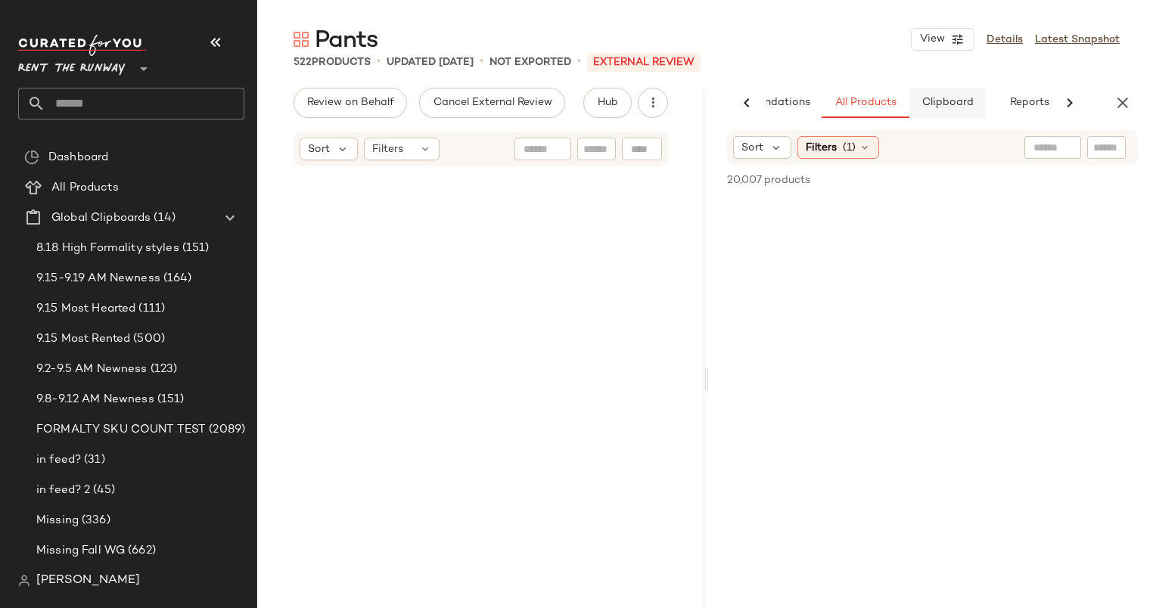
scroll to position [439, 0]
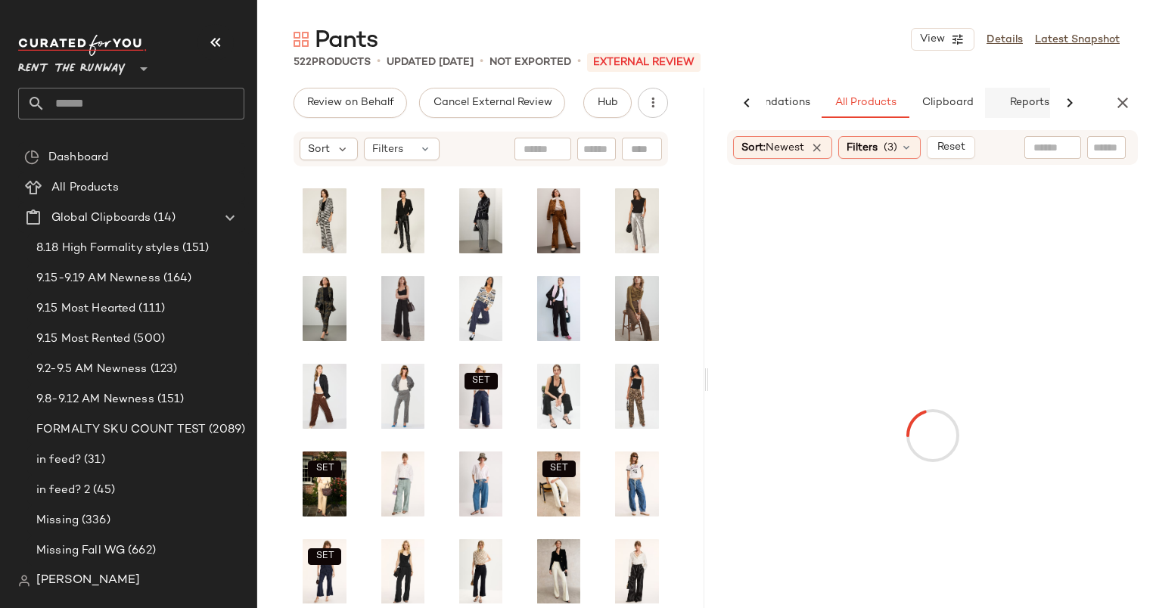
click at [1020, 103] on span "Reports" at bounding box center [1028, 103] width 40 height 12
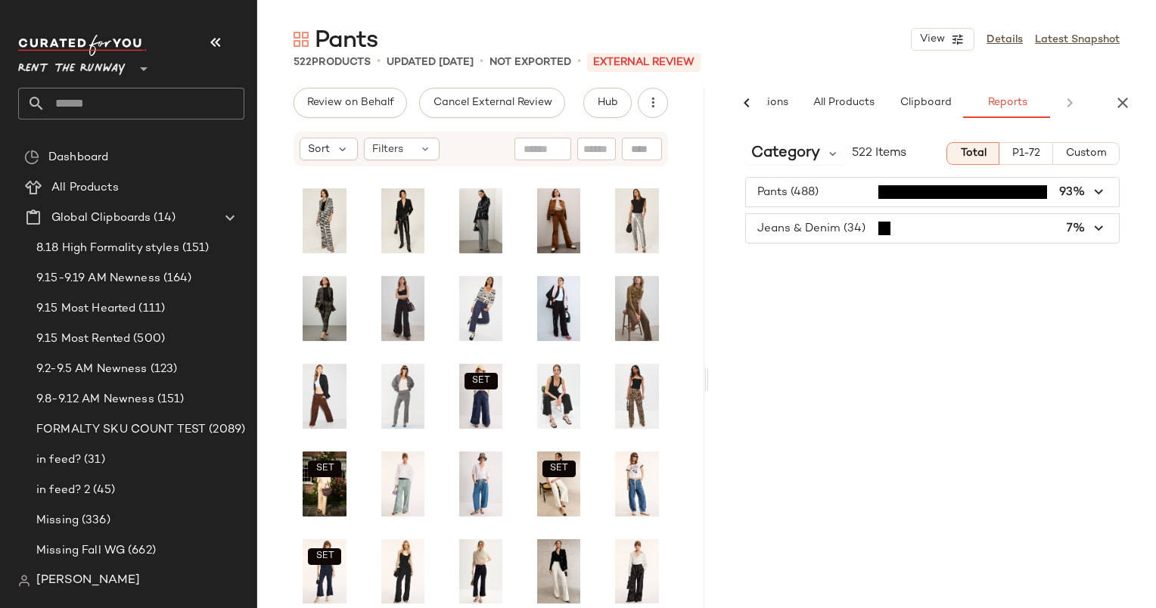
scroll to position [0, 100]
click at [790, 166] on div "Category 522 Items Total P1-72 Custom Pants (488) 93% Jeans & Denim (34) 7%" at bounding box center [932, 401] width 447 height 542
click at [790, 158] on span "Category" at bounding box center [785, 153] width 69 height 23
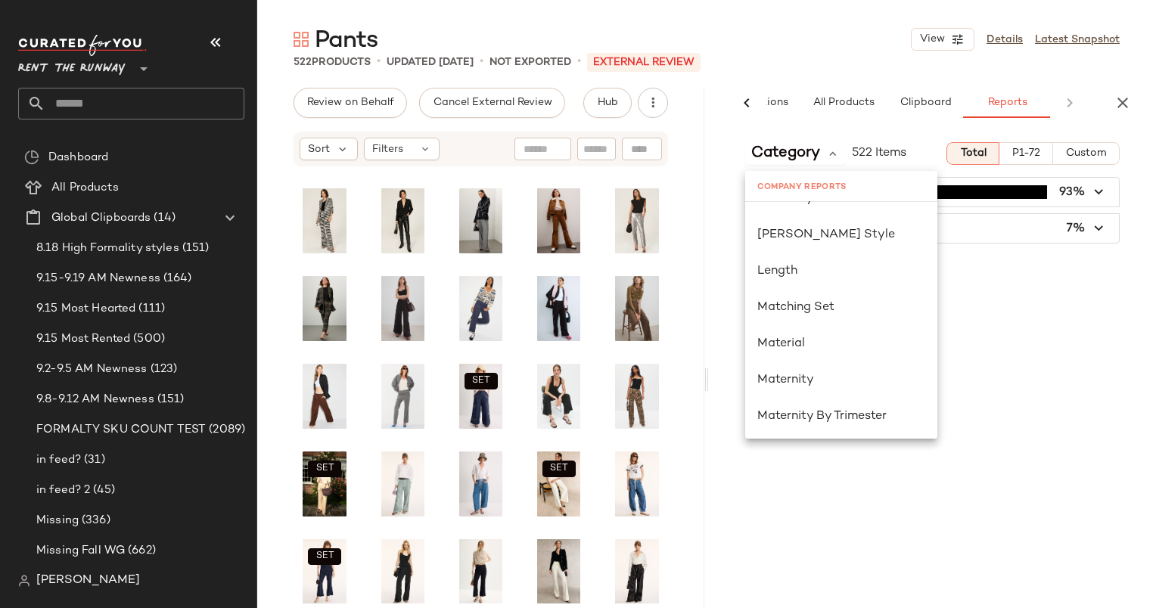
scroll to position [902, 0]
click at [841, 300] on div "Seasonality" at bounding box center [841, 307] width 168 height 18
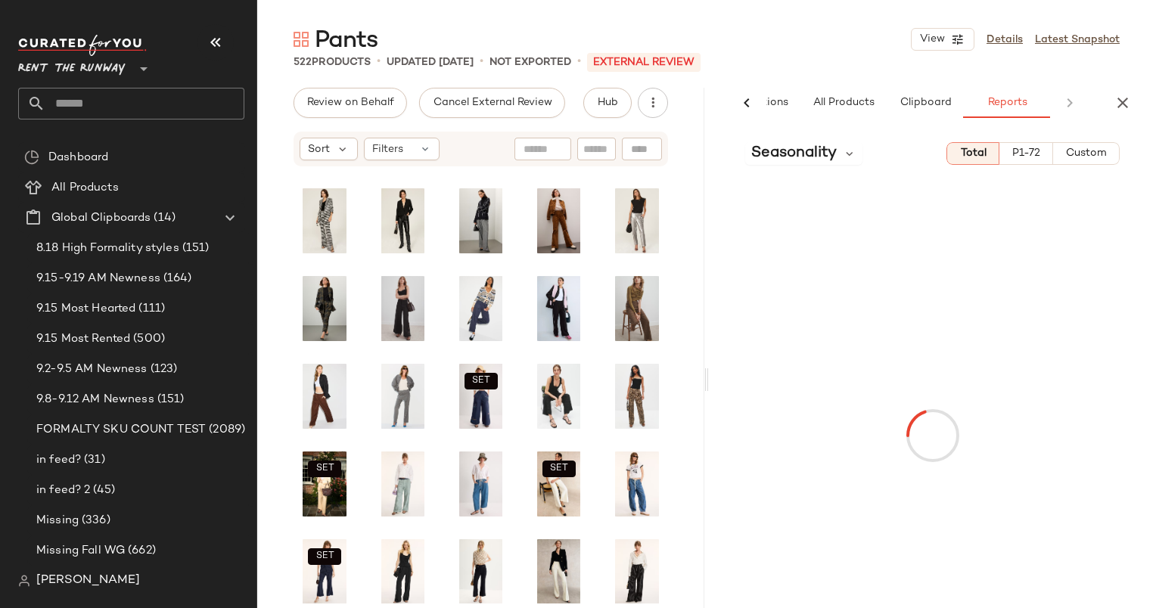
click at [1092, 150] on span "Custom" at bounding box center [1086, 154] width 42 height 12
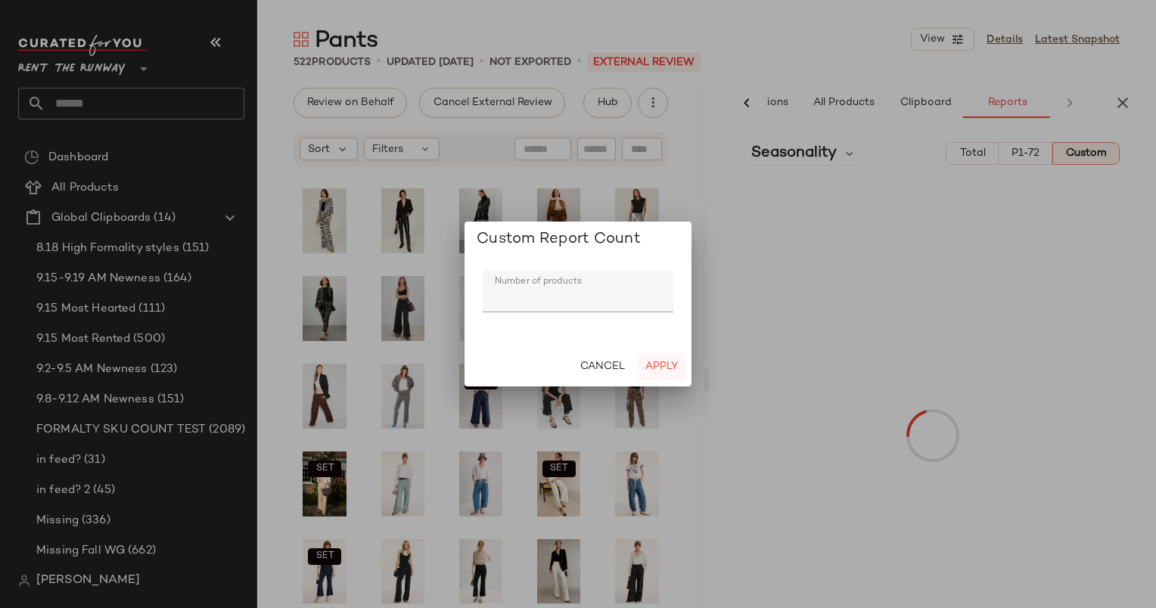
click at [657, 368] on span "Apply" at bounding box center [660, 367] width 33 height 12
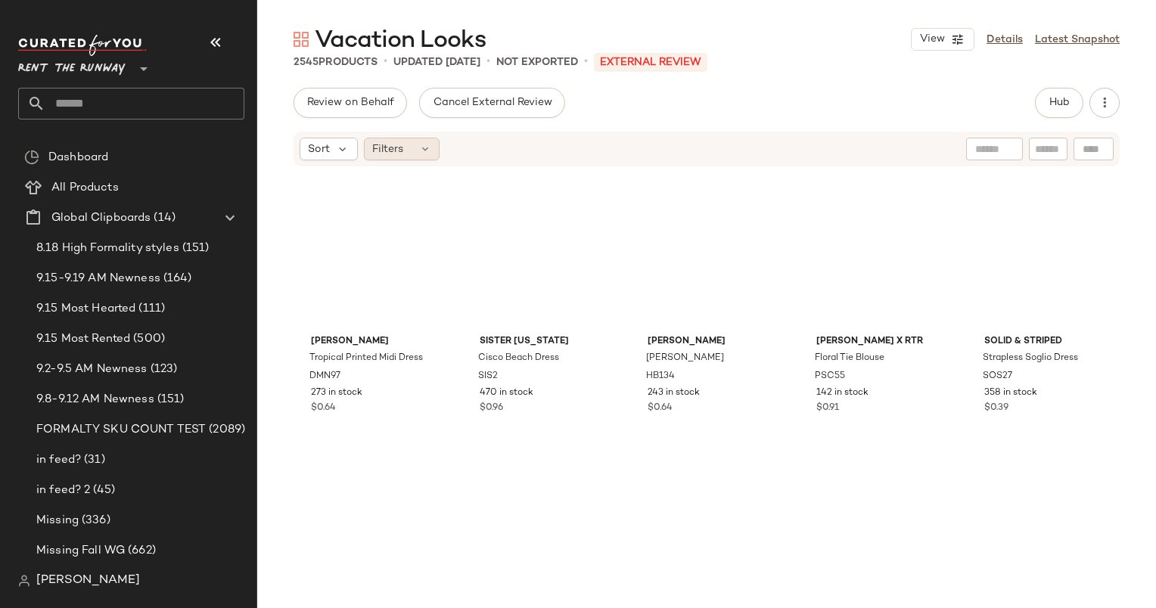
click at [417, 145] on div "Filters" at bounding box center [402, 149] width 76 height 23
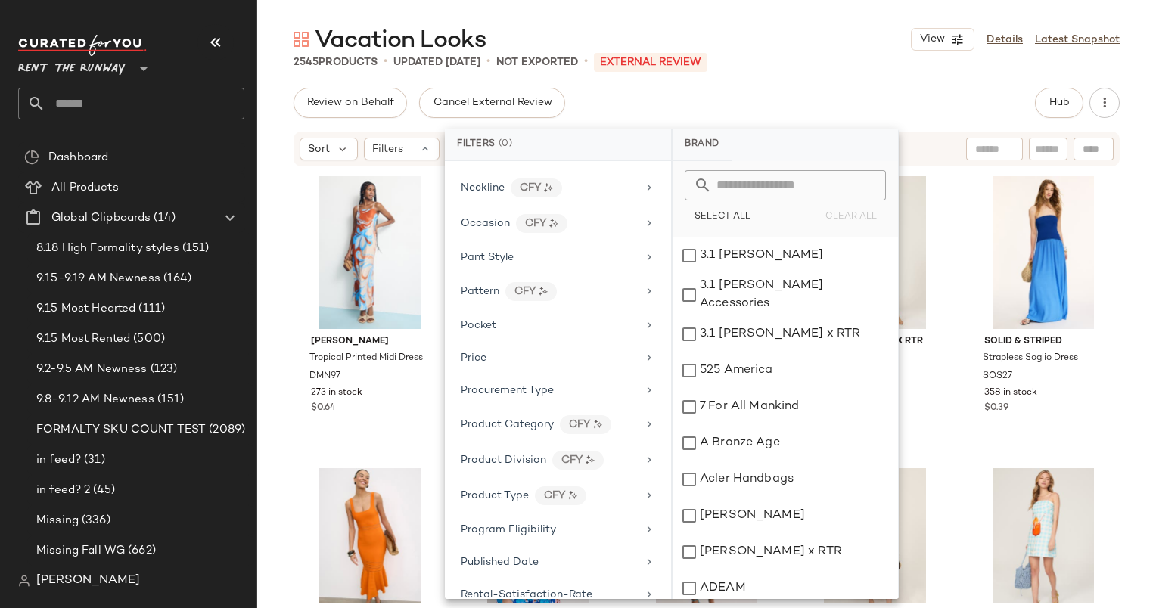
scroll to position [1634, 0]
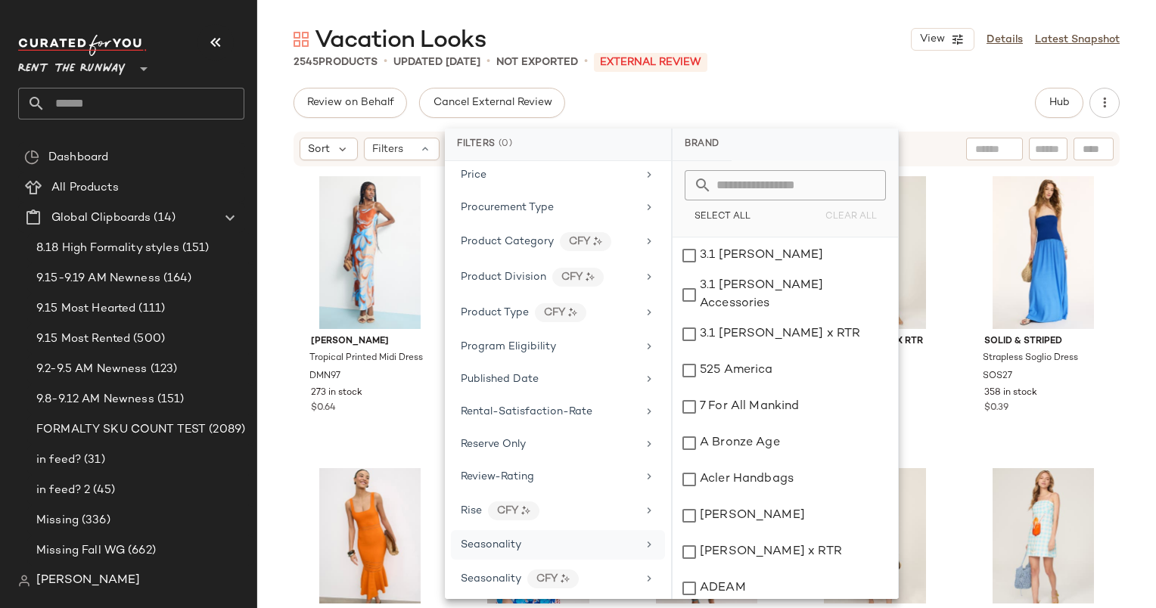
click at [557, 537] on div "Seasonality" at bounding box center [549, 545] width 176 height 16
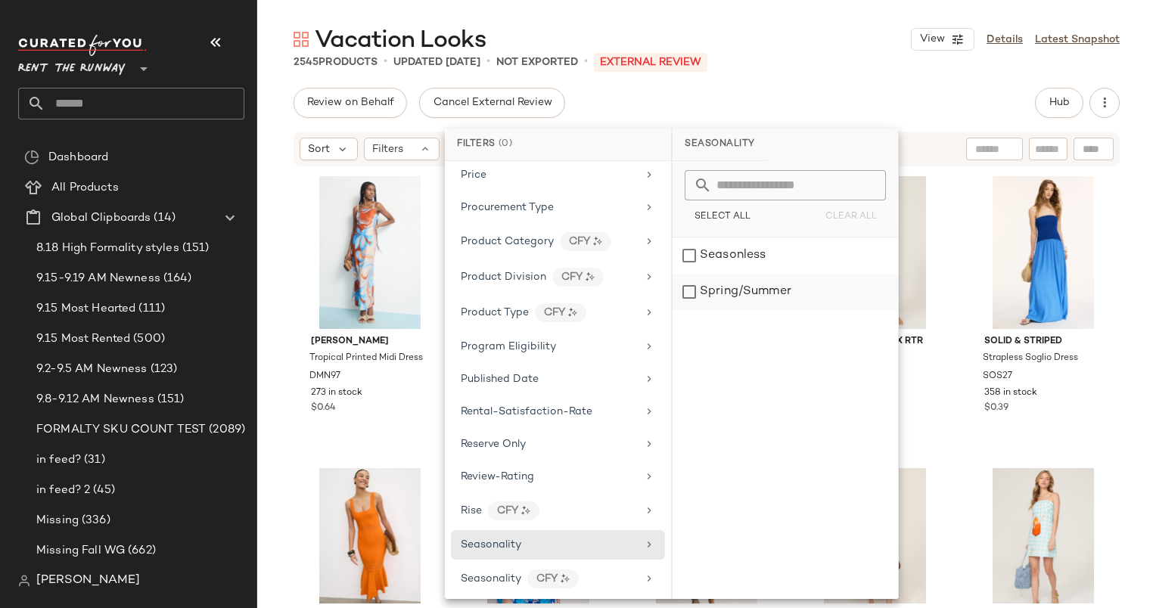
click at [818, 293] on div "Spring/Summer" at bounding box center [784, 292] width 225 height 36
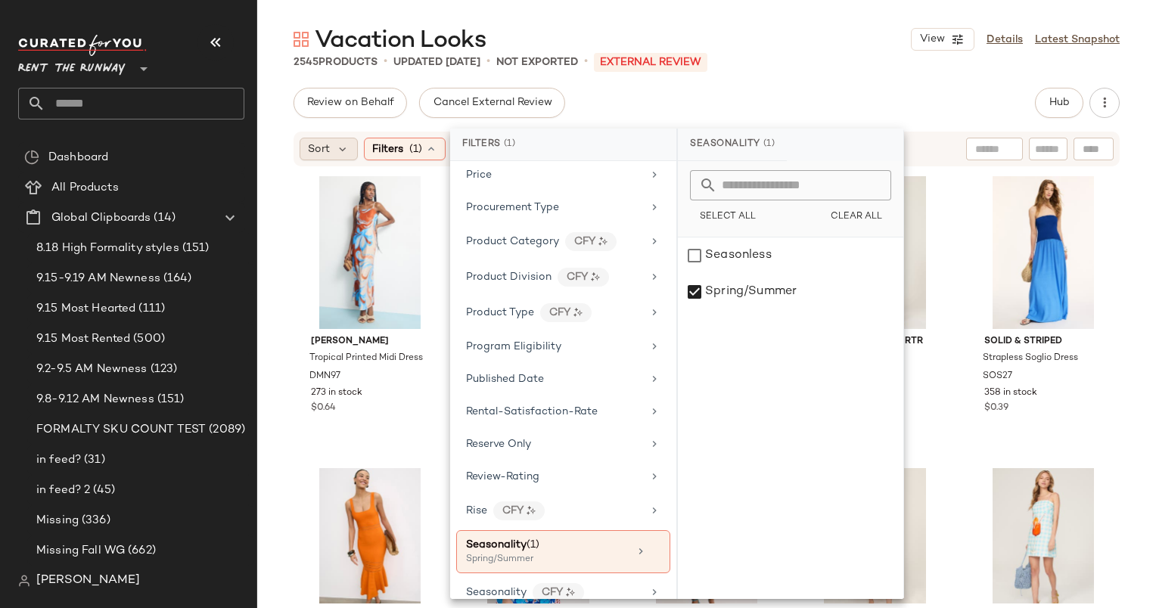
click at [324, 154] on span "Sort" at bounding box center [319, 149] width 22 height 16
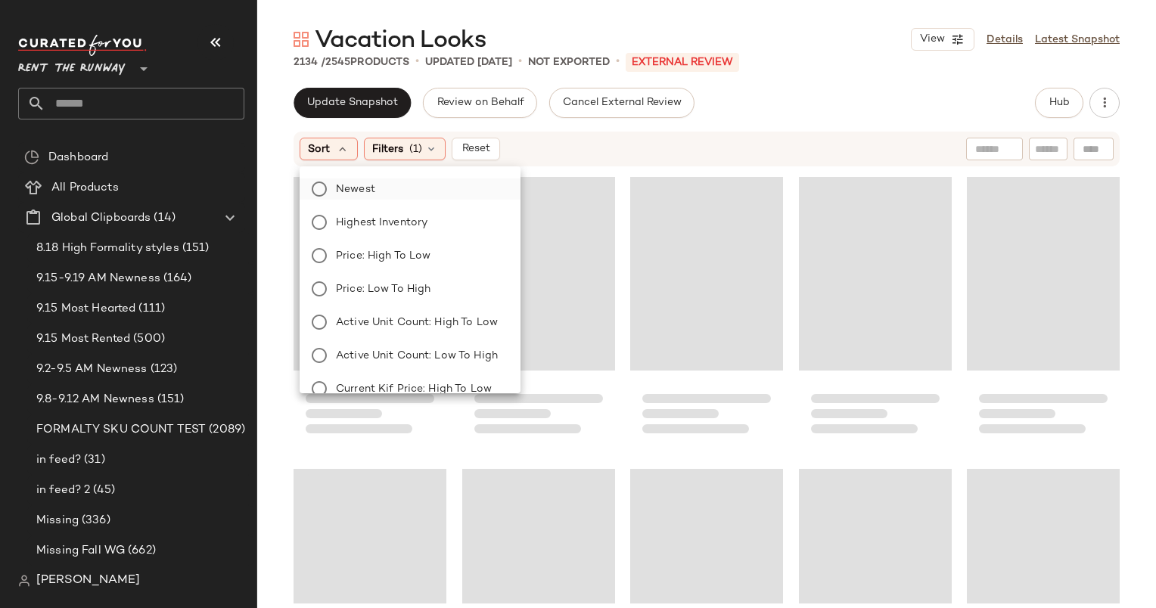
click at [378, 191] on label "Newest" at bounding box center [419, 189] width 179 height 21
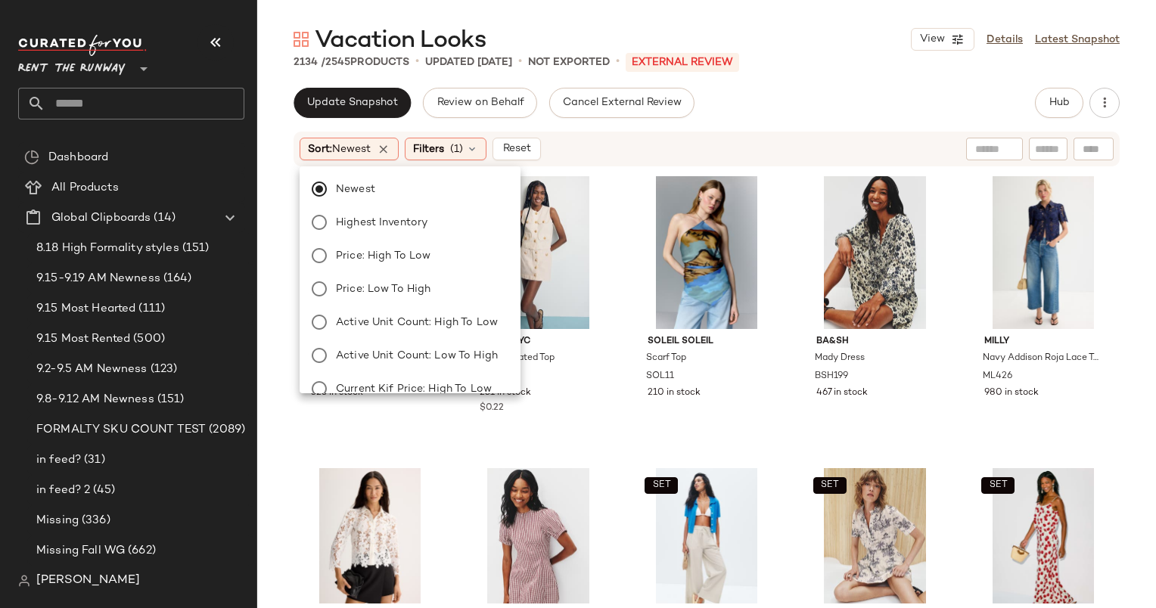
click at [935, 132] on div "Sort: Newest Filters (1) Reset" at bounding box center [706, 149] width 826 height 35
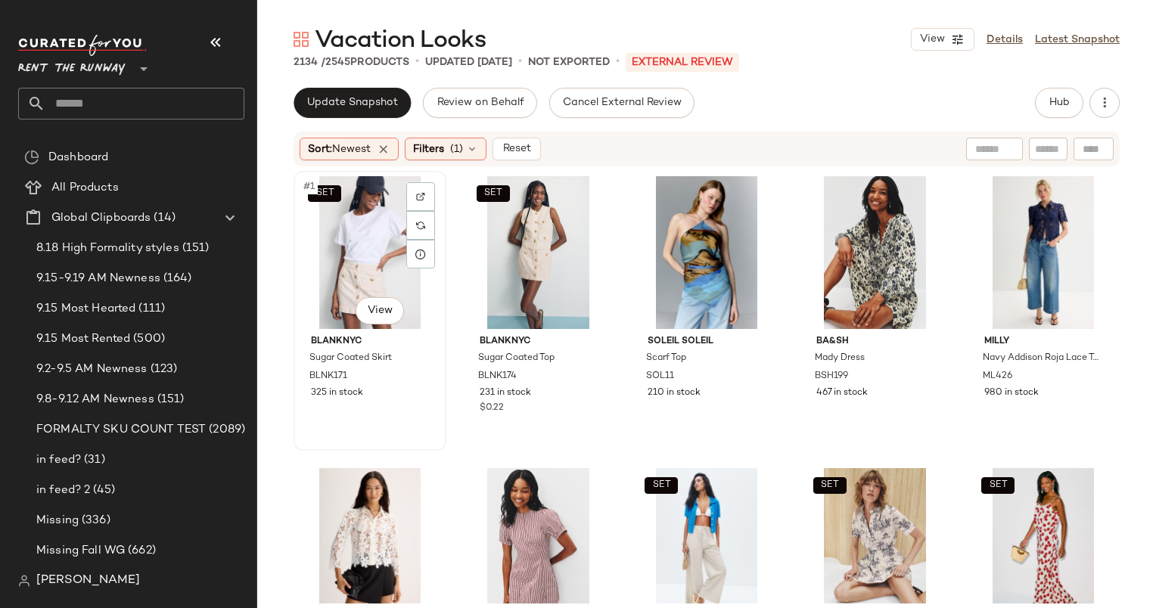
click at [359, 241] on div "SET #1 View" at bounding box center [370, 252] width 142 height 153
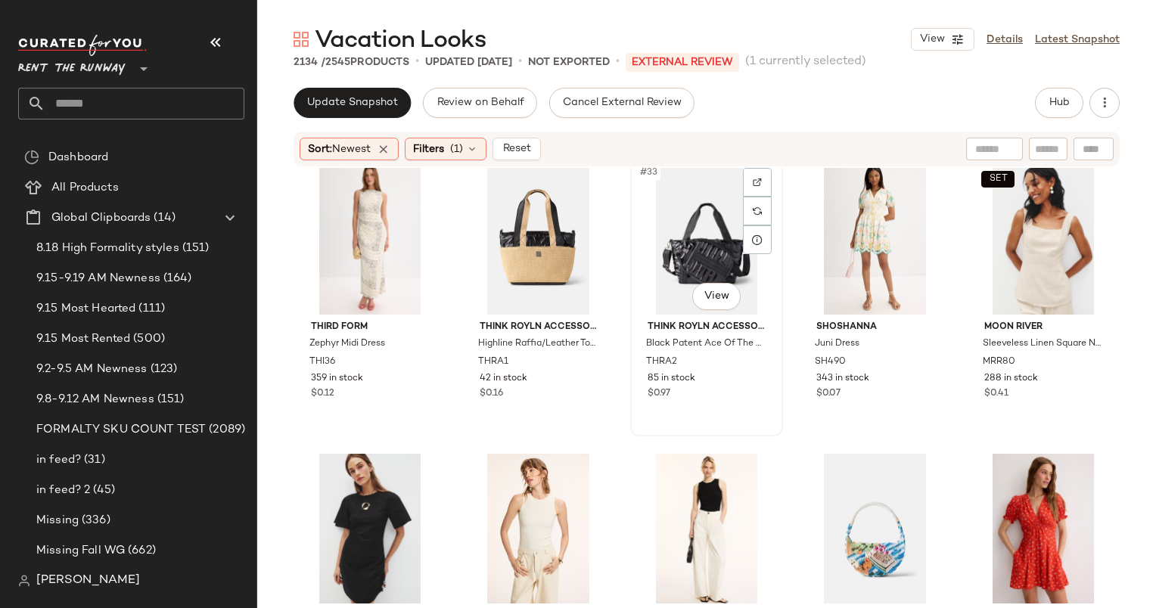
scroll to position [1452, 0]
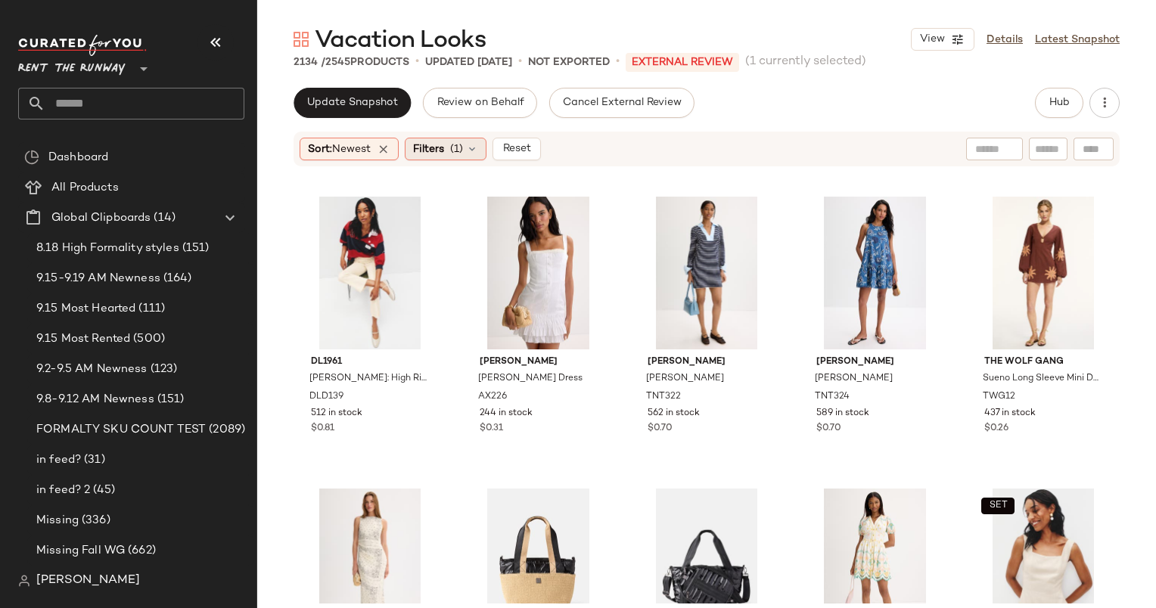
click at [470, 148] on icon at bounding box center [472, 149] width 12 height 12
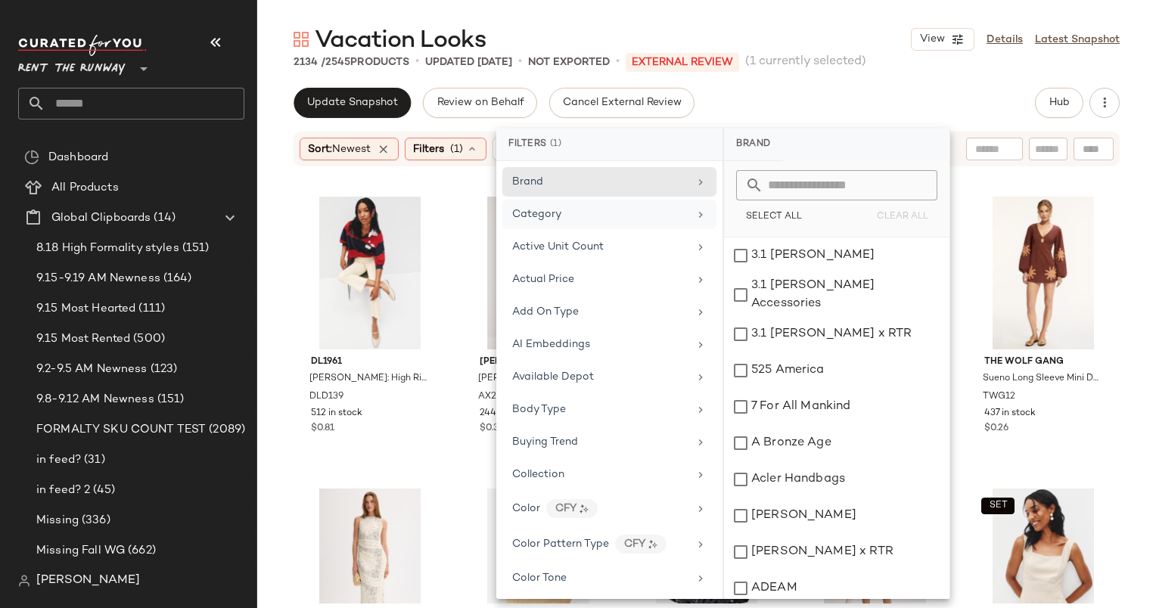
click at [598, 224] on div "Category" at bounding box center [609, 215] width 214 height 30
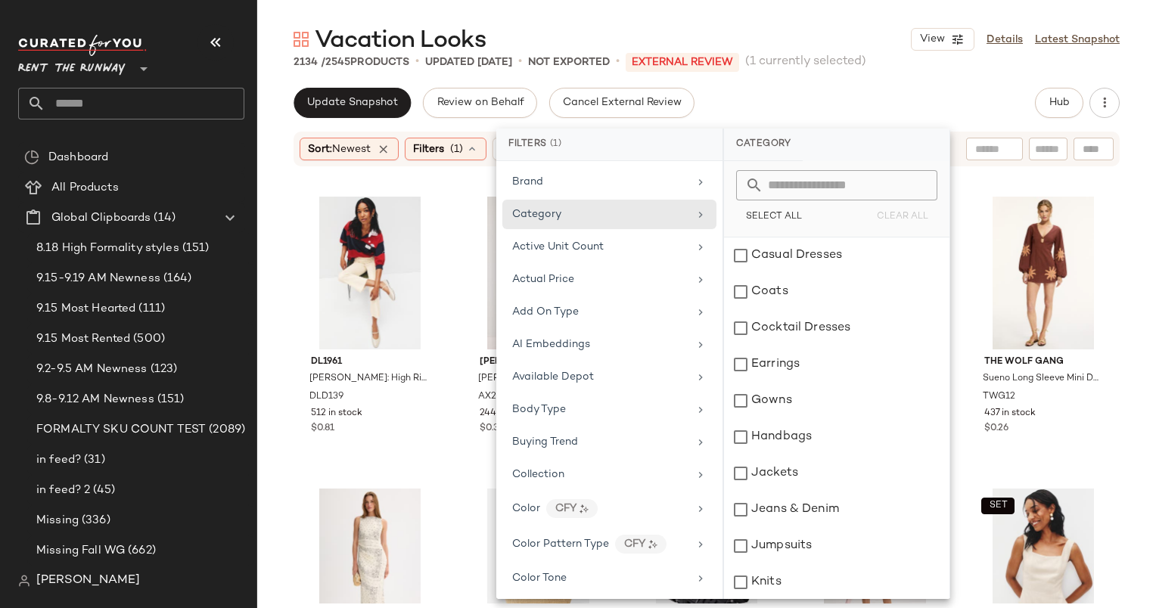
click at [806, 228] on div "Select All Clear All" at bounding box center [836, 199] width 225 height 76
click at [772, 222] on span "Select All" at bounding box center [773, 217] width 57 height 11
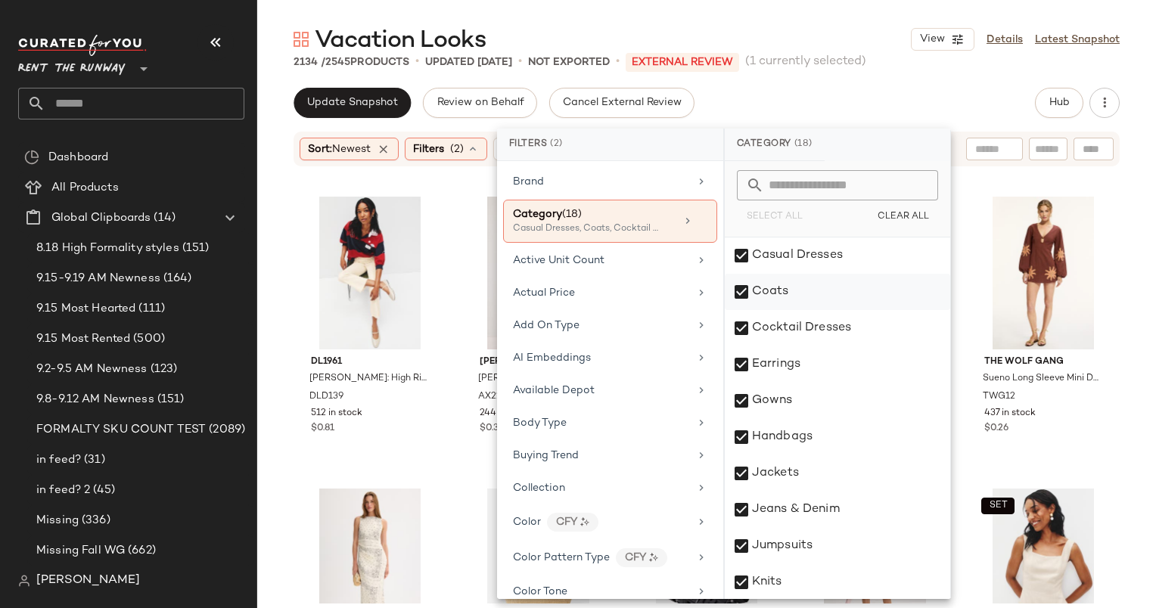
click at [798, 287] on div "Coats" at bounding box center [837, 292] width 225 height 36
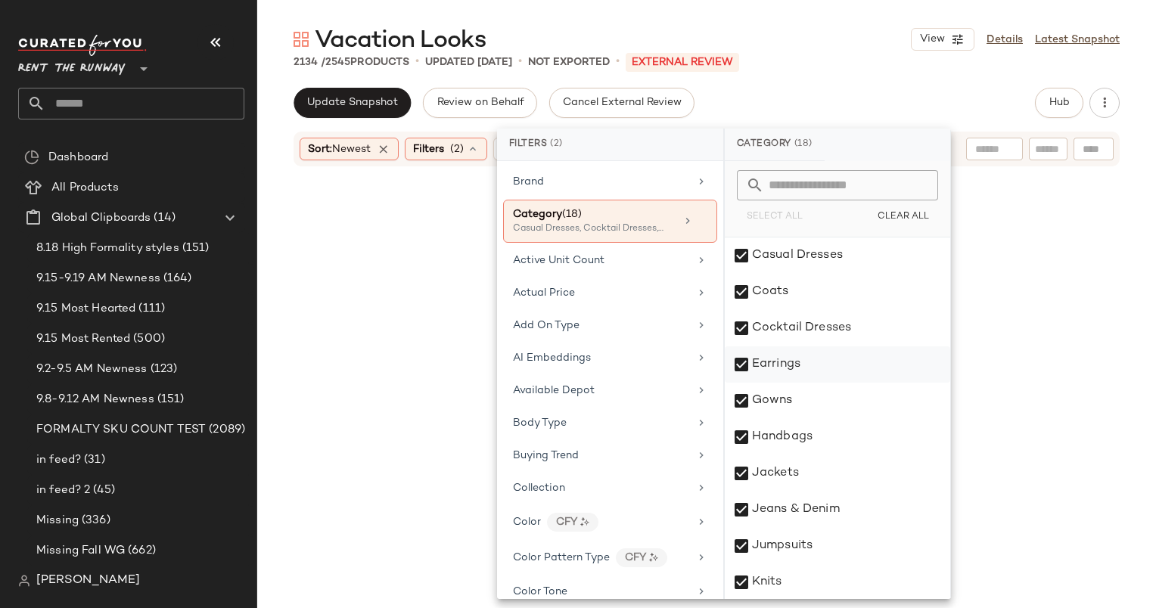
click at [845, 375] on div "Earrings" at bounding box center [837, 364] width 225 height 36
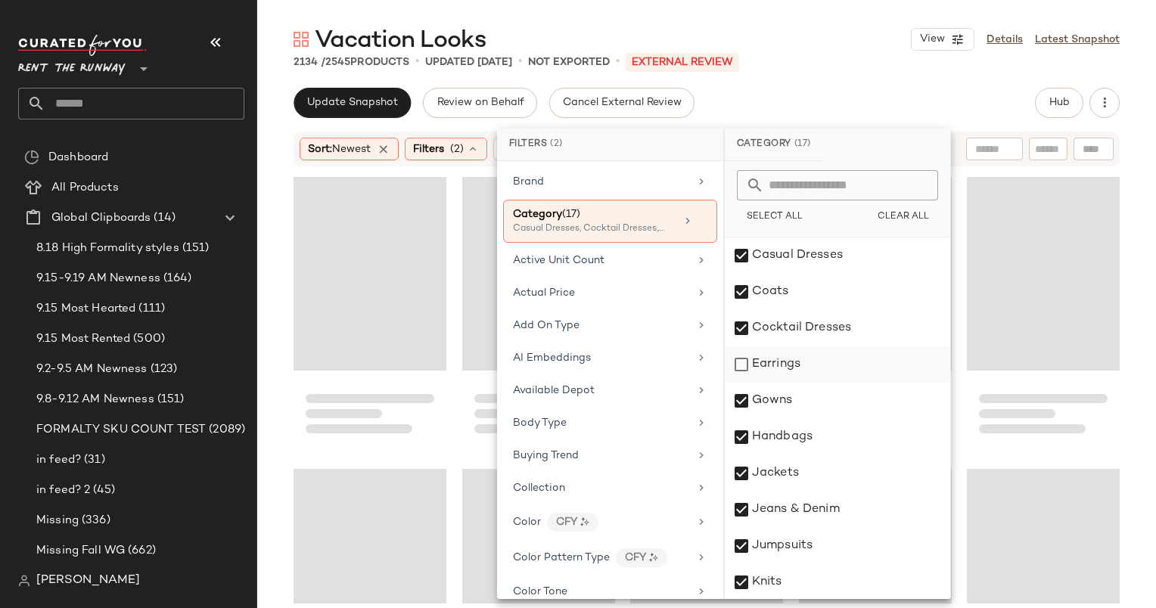
scroll to position [26, 0]
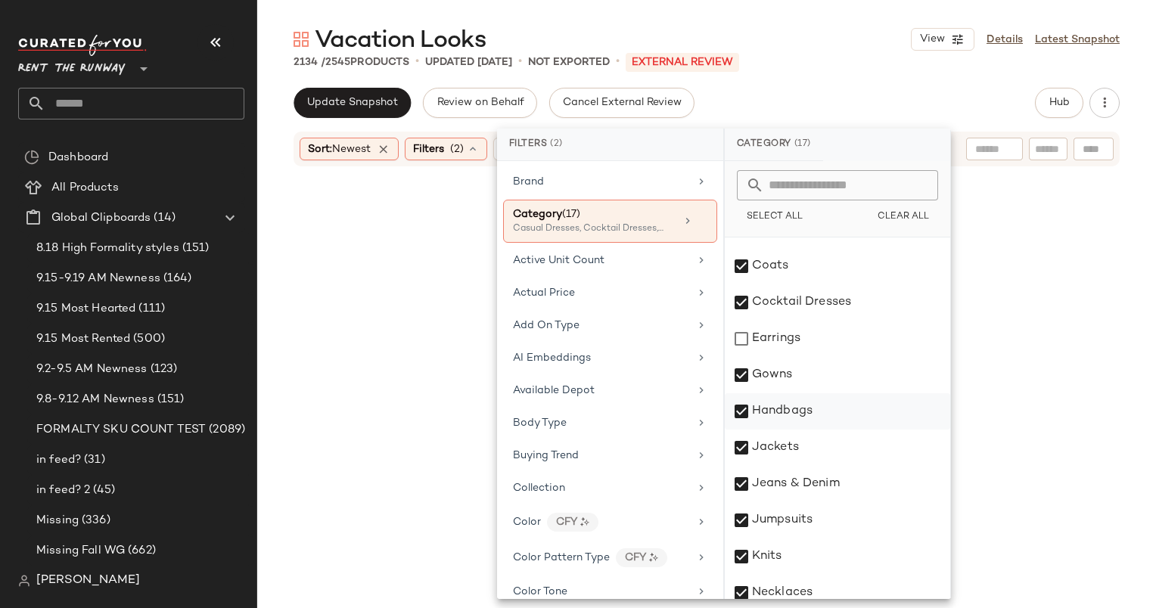
click at [836, 411] on div "Handbags" at bounding box center [837, 411] width 225 height 36
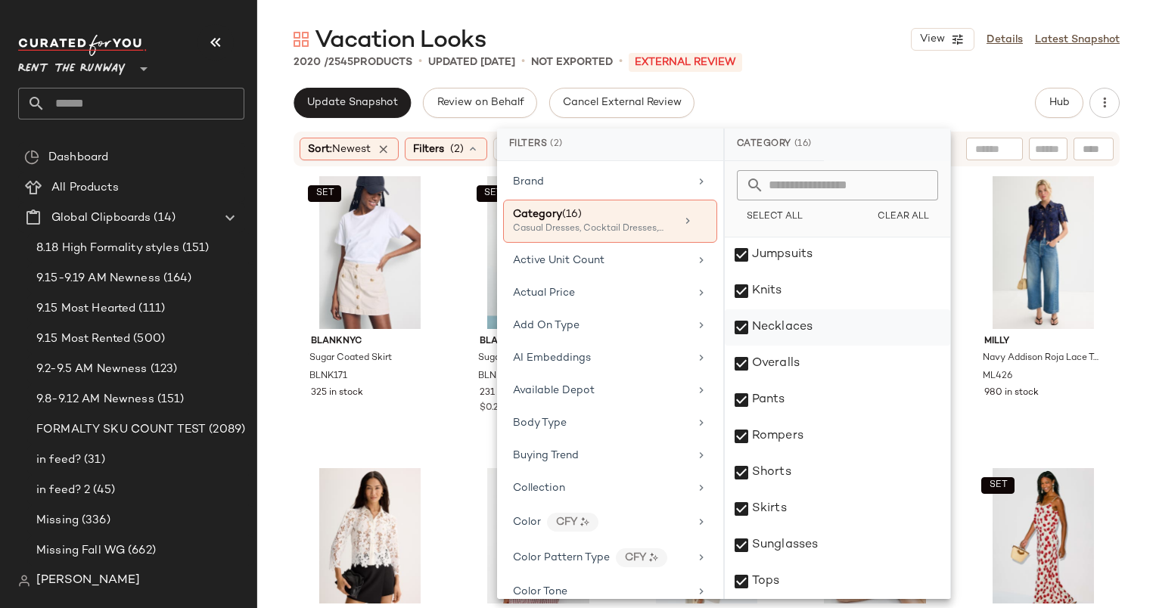
click at [755, 334] on div "Necklaces" at bounding box center [837, 327] width 225 height 36
click at [811, 552] on div "Sunglasses" at bounding box center [837, 545] width 225 height 36
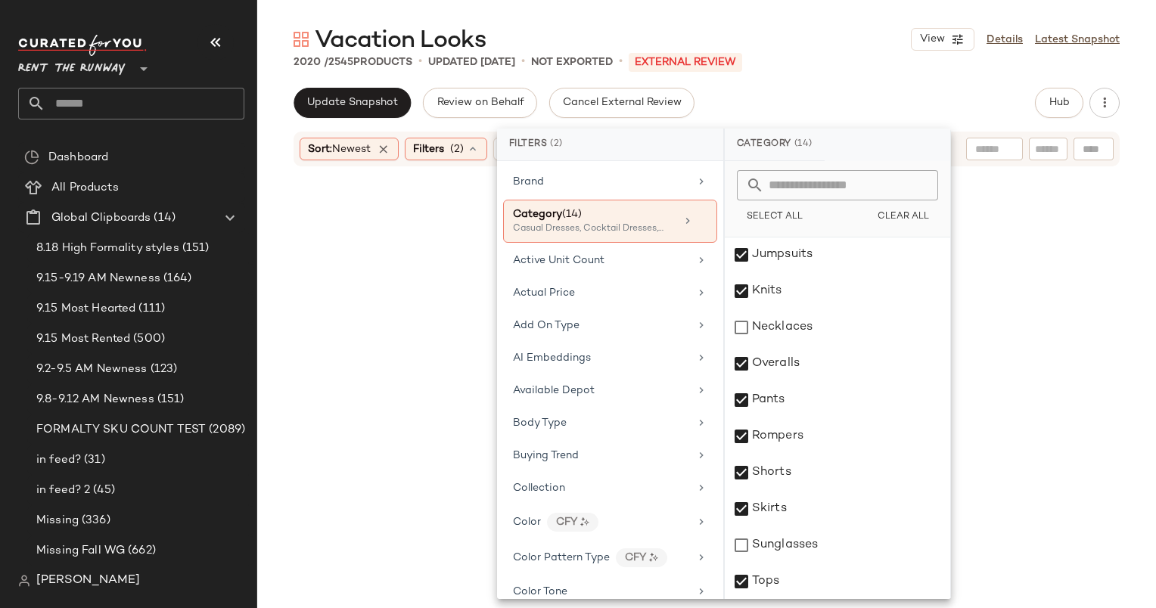
click at [856, 94] on div "Update Snapshot Review on Behalf Cancel External Review Hub" at bounding box center [706, 103] width 826 height 30
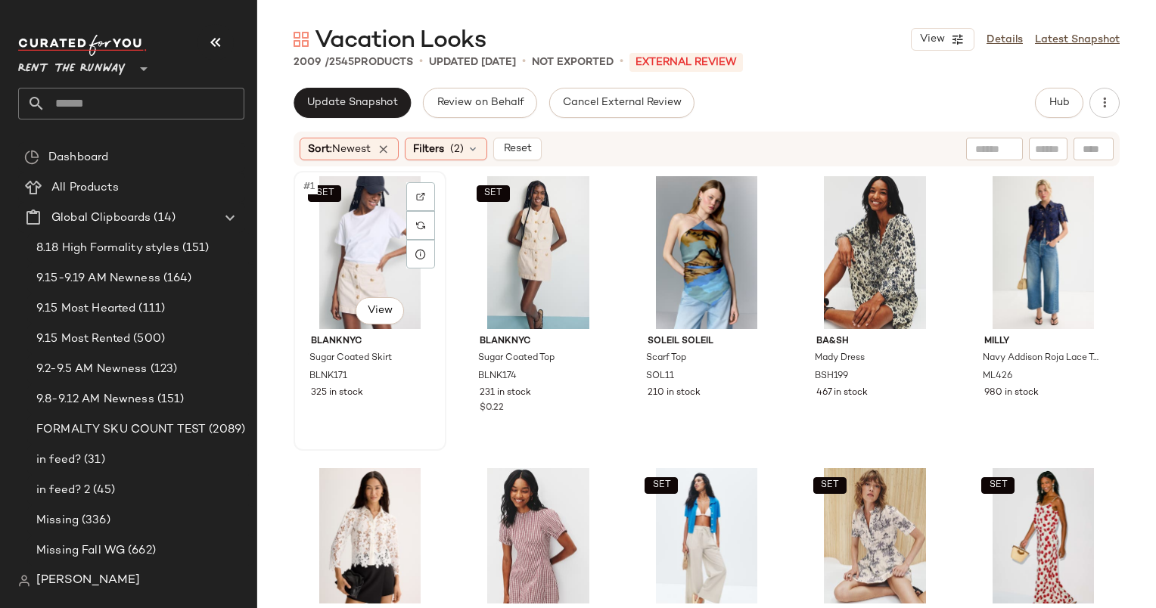
click at [351, 247] on div "SET #1 View" at bounding box center [370, 252] width 142 height 153
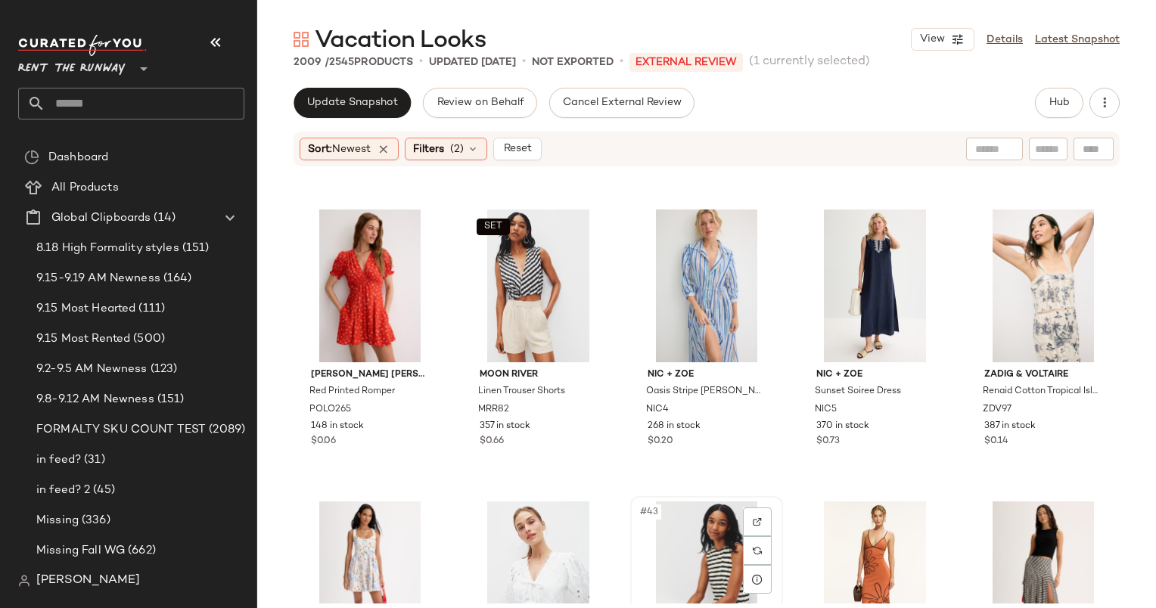
scroll to position [2017, 0]
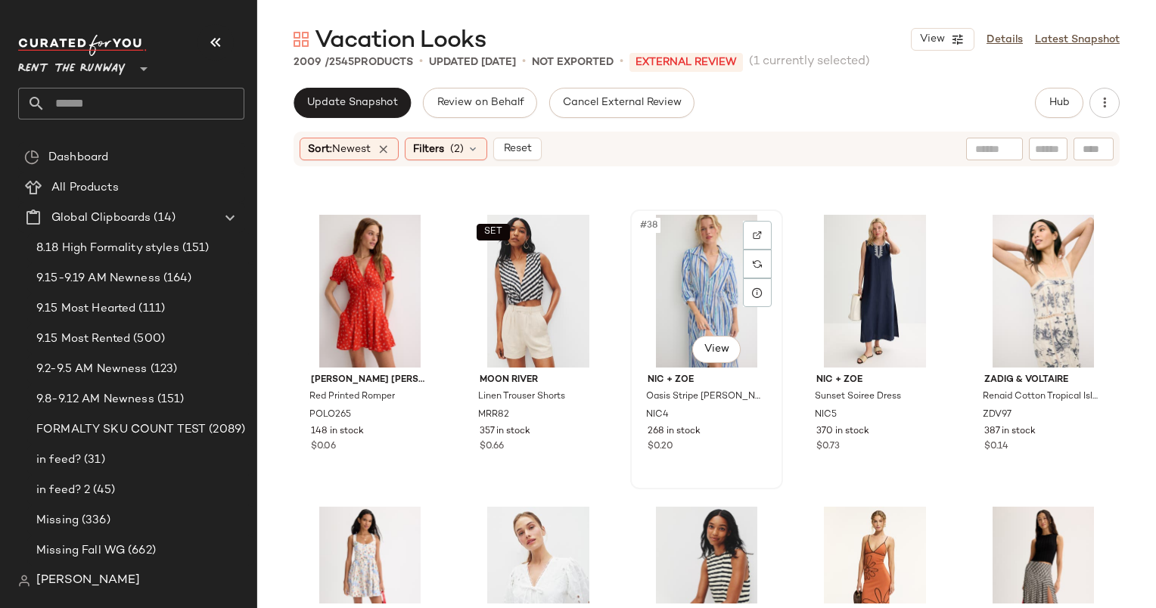
click at [699, 250] on div "#38 View" at bounding box center [706, 291] width 142 height 153
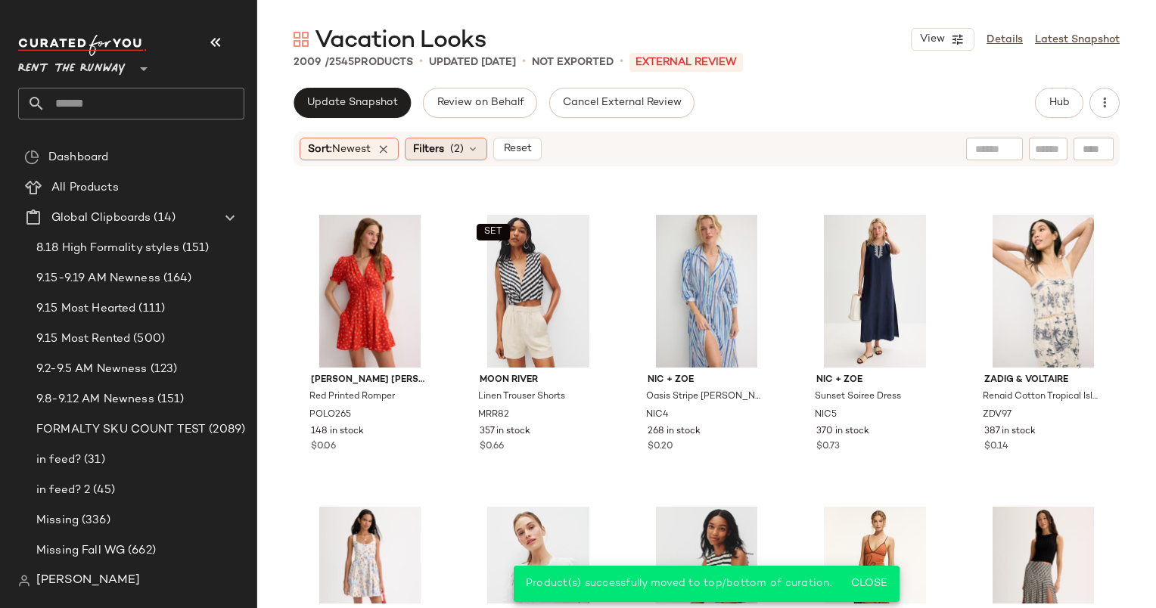
click at [475, 144] on icon at bounding box center [473, 149] width 12 height 12
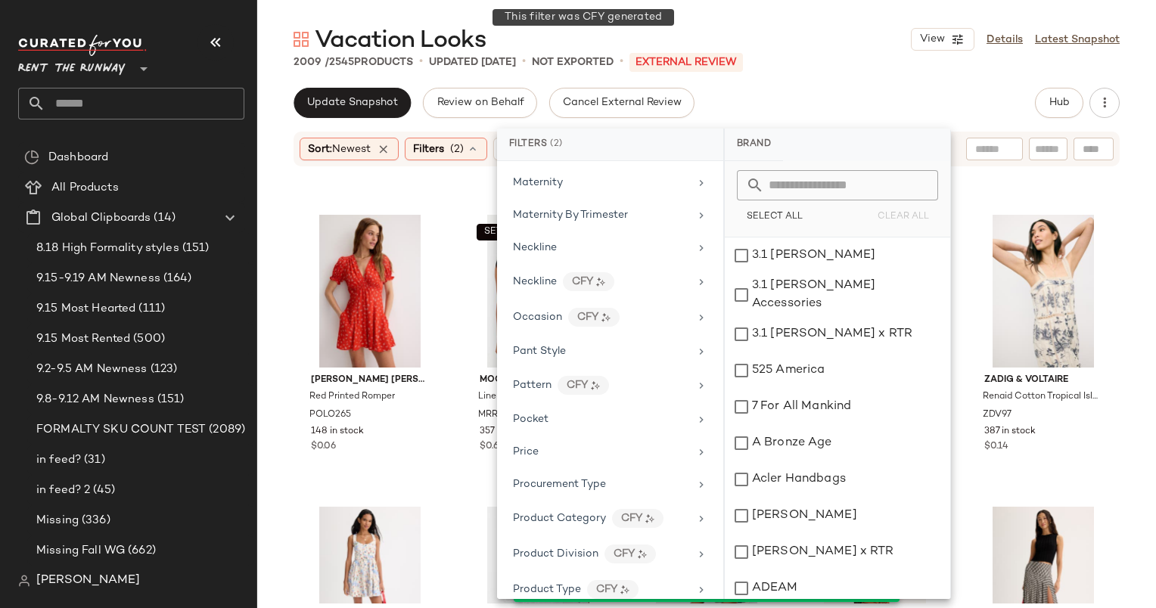
scroll to position [1815, 0]
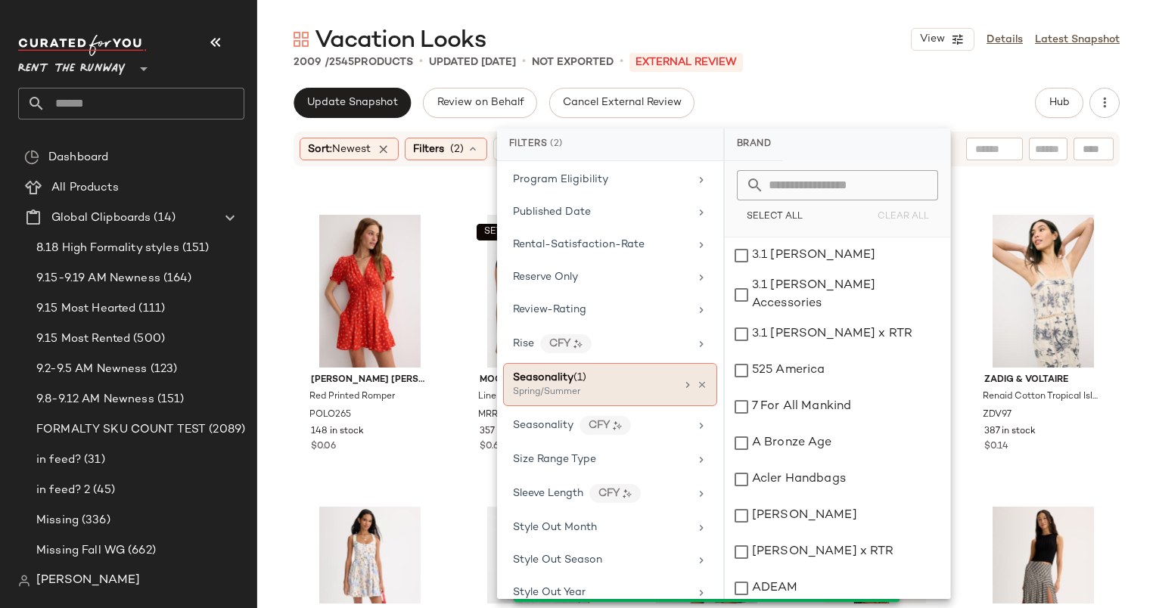
click at [579, 386] on div "Spring/Summer" at bounding box center [588, 393] width 151 height 14
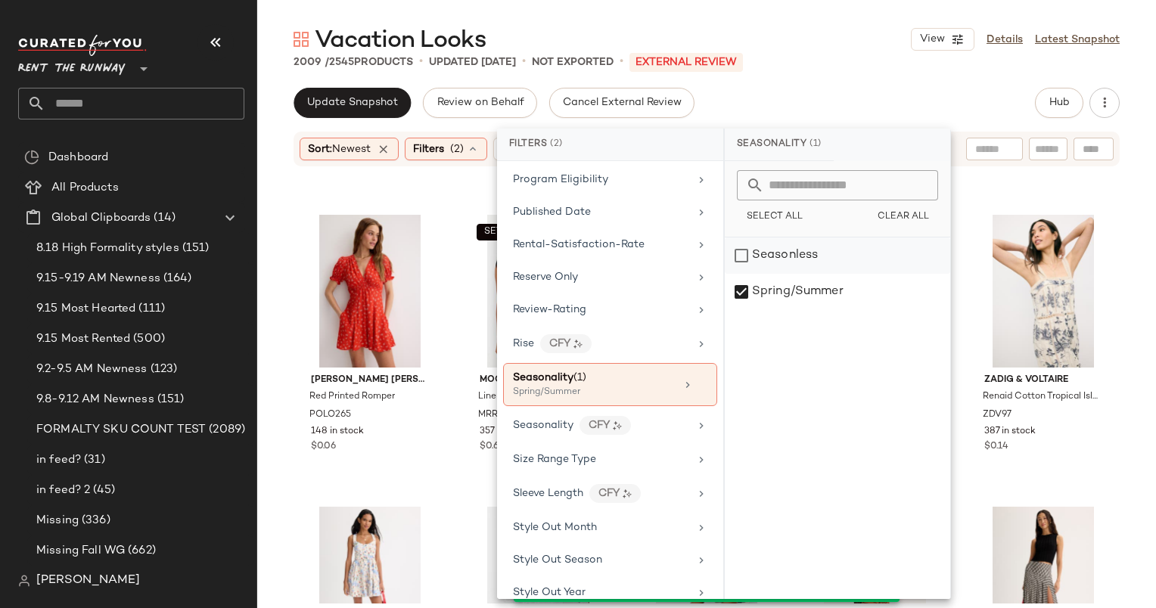
click at [775, 256] on div "Seasonless" at bounding box center [837, 256] width 225 height 36
click at [804, 296] on div "Spring/Summer" at bounding box center [837, 292] width 225 height 36
click at [808, 45] on div "Vacation Looks View Details Latest Snapshot" at bounding box center [706, 39] width 899 height 30
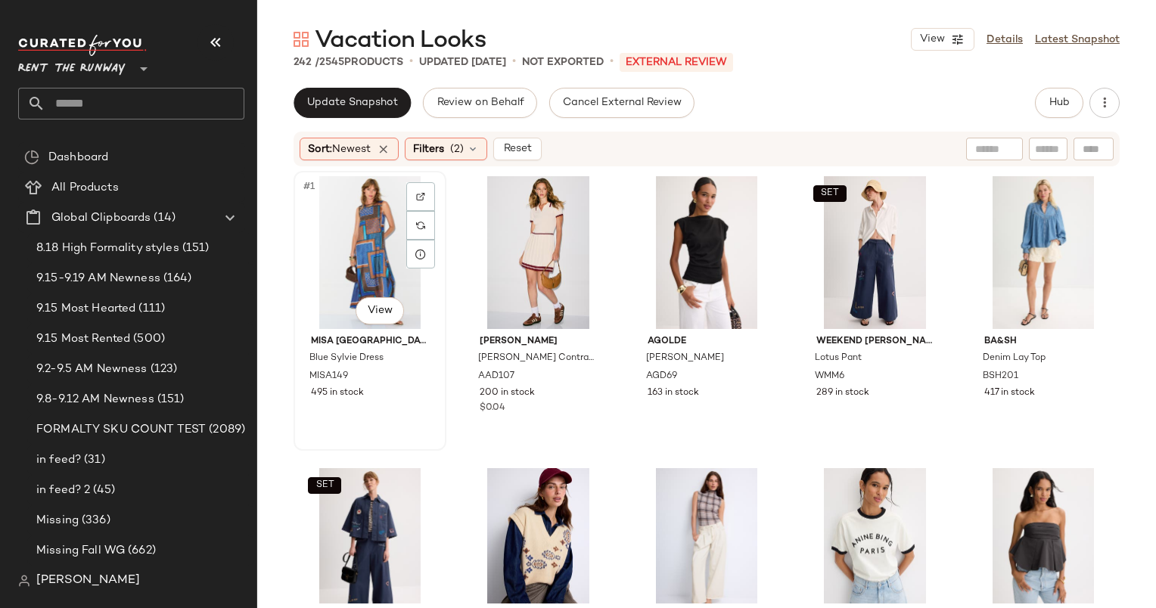
click at [358, 242] on div "#1 View" at bounding box center [370, 252] width 142 height 153
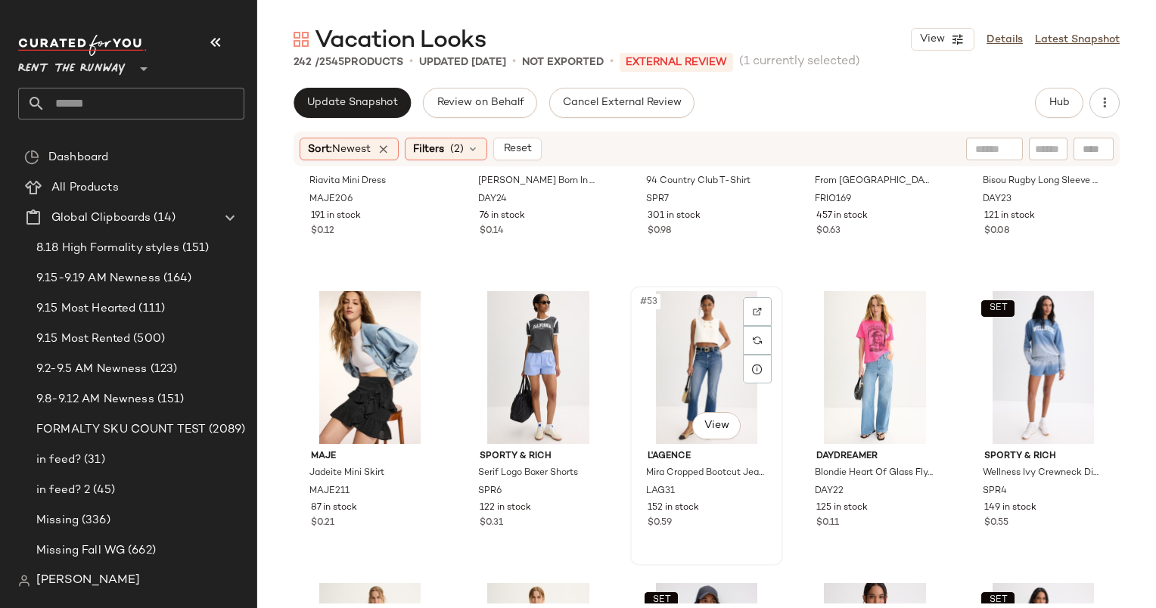
scroll to position [2703, 0]
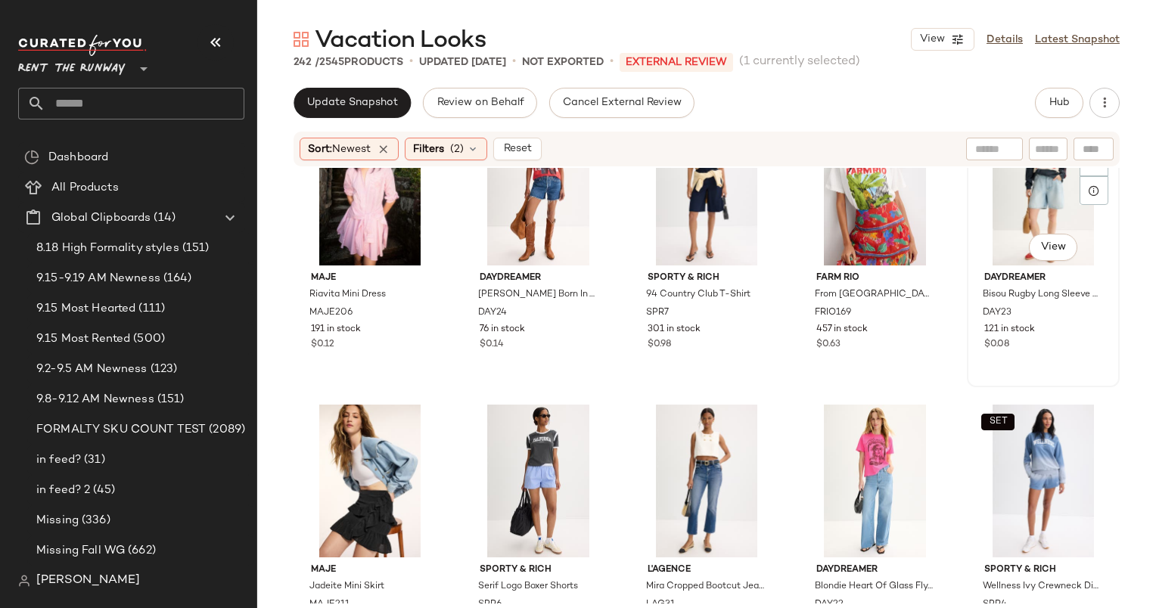
click at [1017, 217] on div "#50 View" at bounding box center [1043, 189] width 142 height 153
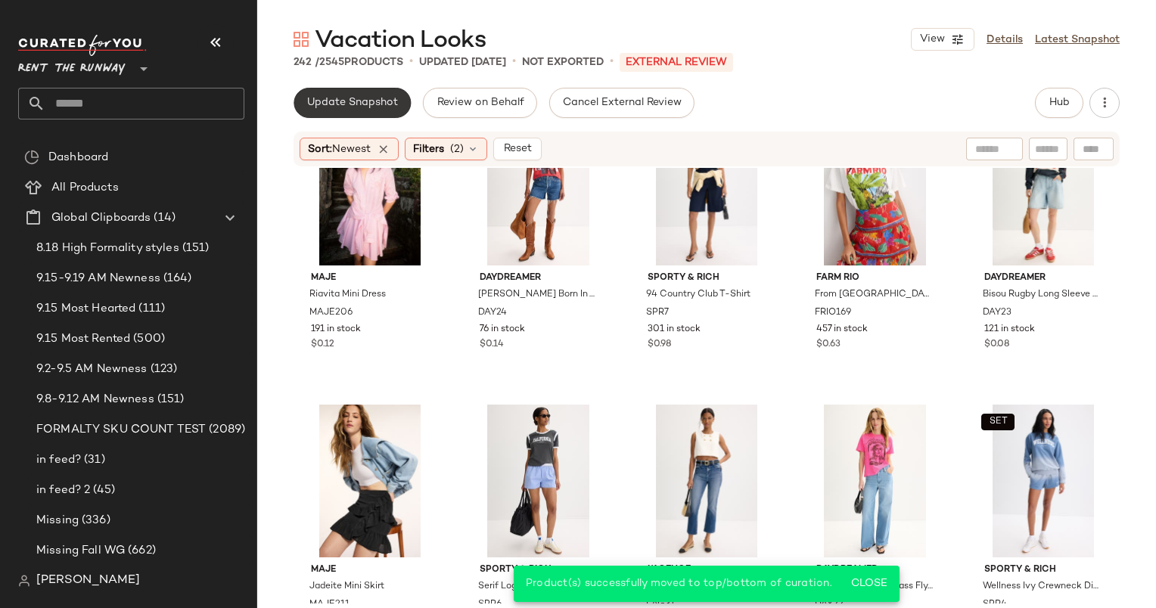
click at [400, 95] on button "Update Snapshot" at bounding box center [351, 103] width 117 height 30
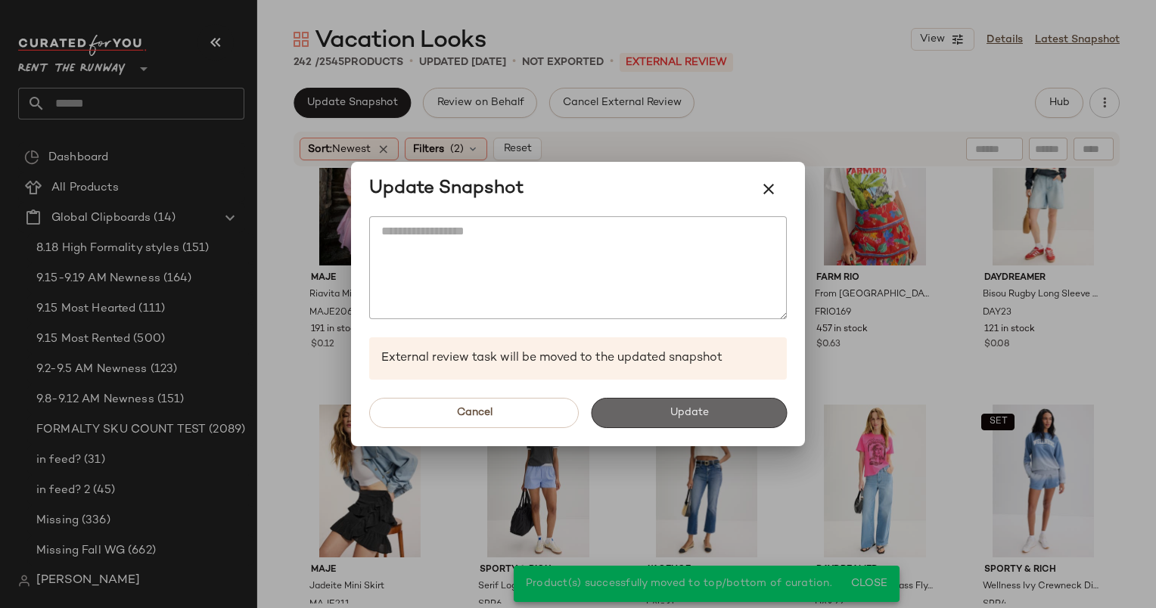
click at [762, 424] on button "Update" at bounding box center [689, 413] width 196 height 30
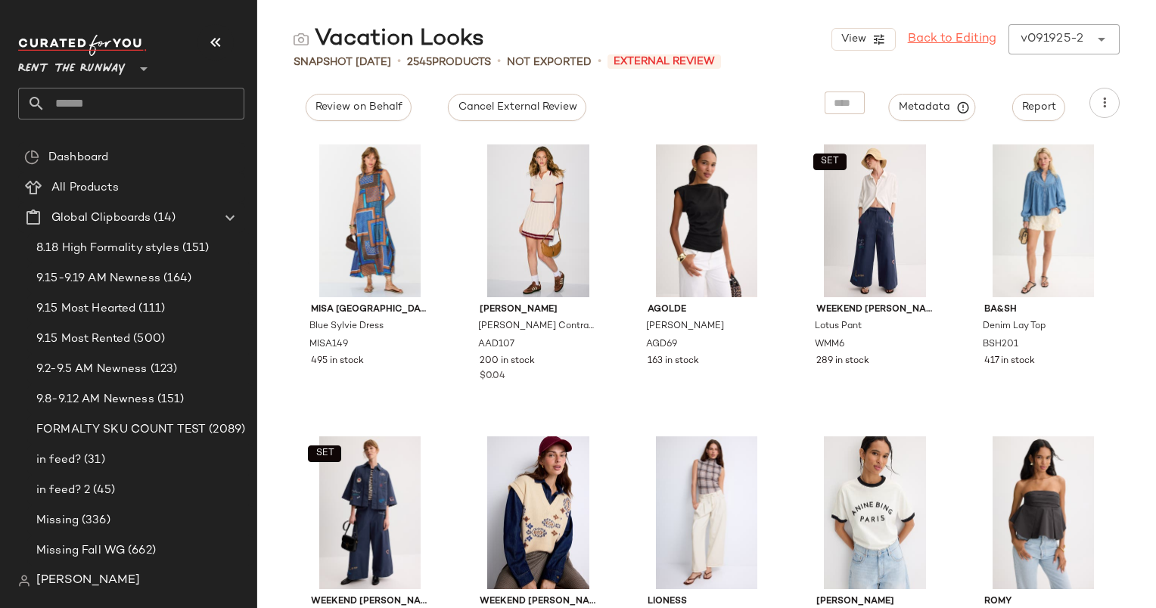
click at [950, 31] on link "Back to Editing" at bounding box center [952, 39] width 89 height 18
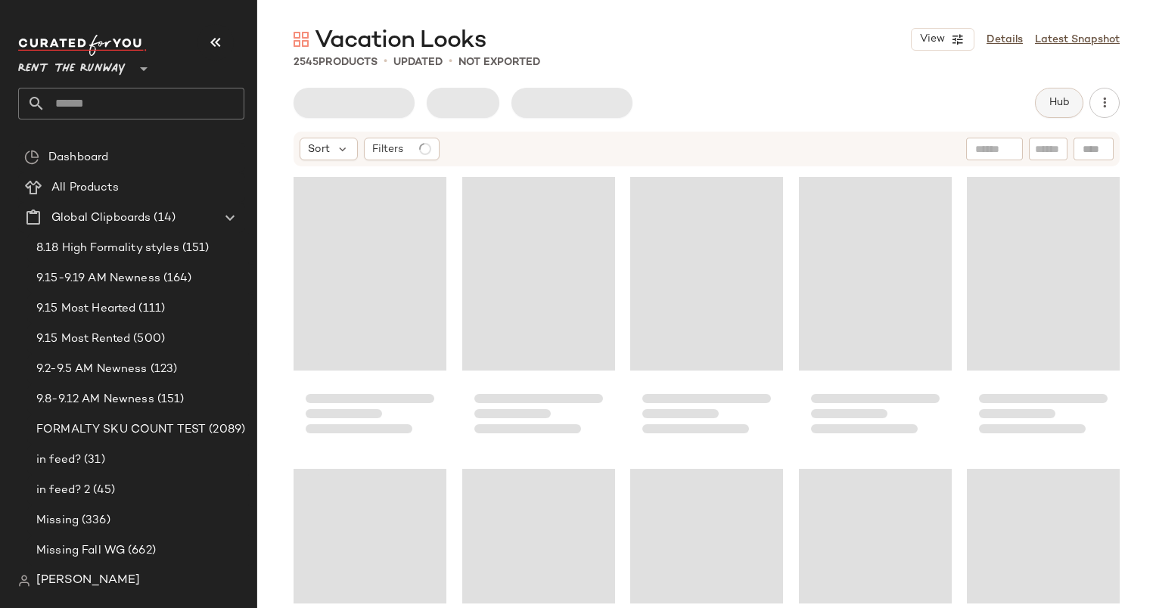
scroll to position [2628, 0]
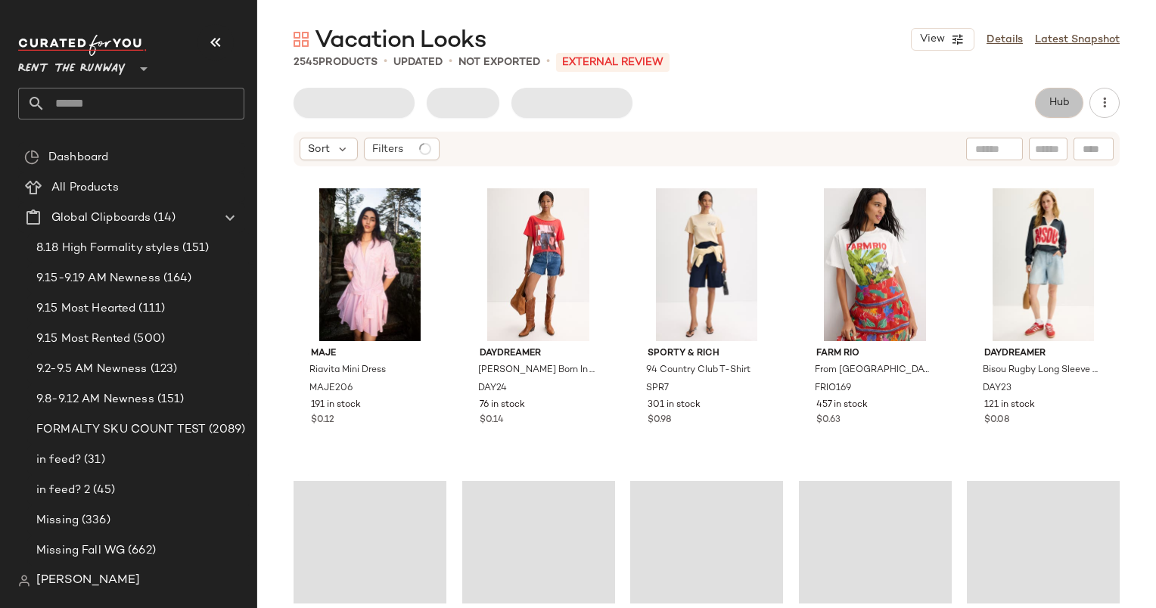
click at [1071, 98] on button "Hub" at bounding box center [1059, 103] width 48 height 30
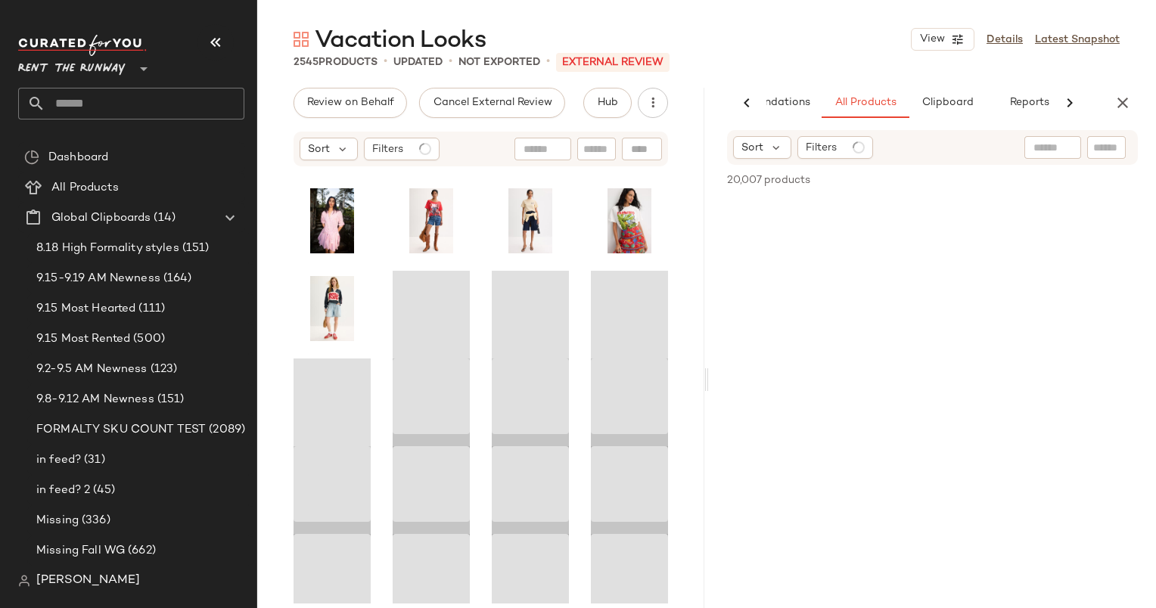
scroll to position [702, 0]
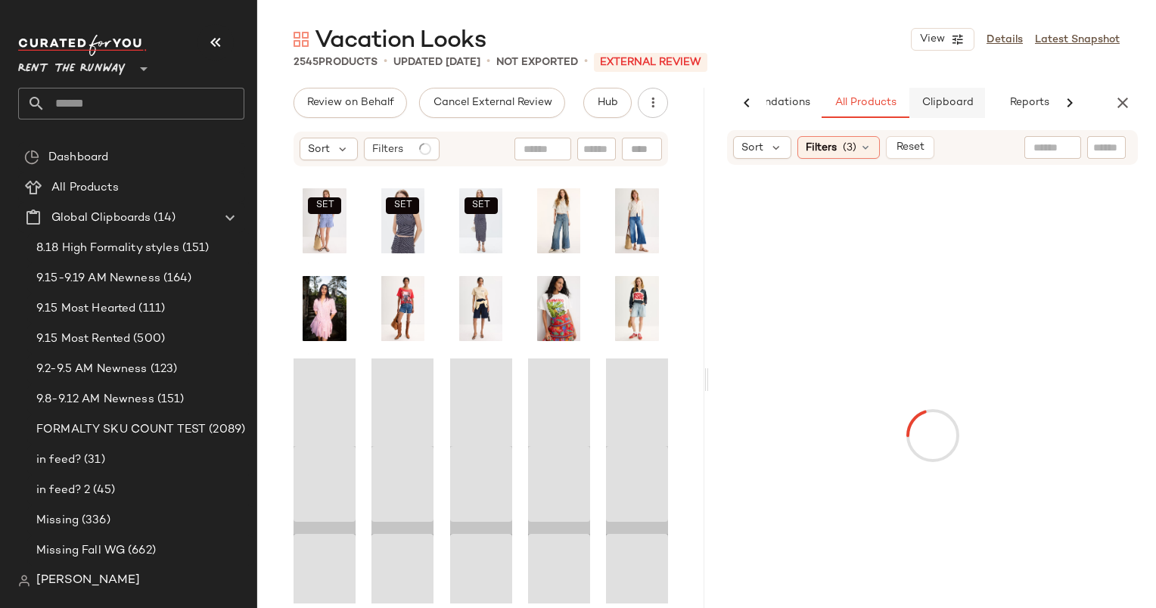
click at [954, 100] on span "Clipboard" at bounding box center [947, 103] width 52 height 12
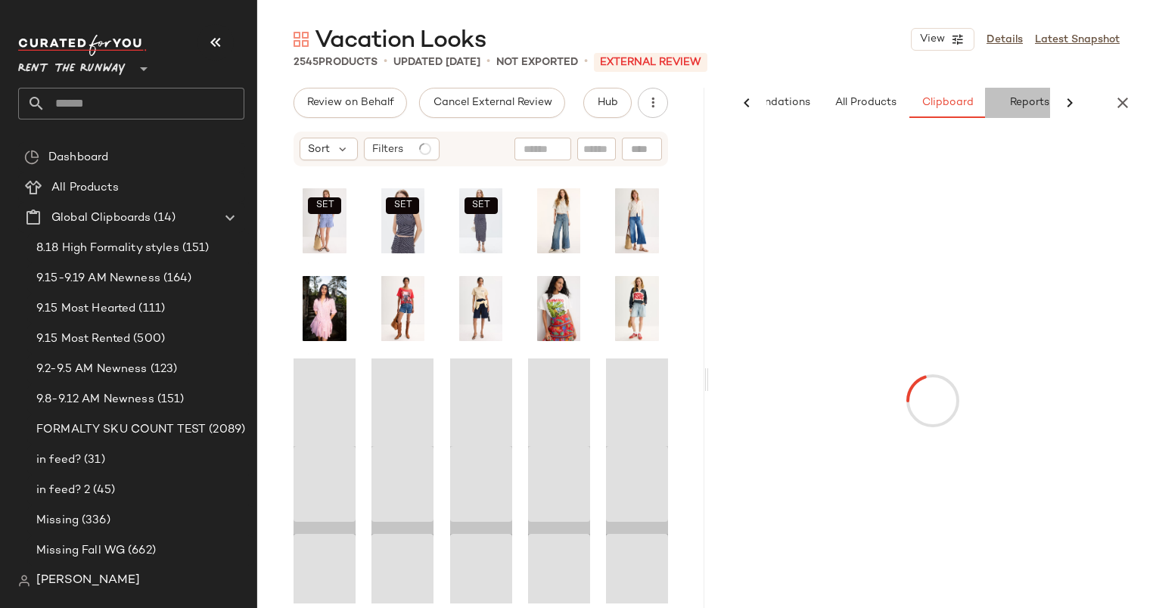
click at [1026, 104] on span "Reports" at bounding box center [1028, 103] width 40 height 12
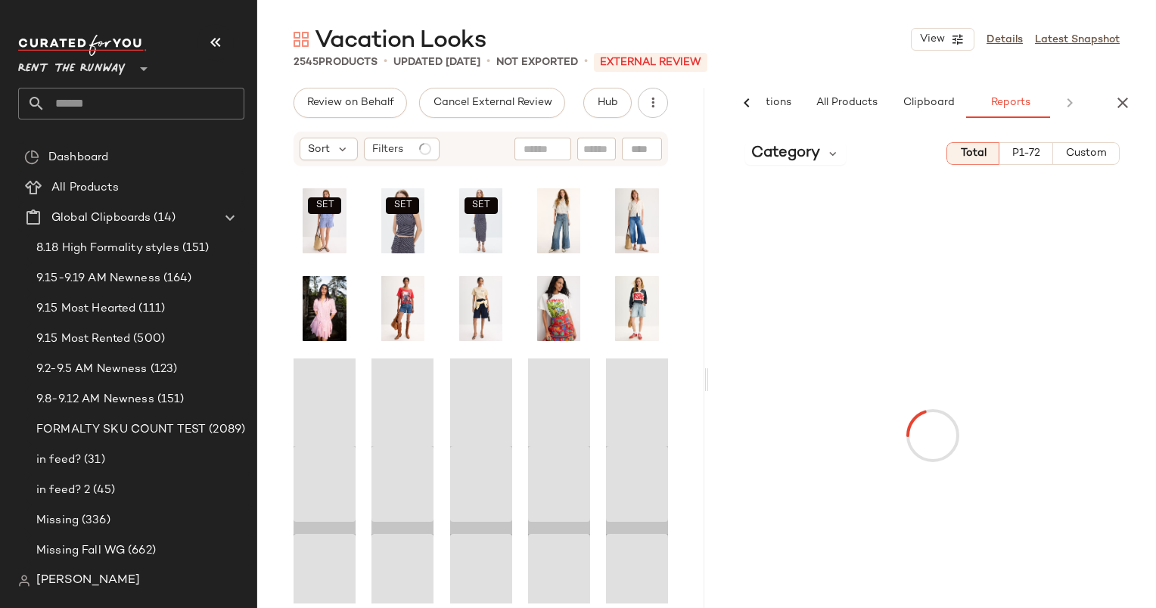
scroll to position [0, 100]
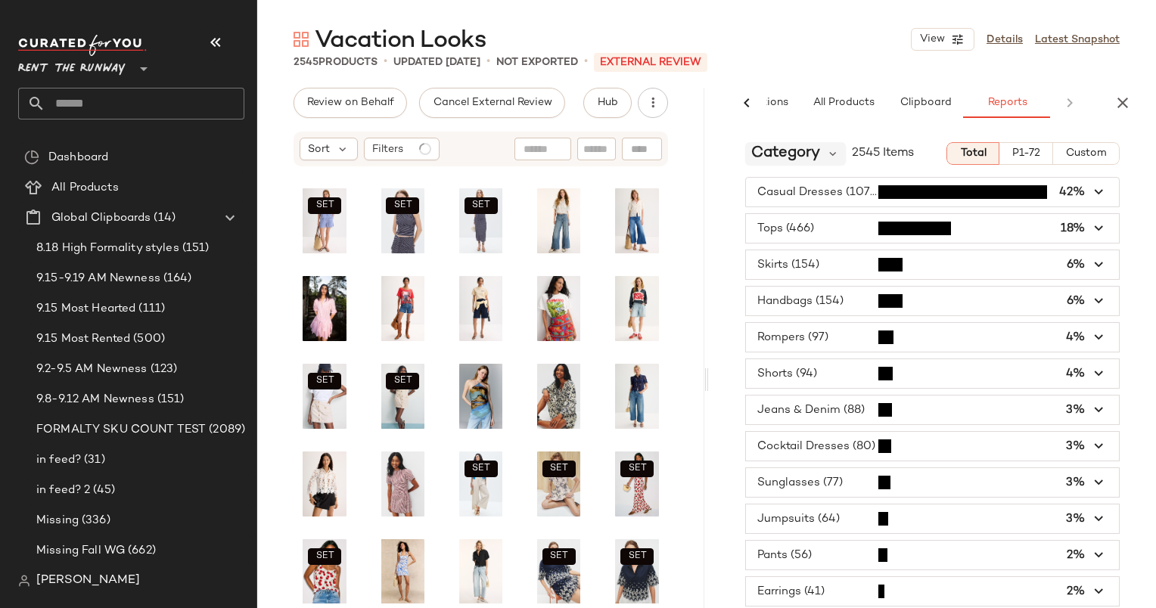
click at [803, 151] on span "Category" at bounding box center [785, 153] width 69 height 23
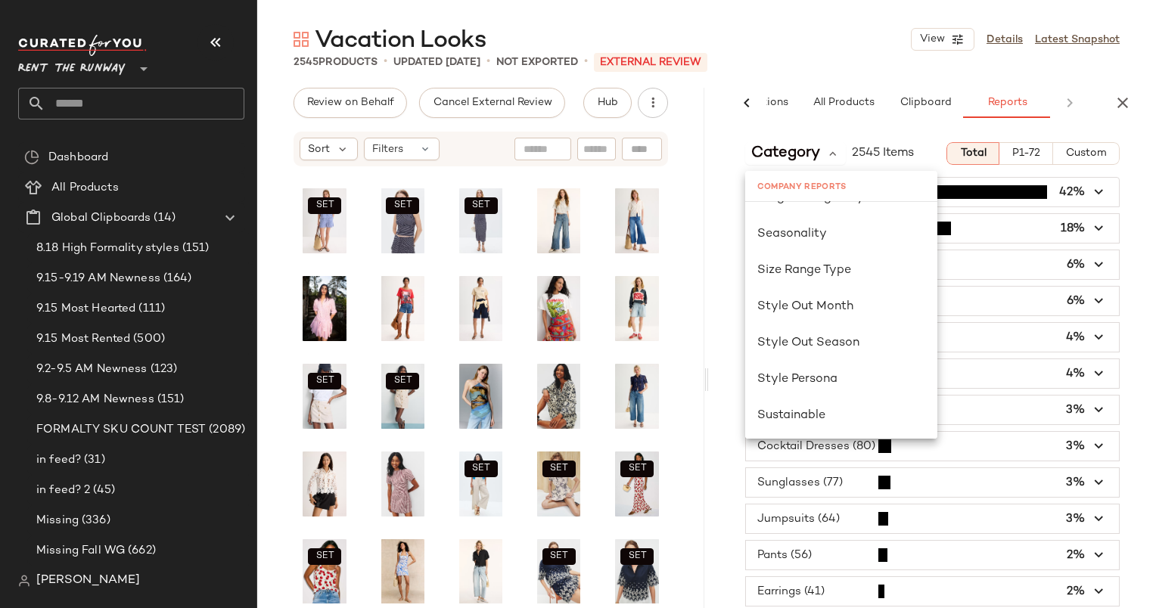
scroll to position [974, 0]
click at [775, 250] on div "Seasonality" at bounding box center [841, 234] width 192 height 36
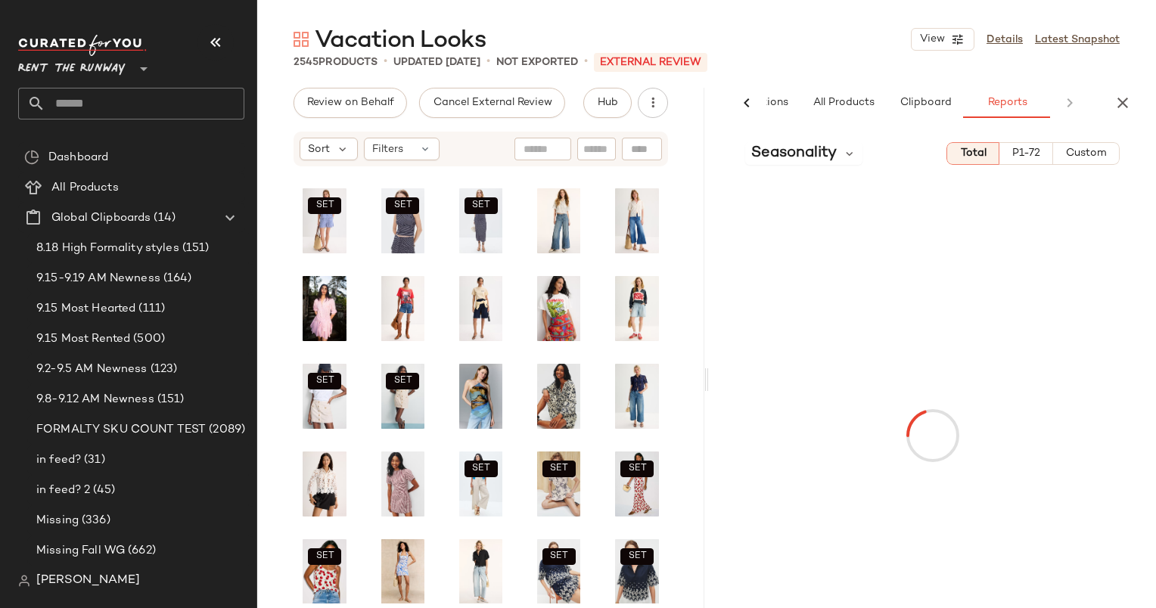
click at [1101, 144] on button "Custom" at bounding box center [1086, 153] width 67 height 23
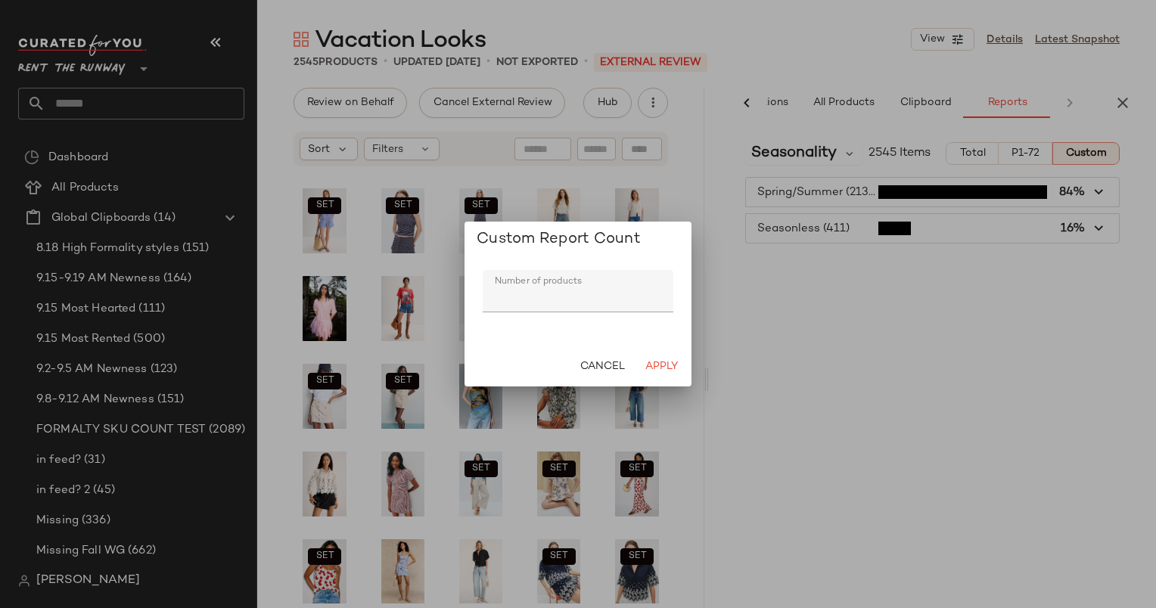
click at [658, 349] on div "Cancel Apply" at bounding box center [577, 366] width 227 height 39
click at [668, 365] on span "Apply" at bounding box center [660, 367] width 33 height 12
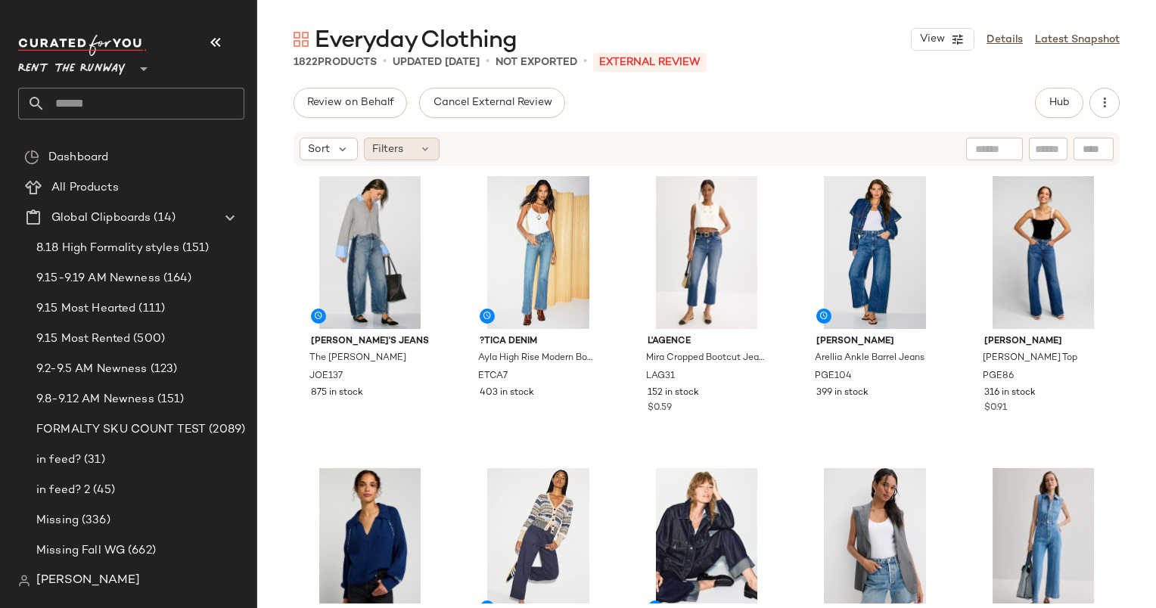
click at [402, 152] on span "Filters" at bounding box center [387, 149] width 31 height 16
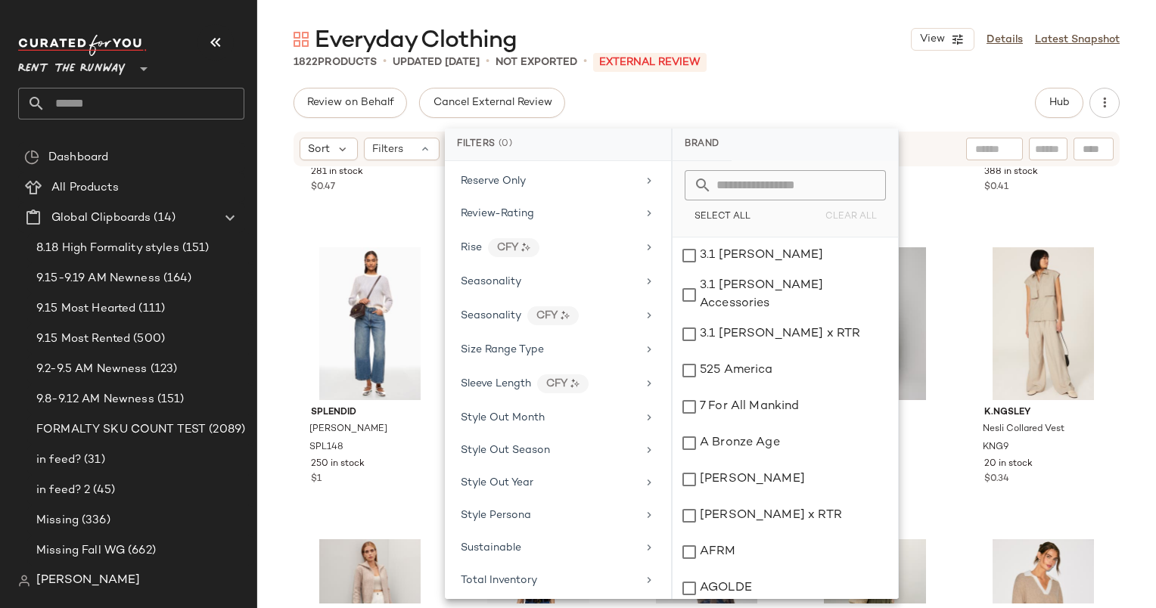
scroll to position [1943, 0]
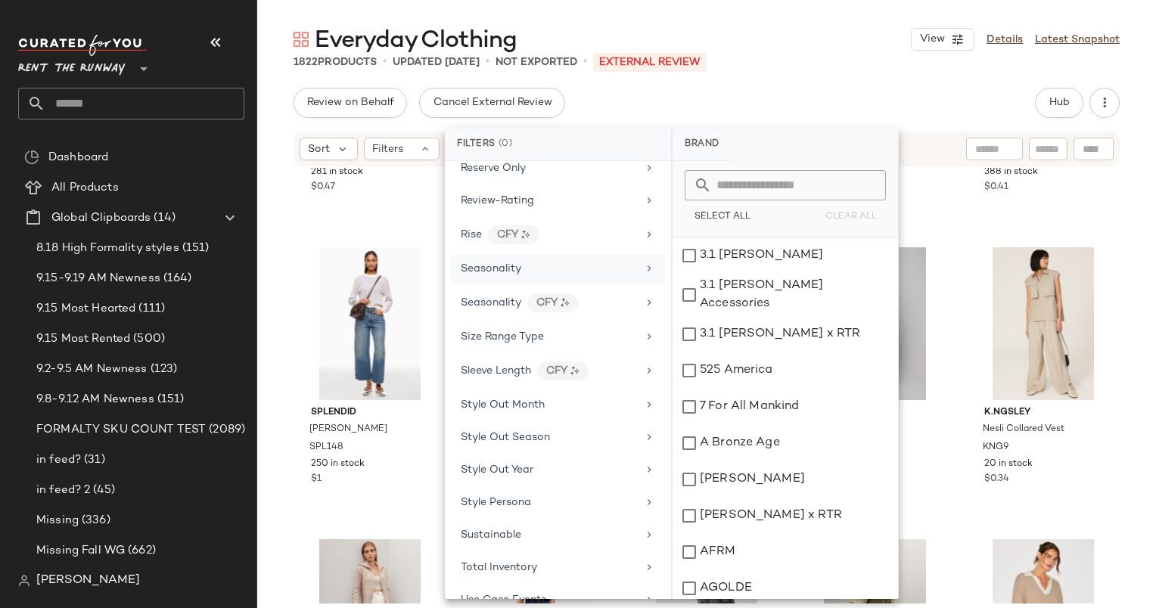
click at [469, 263] on span "Seasonality" at bounding box center [491, 268] width 61 height 11
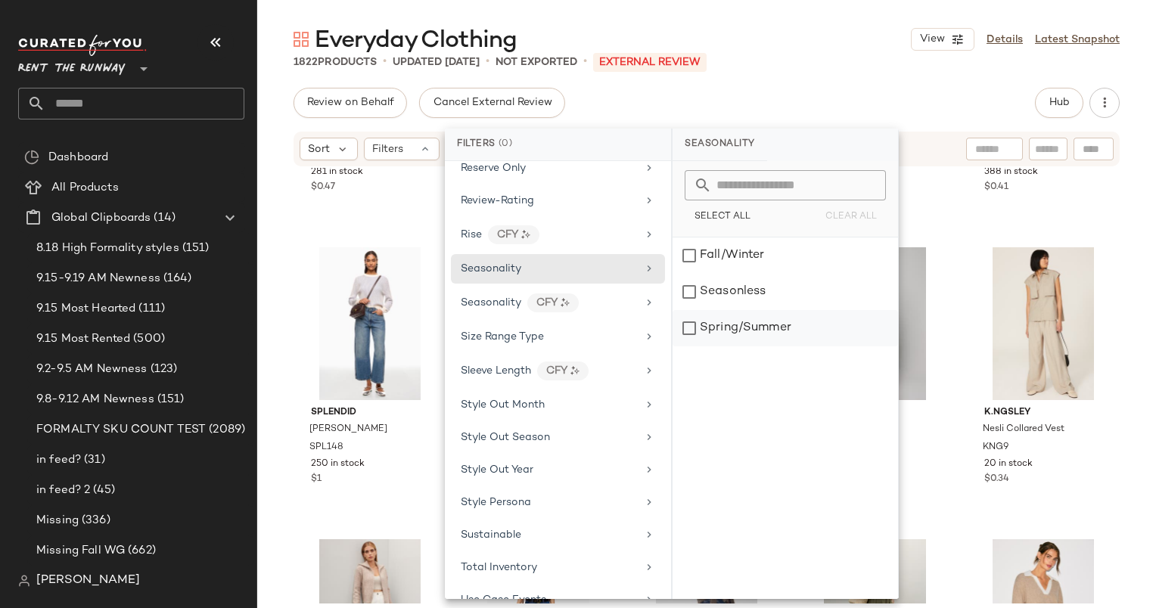
click at [744, 318] on div "Spring/Summer" at bounding box center [784, 328] width 225 height 36
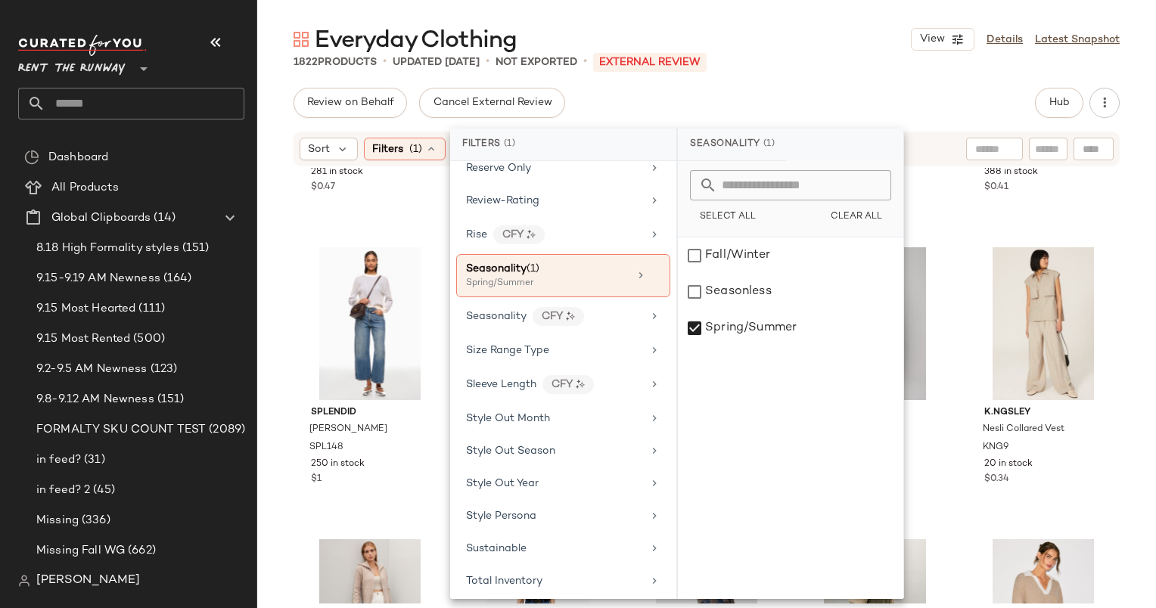
click at [338, 164] on div "Sort Filters (1) Reset" at bounding box center [706, 149] width 826 height 35
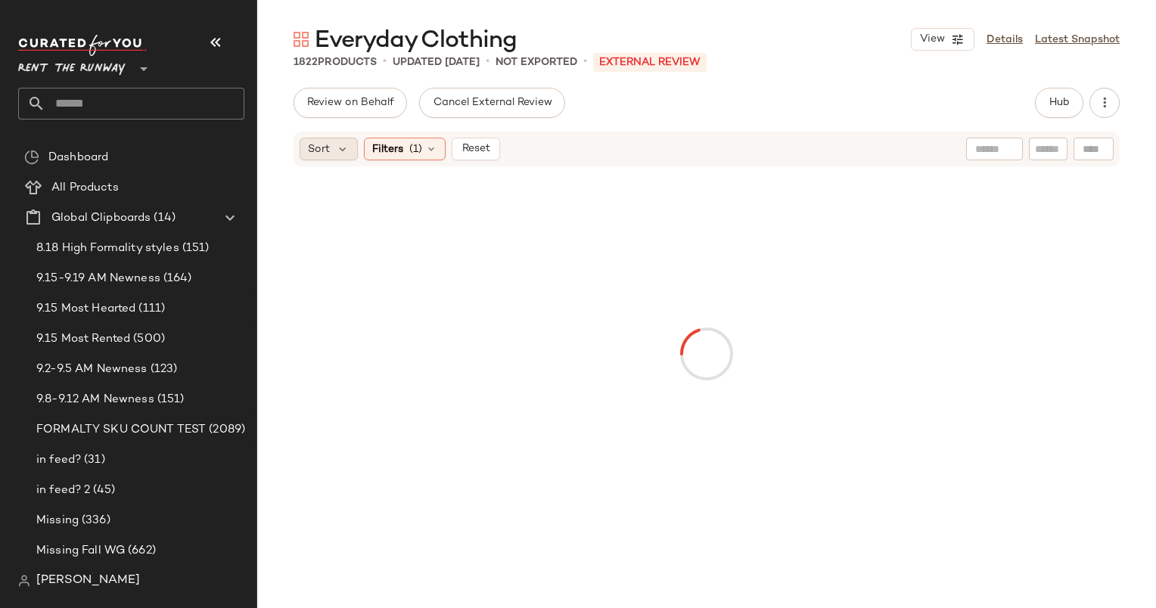
click at [321, 141] on span "Sort" at bounding box center [319, 149] width 22 height 16
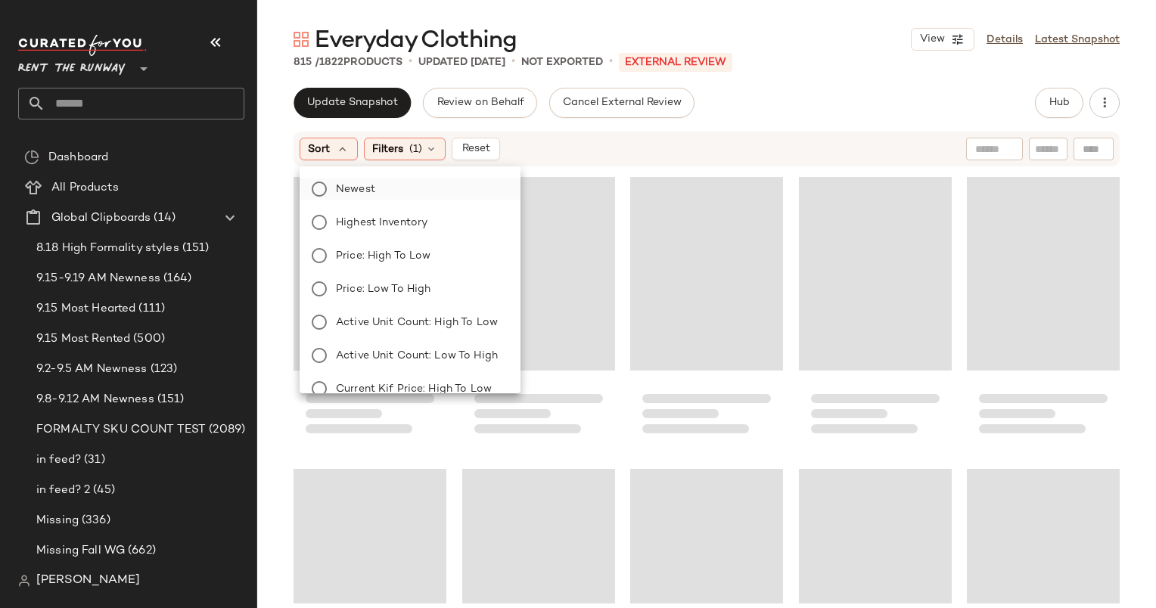
click at [384, 187] on label "Newest" at bounding box center [419, 189] width 179 height 21
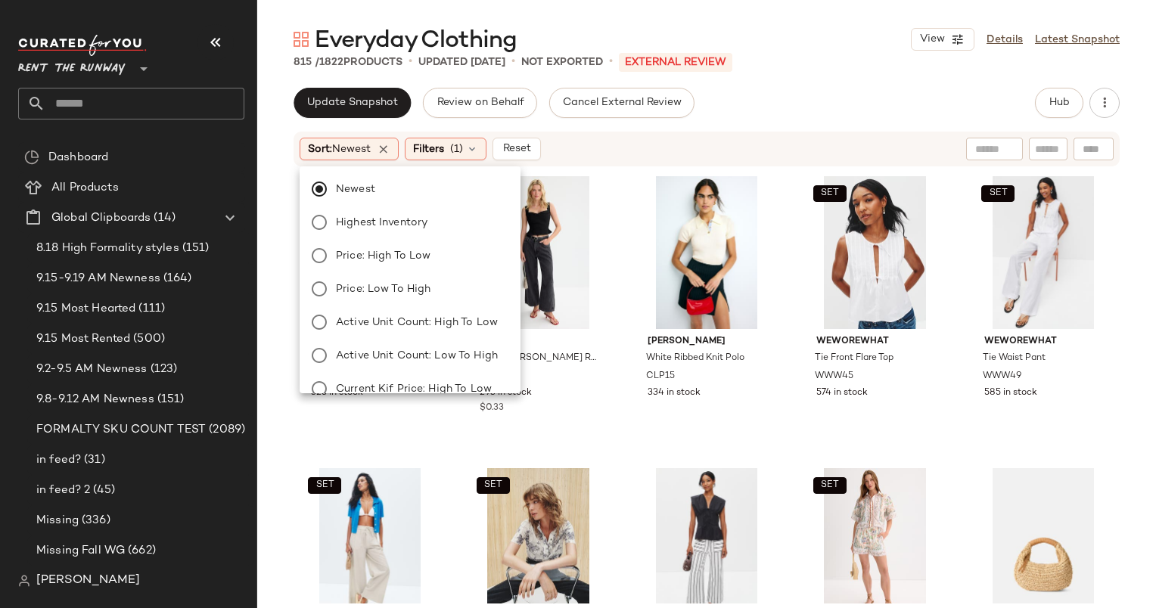
click at [708, 133] on div "Sort: Newest Filters (1) Reset" at bounding box center [706, 149] width 826 height 35
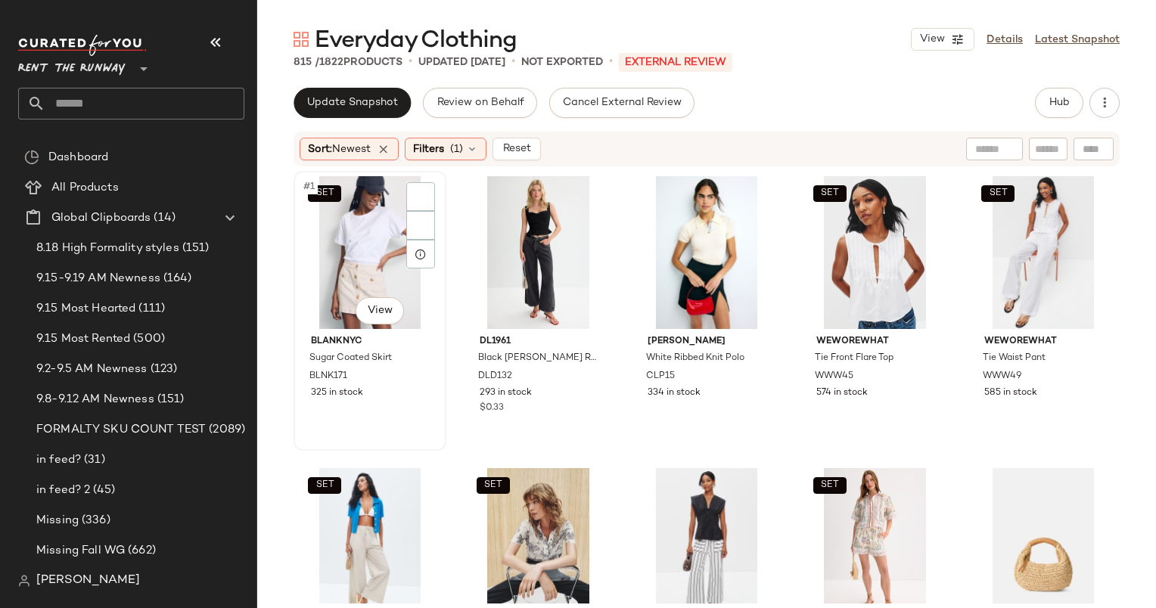
click at [378, 221] on div "SET #1 View" at bounding box center [370, 252] width 142 height 153
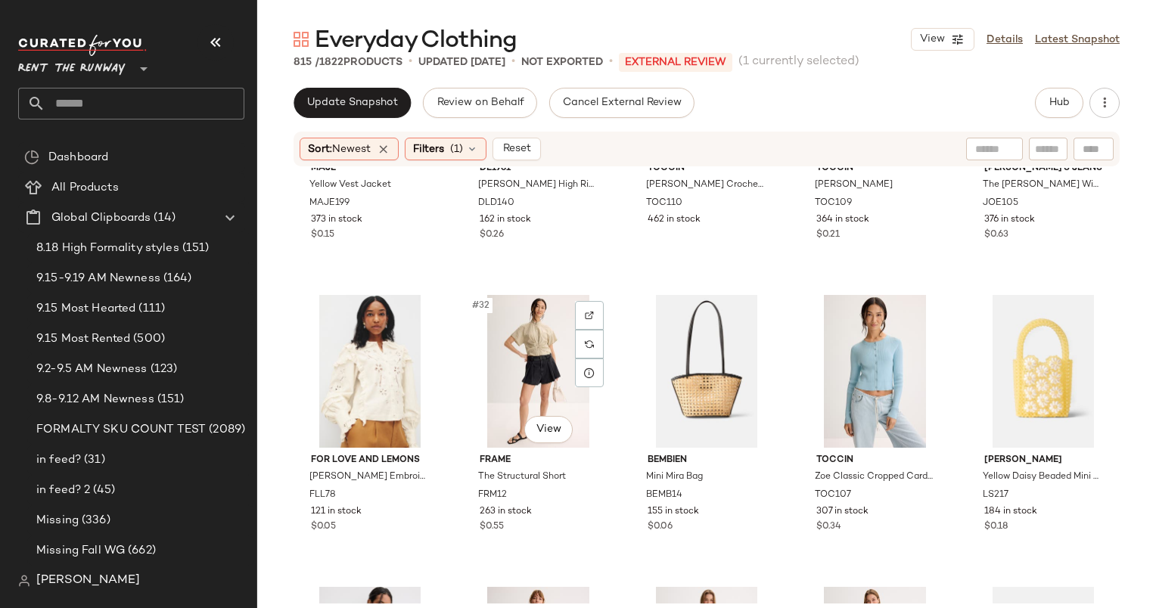
scroll to position [1794, 0]
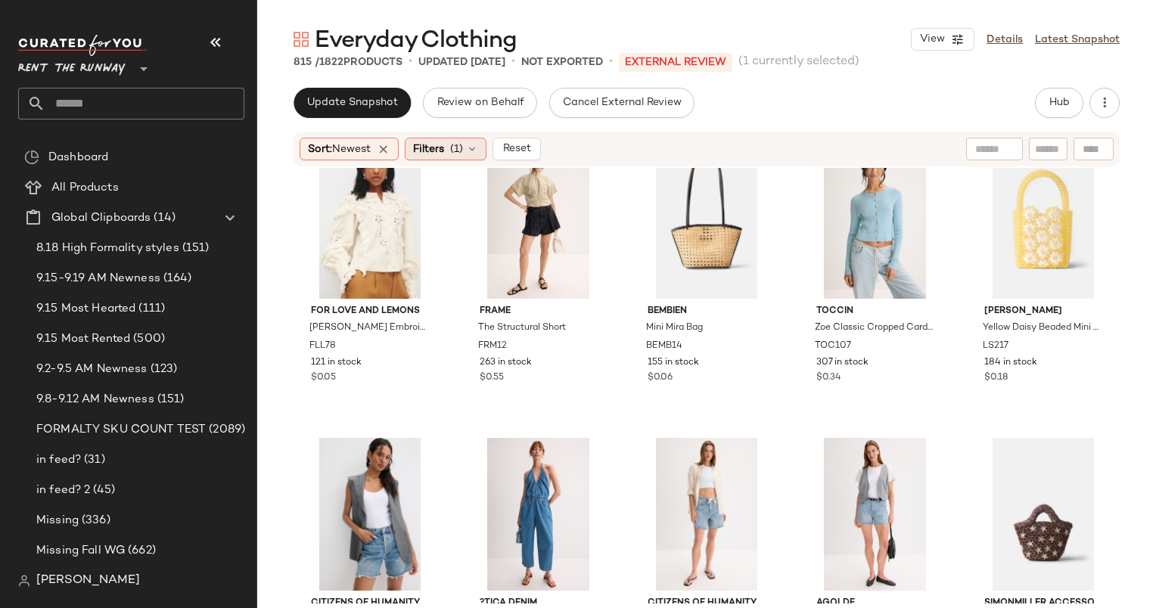
click at [427, 150] on span "Filters" at bounding box center [428, 149] width 31 height 16
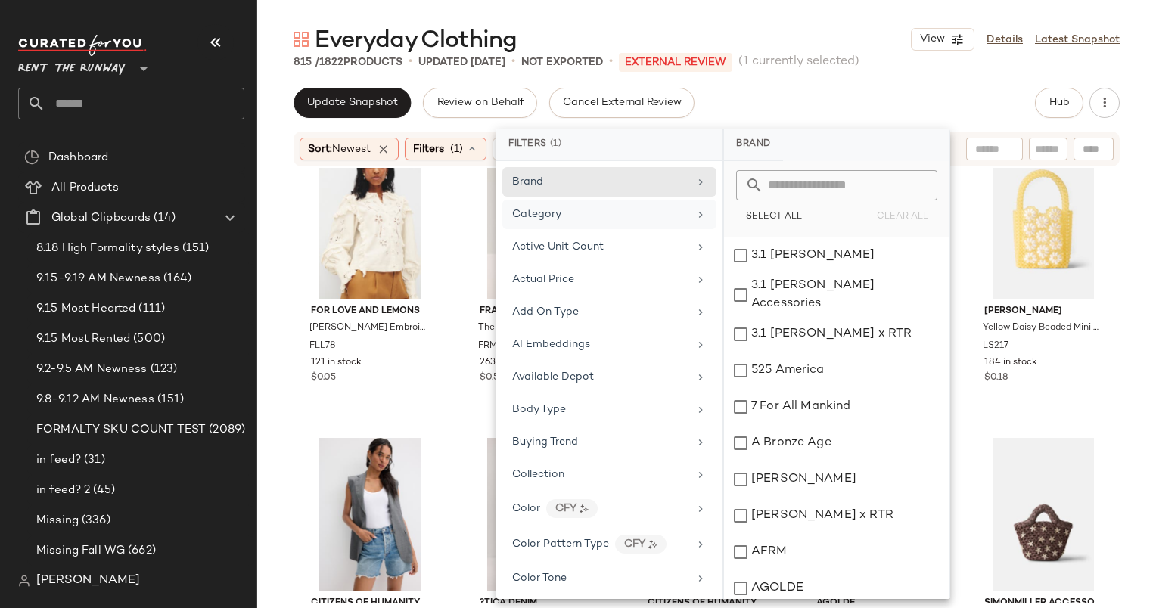
click at [592, 203] on div "Category" at bounding box center [609, 215] width 214 height 30
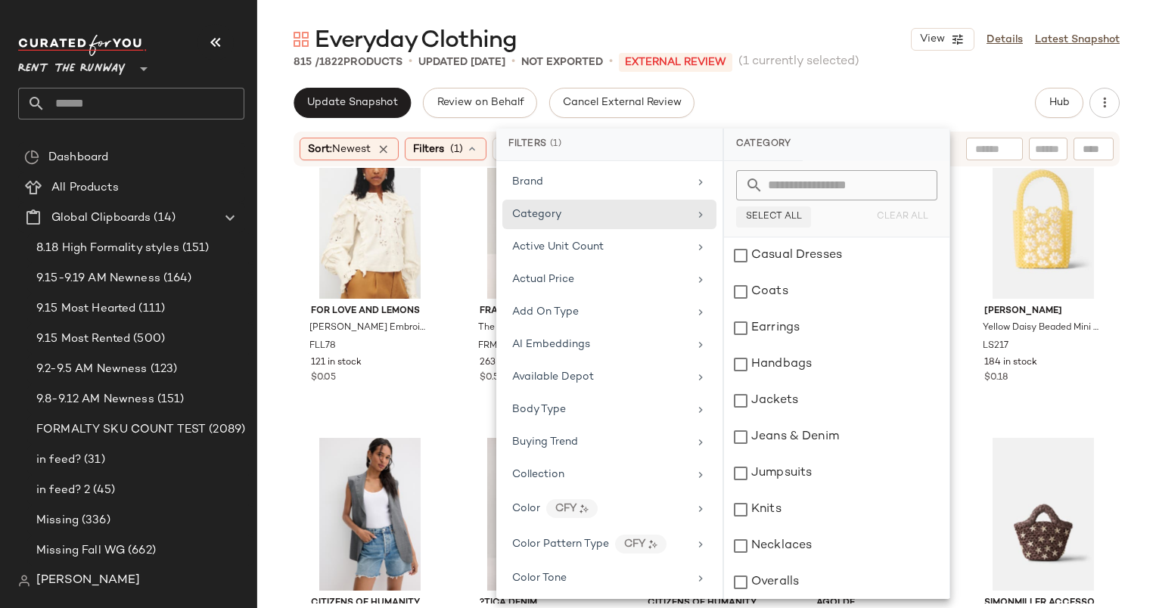
click at [806, 209] on button "Select All" at bounding box center [773, 217] width 75 height 21
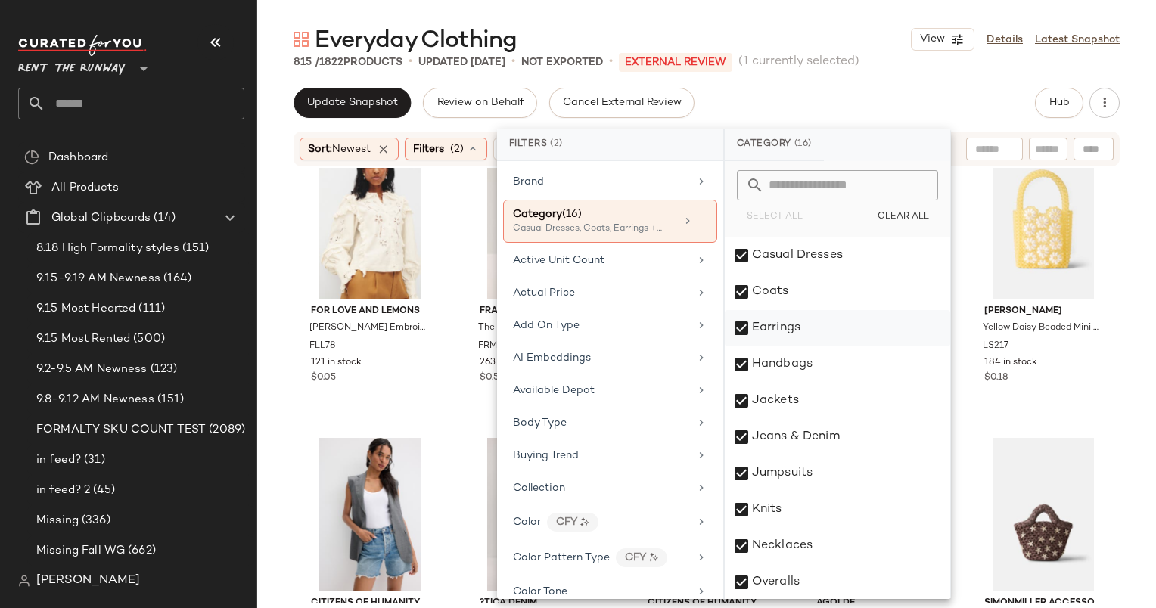
click at [790, 338] on div "Earrings" at bounding box center [837, 328] width 225 height 36
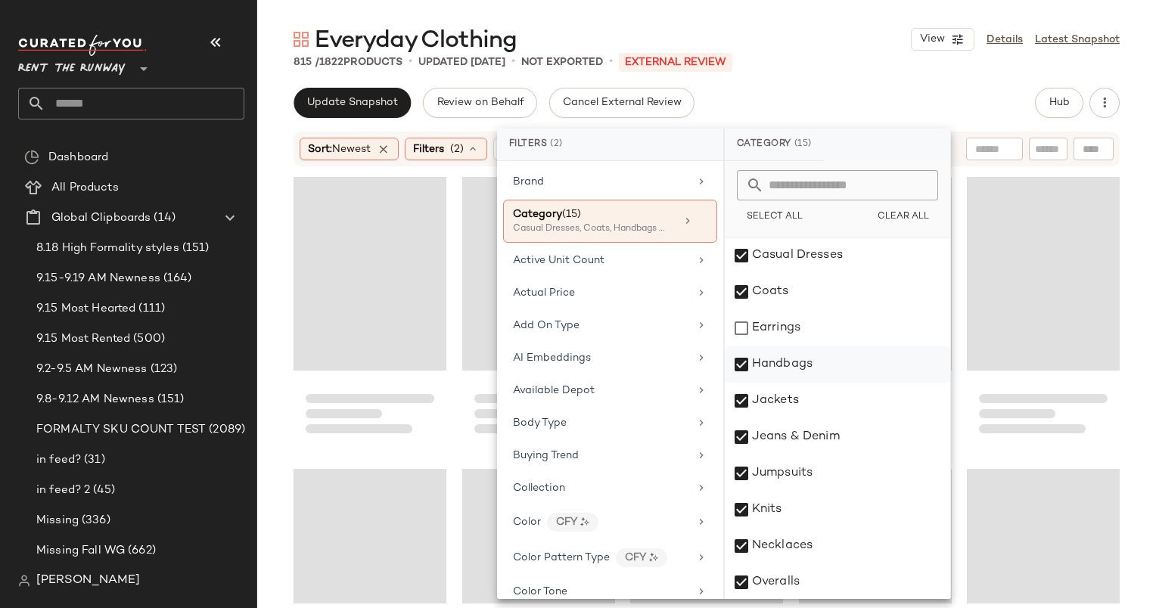
click at [814, 368] on div "Handbags" at bounding box center [837, 364] width 225 height 36
click at [836, 542] on div "Necklaces" at bounding box center [837, 546] width 225 height 36
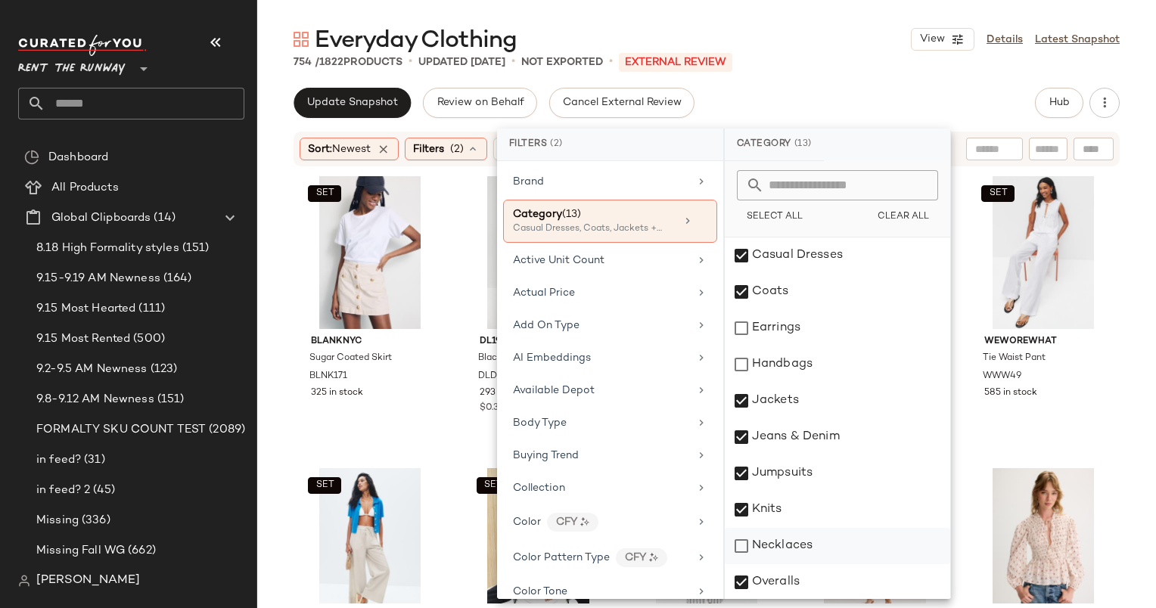
scroll to position [219, 0]
click at [836, 542] on div "Sunglasses" at bounding box center [837, 545] width 225 height 36
click at [786, 80] on div "Everyday Clothing View Details Latest Snapshot 754 / 1822 Products • updated [D…" at bounding box center [706, 316] width 899 height 584
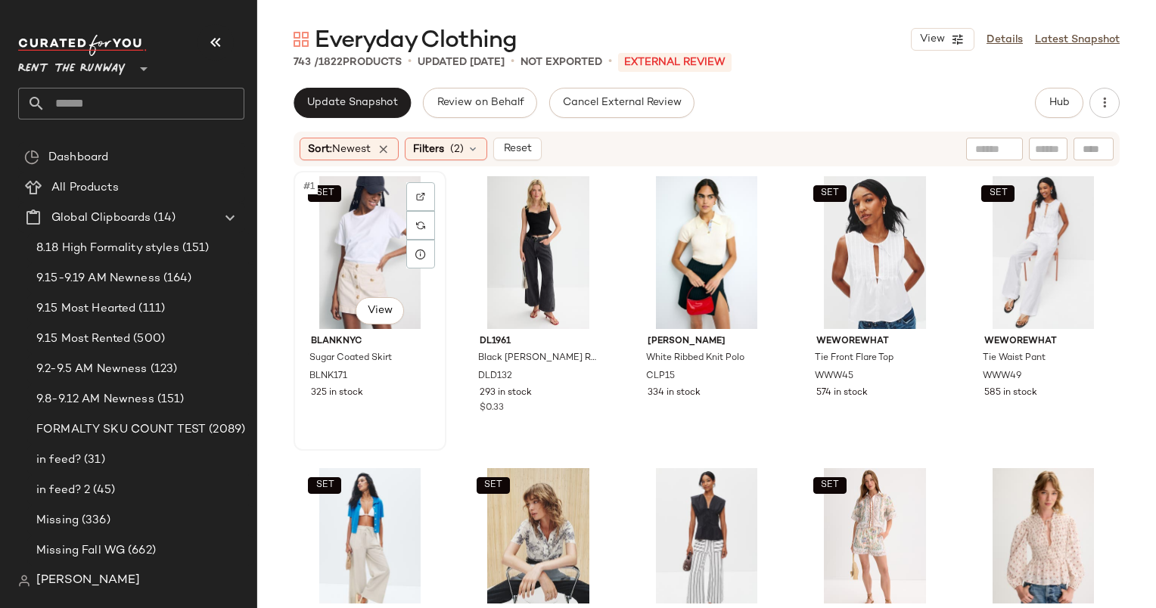
click at [335, 253] on div "SET #1 View" at bounding box center [370, 252] width 142 height 153
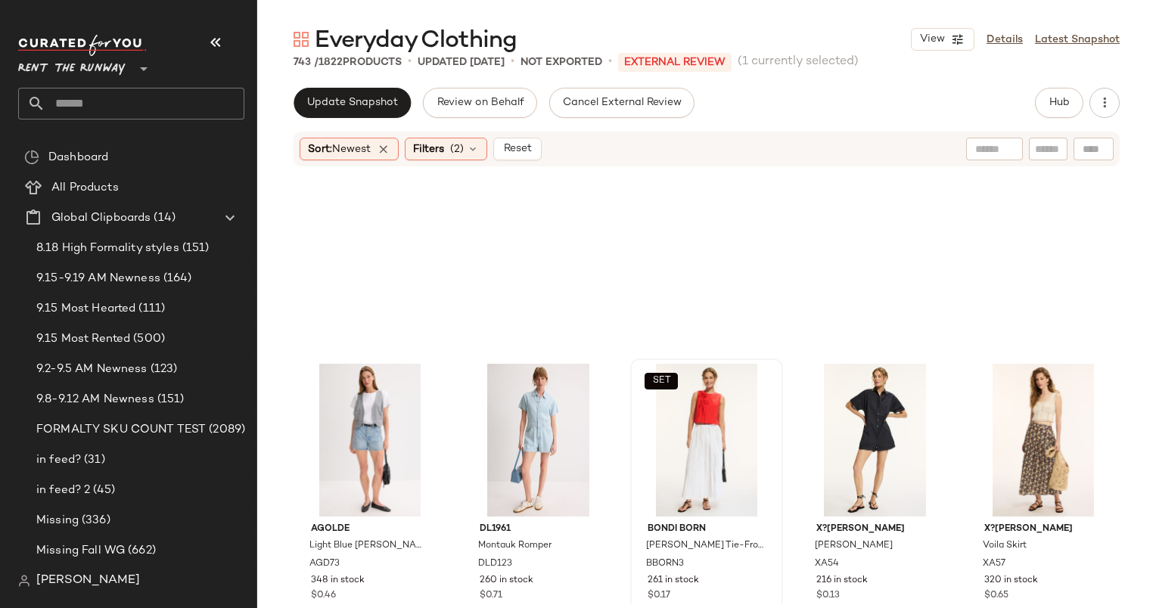
scroll to position [1977, 0]
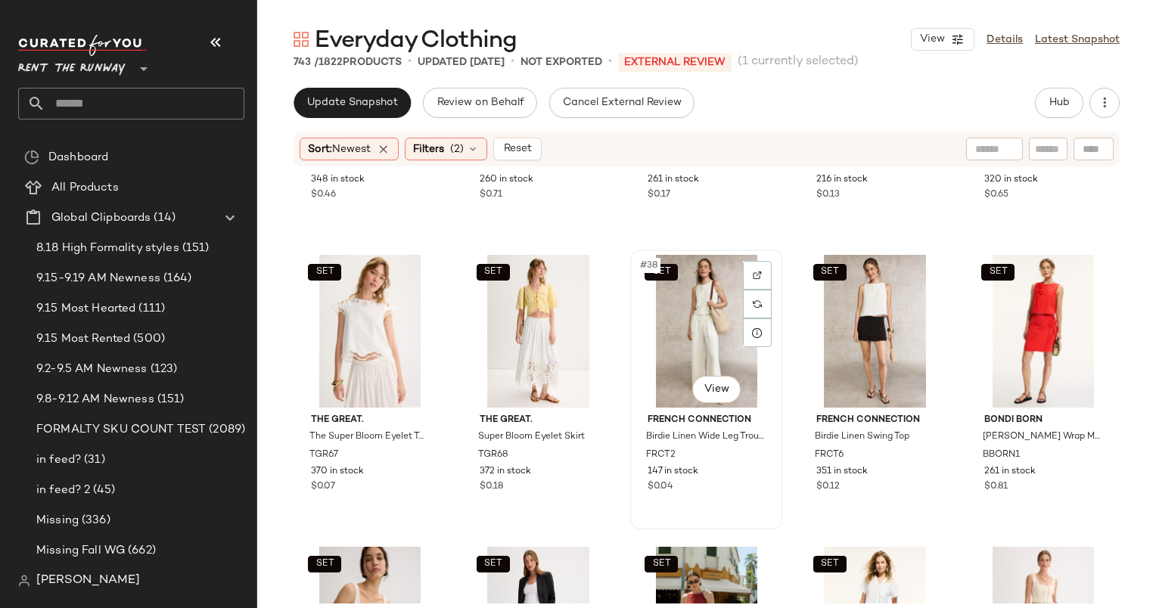
click at [715, 300] on div "SET #38 View" at bounding box center [706, 331] width 142 height 153
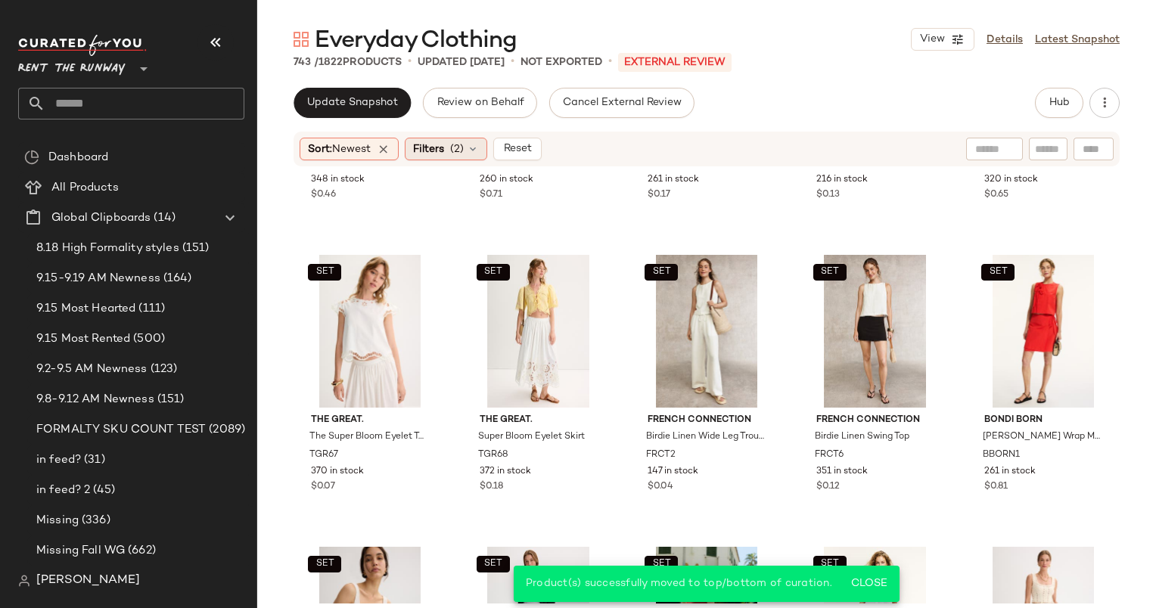
click at [472, 139] on div "Filters (2)" at bounding box center [446, 149] width 82 height 23
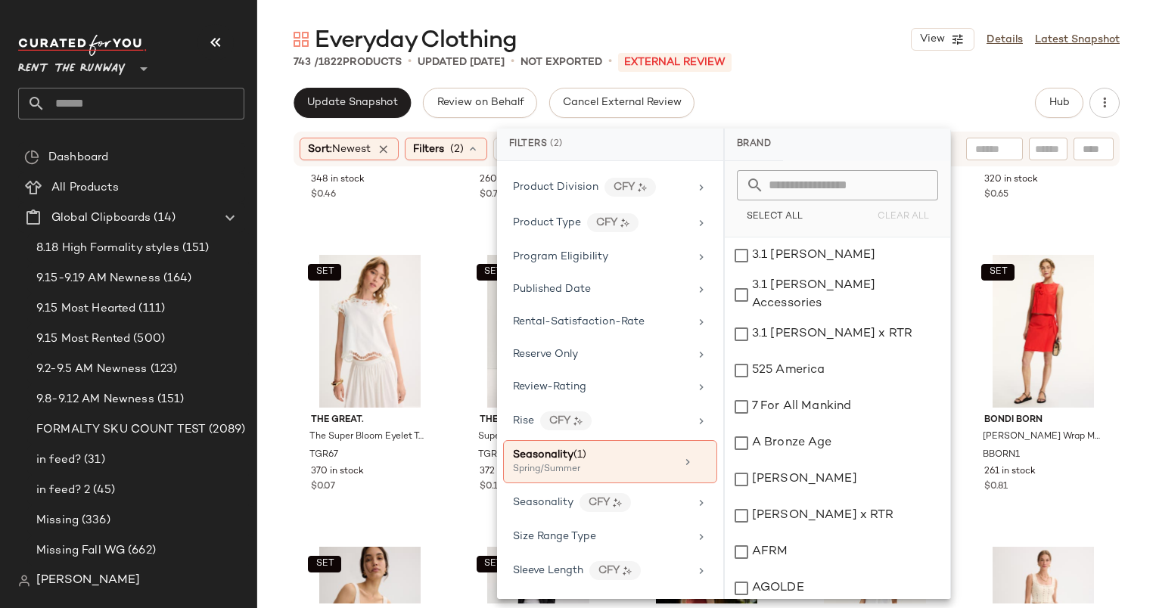
scroll to position [1772, 0]
click at [623, 446] on div "Seasonality (1)" at bounding box center [594, 454] width 163 height 16
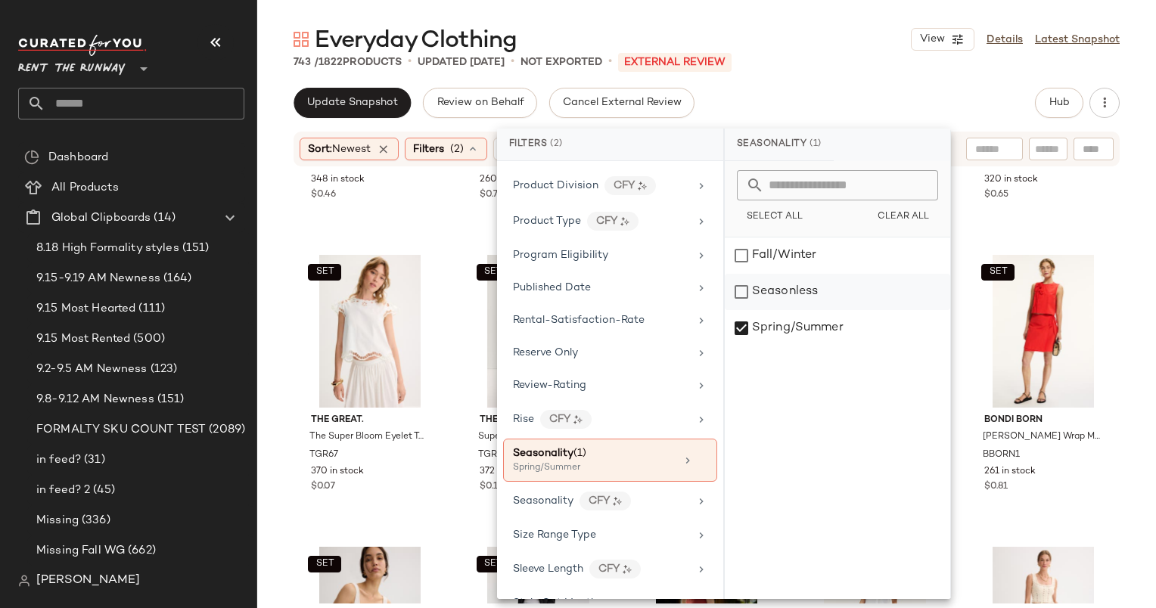
click at [808, 280] on div "Seasonless" at bounding box center [837, 292] width 225 height 36
click at [837, 333] on div "Spring/Summer" at bounding box center [837, 328] width 225 height 36
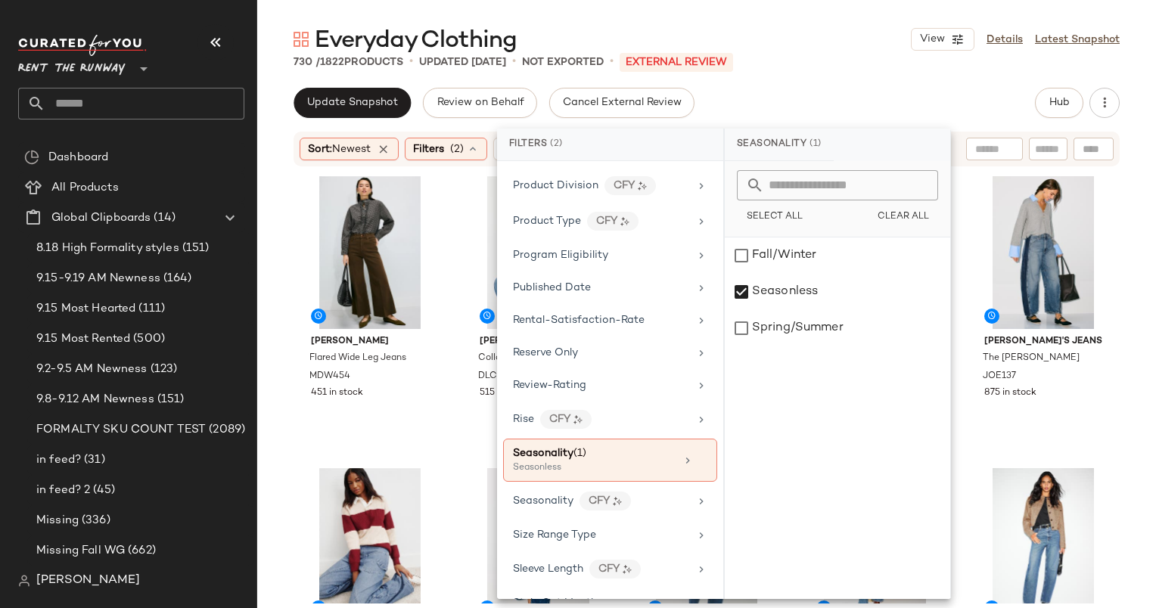
click at [762, 87] on div "Everyday Clothing View Details Latest Snapshot 730 / 1822 Products • updated [D…" at bounding box center [706, 316] width 899 height 584
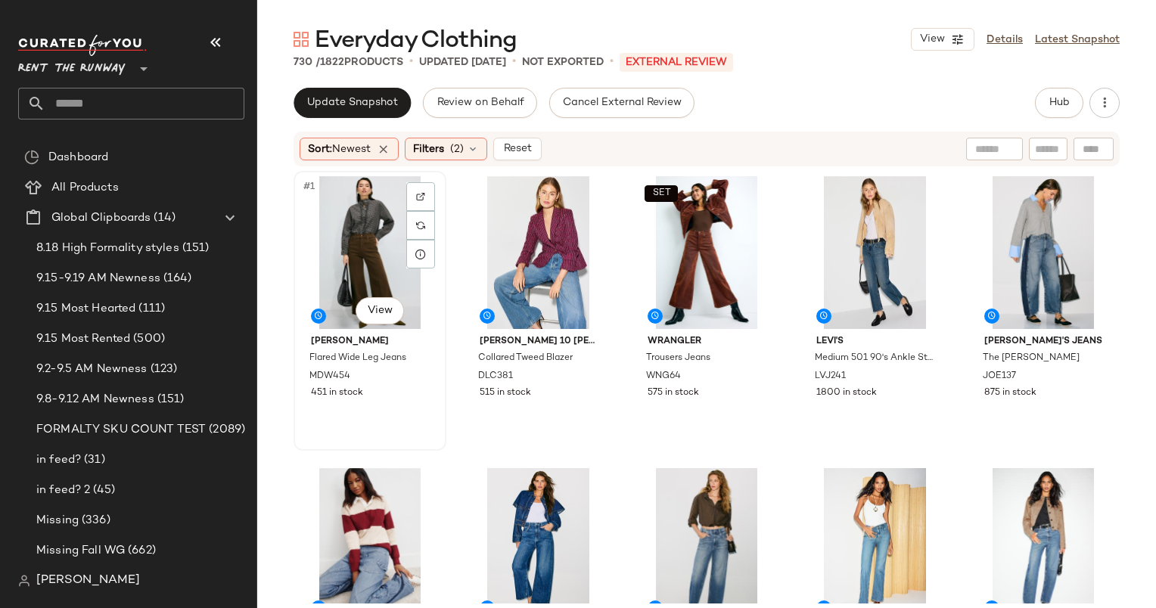
click at [330, 237] on div "#1 View" at bounding box center [370, 252] width 142 height 153
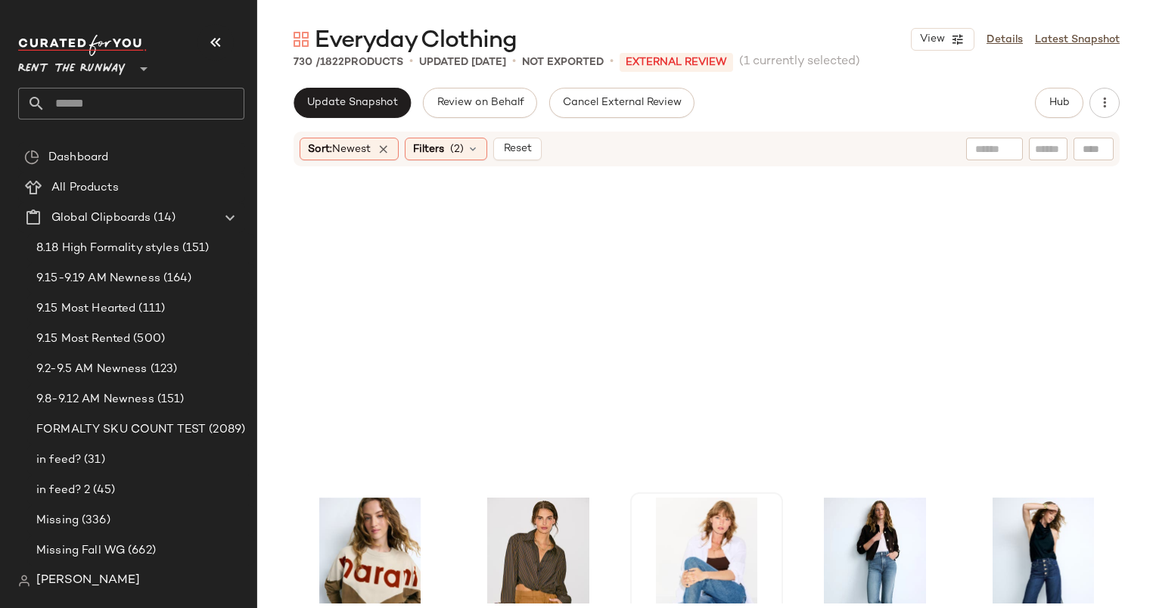
scroll to position [2508, 0]
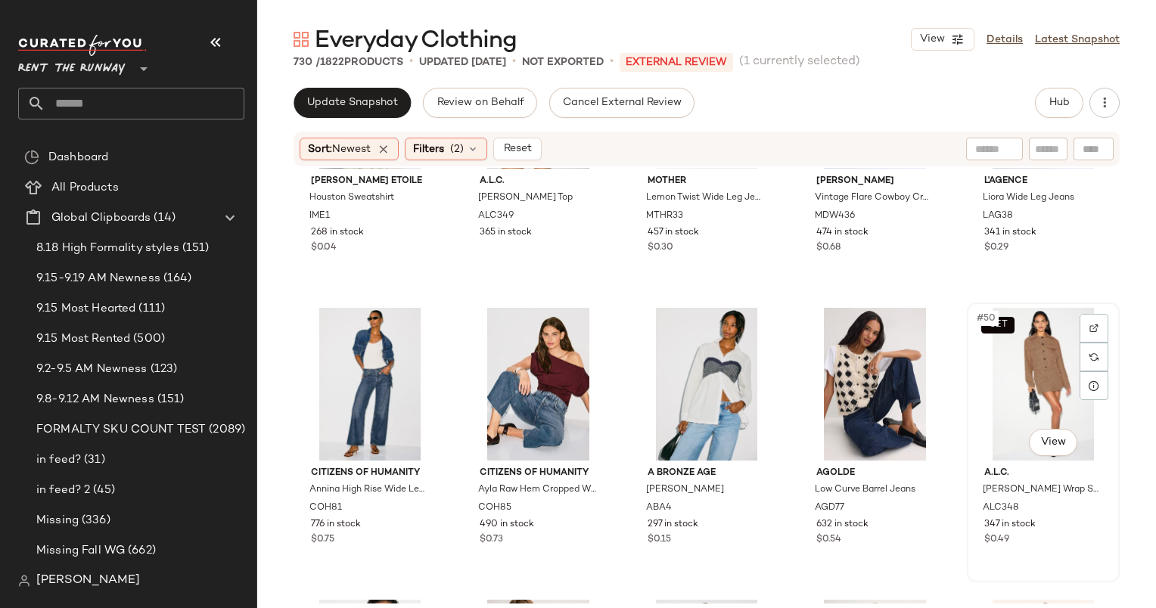
click at [992, 366] on div "SET #50 View" at bounding box center [1043, 384] width 142 height 153
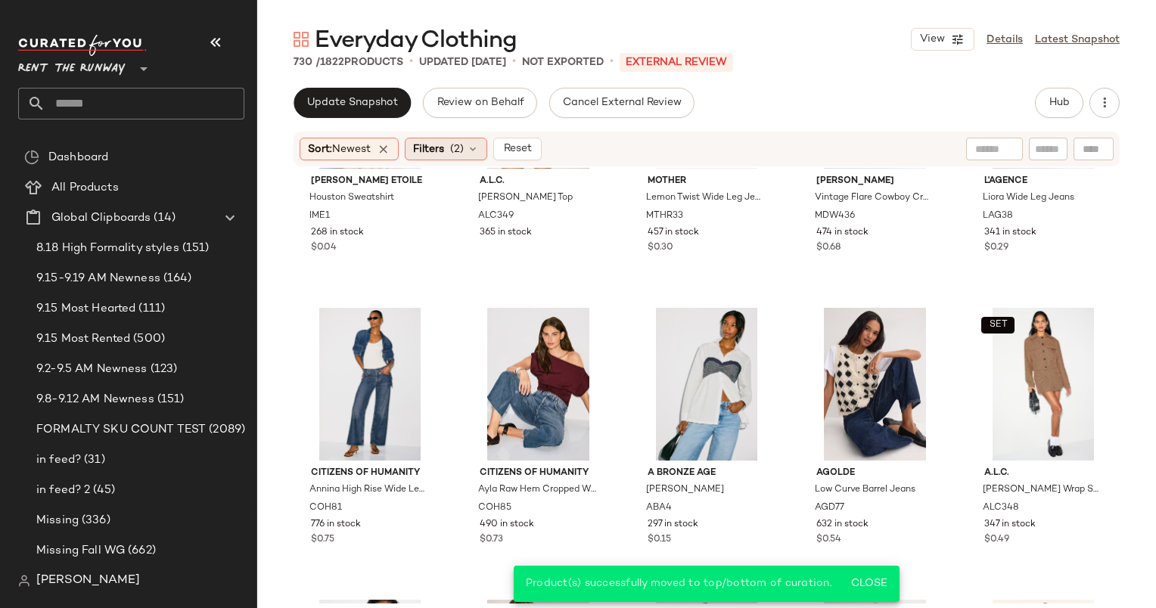
click at [477, 140] on div "Filters (2)" at bounding box center [446, 149] width 82 height 23
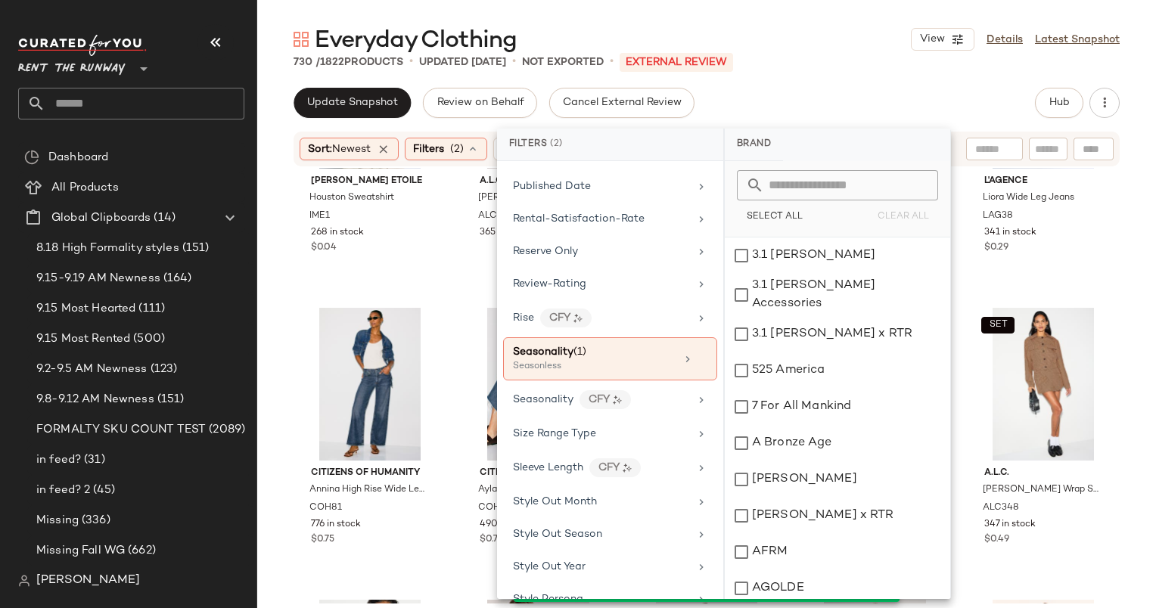
scroll to position [1876, 0]
click at [623, 341] on div "Seasonality (1)" at bounding box center [594, 349] width 163 height 16
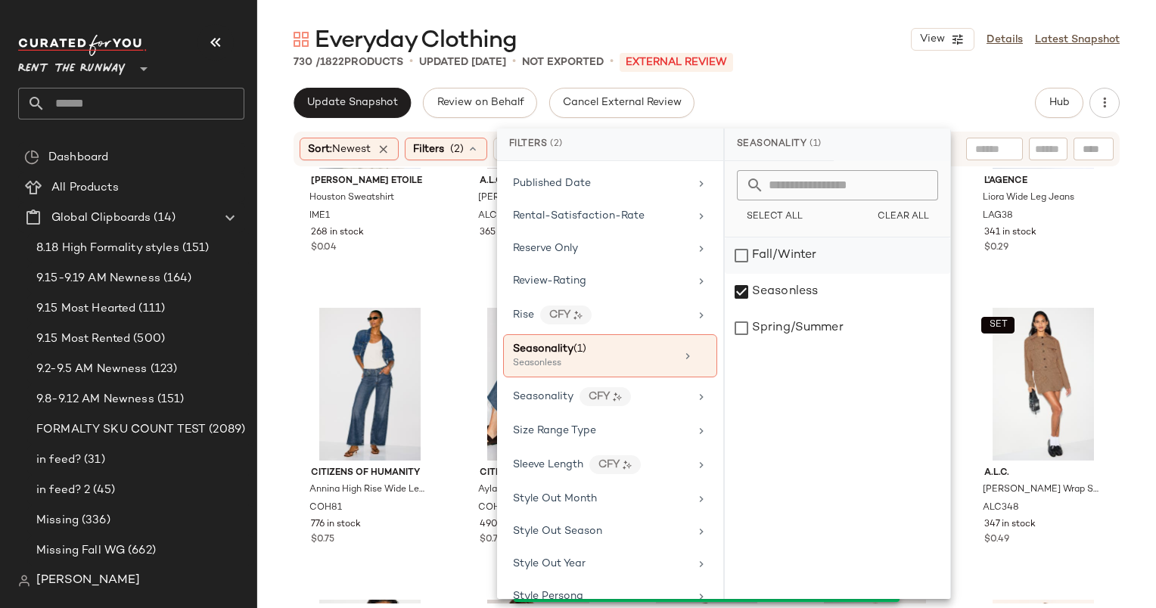
click at [784, 266] on div "Fall/Winter" at bounding box center [837, 256] width 225 height 36
click at [808, 297] on div "Seasonless" at bounding box center [837, 292] width 225 height 36
click at [874, 97] on div "Update Snapshot Review on Behalf Cancel External Review Hub" at bounding box center [706, 103] width 826 height 30
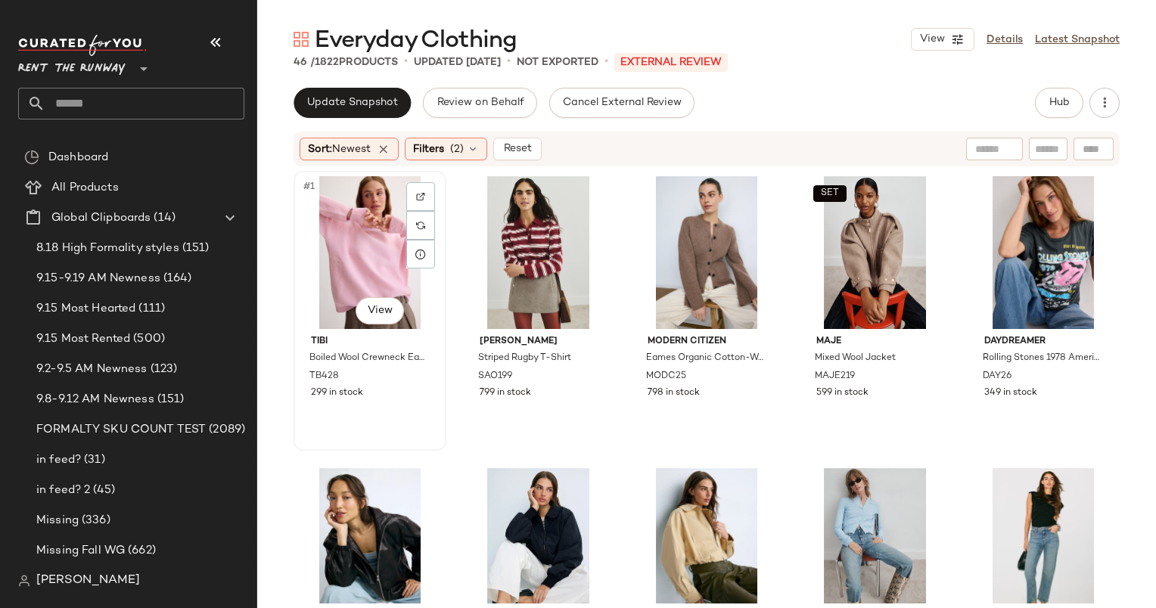
click at [396, 237] on div "#1 View" at bounding box center [370, 252] width 142 height 153
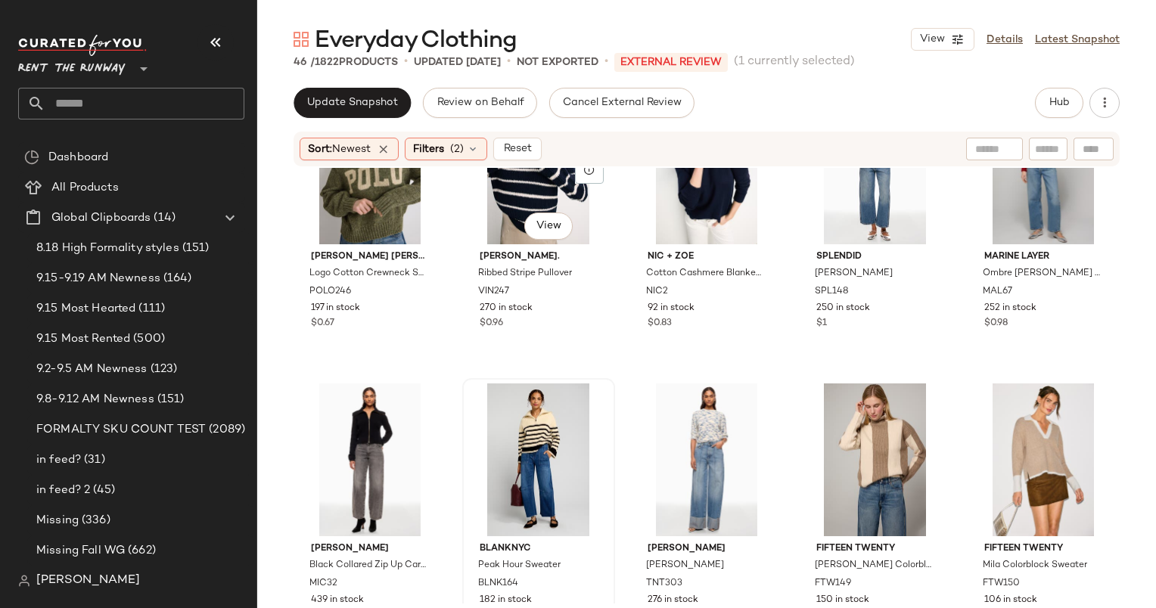
scroll to position [1549, 0]
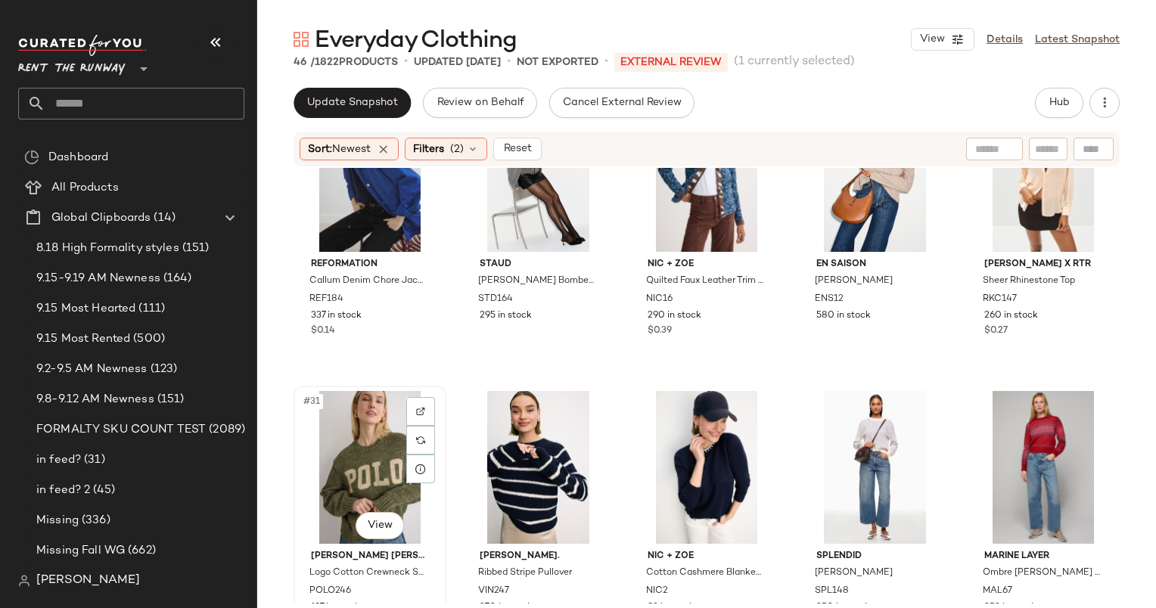
click at [321, 439] on div "#31 View" at bounding box center [370, 467] width 142 height 153
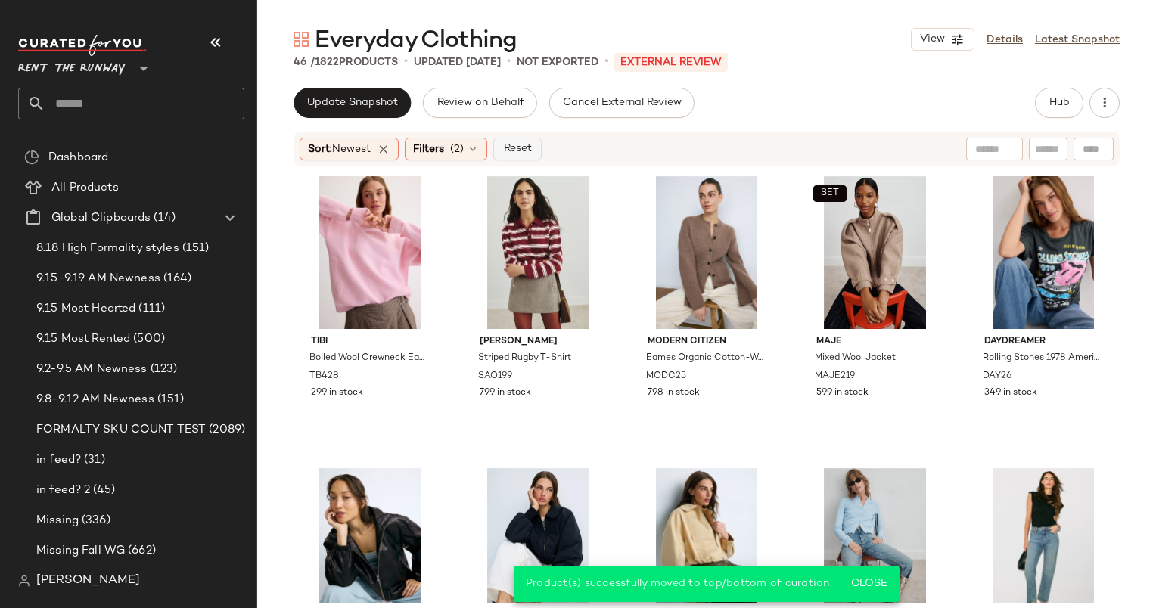
click at [517, 153] on span "Reset" at bounding box center [516, 149] width 29 height 12
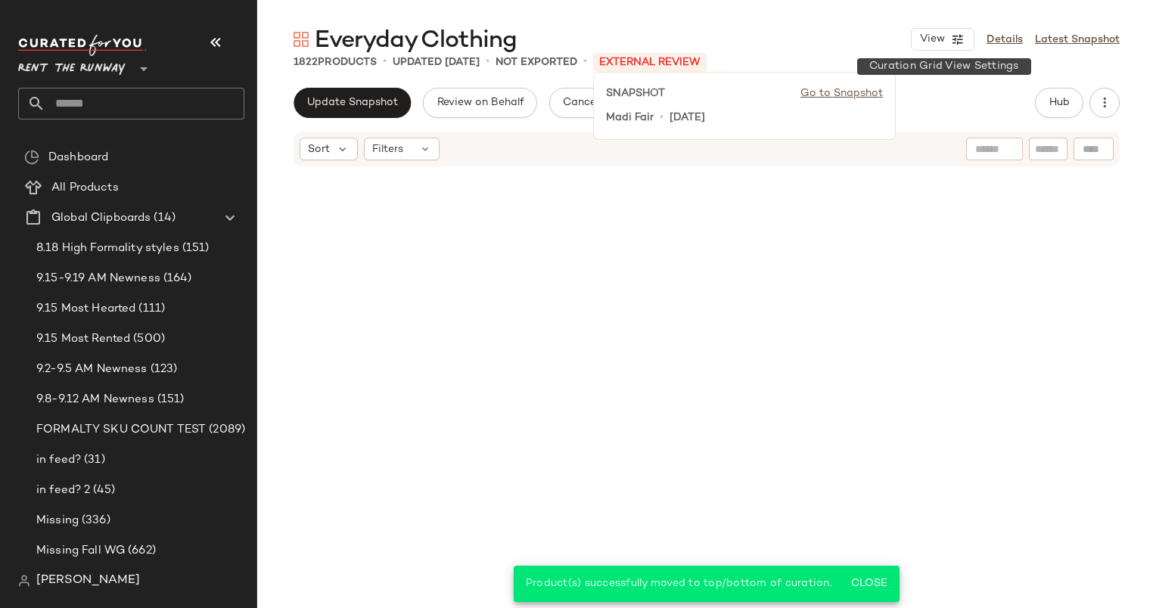
scroll to position [1752, 0]
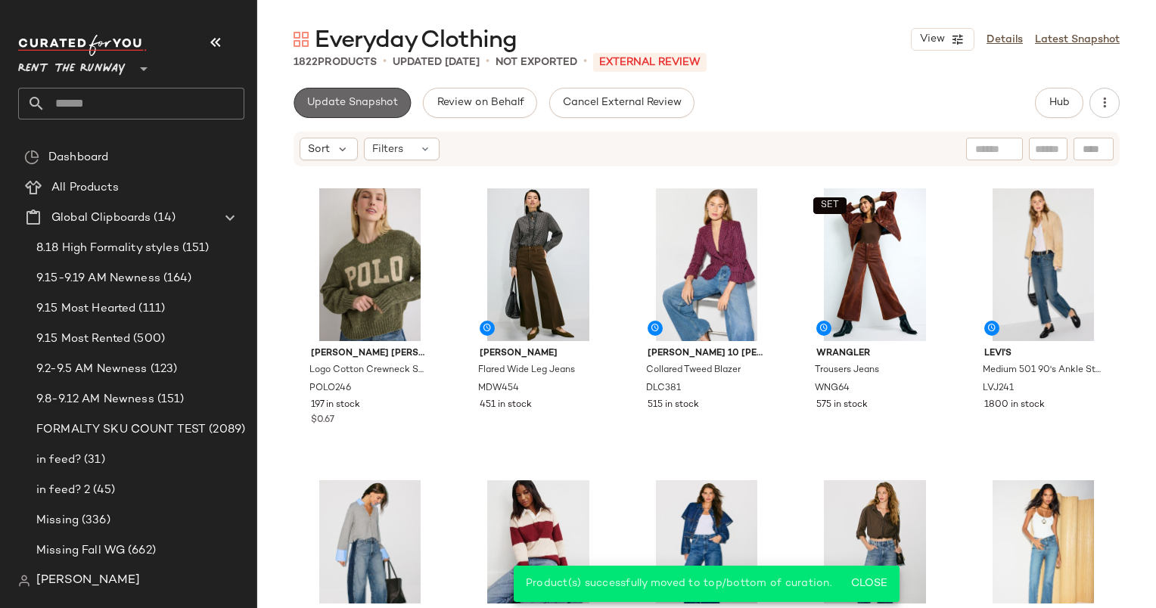
click at [366, 97] on span "Update Snapshot" at bounding box center [352, 103] width 92 height 12
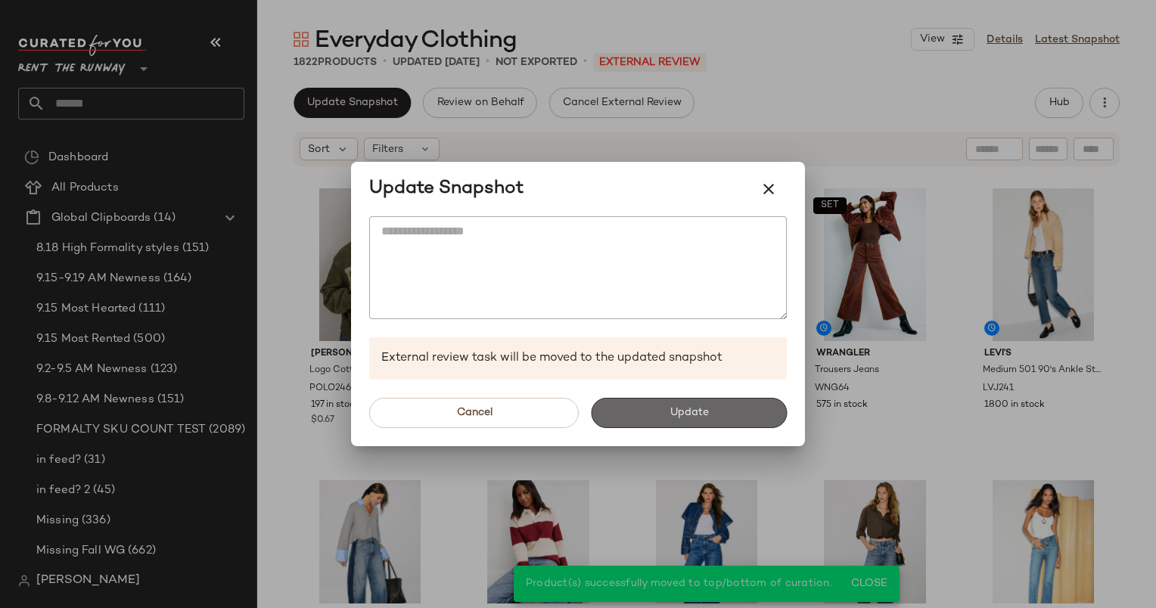
click at [750, 403] on button "Update" at bounding box center [689, 413] width 196 height 30
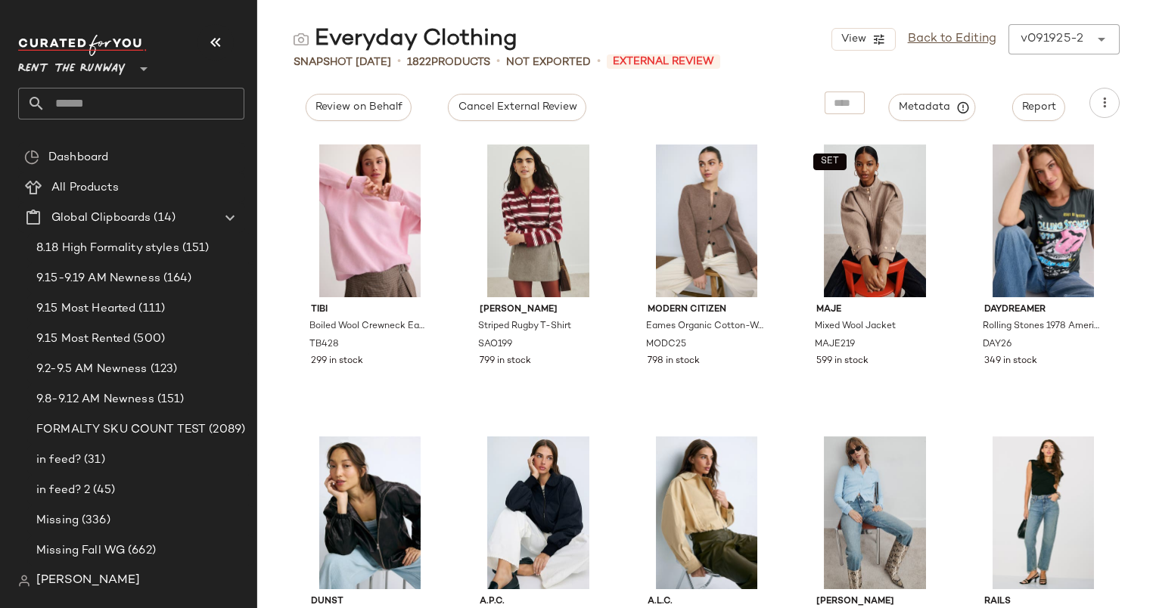
click at [293, 309] on div "Tibi Boiled Wool Crewneck Easy Pullover TB428 299 in stock Sandro Striped Rugby…" at bounding box center [706, 372] width 899 height 472
click at [980, 39] on link "Back to Editing" at bounding box center [952, 39] width 89 height 18
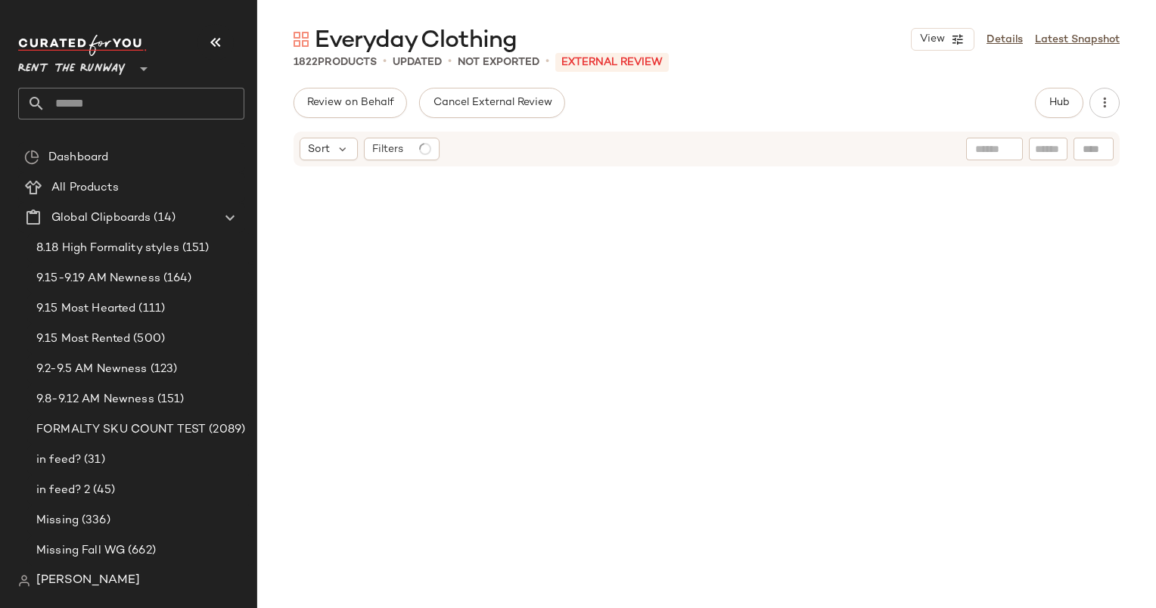
scroll to position [1752, 0]
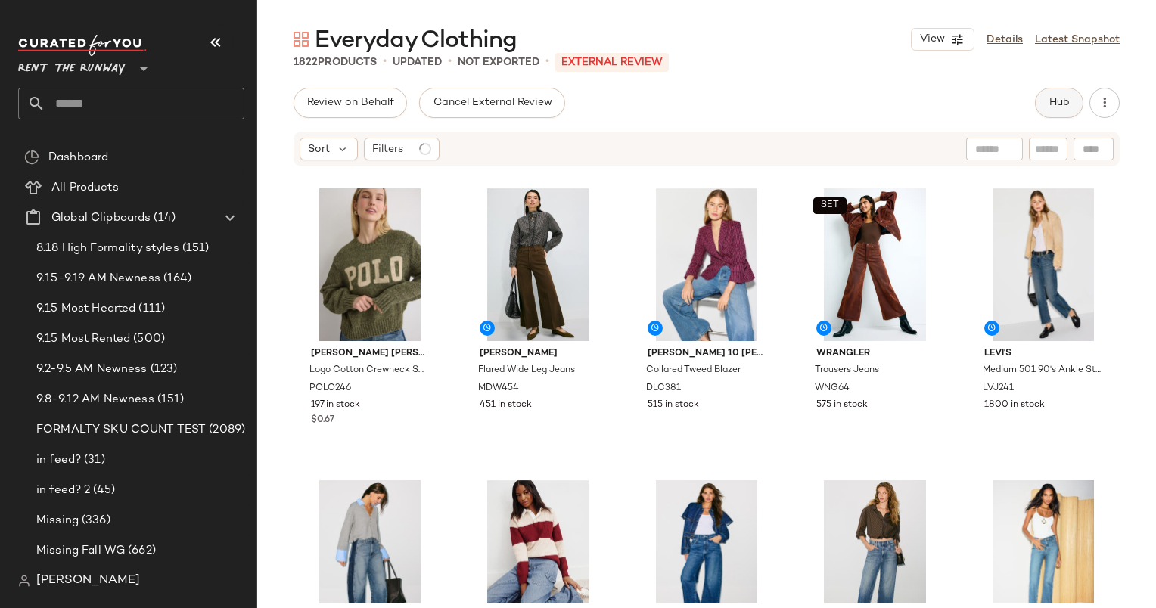
click at [1045, 107] on button "Hub" at bounding box center [1059, 103] width 48 height 30
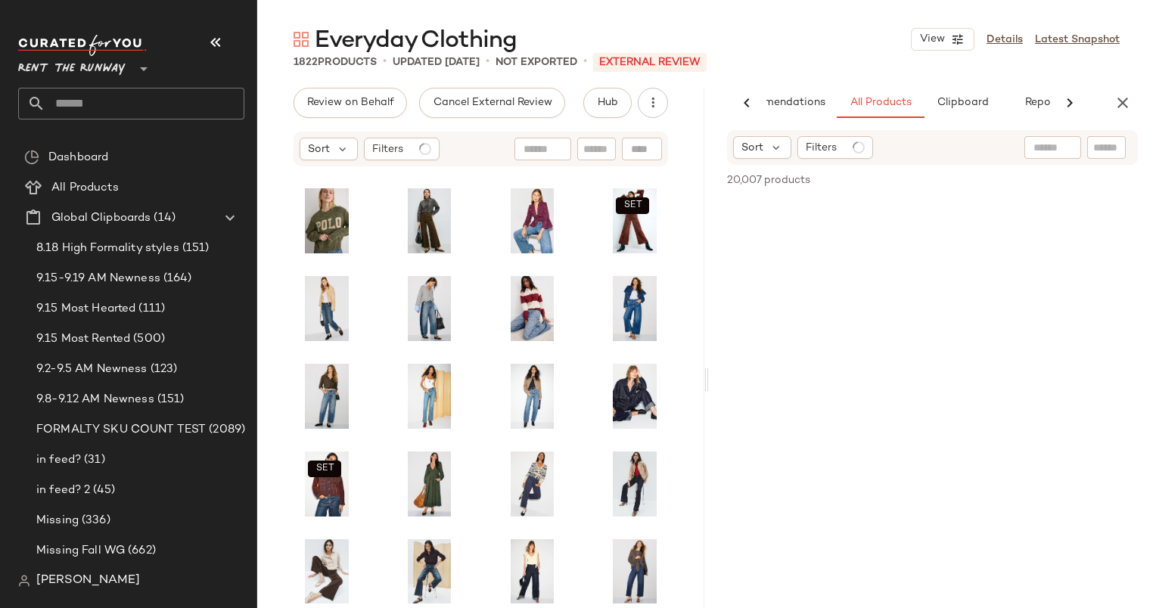
scroll to position [439, 0]
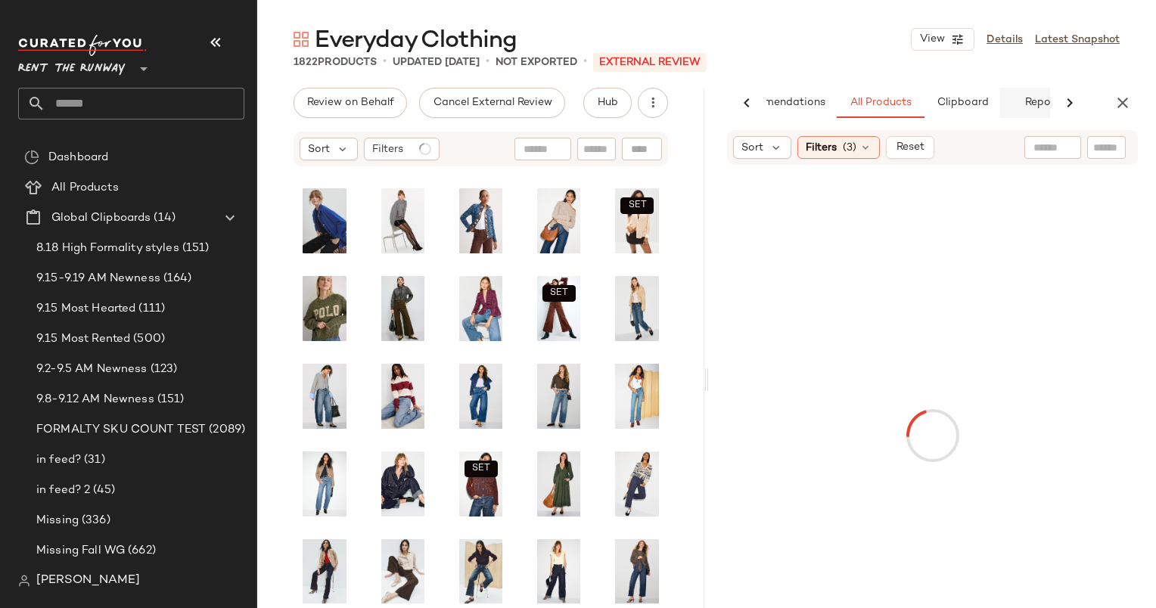
click at [1035, 101] on span "Reports" at bounding box center [1043, 103] width 40 height 12
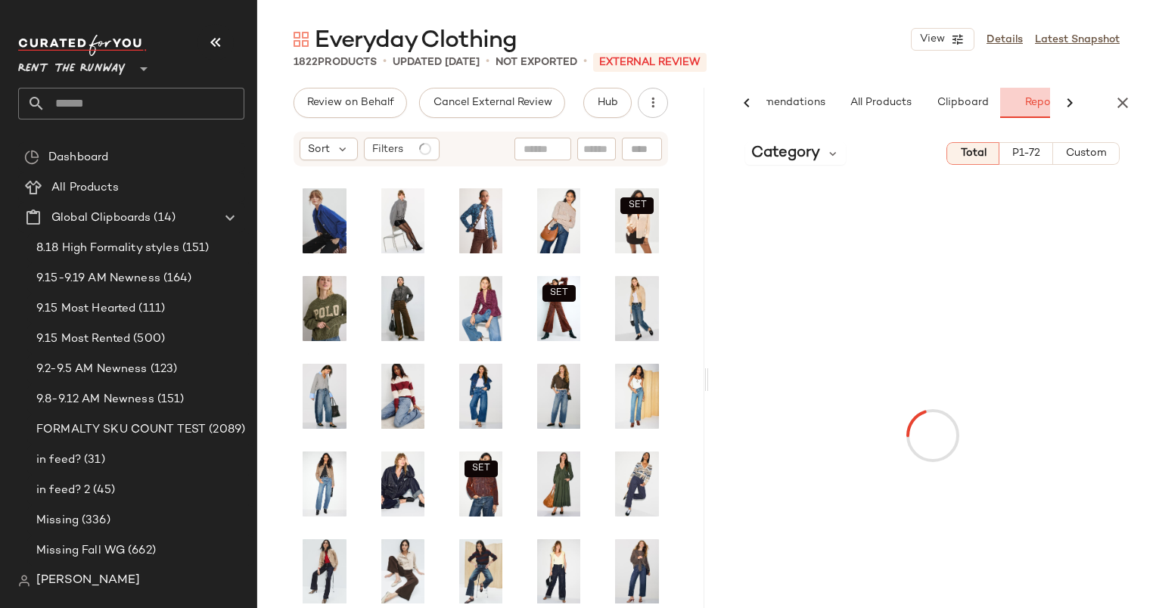
scroll to position [0, 100]
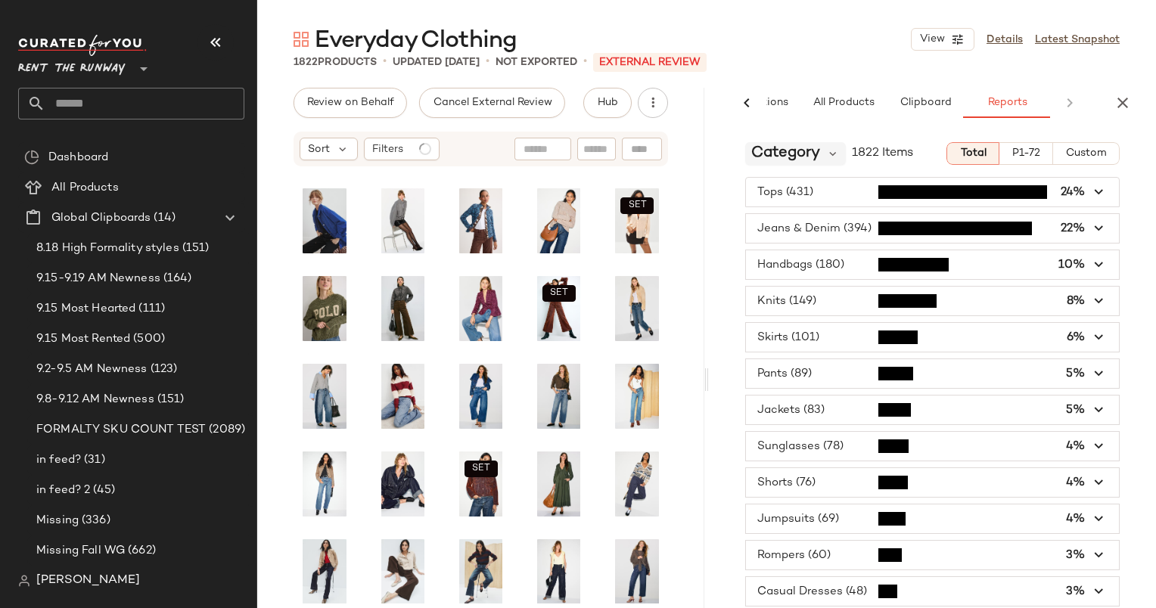
click at [769, 159] on span "Category" at bounding box center [785, 153] width 69 height 23
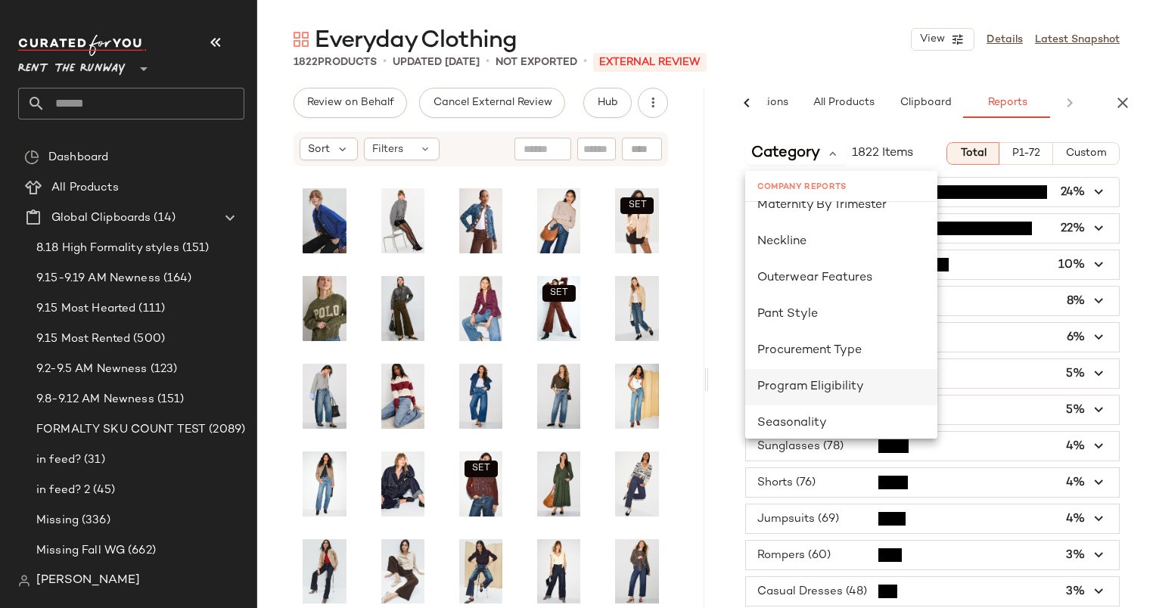
scroll to position [977, 0]
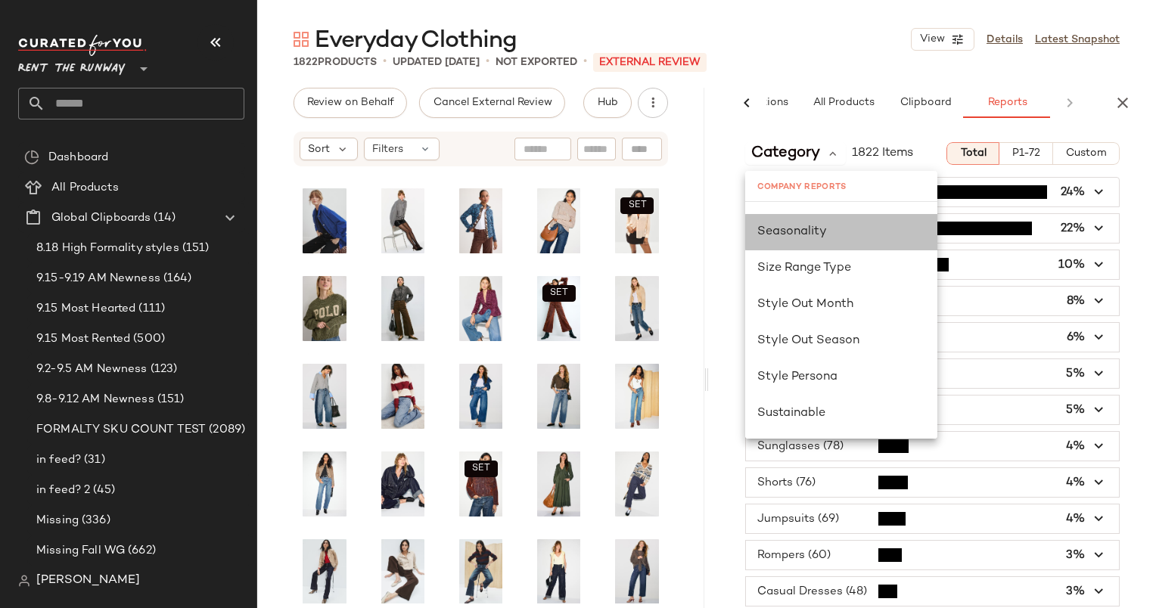
click at [778, 242] on div "Seasonality" at bounding box center [841, 232] width 192 height 36
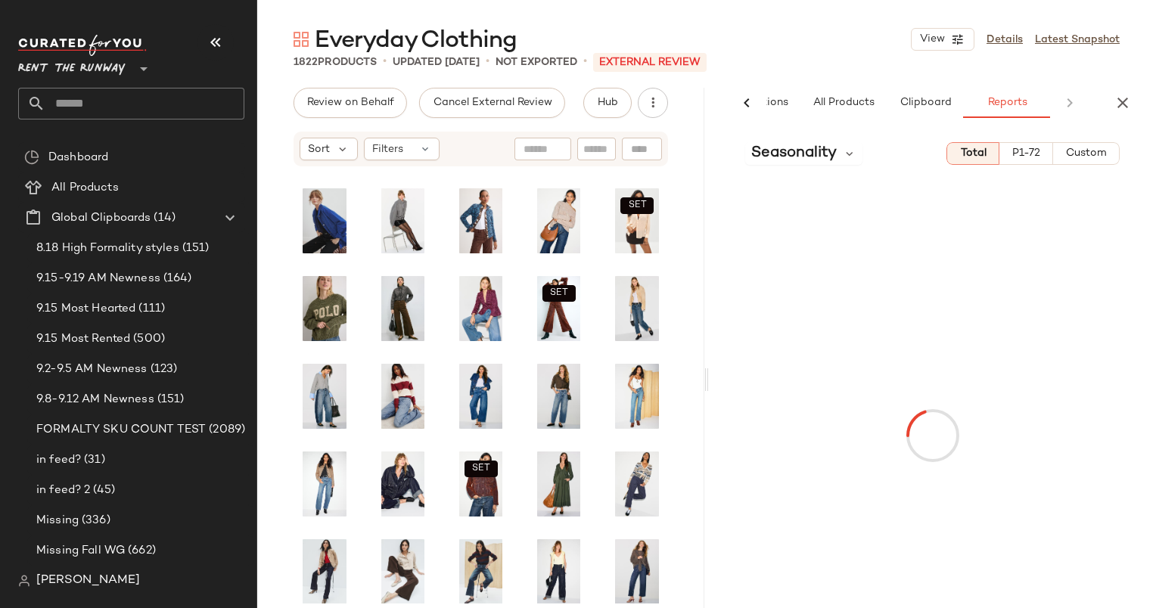
click at [1081, 161] on button "Custom" at bounding box center [1086, 153] width 67 height 23
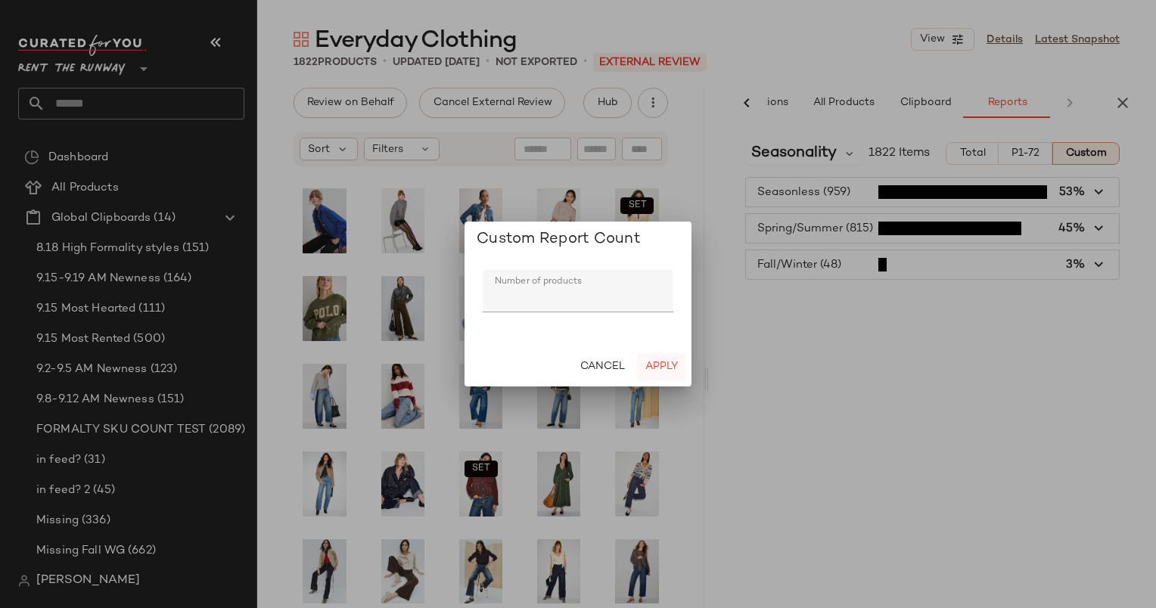
click at [672, 372] on span "Apply" at bounding box center [660, 367] width 33 height 12
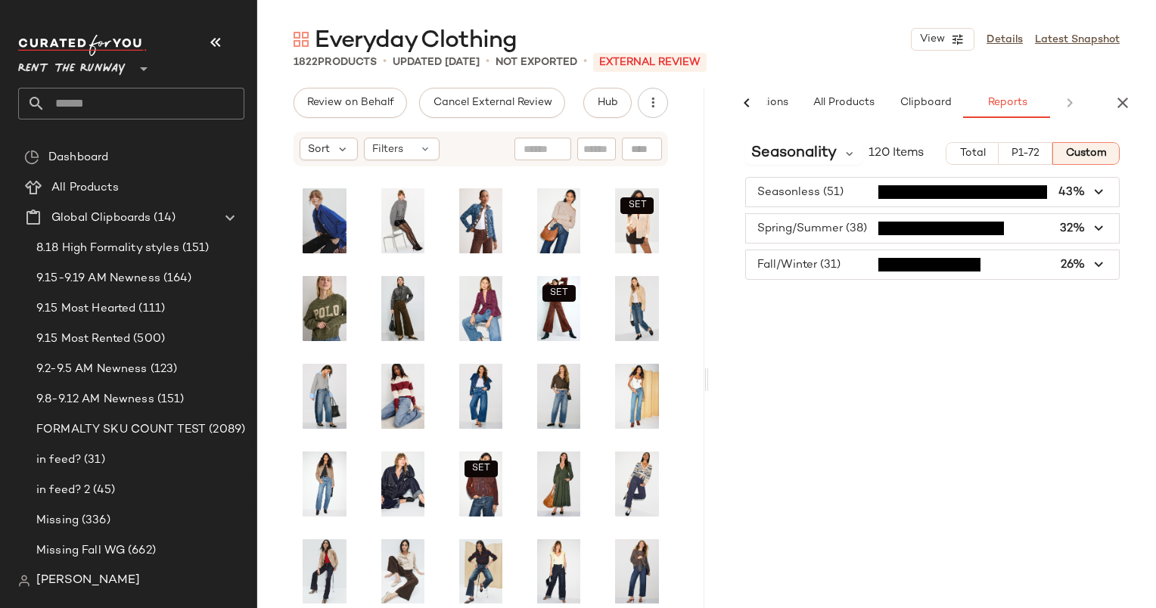
click at [1084, 376] on div "Seasonality 120 Items Total P1-72 Custom Seasonless (51) 43% Spring/Summer (38)…" at bounding box center [932, 401] width 447 height 542
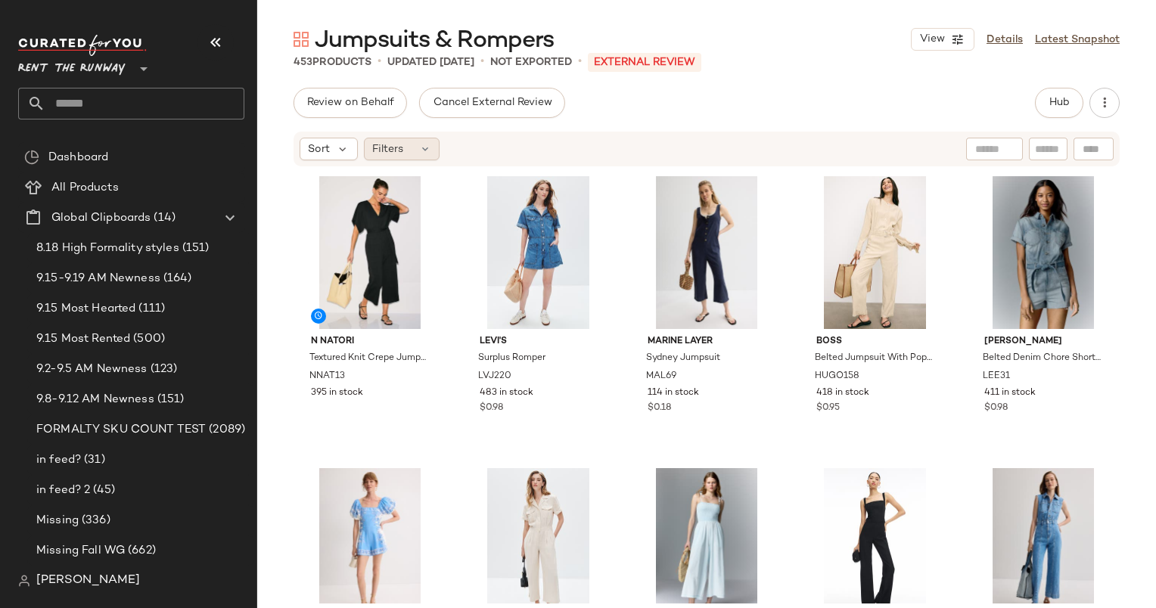
click at [425, 146] on icon at bounding box center [425, 149] width 12 height 12
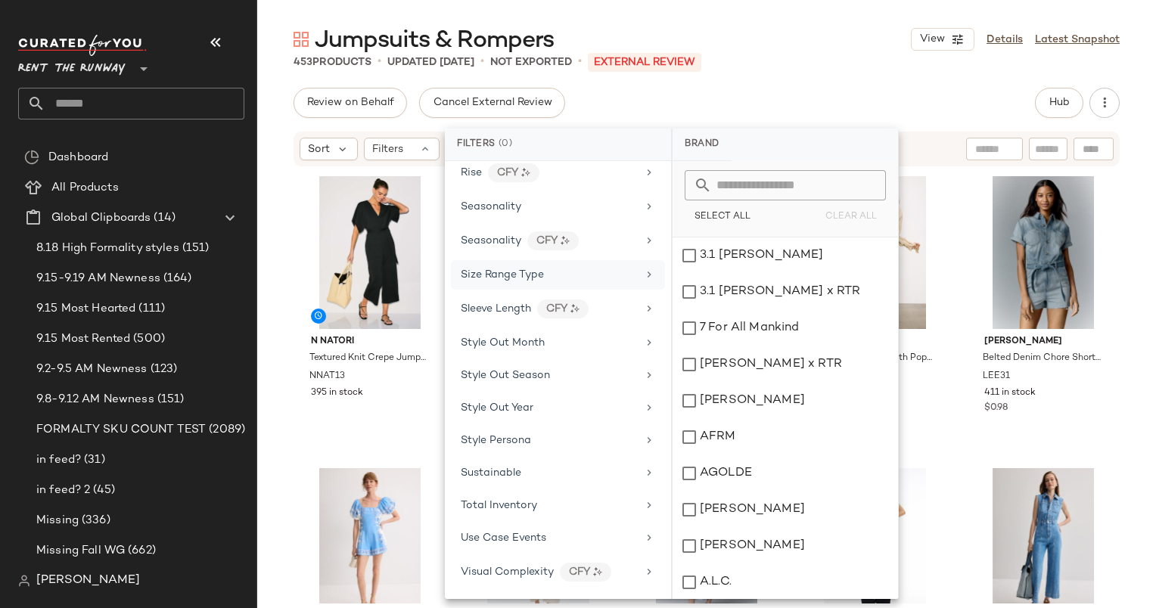
scroll to position [1841, 0]
click at [557, 200] on div "Seasonality" at bounding box center [549, 208] width 176 height 16
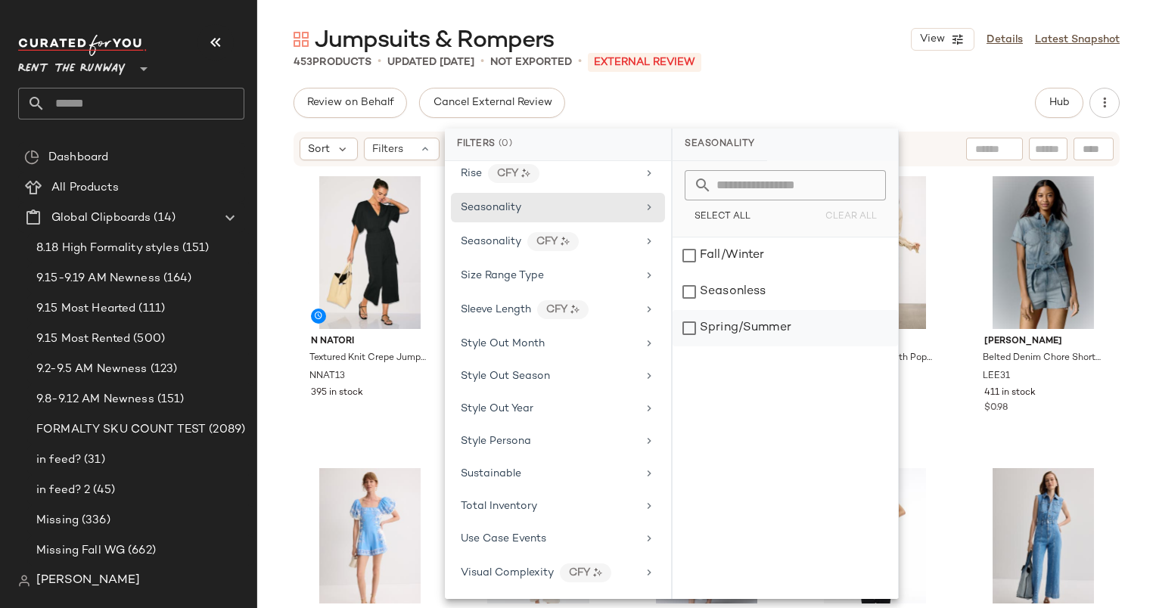
click at [751, 327] on div "Spring/Summer" at bounding box center [784, 328] width 225 height 36
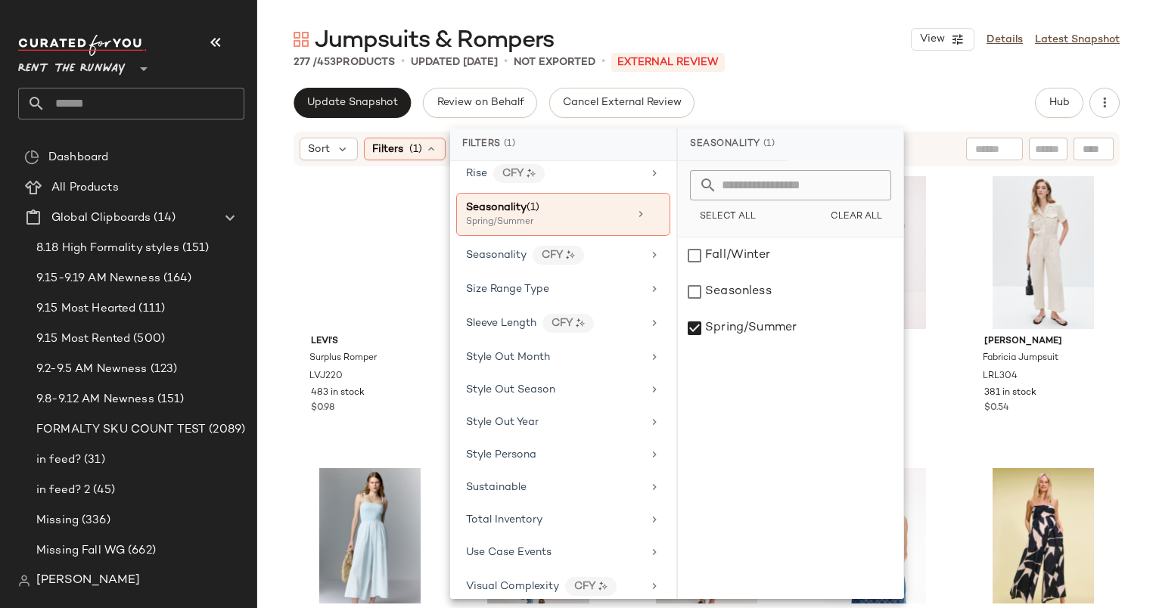
click at [793, 101] on div "Update Snapshot Review on Behalf Cancel External Review Hub" at bounding box center [706, 103] width 826 height 30
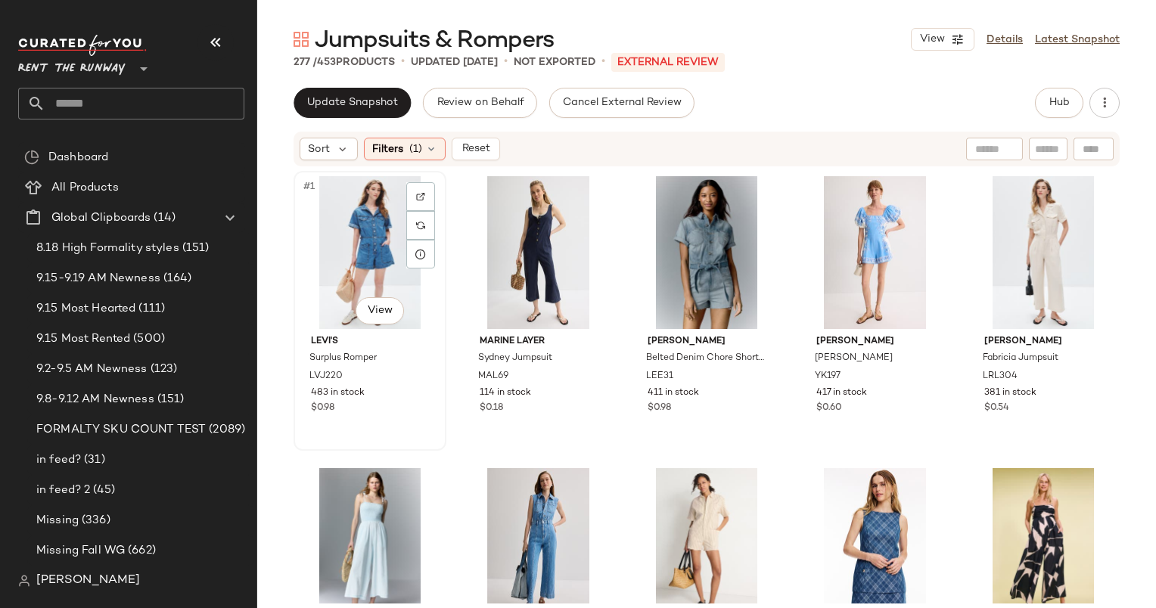
click at [375, 240] on div "#1 View" at bounding box center [370, 252] width 142 height 153
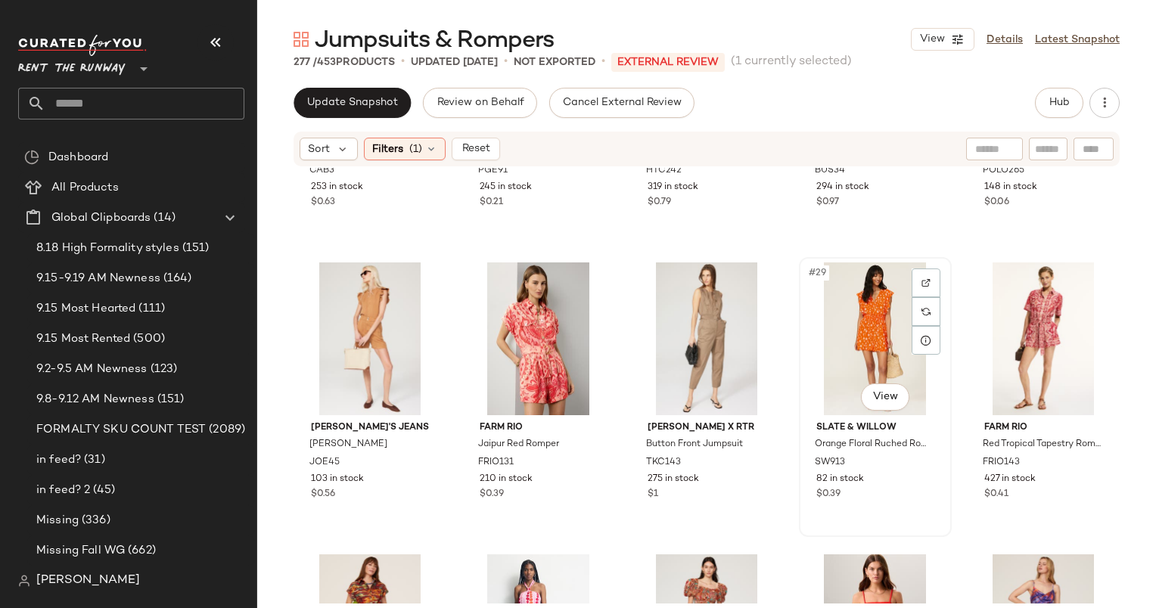
scroll to position [1735, 0]
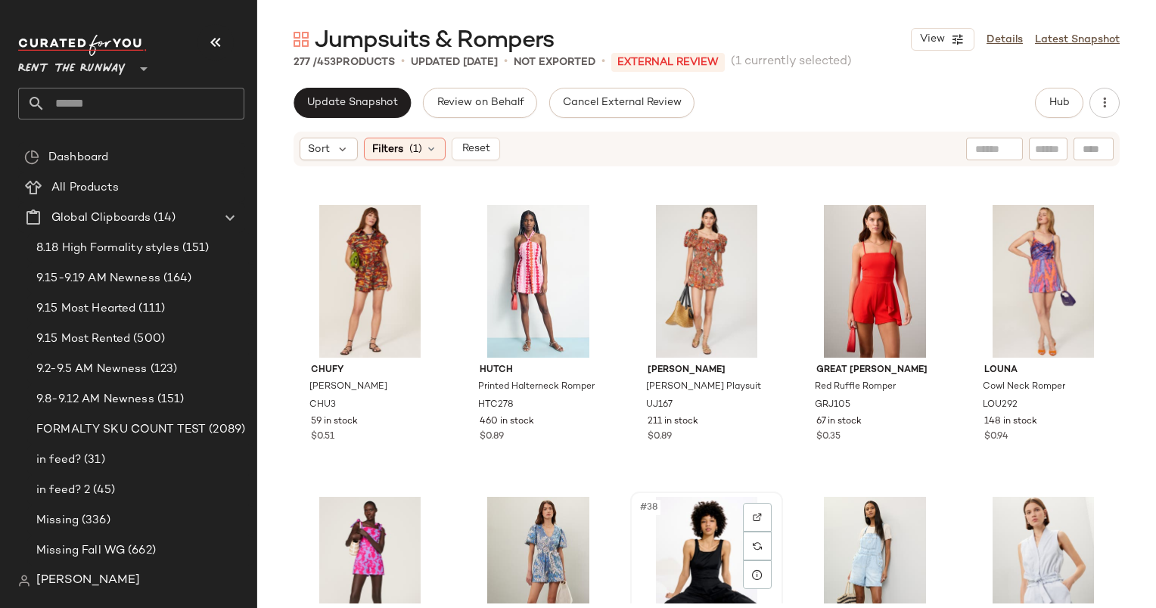
click at [709, 526] on div "#38 View" at bounding box center [706, 573] width 142 height 153
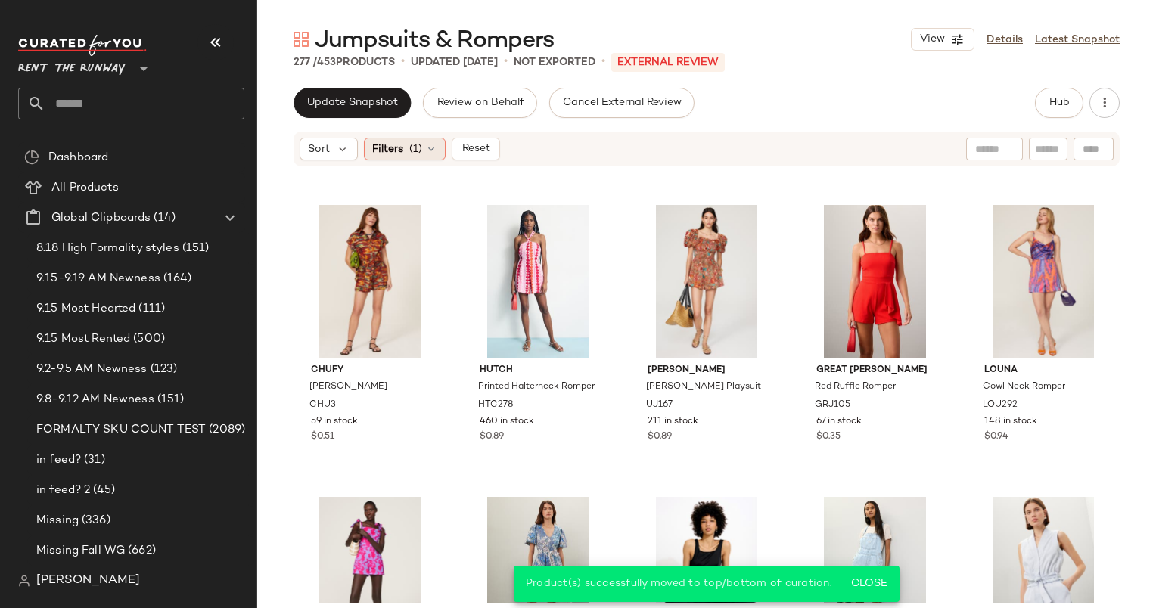
click at [430, 151] on icon at bounding box center [431, 149] width 12 height 12
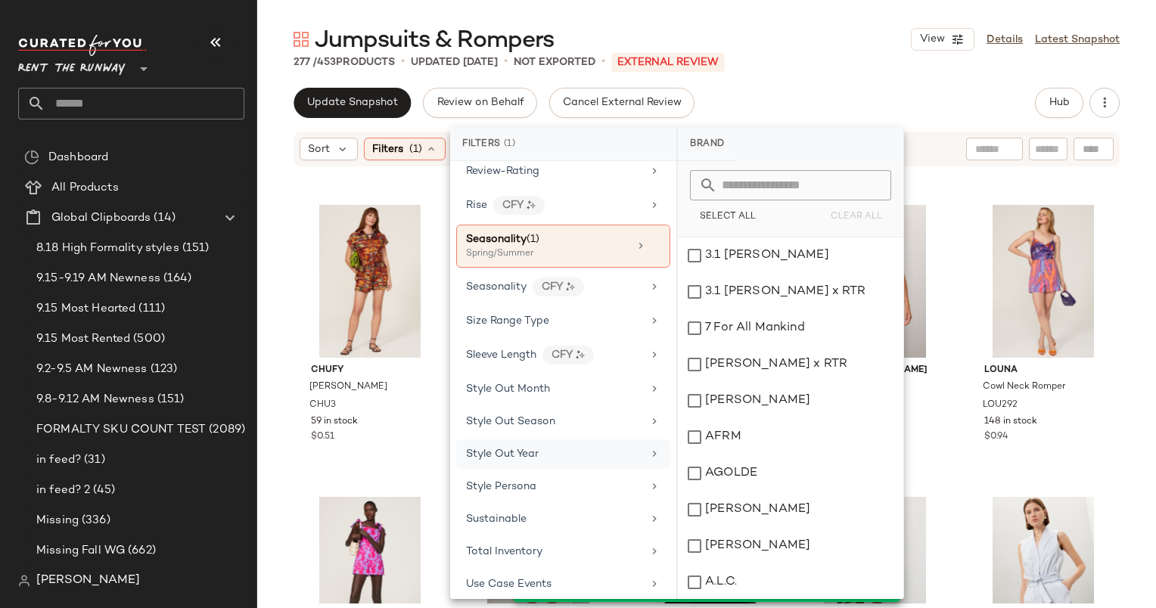
scroll to position [1809, 0]
click at [523, 247] on div "Spring/Summer" at bounding box center [541, 254] width 151 height 14
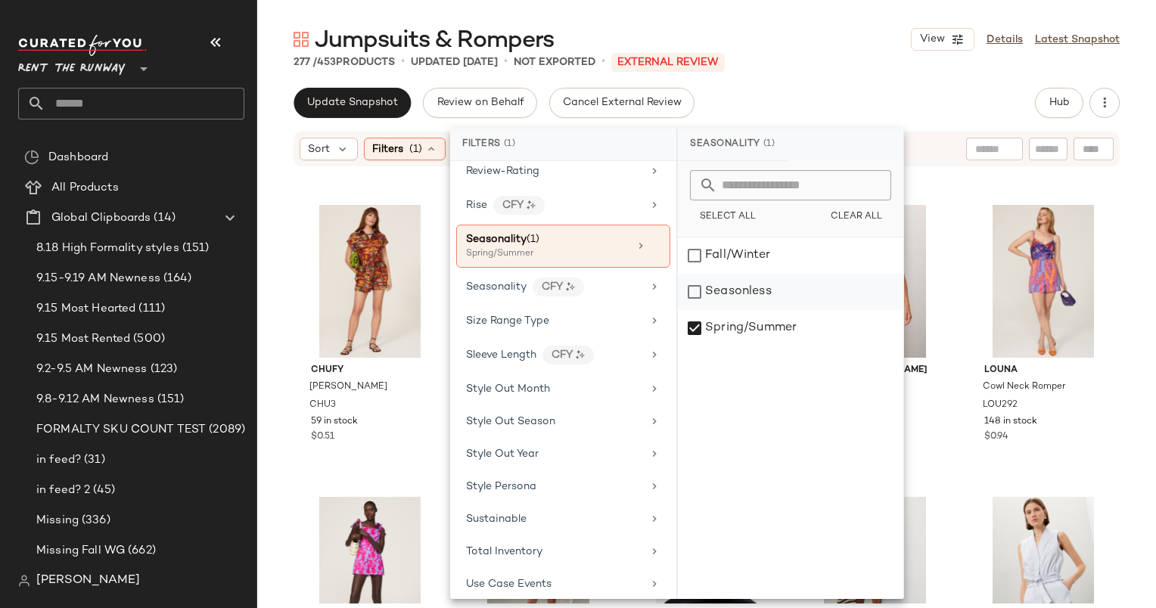
click at [734, 300] on div "Seasonless" at bounding box center [790, 292] width 225 height 36
click at [750, 327] on div "Spring/Summer" at bounding box center [790, 328] width 225 height 36
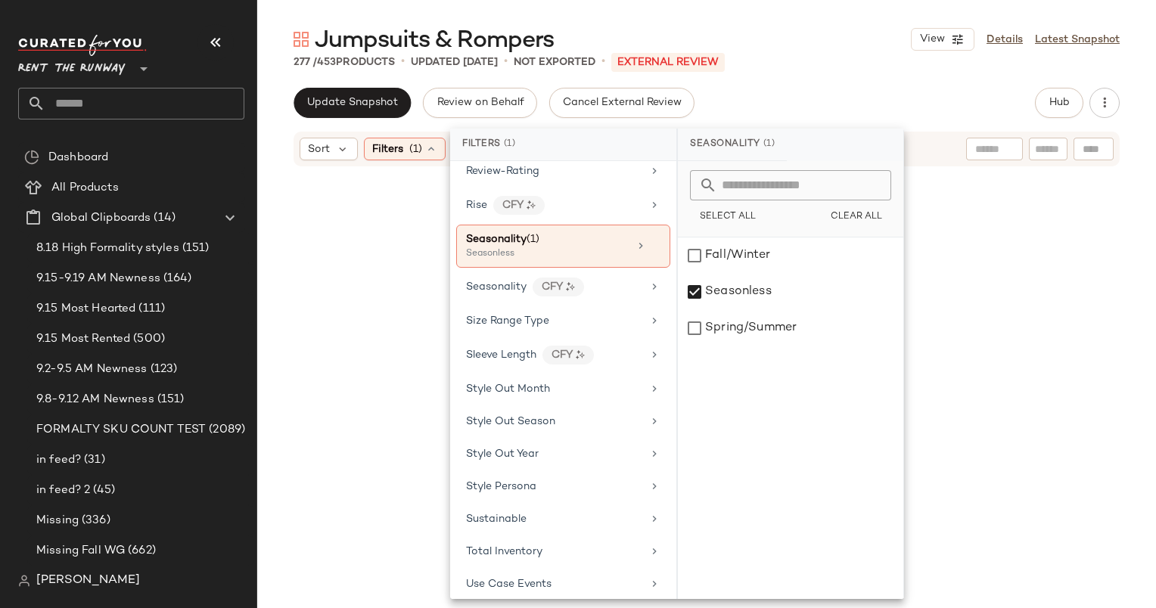
click at [811, 67] on div "277 / 453 Products • updated [DATE] • Not Exported • External REVIEW" at bounding box center [706, 61] width 899 height 15
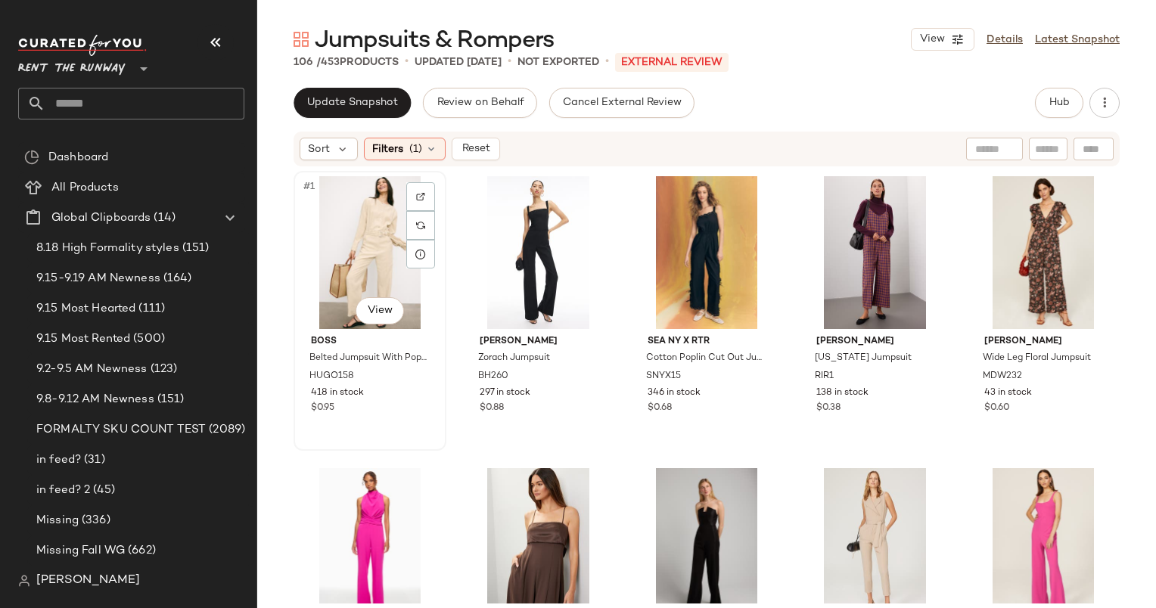
click at [362, 235] on div "#1 View" at bounding box center [370, 252] width 142 height 153
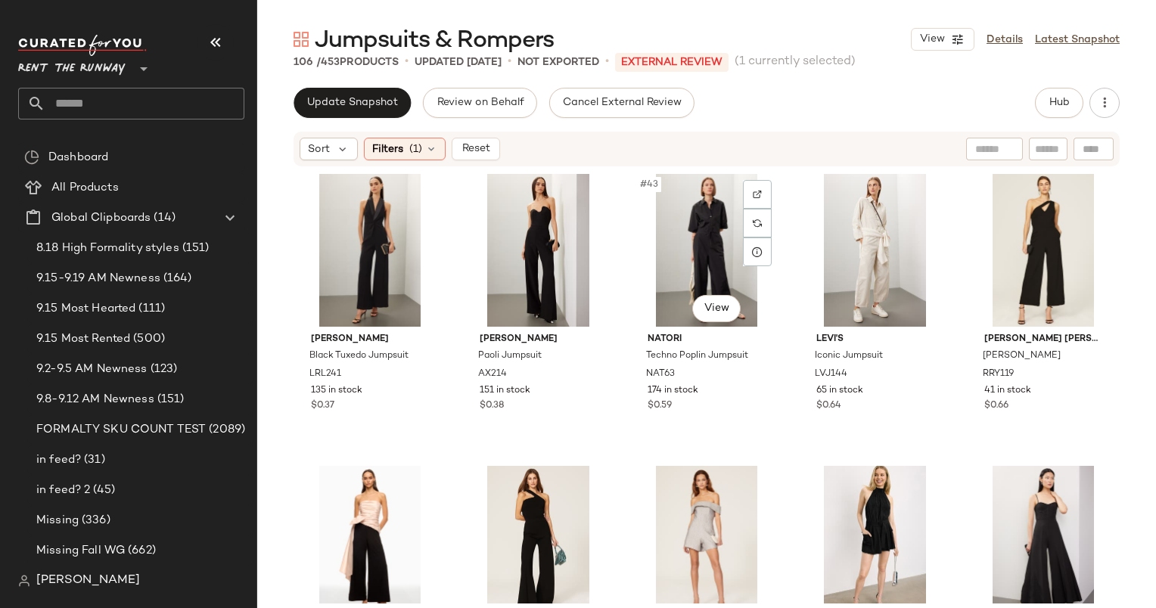
scroll to position [2399, 0]
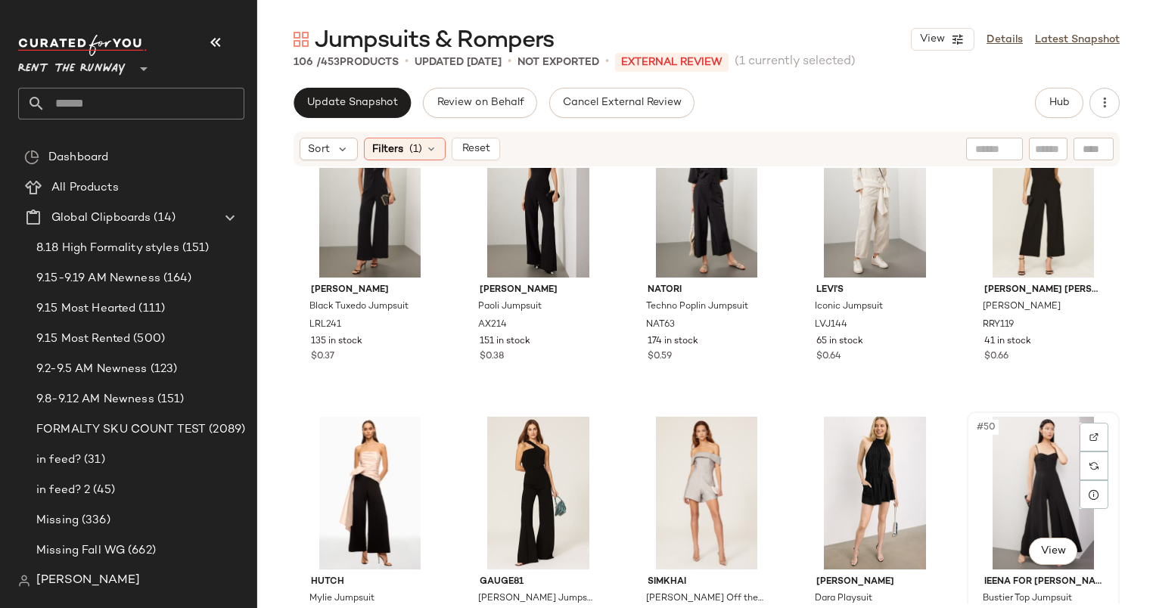
click at [993, 469] on div "#50 View" at bounding box center [1043, 493] width 142 height 153
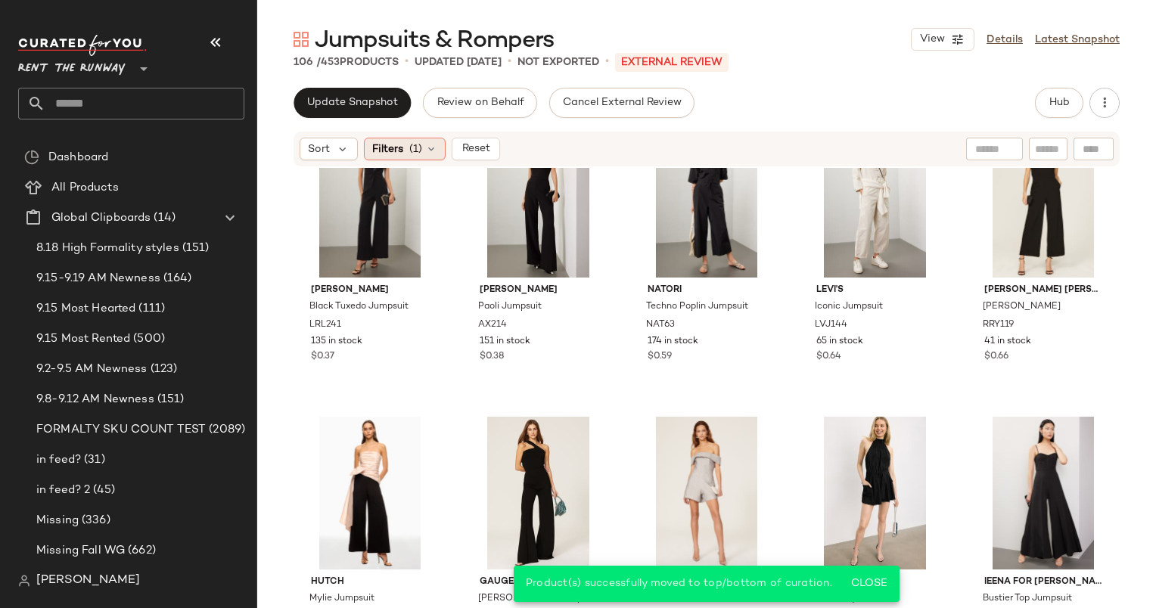
click at [405, 157] on div "Filters (1)" at bounding box center [405, 149] width 82 height 23
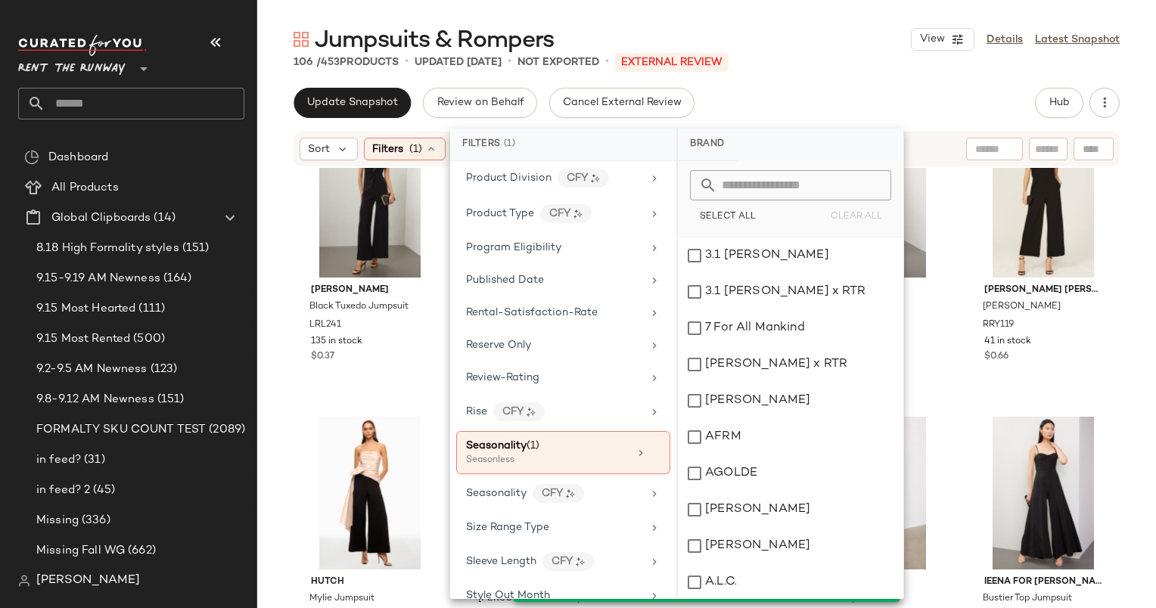
scroll to position [1604, 0]
click at [569, 437] on div "Seasonality (1)" at bounding box center [547, 445] width 163 height 16
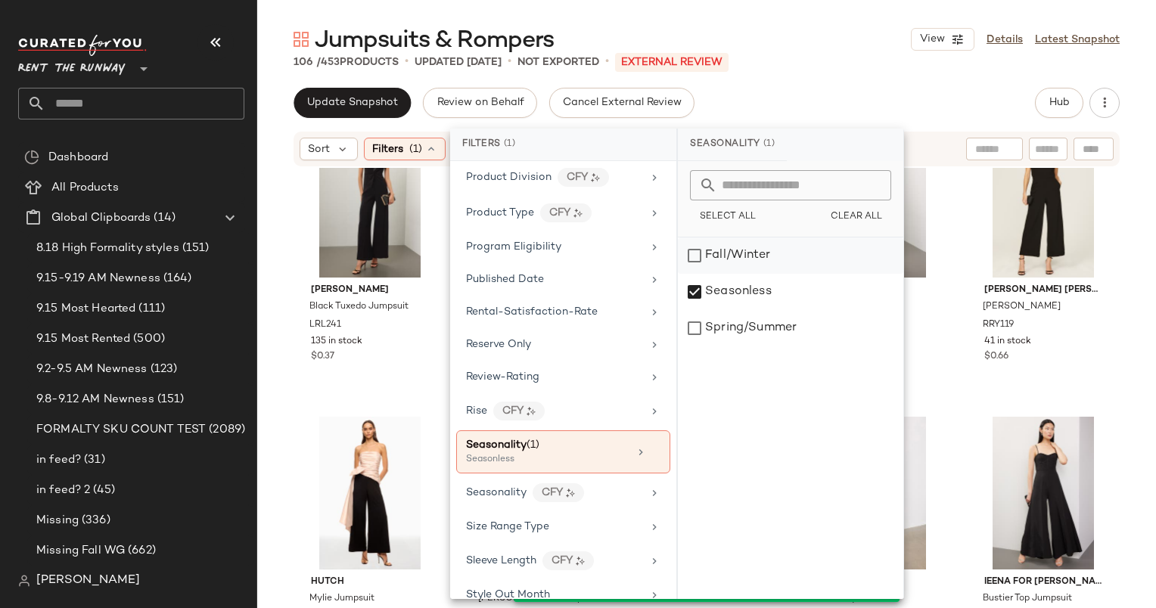
click at [728, 244] on div "Fall/Winter" at bounding box center [790, 256] width 225 height 36
click at [757, 284] on div "Seasonless" at bounding box center [790, 292] width 225 height 36
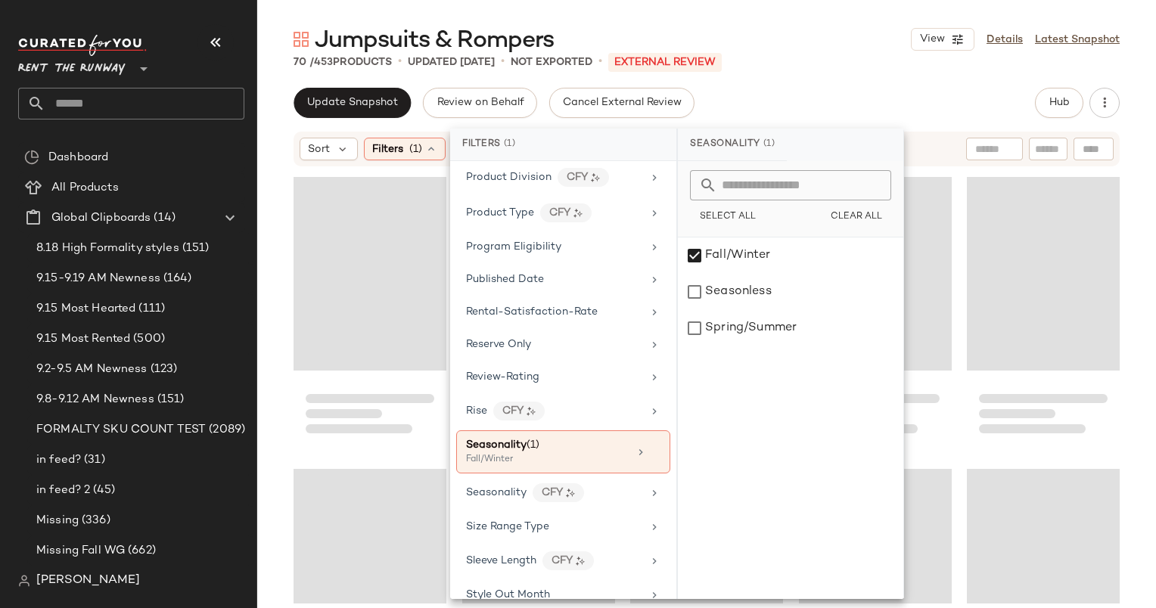
click at [766, 81] on div "Jumpsuits & Rompers View Details Latest Snapshot 70 / 453 Products • updated [D…" at bounding box center [706, 316] width 899 height 584
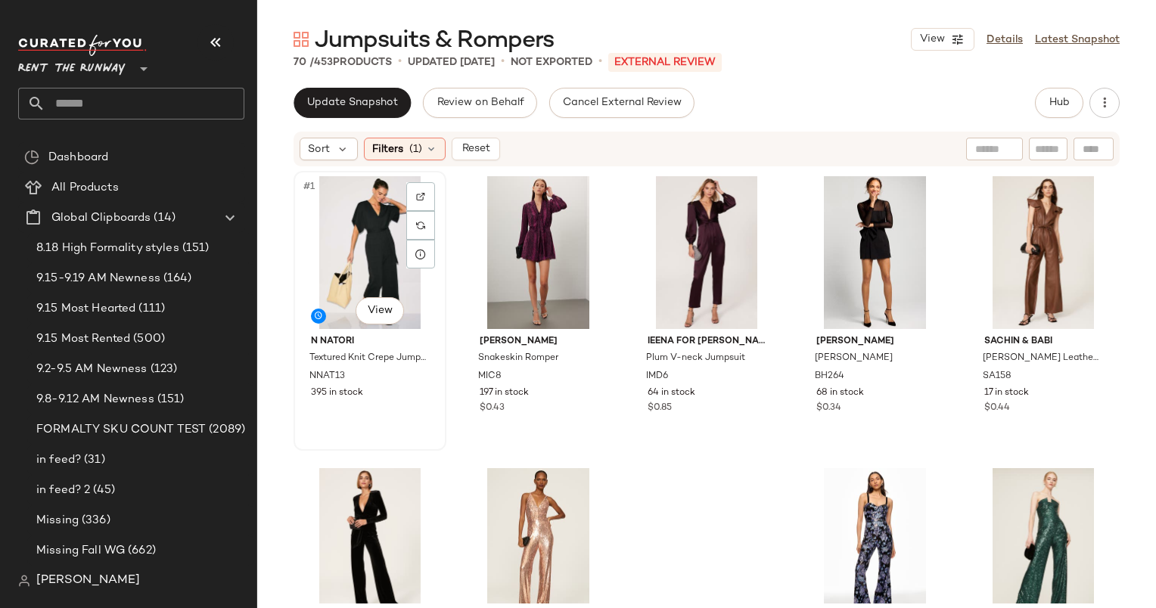
click at [375, 210] on div "#1 View" at bounding box center [370, 252] width 142 height 153
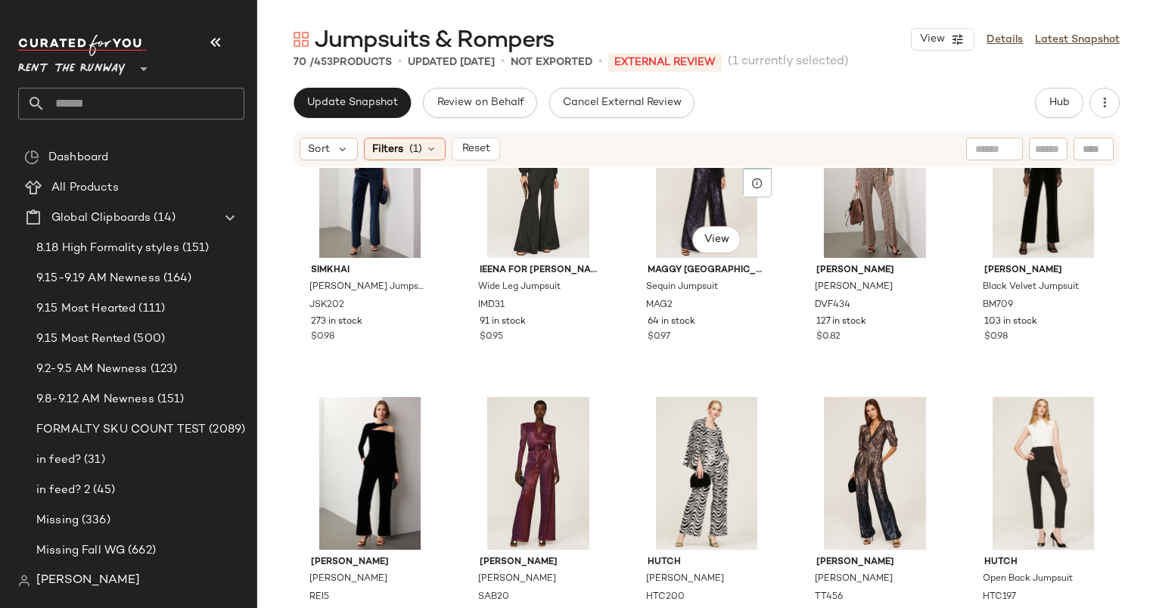
scroll to position [1566, 0]
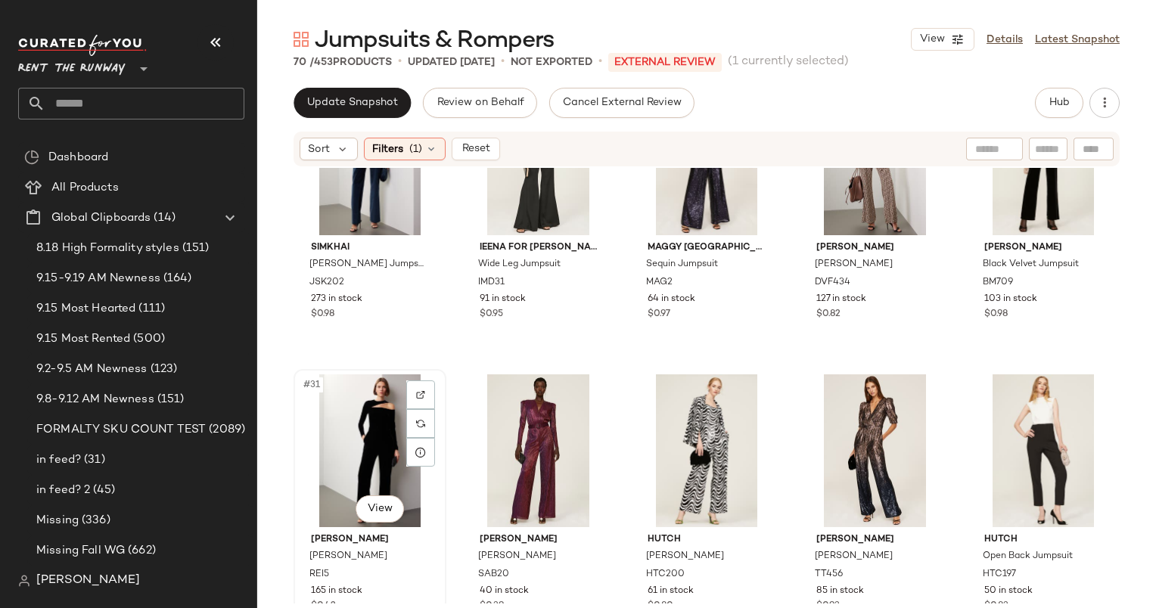
click at [336, 425] on div "#31 View" at bounding box center [370, 450] width 142 height 153
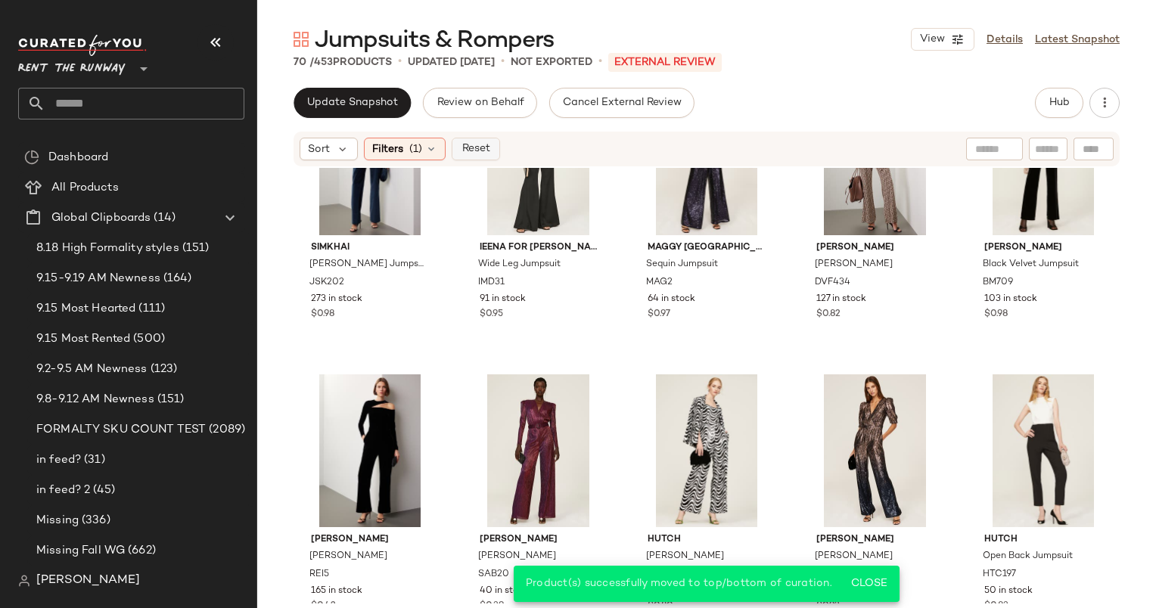
click at [469, 148] on span "Reset" at bounding box center [475, 149] width 29 height 12
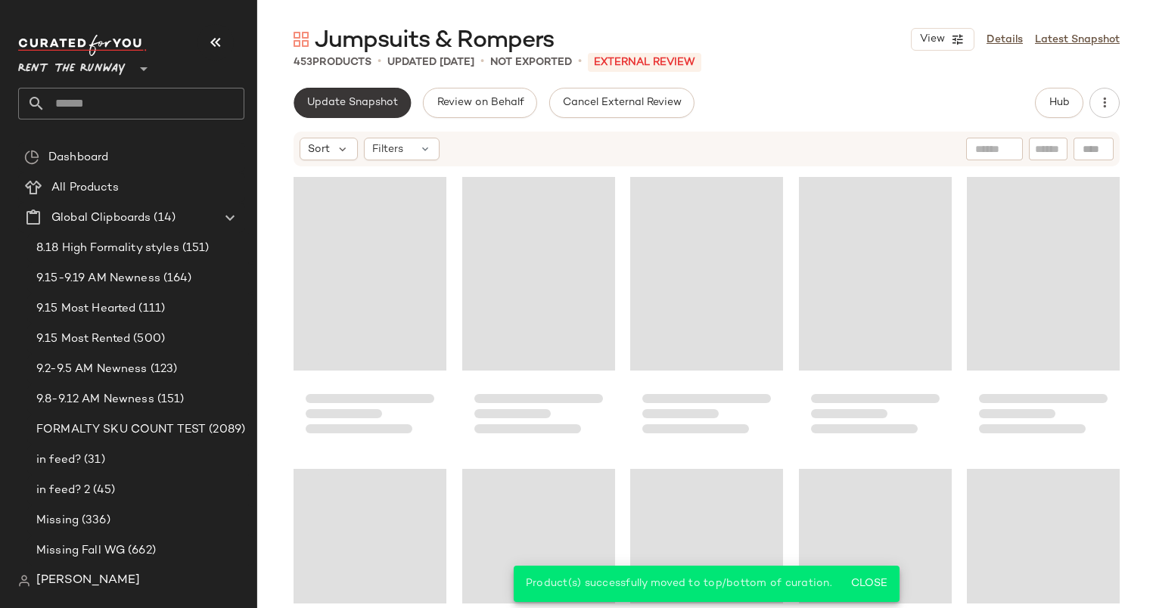
click at [343, 92] on button "Update Snapshot" at bounding box center [351, 103] width 117 height 30
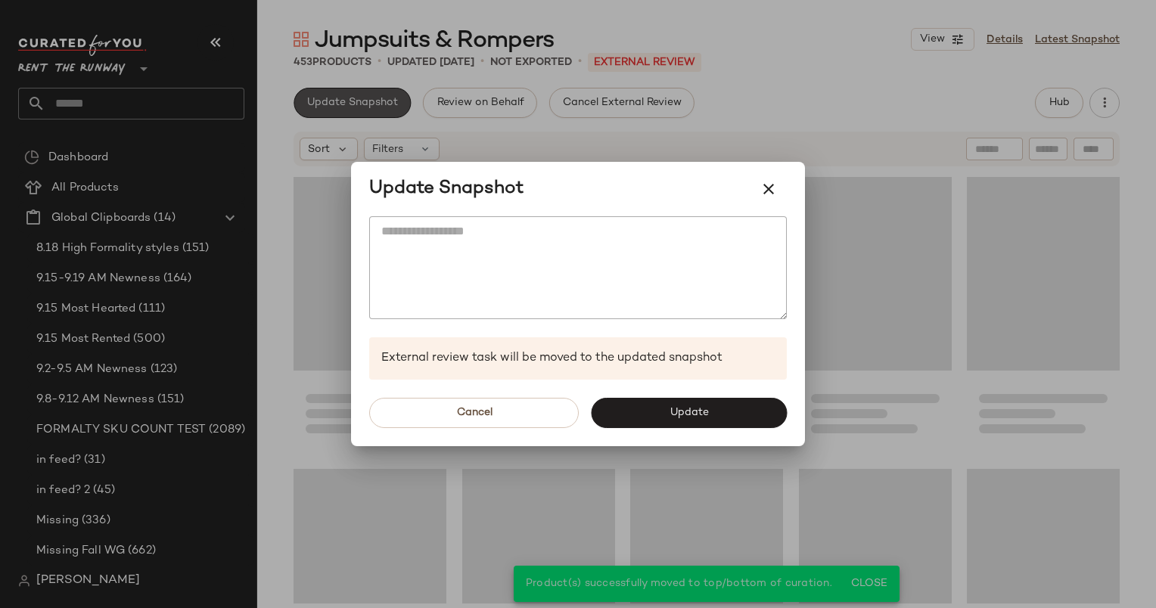
scroll to position [1752, 0]
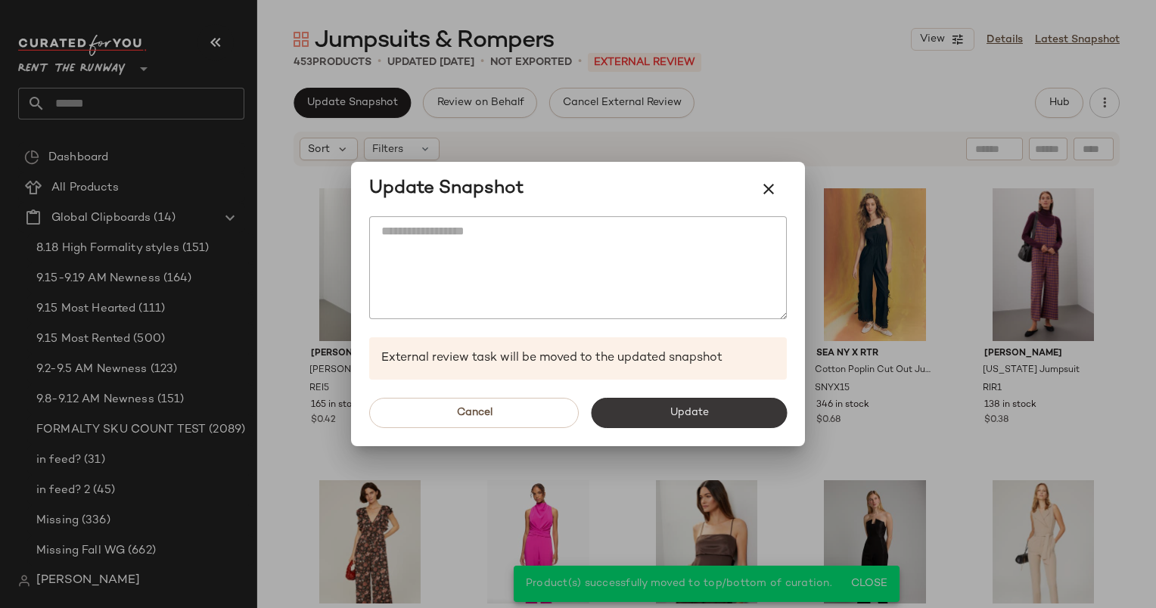
click at [705, 421] on button "Update" at bounding box center [689, 413] width 196 height 30
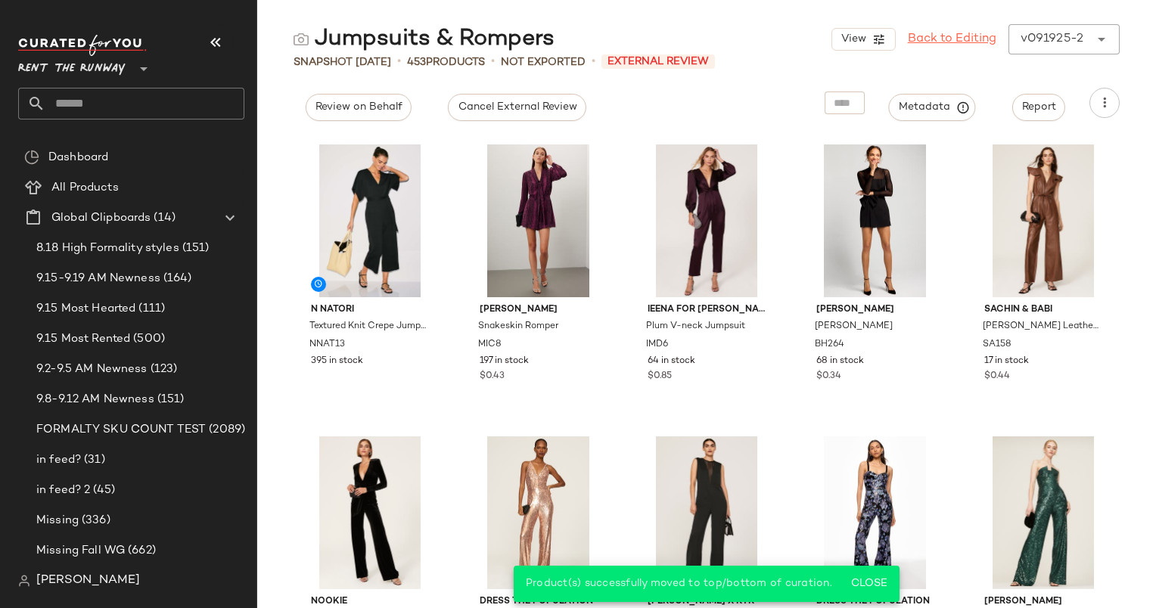
click at [962, 47] on link "Back to Editing" at bounding box center [952, 39] width 89 height 18
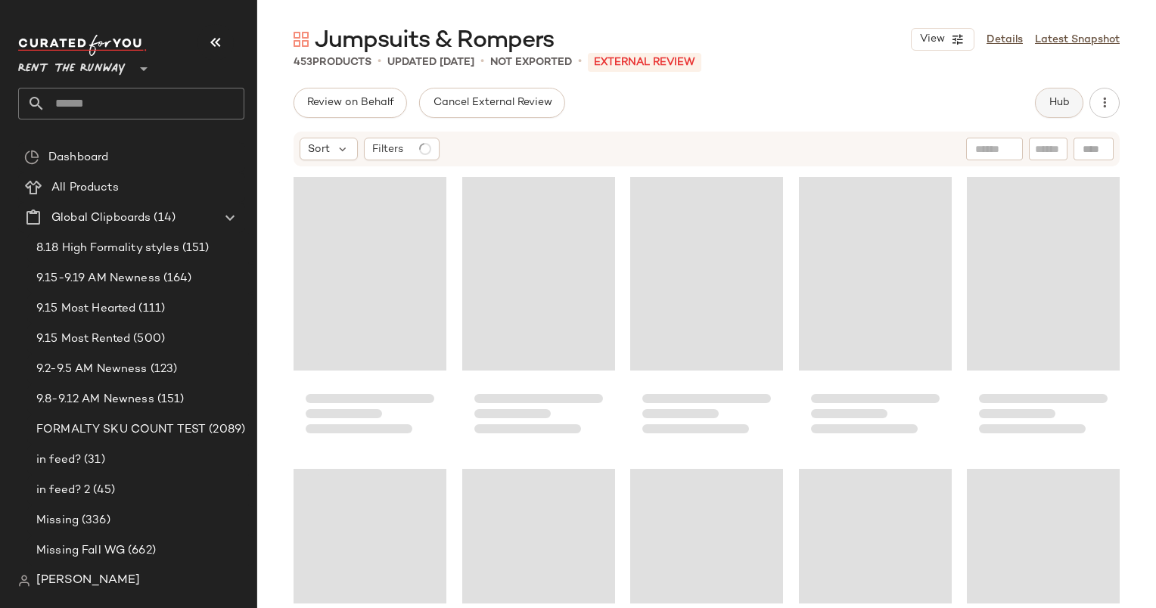
scroll to position [1752, 0]
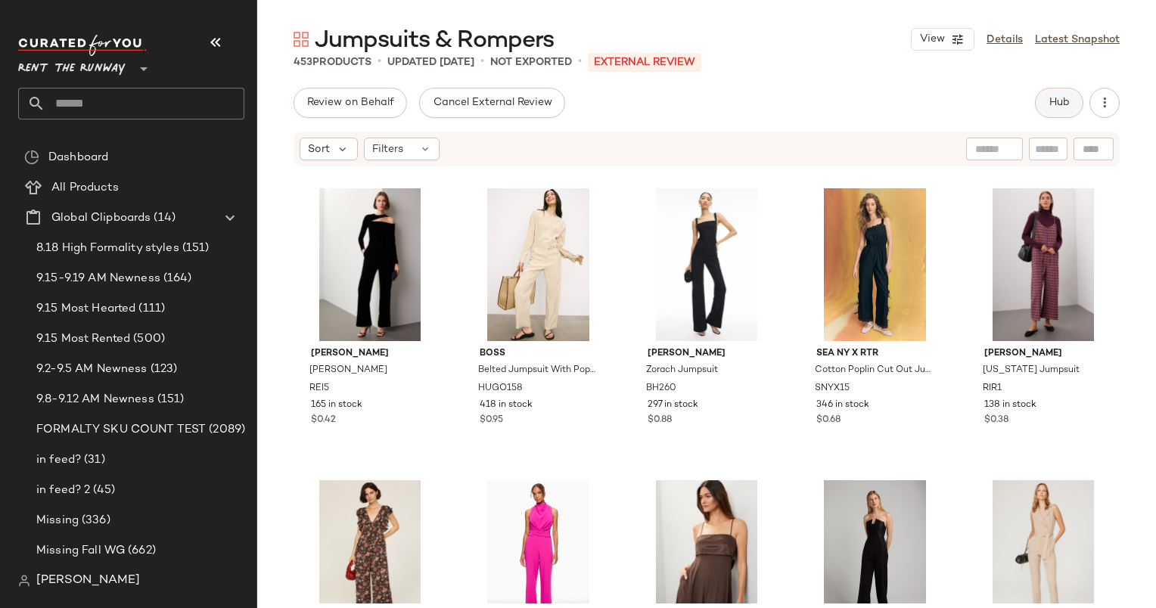
click at [1053, 106] on span "Hub" at bounding box center [1058, 103] width 21 height 12
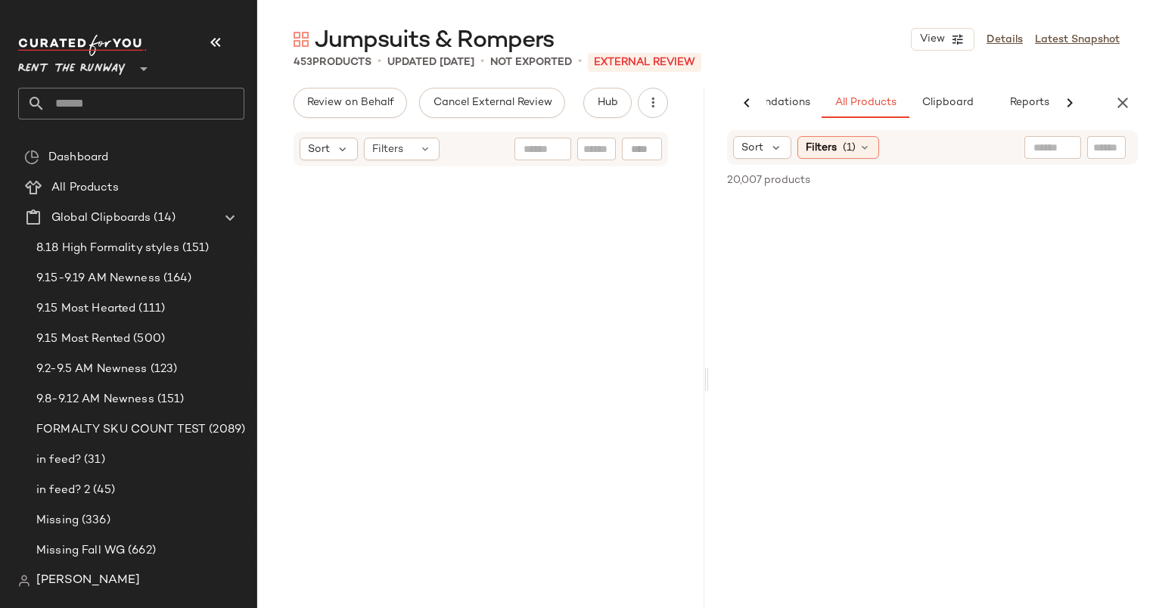
scroll to position [439, 0]
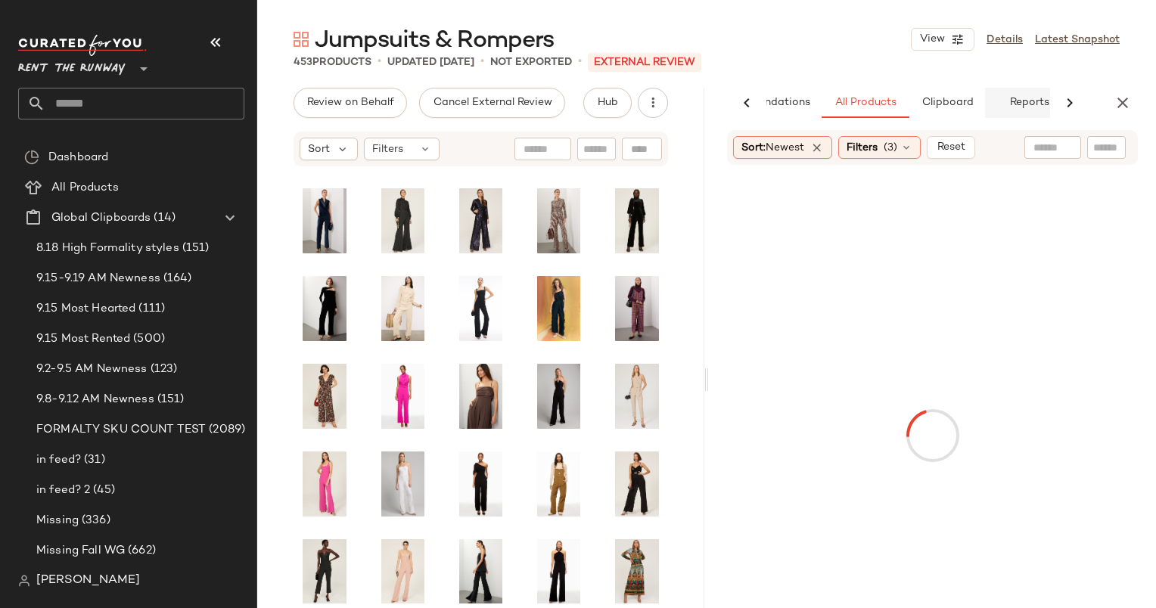
click at [1015, 113] on button "Reports" at bounding box center [1029, 103] width 88 height 30
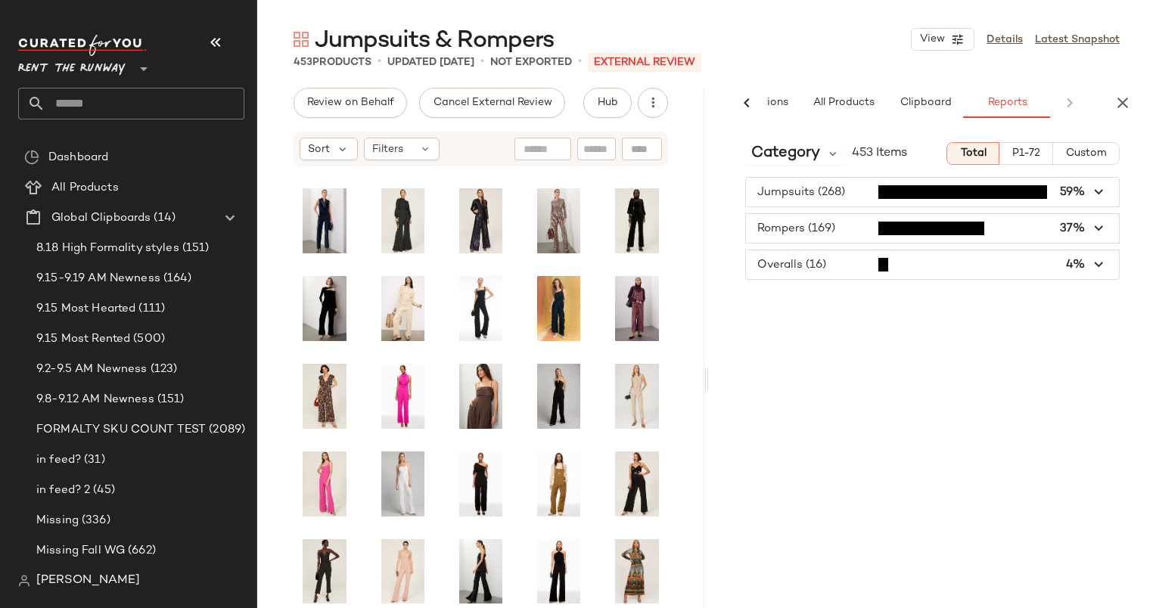
scroll to position [0, 100]
click at [757, 175] on div "Category 453 Items Total P1-72 Custom Jumpsuits (268) 59% [DEMOGRAPHIC_DATA] (1…" at bounding box center [932, 401] width 447 height 542
click at [747, 128] on div "AI Recommendations All Products Clipboard Reports Sort: Newest Filters (3) Rese…" at bounding box center [932, 380] width 447 height 584
click at [769, 145] on span "Category" at bounding box center [785, 153] width 69 height 23
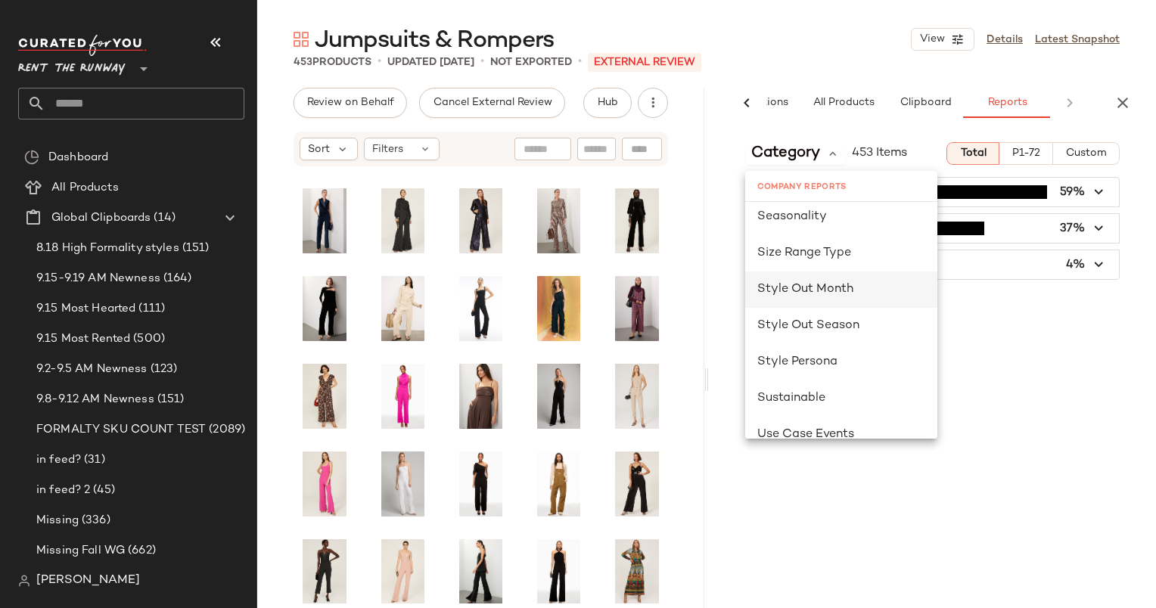
scroll to position [991, 0]
click at [799, 231] on div "Seasonality" at bounding box center [841, 218] width 192 height 36
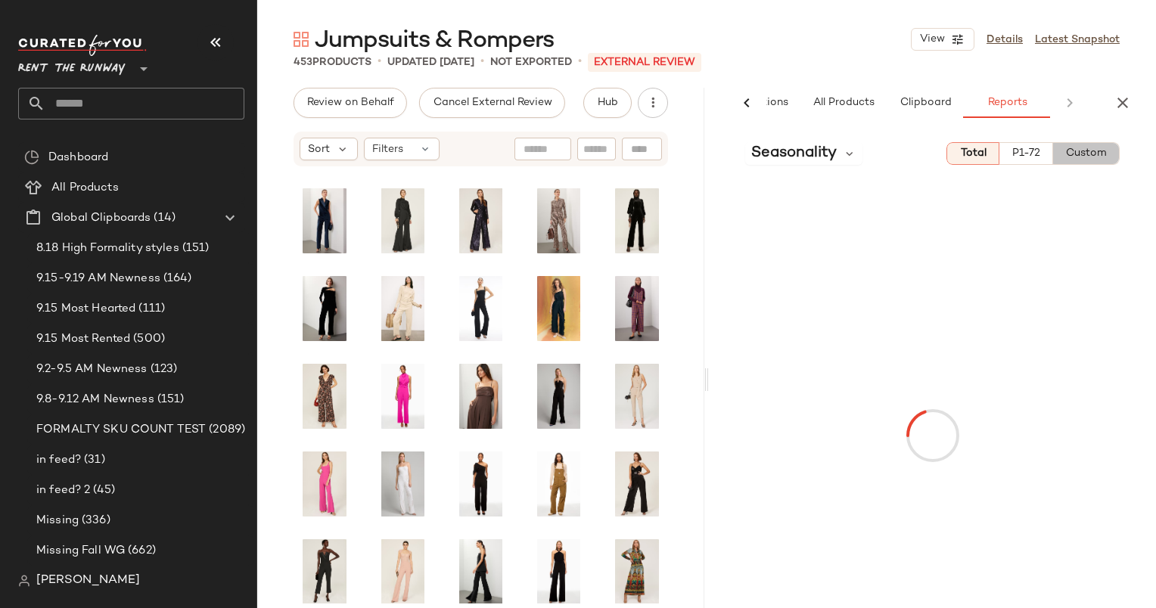
click at [1073, 160] on button "Custom" at bounding box center [1086, 153] width 67 height 23
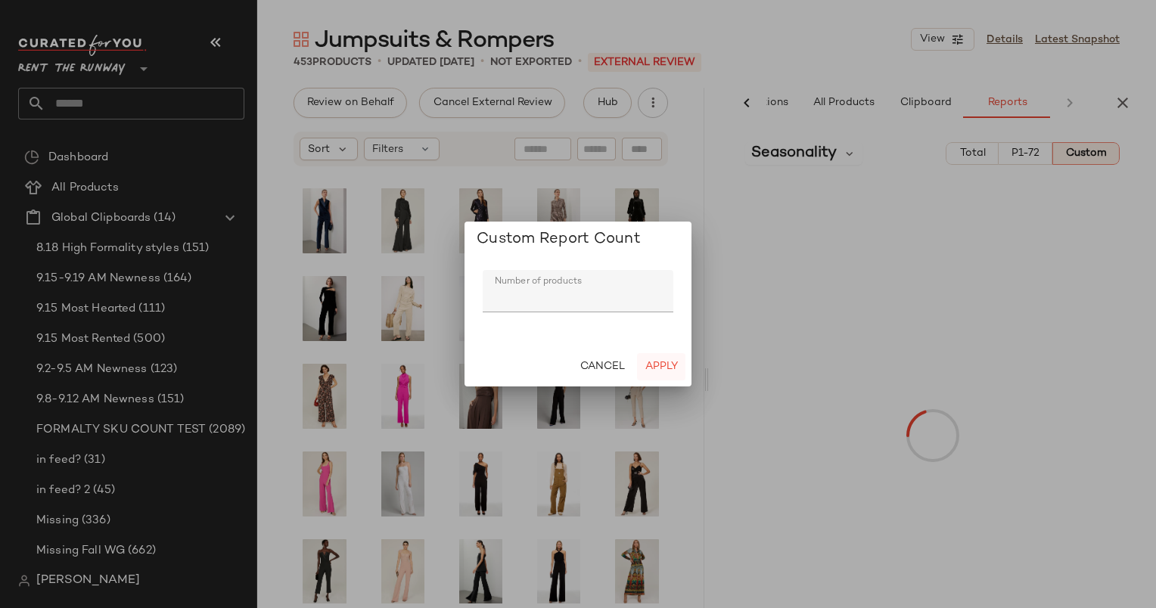
click at [672, 376] on button "Apply" at bounding box center [661, 366] width 48 height 27
